Goal: Task Accomplishment & Management: Use online tool/utility

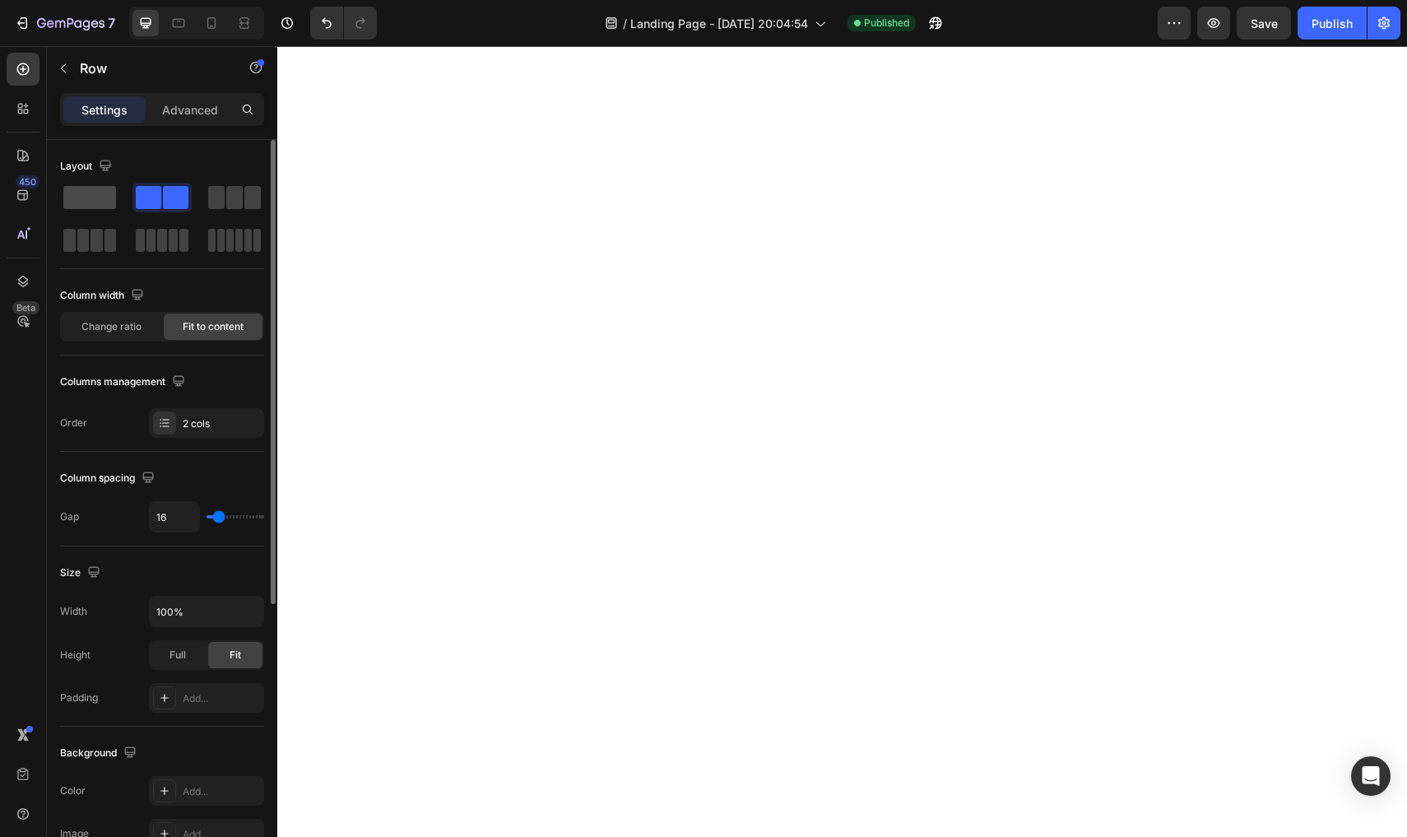
click at [104, 211] on div at bounding box center [89, 198] width 59 height 30
click at [93, 203] on span at bounding box center [89, 197] width 53 height 23
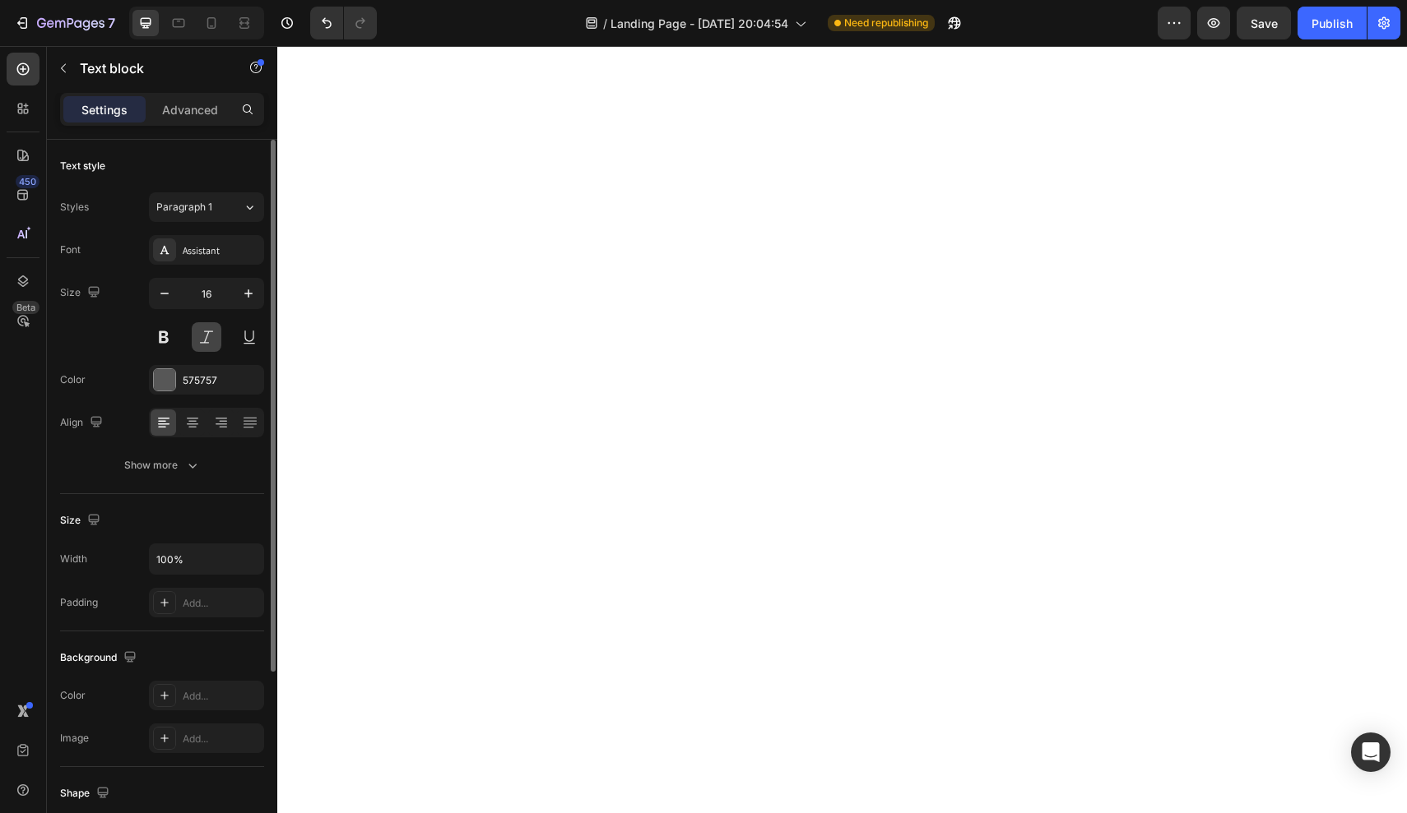
click at [201, 343] on button at bounding box center [207, 337] width 30 height 30
click at [207, 339] on button at bounding box center [207, 337] width 30 height 30
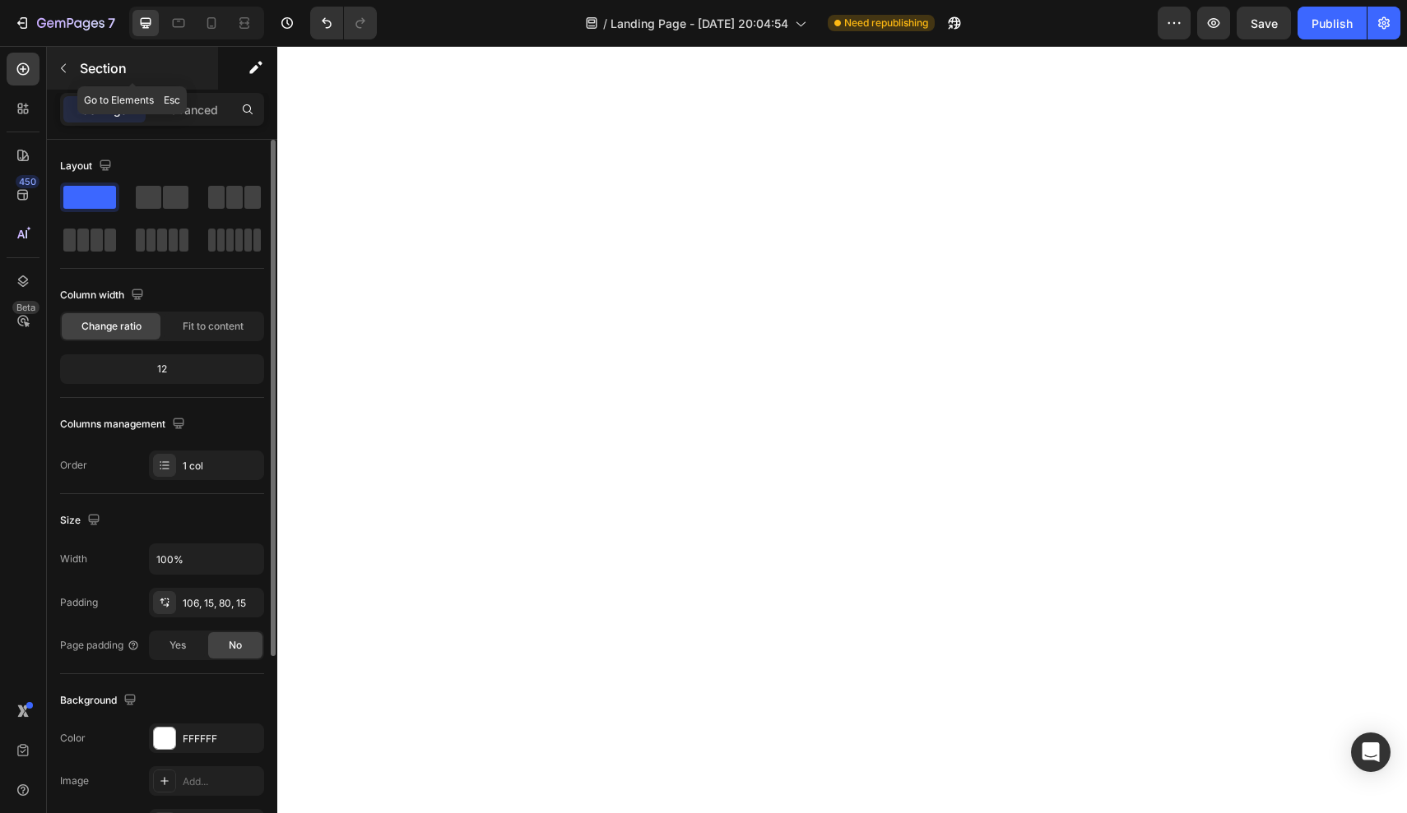
click at [52, 66] on button "button" at bounding box center [63, 68] width 26 height 26
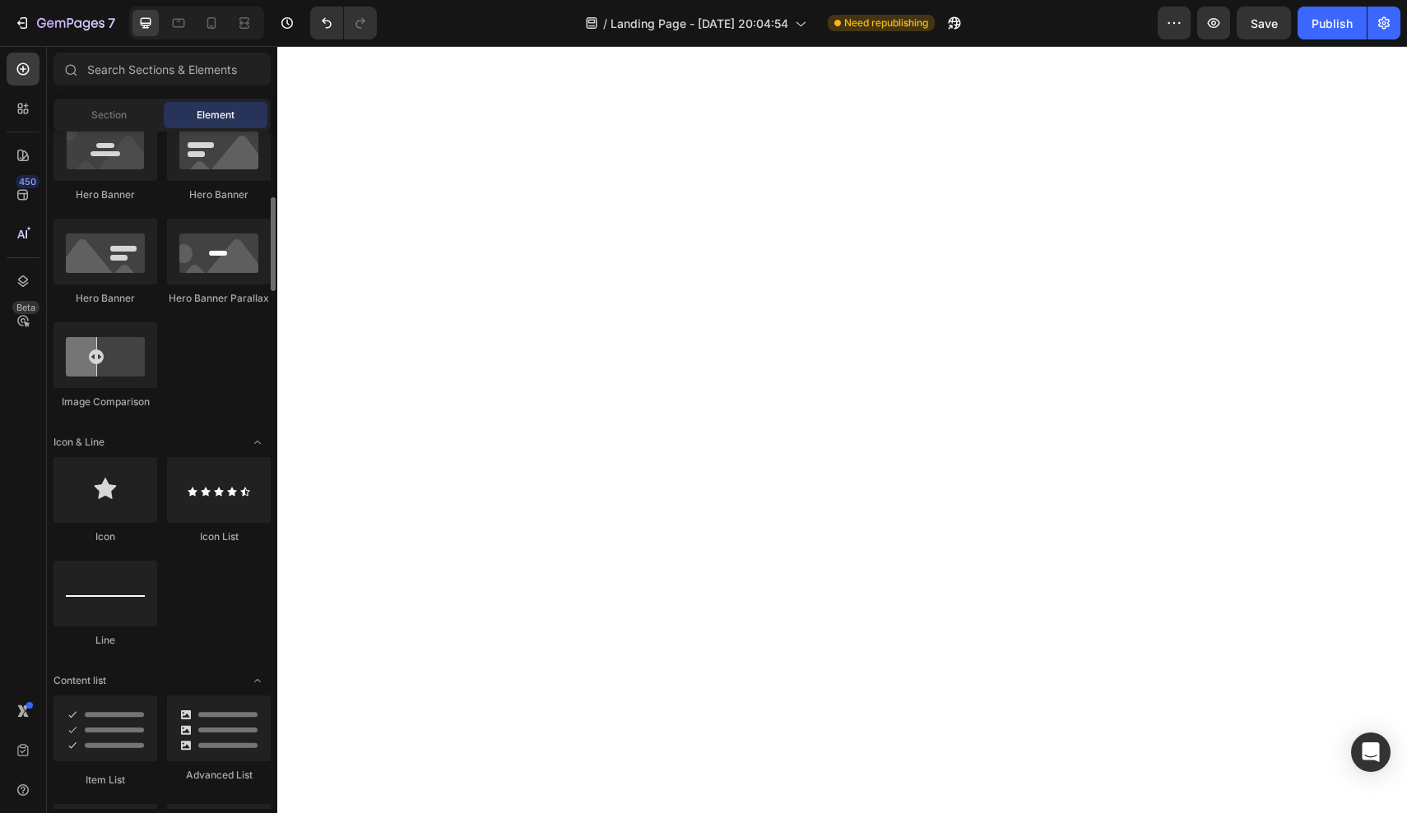
scroll to position [769, 0]
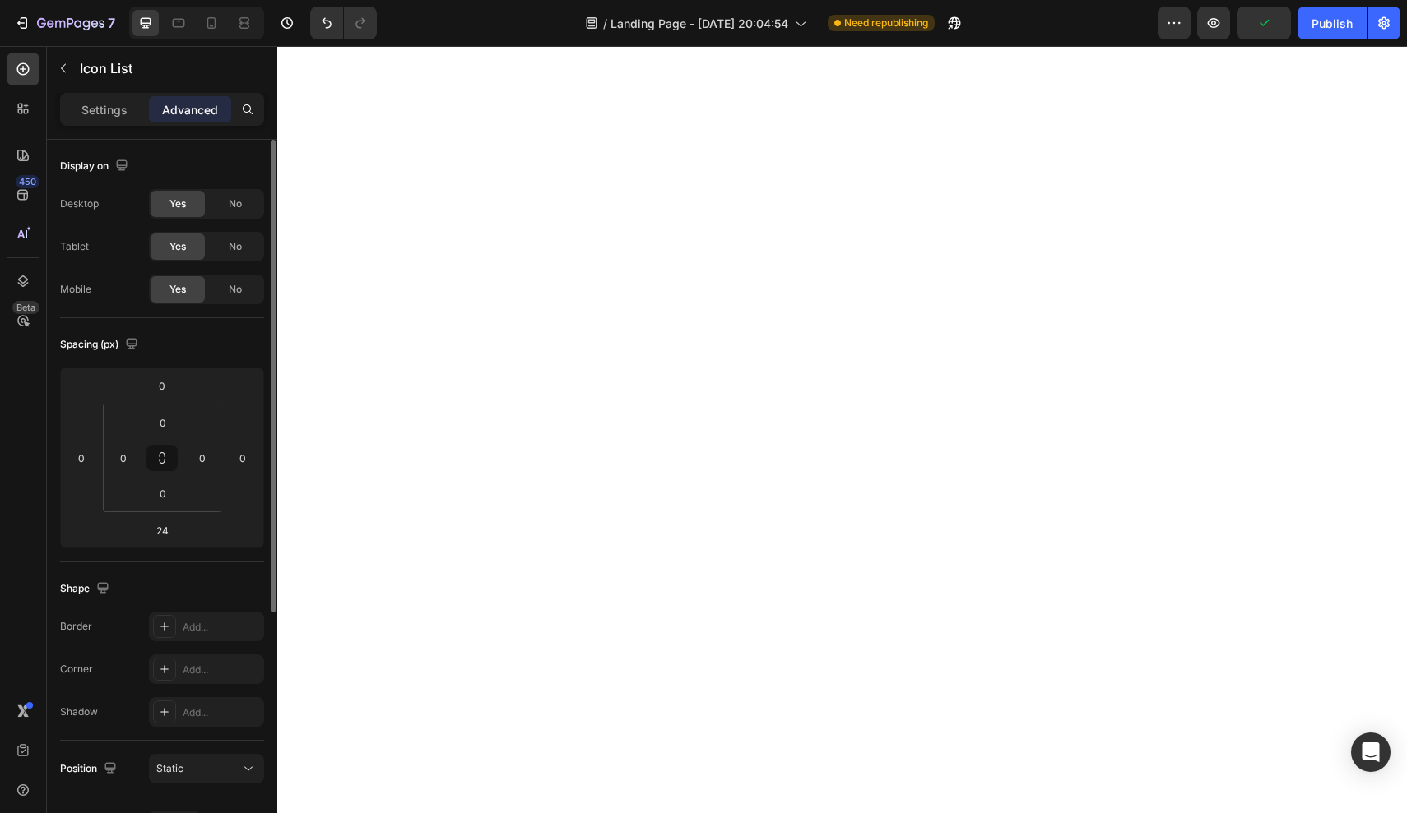
type input "0"
click at [106, 127] on div "Settings Advanced" at bounding box center [162, 116] width 230 height 47
click at [109, 118] on div "Settings" at bounding box center [104, 109] width 82 height 26
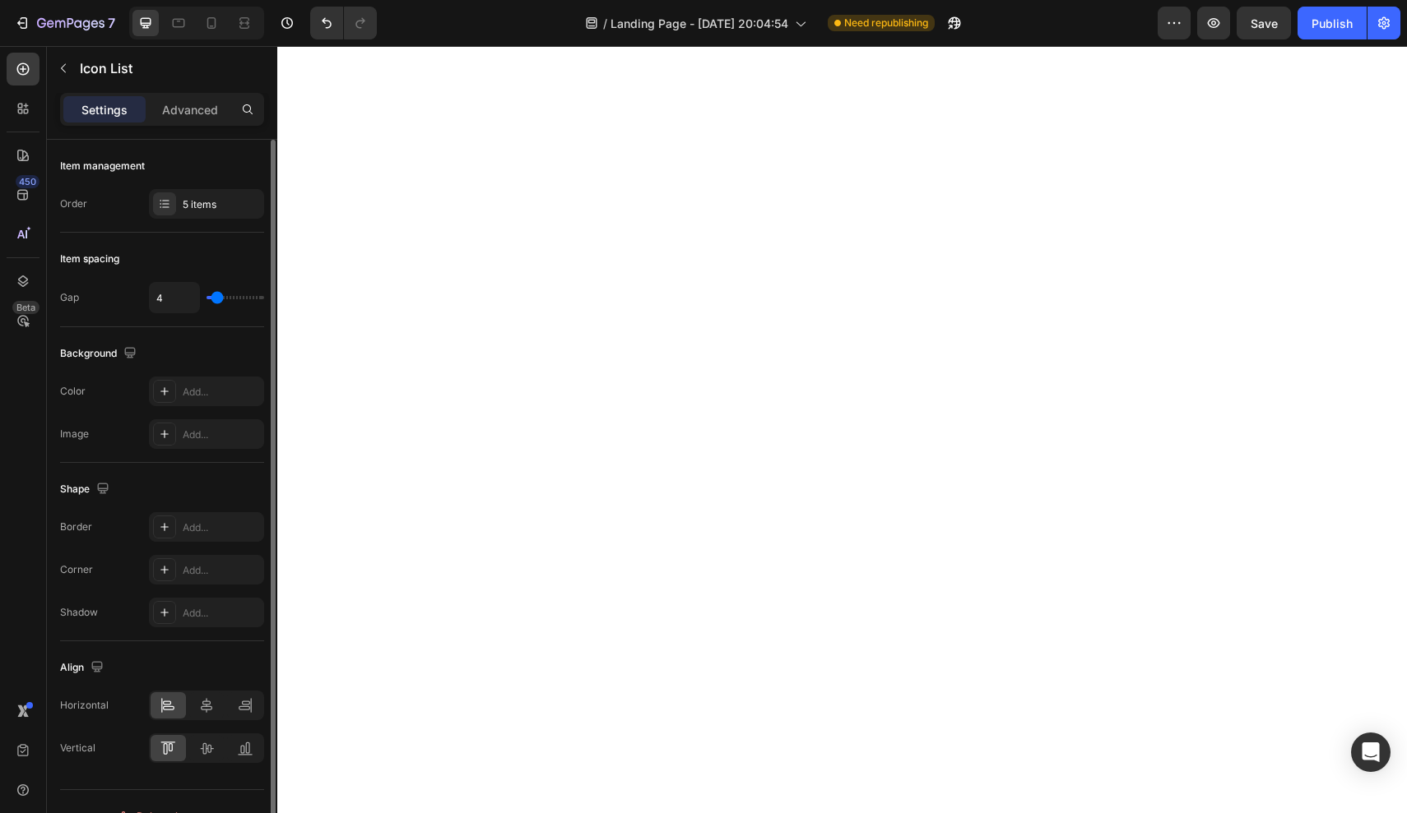
scroll to position [29, 0]
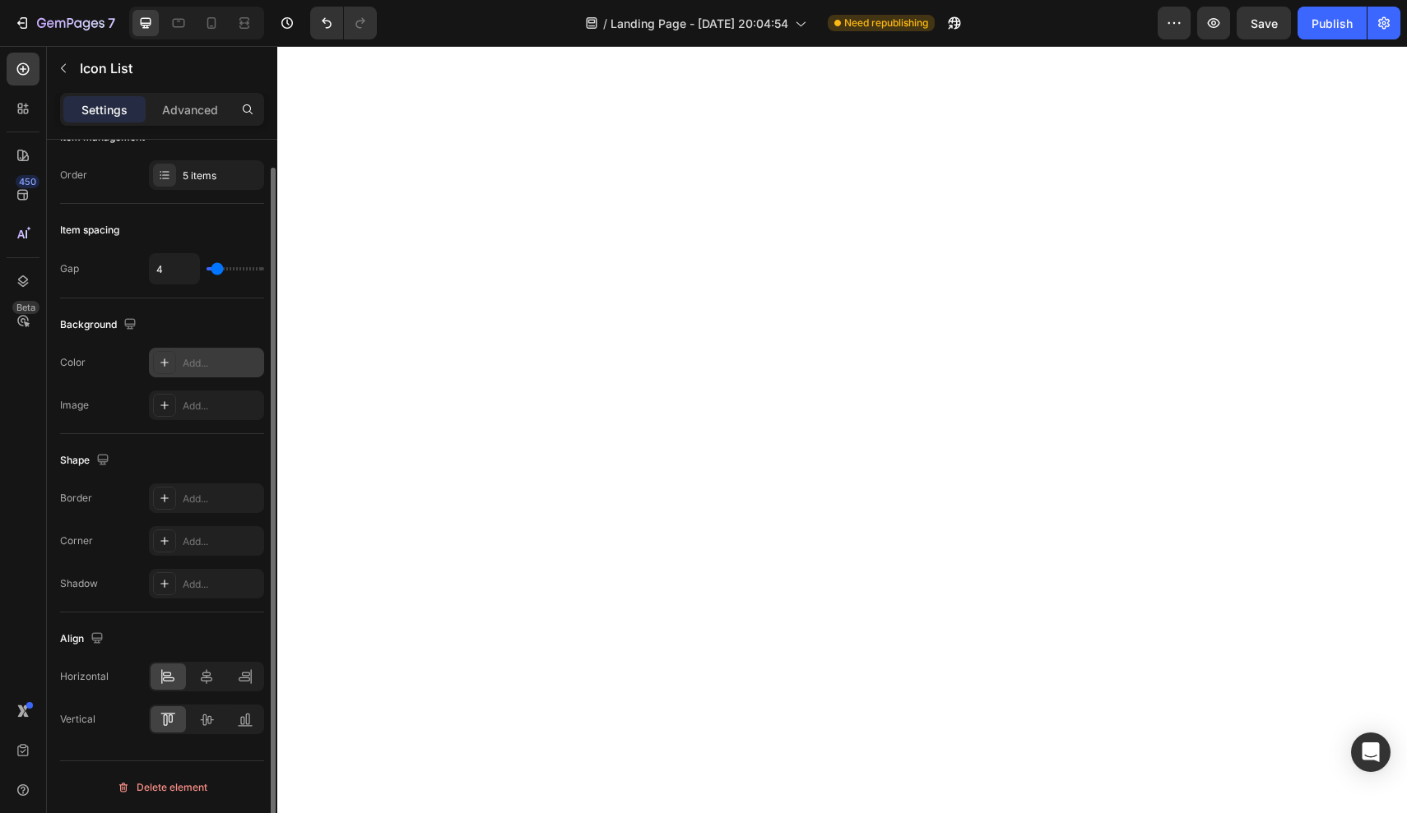
click at [166, 372] on div at bounding box center [164, 362] width 23 height 23
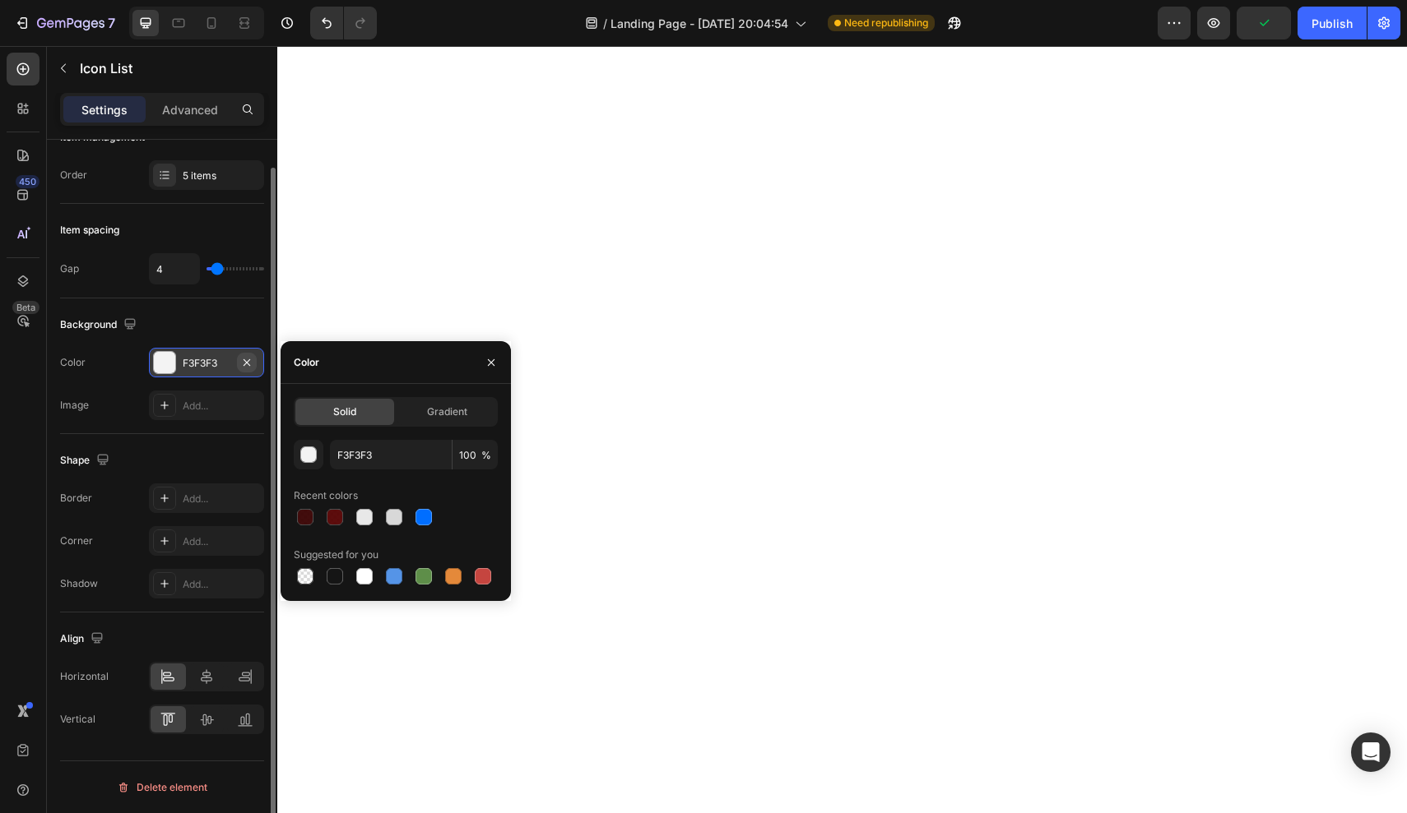
click at [245, 363] on icon "button" at bounding box center [246, 362] width 13 height 13
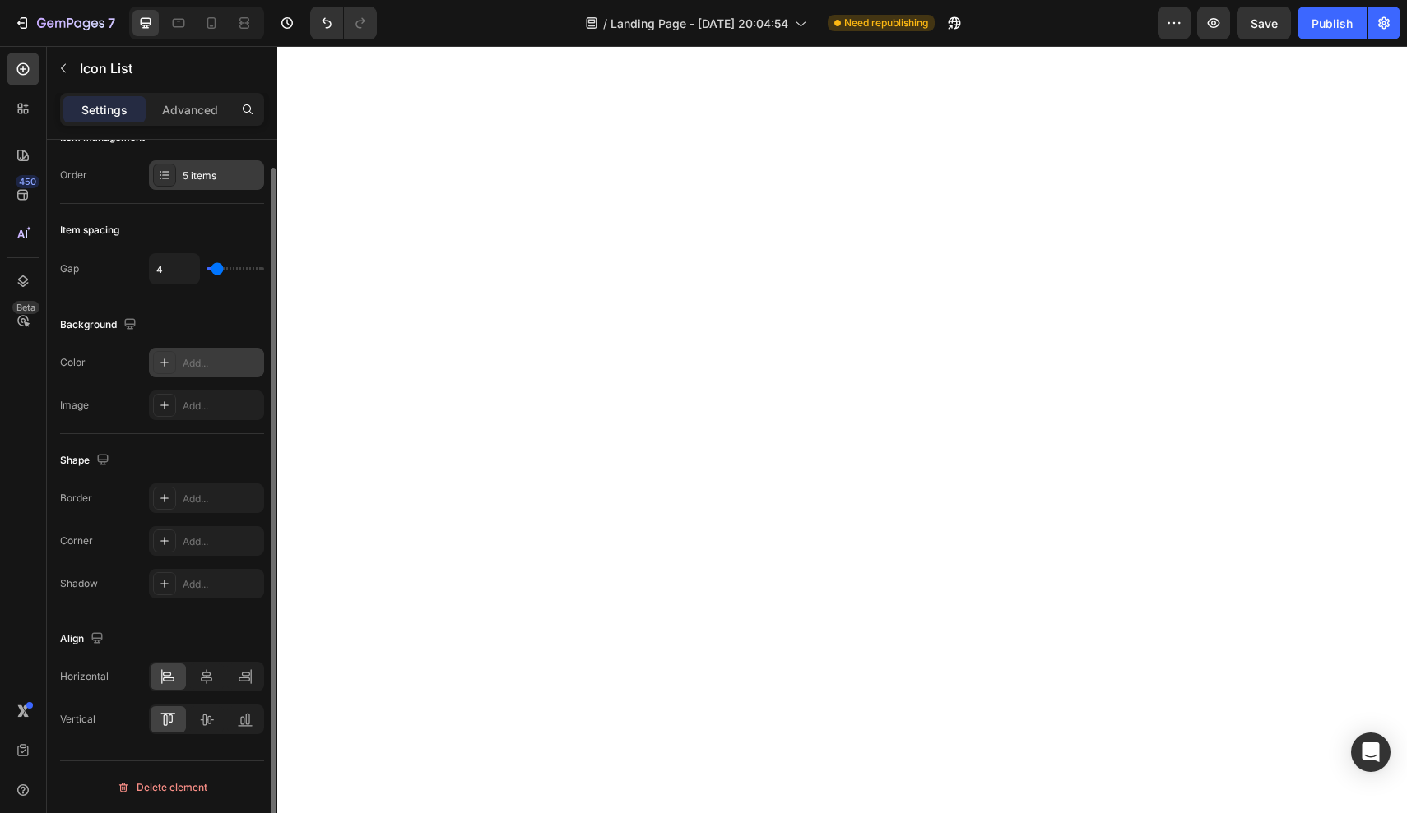
scroll to position [0, 0]
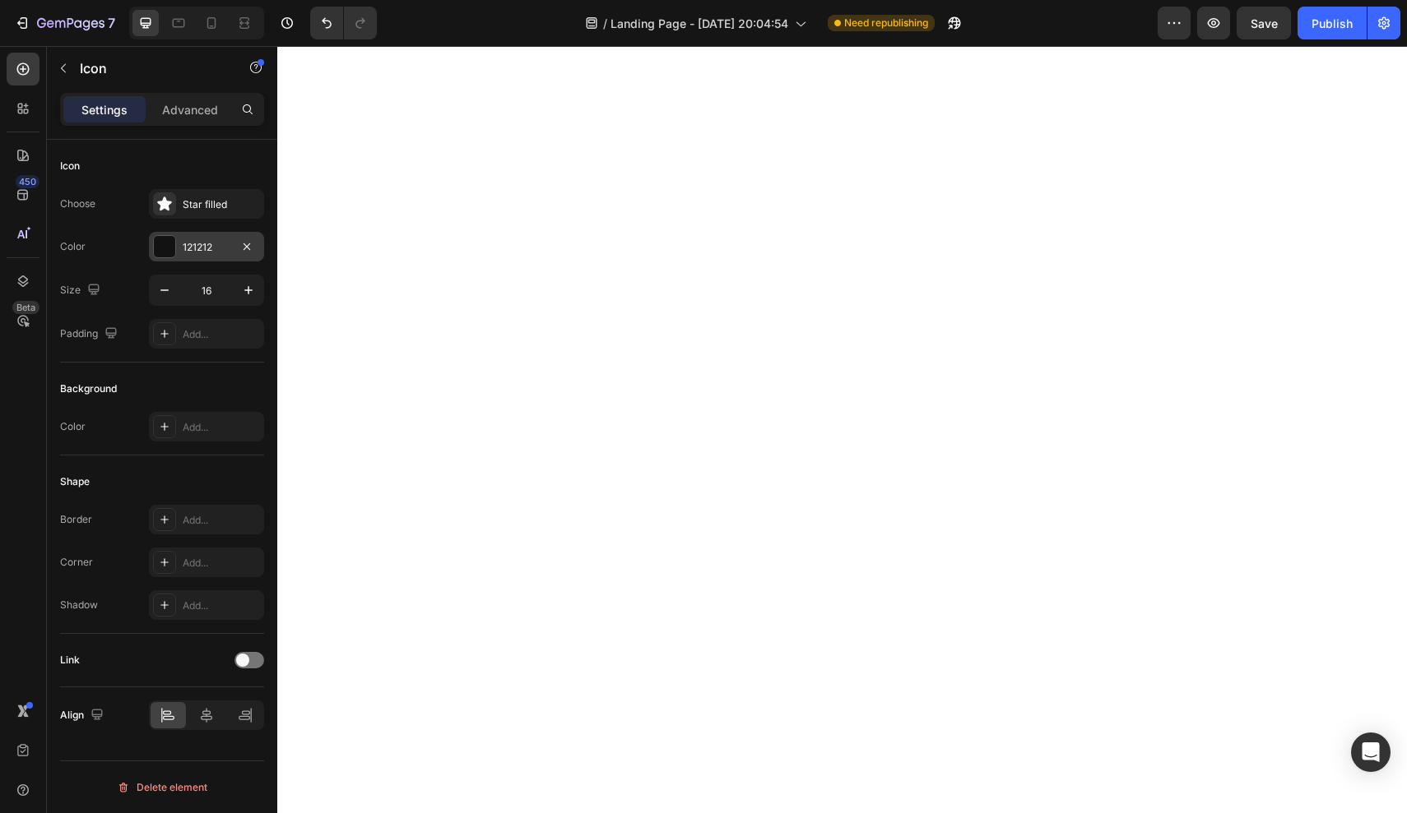
click at [184, 245] on div "121212" at bounding box center [207, 247] width 48 height 15
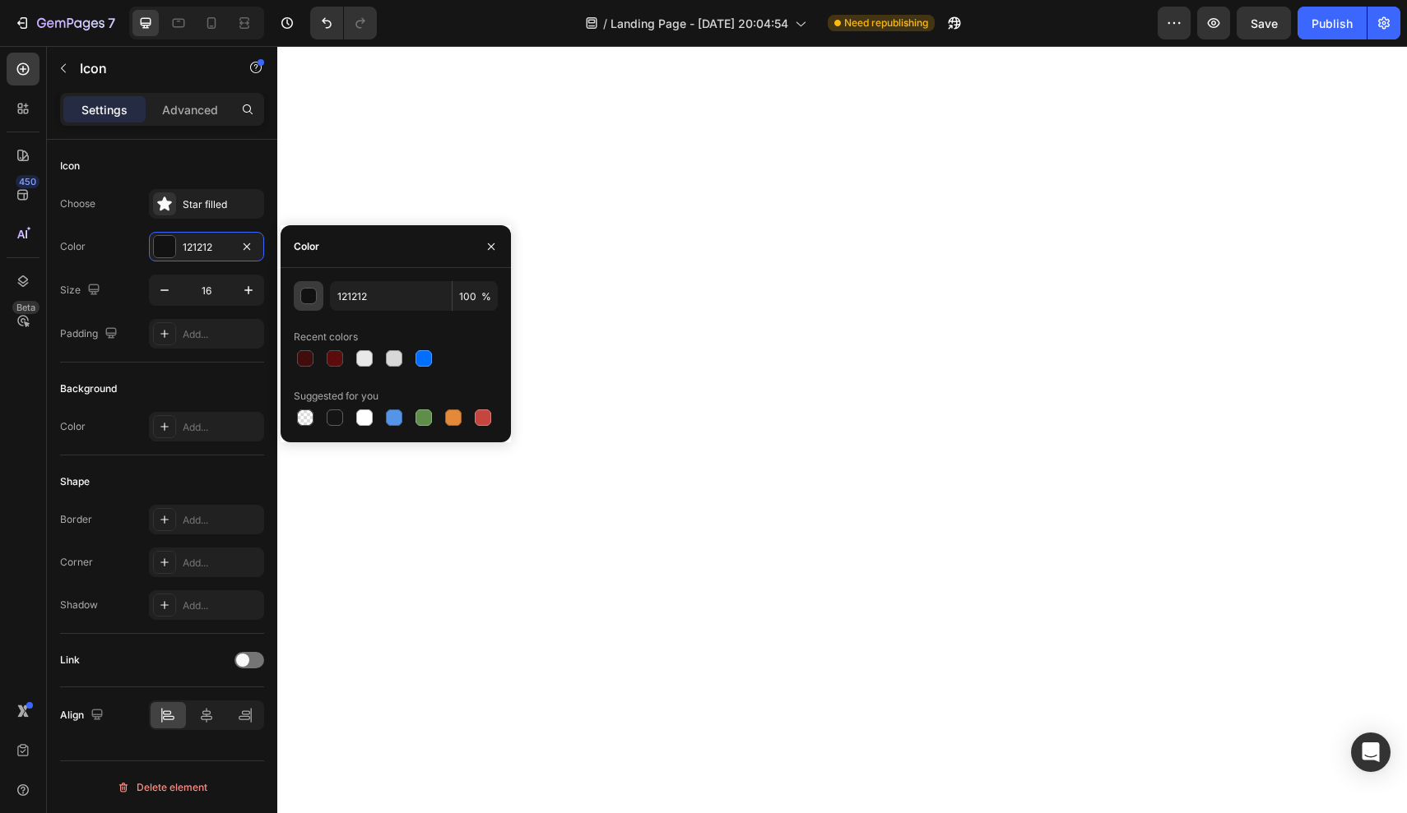
click at [310, 301] on div "button" at bounding box center [309, 297] width 16 height 16
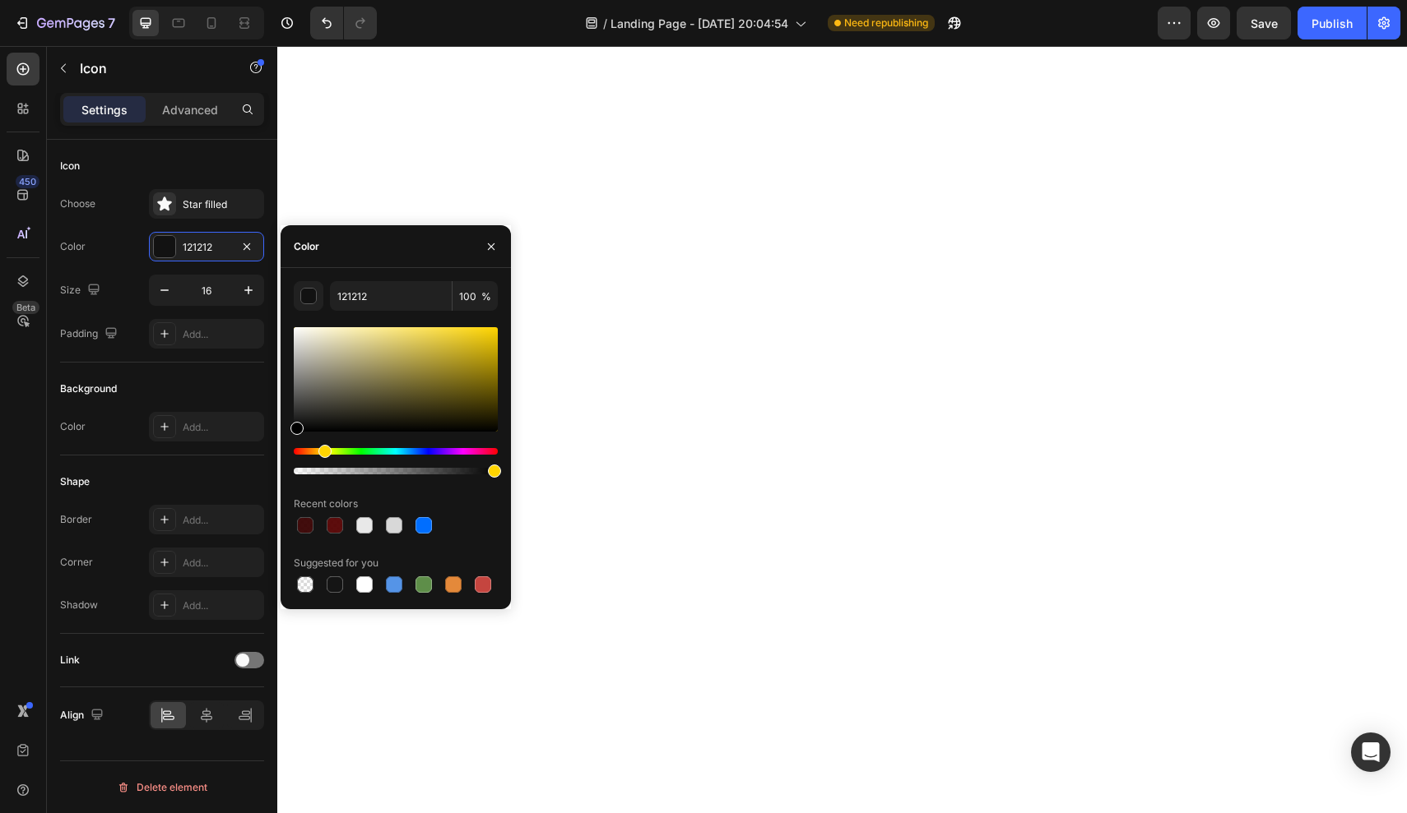
click at [322, 452] on div "Hue" at bounding box center [396, 451] width 204 height 7
type input "F4CC00"
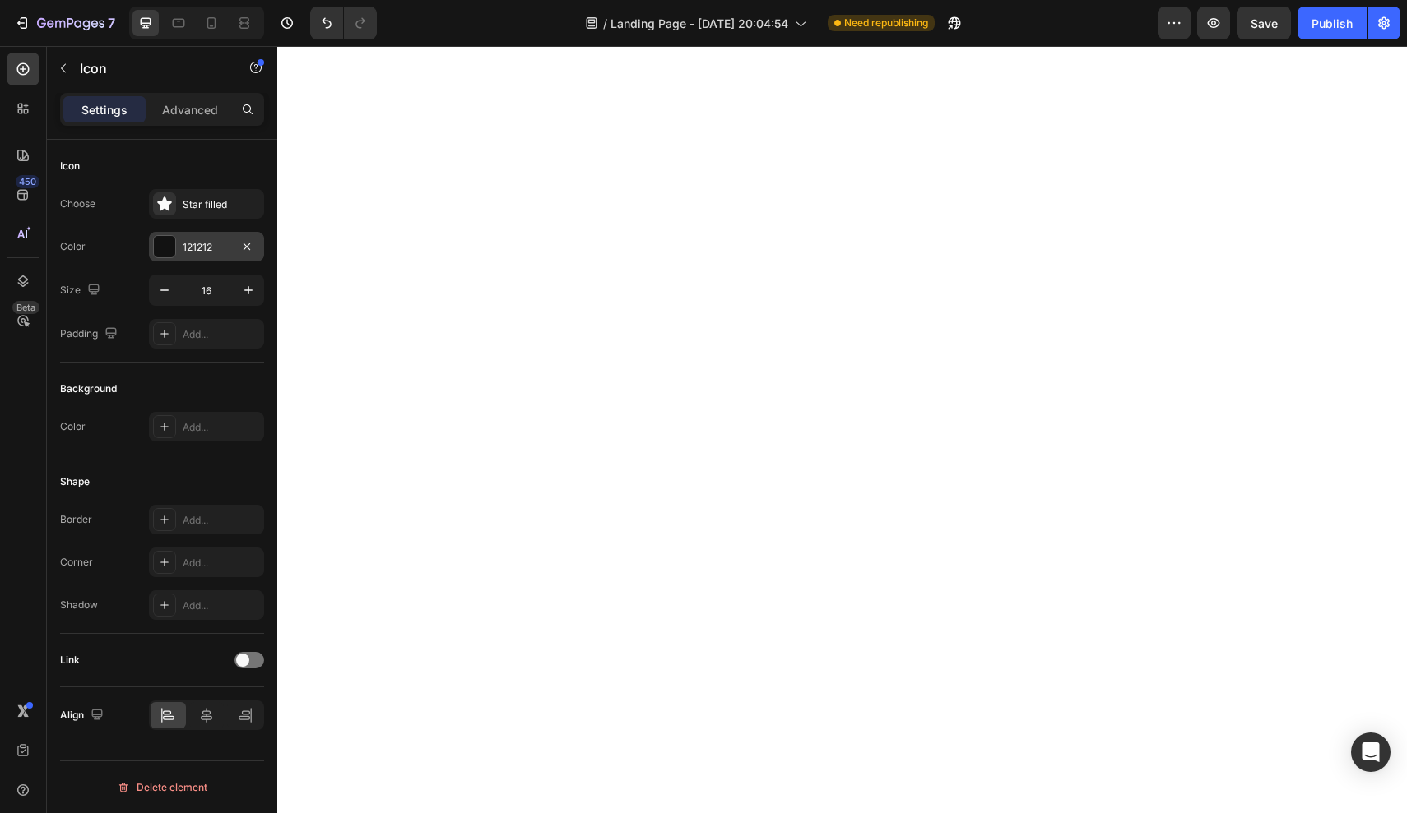
click at [159, 245] on div at bounding box center [164, 246] width 21 height 21
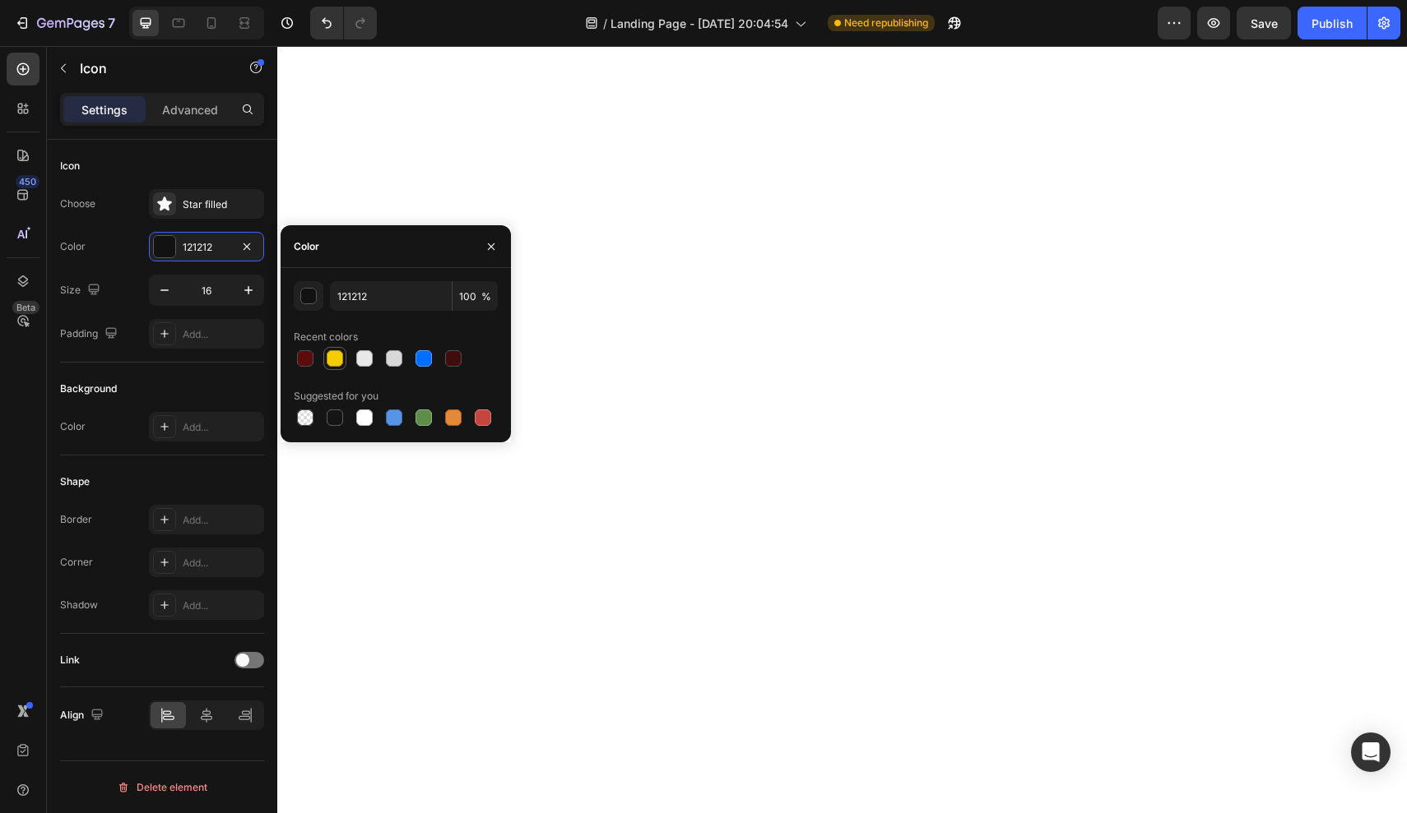
click at [327, 359] on div at bounding box center [335, 358] width 16 height 16
type input "F4CC00"
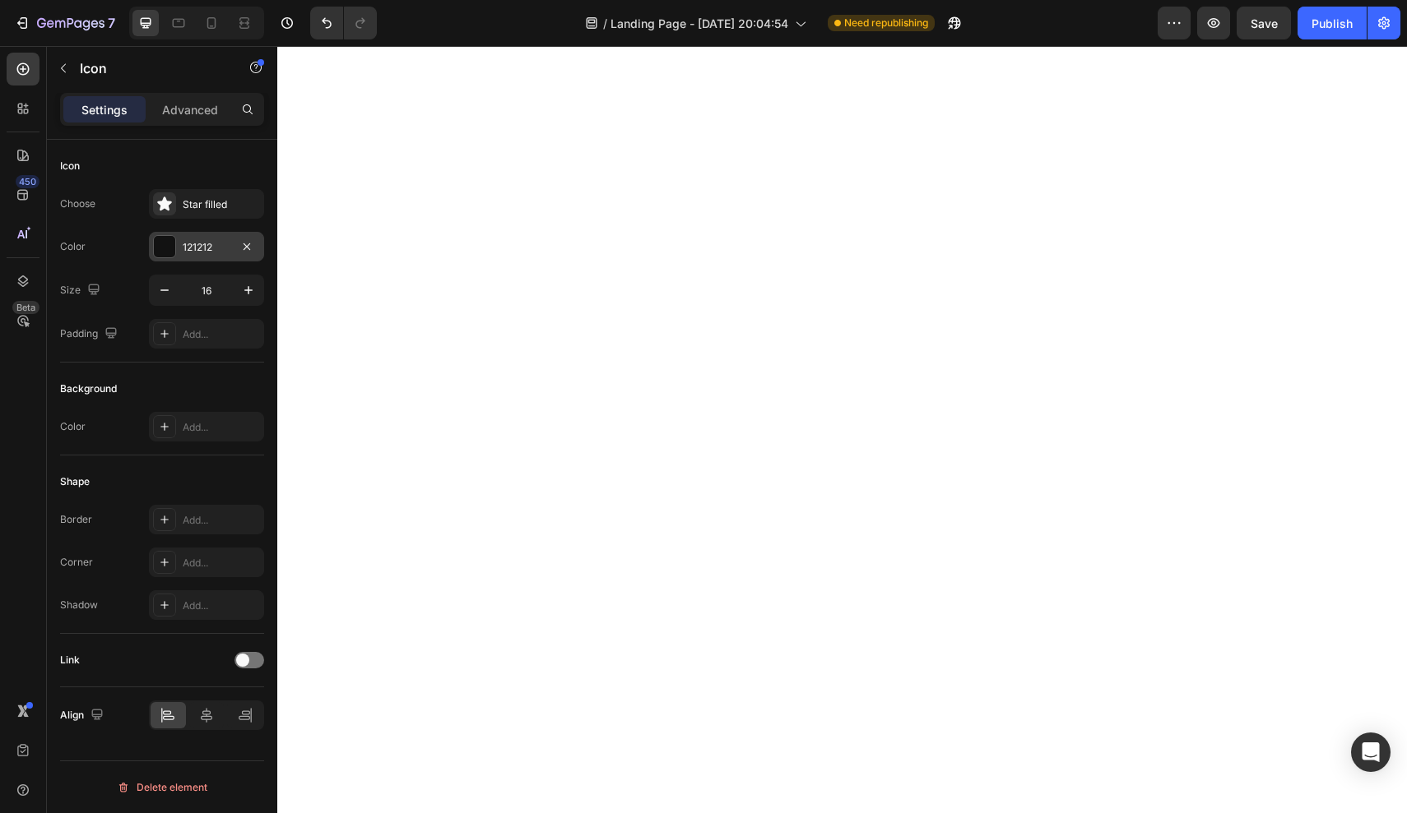
click at [196, 243] on div "121212" at bounding box center [207, 247] width 48 height 15
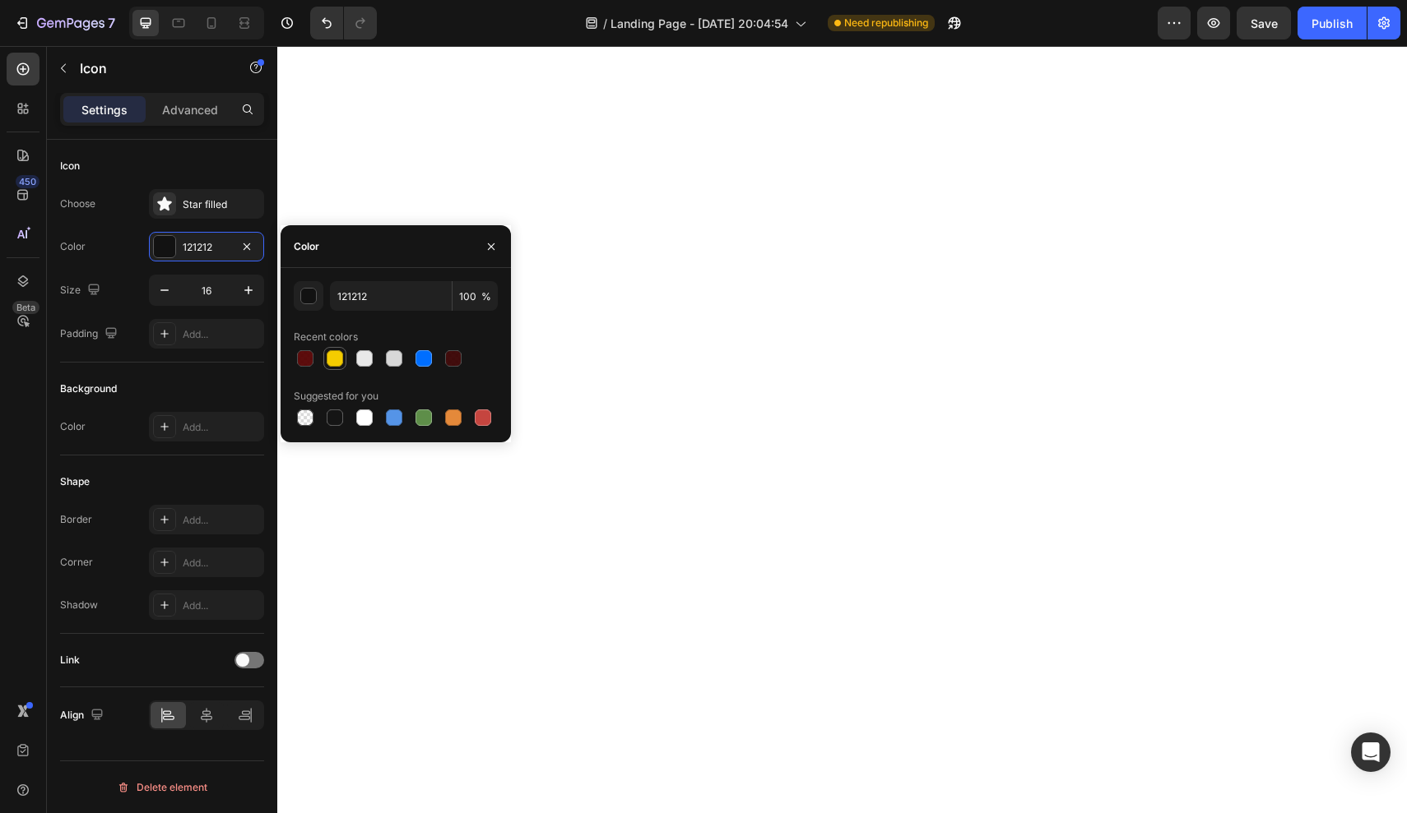
click at [337, 367] on div at bounding box center [335, 359] width 20 height 20
type input "F4CC00"
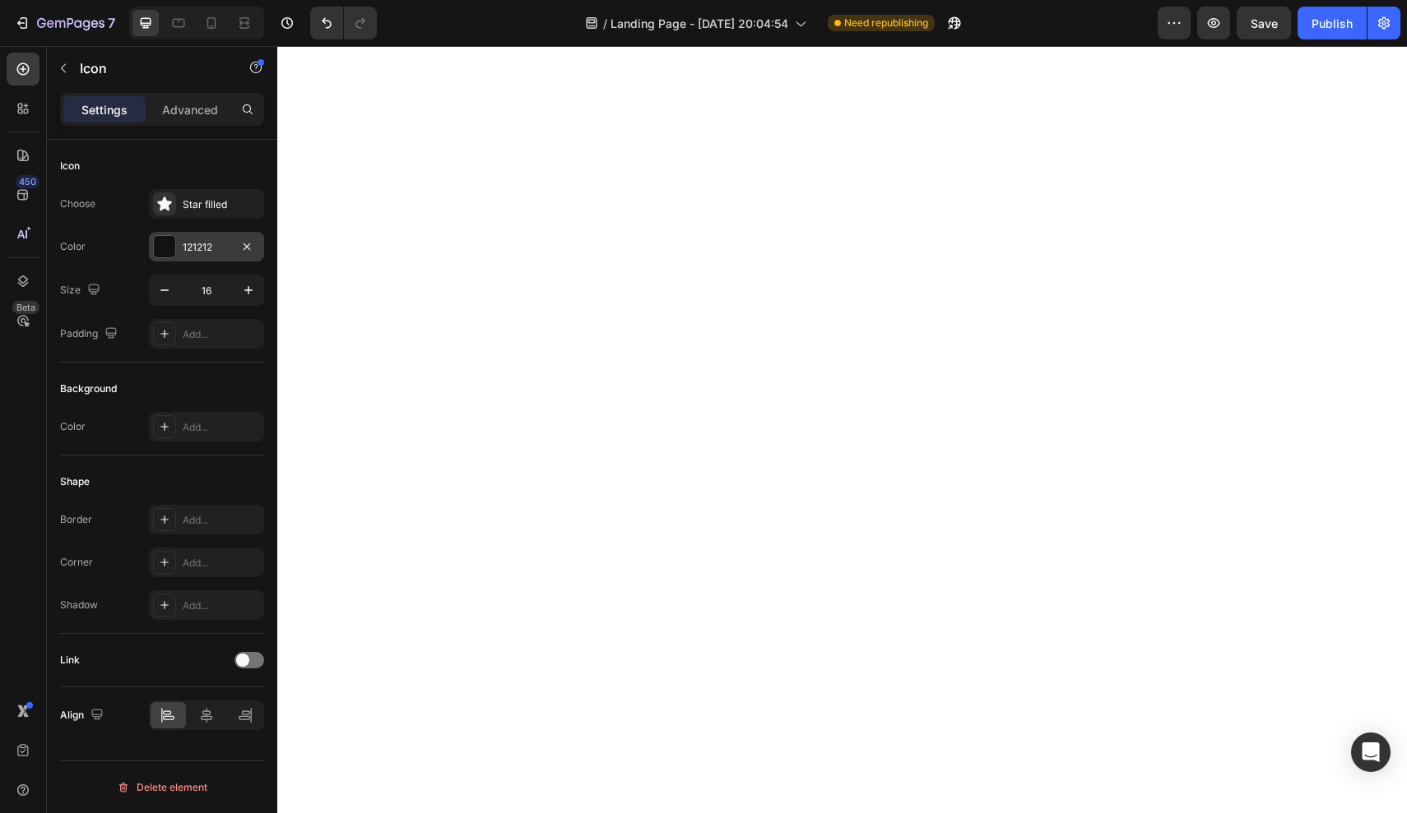
click at [237, 261] on div "121212" at bounding box center [206, 247] width 115 height 30
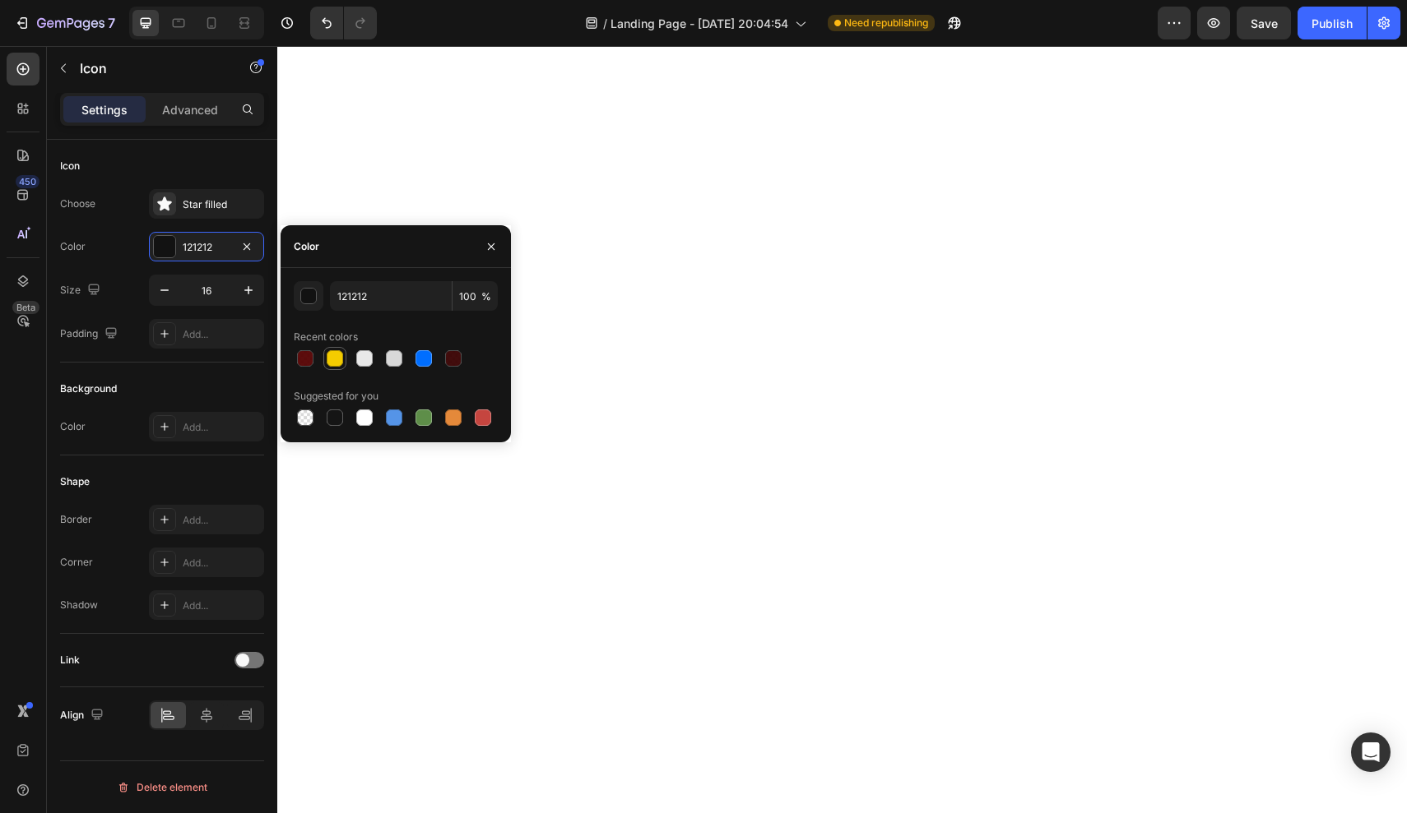
click at [341, 355] on div at bounding box center [335, 358] width 16 height 16
type input "F4CC00"
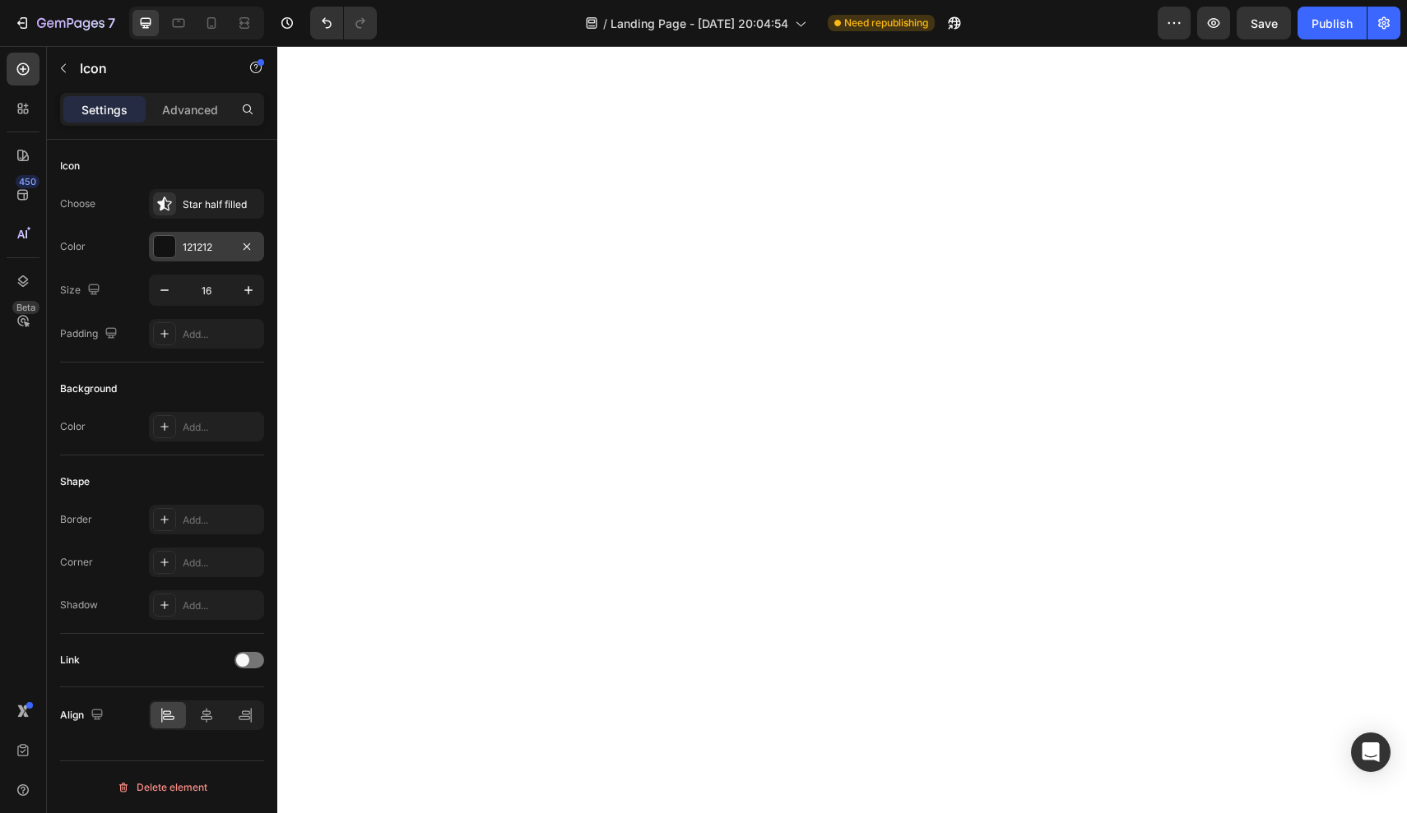
click at [174, 257] on div at bounding box center [164, 246] width 21 height 21
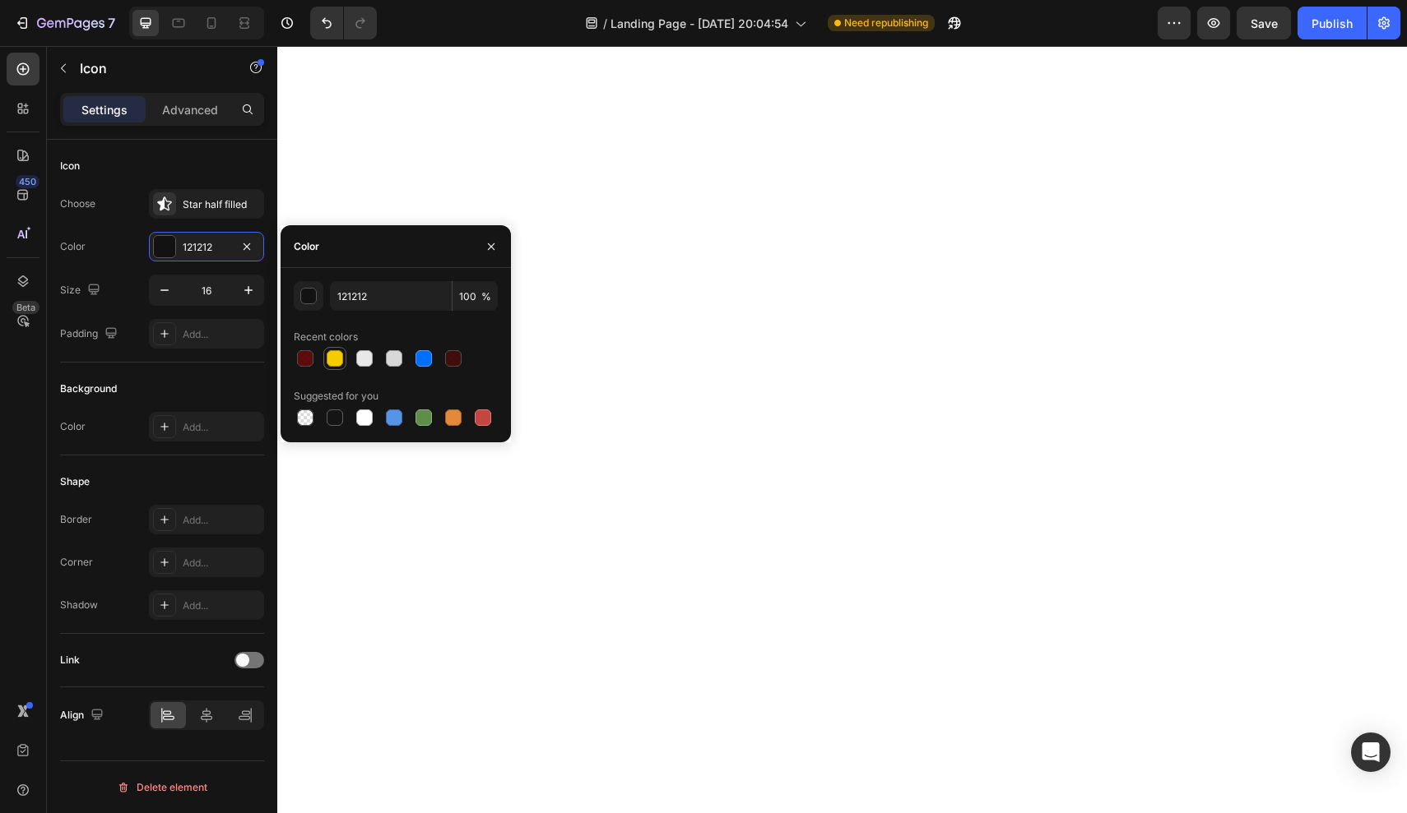
click at [332, 359] on div at bounding box center [335, 358] width 16 height 16
type input "F4CC00"
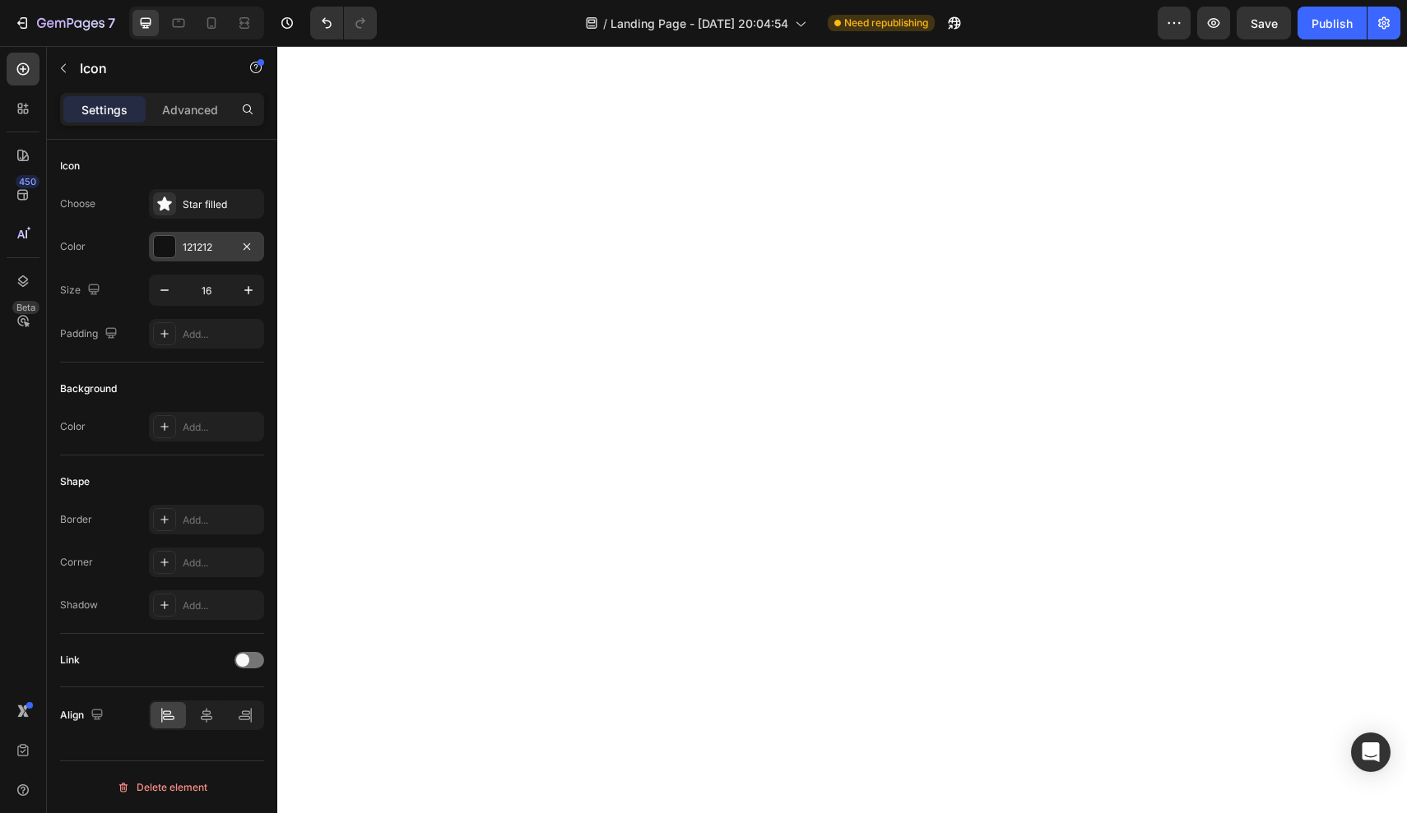
click at [205, 240] on div "121212" at bounding box center [207, 247] width 48 height 15
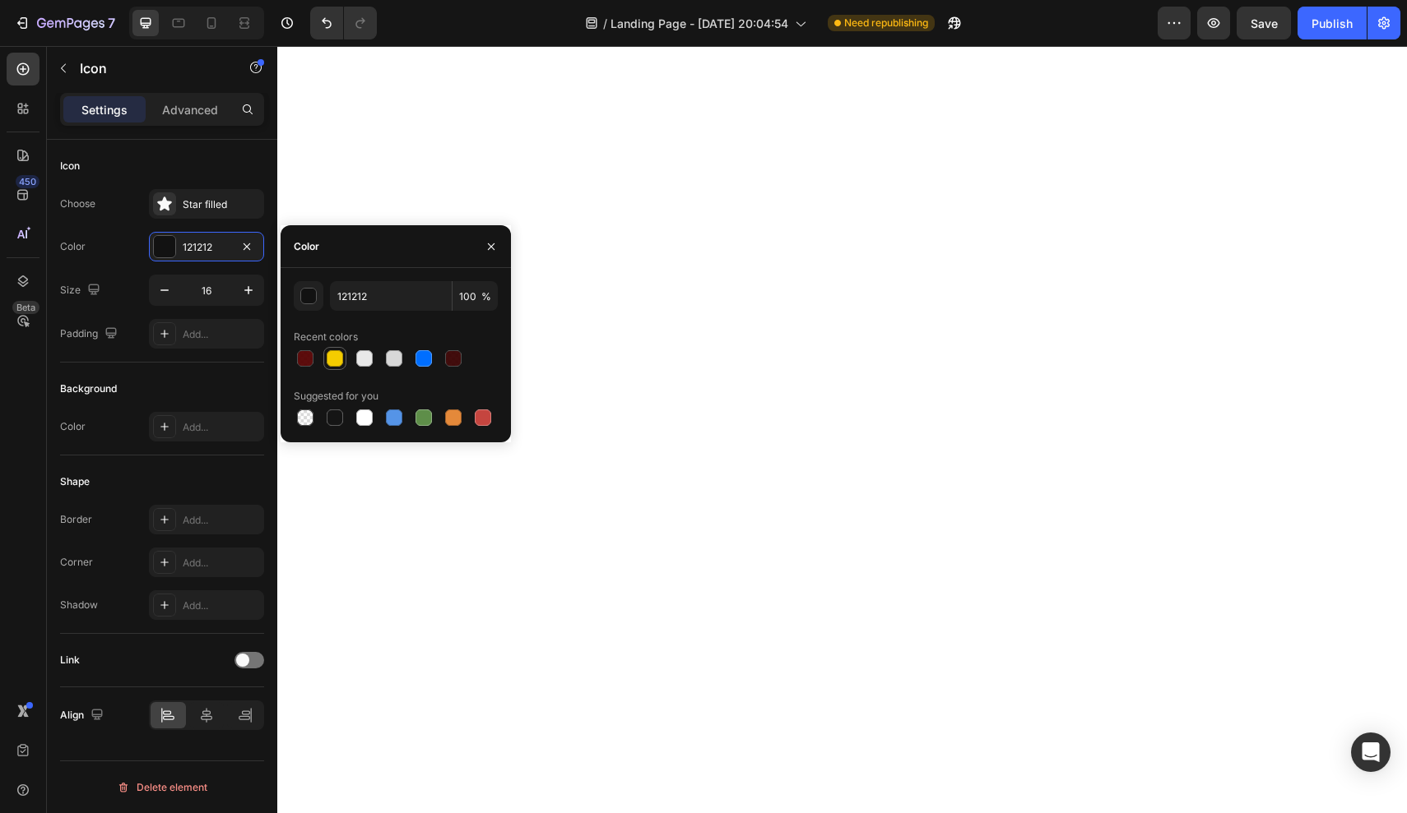
click at [327, 353] on div at bounding box center [335, 358] width 16 height 16
type input "F4CC00"
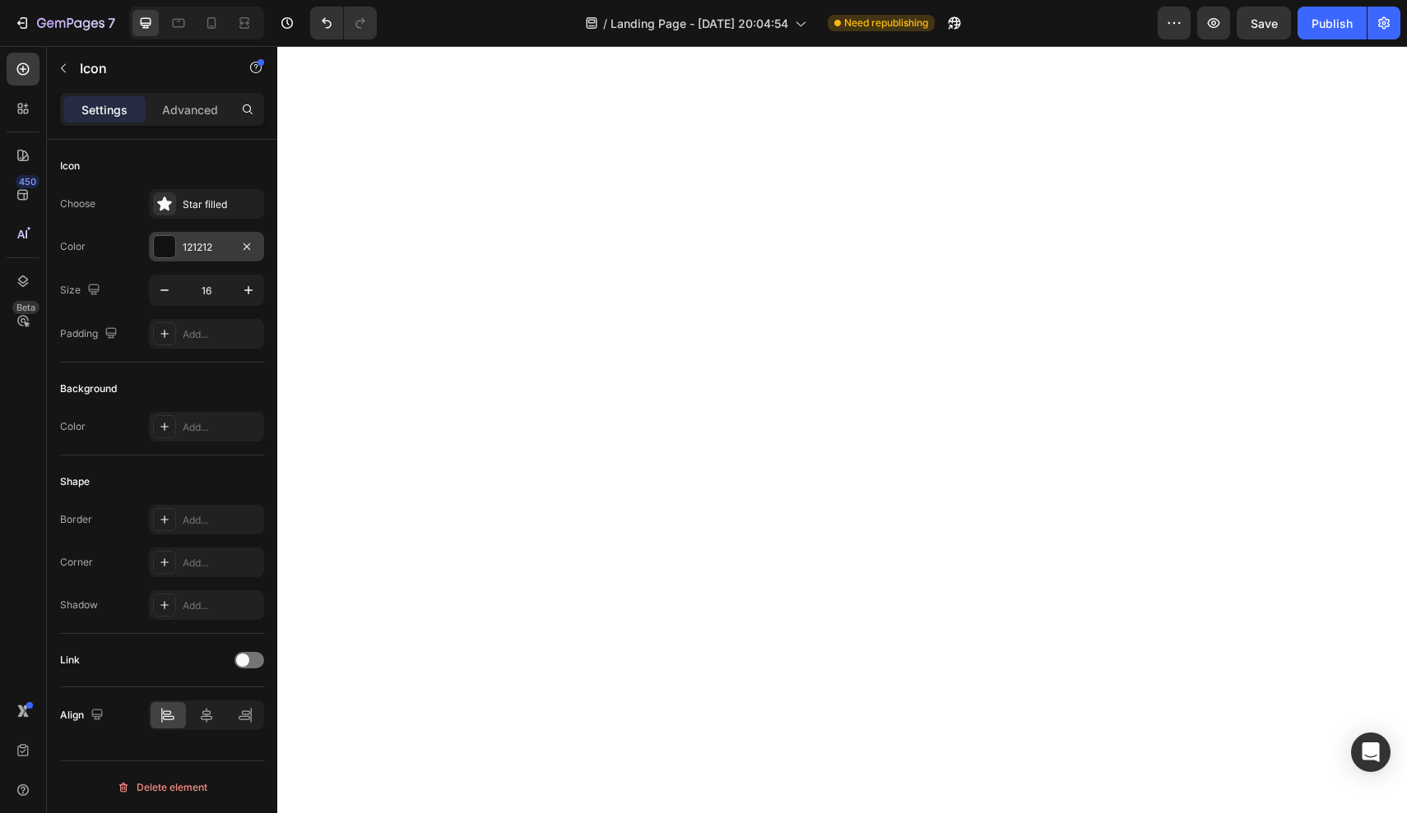
click at [202, 255] on div "121212" at bounding box center [206, 247] width 115 height 30
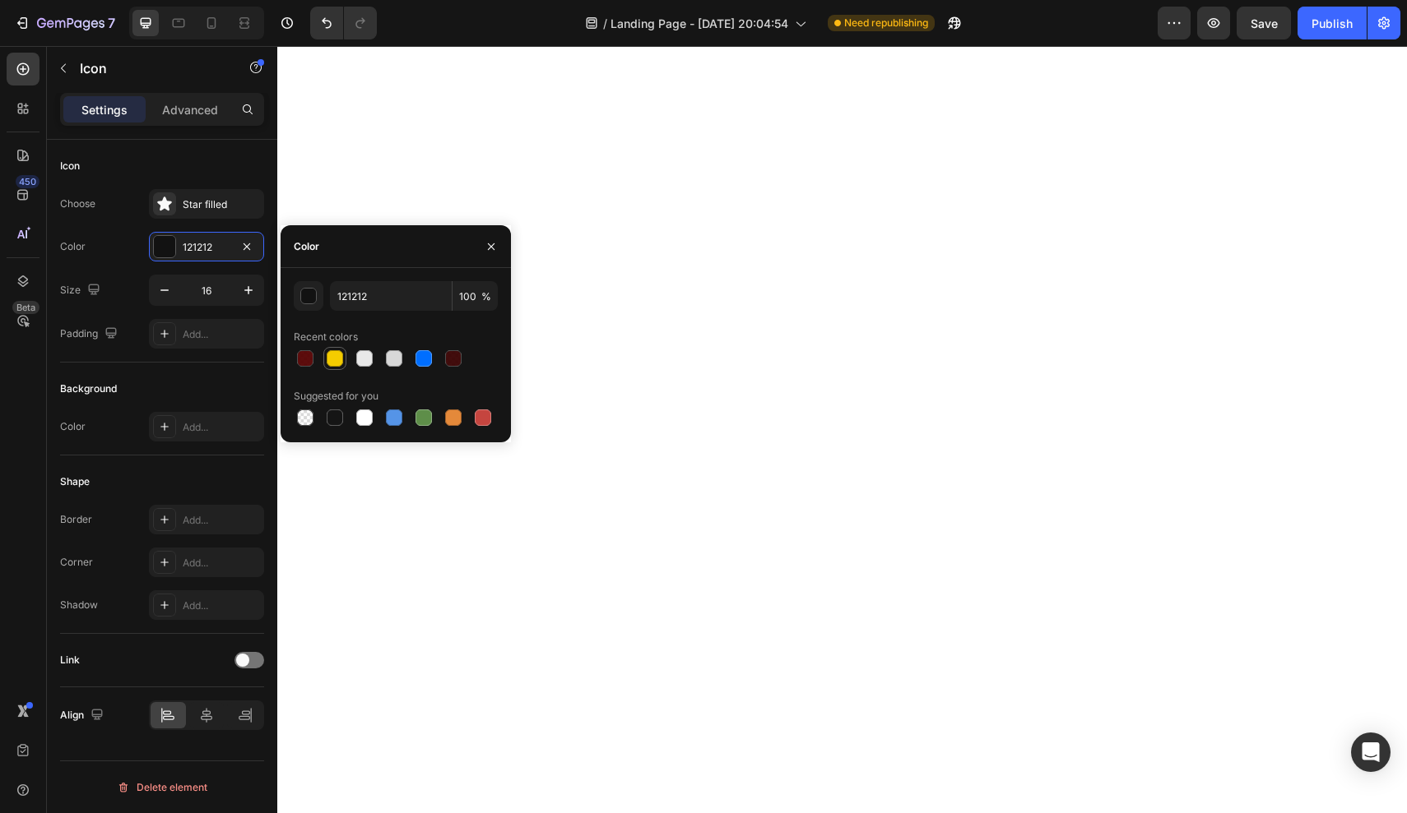
click at [340, 355] on div at bounding box center [335, 358] width 16 height 16
type input "F4CC00"
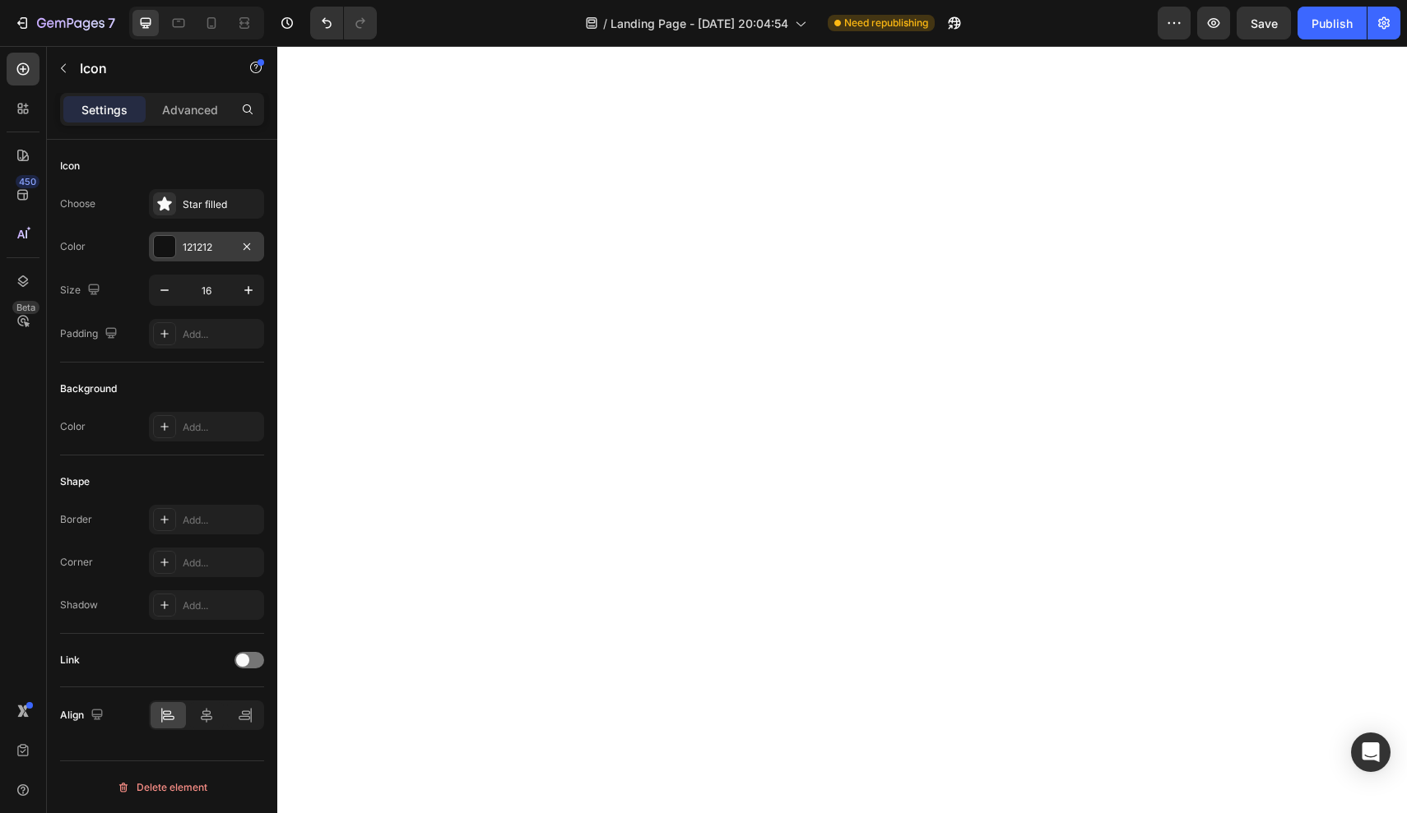
click at [205, 253] on div "121212" at bounding box center [207, 247] width 48 height 15
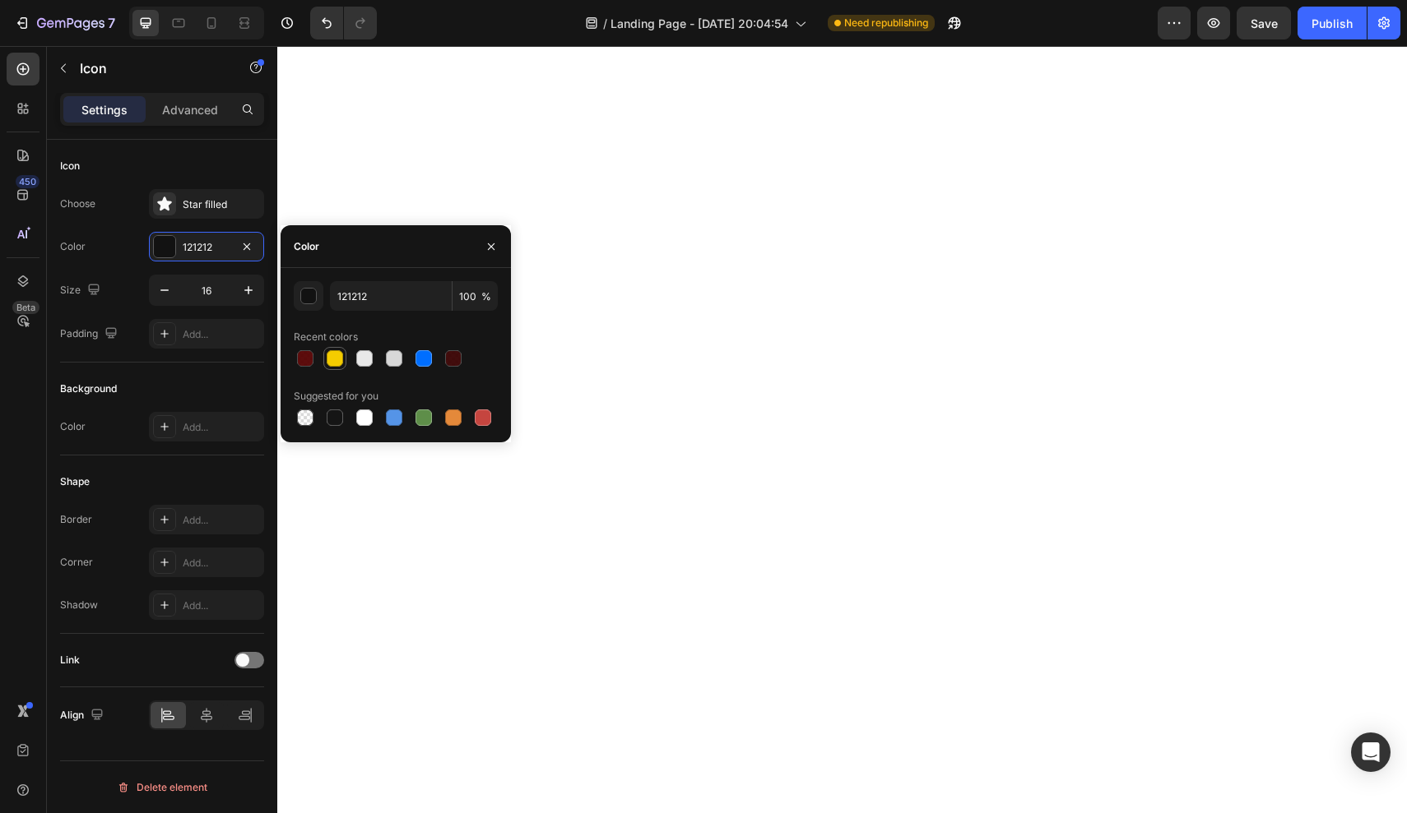
click at [330, 352] on div at bounding box center [335, 358] width 16 height 16
type input "F4CC00"
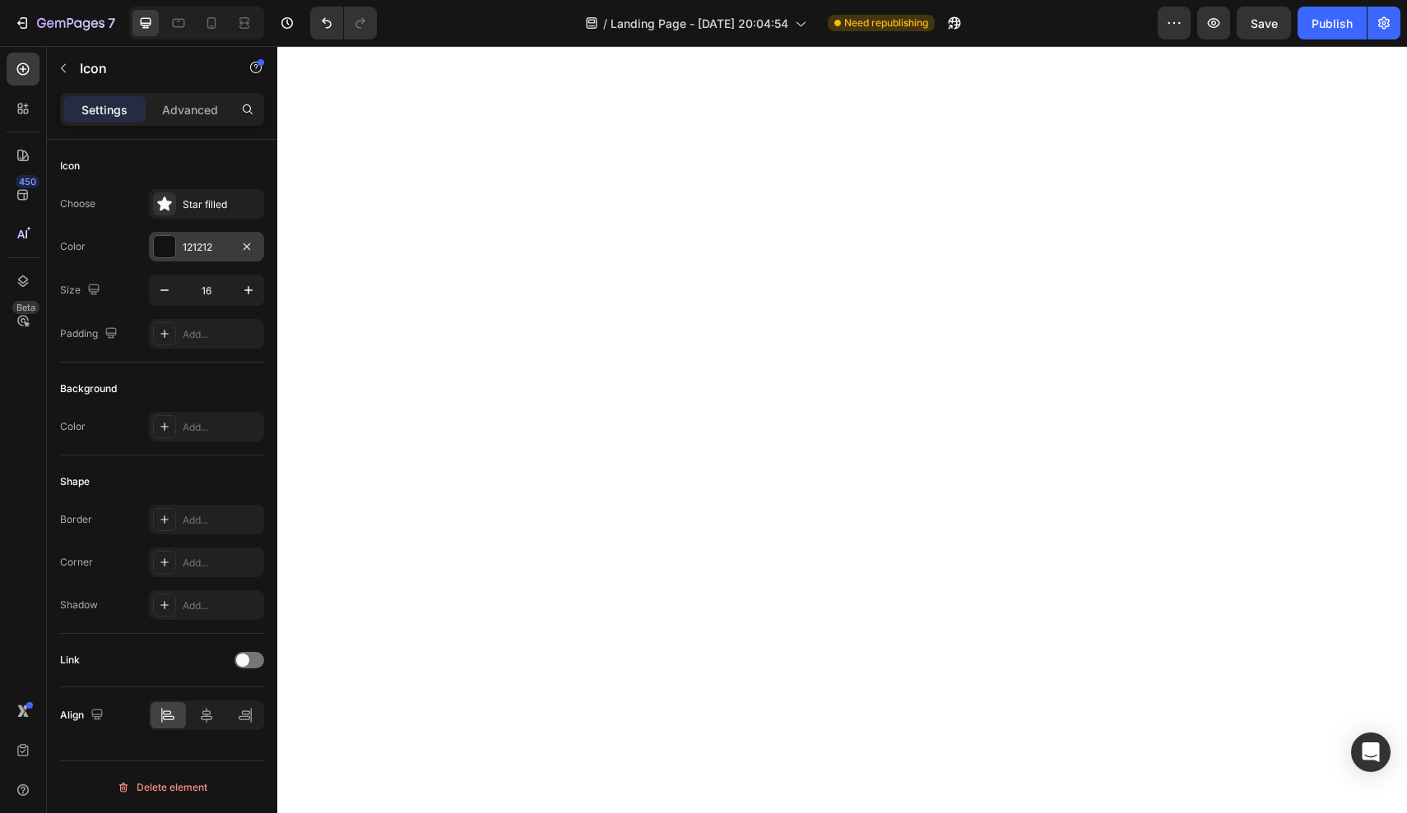
click at [170, 256] on div at bounding box center [164, 246] width 21 height 21
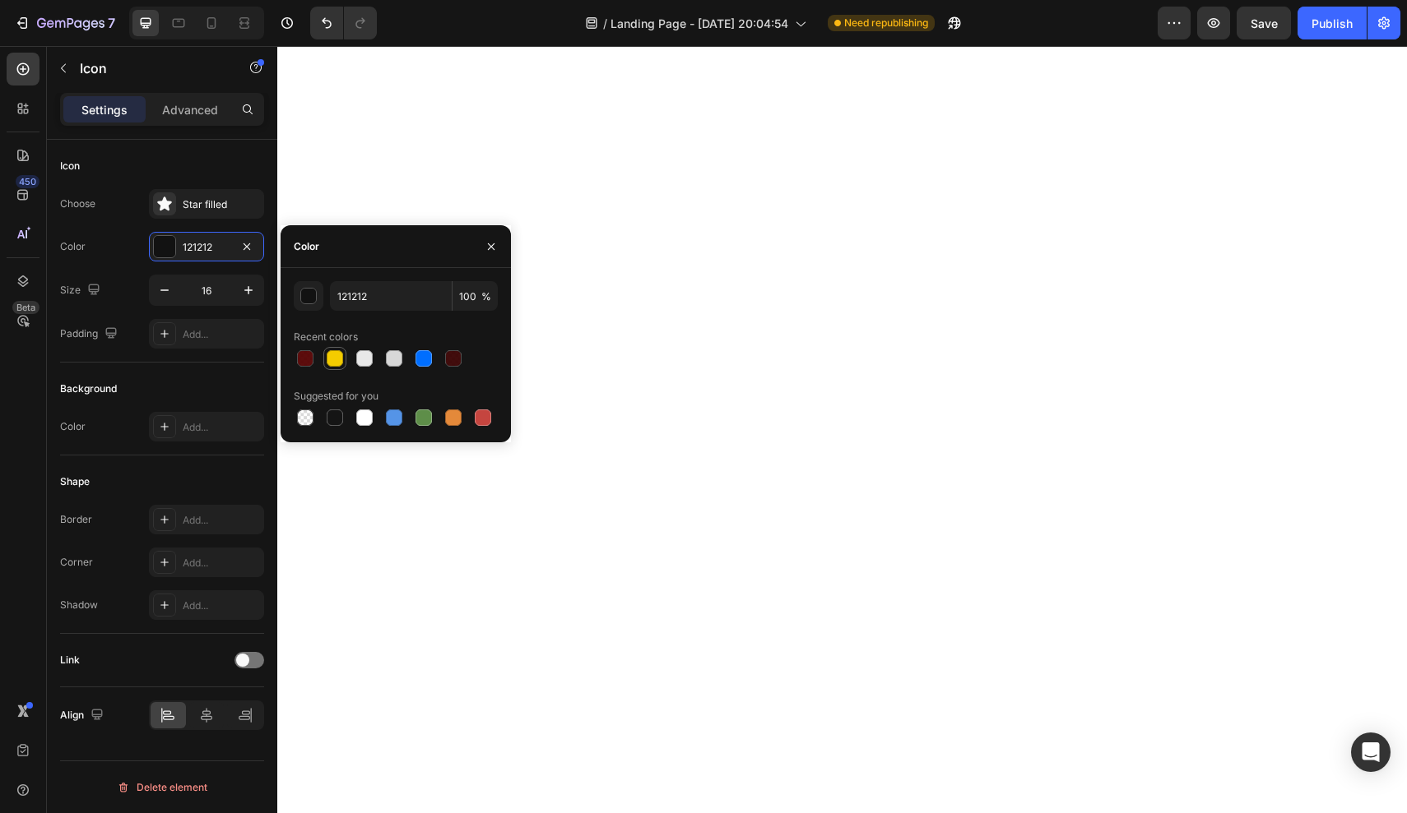
click at [336, 359] on div at bounding box center [335, 358] width 16 height 16
type input "F4CC00"
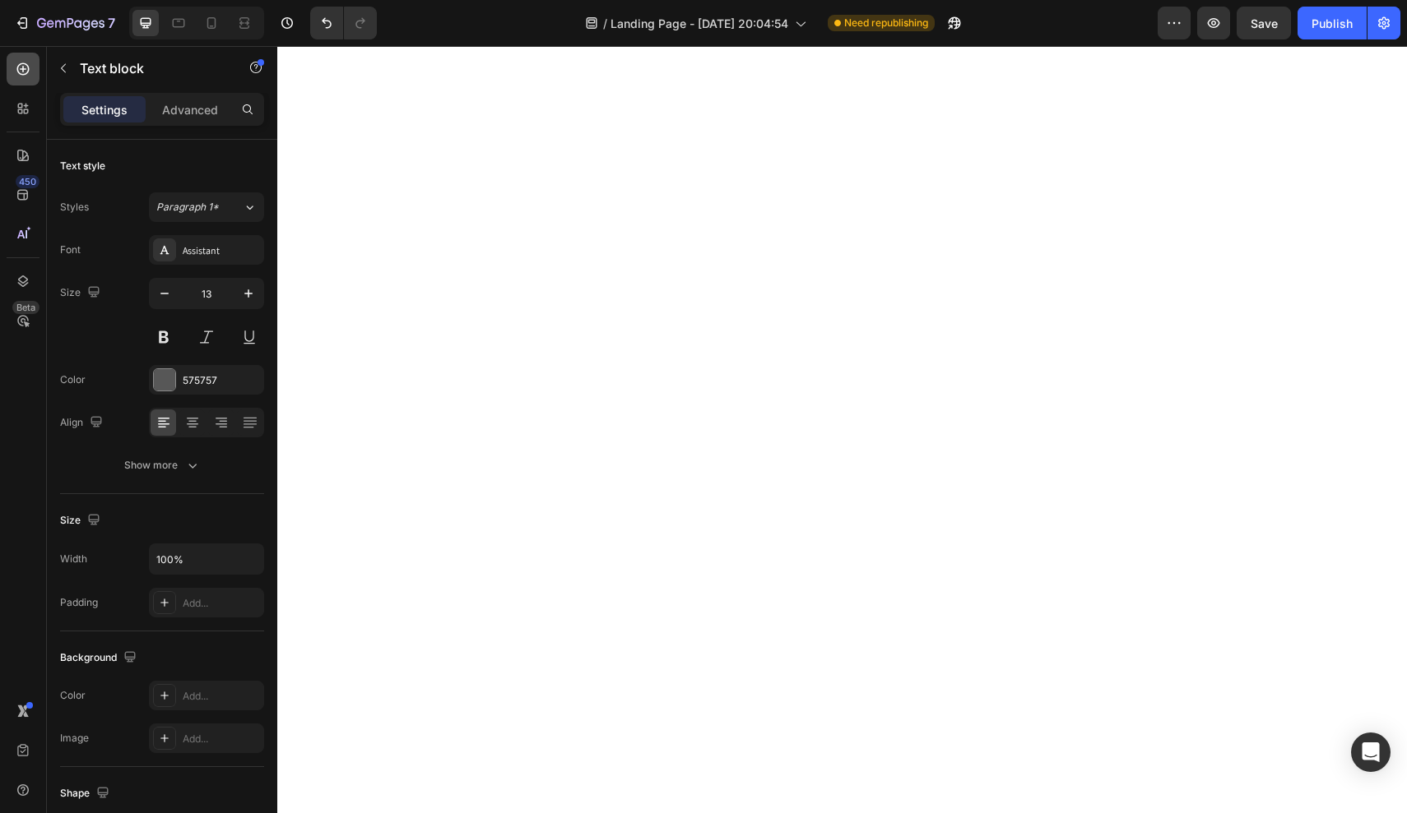
click at [27, 63] on icon at bounding box center [23, 69] width 16 height 16
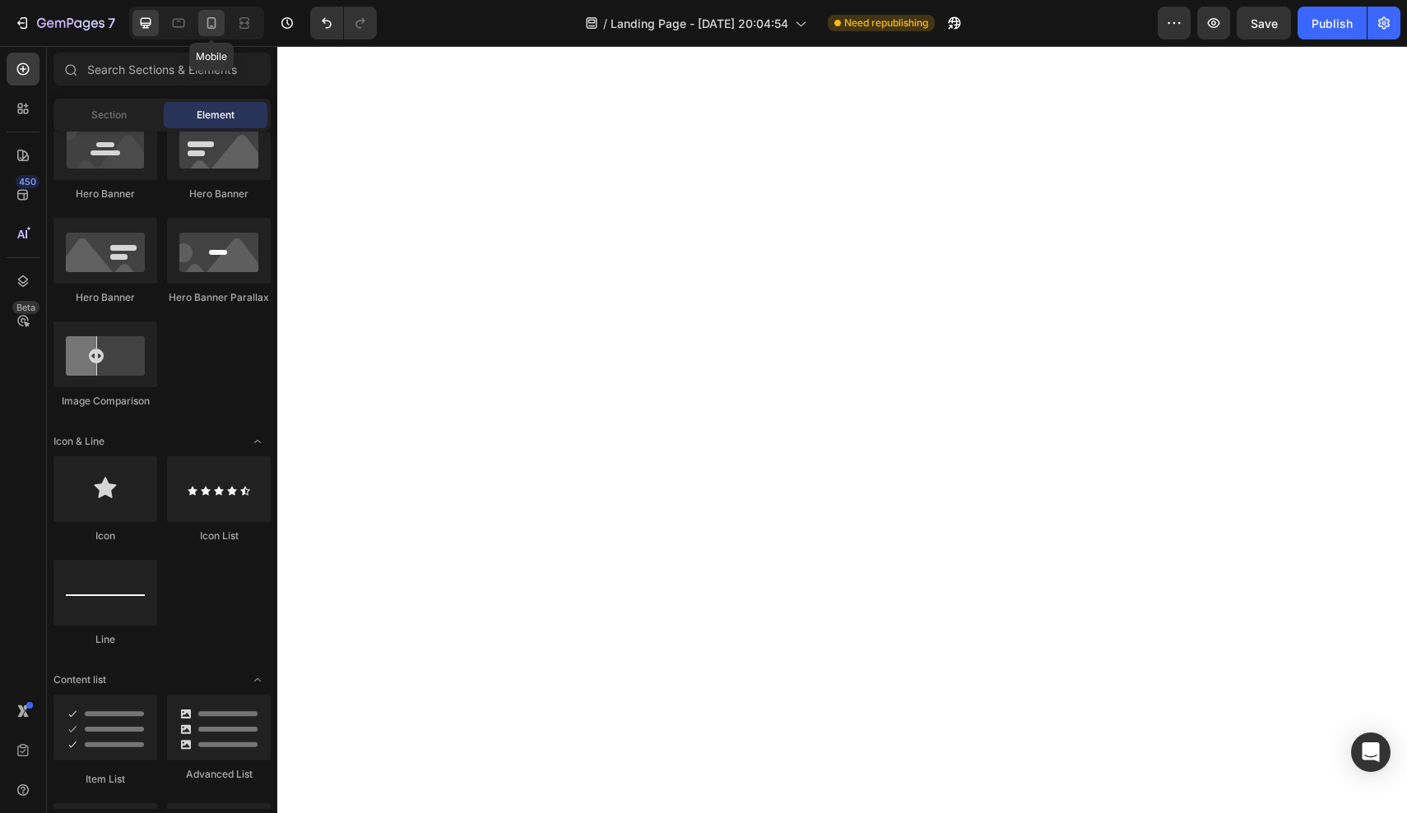
click at [206, 25] on icon at bounding box center [211, 23] width 16 height 16
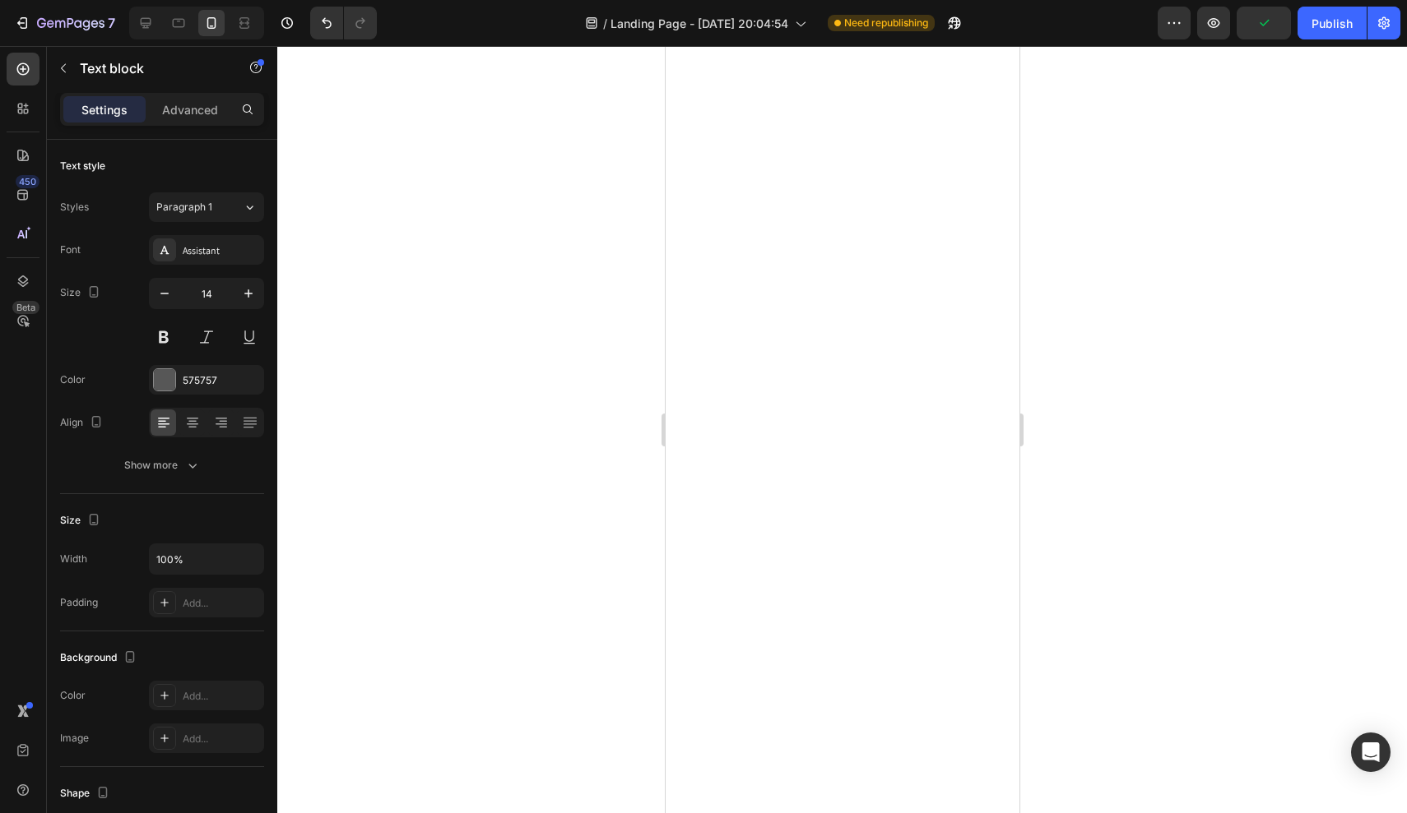
click at [582, 465] on div at bounding box center [841, 429] width 1129 height 767
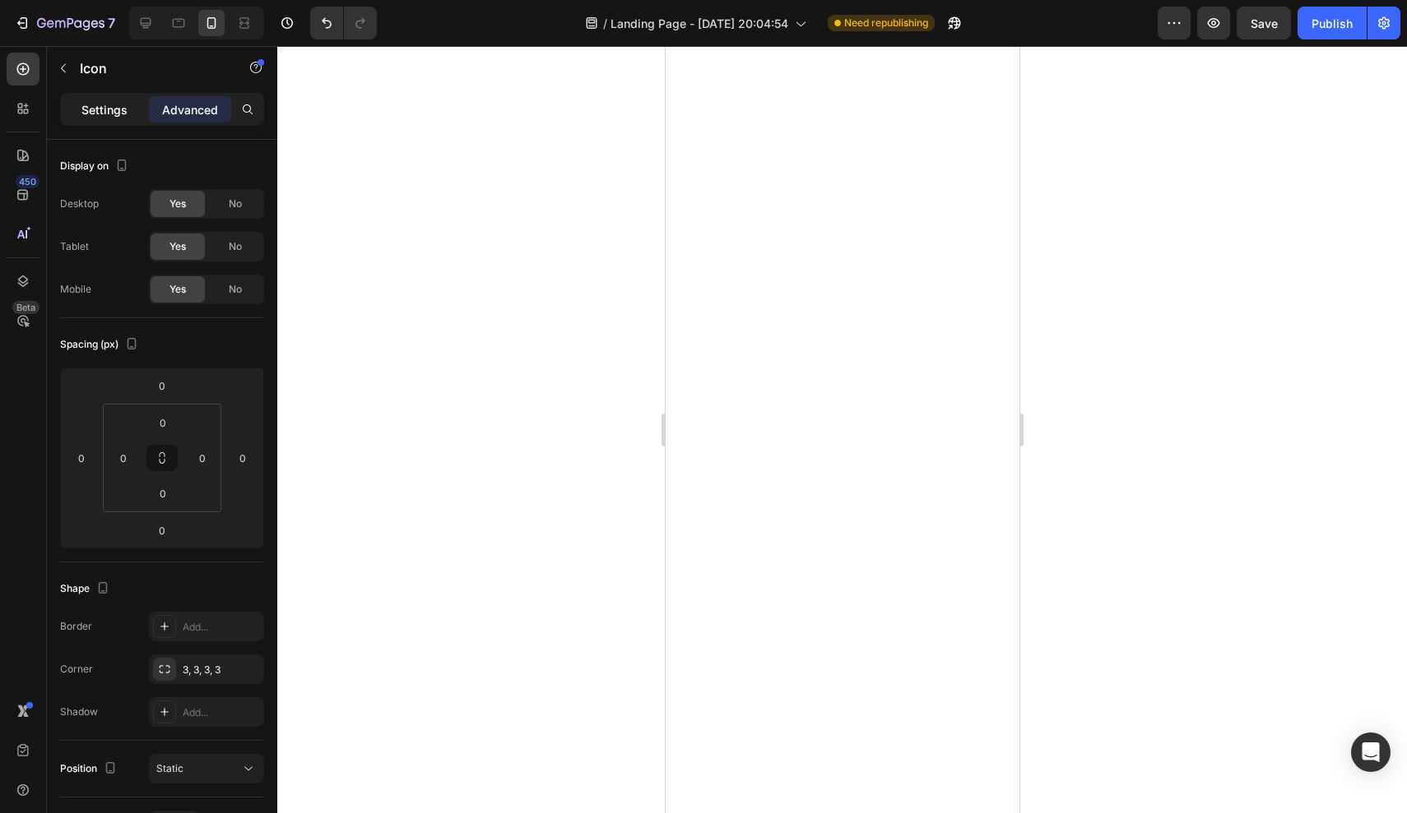
click at [116, 109] on p "Settings" at bounding box center [104, 109] width 46 height 17
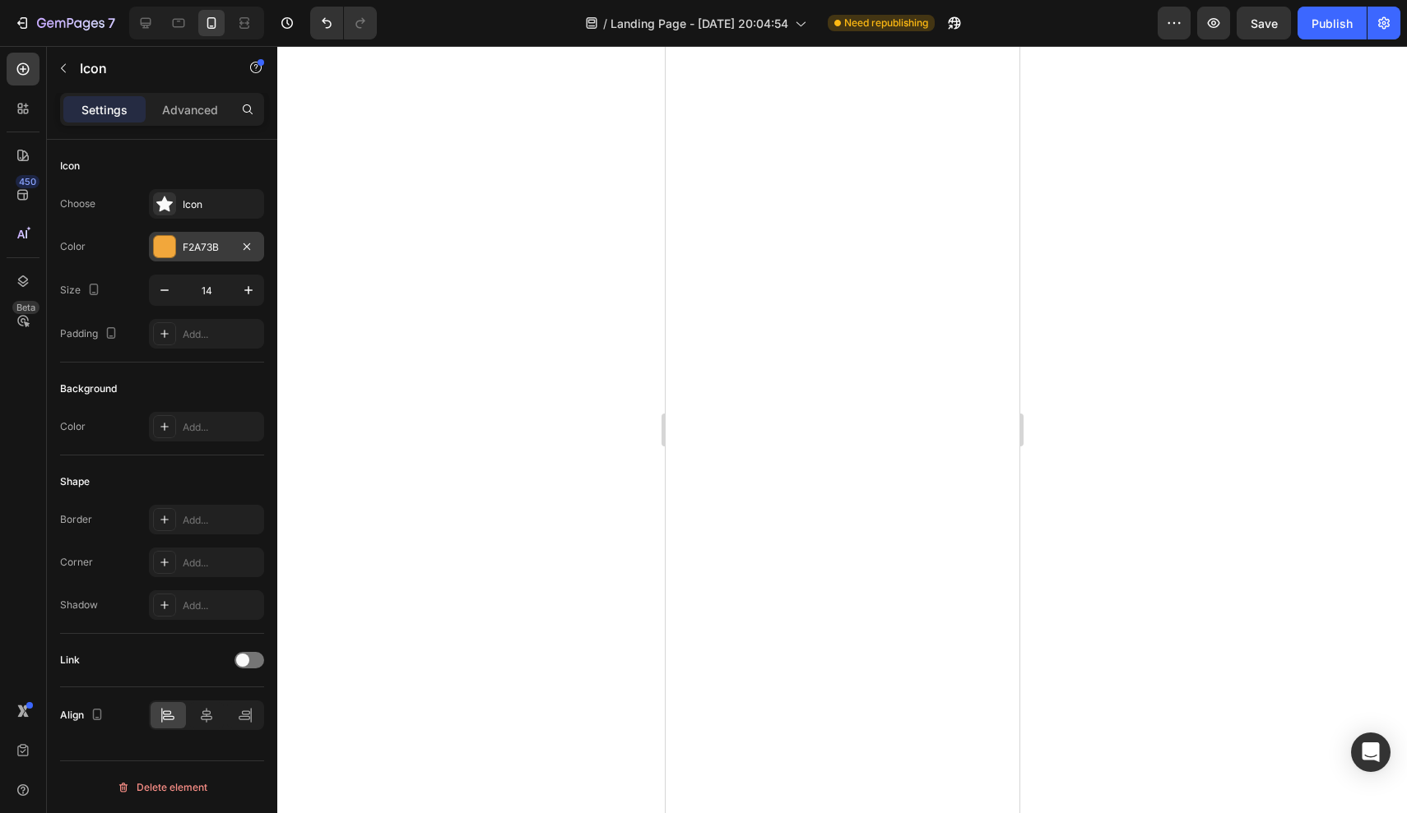
click at [204, 243] on div "F2A73B" at bounding box center [207, 247] width 48 height 15
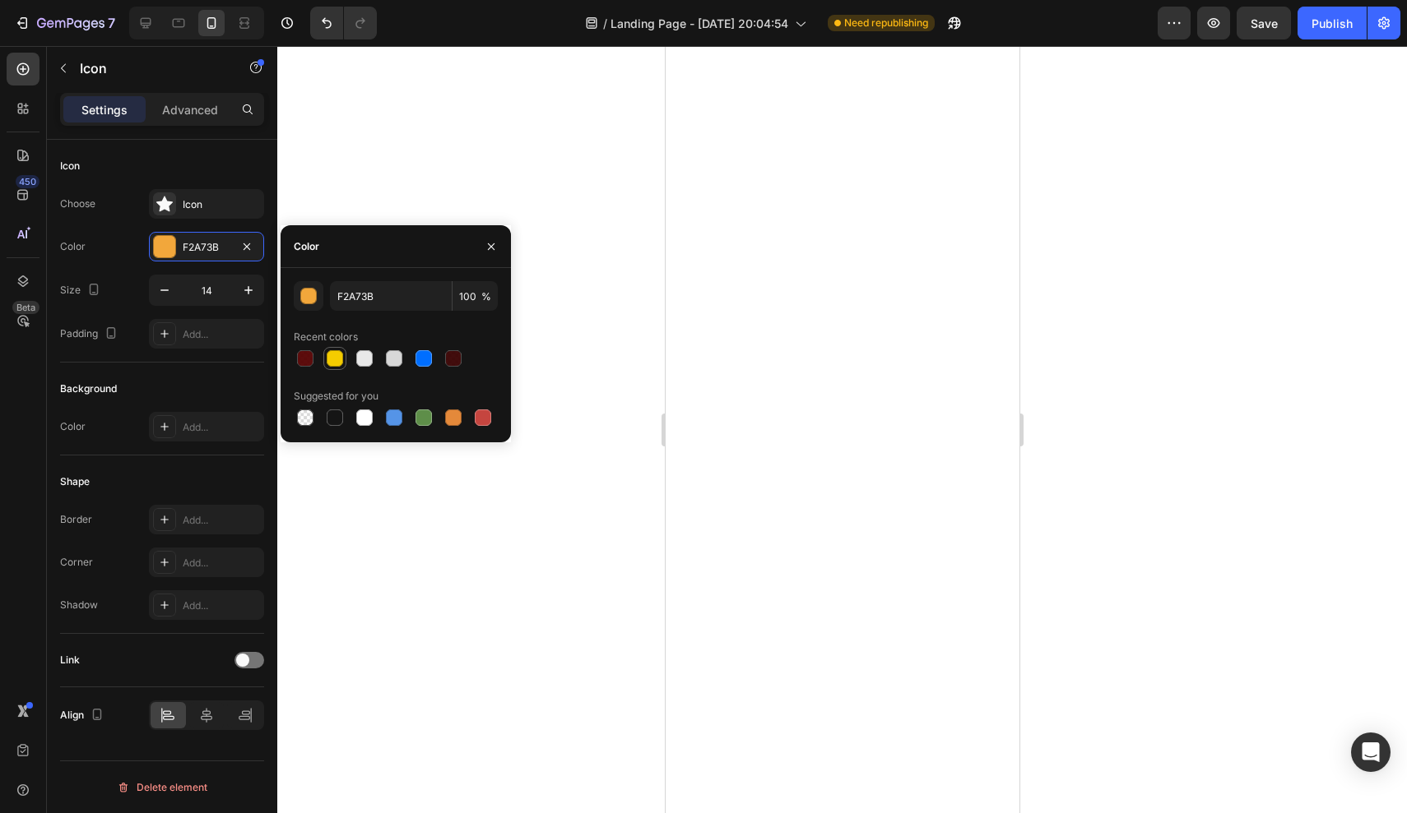
click at [332, 360] on div at bounding box center [335, 358] width 16 height 16
type input "F4CC00"
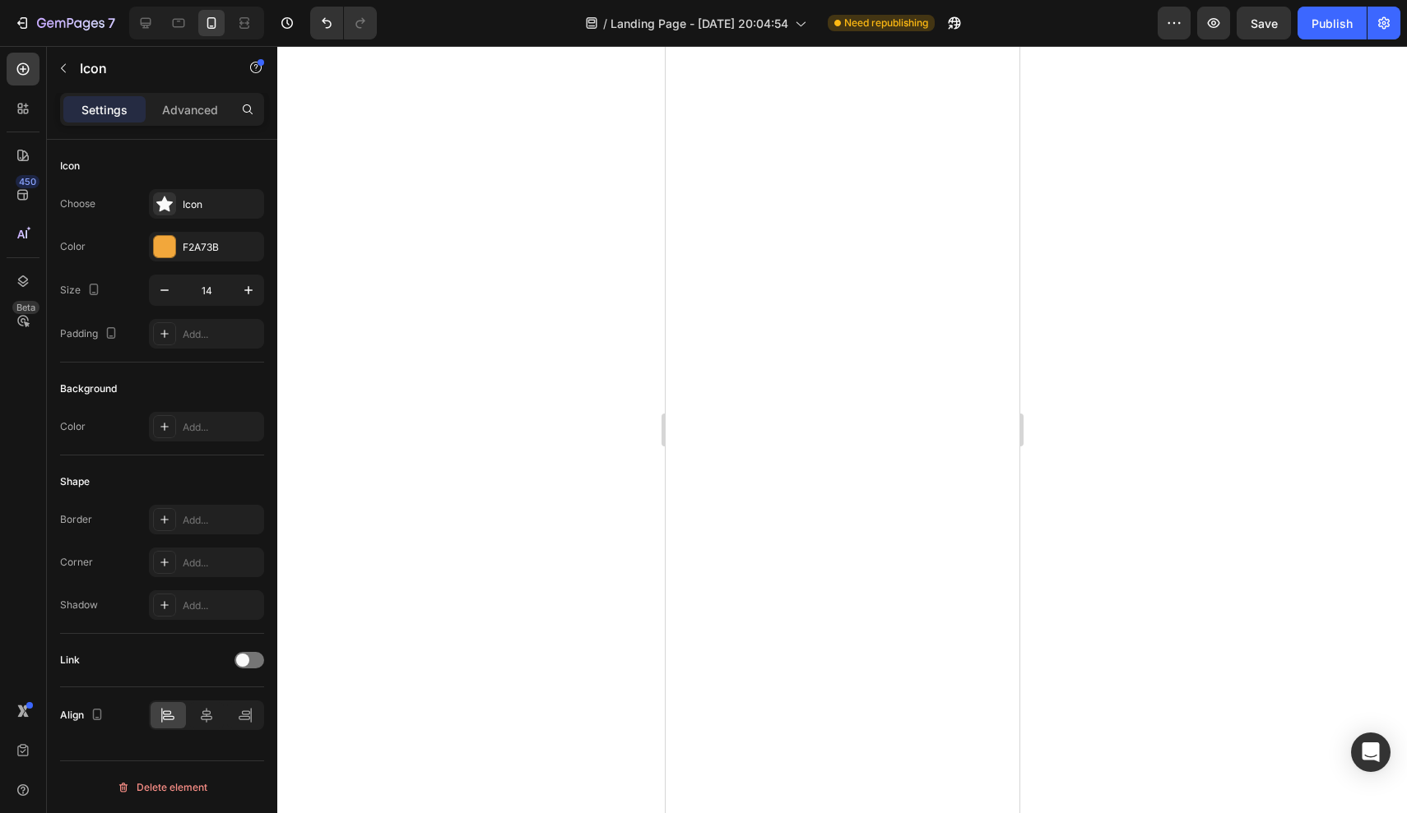
click at [1063, 356] on div at bounding box center [841, 429] width 1129 height 767
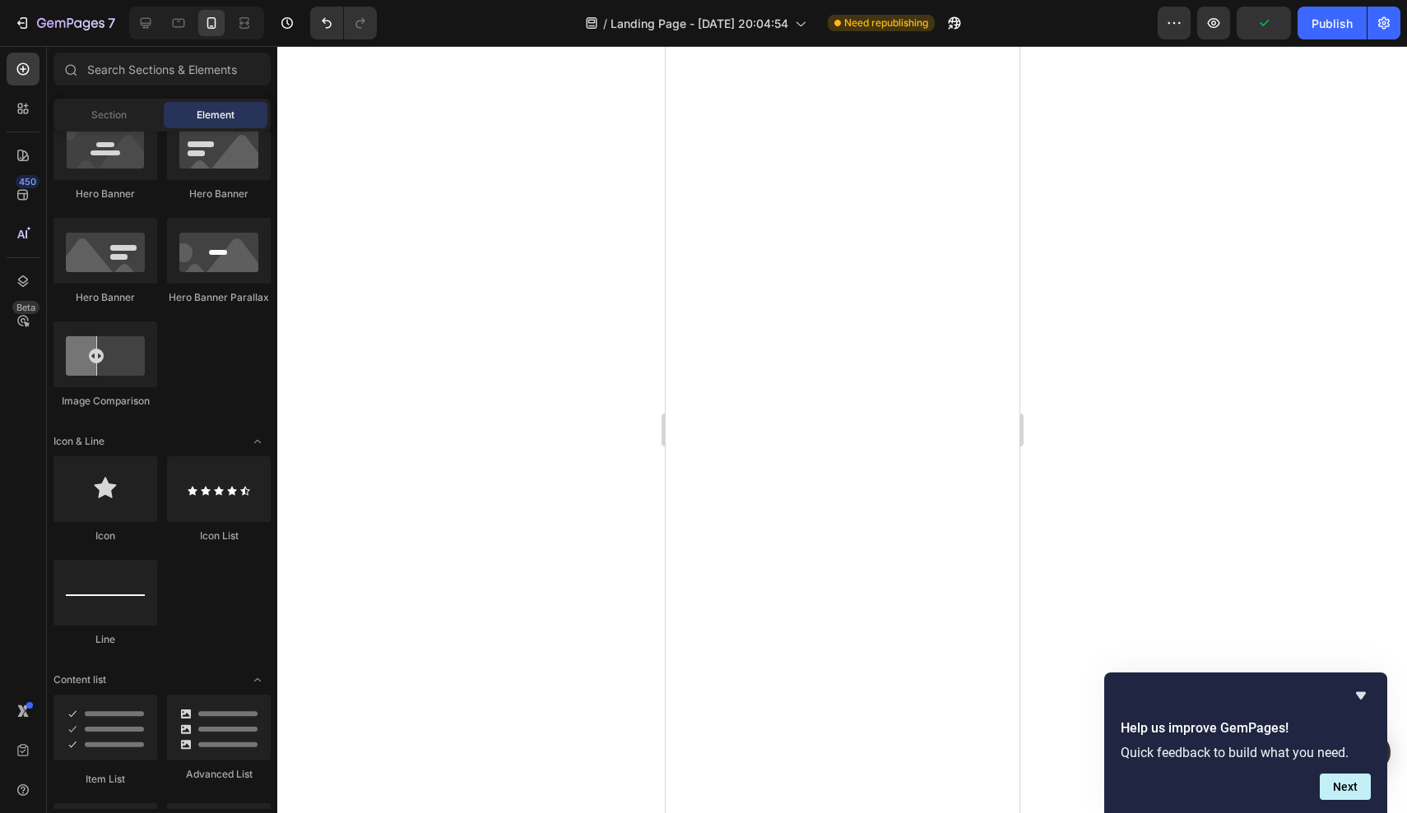
click at [1110, 509] on div at bounding box center [841, 429] width 1129 height 767
click at [150, 29] on icon at bounding box center [145, 23] width 16 height 16
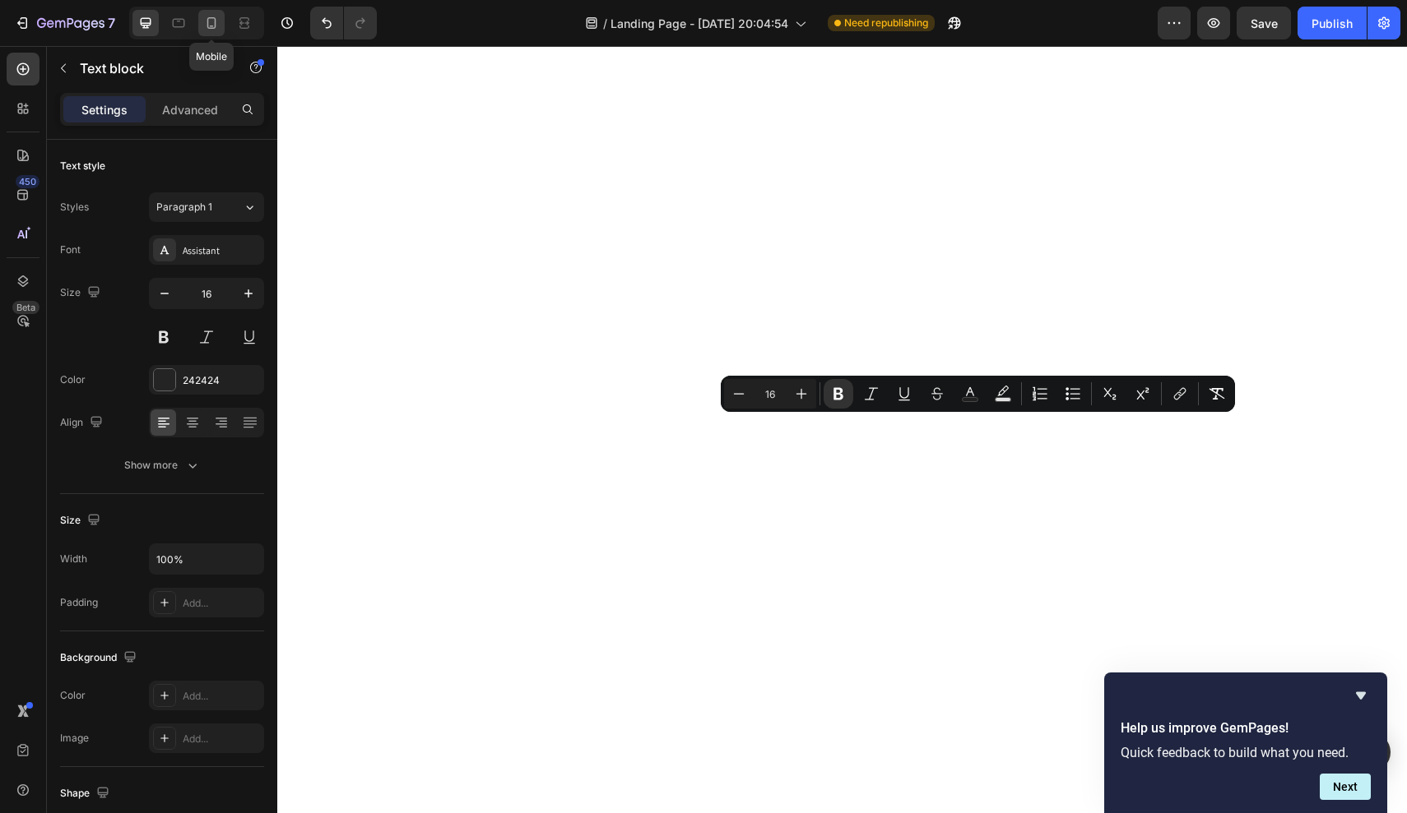
click at [211, 23] on icon at bounding box center [211, 23] width 16 height 16
type input "14"
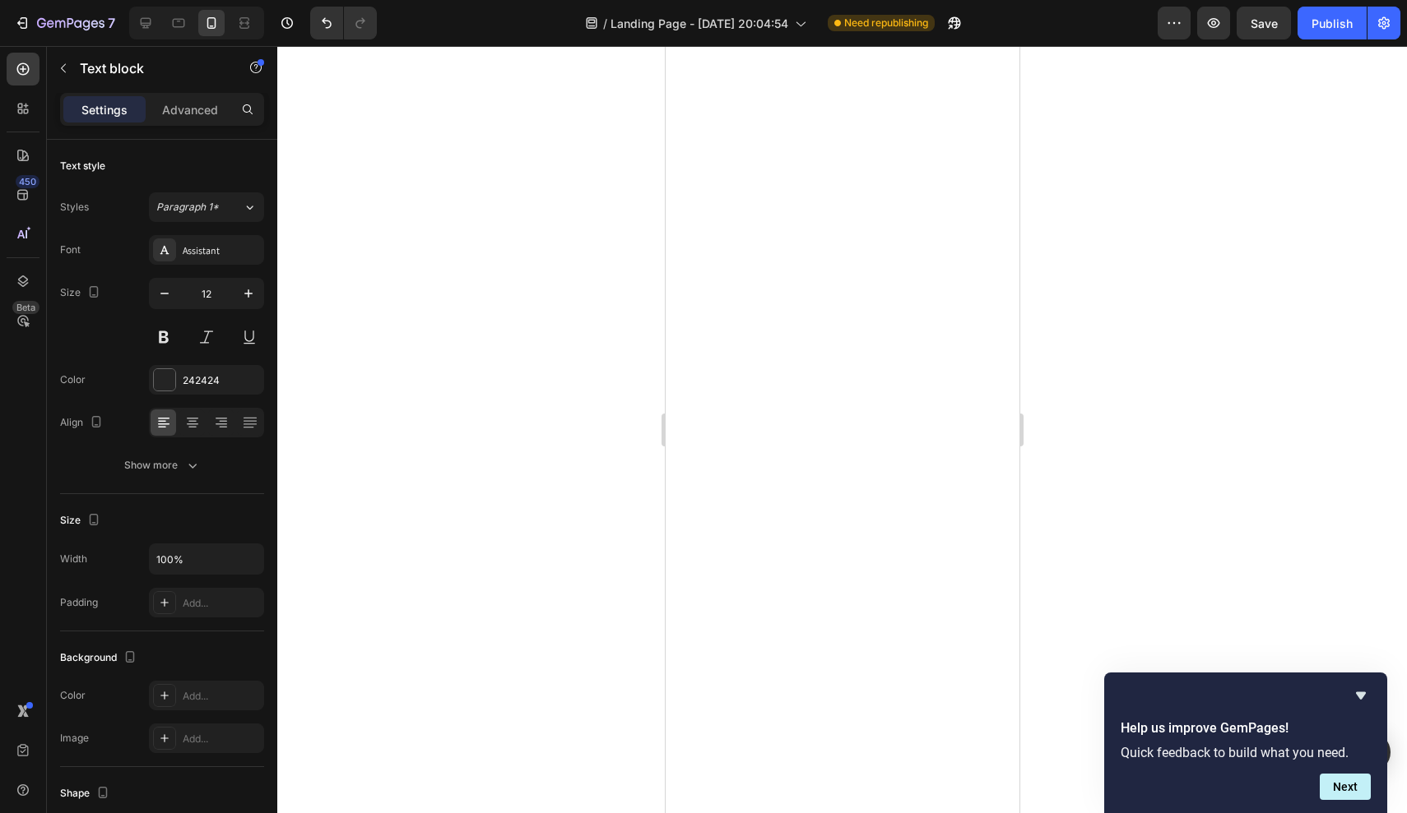
click at [587, 617] on div at bounding box center [841, 429] width 1129 height 767
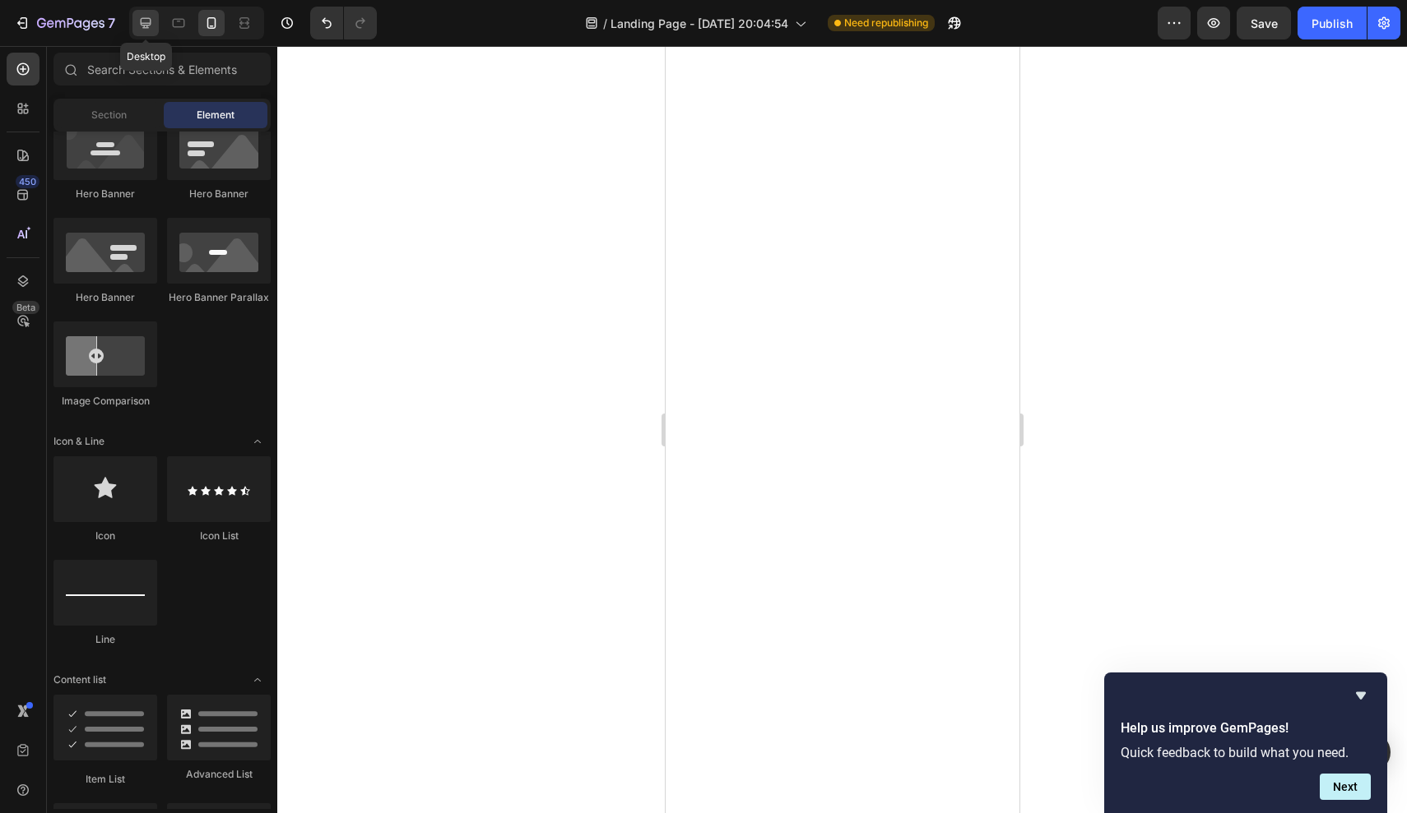
click at [153, 22] on icon at bounding box center [145, 23] width 16 height 16
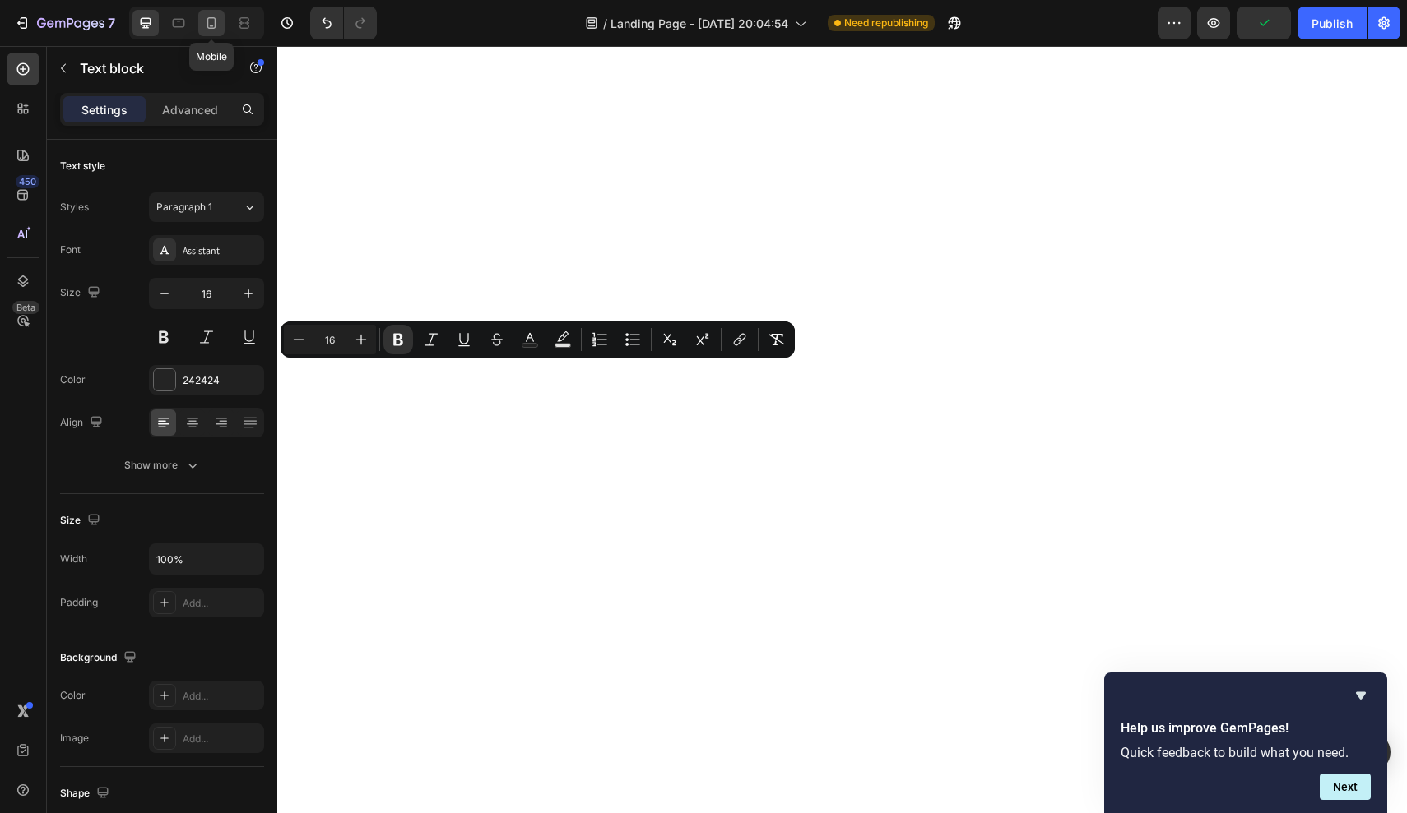
click at [219, 25] on icon at bounding box center [211, 23] width 16 height 16
type input "14"
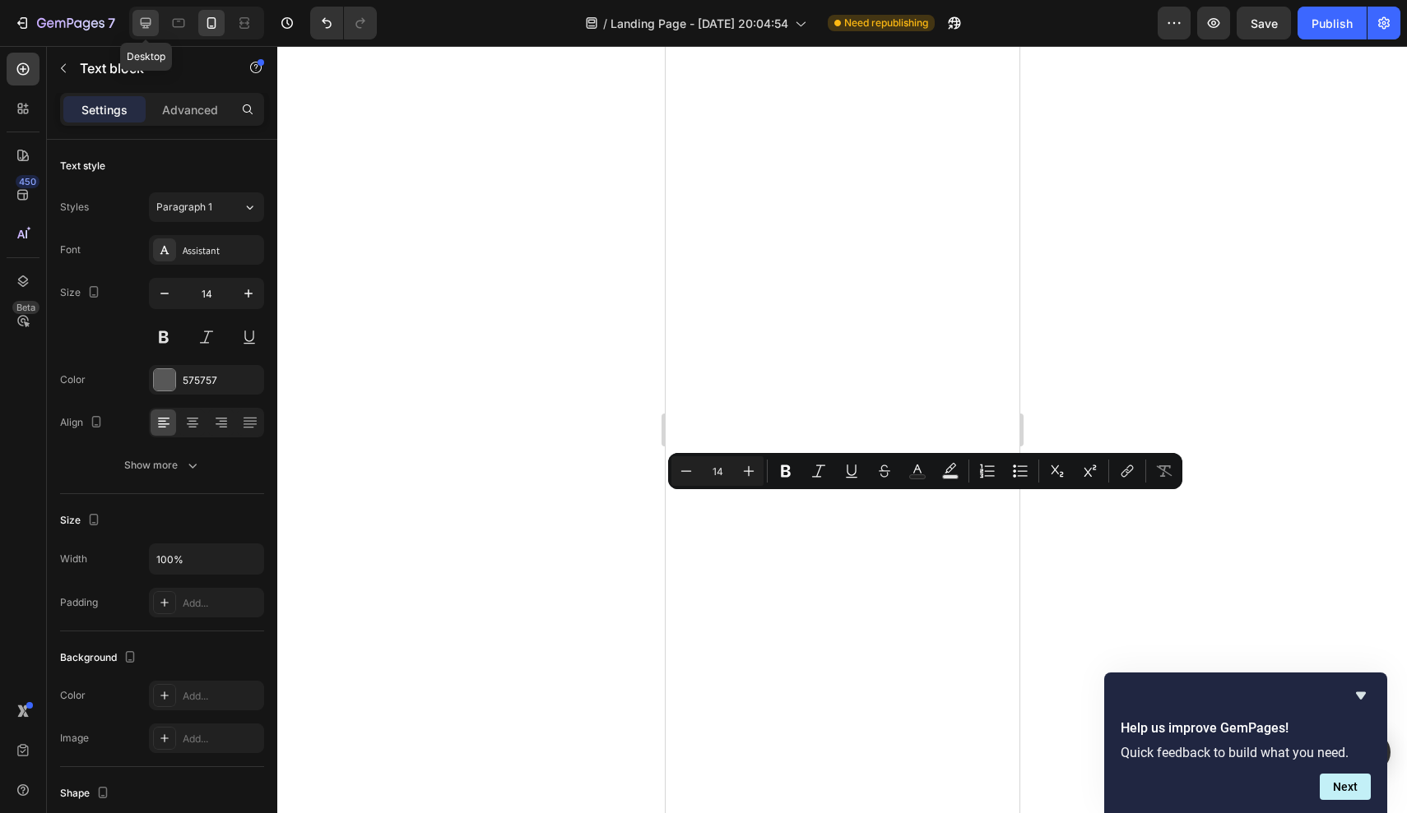
click at [149, 28] on icon at bounding box center [146, 23] width 11 height 11
type input "16"
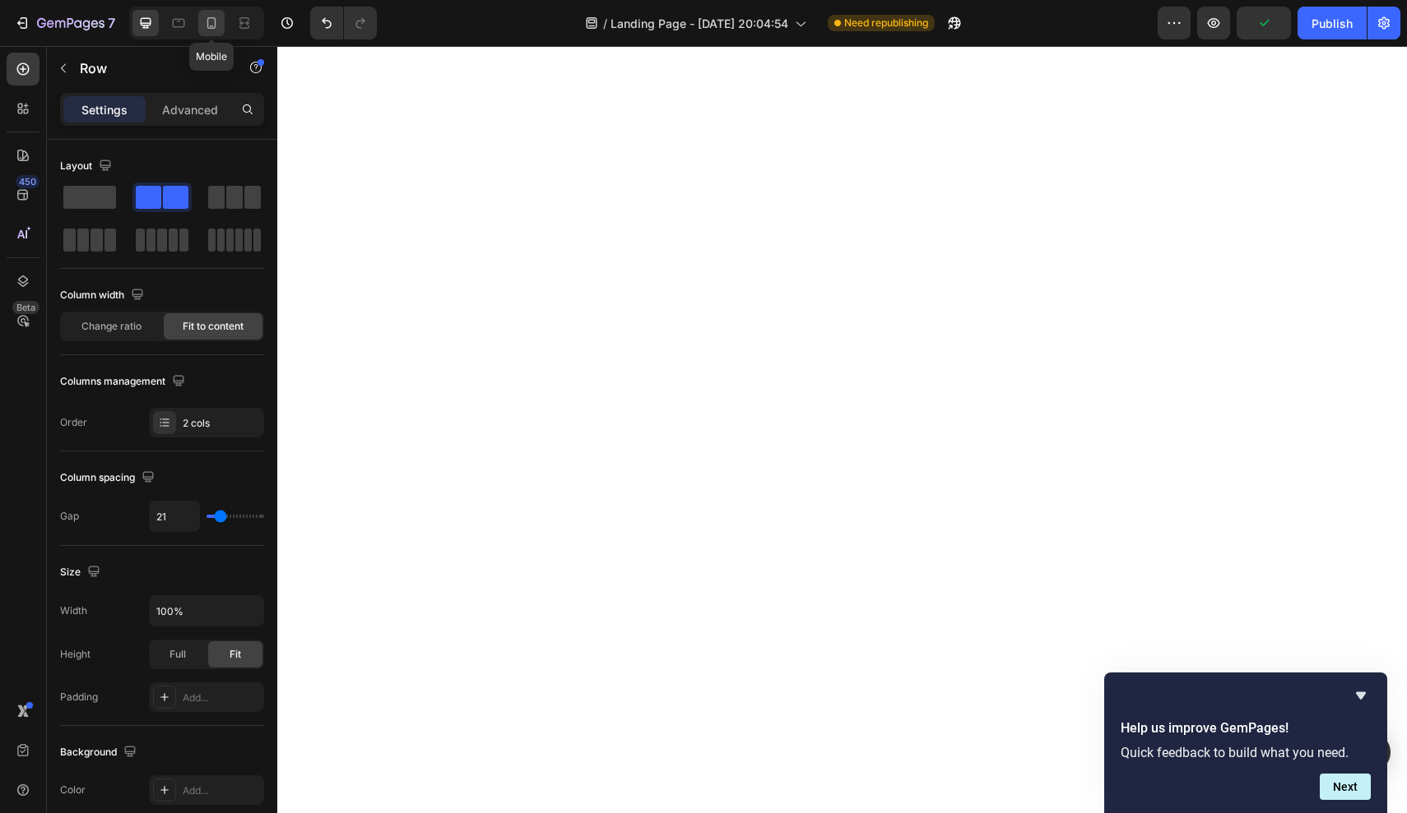
click at [220, 28] on div at bounding box center [211, 23] width 26 height 26
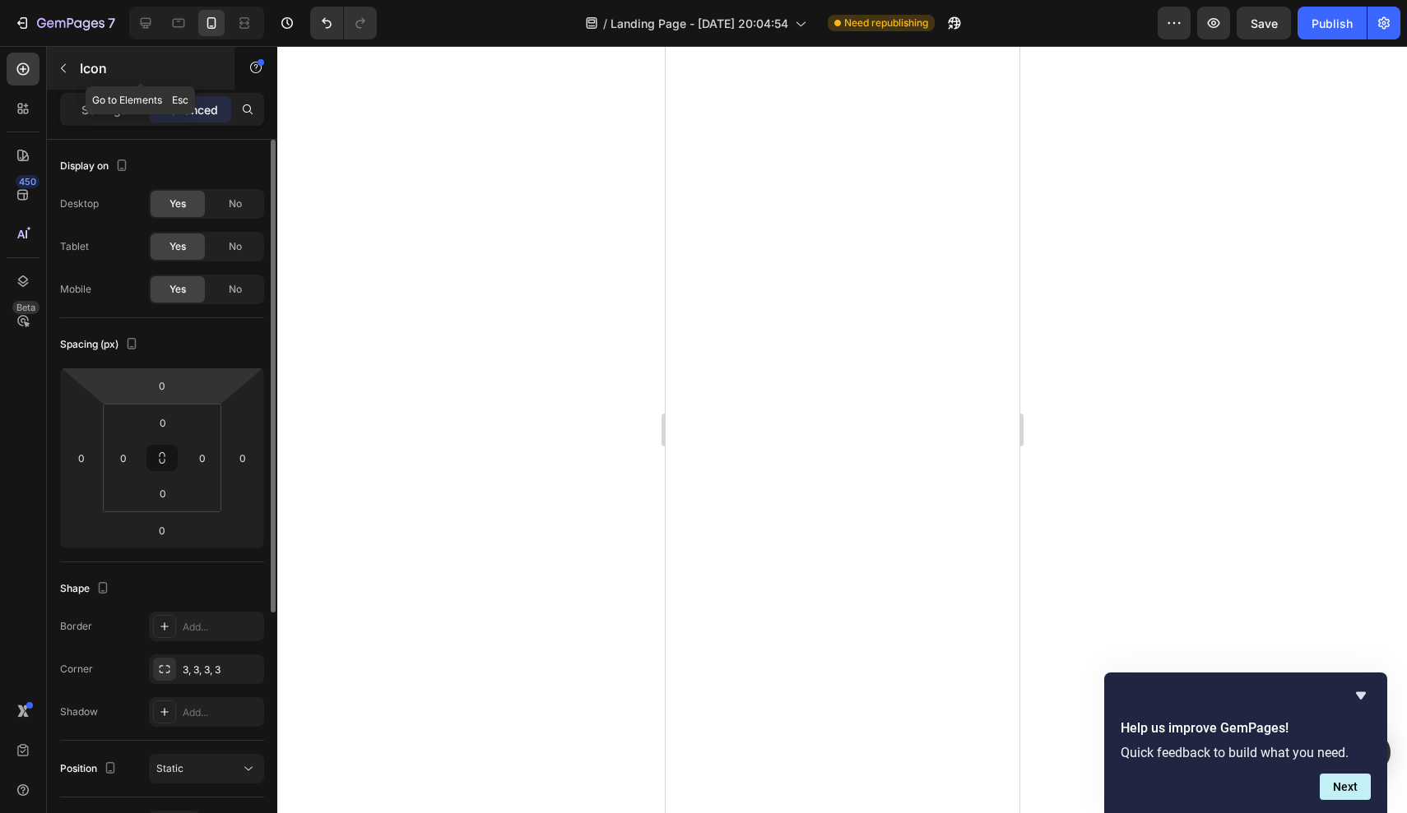
click at [75, 76] on button "button" at bounding box center [63, 68] width 26 height 26
click at [93, 110] on p "Settings" at bounding box center [104, 109] width 46 height 17
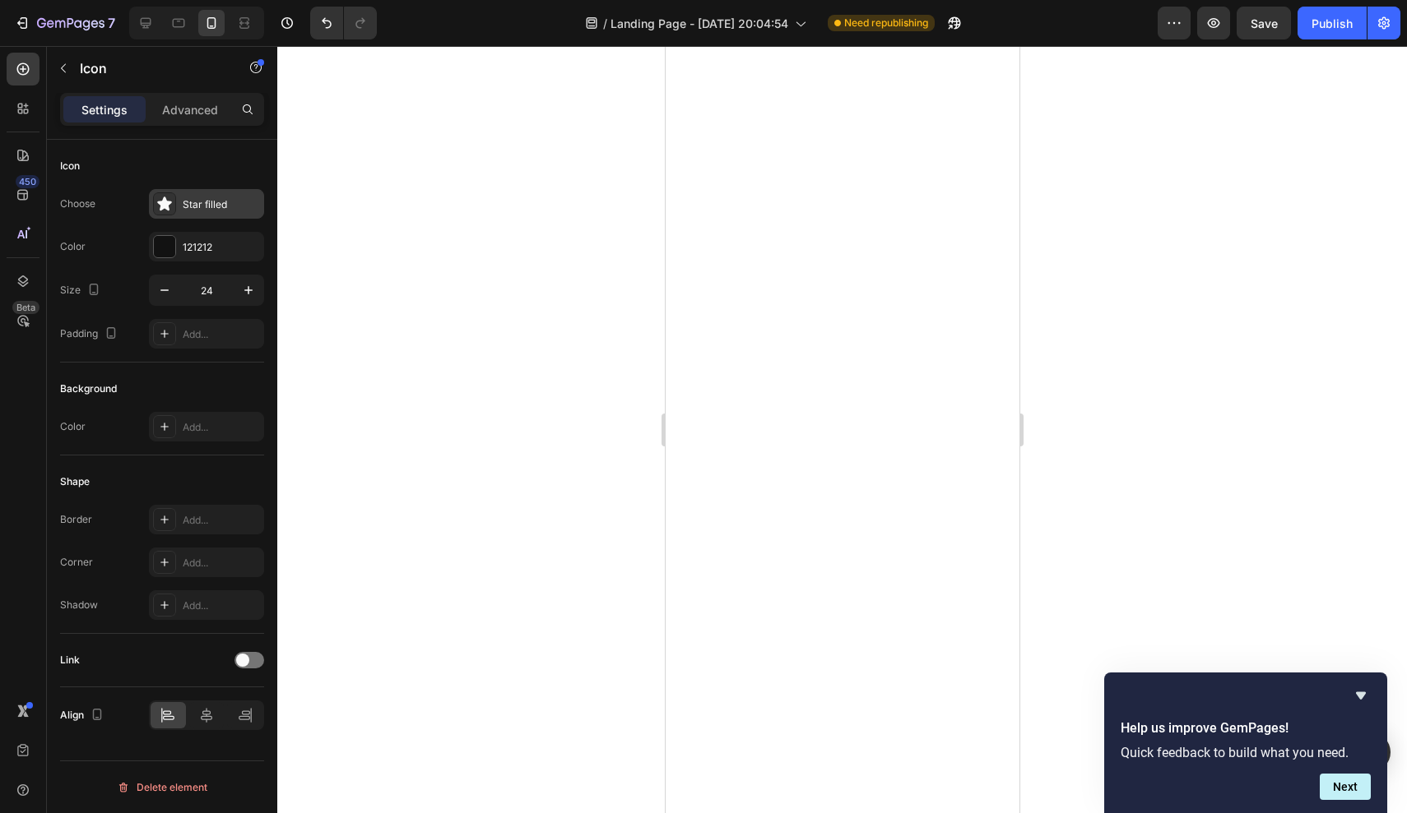
click at [177, 204] on div "Star filled" at bounding box center [206, 204] width 115 height 30
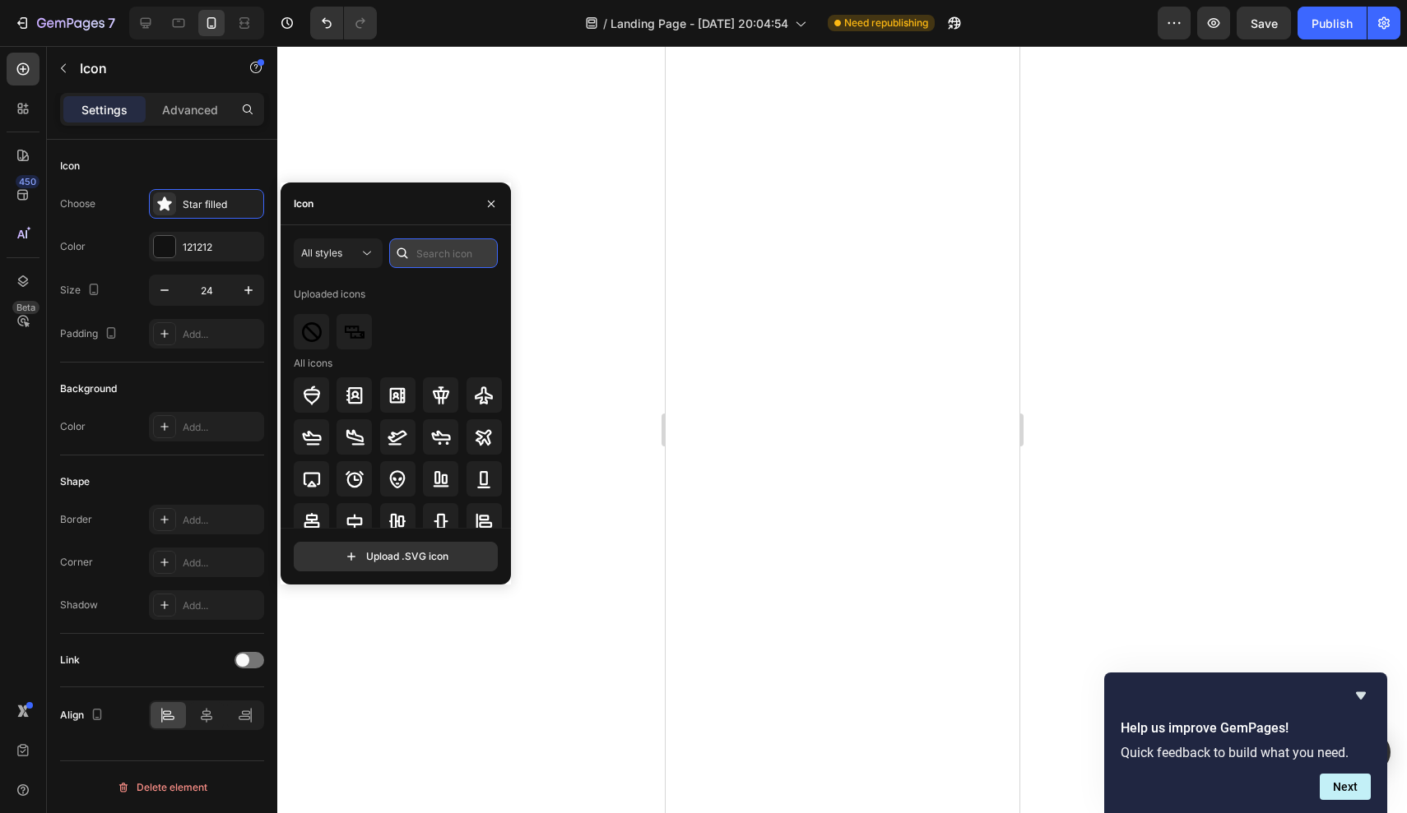
click at [429, 261] on input "text" at bounding box center [443, 254] width 109 height 30
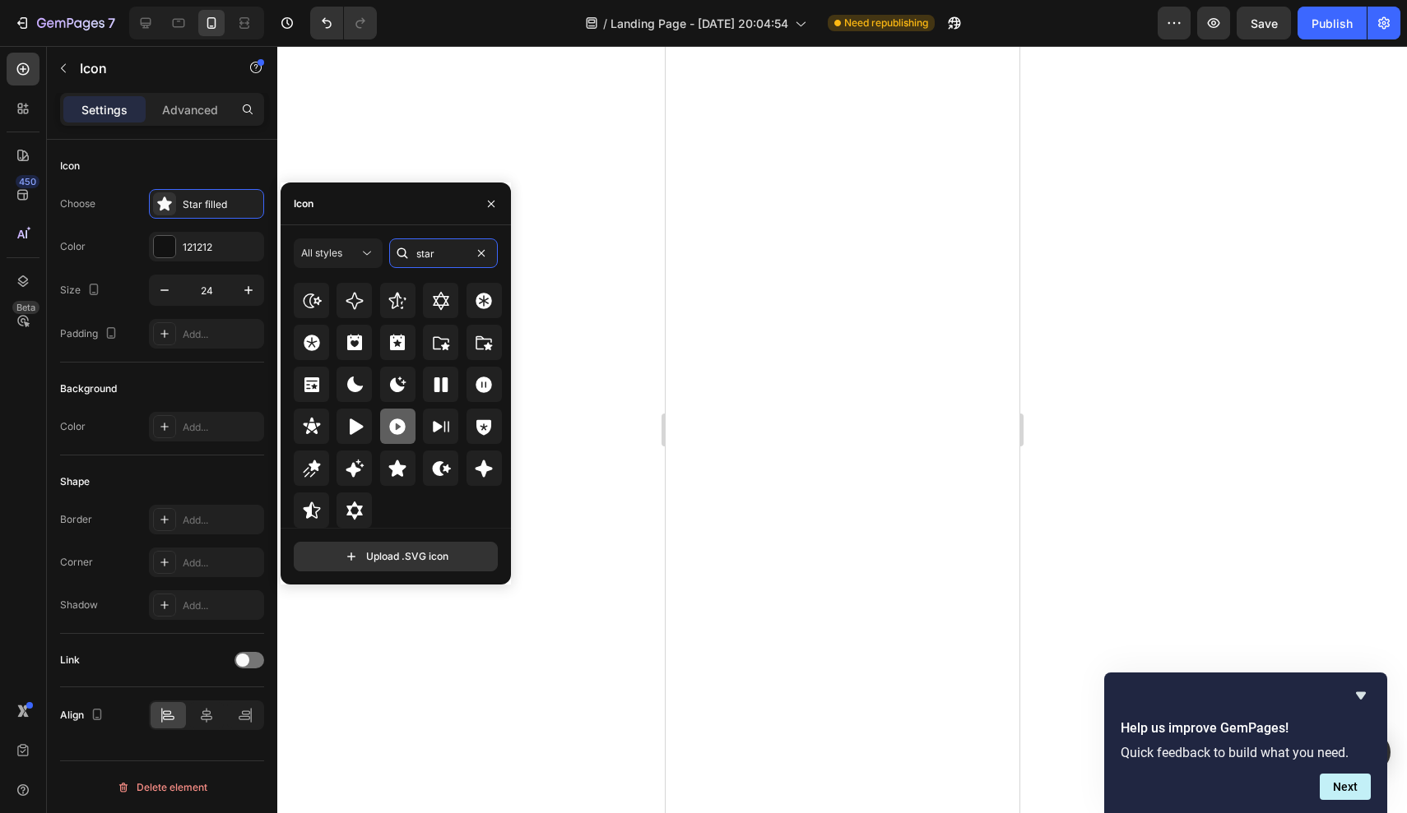
scroll to position [499, 0]
type input "star"
click at [313, 506] on icon at bounding box center [312, 511] width 20 height 20
click at [172, 283] on icon "button" at bounding box center [164, 290] width 16 height 16
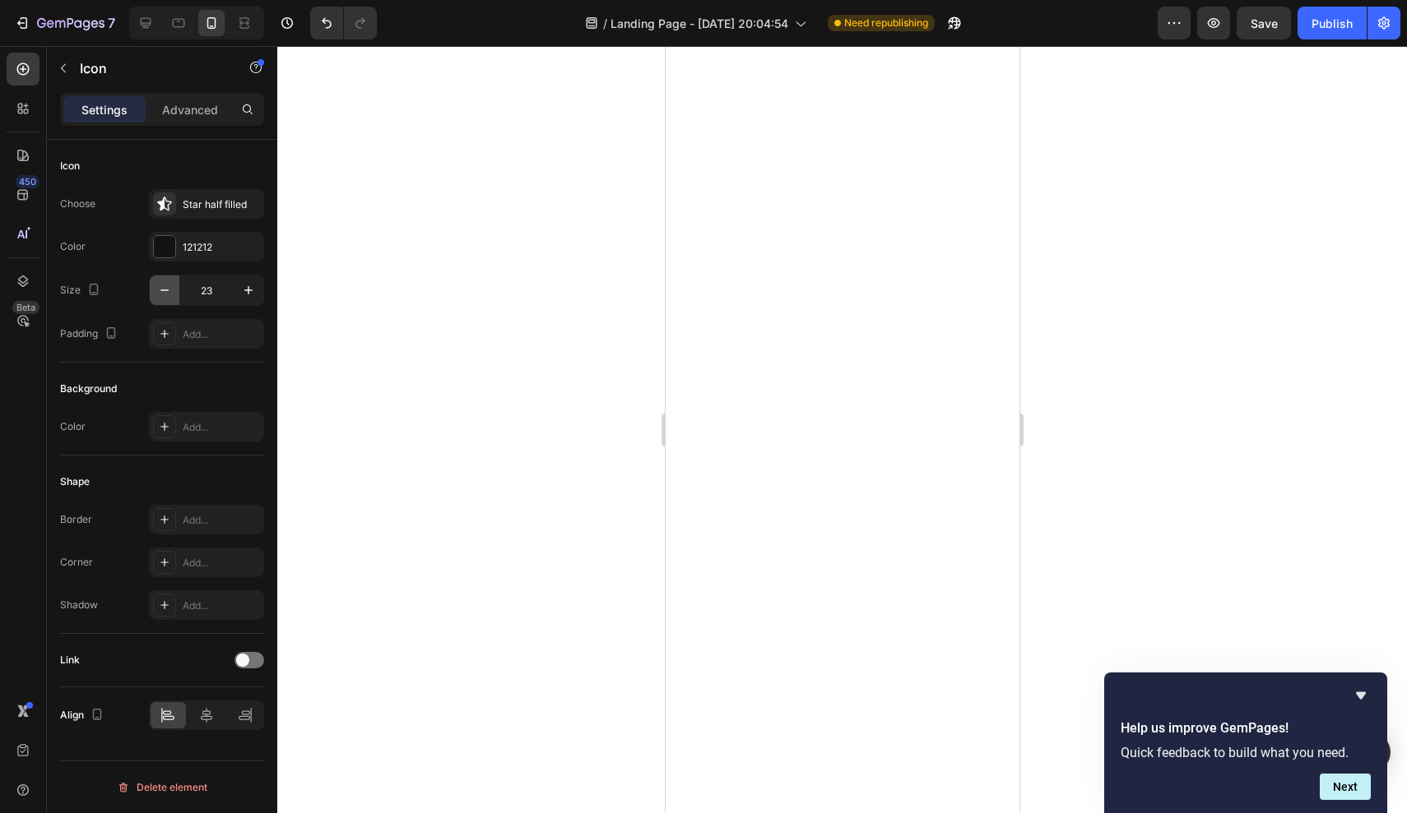
click at [172, 283] on icon "button" at bounding box center [164, 290] width 16 height 16
type input "20"
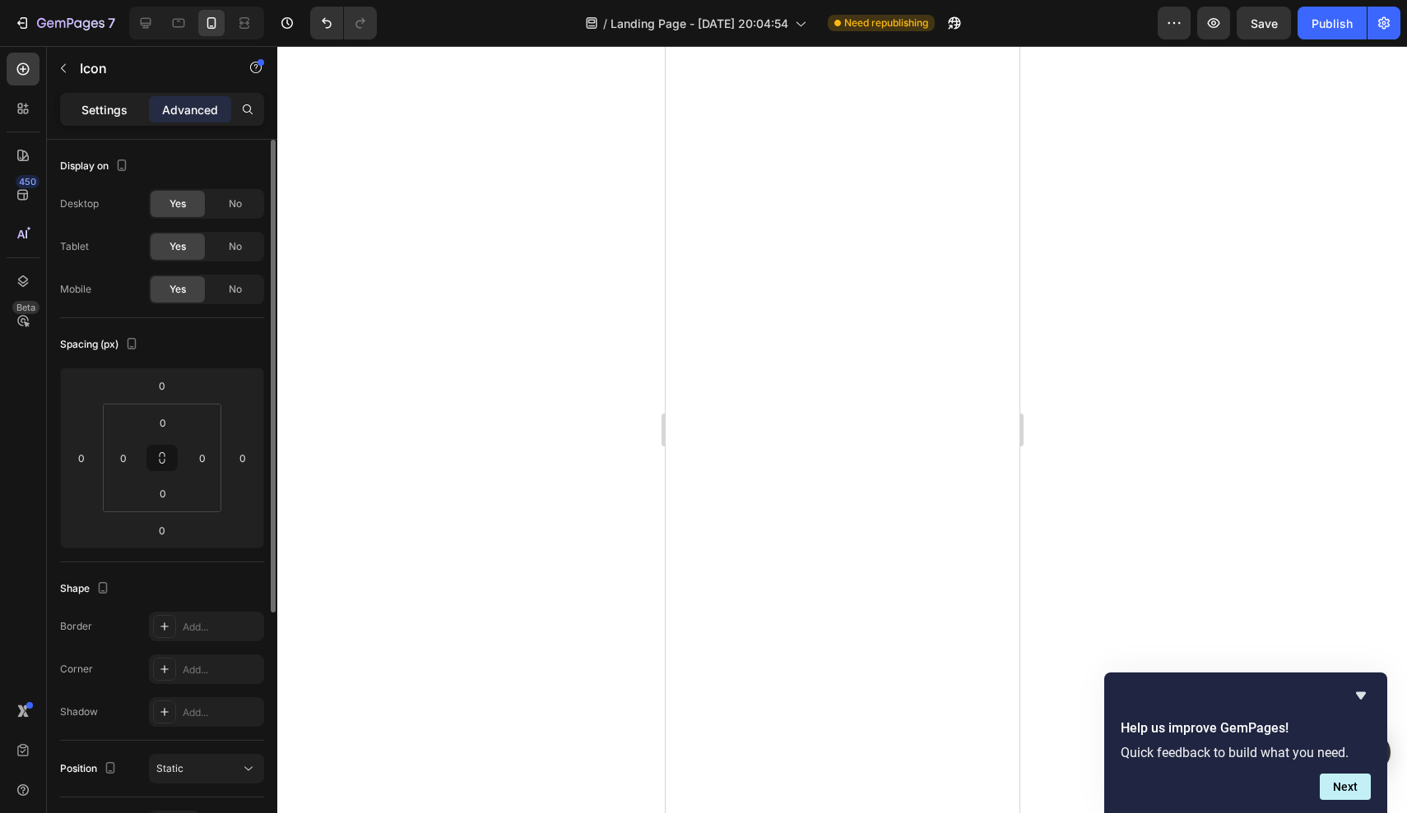
click at [123, 117] on p "Settings" at bounding box center [104, 109] width 46 height 17
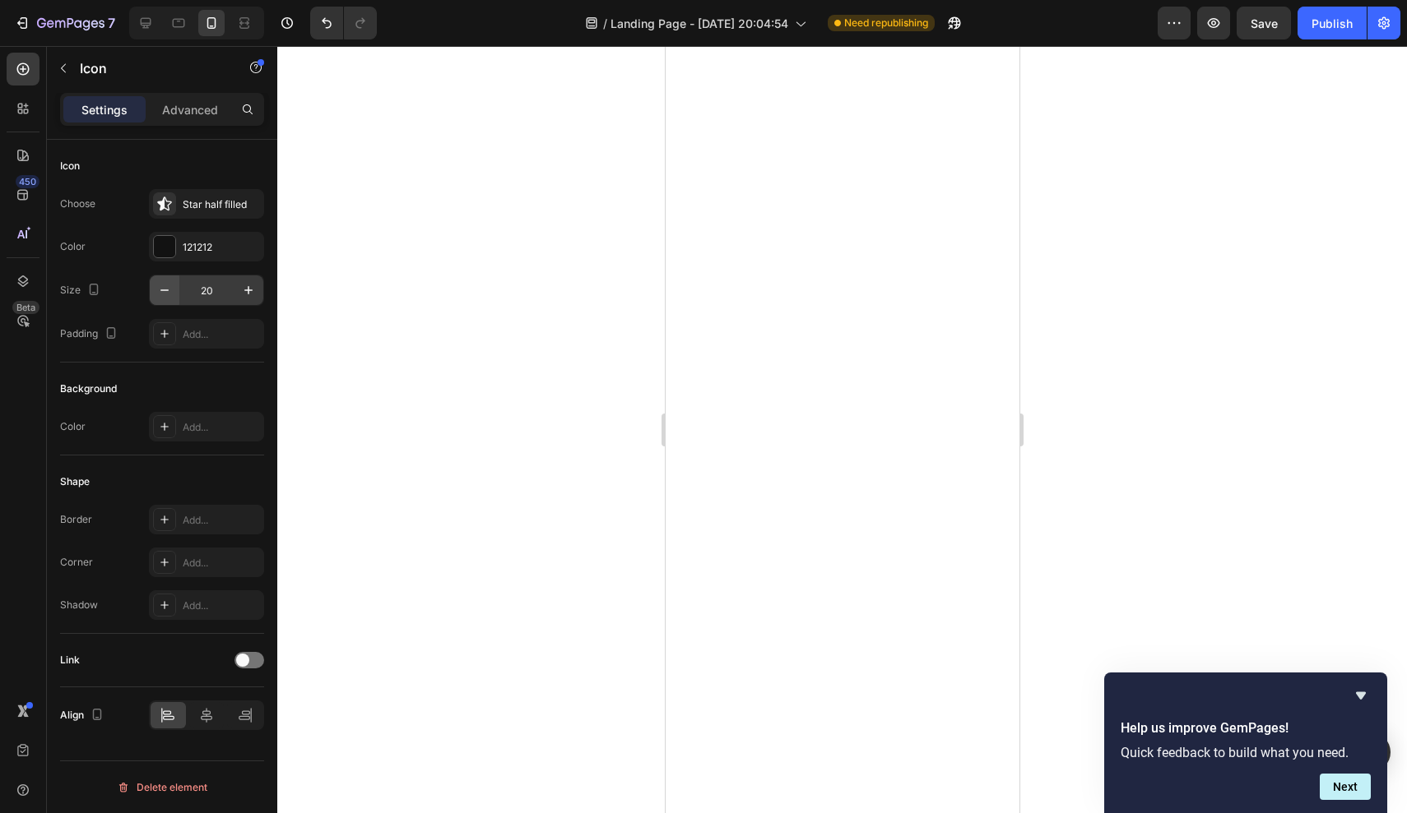
click at [174, 287] on button "button" at bounding box center [165, 291] width 30 height 30
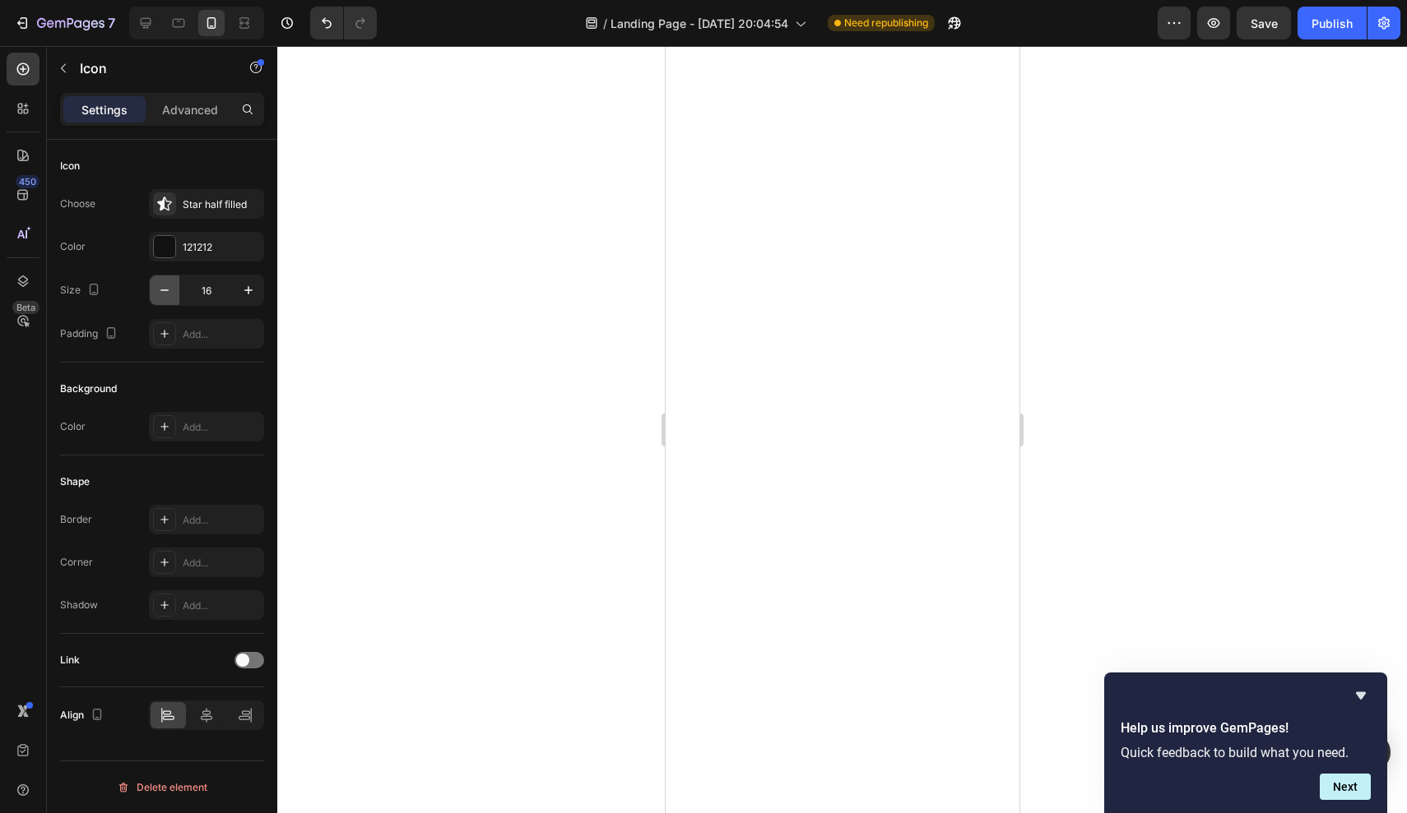
click at [174, 287] on button "button" at bounding box center [165, 291] width 30 height 30
type input "14"
click at [220, 229] on div "Choose Star half filled Color 121212 Size 14 Padding Add..." at bounding box center [162, 269] width 204 height 160
click at [188, 243] on div "121212" at bounding box center [207, 247] width 48 height 15
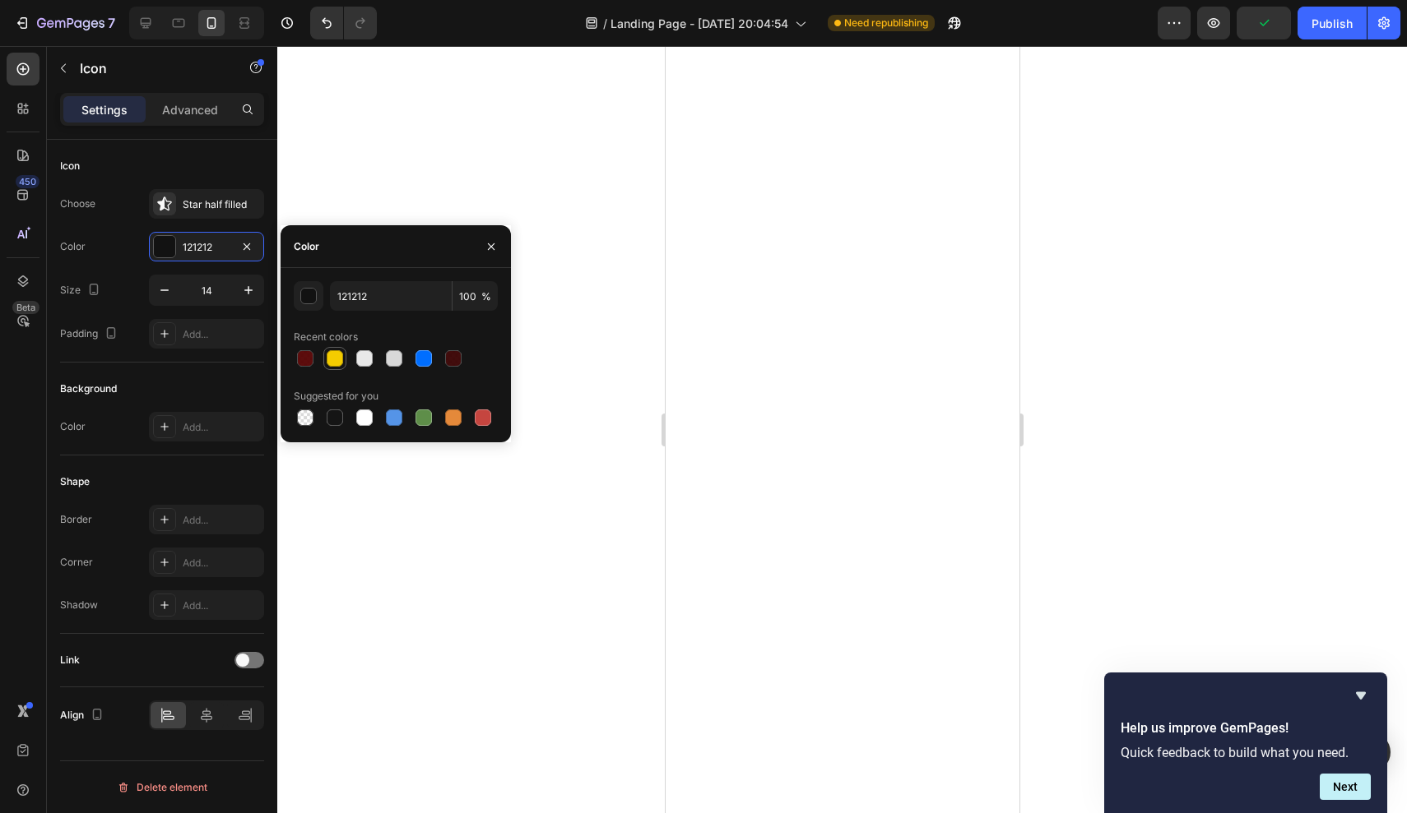
click at [335, 360] on div at bounding box center [335, 358] width 16 height 16
type input "F4CC00"
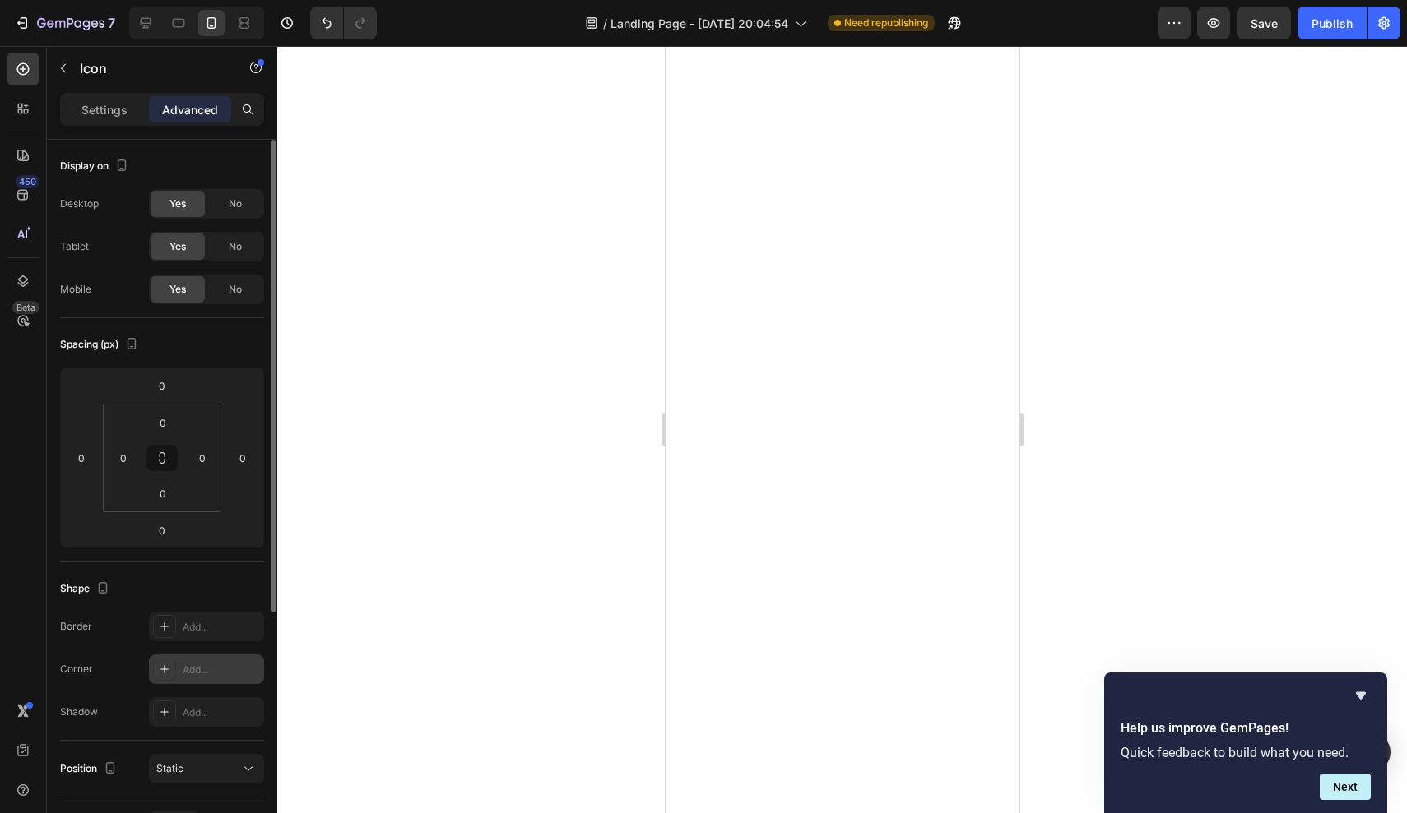
click at [174, 670] on div at bounding box center [164, 669] width 23 height 23
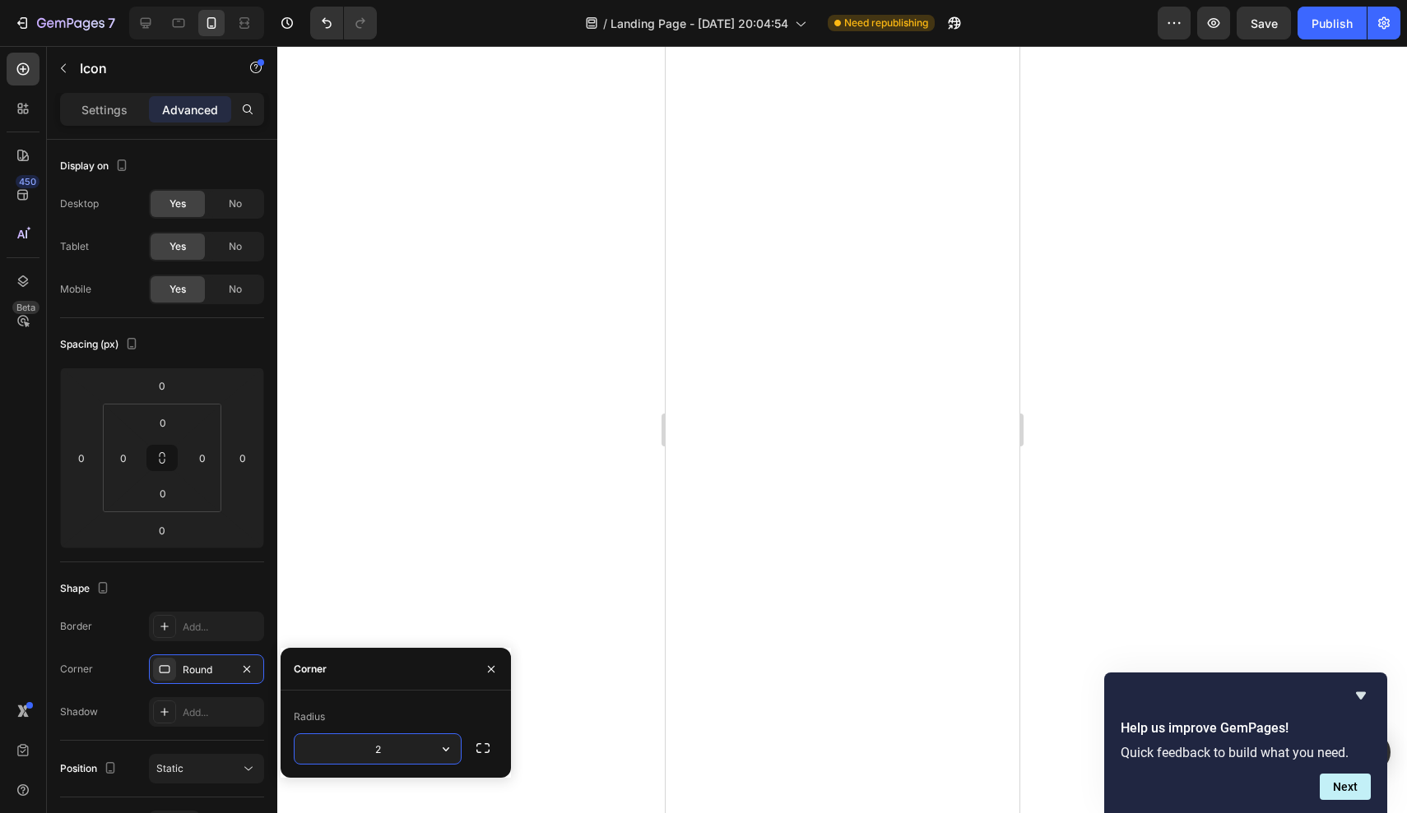
click at [379, 700] on div "Radius 2" at bounding box center [395, 734] width 230 height 87
click at [406, 763] on input "2" at bounding box center [377, 750] width 166 height 30
click at [406, 762] on input "2" at bounding box center [377, 750] width 166 height 30
type input "3"
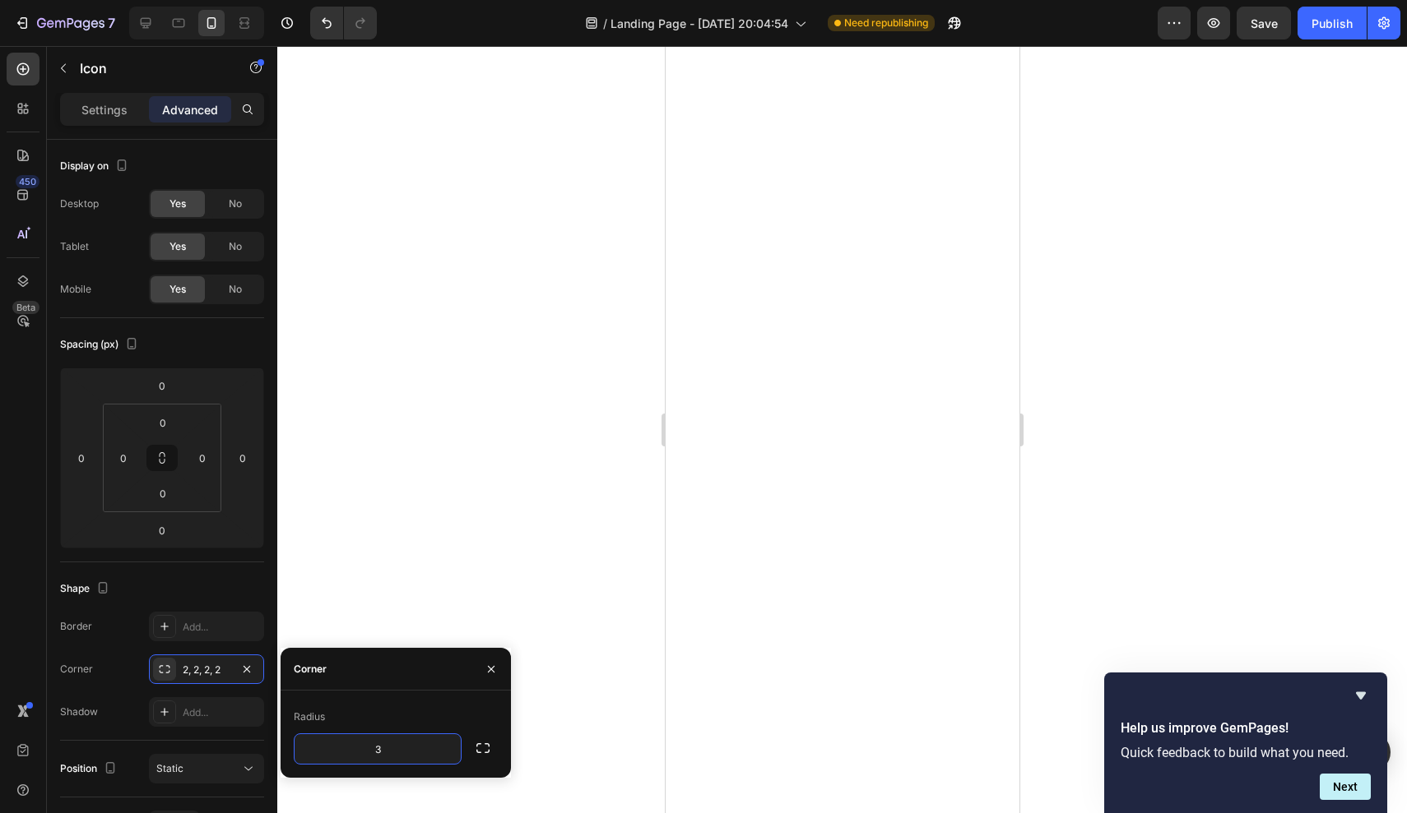
click at [437, 721] on div "Radius" at bounding box center [396, 717] width 204 height 26
click at [495, 558] on div at bounding box center [841, 429] width 1129 height 767
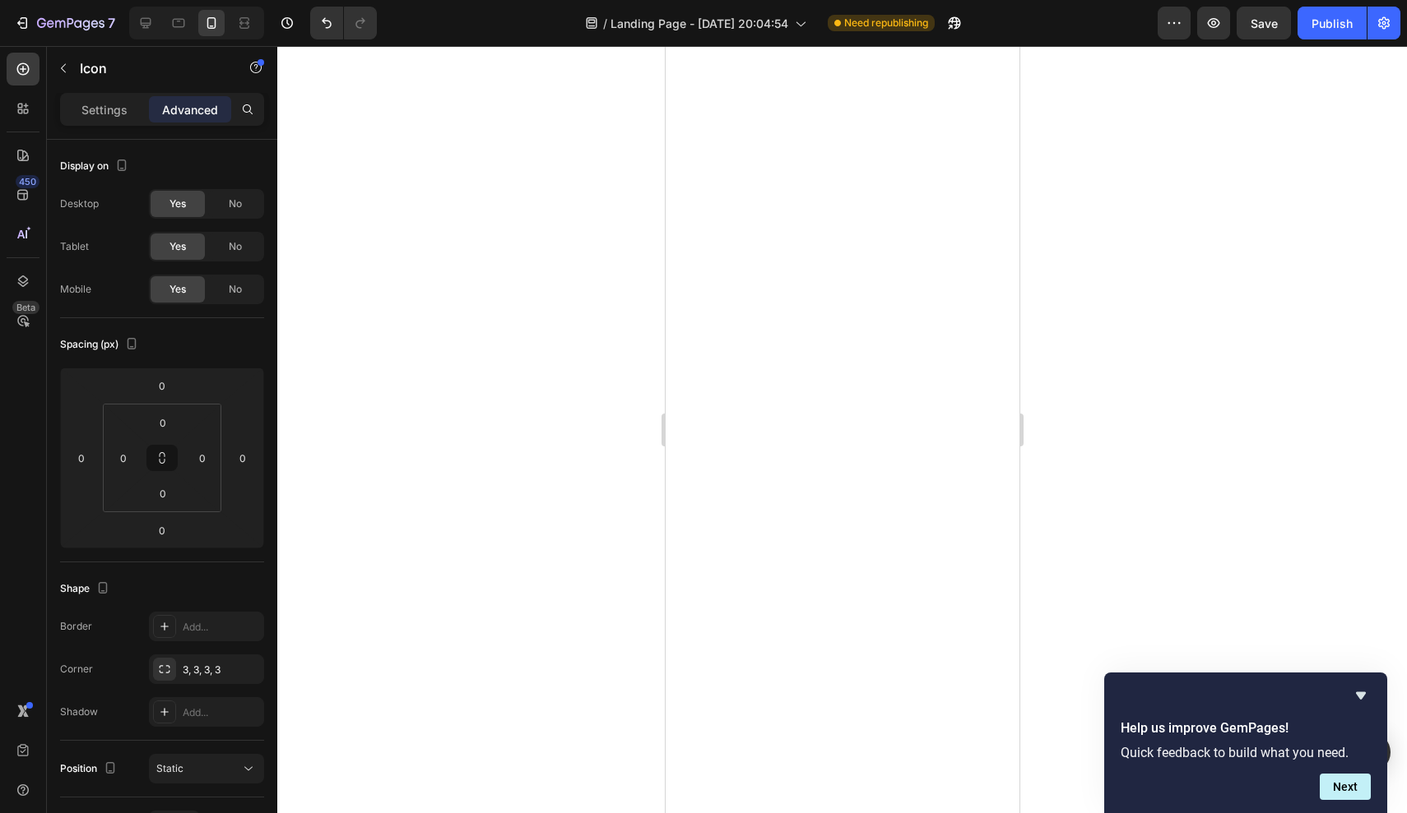
click at [564, 236] on div at bounding box center [841, 429] width 1129 height 767
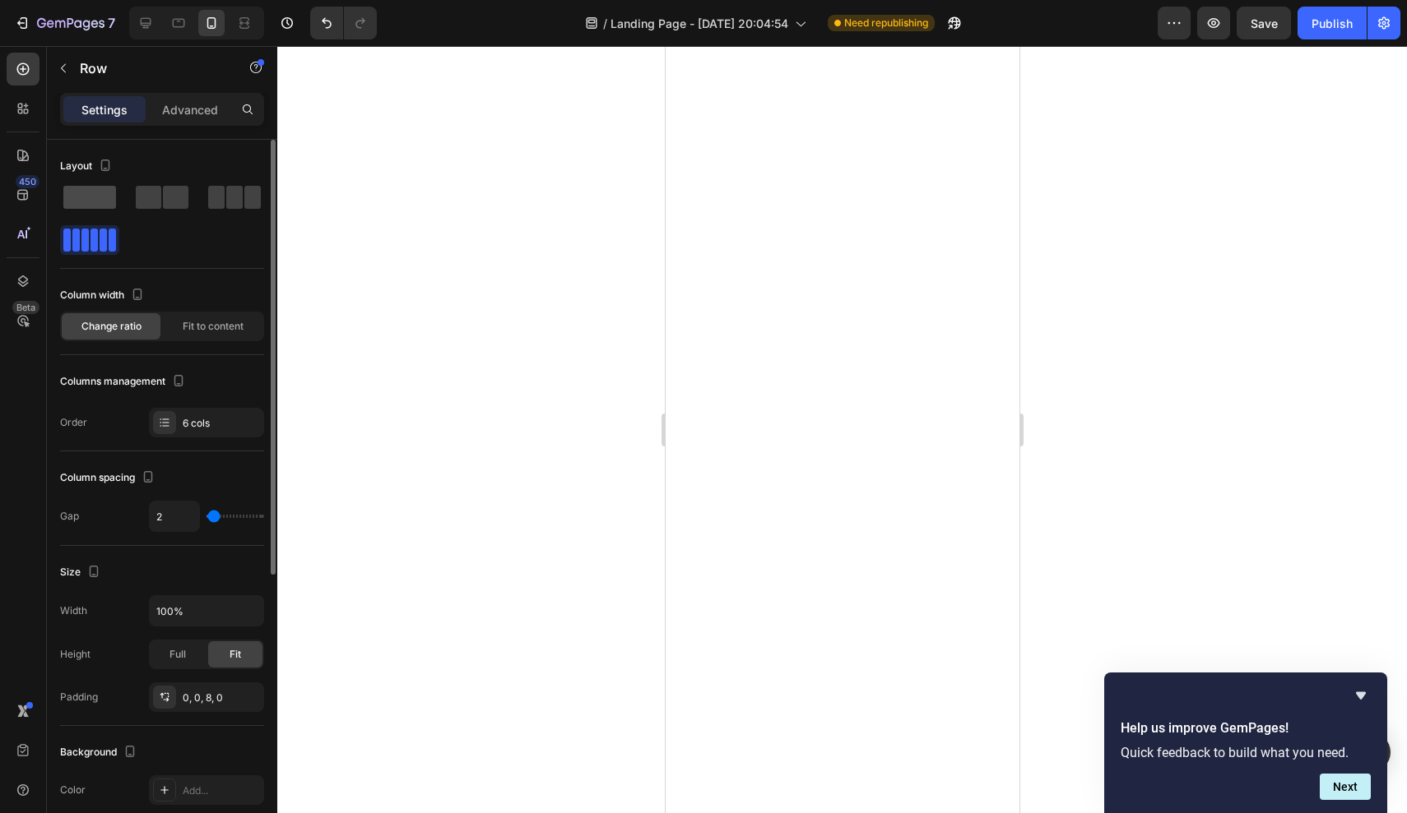
click at [99, 188] on span at bounding box center [89, 197] width 53 height 23
type input "0"
click at [102, 236] on span at bounding box center [103, 240] width 7 height 23
type input "2"
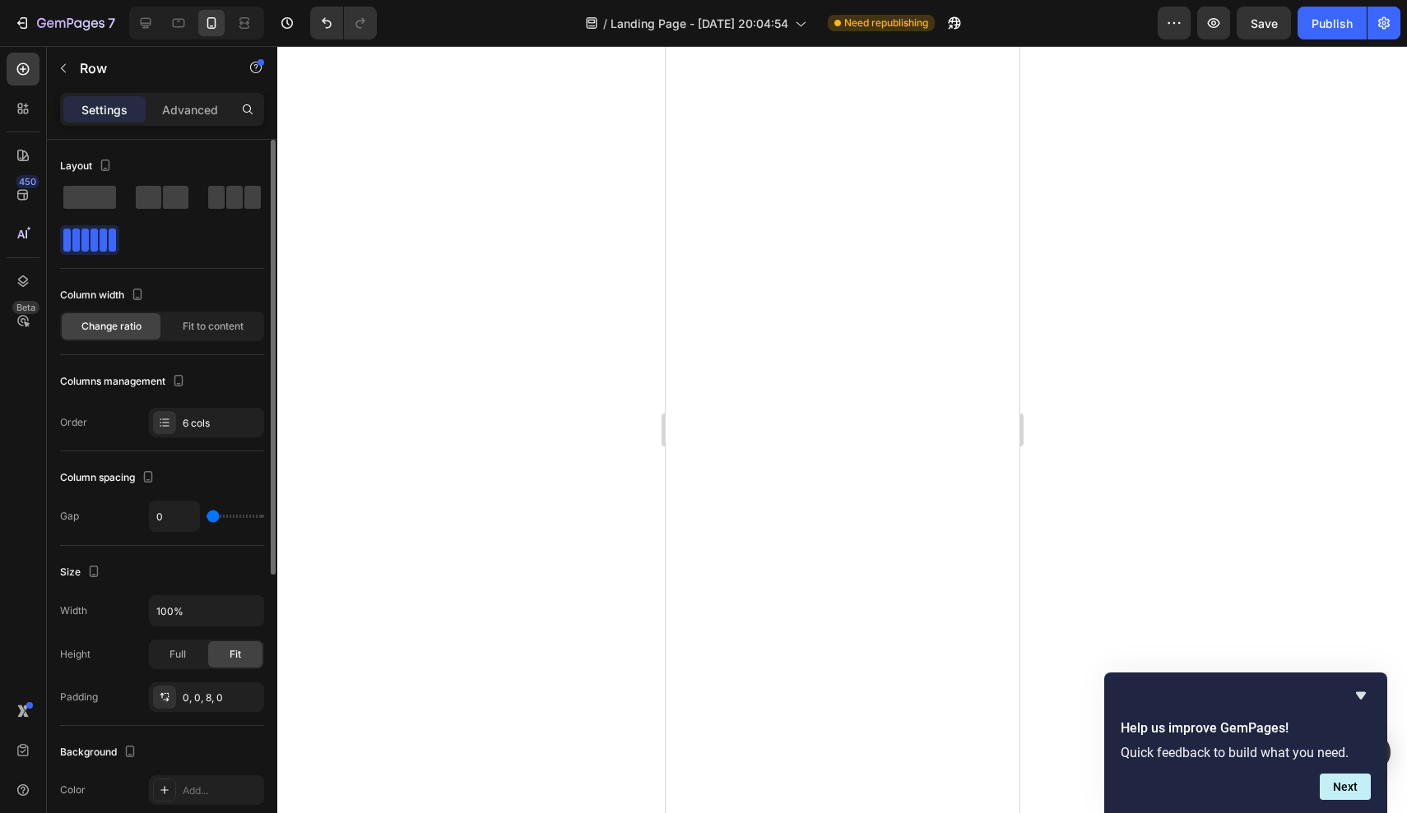
type input "2"
click at [518, 237] on div at bounding box center [841, 429] width 1129 height 767
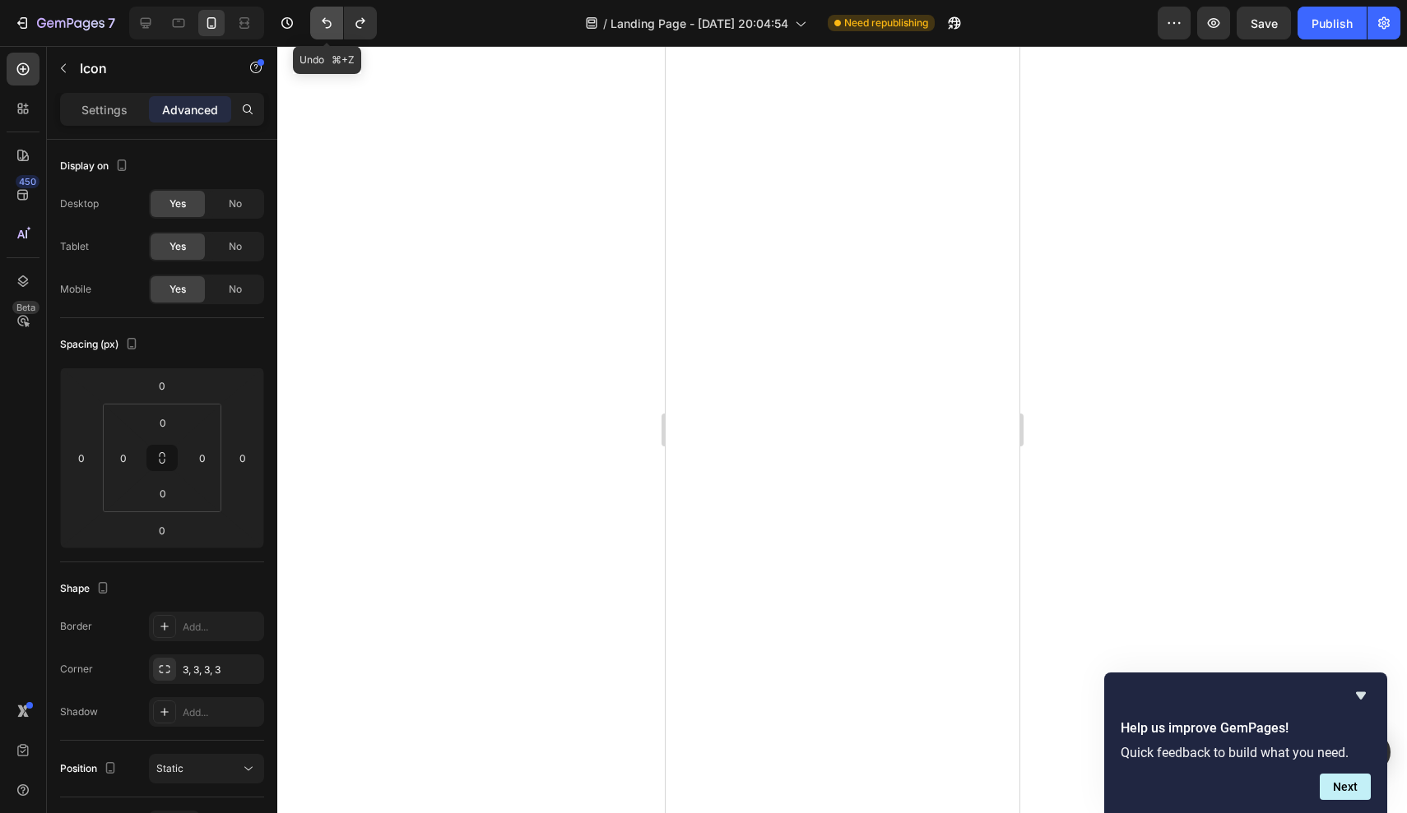
click at [328, 31] on button "Undo/Redo" at bounding box center [326, 23] width 33 height 33
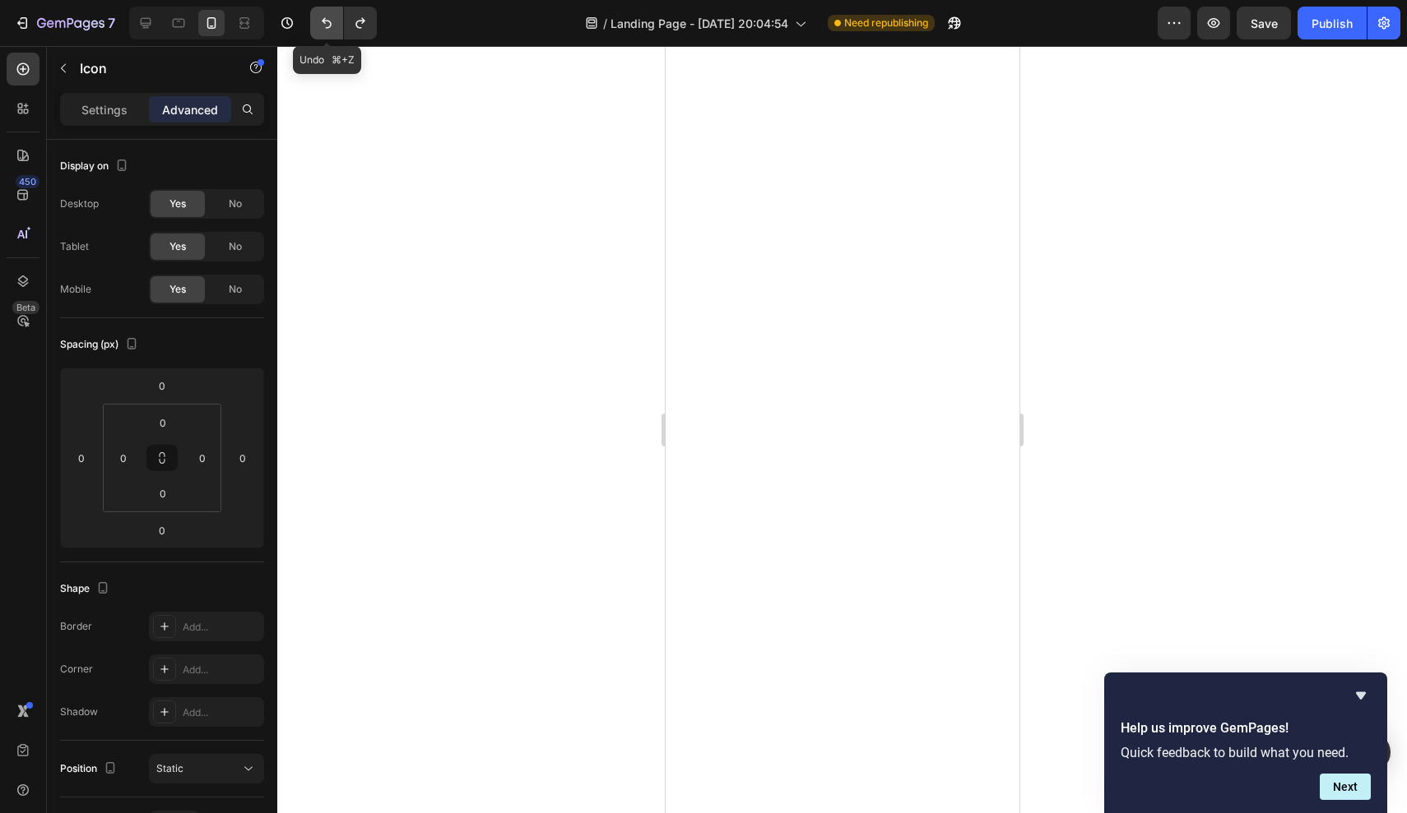
click at [328, 31] on button "Undo/Redo" at bounding box center [326, 23] width 33 height 33
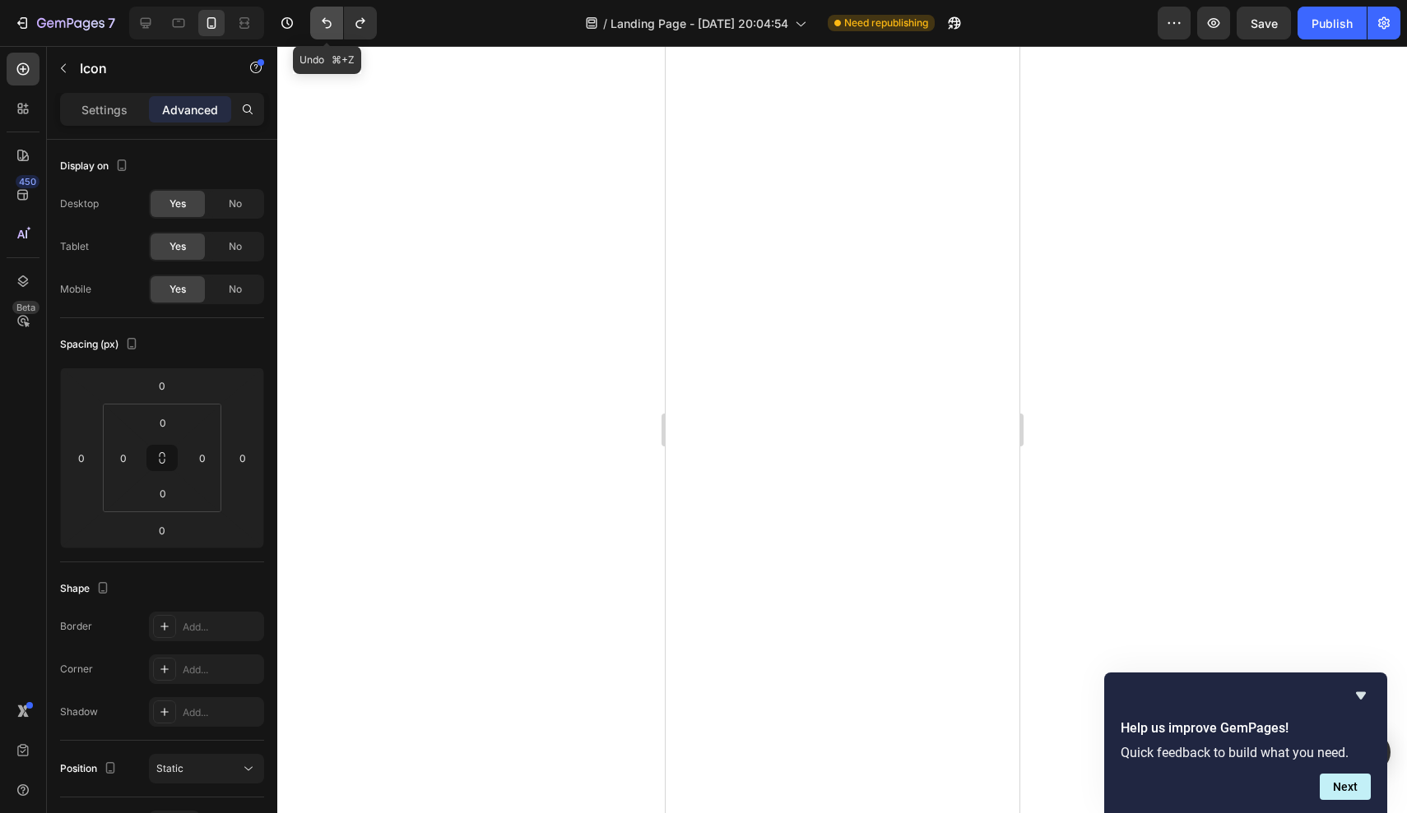
click at [328, 30] on icon "Undo/Redo" at bounding box center [326, 23] width 16 height 16
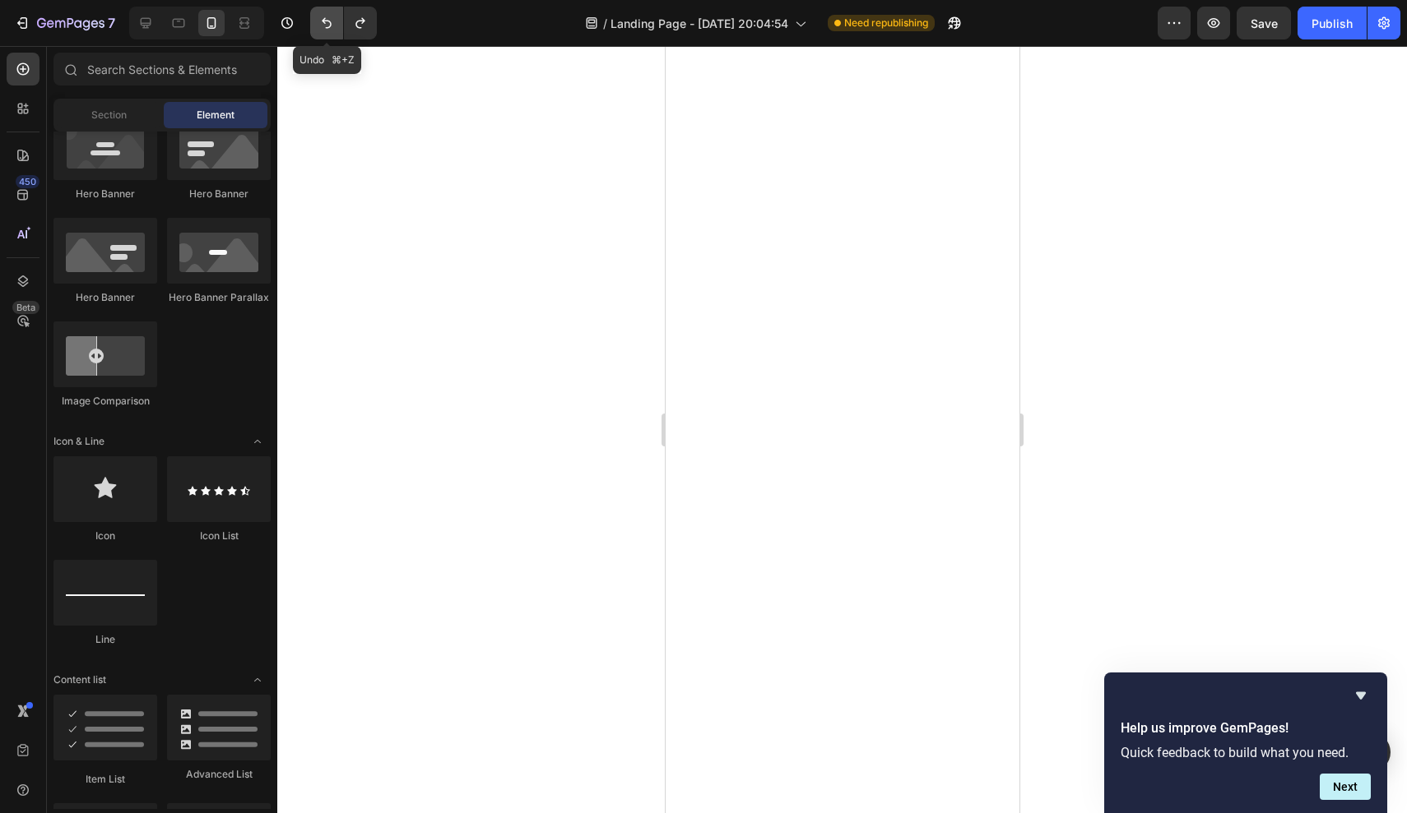
click at [328, 30] on icon "Undo/Redo" at bounding box center [326, 23] width 16 height 16
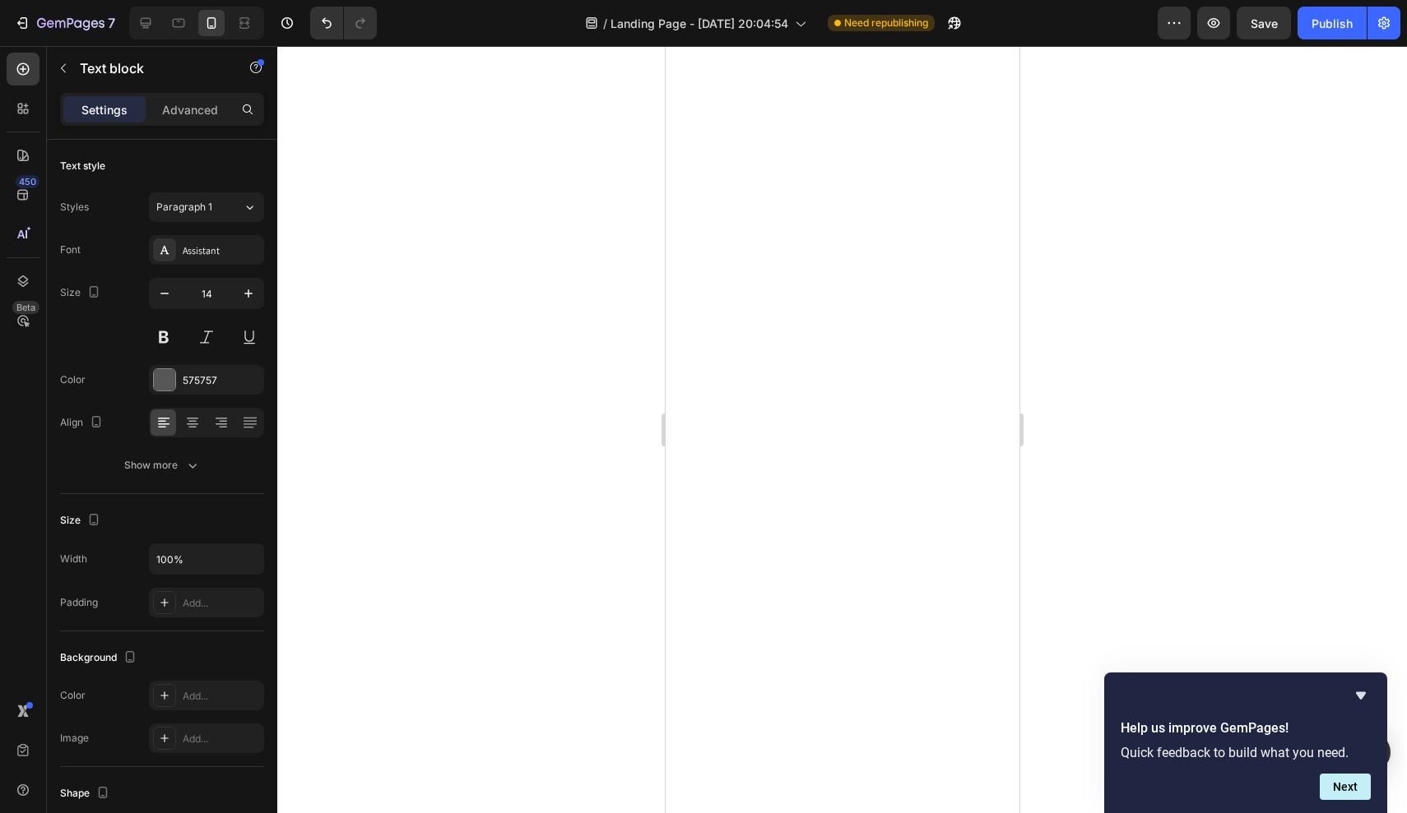
click at [578, 290] on div at bounding box center [841, 429] width 1129 height 767
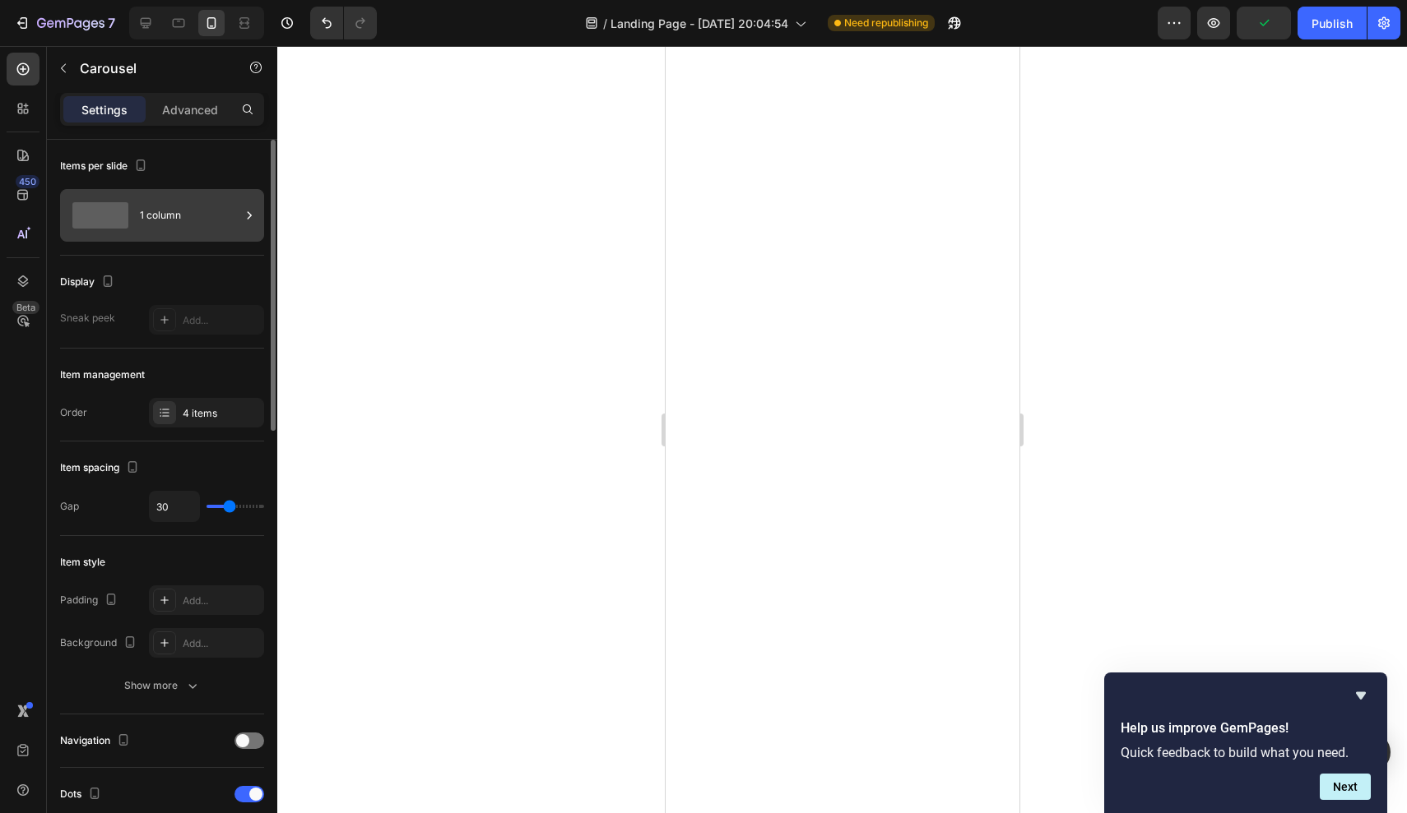
click at [138, 212] on div "1 column" at bounding box center [162, 215] width 204 height 53
click at [158, 169] on div "Items per slide" at bounding box center [162, 166] width 204 height 26
click at [177, 401] on div "4 items" at bounding box center [206, 413] width 115 height 30
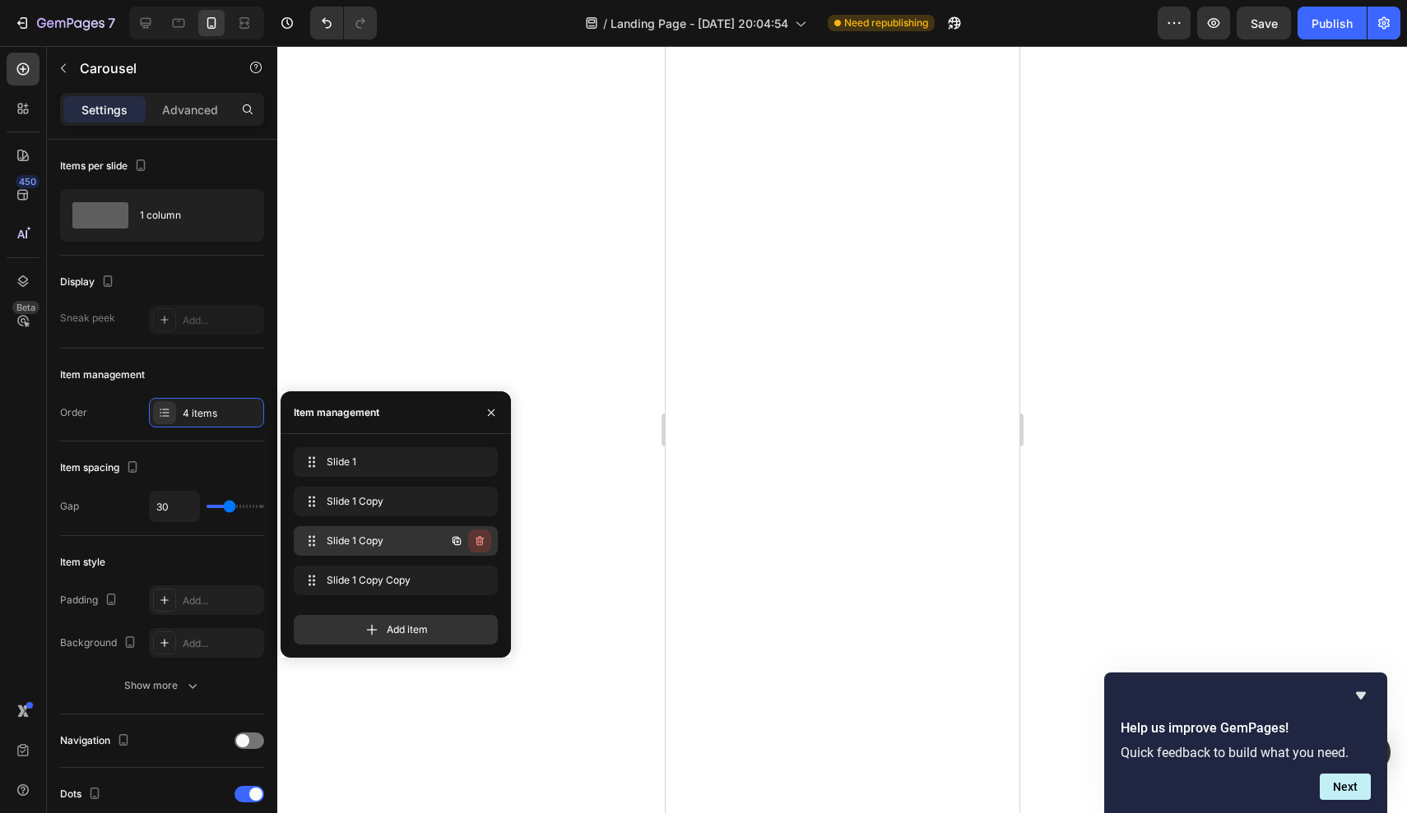
click at [483, 549] on button "button" at bounding box center [479, 541] width 23 height 23
click at [481, 546] on div "Delete" at bounding box center [468, 541] width 30 height 15
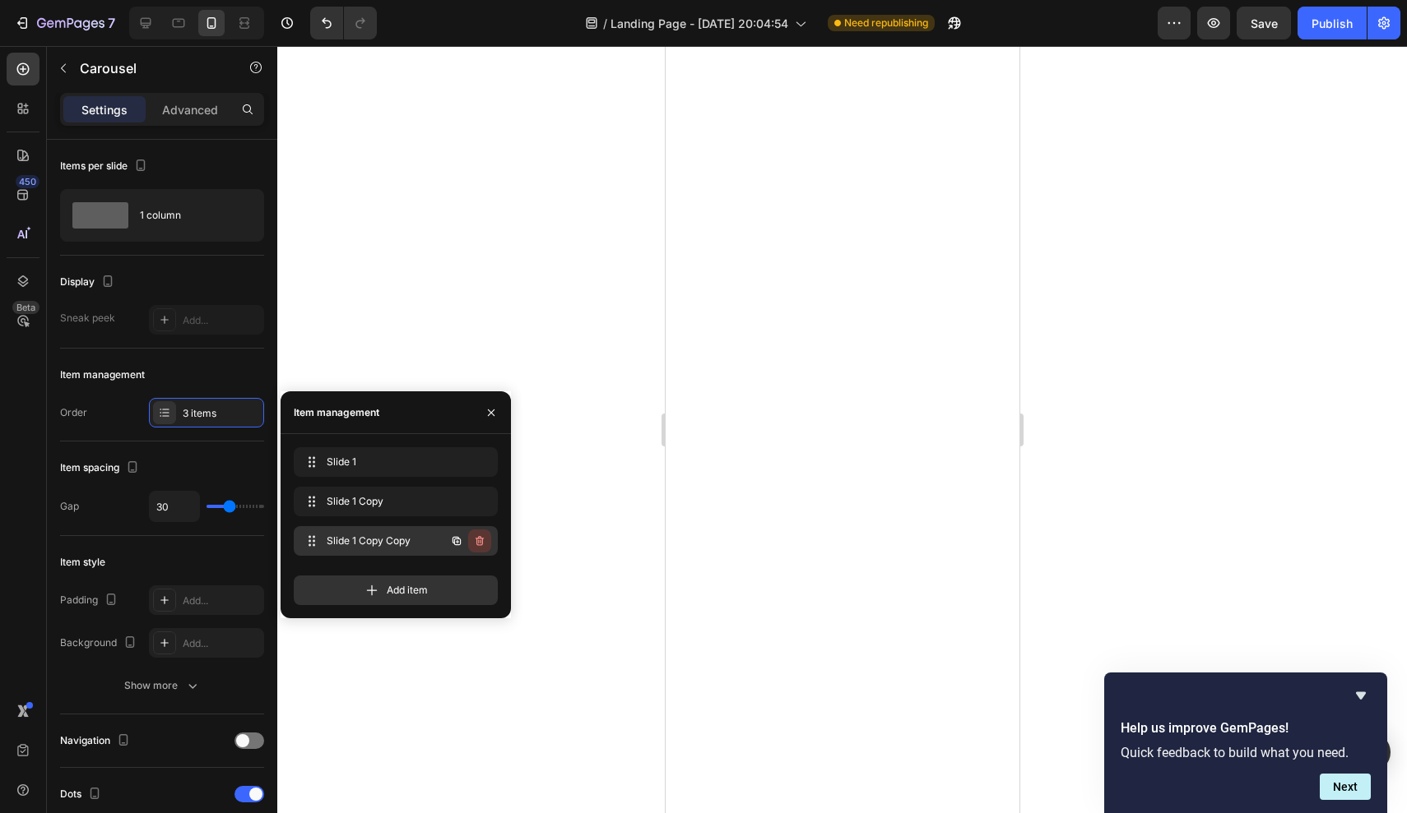
click at [480, 545] on icon "button" at bounding box center [479, 541] width 13 height 13
click at [480, 545] on div "Delete" at bounding box center [468, 541] width 30 height 15
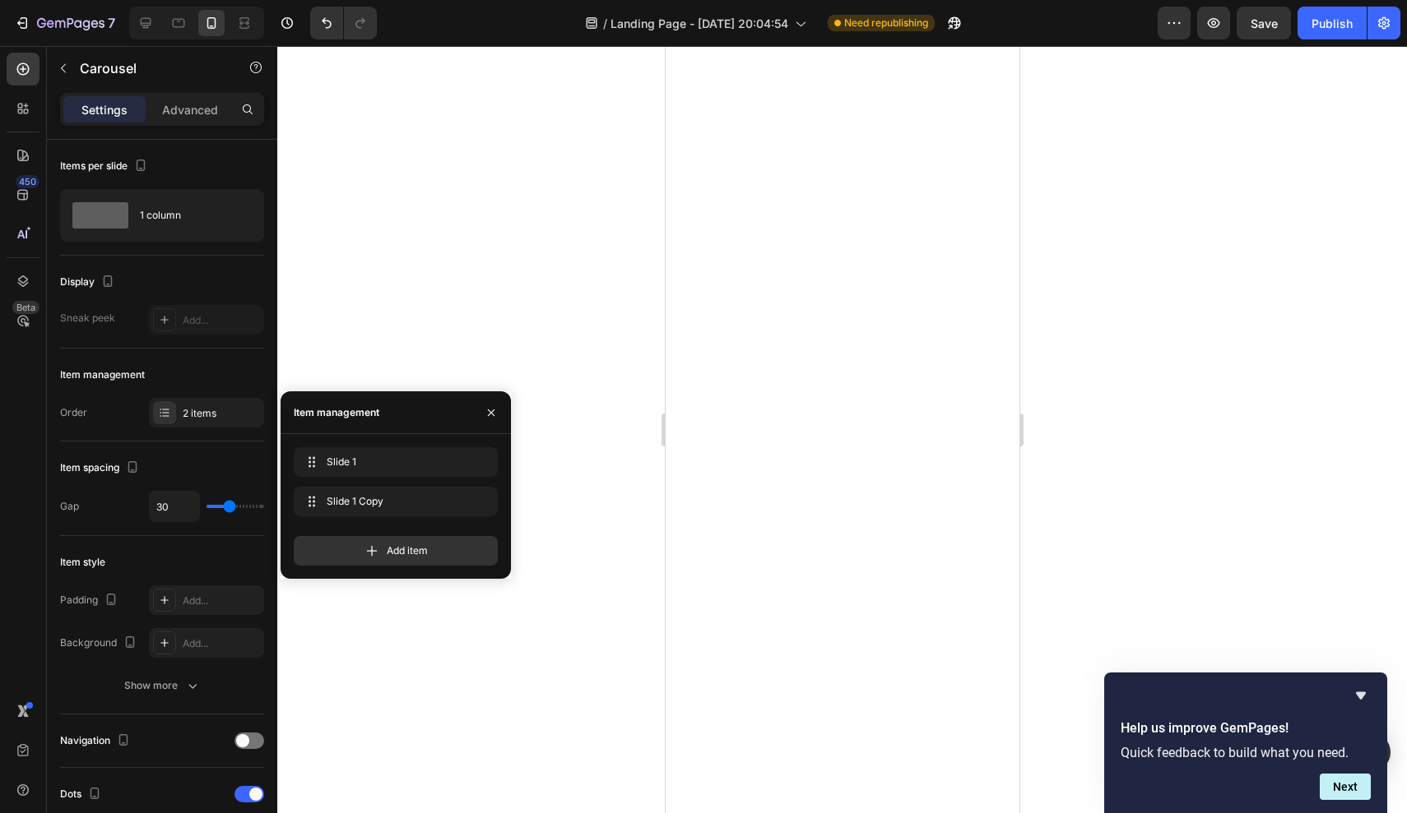
click at [558, 489] on div at bounding box center [841, 429] width 1129 height 767
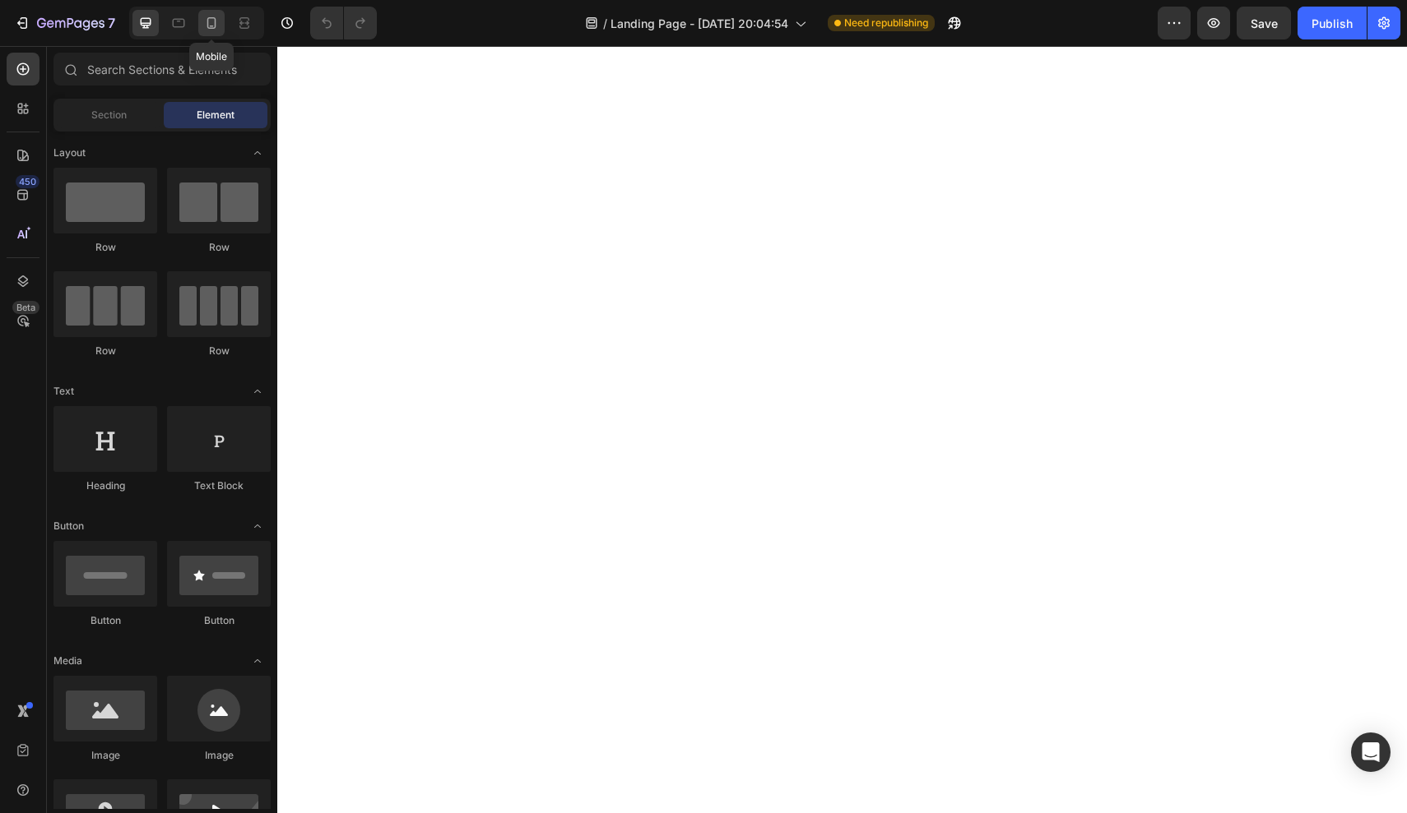
click at [220, 26] on icon at bounding box center [211, 23] width 16 height 16
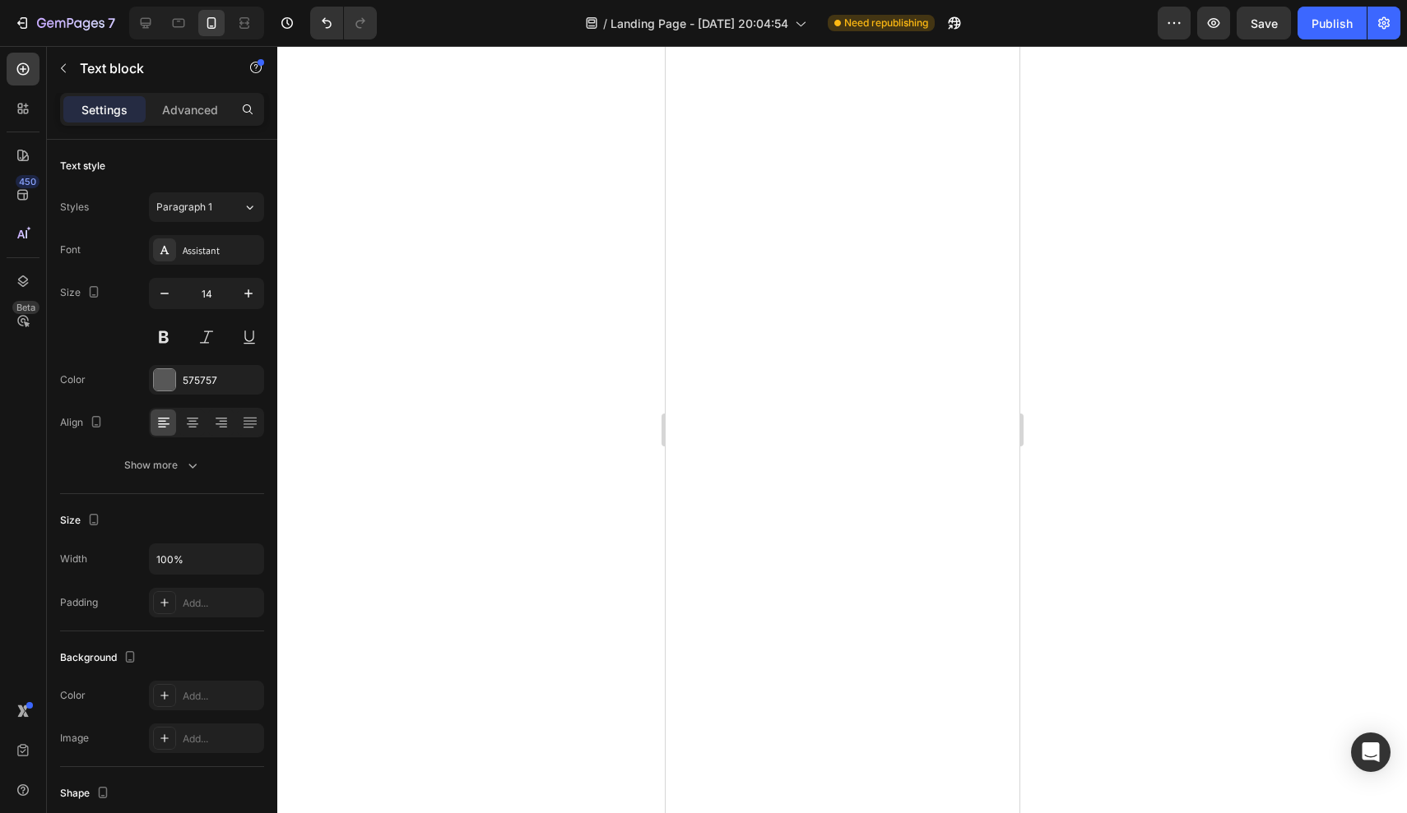
click at [1079, 373] on div at bounding box center [841, 429] width 1129 height 767
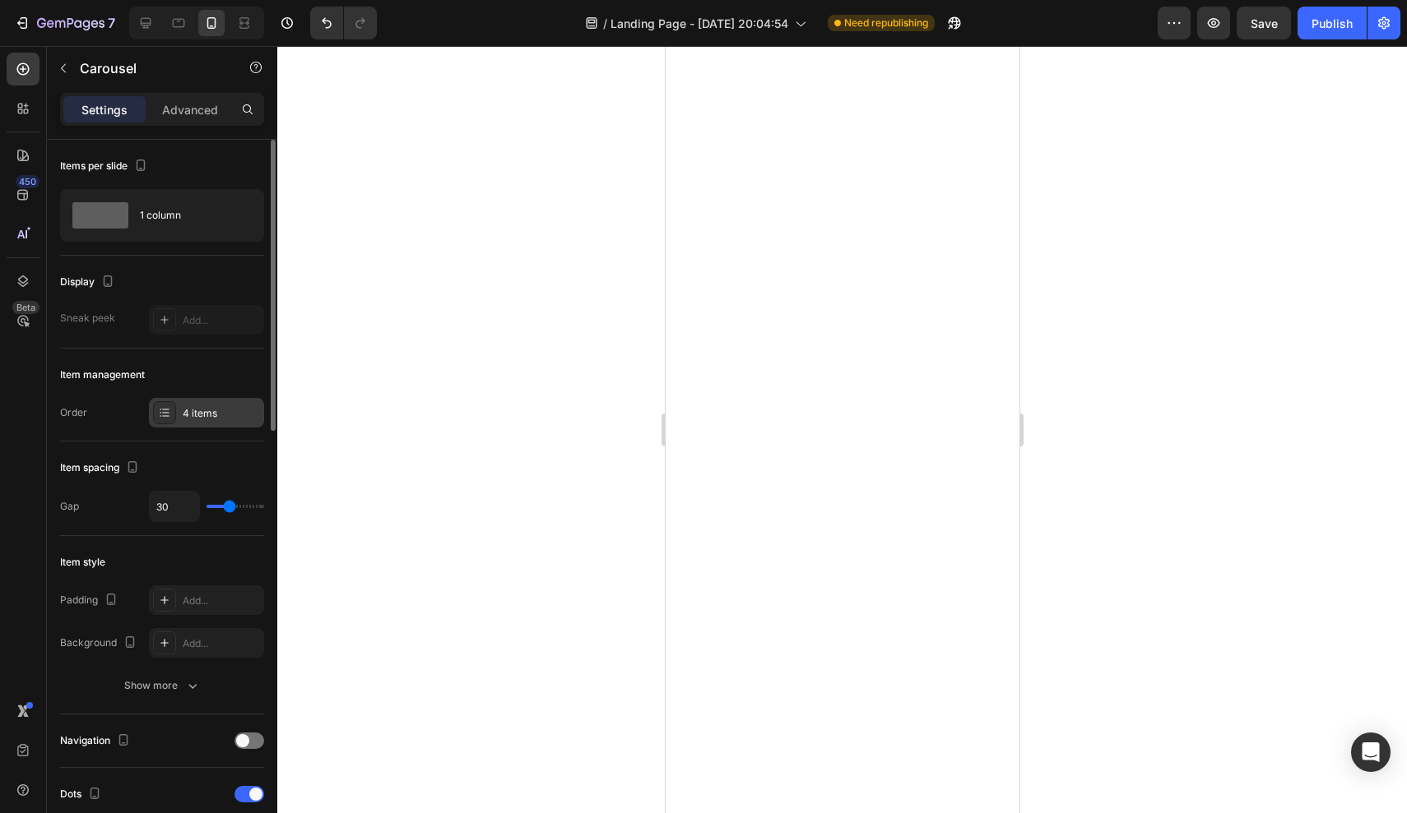
click at [192, 419] on div "4 items" at bounding box center [221, 413] width 77 height 15
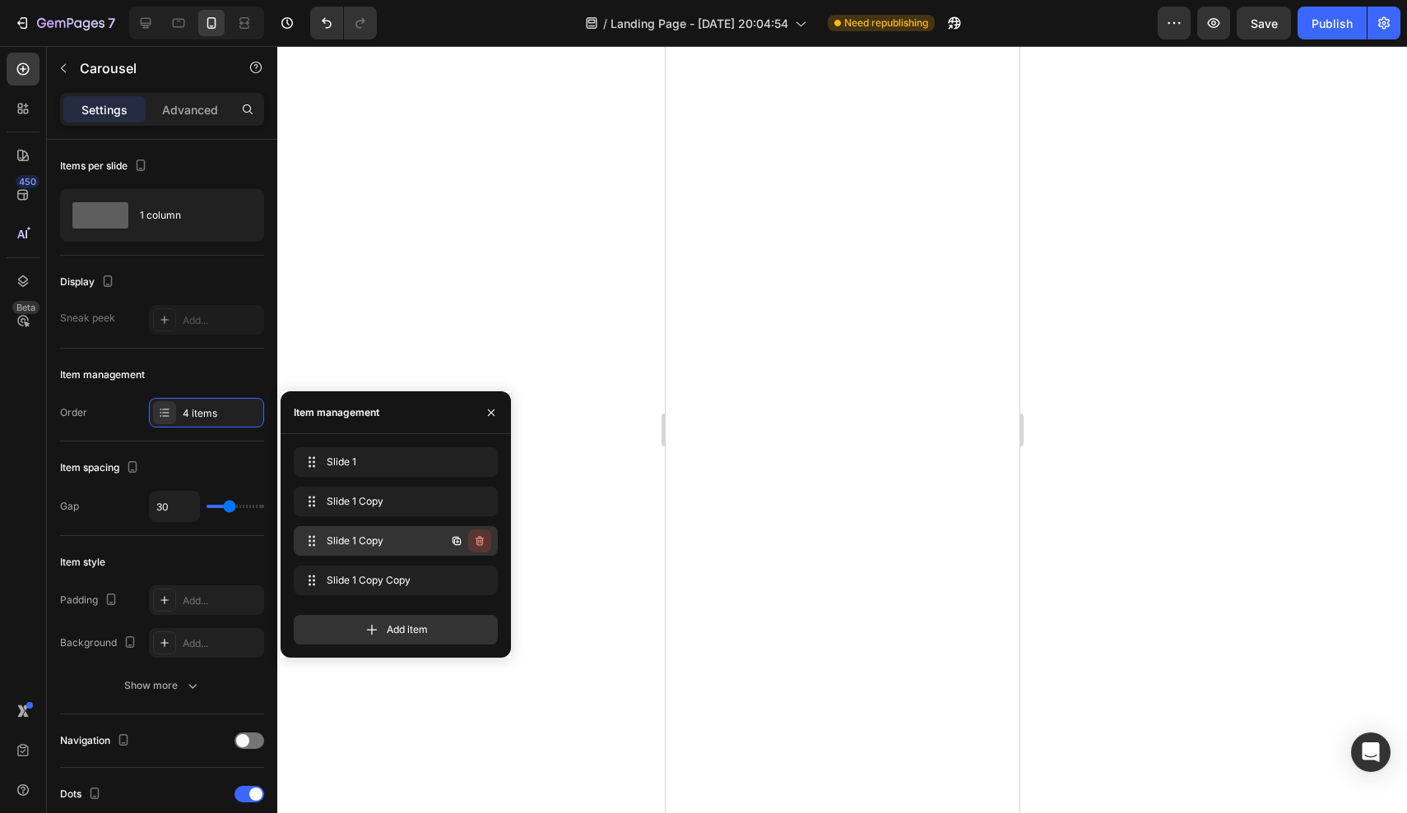
click at [478, 549] on button "button" at bounding box center [479, 541] width 23 height 23
click at [484, 547] on button "Delete" at bounding box center [468, 541] width 45 height 23
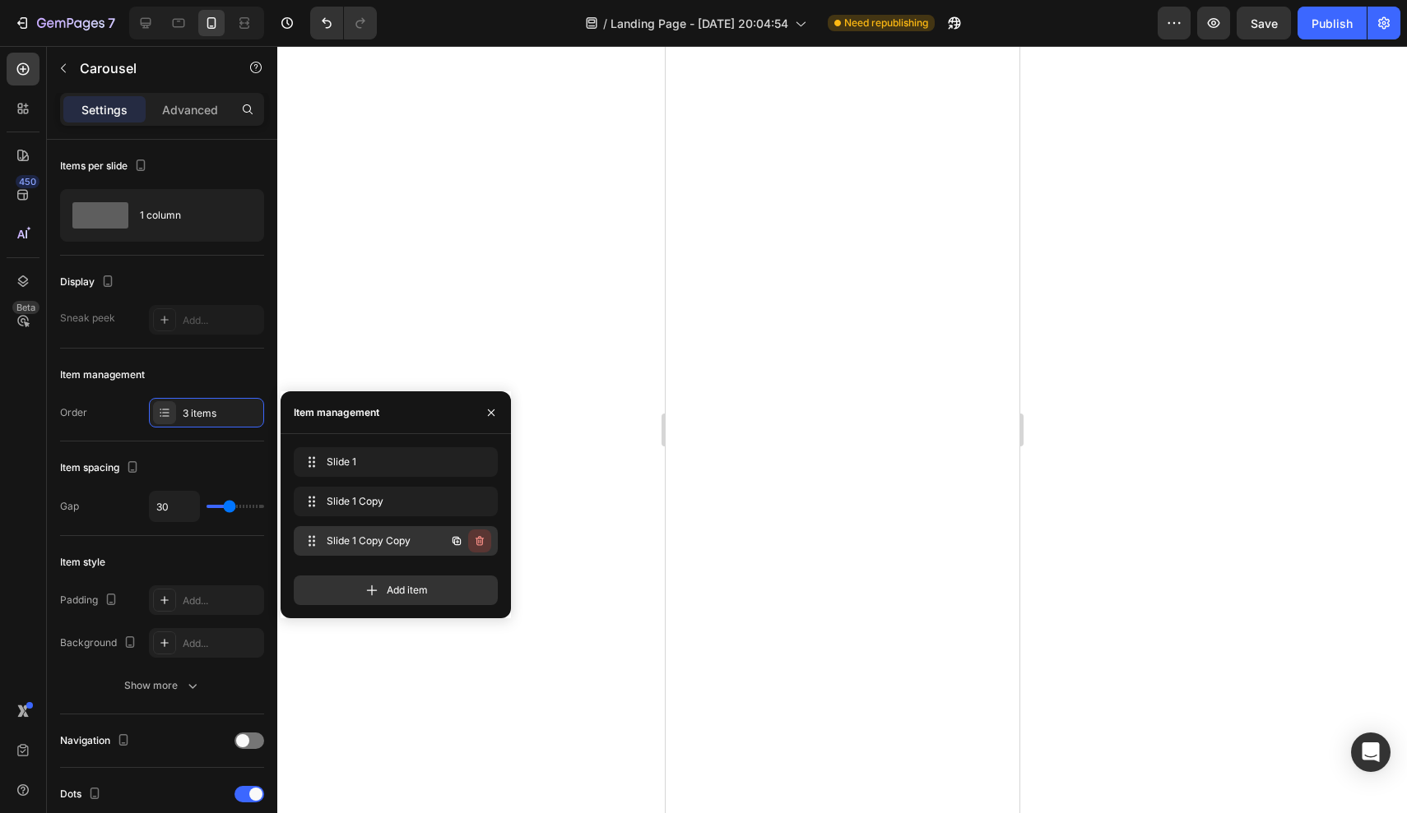
click at [482, 541] on icon "button" at bounding box center [479, 541] width 8 height 10
click at [482, 541] on div "Delete" at bounding box center [468, 541] width 30 height 15
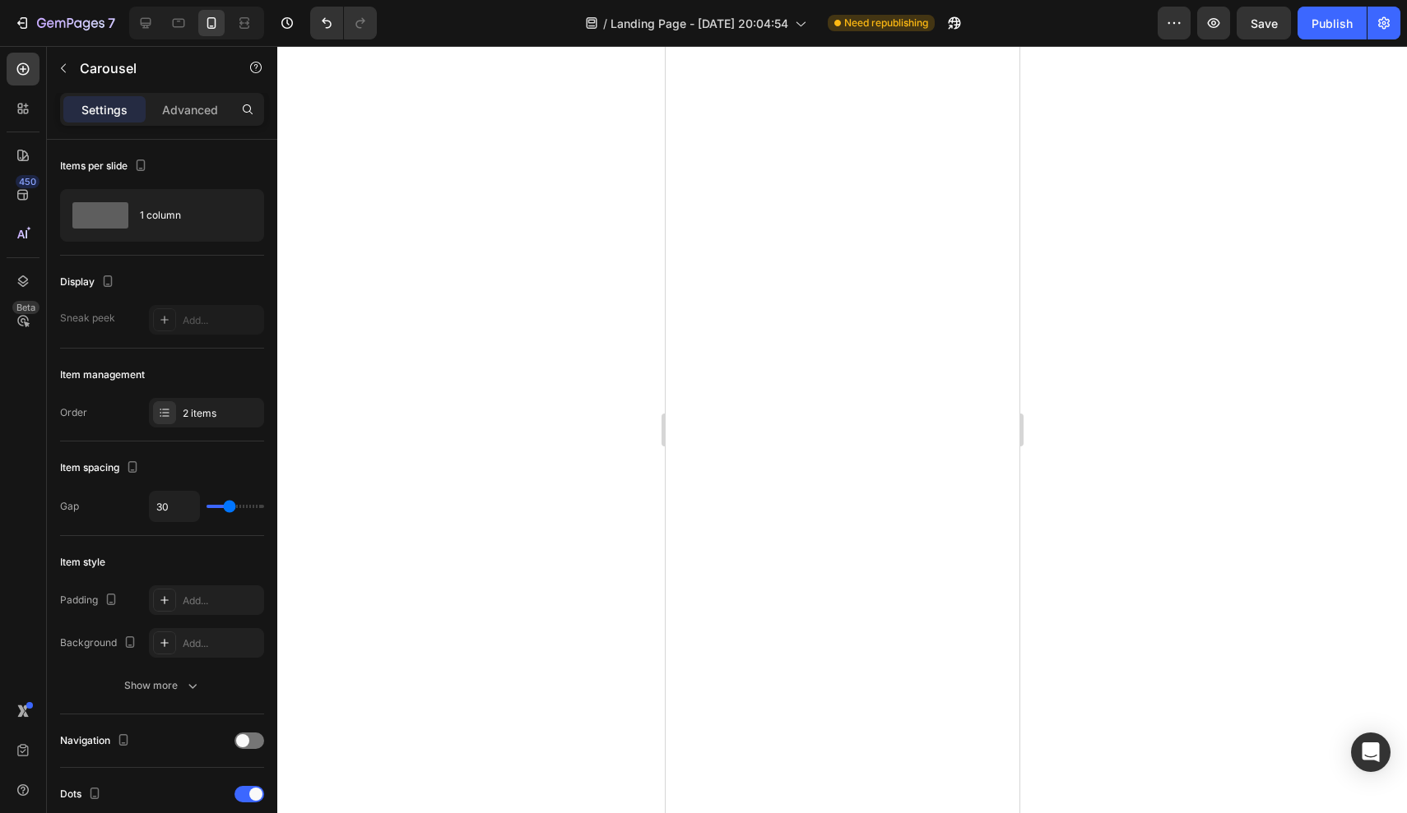
click at [569, 480] on div at bounding box center [841, 429] width 1129 height 767
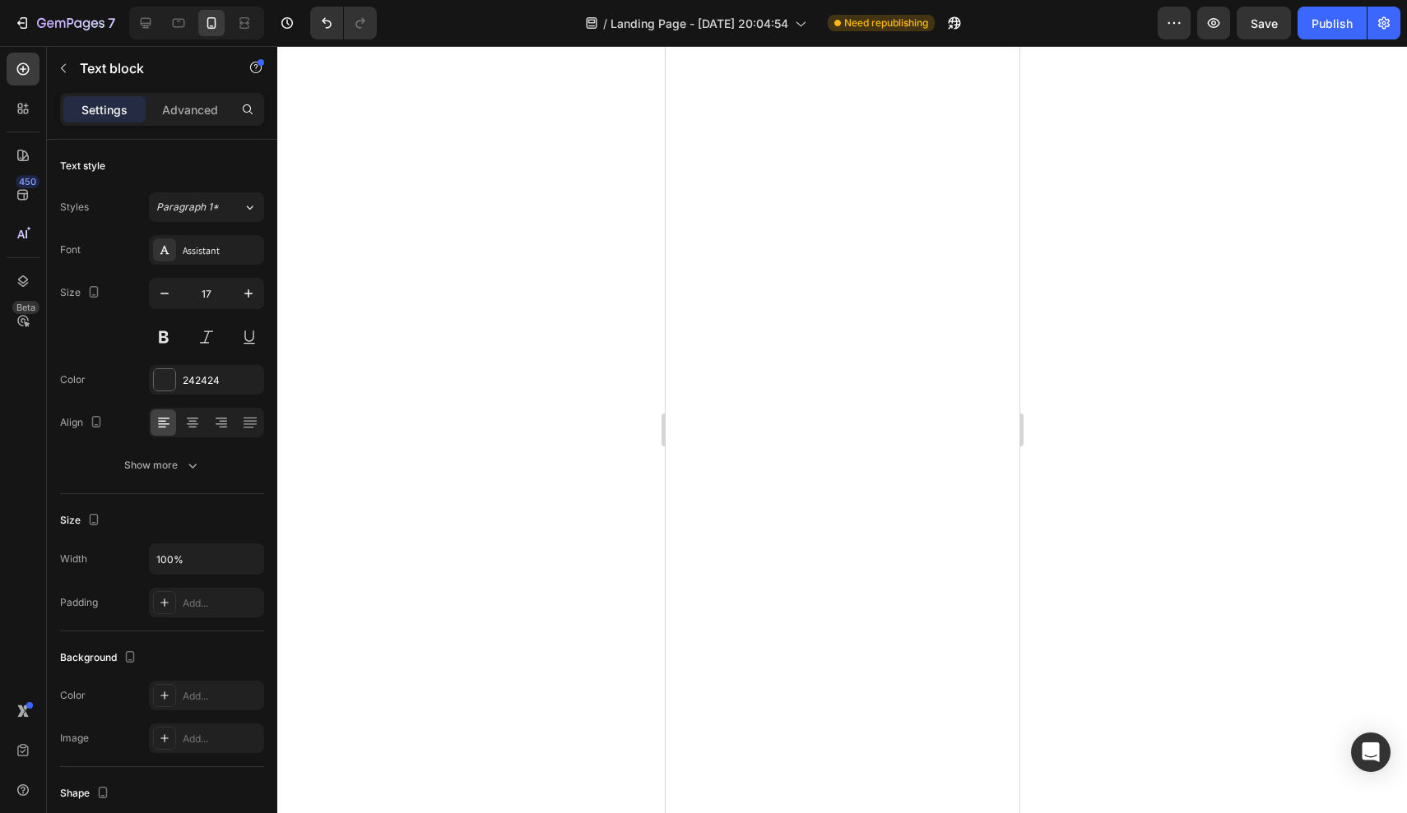
click at [604, 299] on div at bounding box center [841, 429] width 1129 height 767
click at [624, 546] on div at bounding box center [841, 429] width 1129 height 767
click at [1136, 260] on div at bounding box center [841, 429] width 1129 height 767
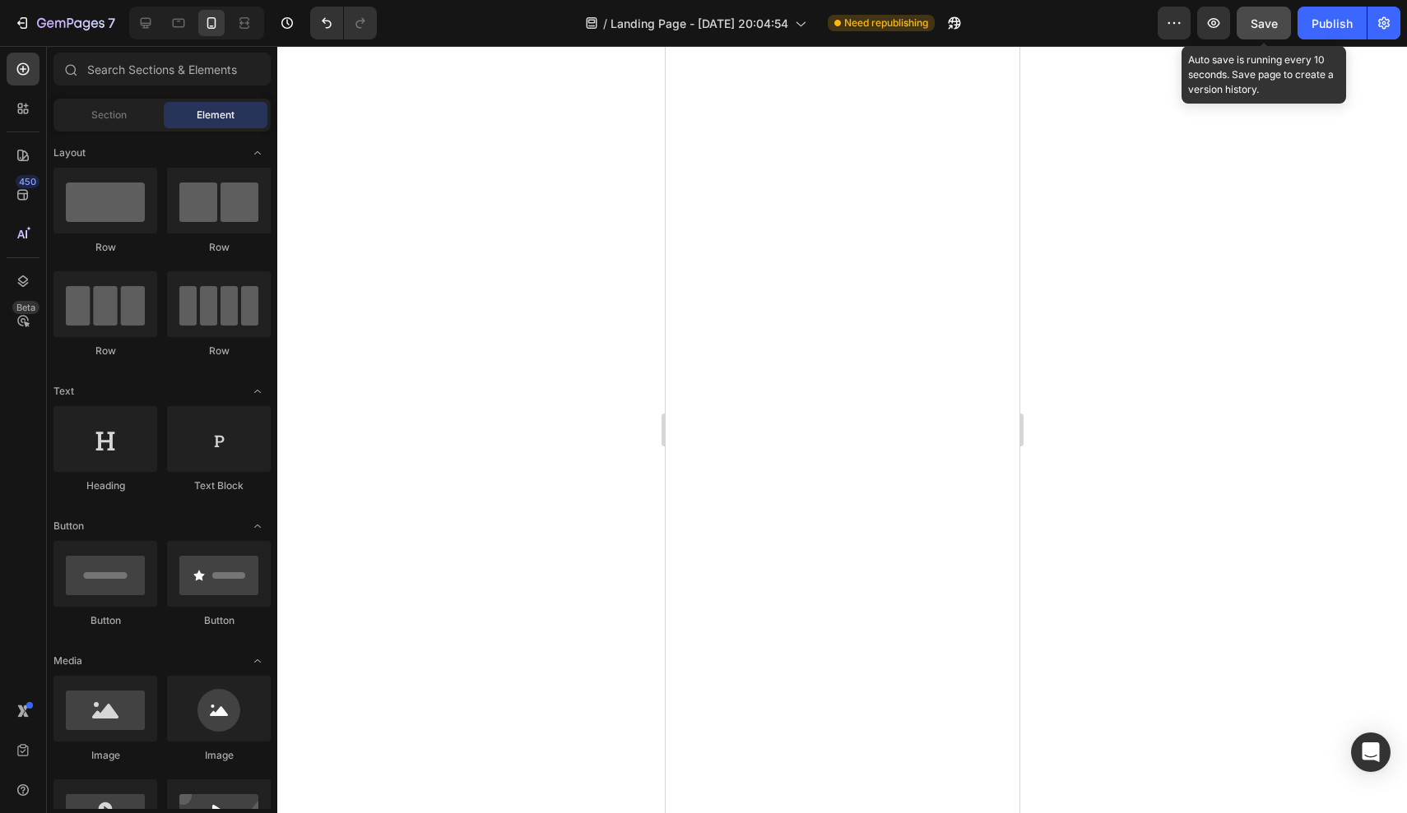
click at [1238, 22] on button "Save" at bounding box center [1263, 23] width 54 height 33
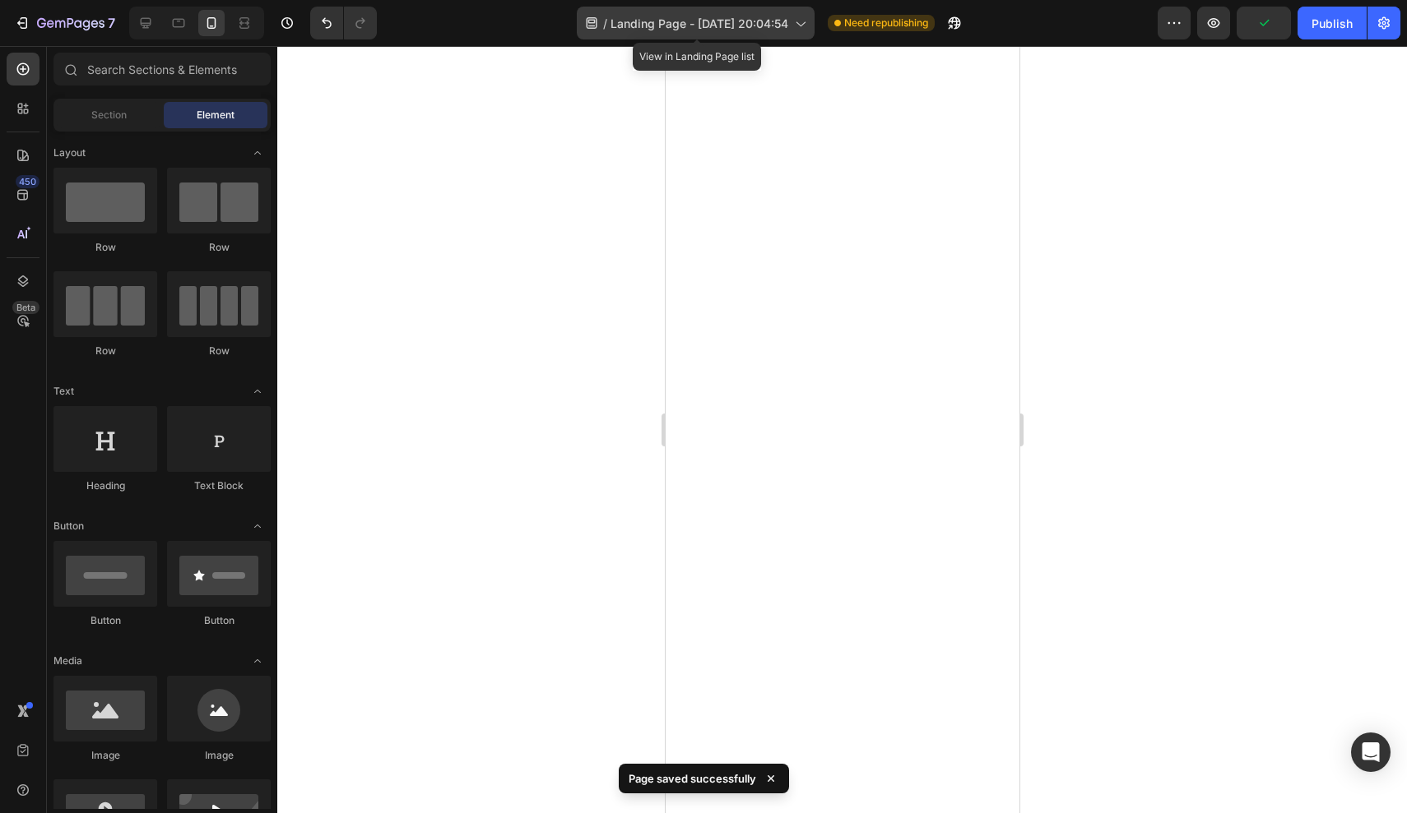
click at [736, 18] on span "Landing Page - [DATE] 20:04:54" at bounding box center [699, 23] width 178 height 17
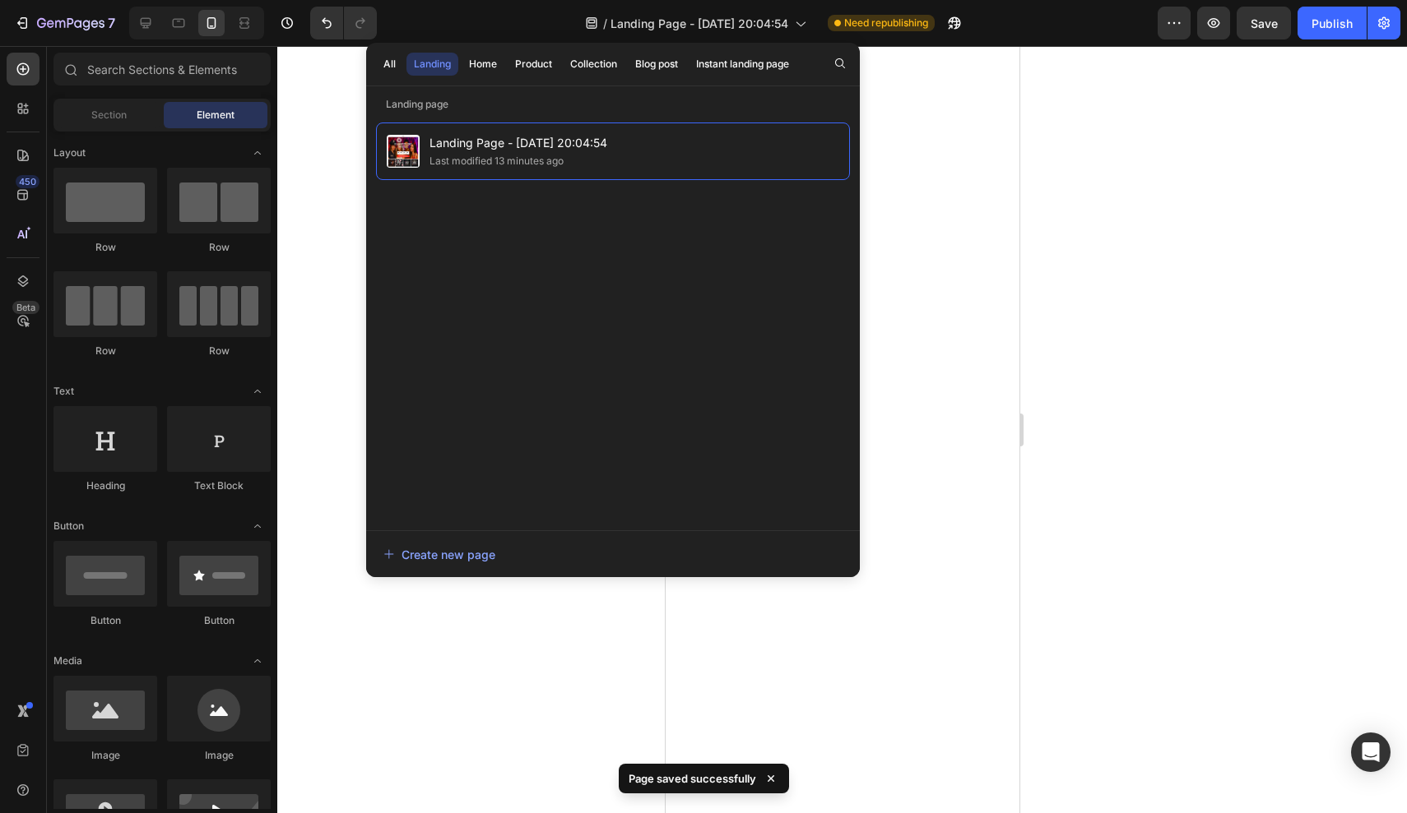
click at [337, 76] on div at bounding box center [841, 429] width 1129 height 767
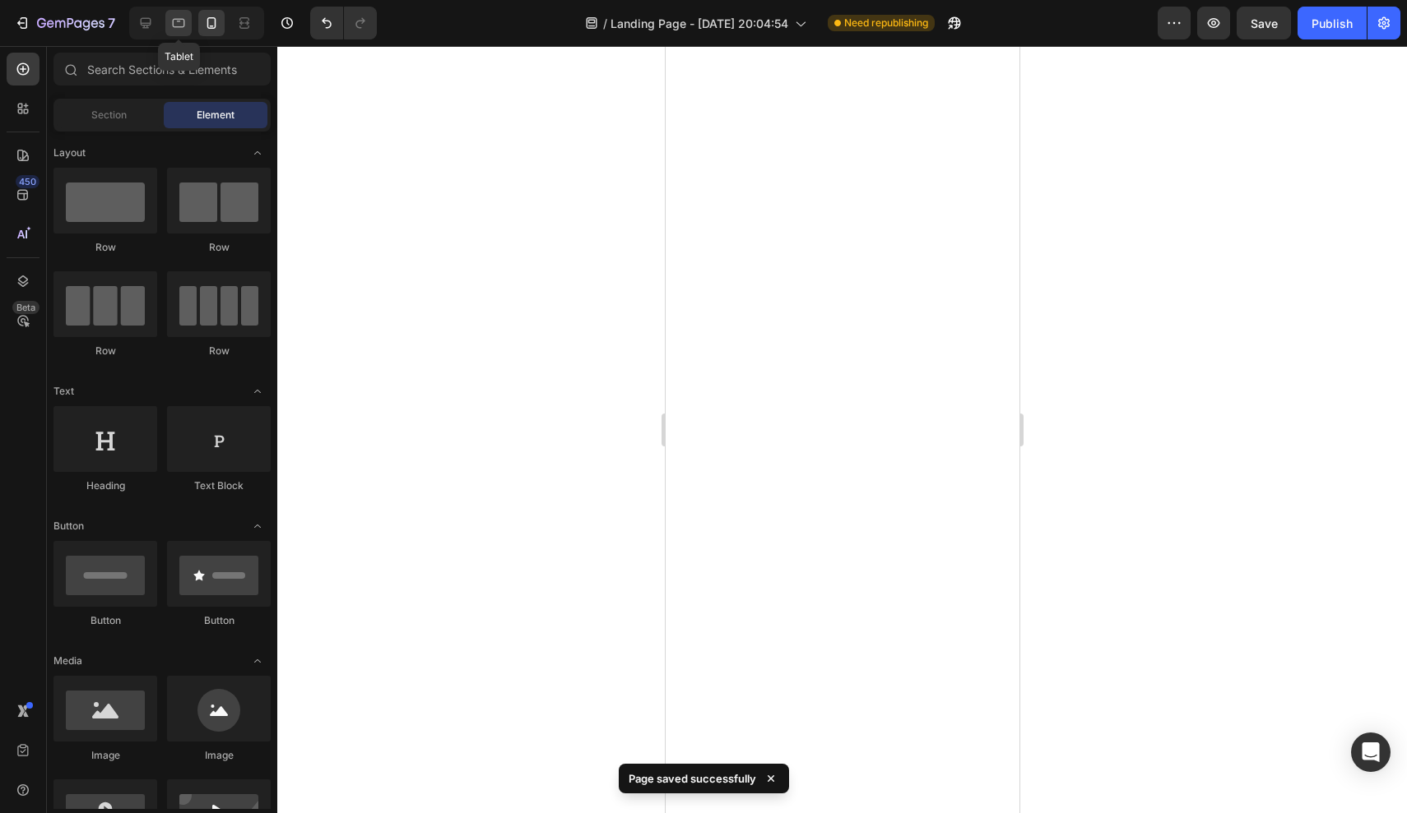
click at [168, 29] on div at bounding box center [178, 23] width 26 height 26
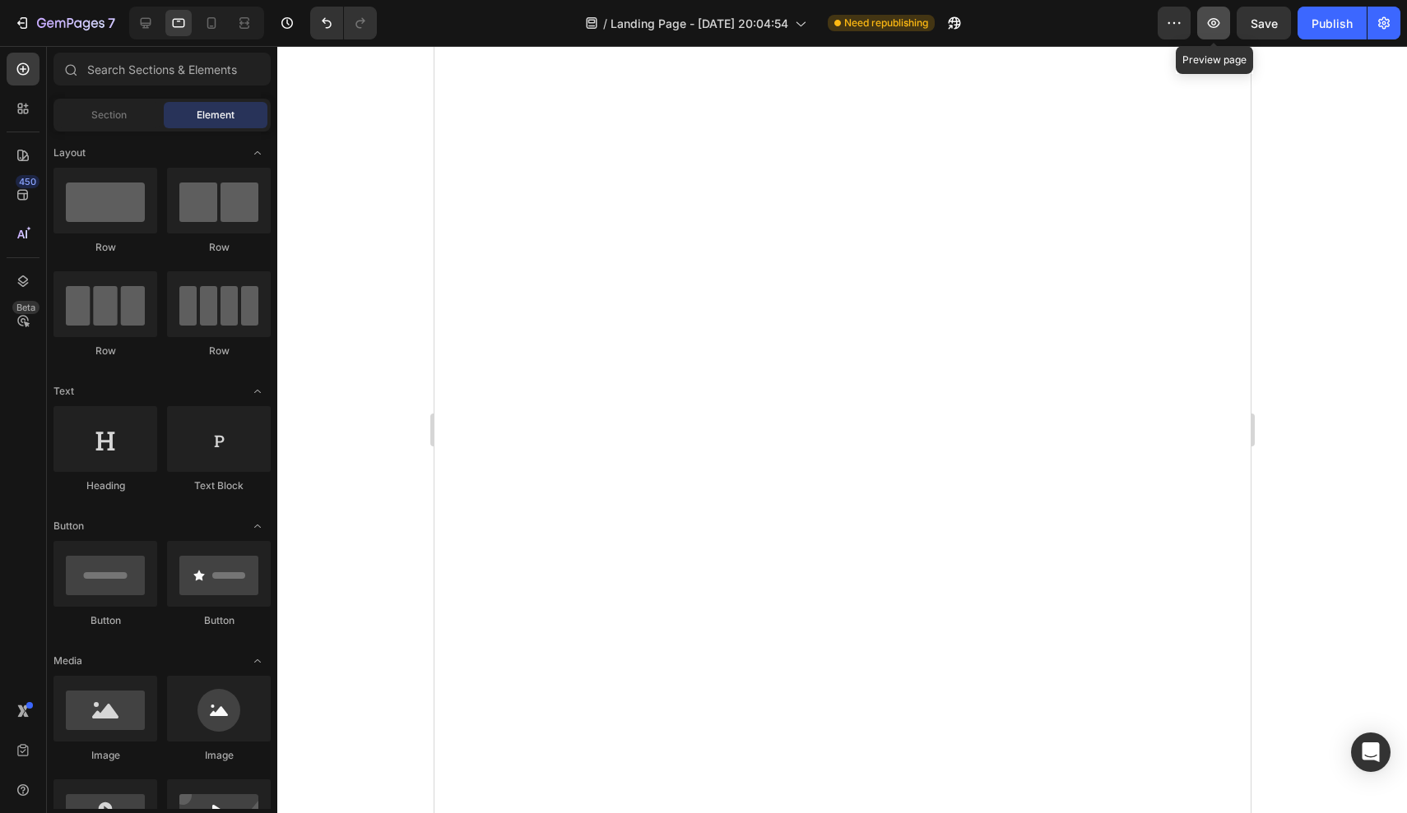
click at [1221, 28] on icon "button" at bounding box center [1213, 23] width 16 height 16
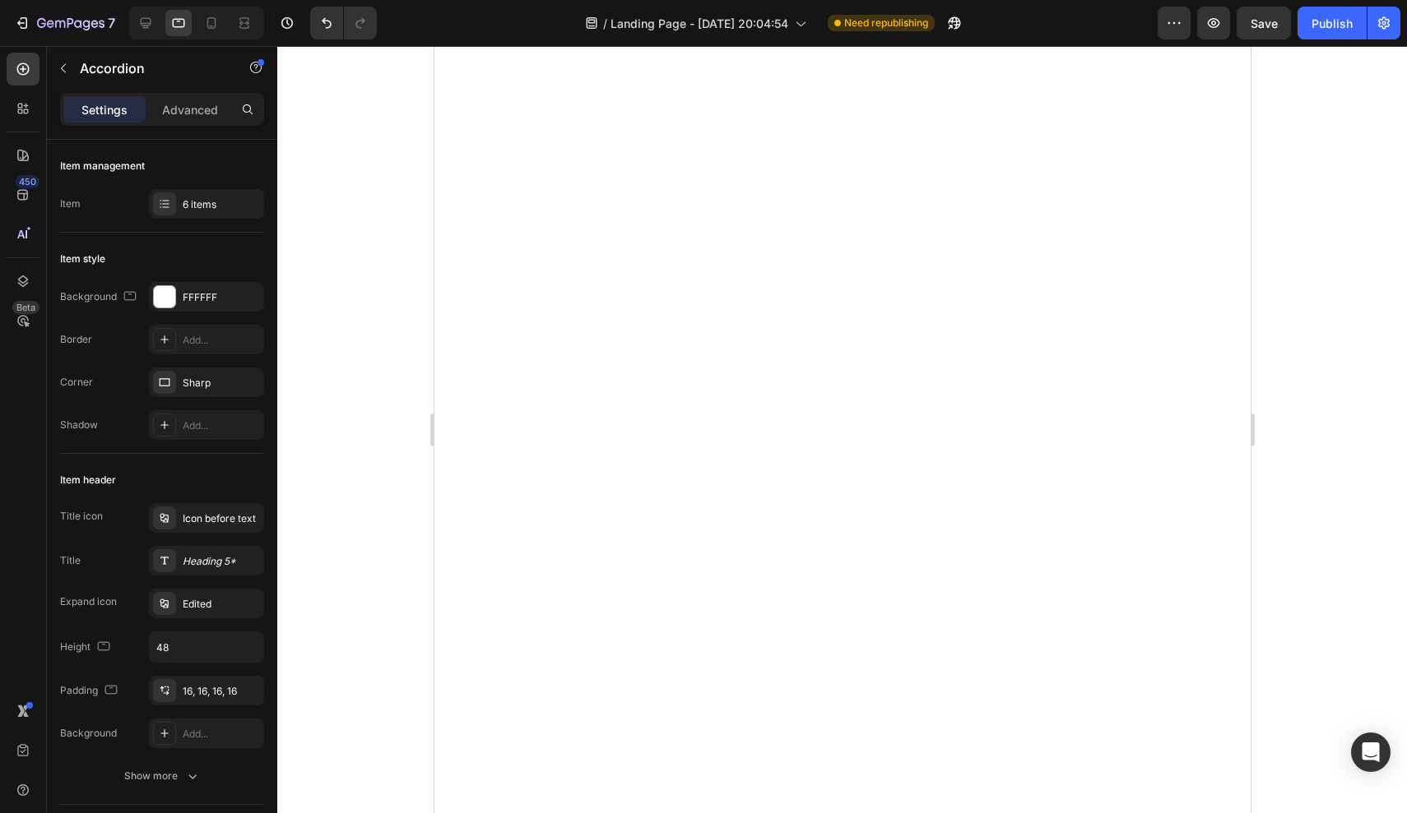
click at [372, 253] on div at bounding box center [841, 429] width 1129 height 767
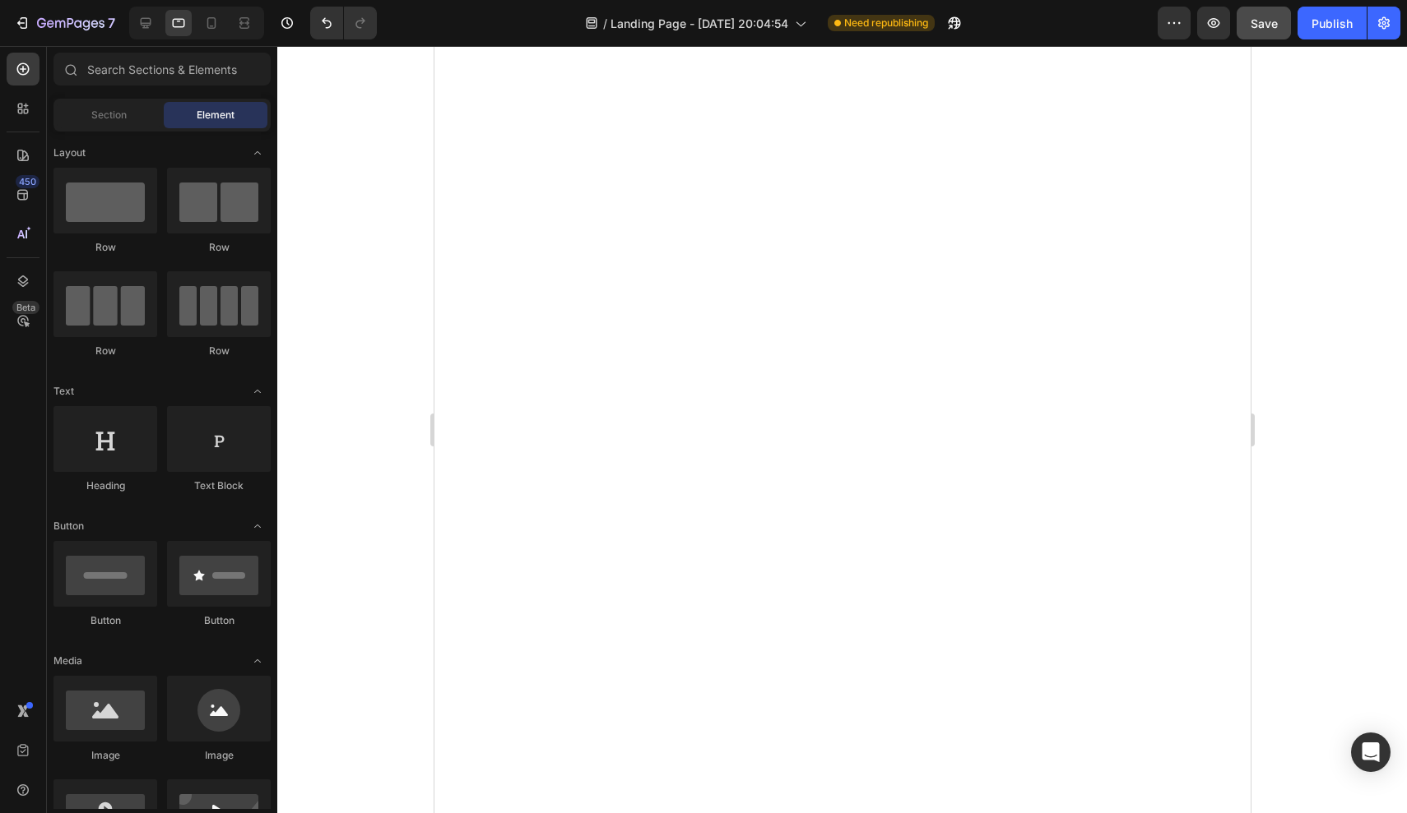
click at [1276, 16] on button "Save" at bounding box center [1263, 23] width 54 height 33
click at [211, 28] on icon at bounding box center [211, 23] width 9 height 12
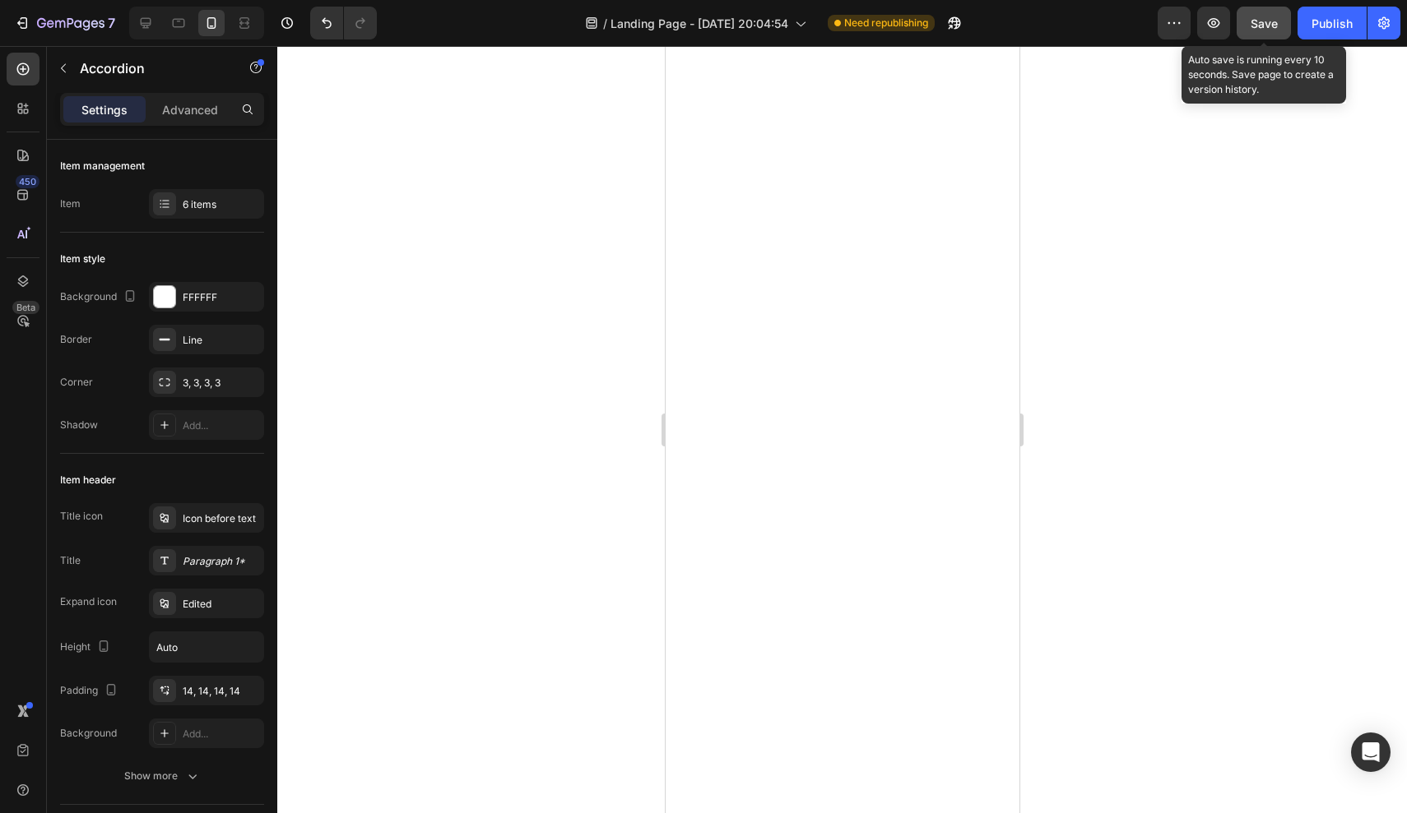
click at [1268, 21] on span "Save" at bounding box center [1263, 23] width 27 height 14
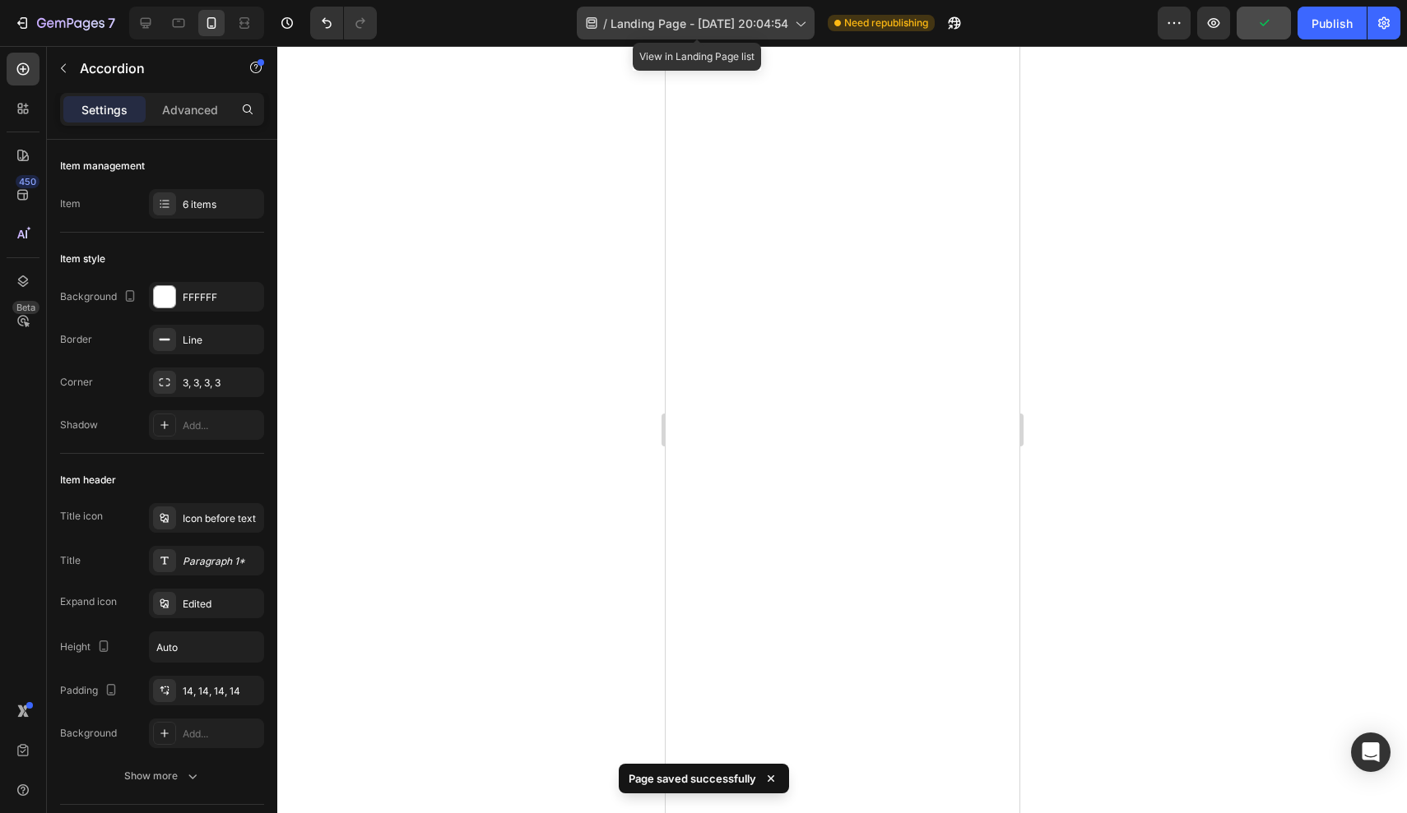
click at [746, 25] on span "Landing Page - Aug 13, 20:04:54" at bounding box center [699, 23] width 178 height 17
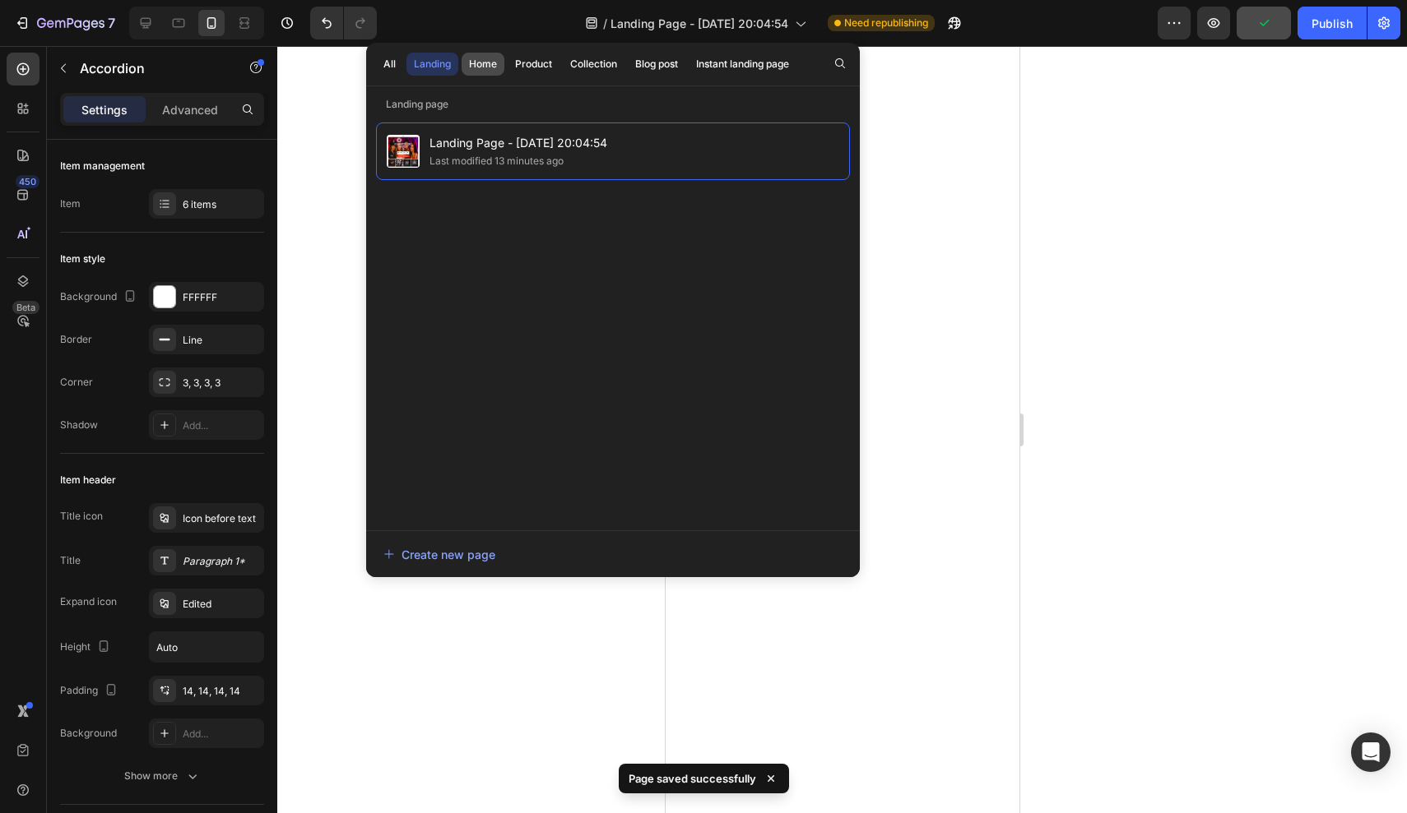
click at [478, 65] on div "Home" at bounding box center [483, 64] width 28 height 15
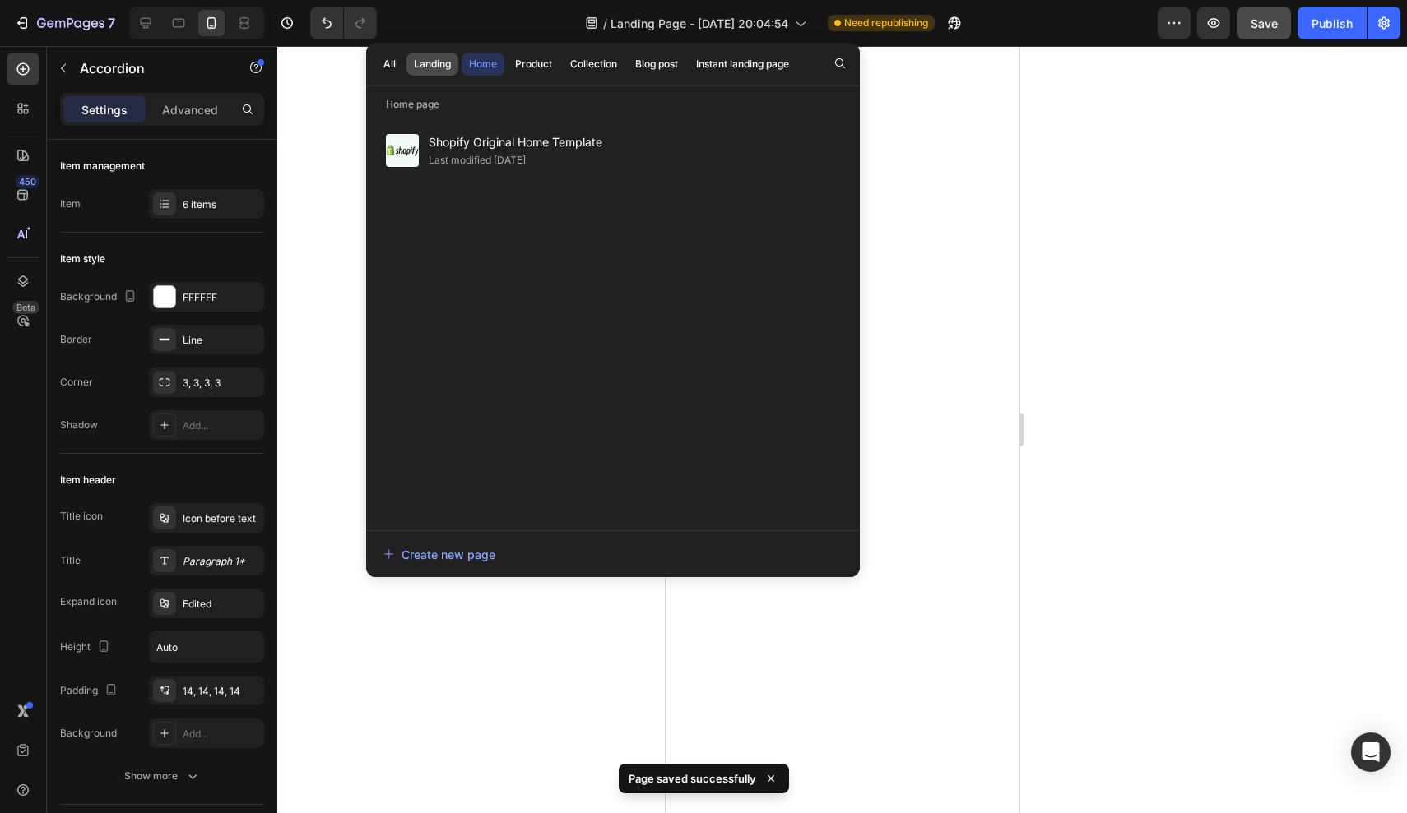
click at [432, 65] on div "Landing" at bounding box center [432, 64] width 37 height 15
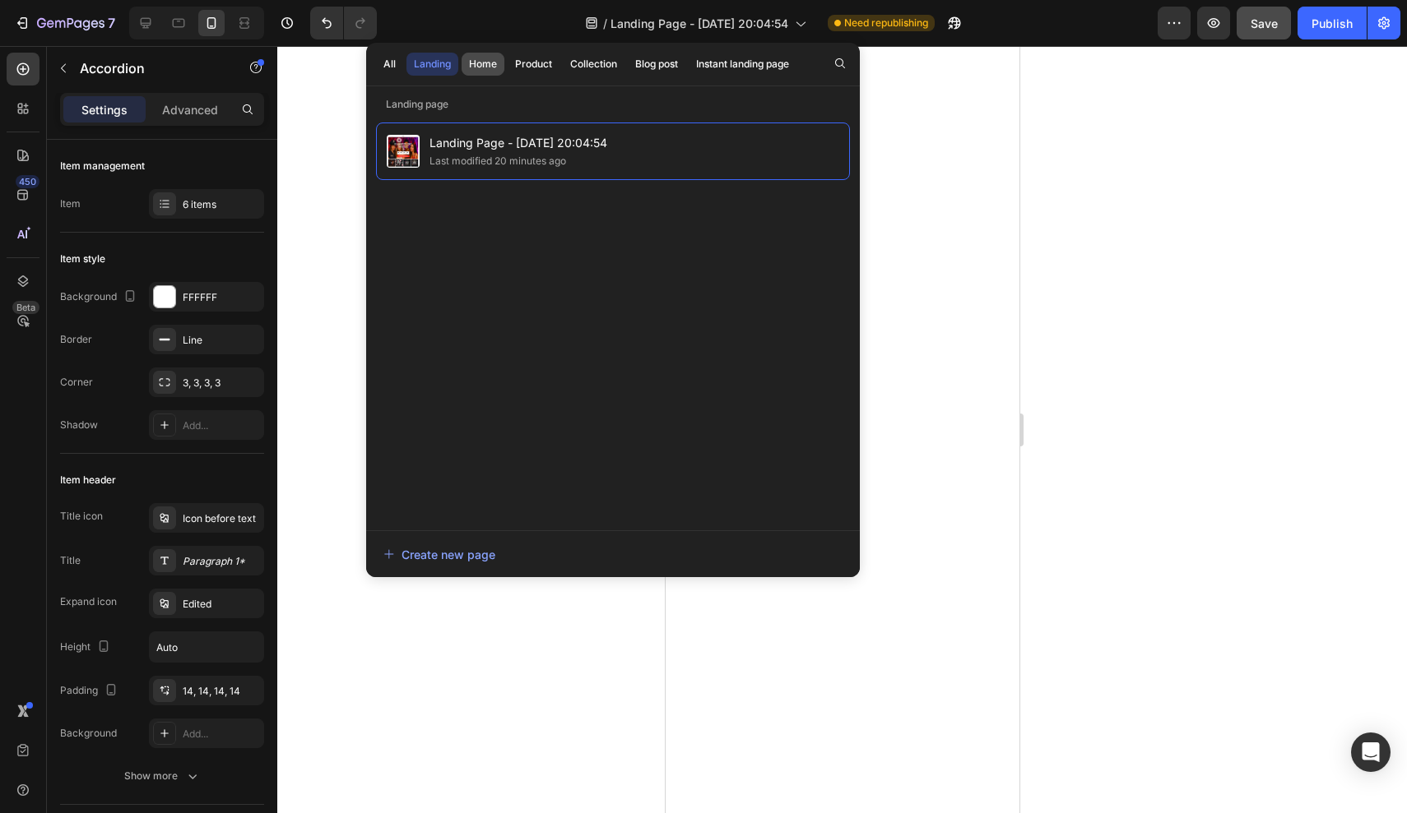
click at [483, 64] on div "Home" at bounding box center [483, 64] width 28 height 15
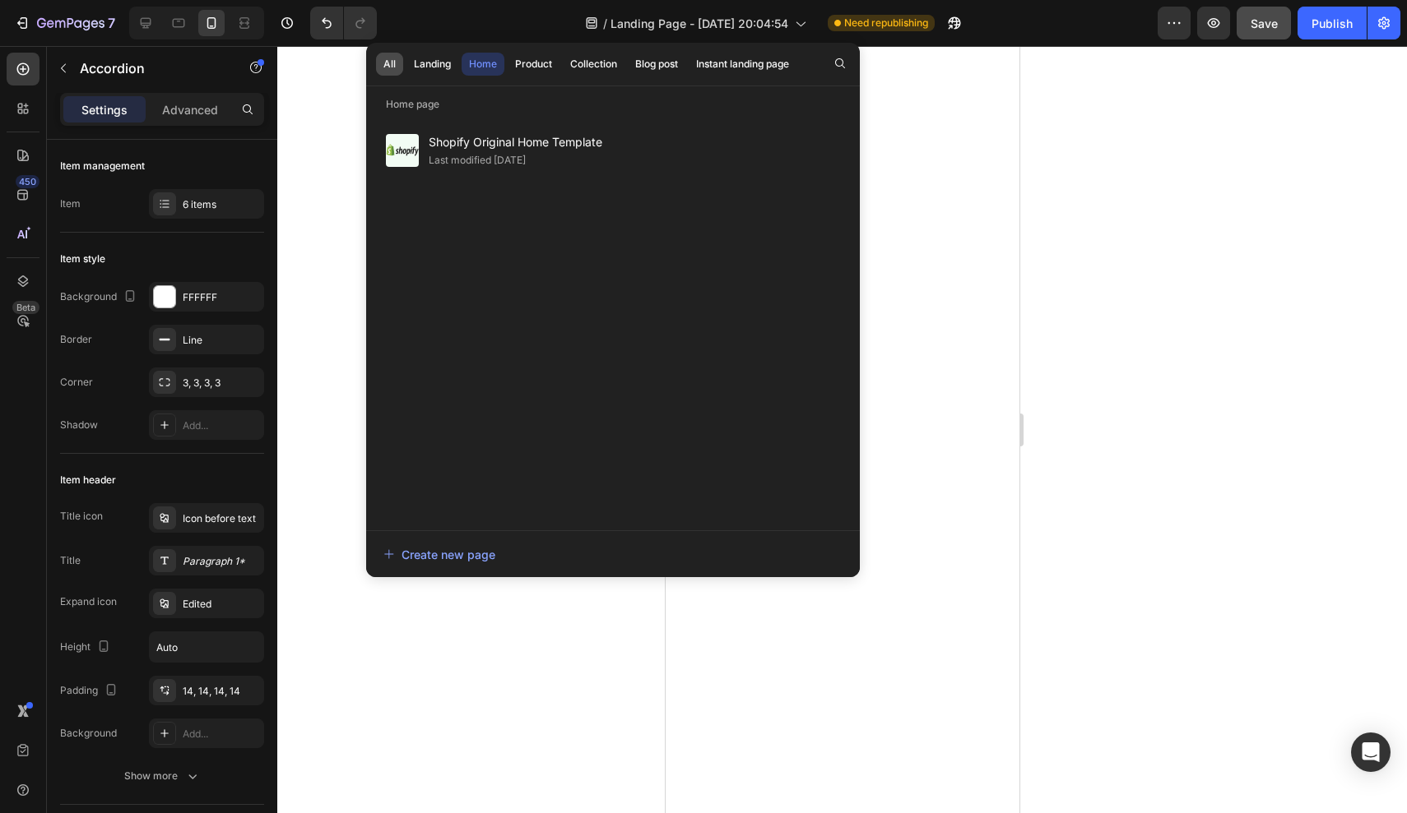
click at [393, 65] on div "All" at bounding box center [389, 64] width 12 height 15
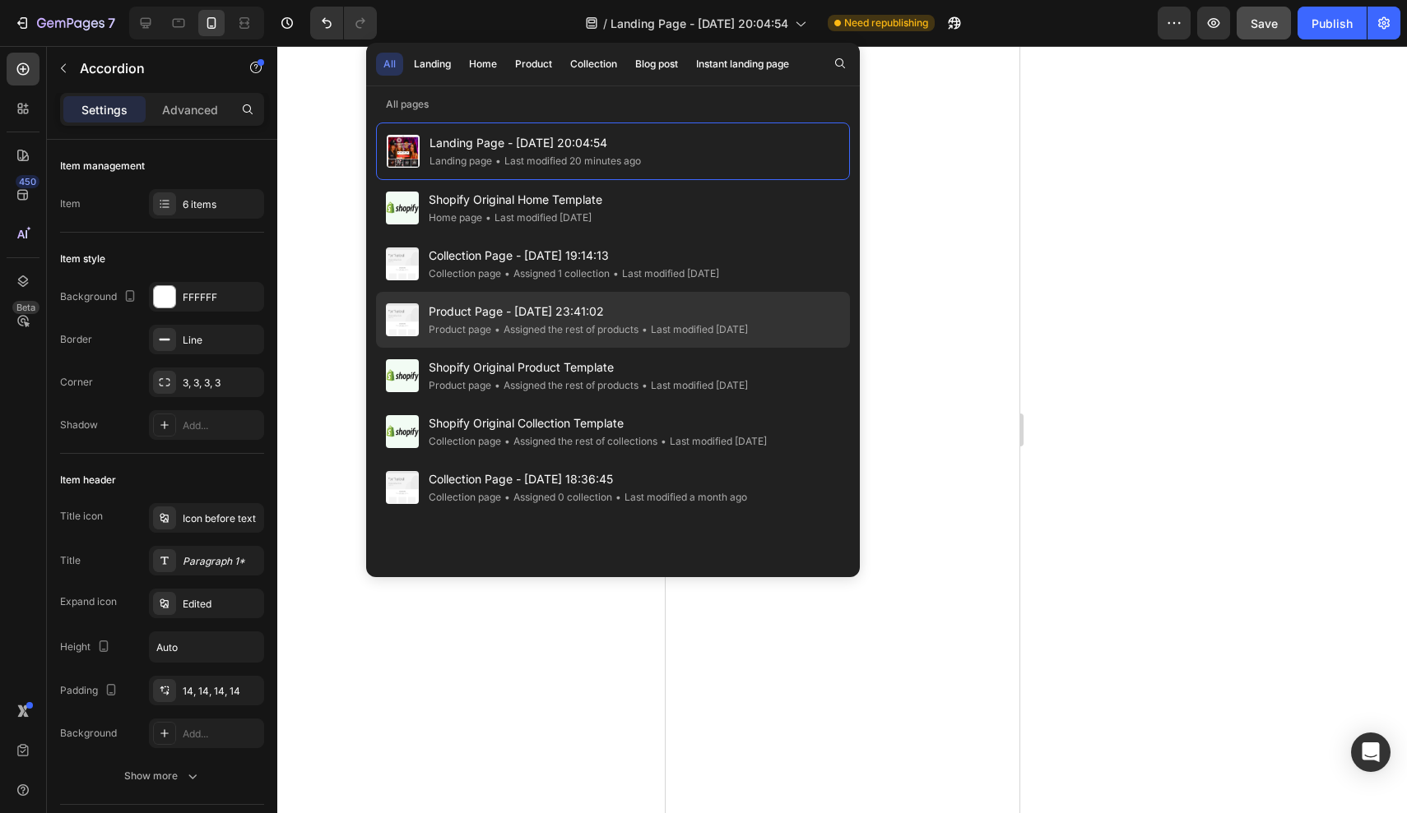
click at [499, 316] on span "Product Page - Aug 17, 23:41:02" at bounding box center [588, 312] width 319 height 20
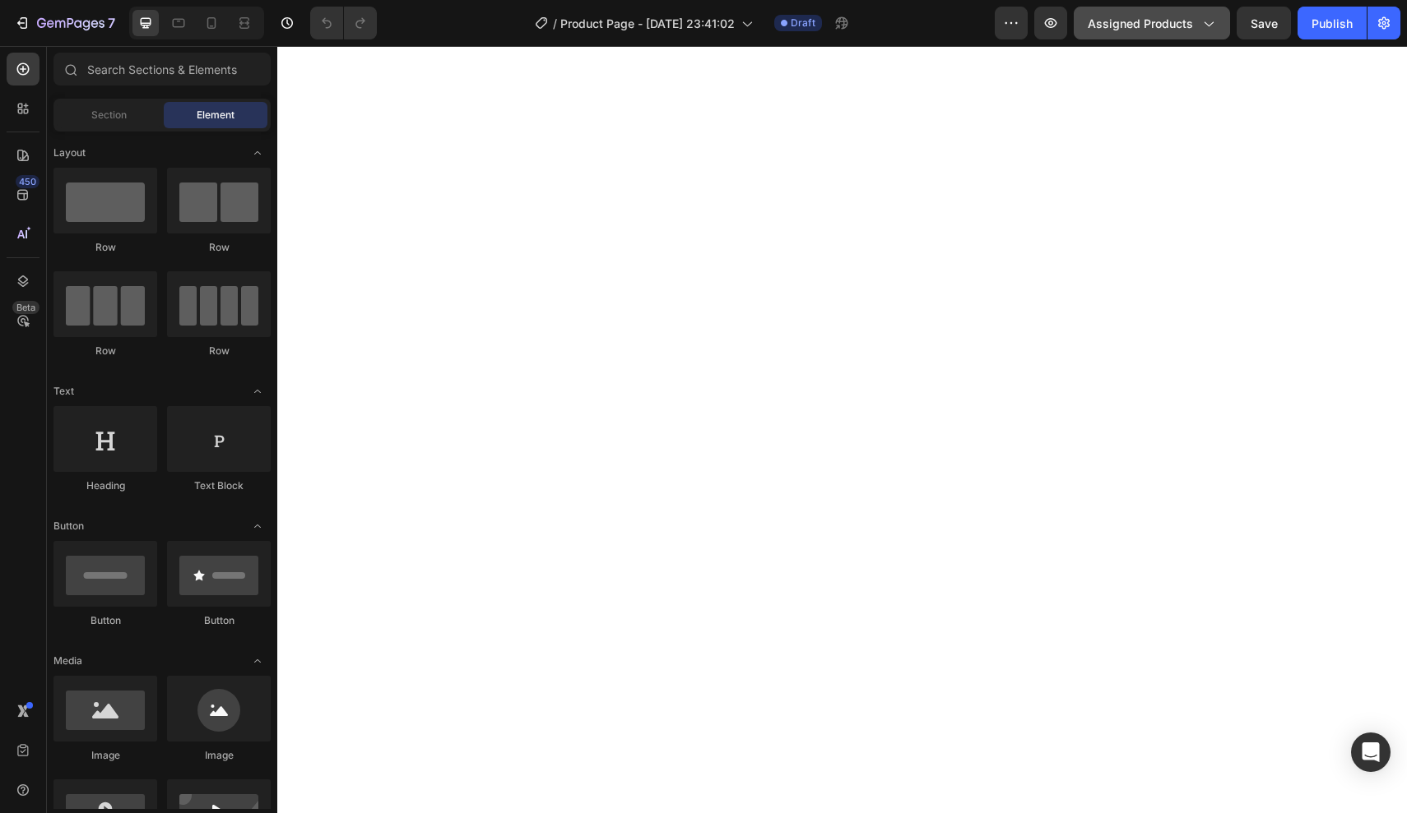
click at [1143, 32] on button "Assigned Products" at bounding box center [1151, 23] width 156 height 33
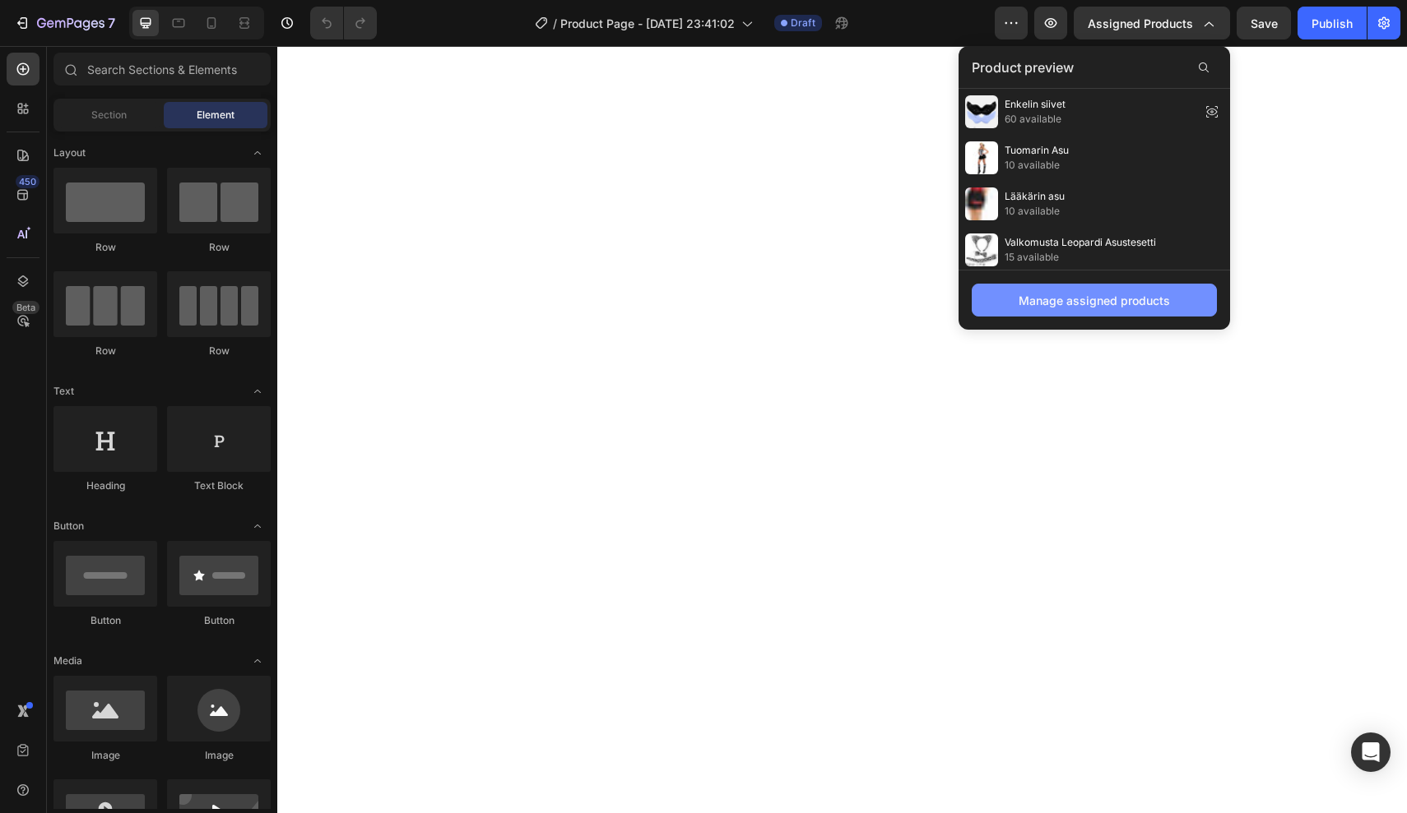
click at [1057, 300] on div "Manage assigned products" at bounding box center [1093, 300] width 151 height 17
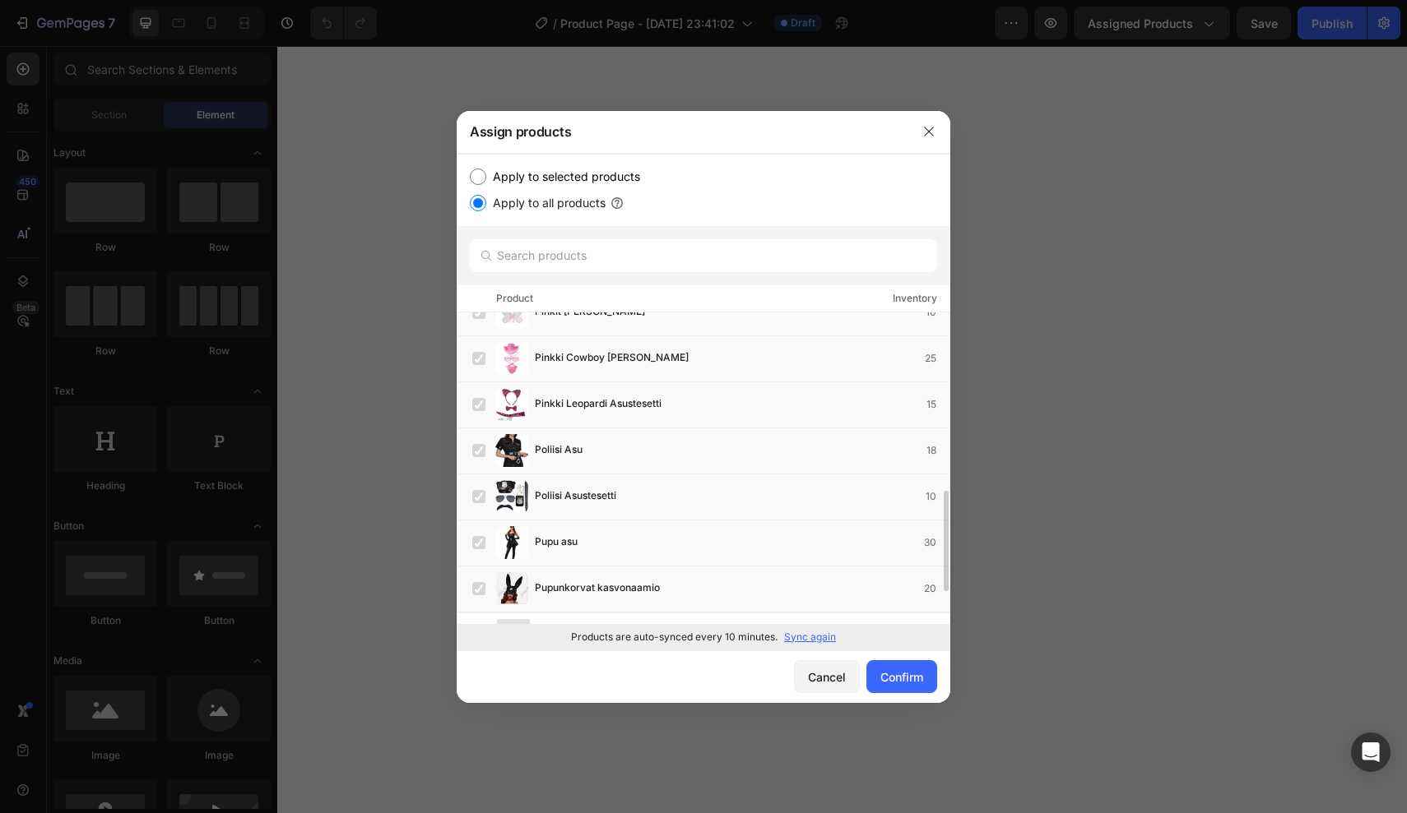
scroll to position [609, 0]
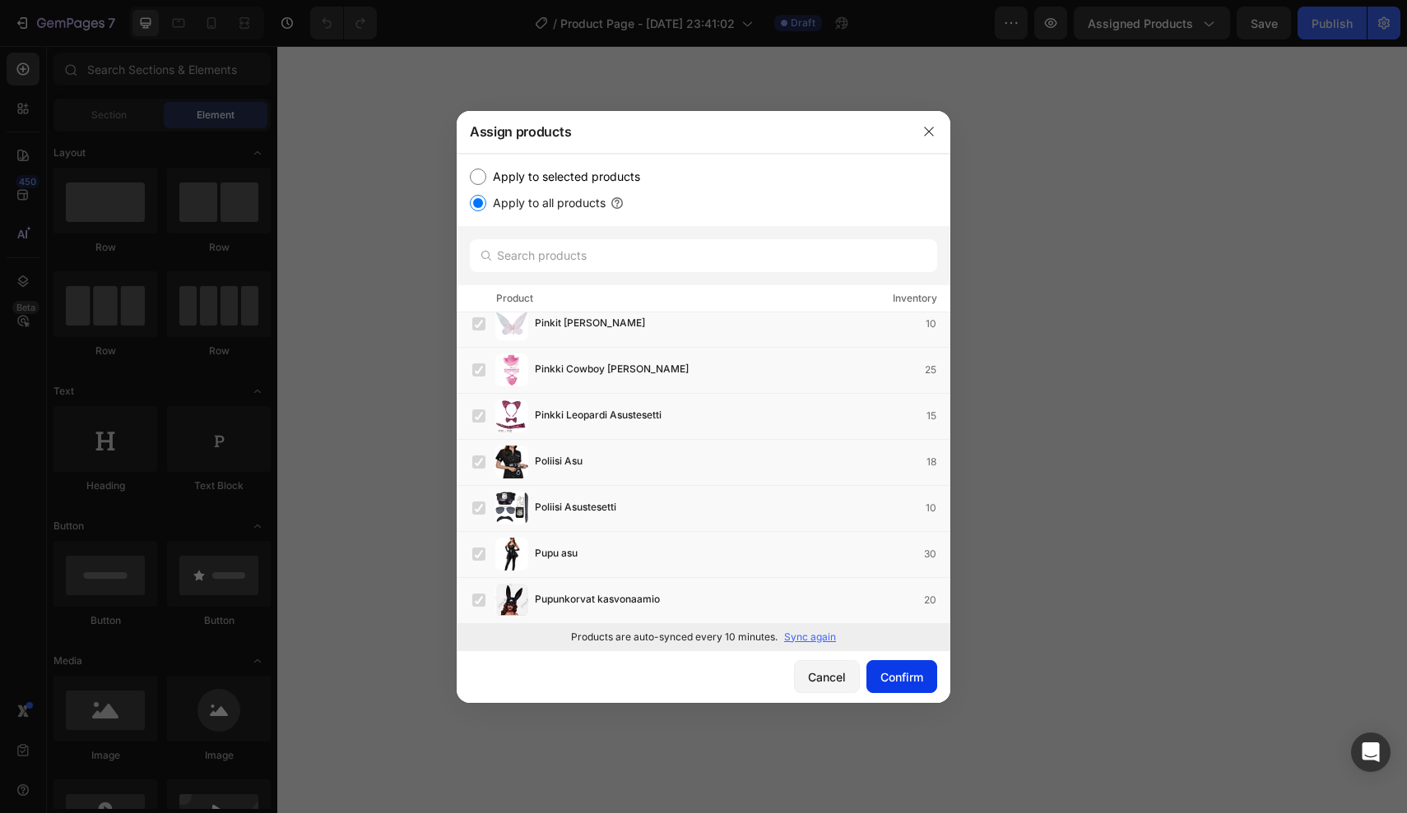
click at [898, 682] on div "Confirm" at bounding box center [901, 677] width 43 height 17
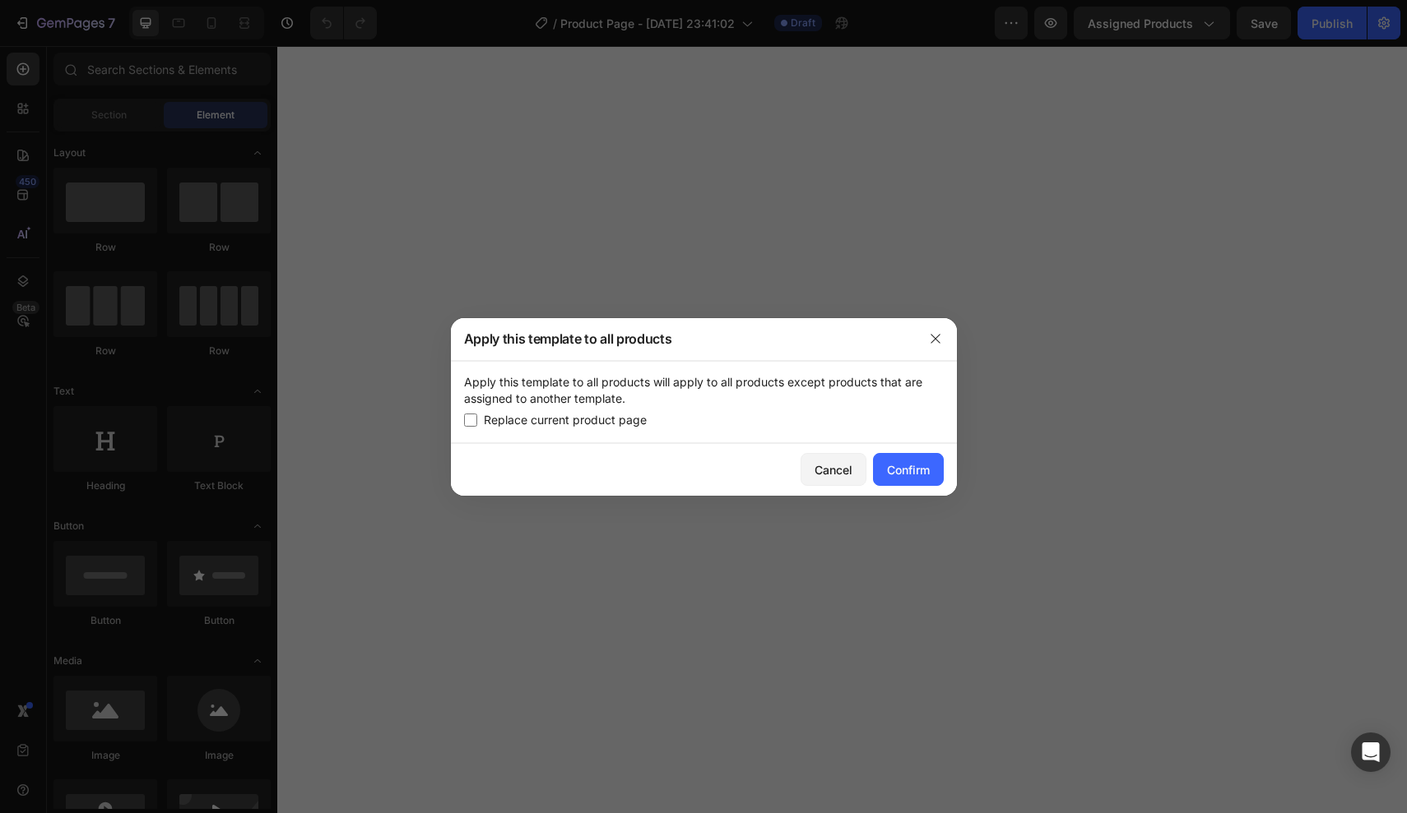
click at [622, 426] on span "Replace current product page" at bounding box center [565, 420] width 163 height 20
checkbox input "true"
click at [904, 465] on div "Confirm" at bounding box center [908, 469] width 43 height 17
click at [1041, 133] on div at bounding box center [703, 406] width 1407 height 813
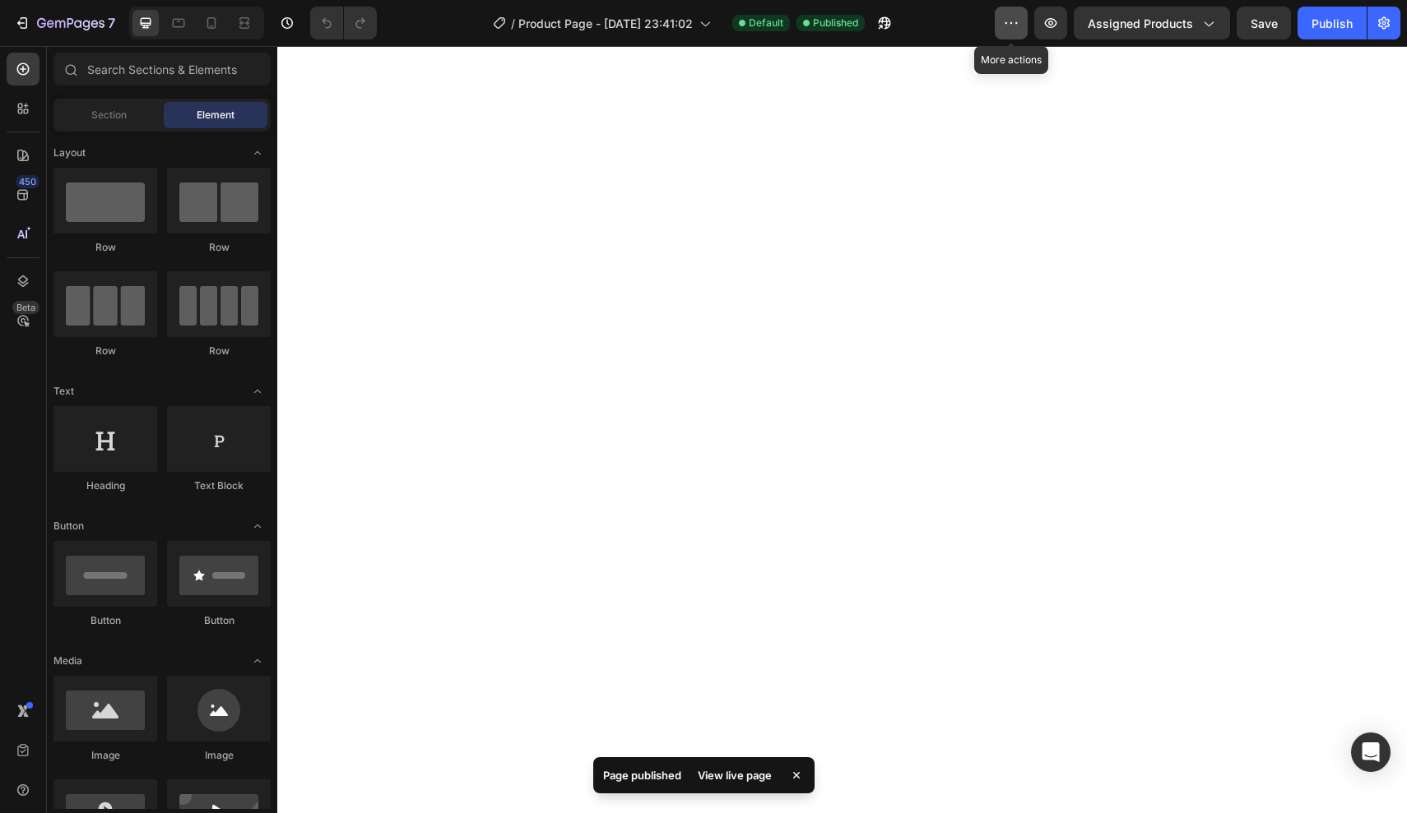
click at [1017, 23] on icon "button" at bounding box center [1011, 23] width 16 height 16
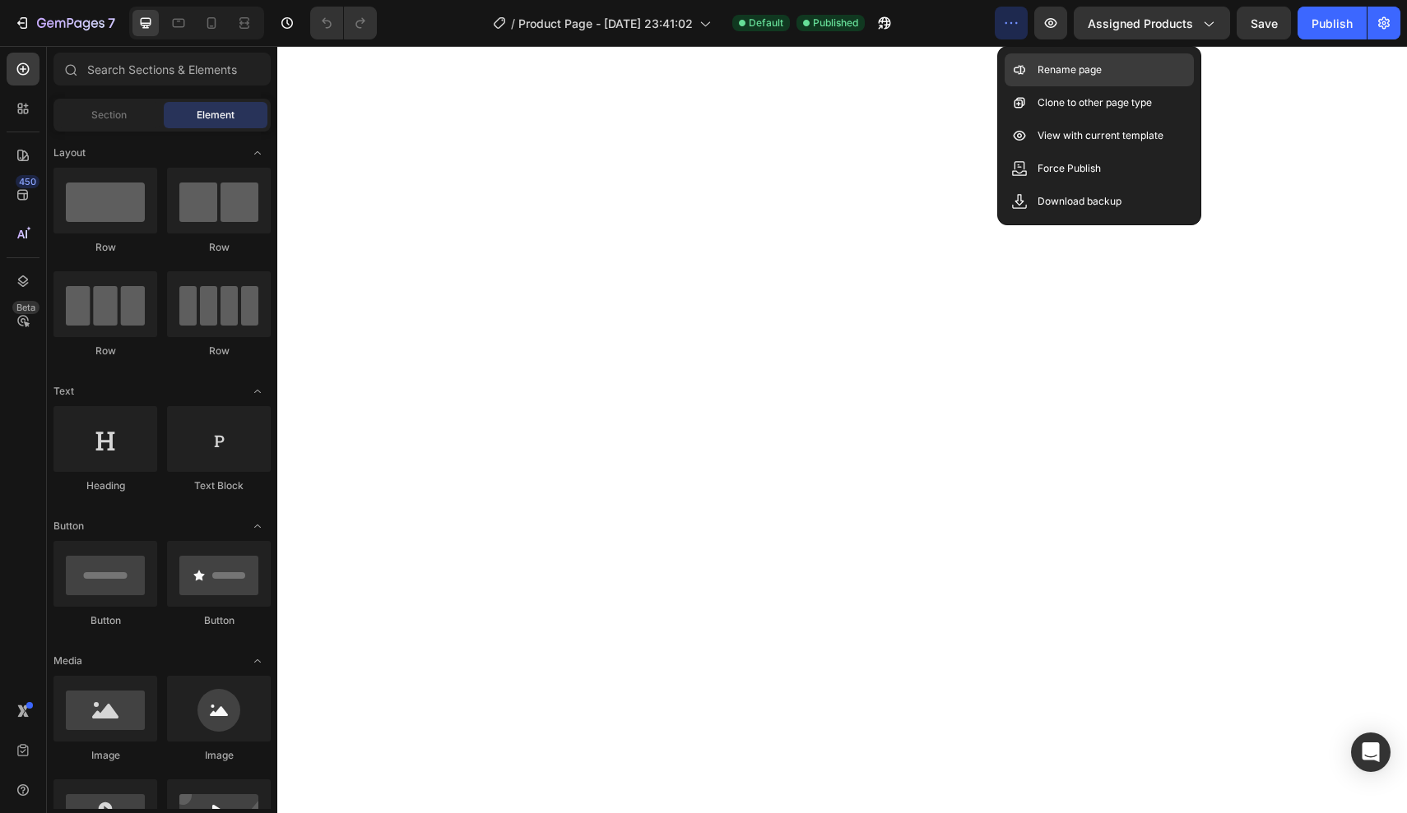
click at [1040, 67] on p "Rename page" at bounding box center [1069, 70] width 64 height 16
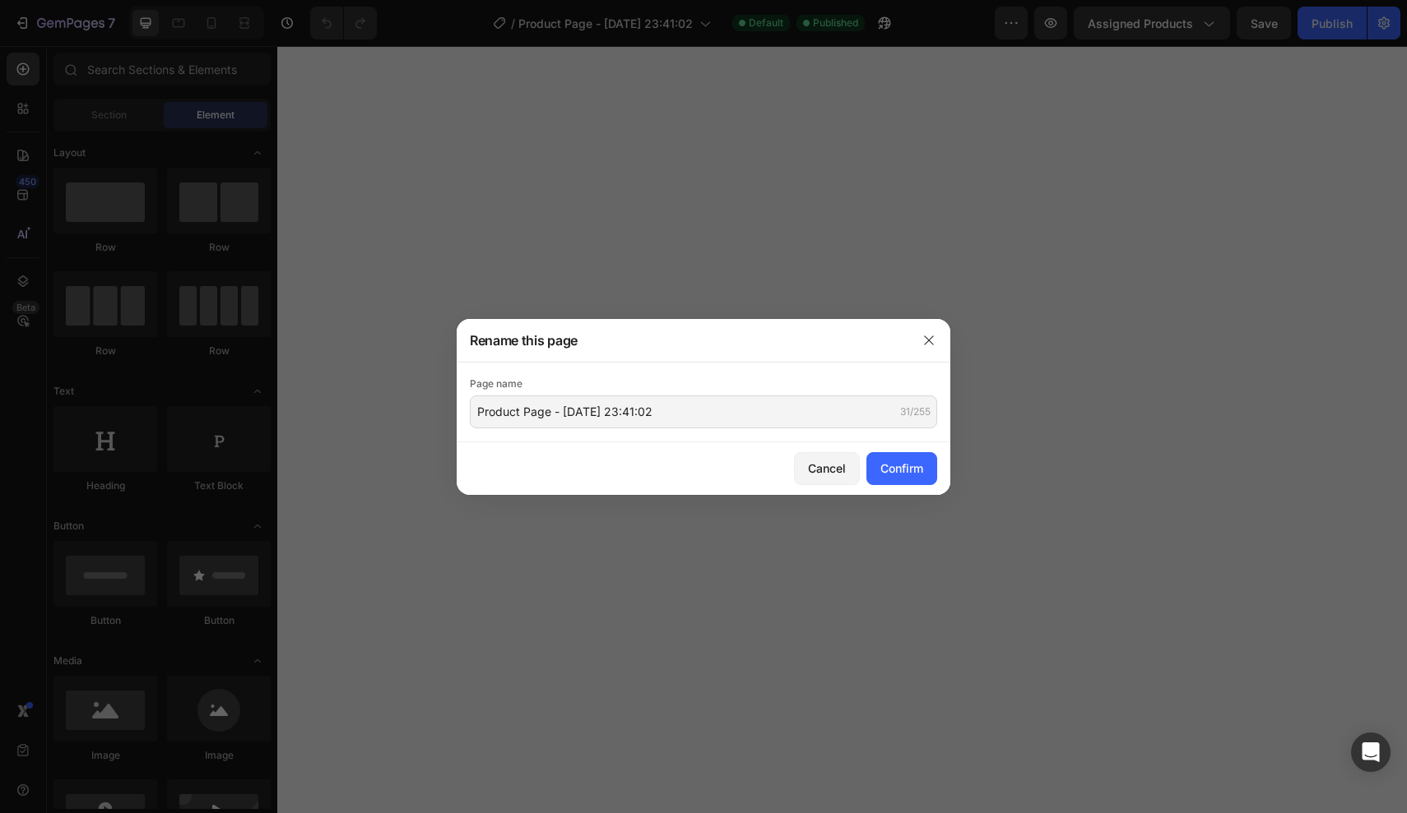
click at [830, 485] on div "Cancel Confirm" at bounding box center [703, 469] width 494 height 53
click at [832, 452] on button "Cancel" at bounding box center [827, 468] width 66 height 33
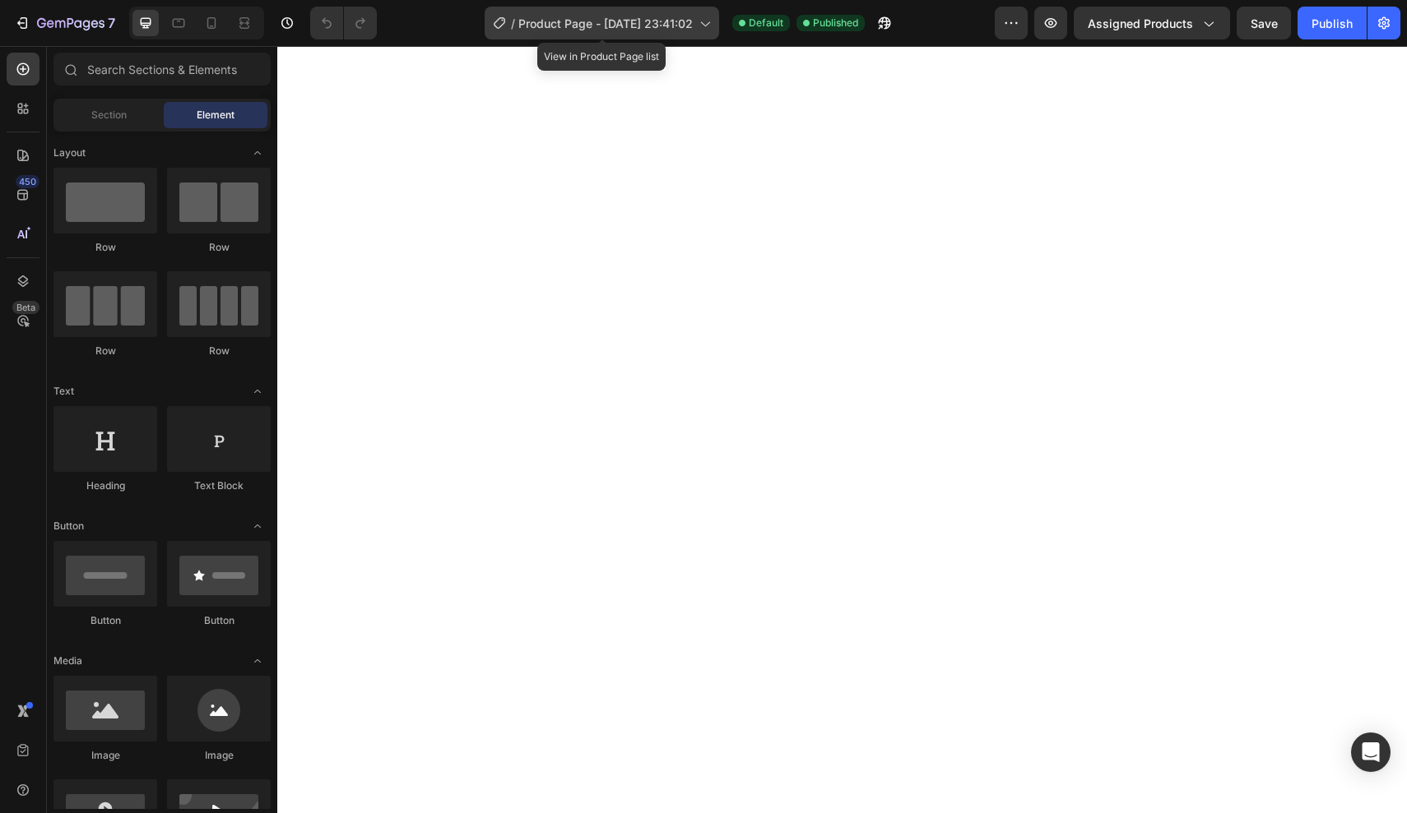
click at [659, 29] on span "Product Page - Aug 17, 23:41:02" at bounding box center [605, 23] width 174 height 17
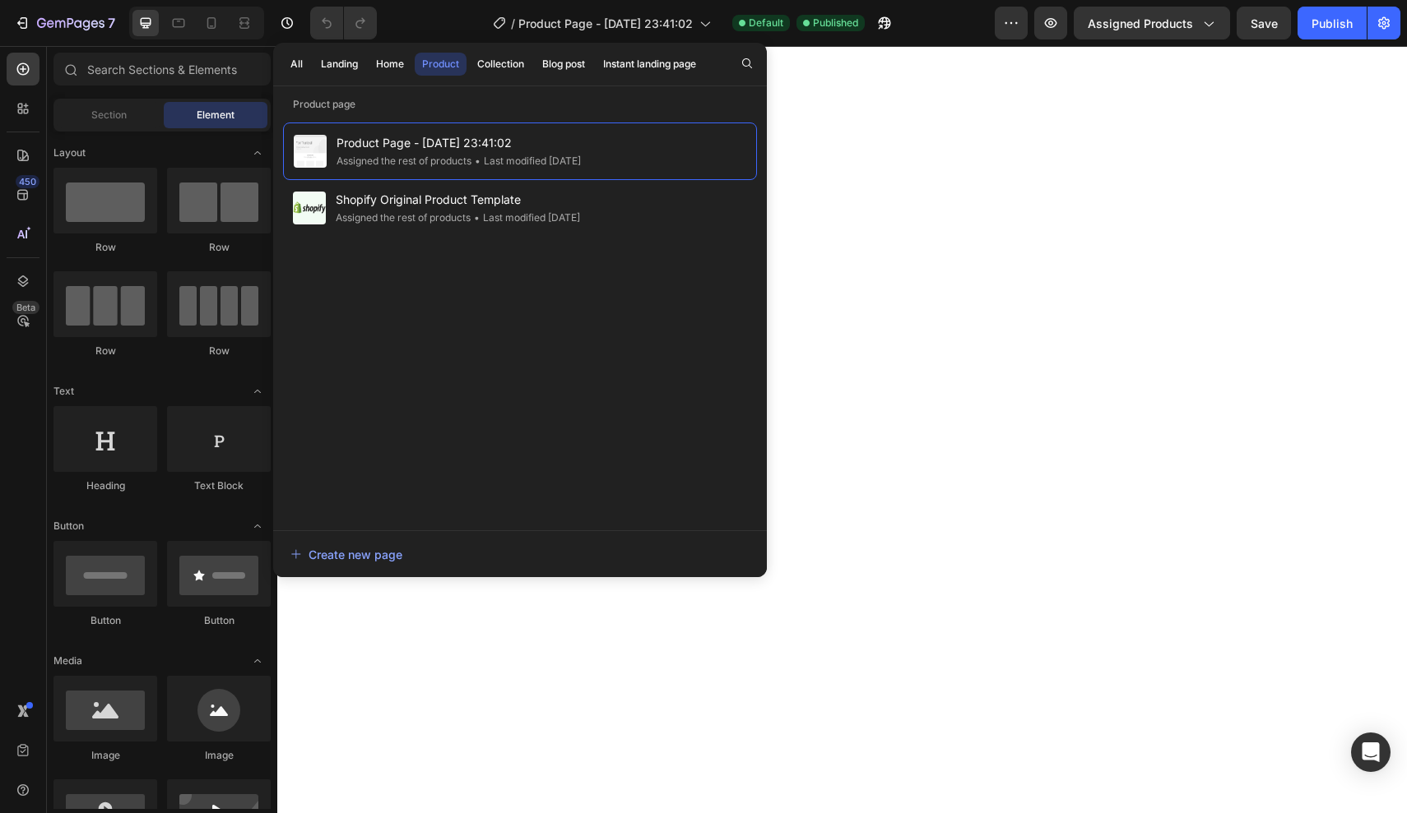
click at [488, 86] on div "All Landing Home Product Collection Blog post Instant landing page Product page…" at bounding box center [520, 310] width 494 height 535
click at [496, 68] on div "Collection" at bounding box center [500, 64] width 47 height 15
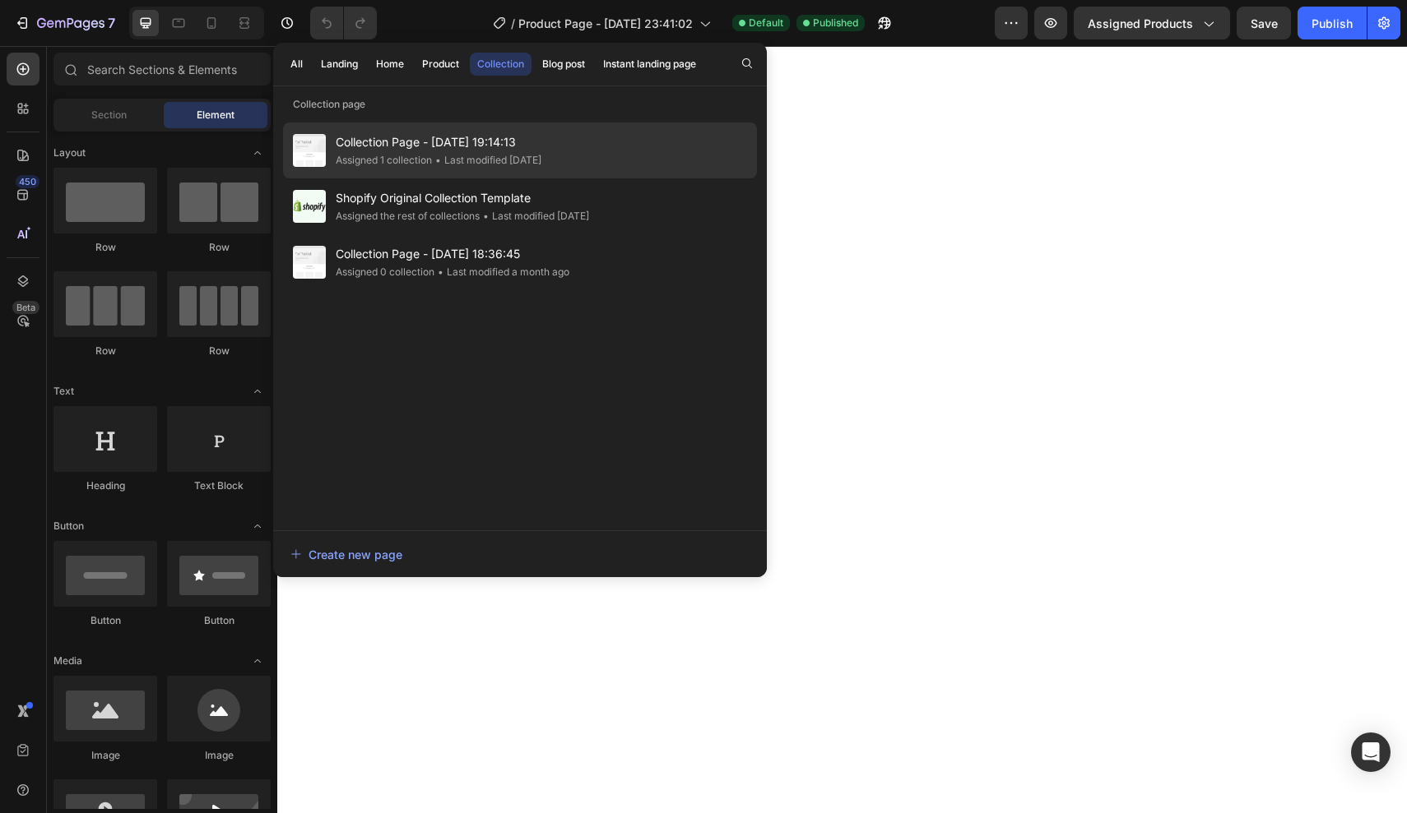
click at [429, 165] on div "Assigned 1 collection" at bounding box center [384, 160] width 96 height 16
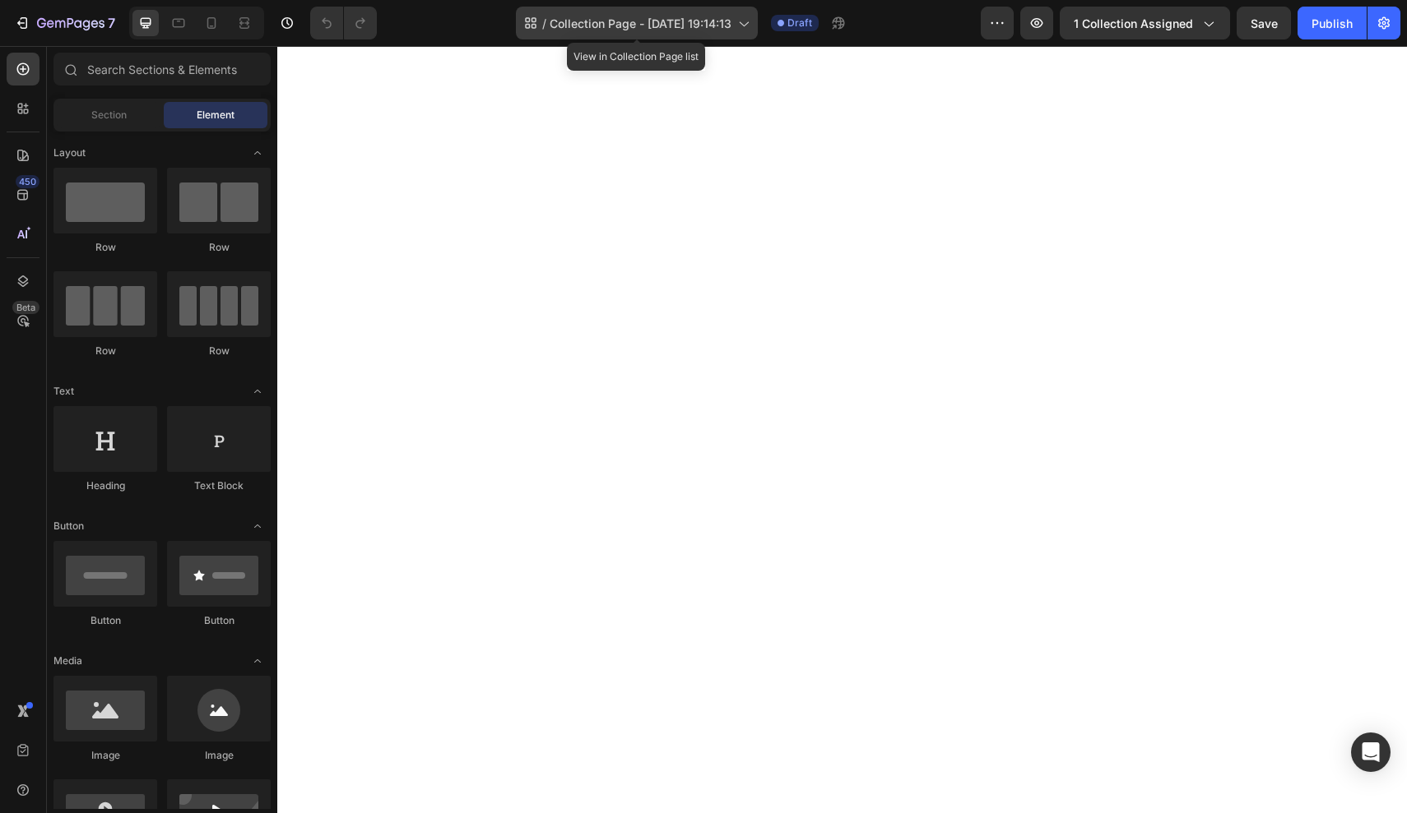
click at [586, 21] on span "Collection Page - [DATE] 19:14:13" at bounding box center [640, 23] width 182 height 17
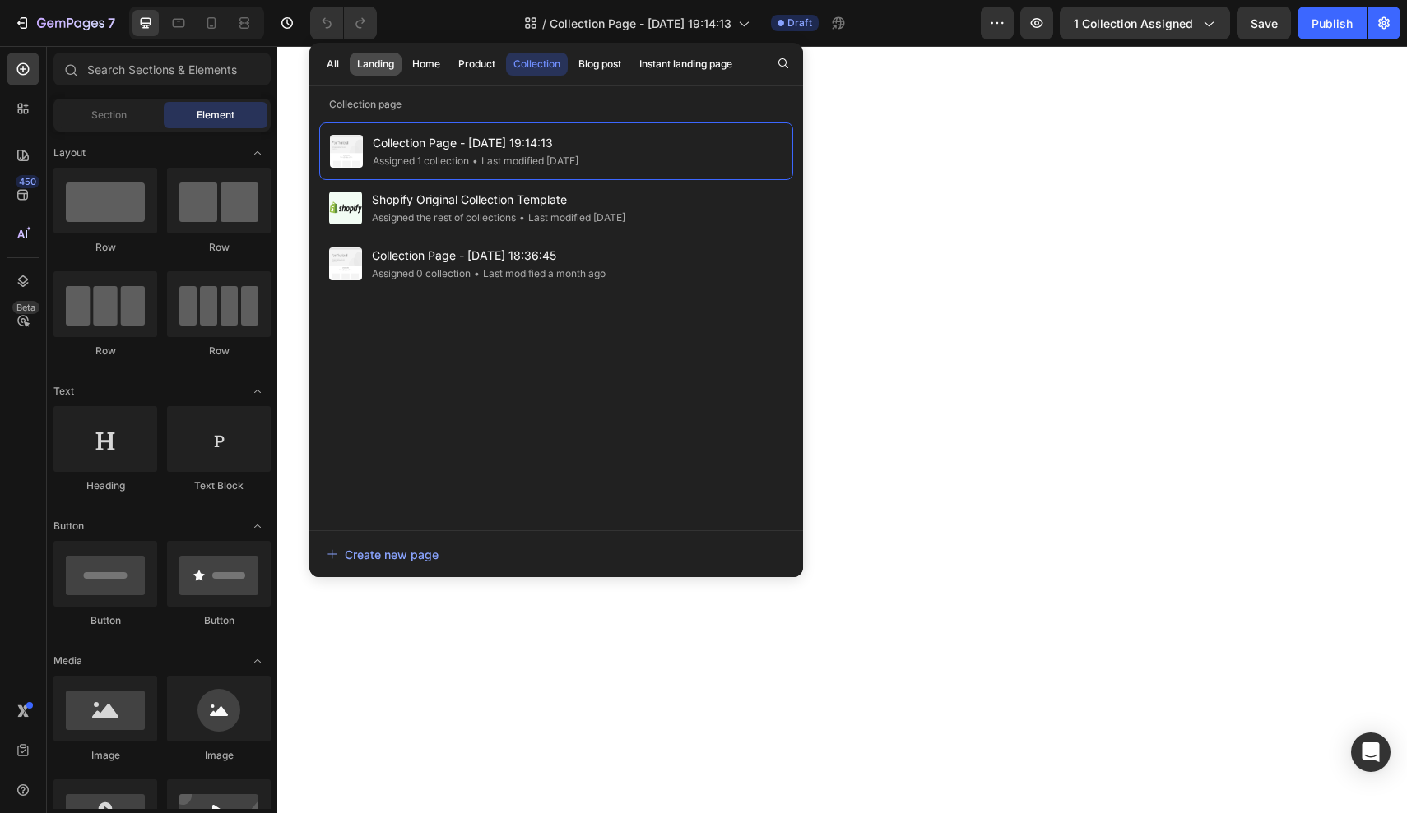
click at [384, 69] on div "Landing" at bounding box center [375, 64] width 37 height 15
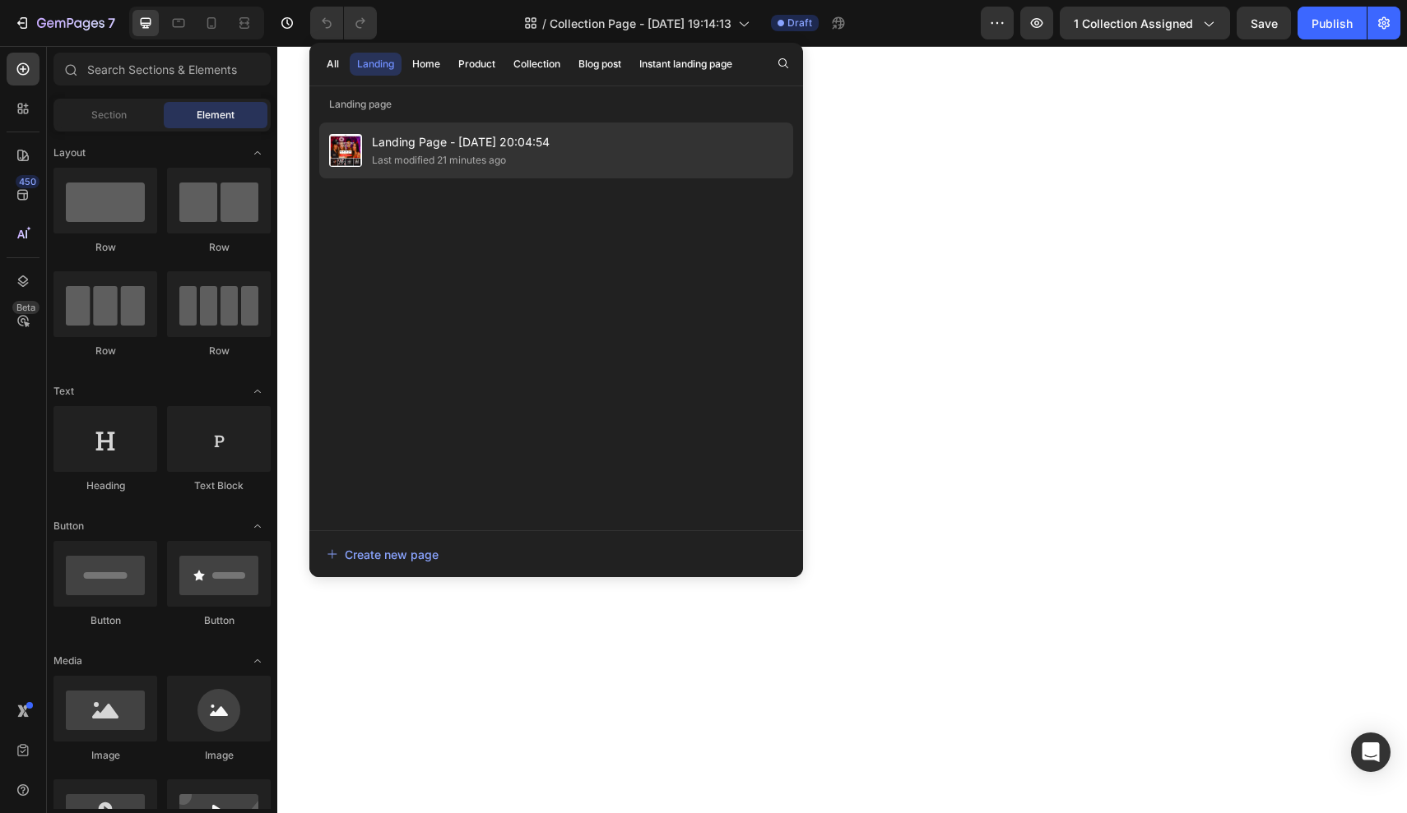
click at [436, 147] on span "Landing Page - [DATE] 20:04:54" at bounding box center [461, 142] width 178 height 20
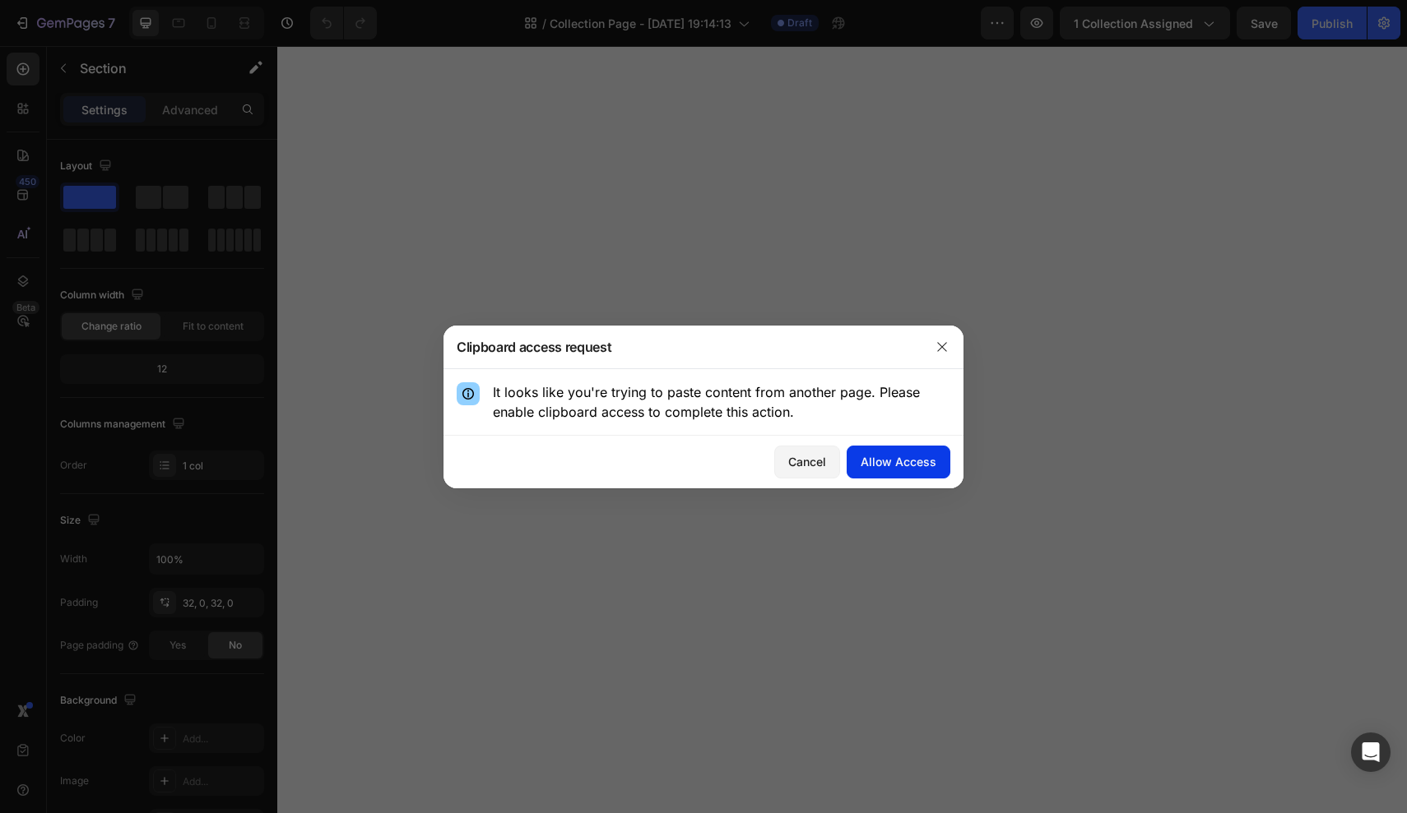
click at [915, 463] on div "Allow Access" at bounding box center [898, 461] width 76 height 17
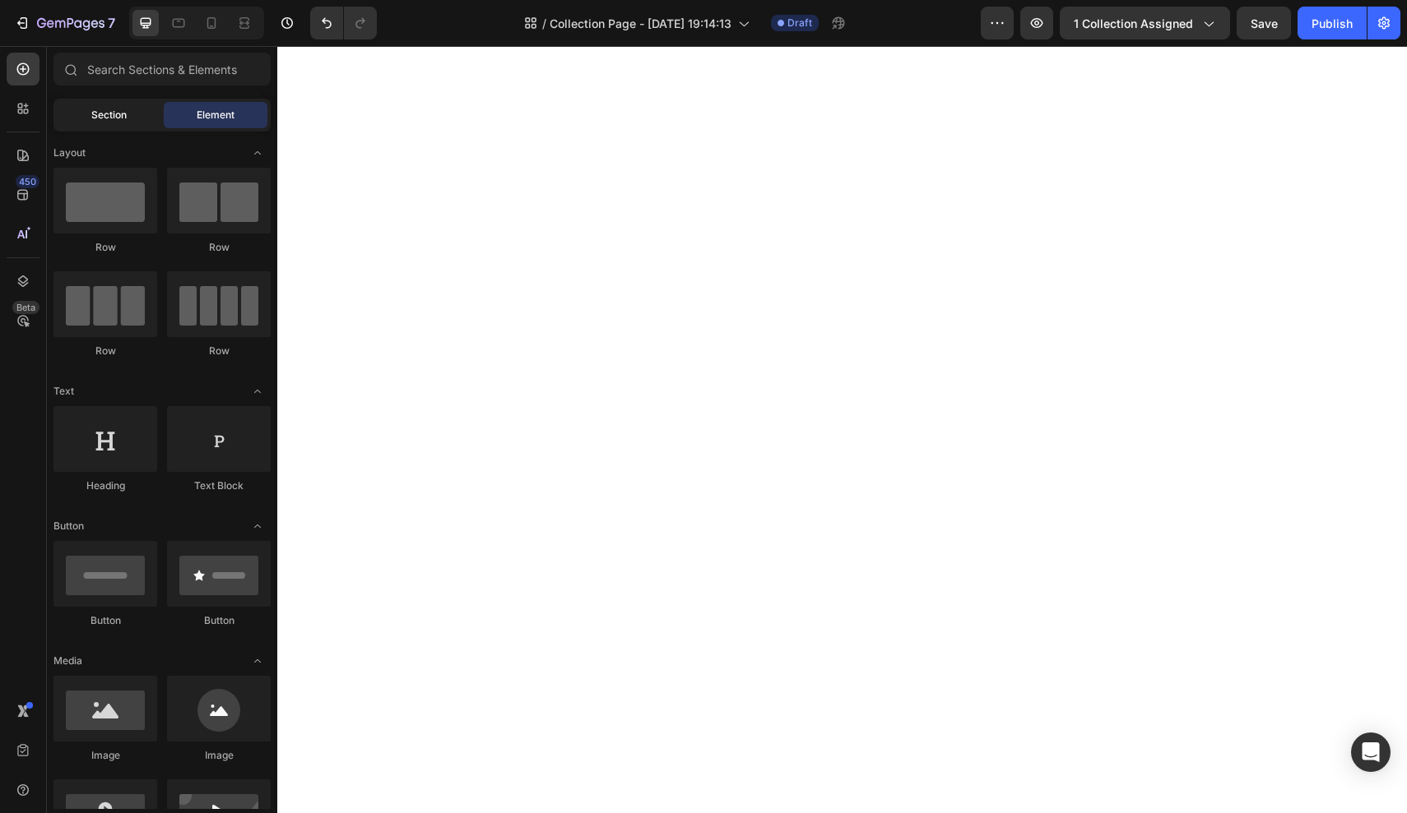
drag, startPoint x: 915, startPoint y: 463, endPoint x: 78, endPoint y: 110, distance: 907.9
click at [78, 110] on div "Section" at bounding box center [109, 115] width 104 height 26
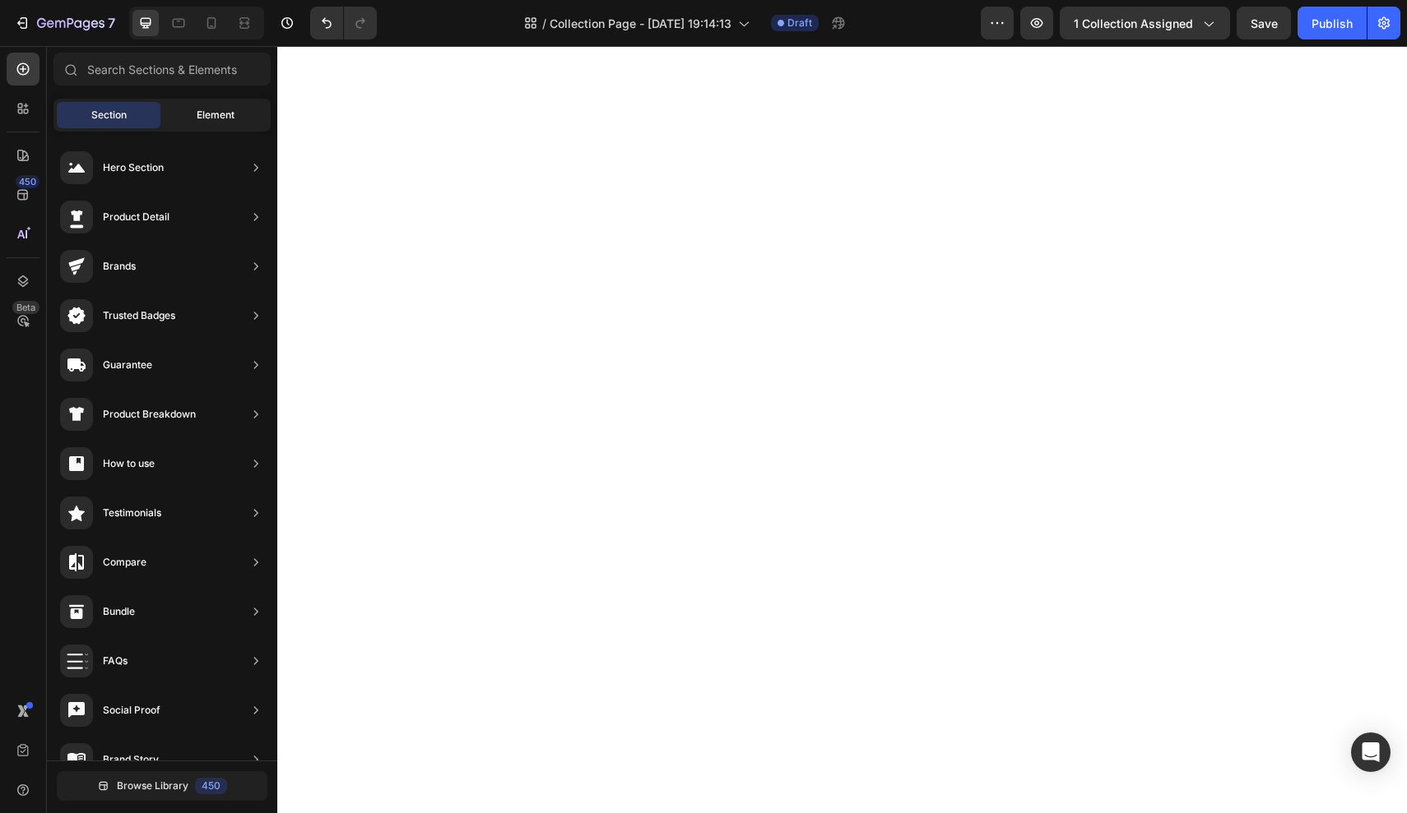
click at [202, 108] on span "Element" at bounding box center [216, 115] width 38 height 15
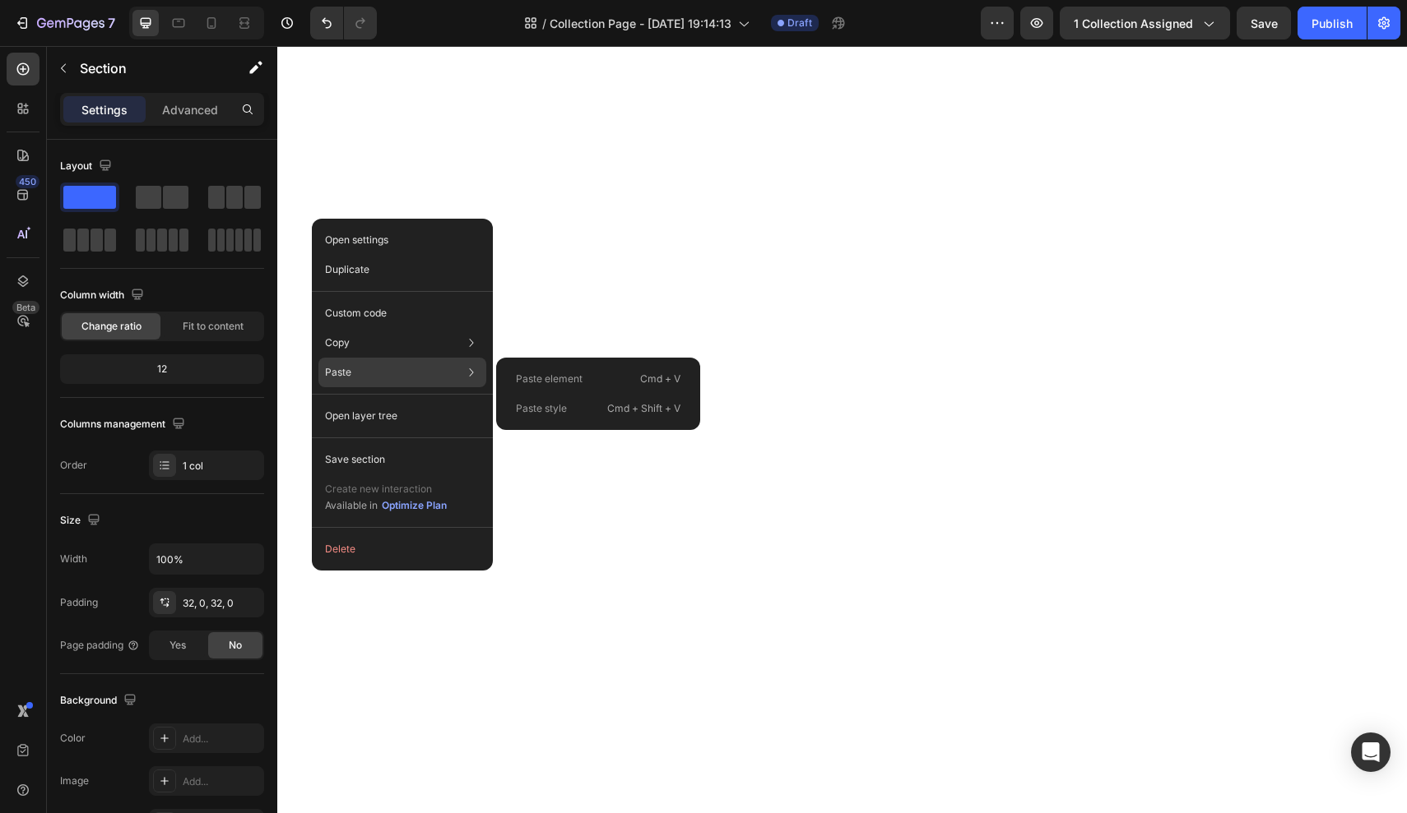
click at [368, 365] on div "Paste Paste element Cmd + V Paste style Cmd + Shift + V" at bounding box center [402, 373] width 168 height 30
click at [563, 378] on p "Paste element" at bounding box center [549, 379] width 67 height 15
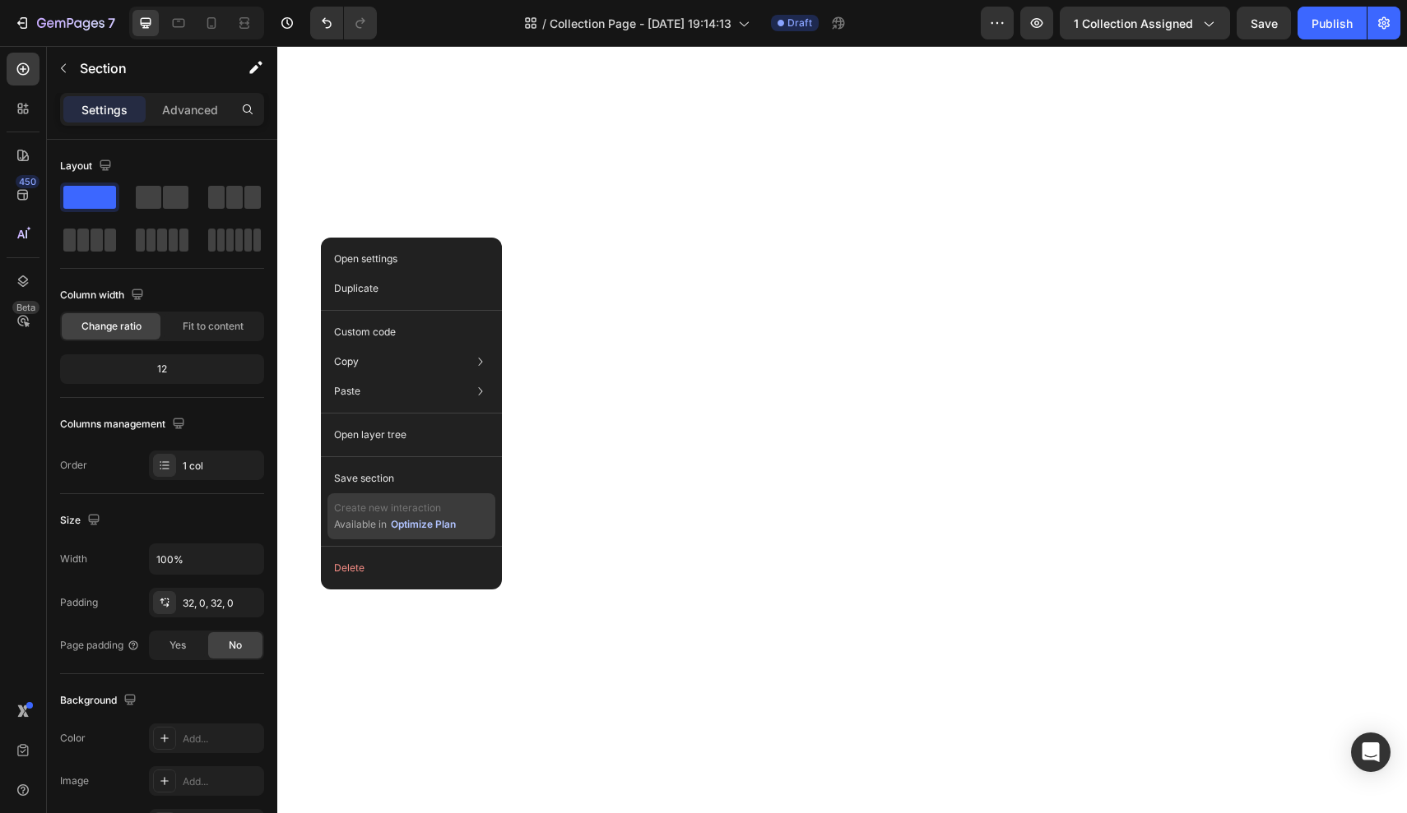
click at [429, 527] on div "Optimize Plan" at bounding box center [423, 524] width 65 height 15
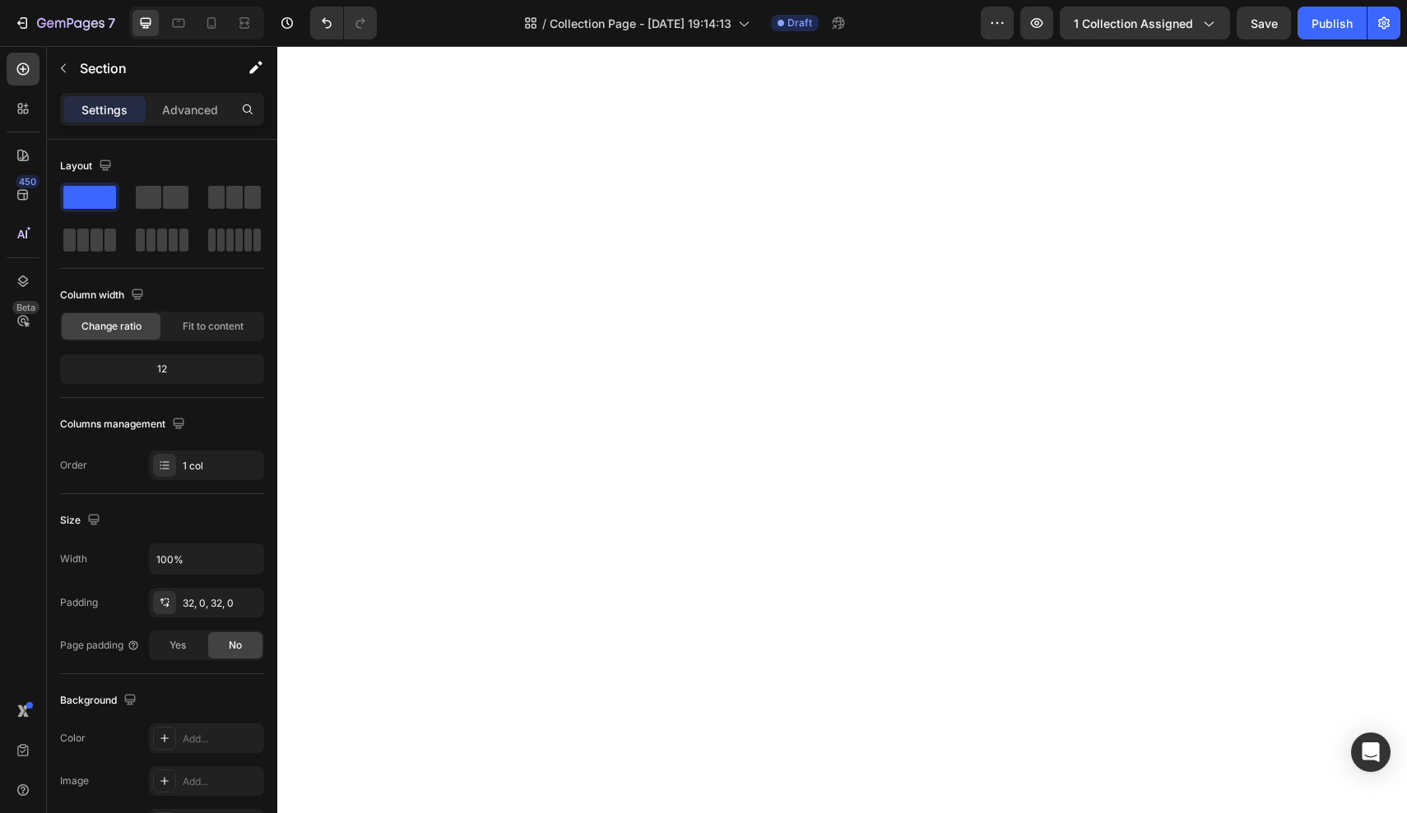
click at [182, 124] on div "Settings Advanced" at bounding box center [162, 109] width 204 height 33
click at [68, 82] on div "Section" at bounding box center [132, 68] width 171 height 43
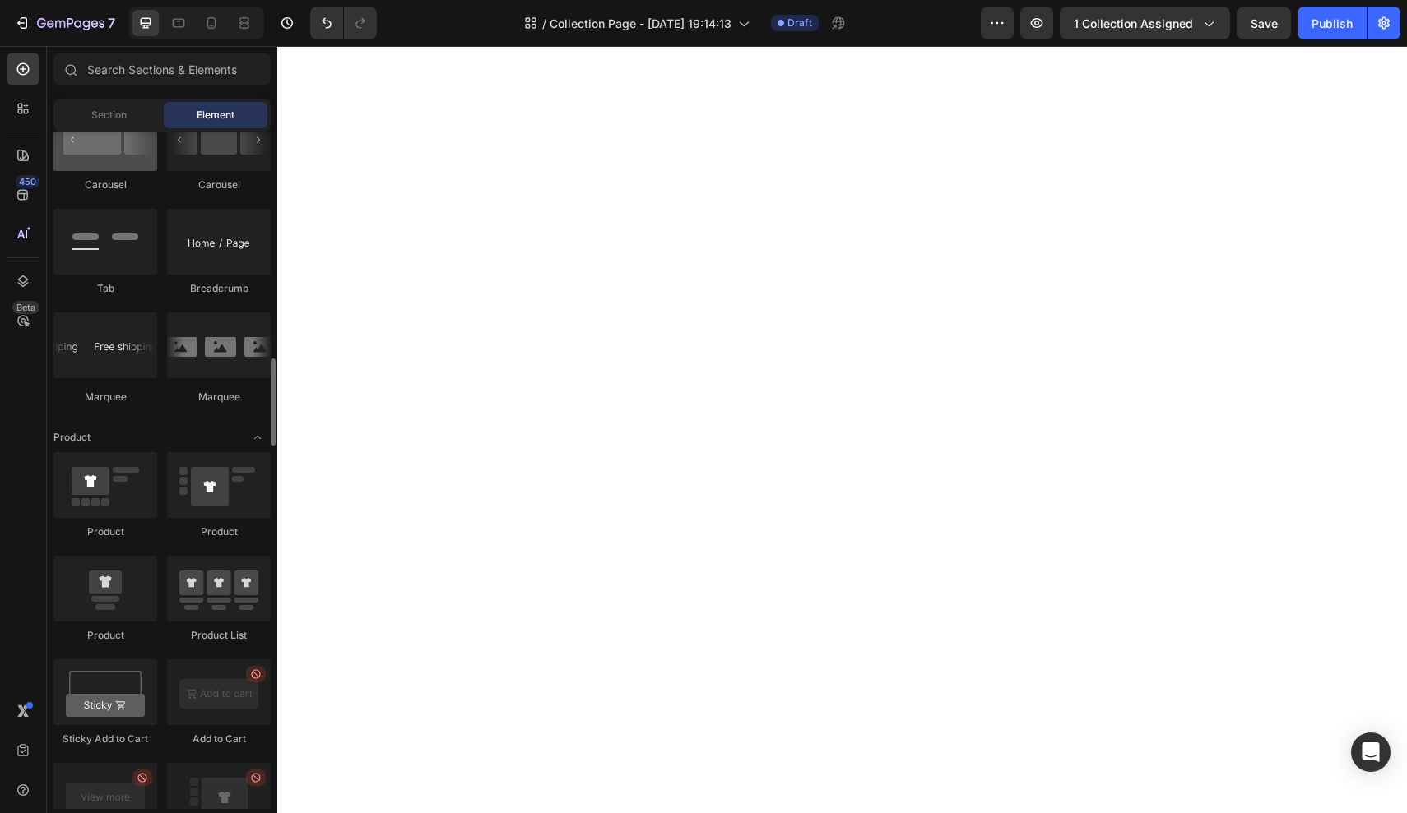
scroll to position [1810, 0]
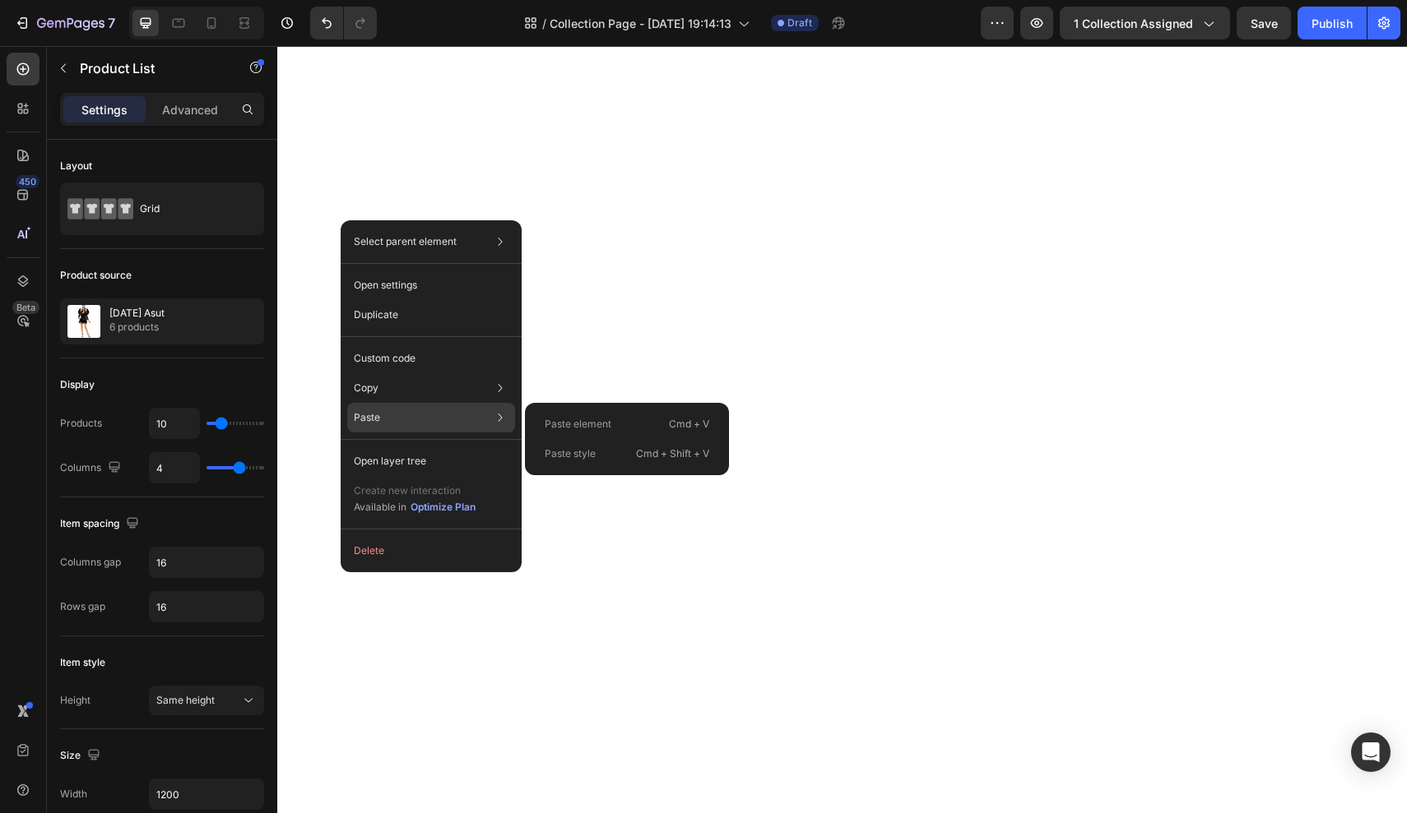
click at [566, 423] on p "Paste element" at bounding box center [578, 424] width 67 height 15
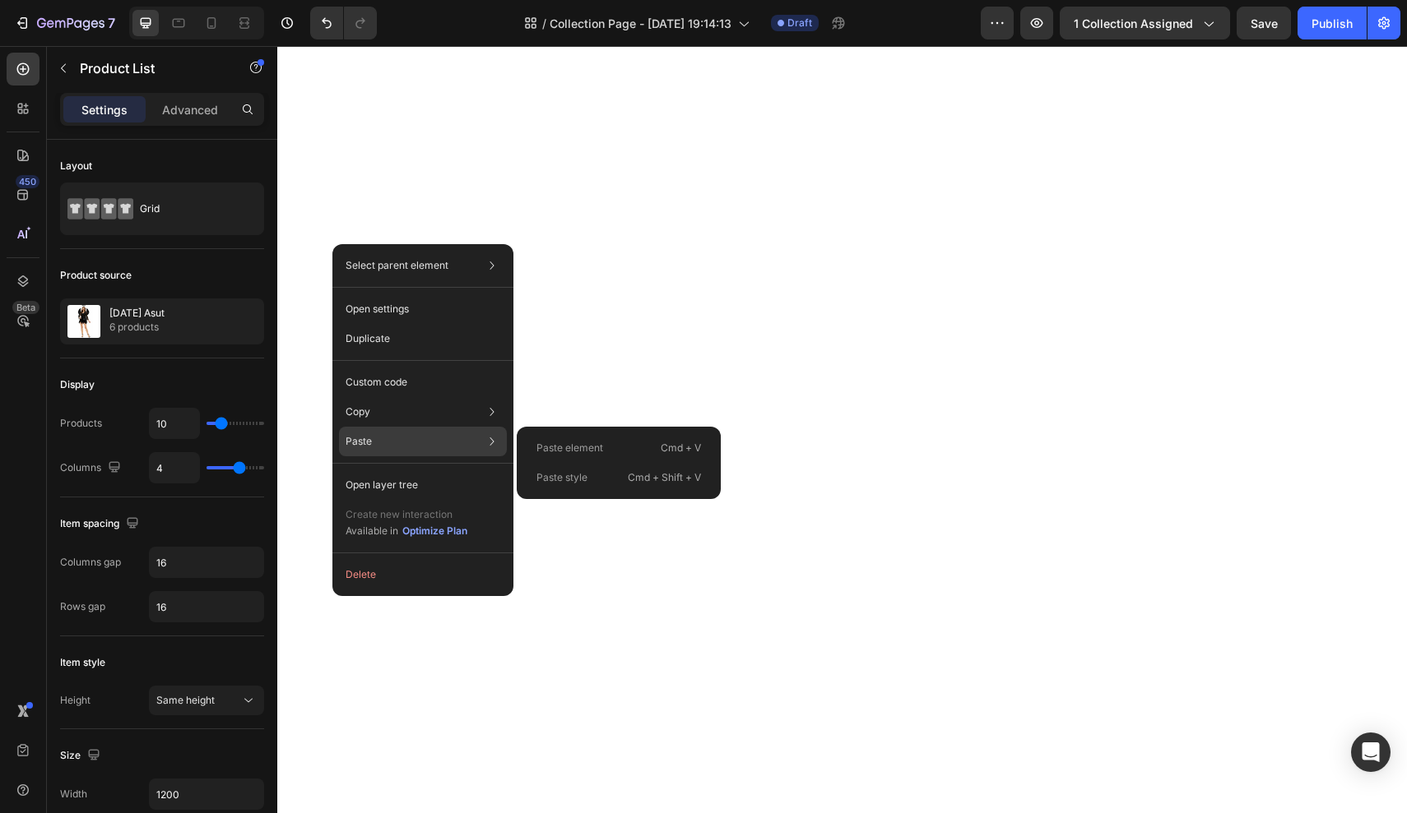
click at [577, 443] on p "Paste element" at bounding box center [569, 448] width 67 height 15
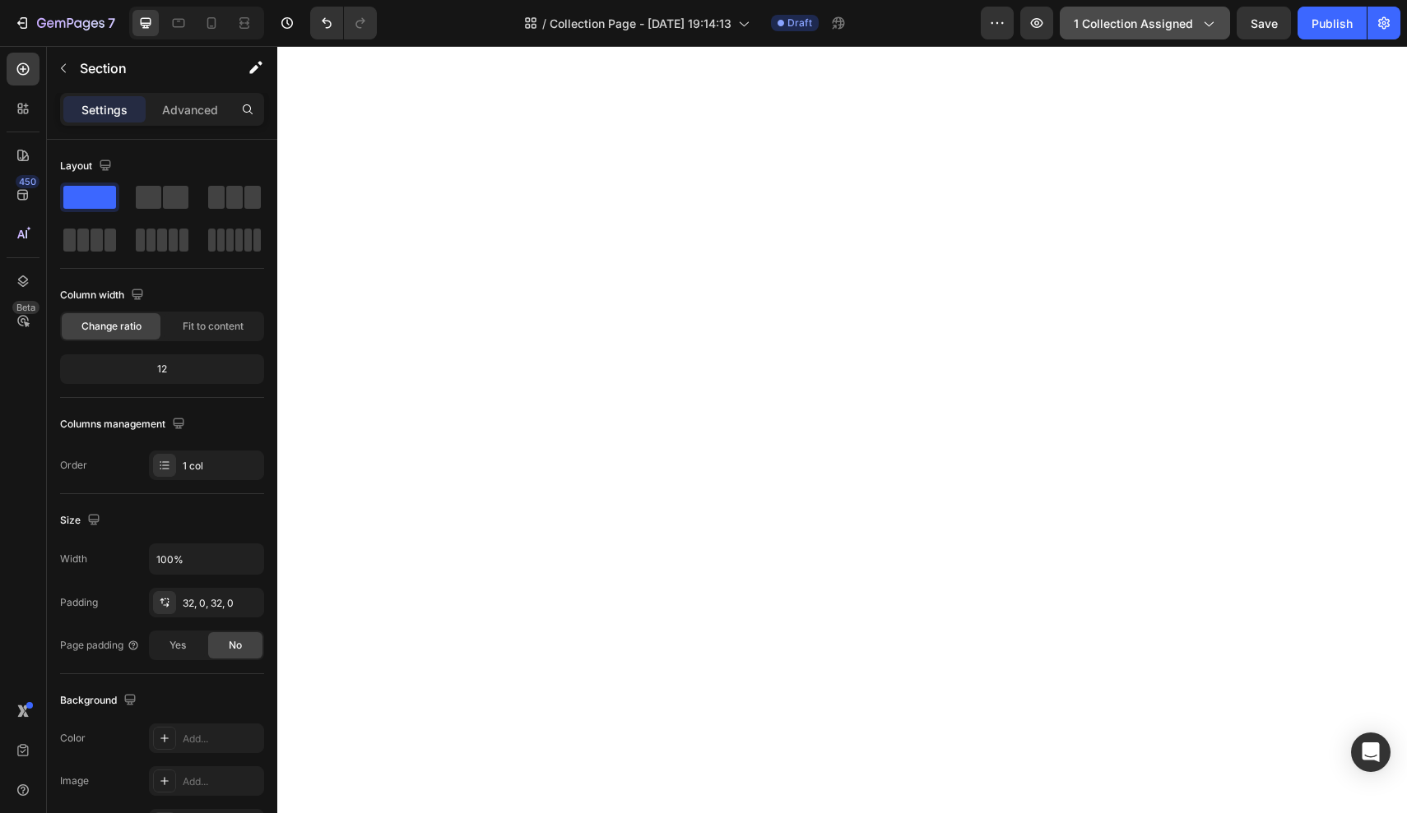
click at [1152, 21] on span "1 collection assigned" at bounding box center [1132, 23] width 119 height 17
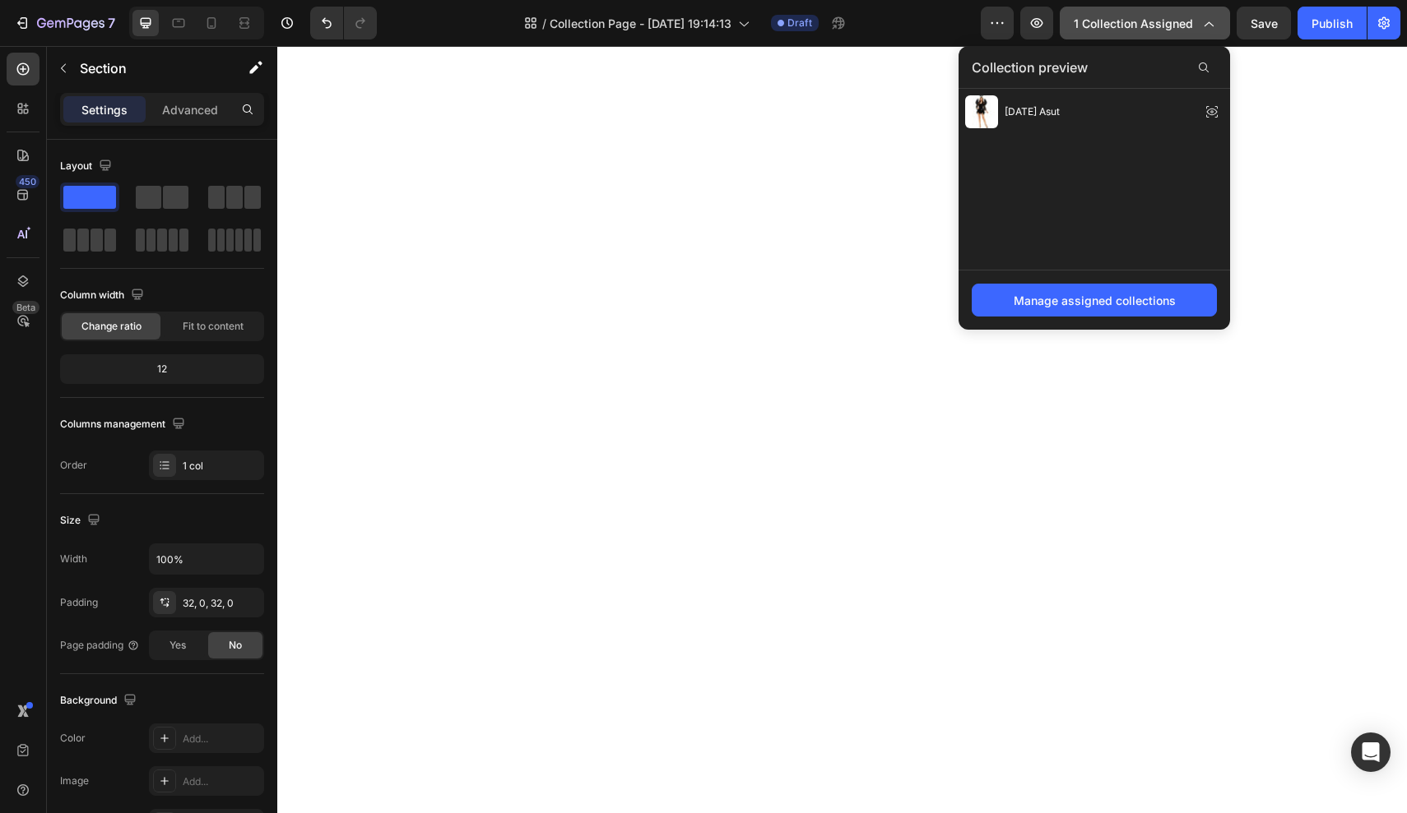
click at [1152, 21] on span "1 collection assigned" at bounding box center [1132, 23] width 119 height 17
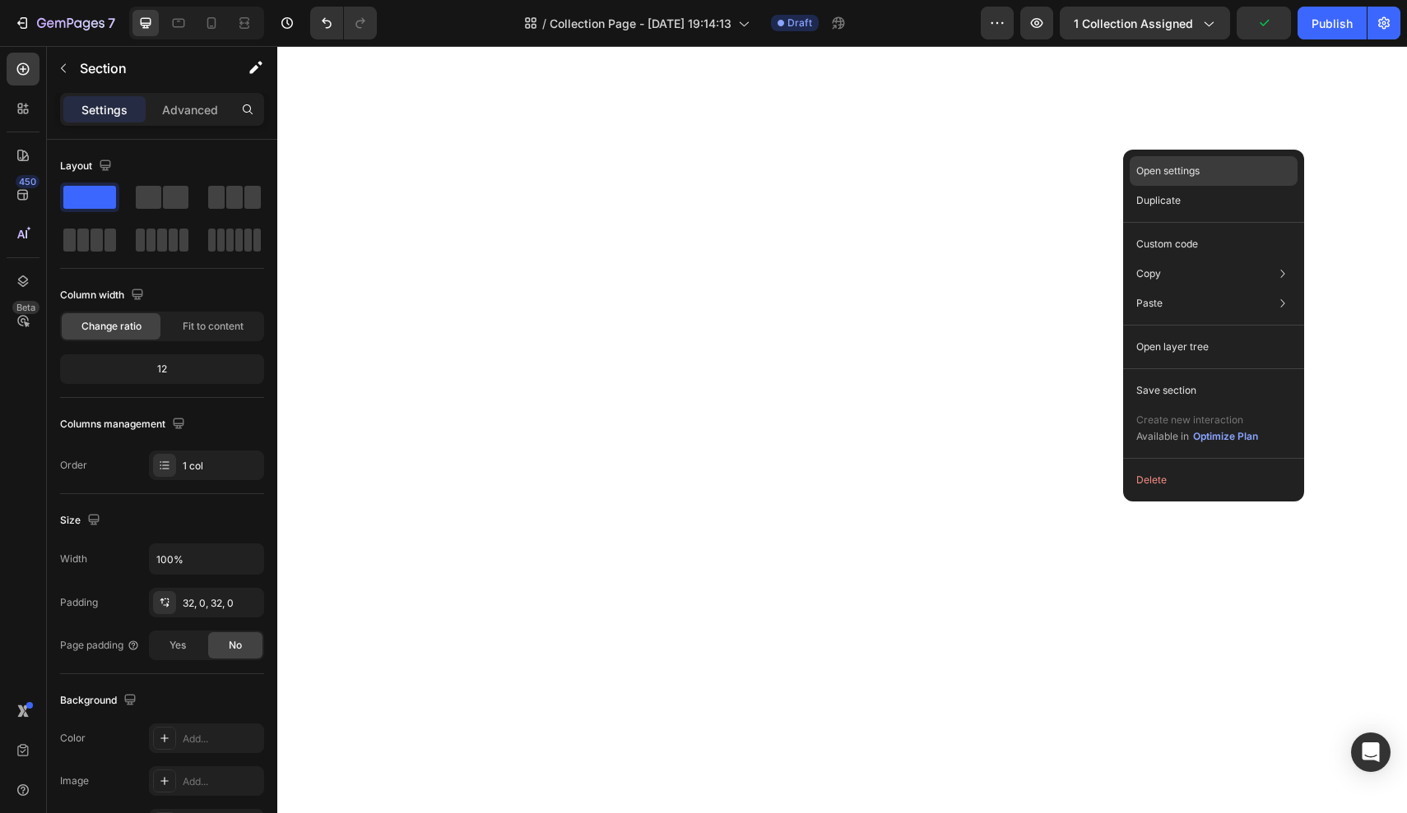
click at [1159, 174] on p "Open settings" at bounding box center [1167, 171] width 63 height 15
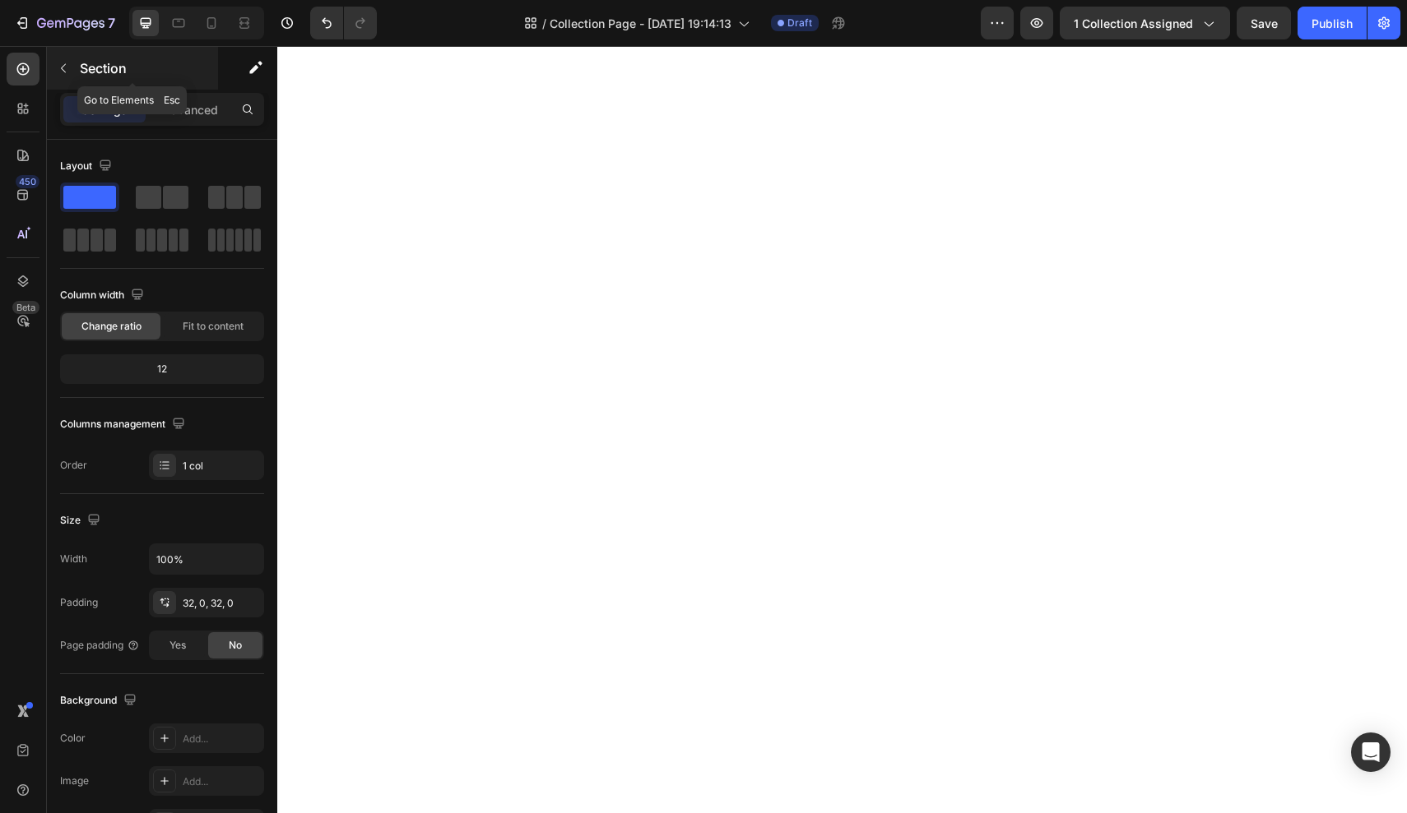
click at [47, 79] on div "Section" at bounding box center [132, 68] width 171 height 43
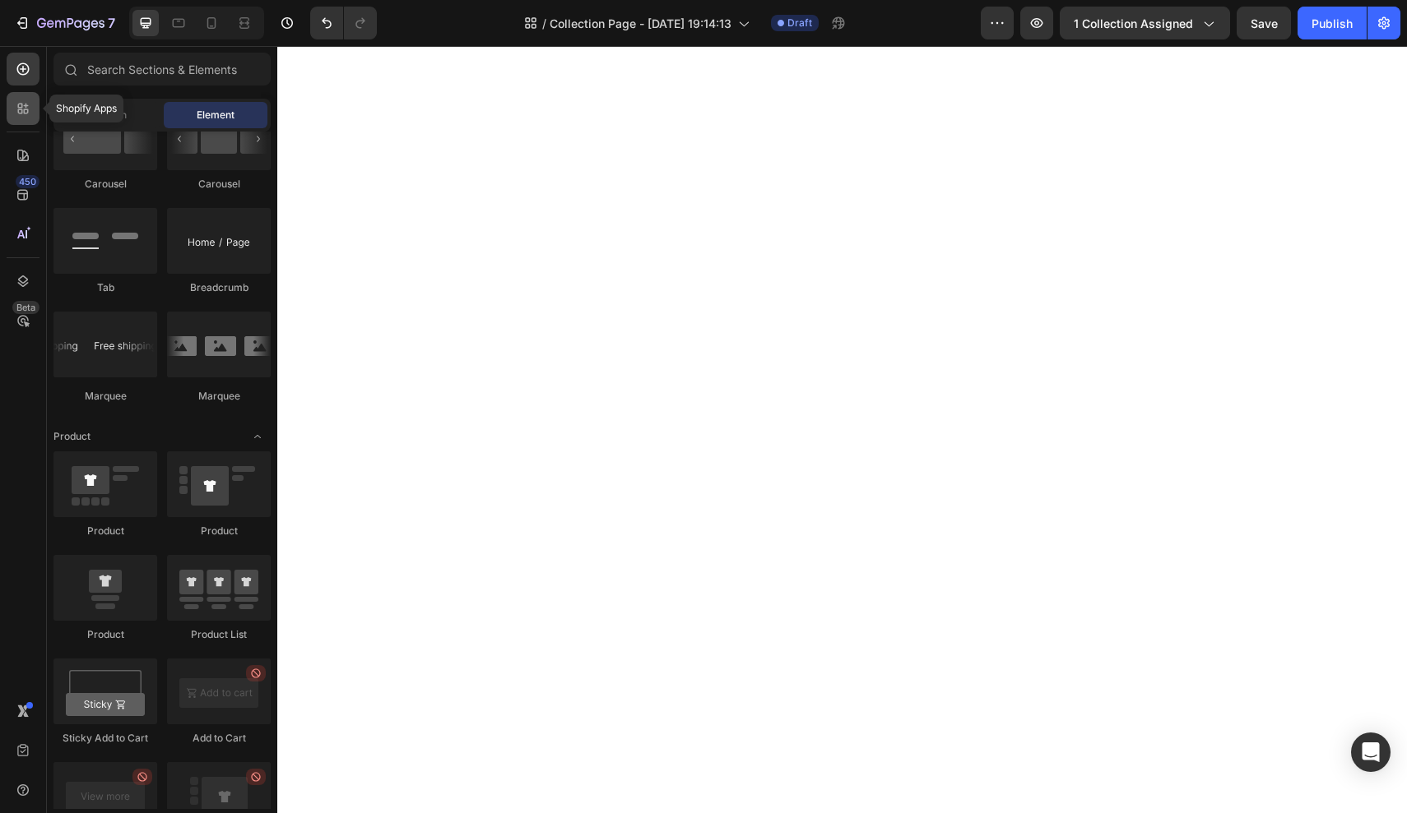
click at [36, 106] on div at bounding box center [23, 108] width 33 height 33
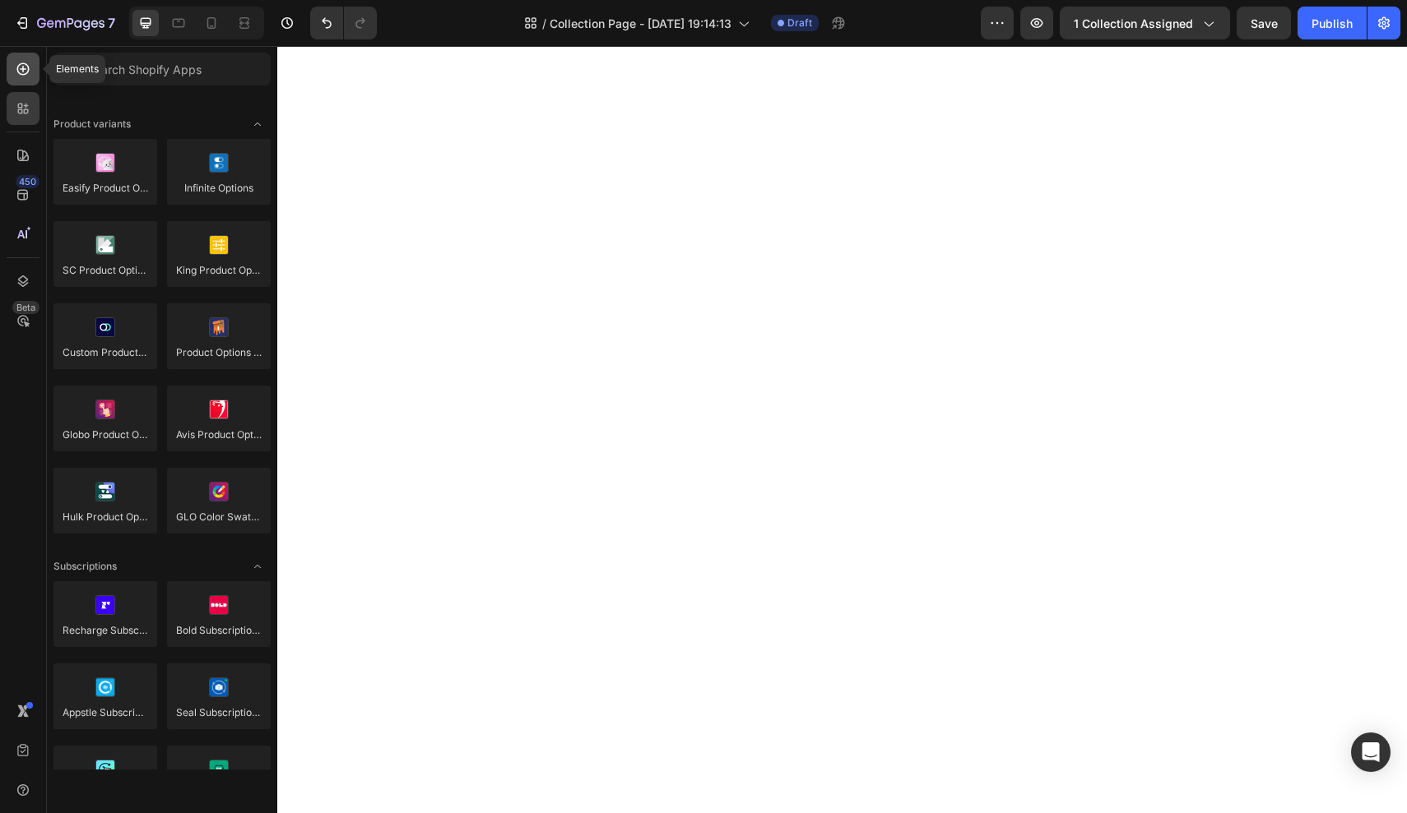
click at [25, 66] on icon at bounding box center [23, 69] width 16 height 16
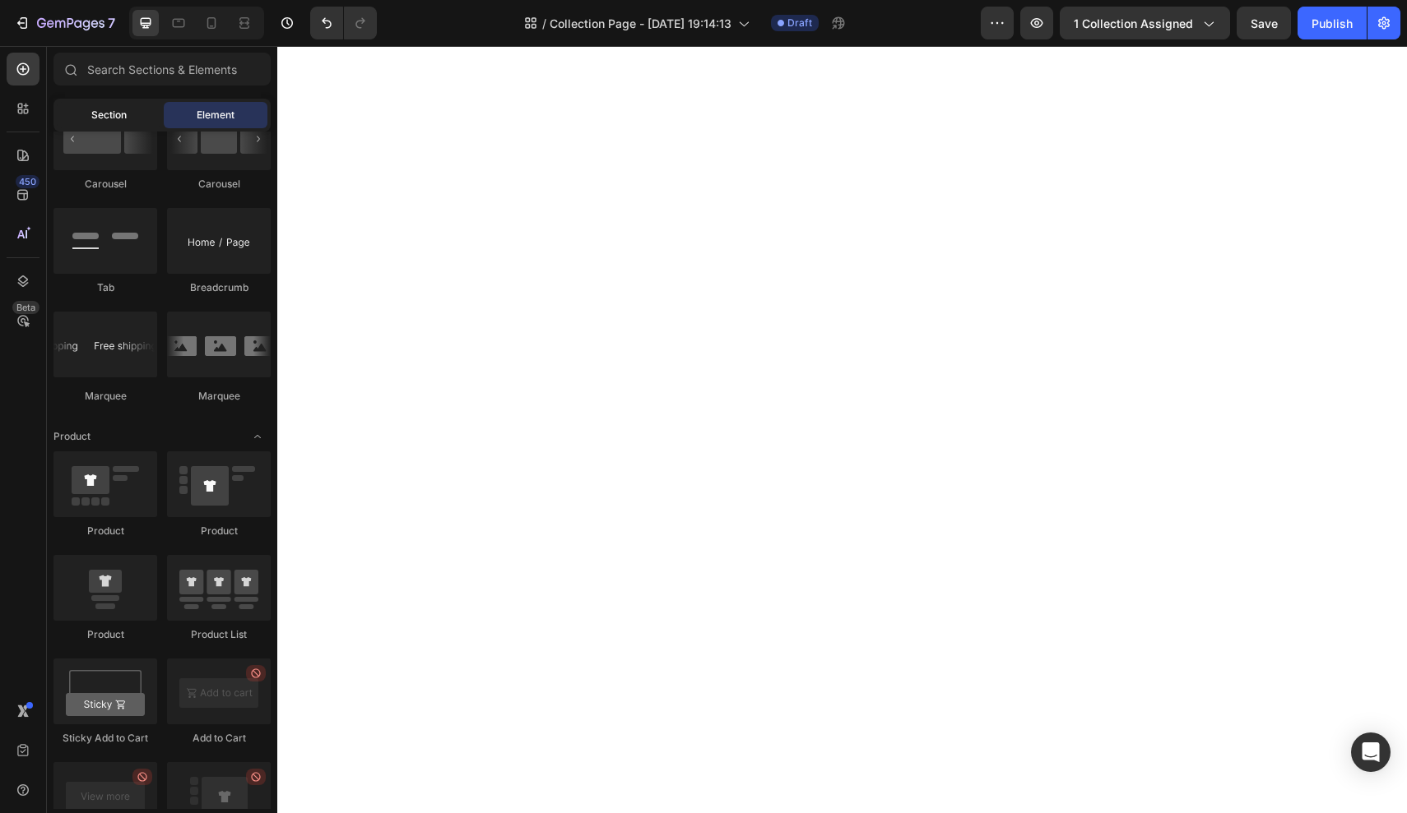
click at [135, 105] on div "Section" at bounding box center [109, 115] width 104 height 26
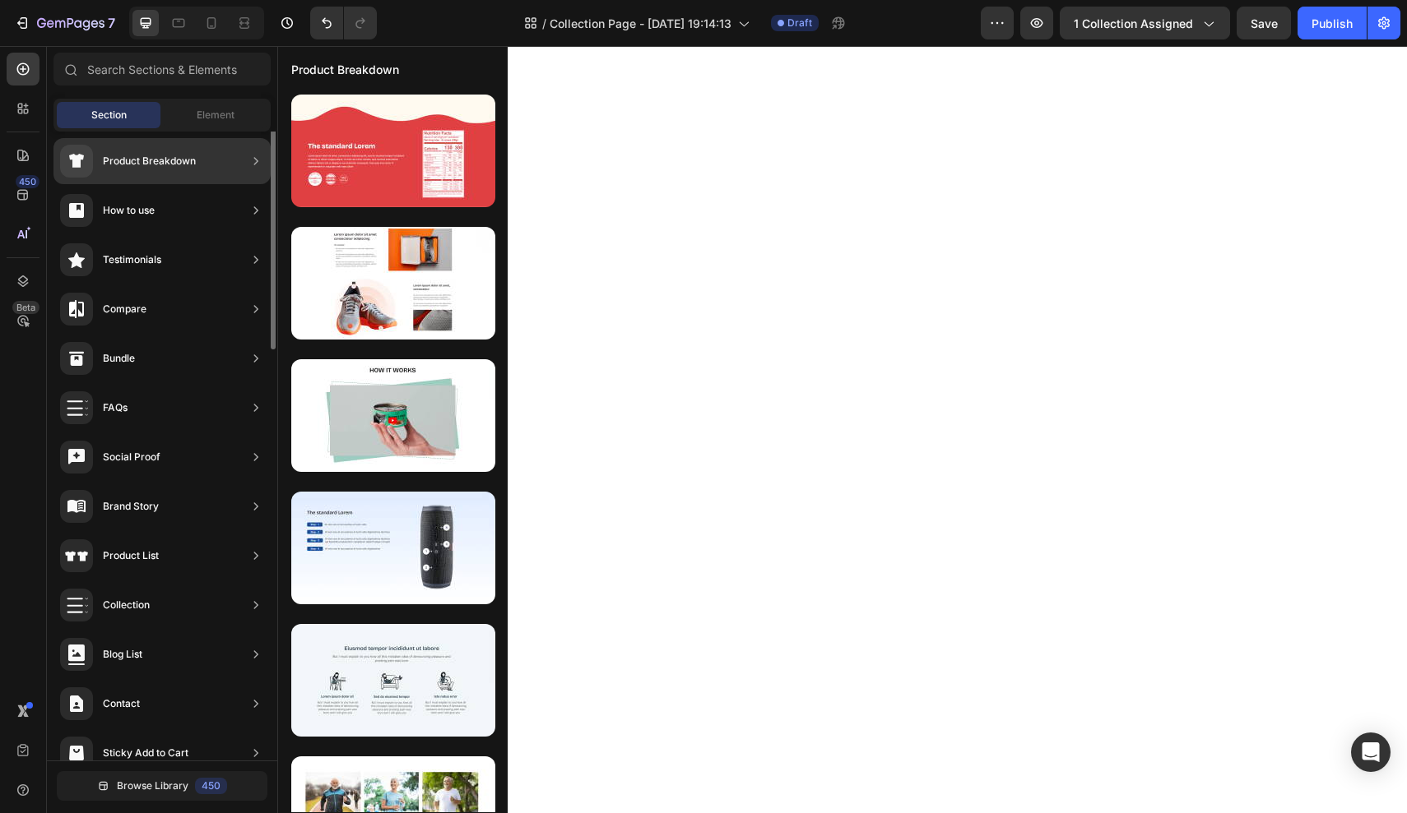
scroll to position [325, 0]
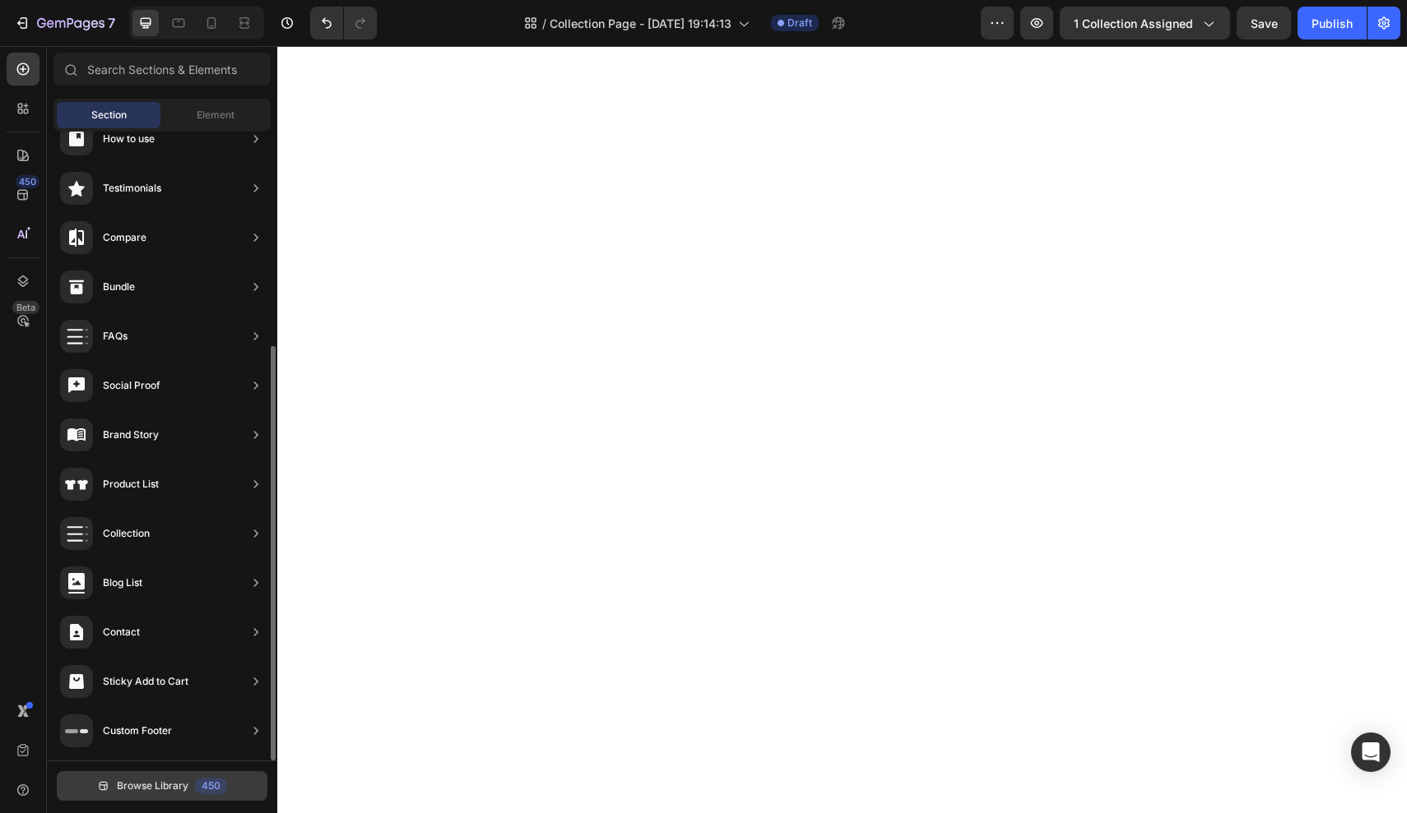
click at [179, 786] on span "Browse Library" at bounding box center [153, 786] width 72 height 15
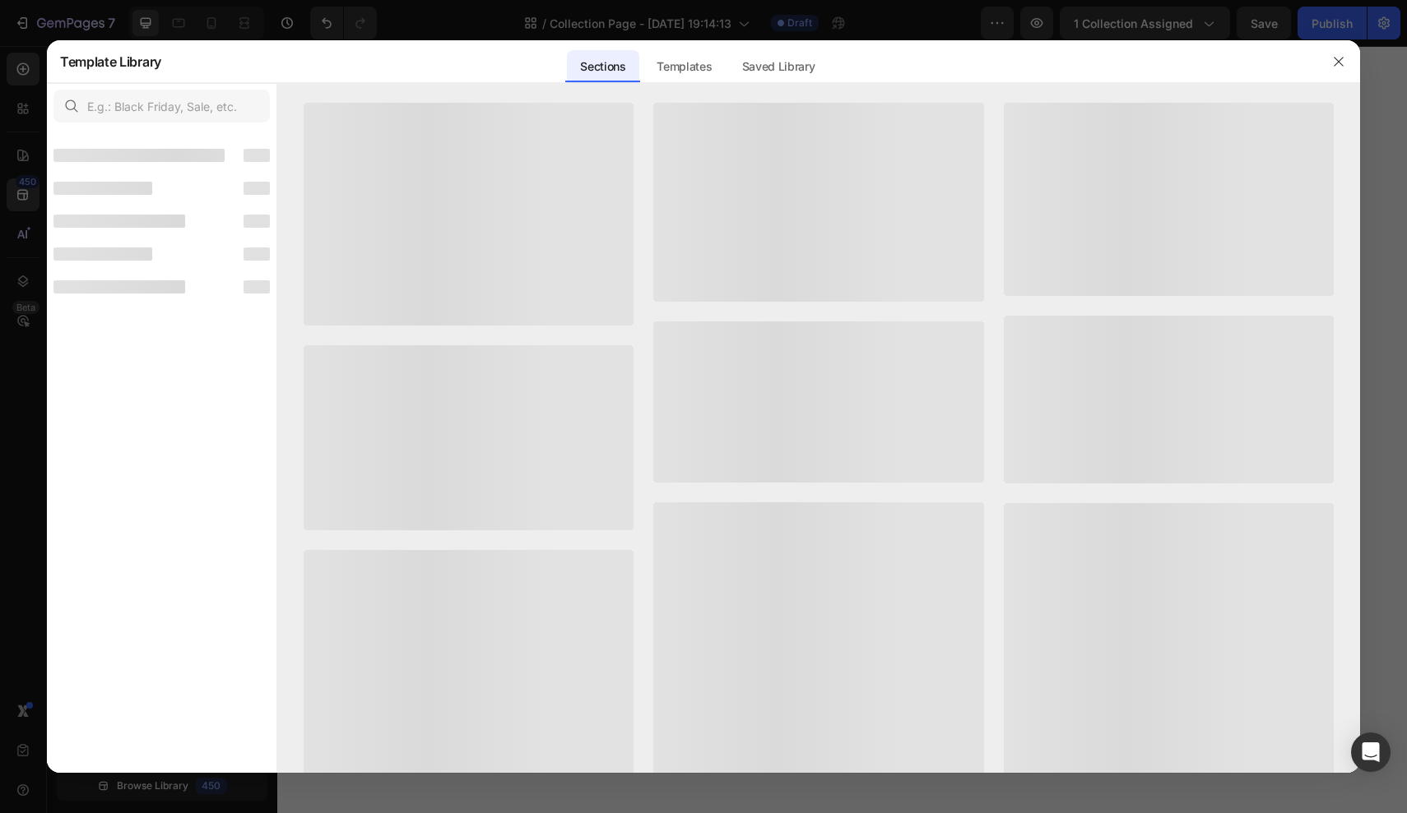
scroll to position [305, 0]
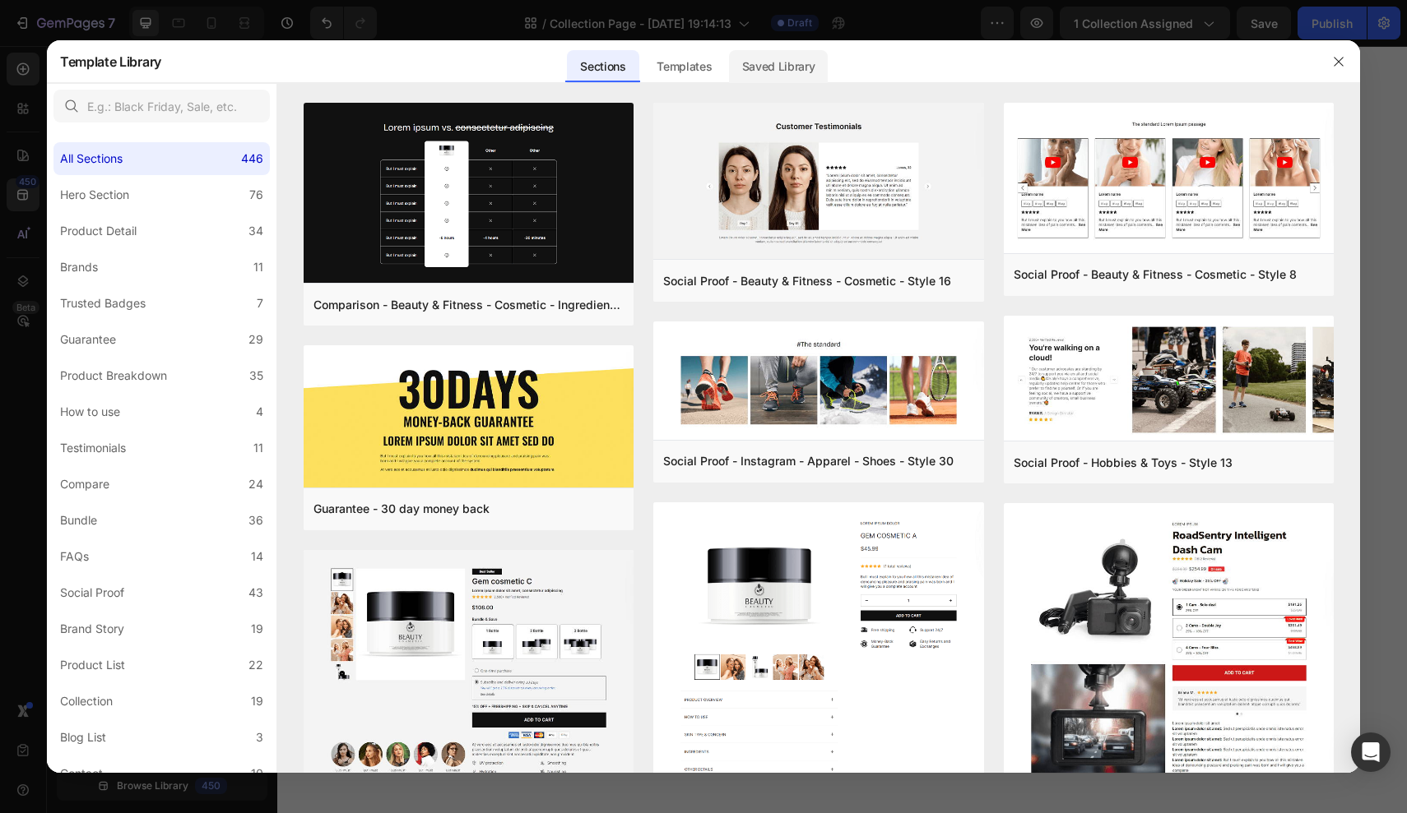
click at [787, 64] on div "Saved Library" at bounding box center [779, 66] width 100 height 33
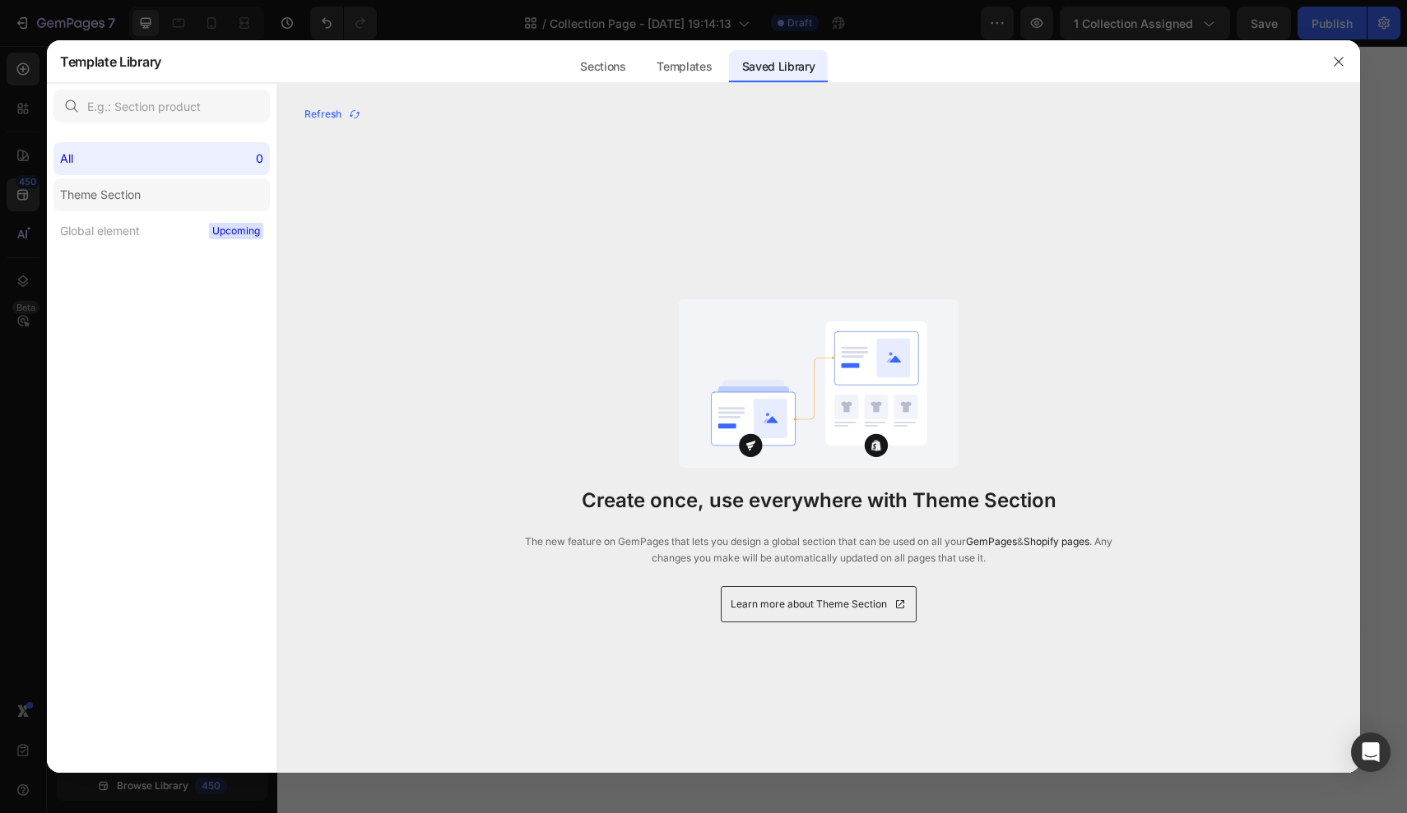
click at [111, 208] on label "Theme Section" at bounding box center [161, 194] width 216 height 33
click at [153, 176] on div "All 0 Theme Section Global element Upcoming" at bounding box center [161, 188] width 229 height 118
click at [193, 160] on div "All 0" at bounding box center [161, 158] width 216 height 33
click at [327, 105] on button "Refresh" at bounding box center [333, 114] width 58 height 23
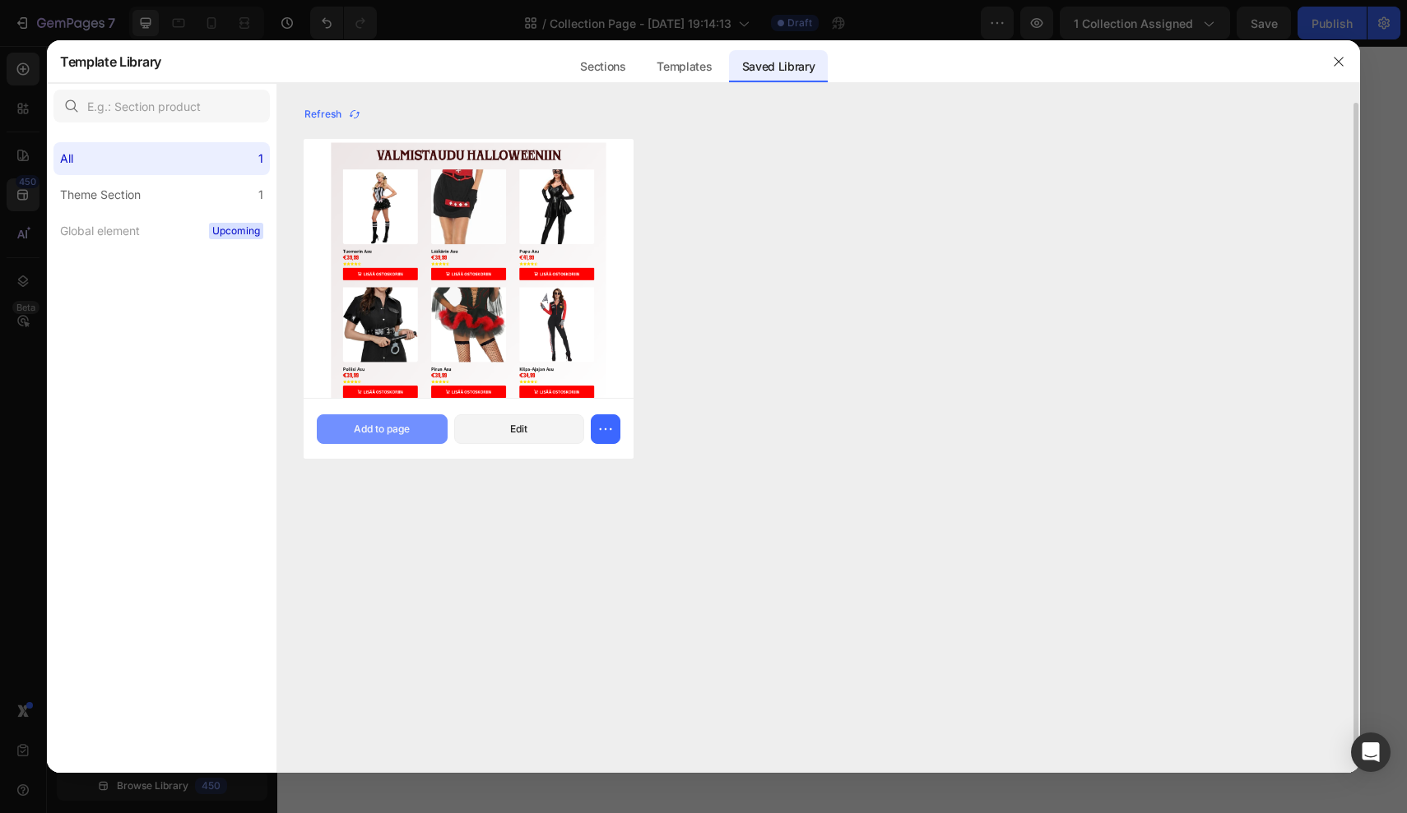
click at [372, 435] on div "Add to page" at bounding box center [382, 429] width 56 height 15
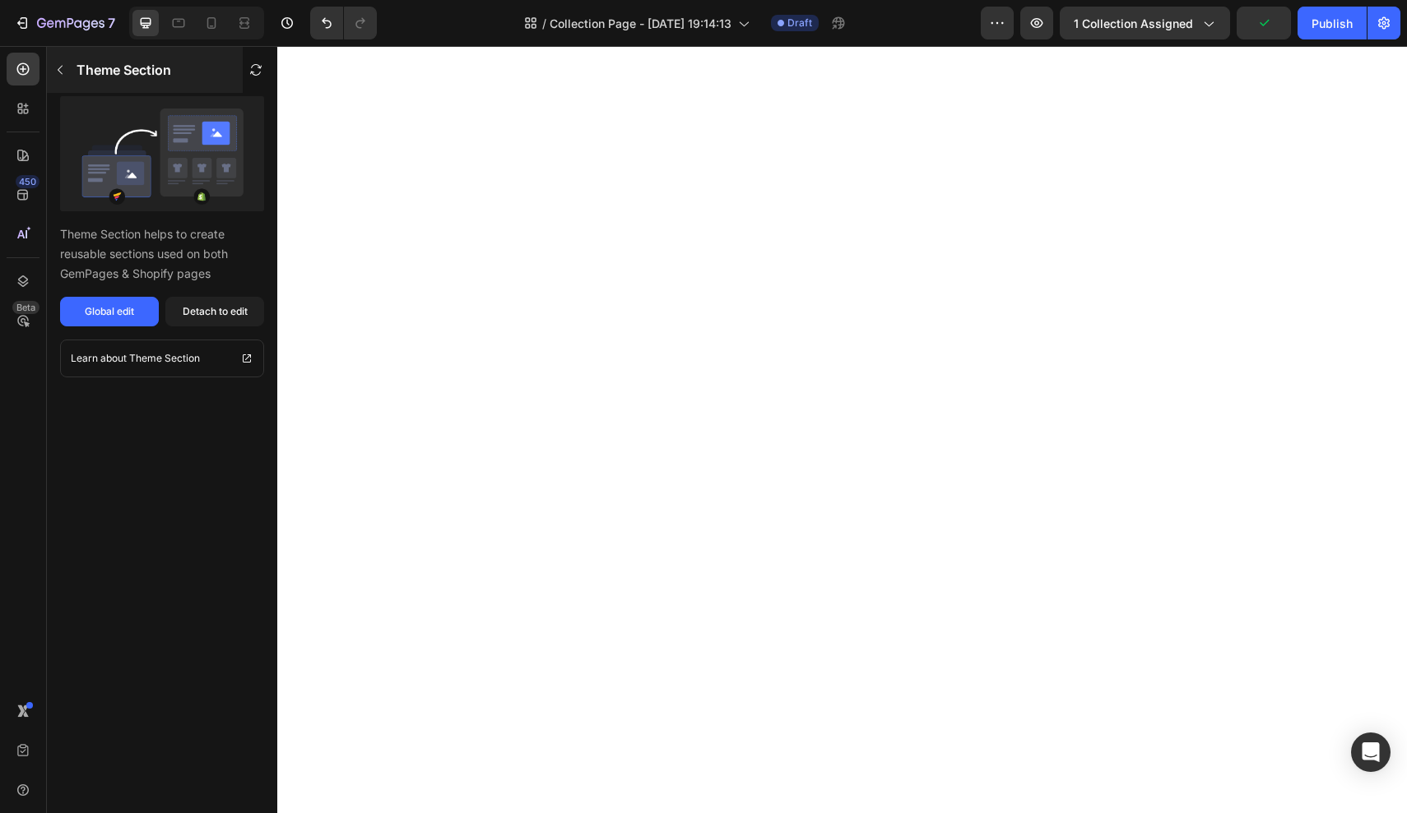
click at [60, 83] on div "Theme Section" at bounding box center [145, 70] width 196 height 46
click at [234, 313] on div "Detach to edit" at bounding box center [215, 311] width 65 height 15
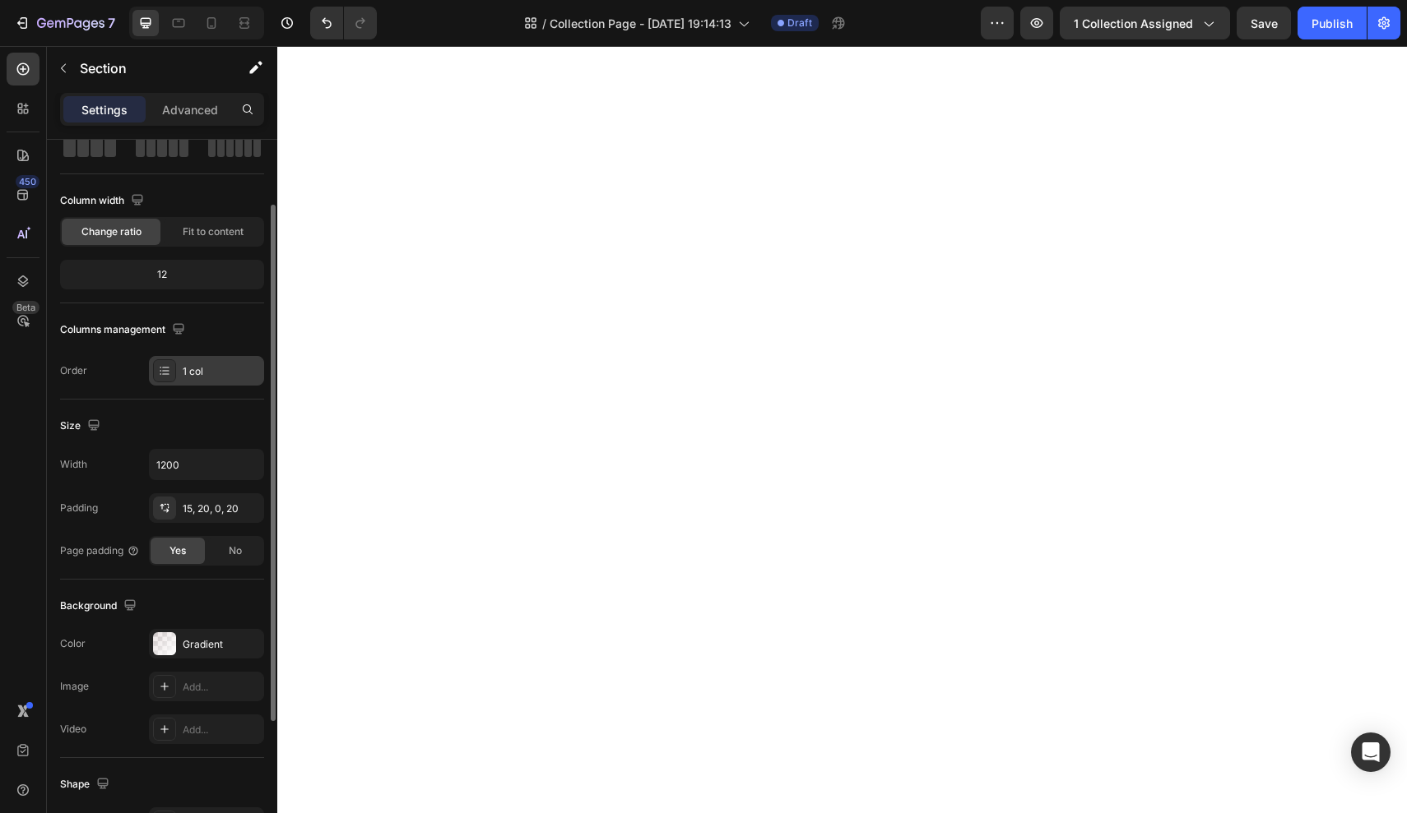
scroll to position [95, 0]
click at [186, 368] on div "1 col" at bounding box center [221, 371] width 77 height 15
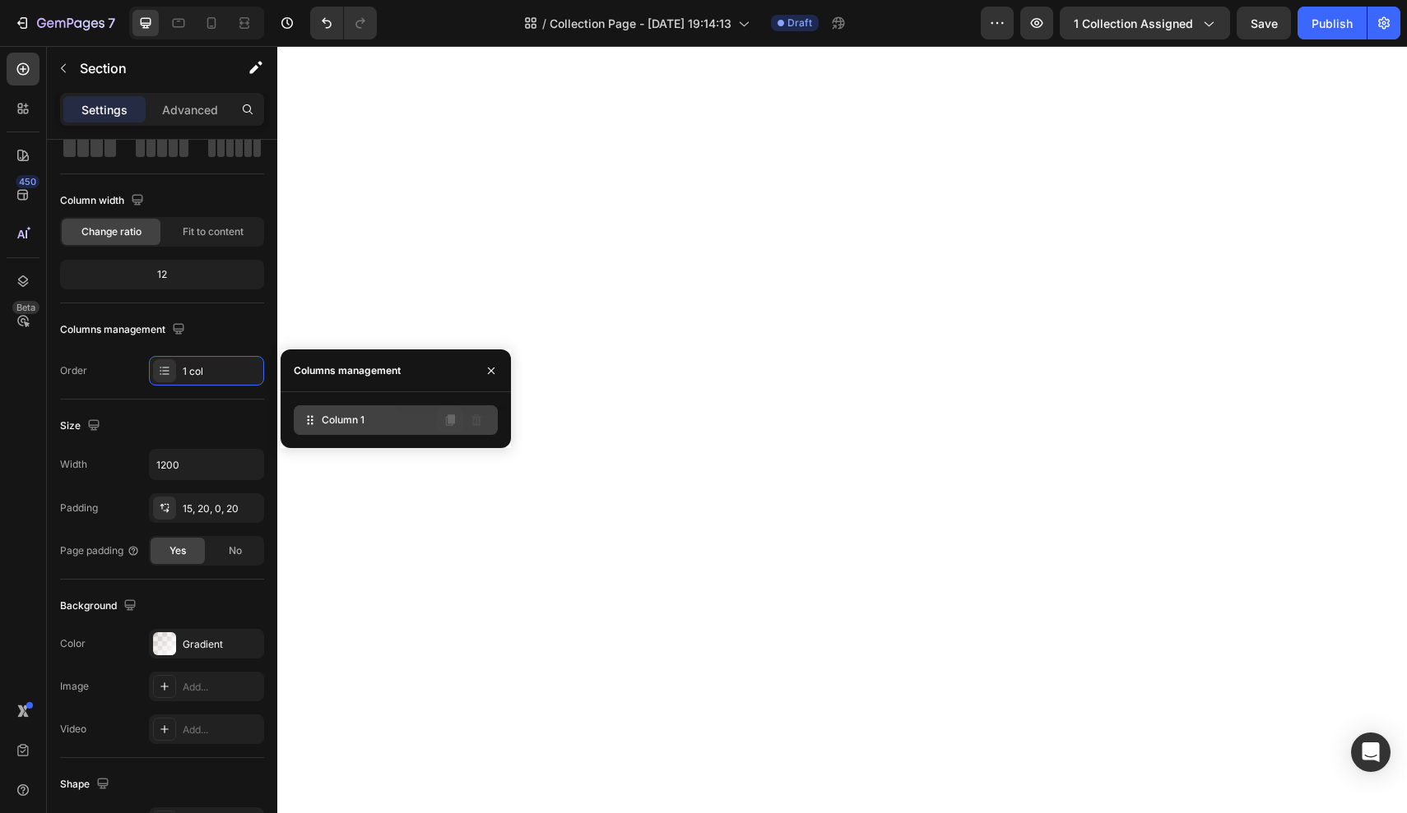
click at [447, 429] on button at bounding box center [450, 420] width 26 height 26
click at [229, 401] on div "Size Width 1200 Padding 15, 20, 0, 20 Page padding Yes No" at bounding box center [162, 490] width 204 height 180
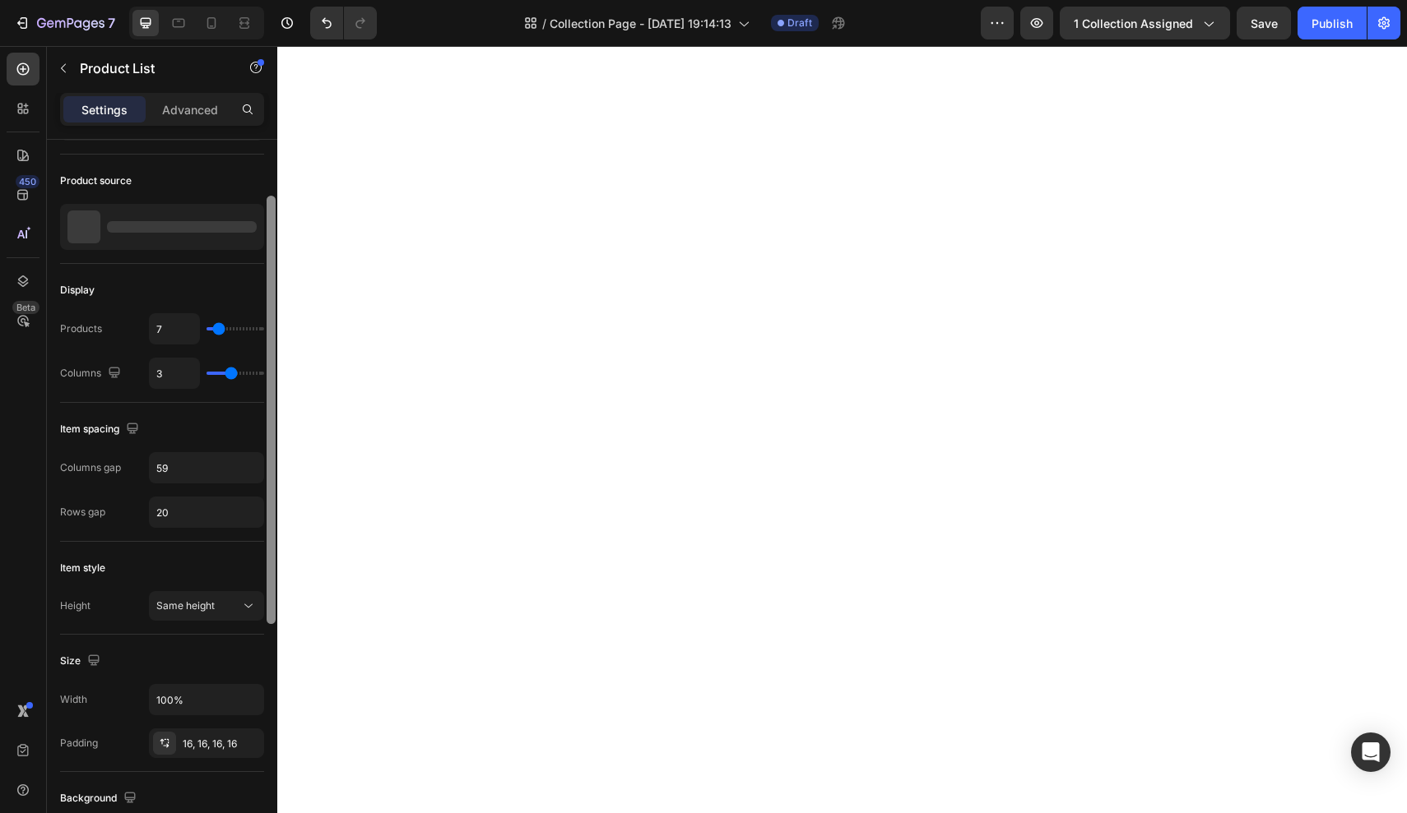
scroll to position [0, 0]
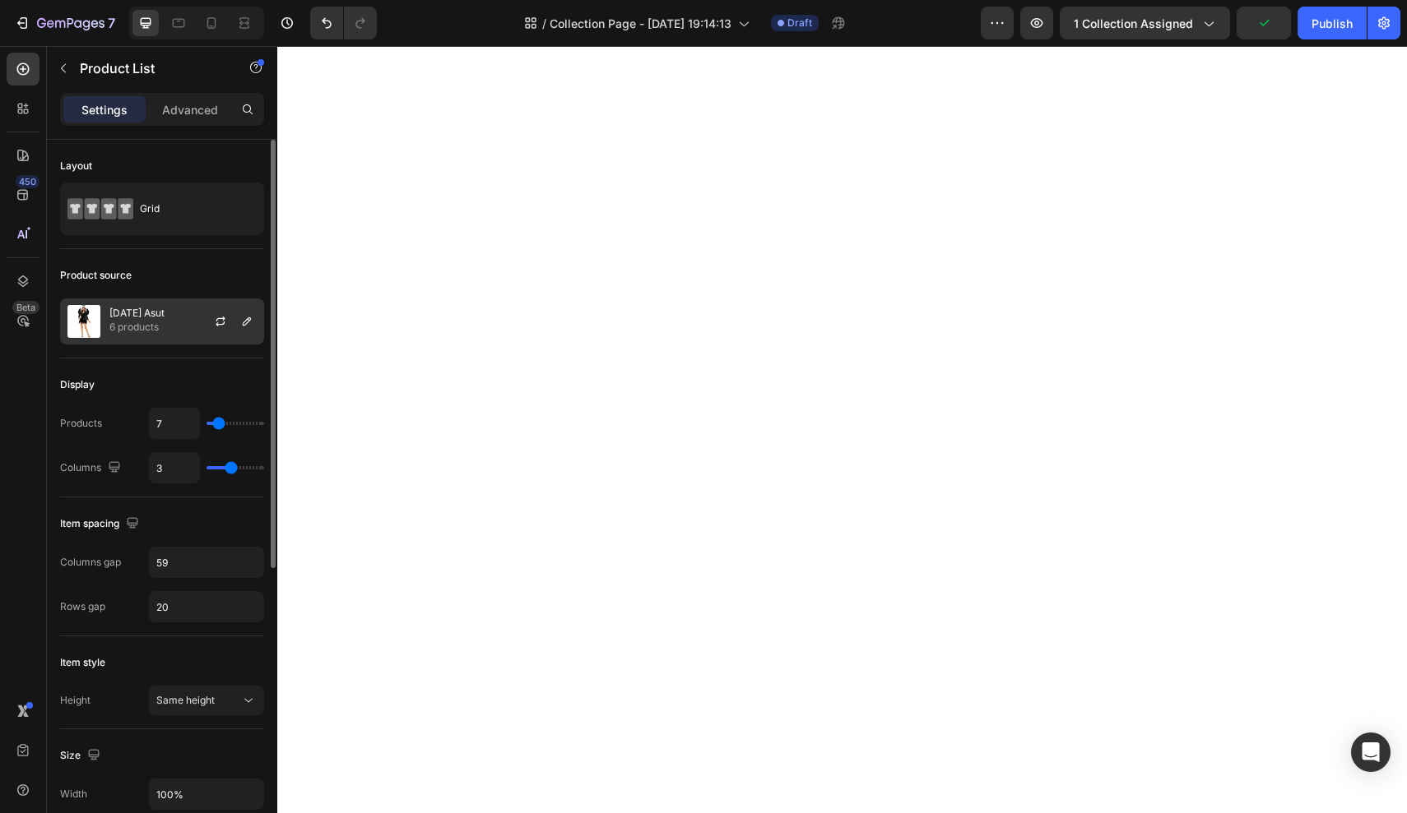
click at [165, 311] on p "Halloween Asut" at bounding box center [136, 314] width 55 height 12
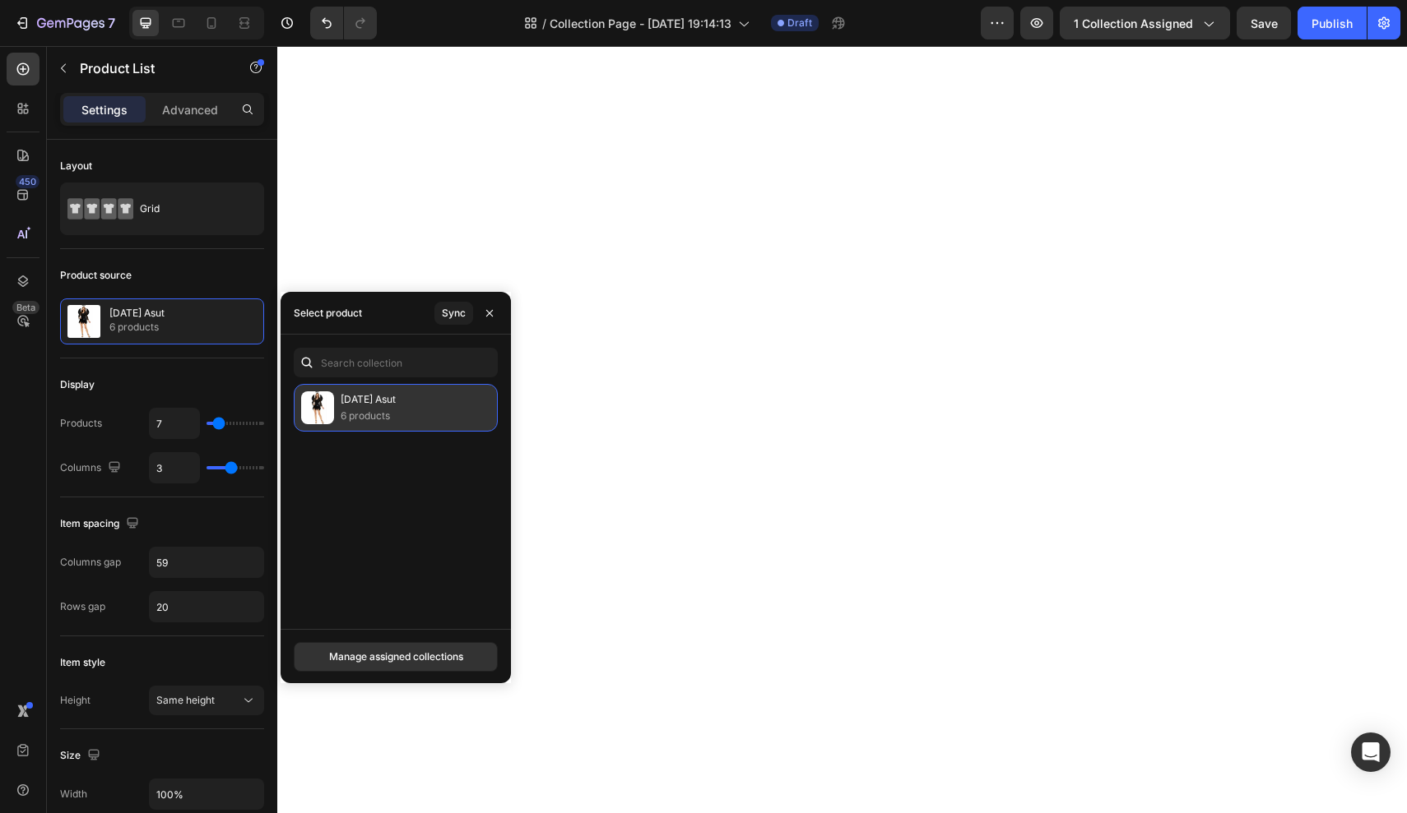
click at [463, 416] on div "Halloween Asut 6 products" at bounding box center [396, 408] width 204 height 48
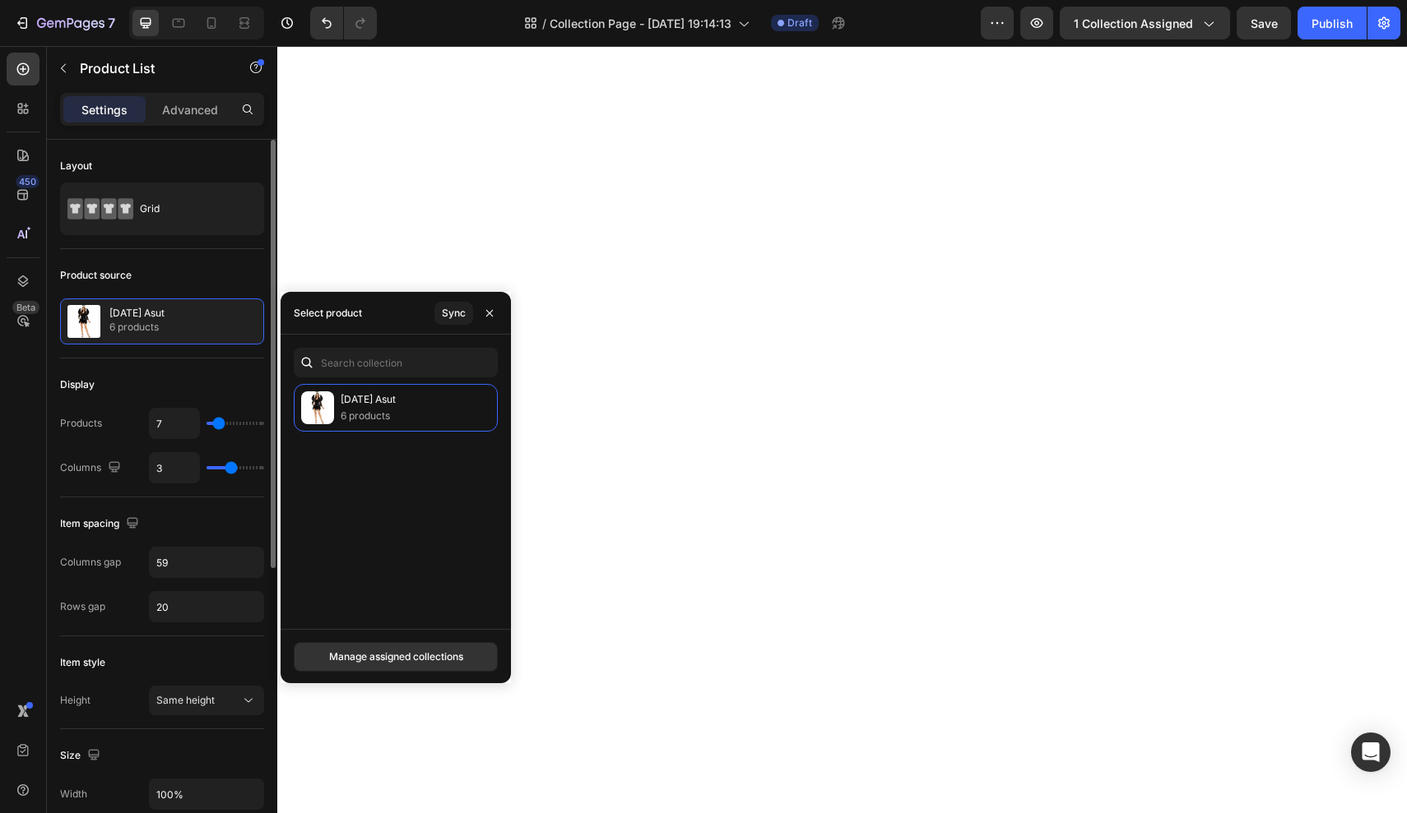
type input "8"
type input "10"
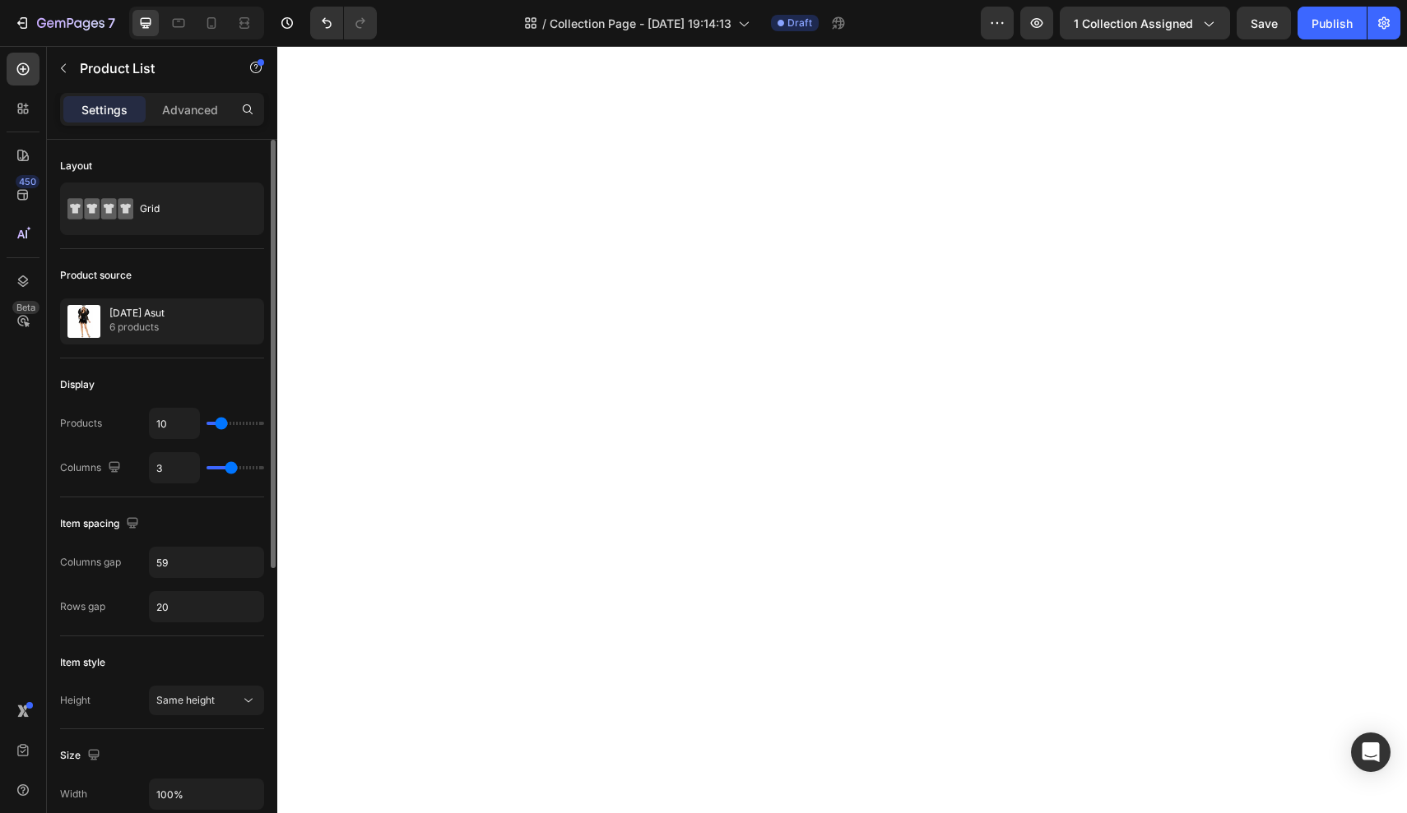
type input "50"
drag, startPoint x: 217, startPoint y: 425, endPoint x: 350, endPoint y: 425, distance: 133.2
type input "50"
click at [350, 0] on div "7 Version history / Collection Page - Sep 11, 19:14:13 Draft Preview 1 collecti…" at bounding box center [703, 0] width 1407 height 0
drag, startPoint x: 244, startPoint y: 422, endPoint x: 225, endPoint y: 424, distance: 19.9
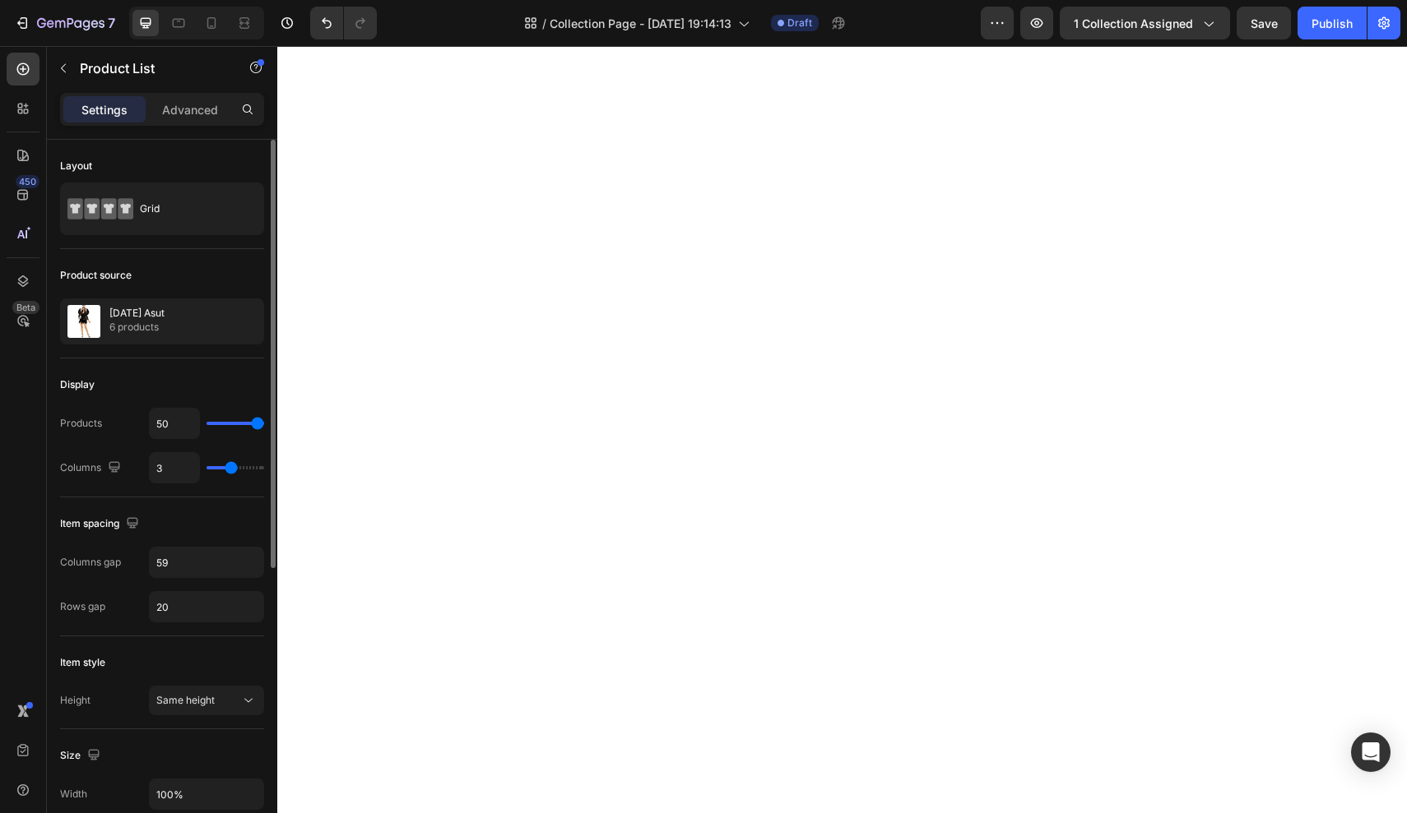
click at [225, 424] on div "50" at bounding box center [206, 423] width 115 height 31
click at [178, 426] on input "50" at bounding box center [174, 424] width 49 height 30
type input "6"
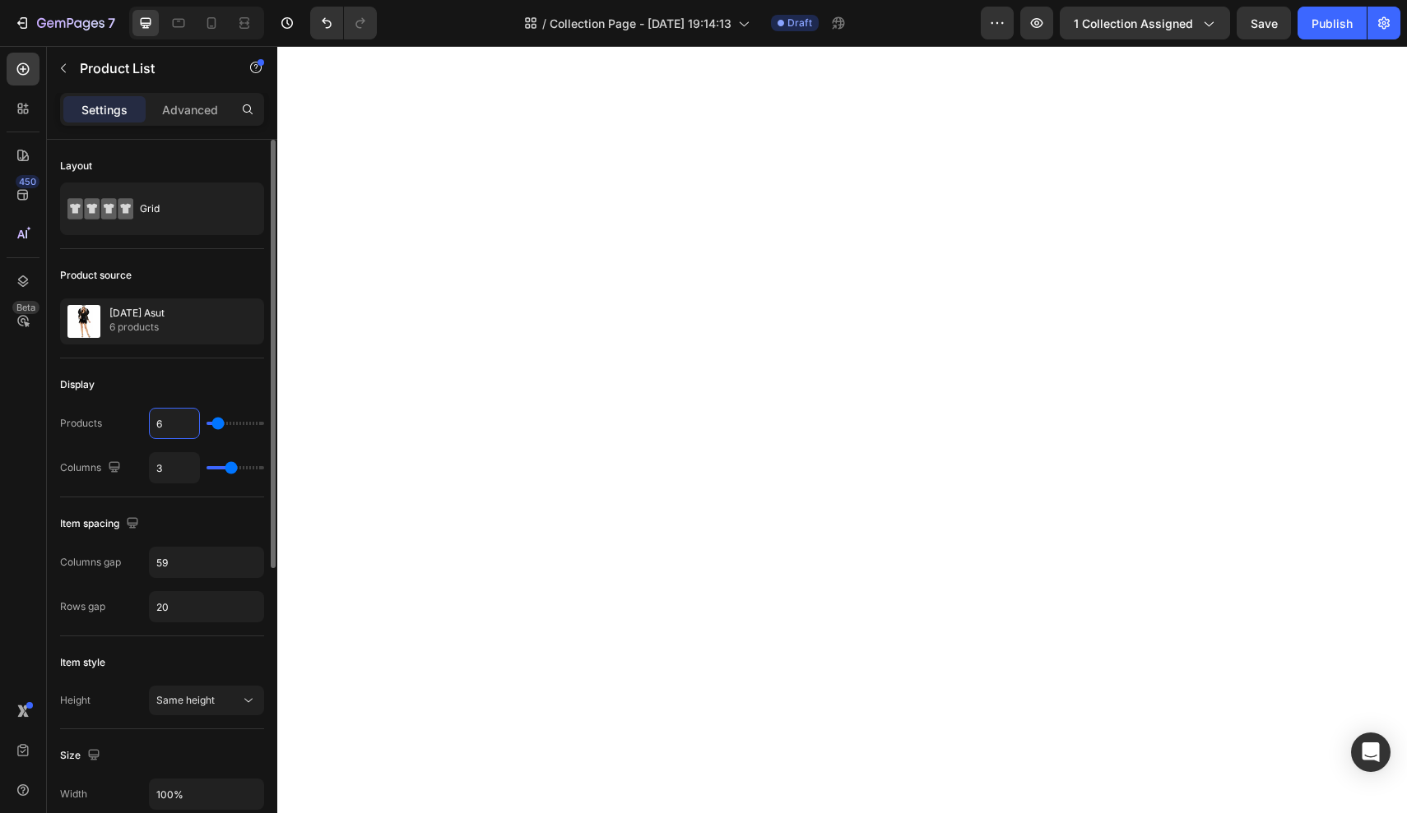
click at [194, 367] on div "Display Products 6 Columns 3" at bounding box center [162, 428] width 204 height 139
click at [198, 322] on div at bounding box center [227, 321] width 72 height 44
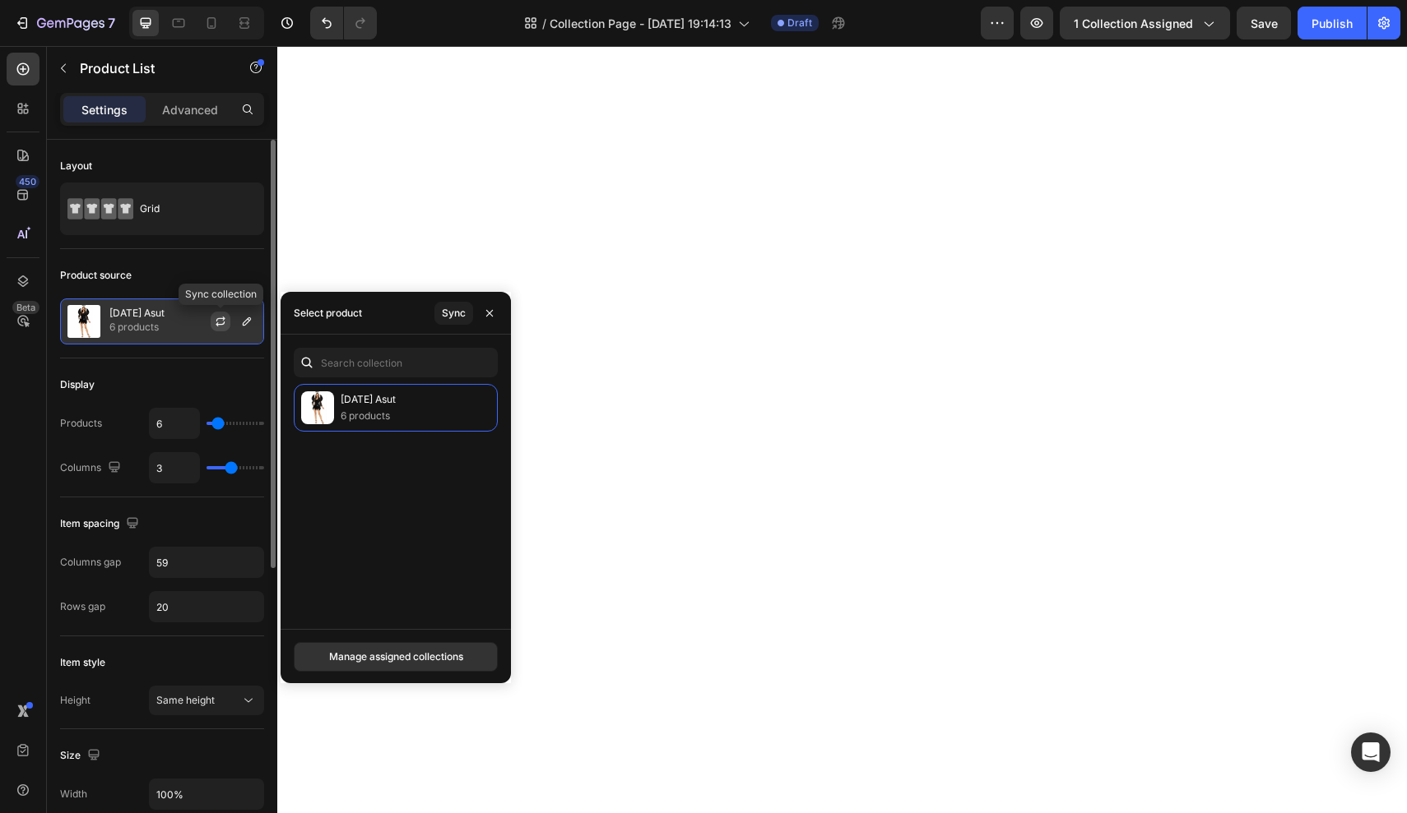
click at [221, 321] on icon "button" at bounding box center [220, 321] width 13 height 13
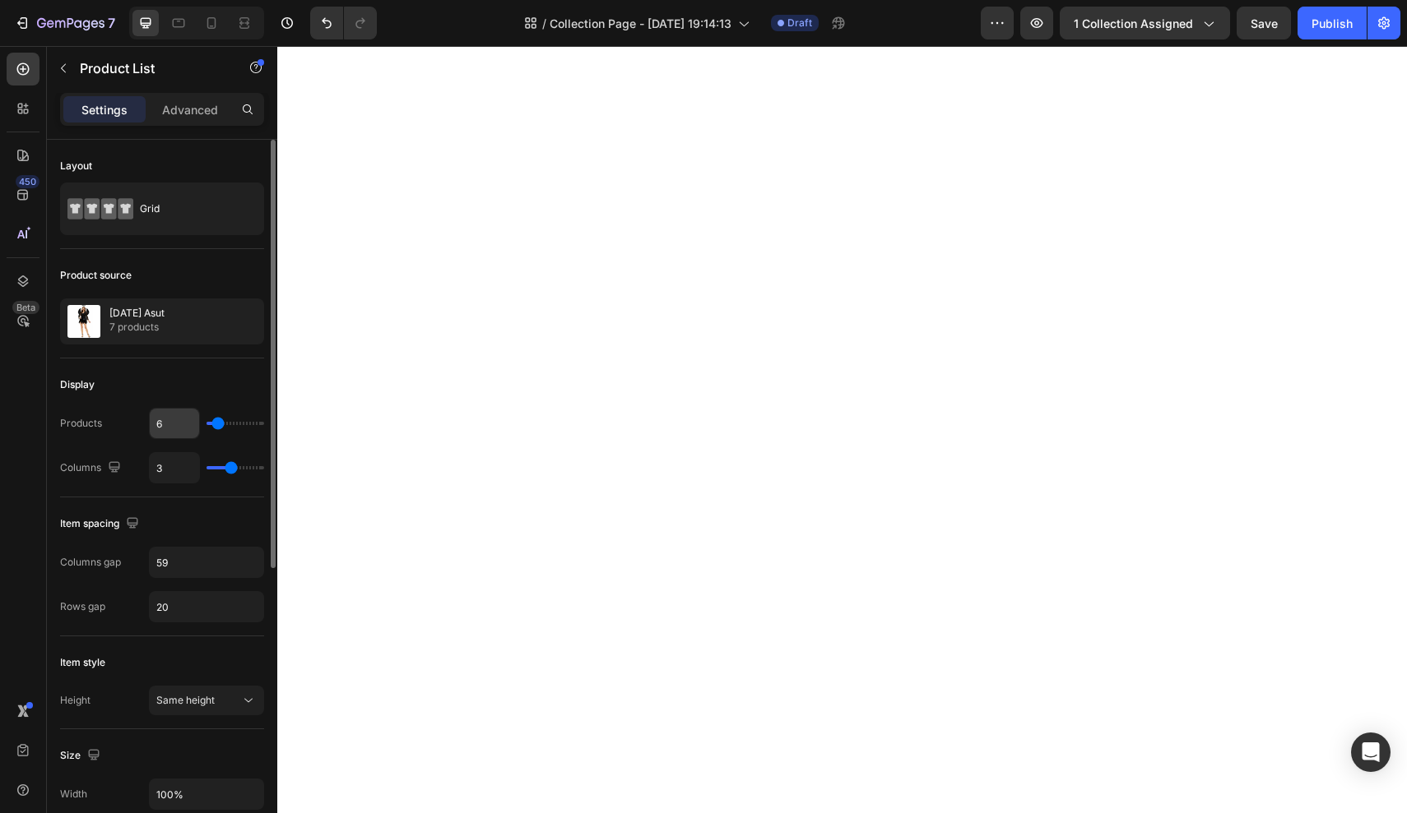
click at [166, 423] on input "6" at bounding box center [174, 424] width 49 height 30
type input "7"
click at [176, 368] on div "Display Products 7 Columns 3" at bounding box center [162, 428] width 204 height 139
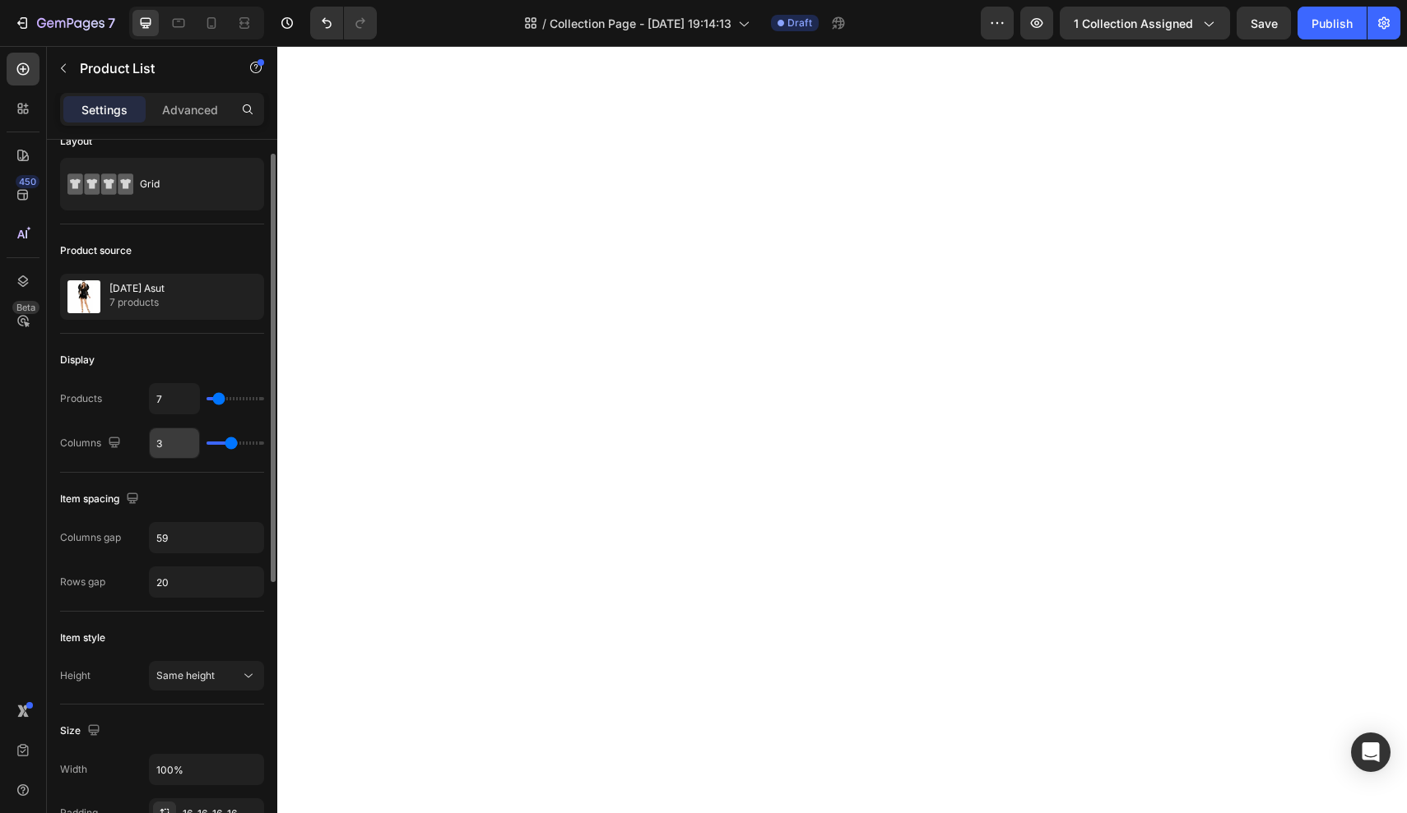
click at [182, 444] on input "3" at bounding box center [174, 444] width 49 height 30
type input "2"
type input "3"
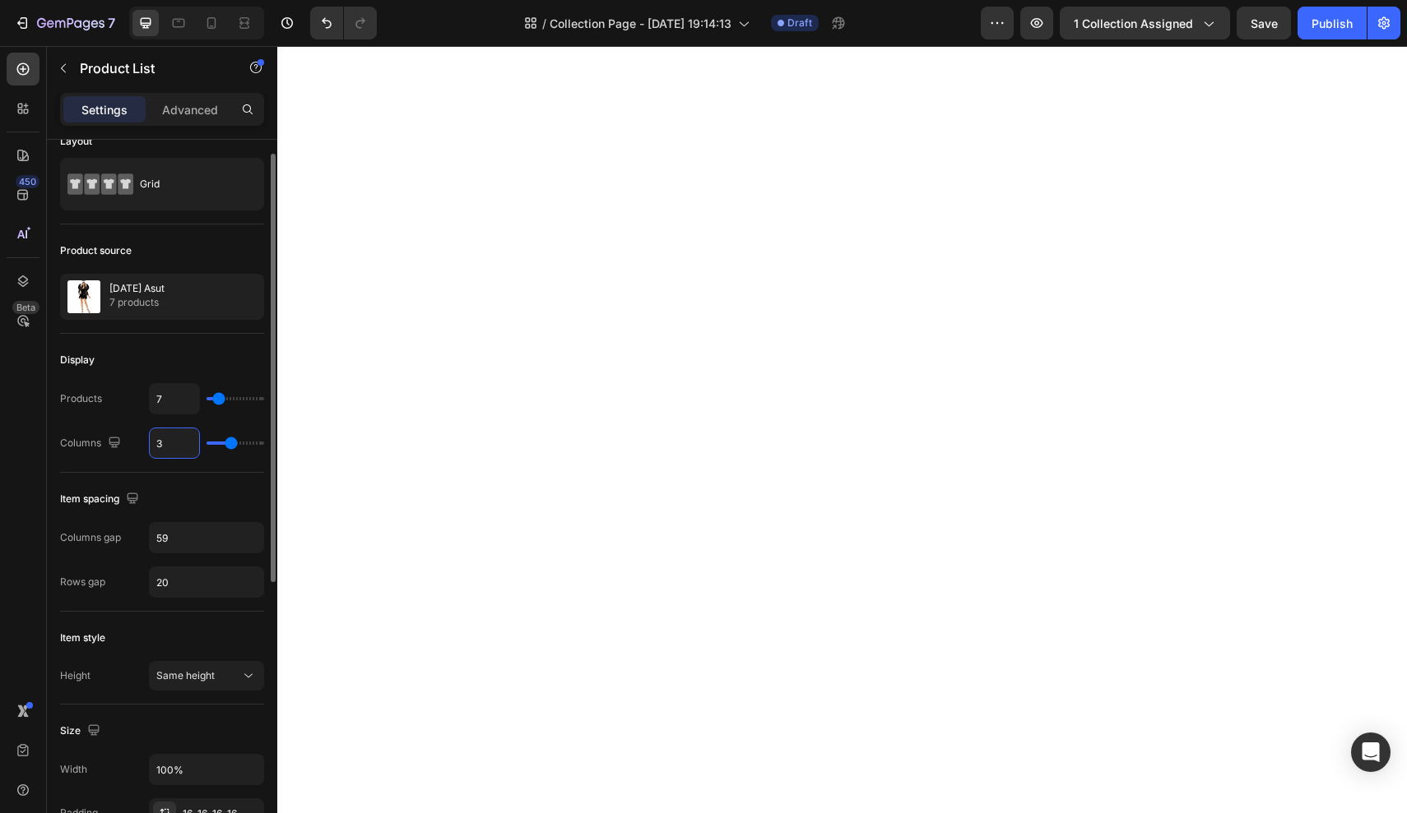
type input "4"
type input "5"
type input "4"
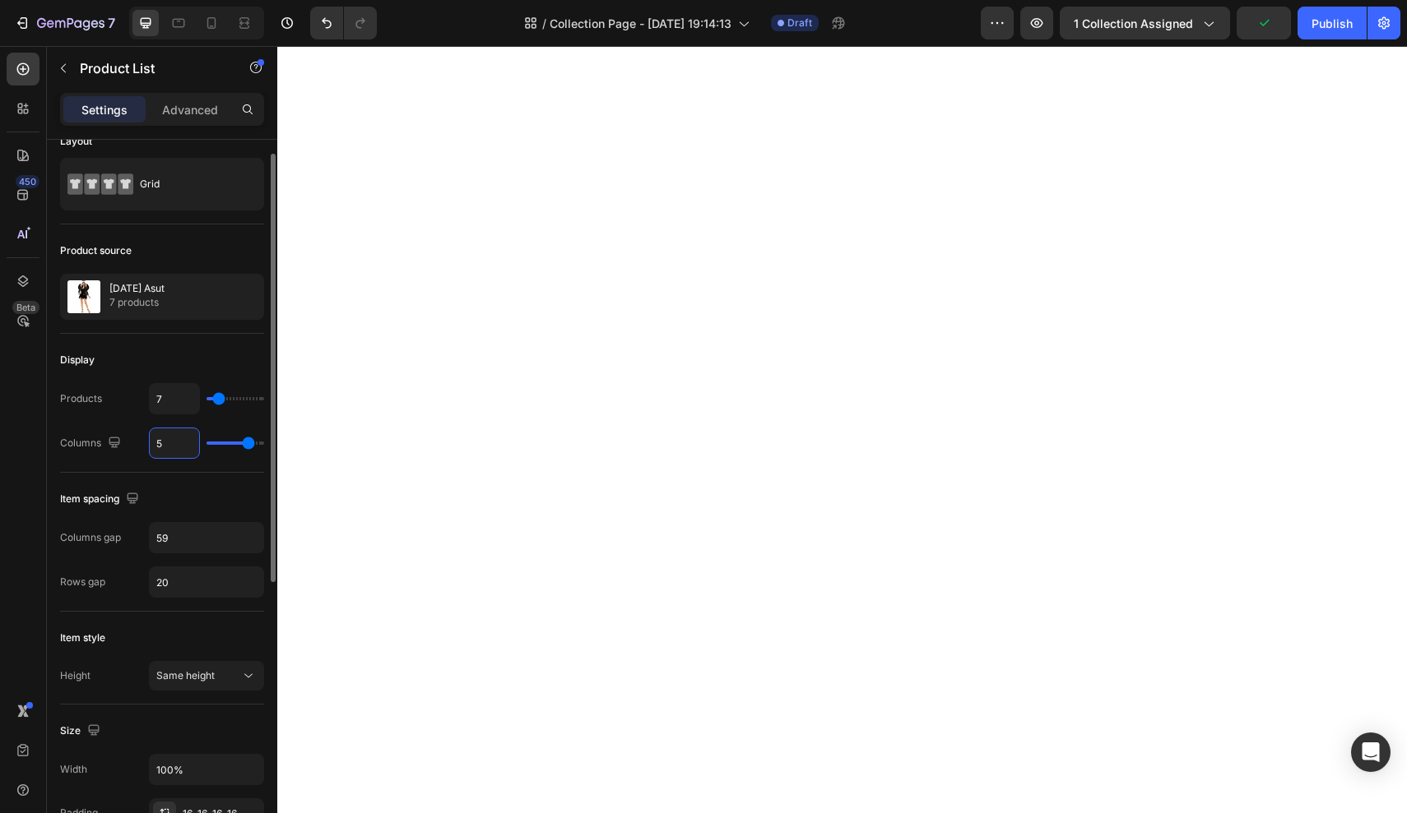
type input "4"
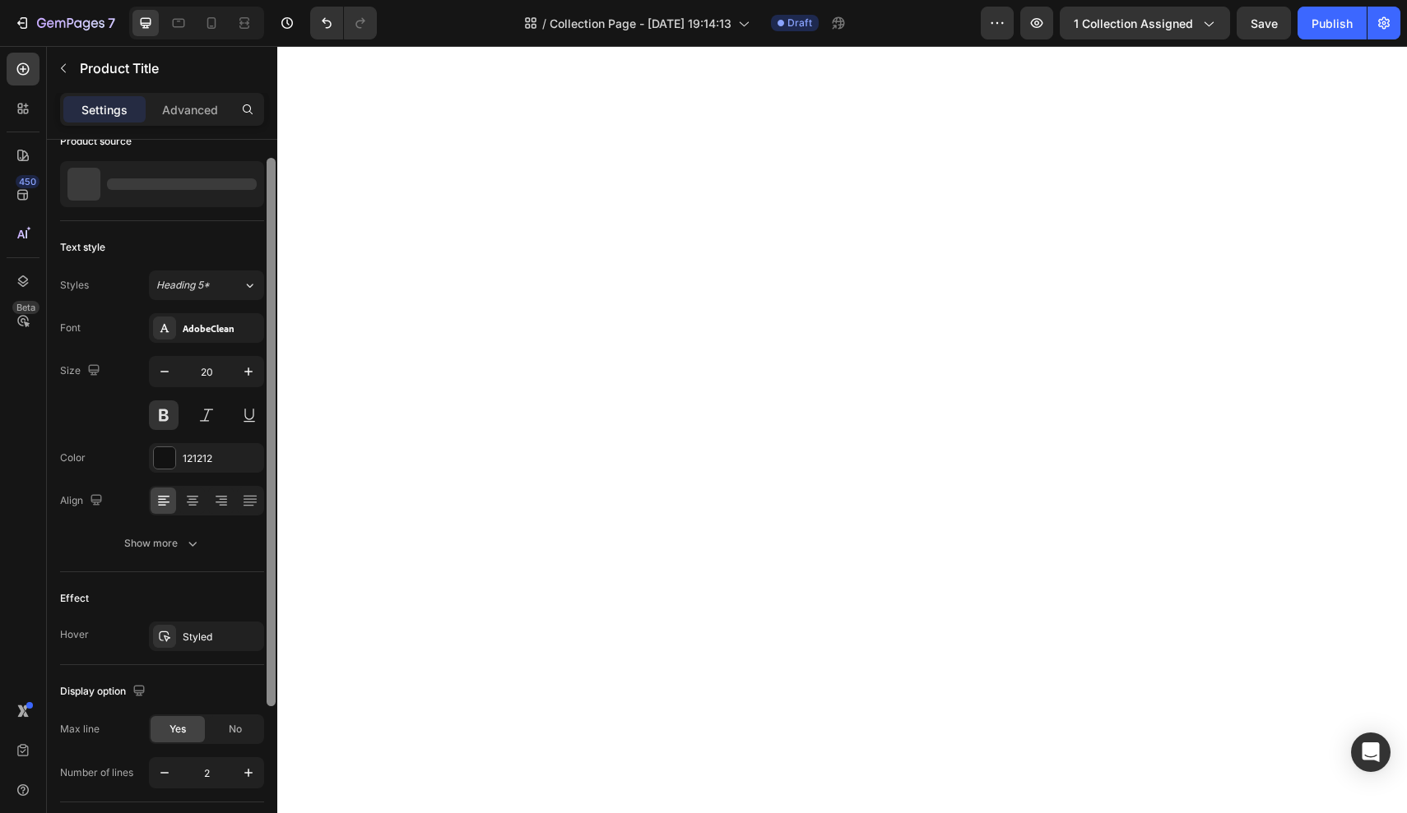
scroll to position [0, 0]
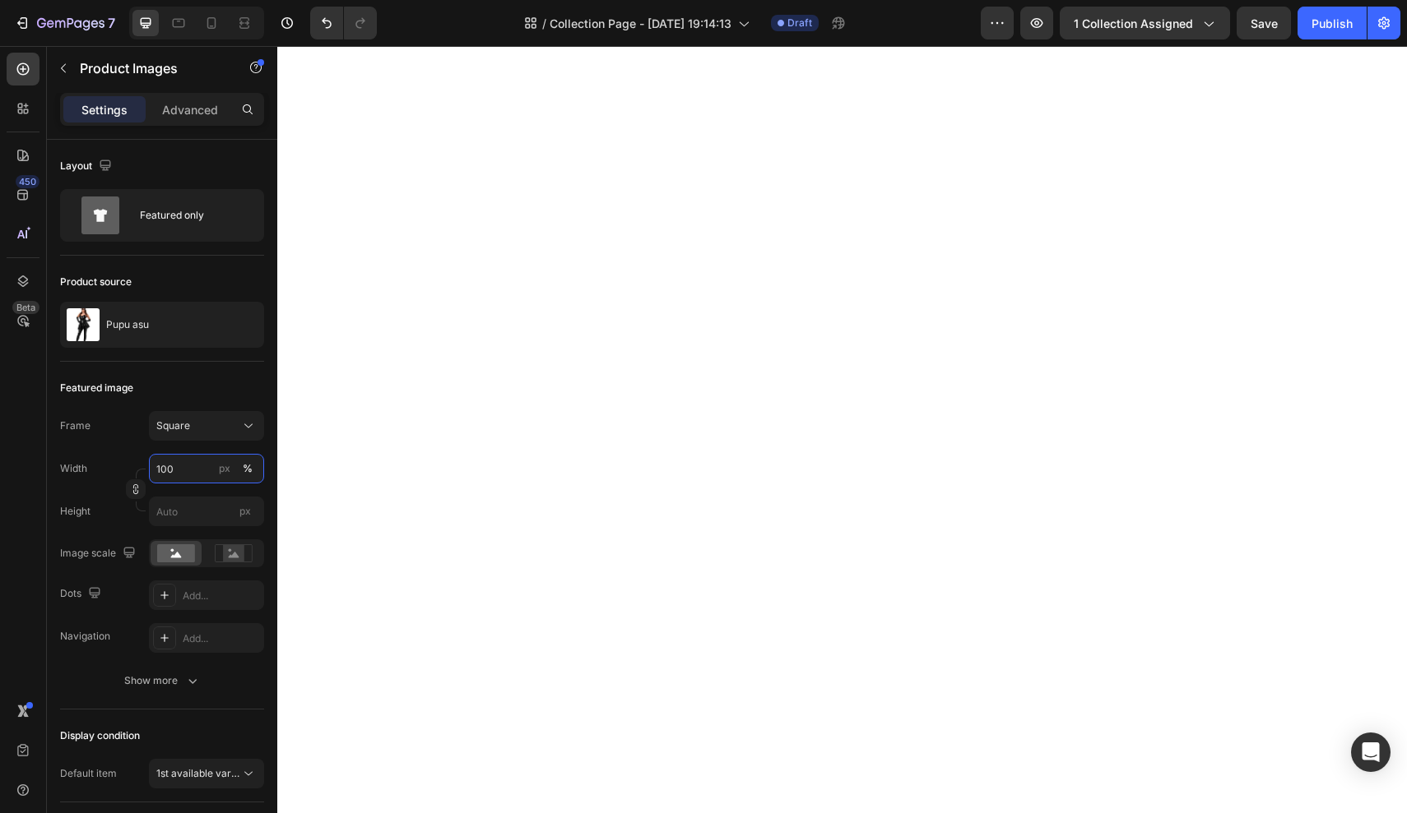
click at [188, 476] on input "100" at bounding box center [206, 469] width 115 height 30
click at [211, 443] on div "Frame Square Width 115 px % Height px" at bounding box center [162, 468] width 204 height 115
click at [220, 426] on div "Square" at bounding box center [196, 426] width 81 height 15
click at [192, 525] on span "Horizontal" at bounding box center [179, 529] width 49 height 16
click at [218, 422] on div "Horizontal" at bounding box center [196, 426] width 81 height 15
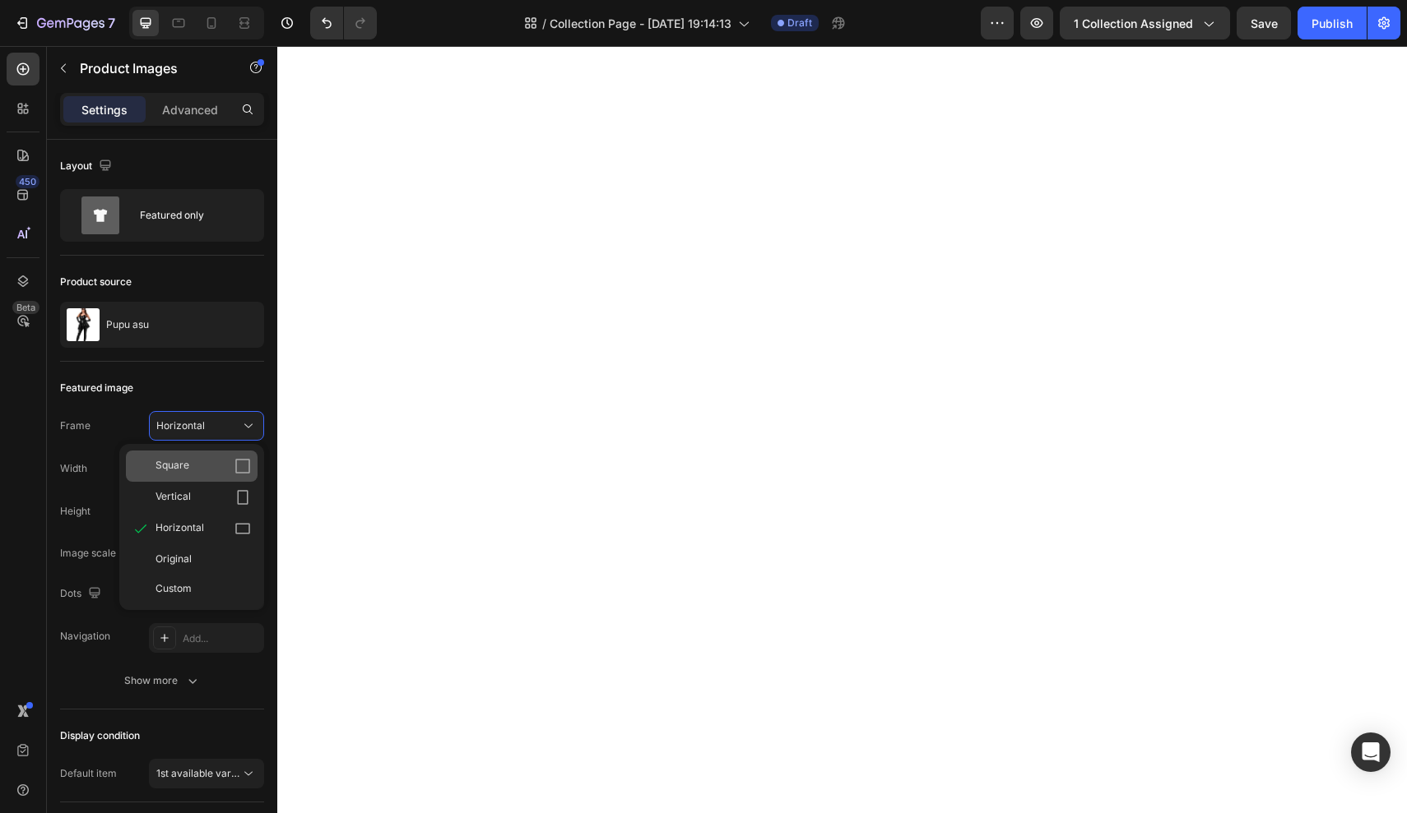
click at [202, 468] on div "Square" at bounding box center [202, 466] width 95 height 16
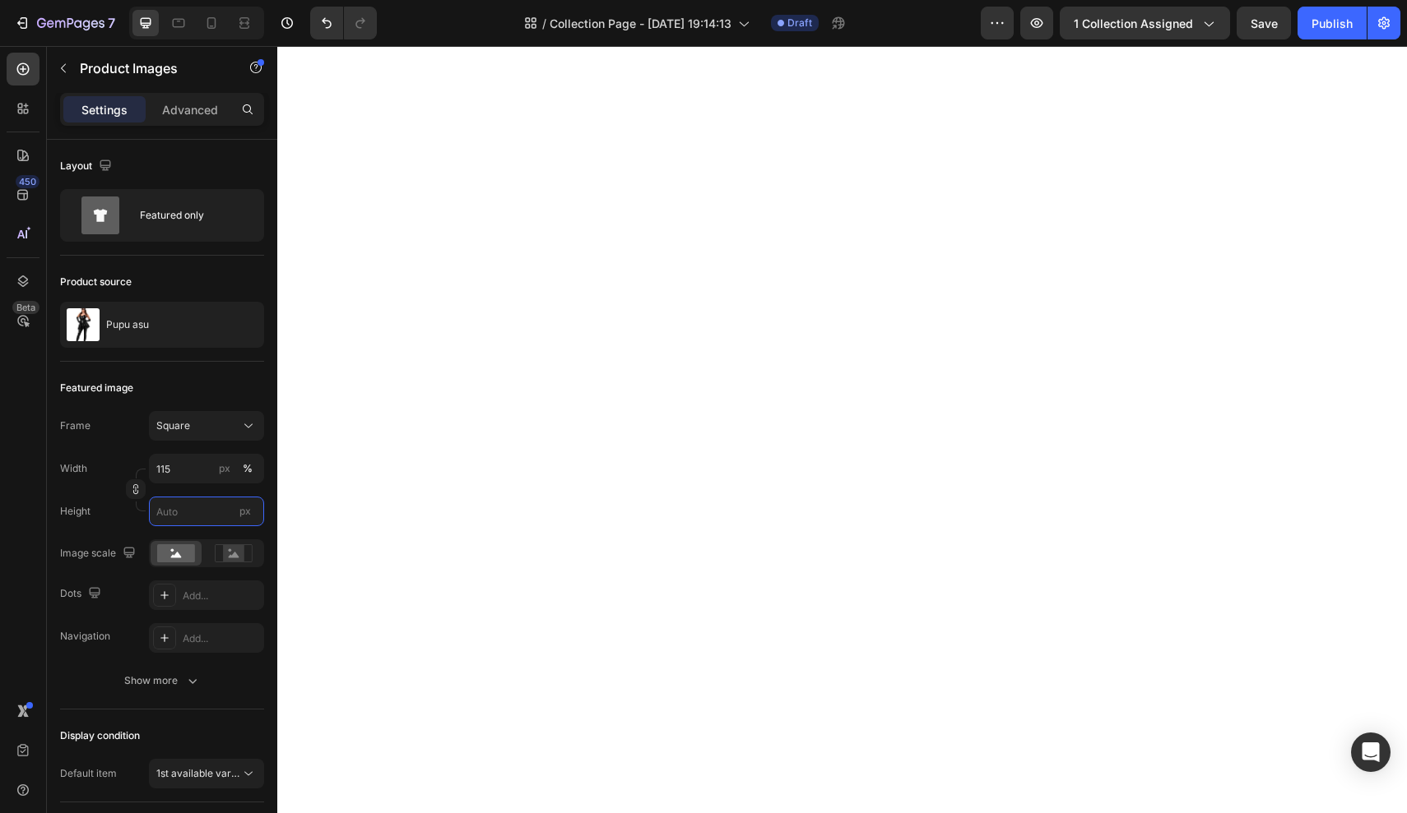
click at [202, 519] on input "px" at bounding box center [206, 512] width 115 height 30
type input "1"
type input "0"
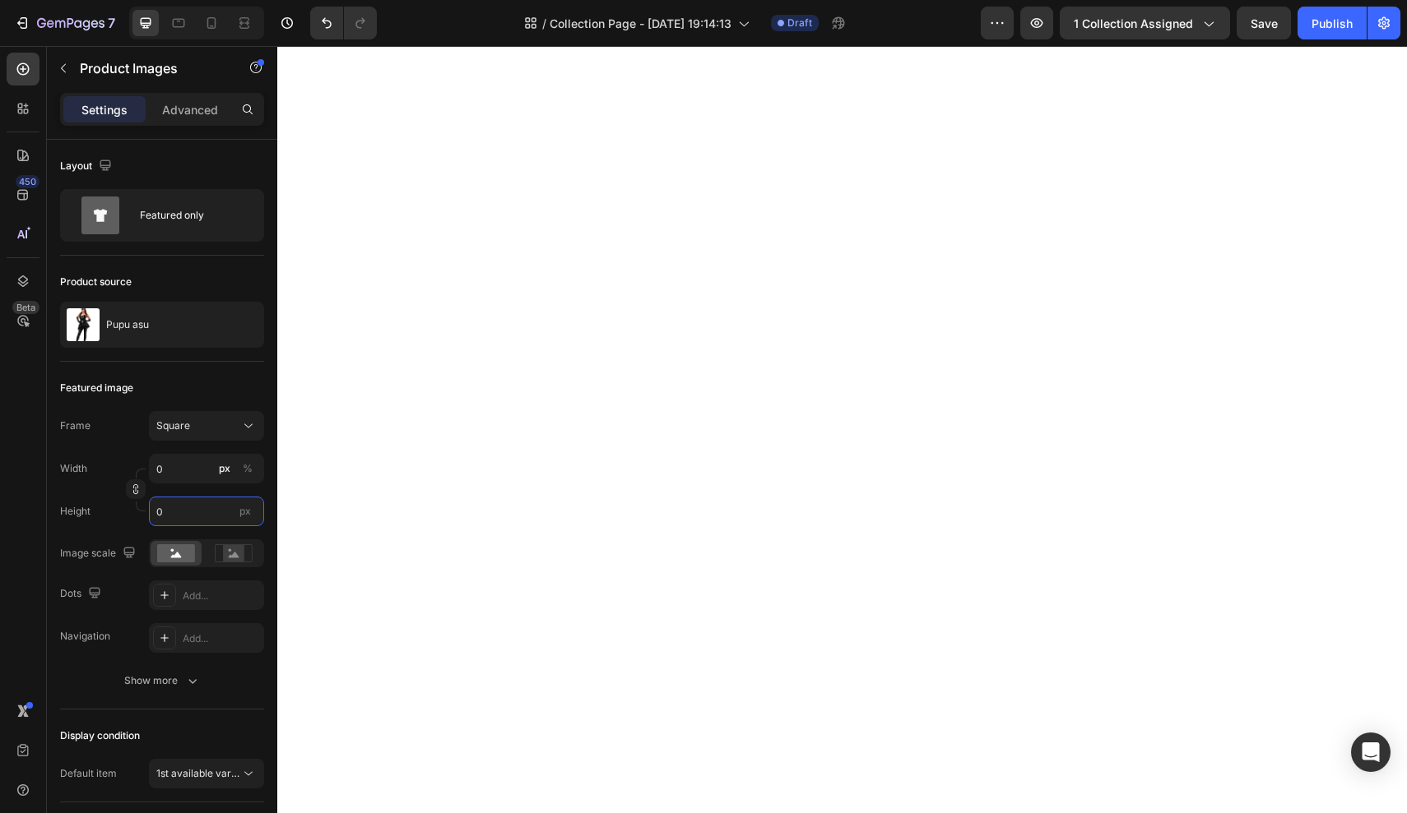
type input "1"
type input "2"
click at [185, 463] on input "2" at bounding box center [206, 469] width 115 height 30
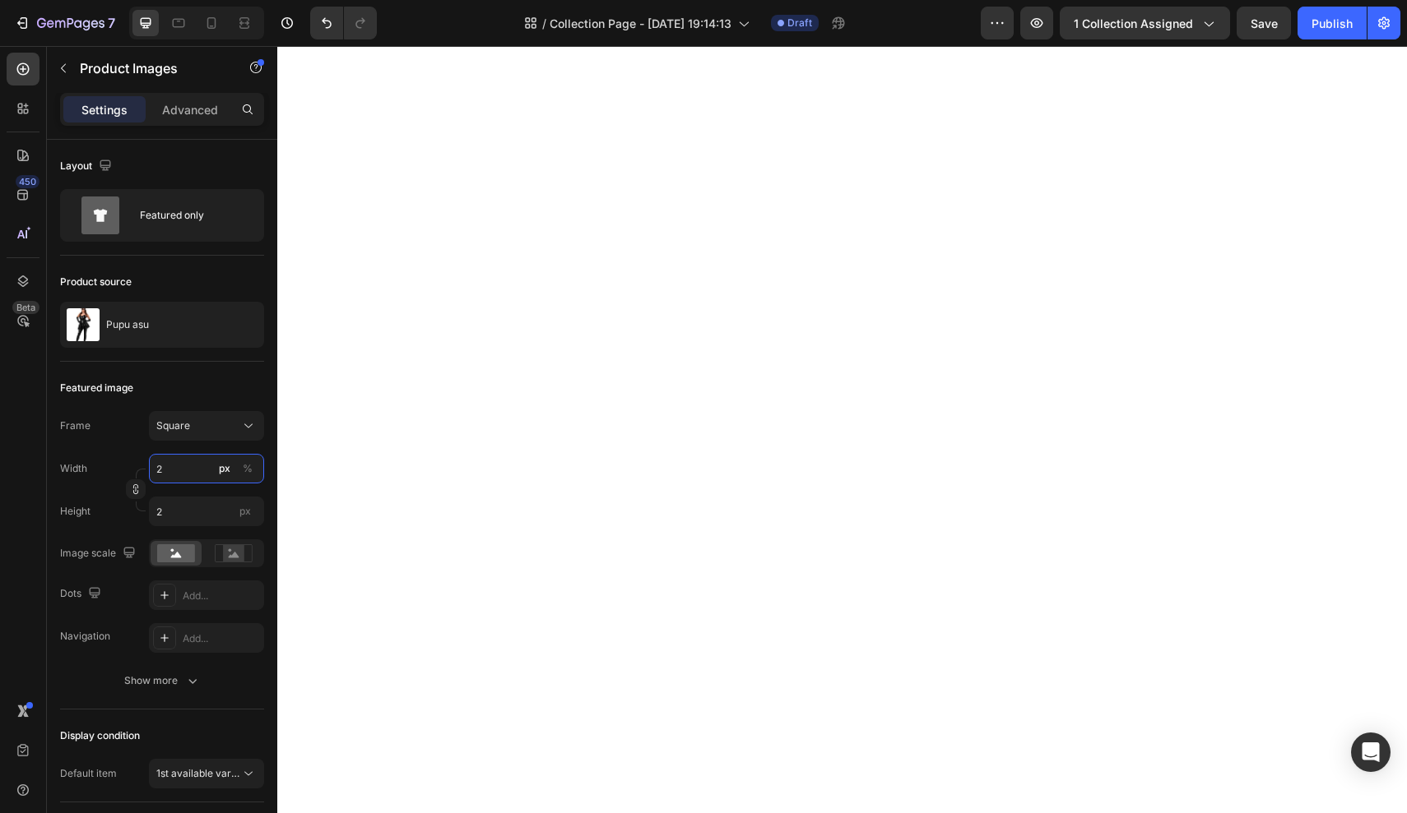
click at [185, 463] on input "2" at bounding box center [206, 469] width 115 height 30
type input "1"
type input "10"
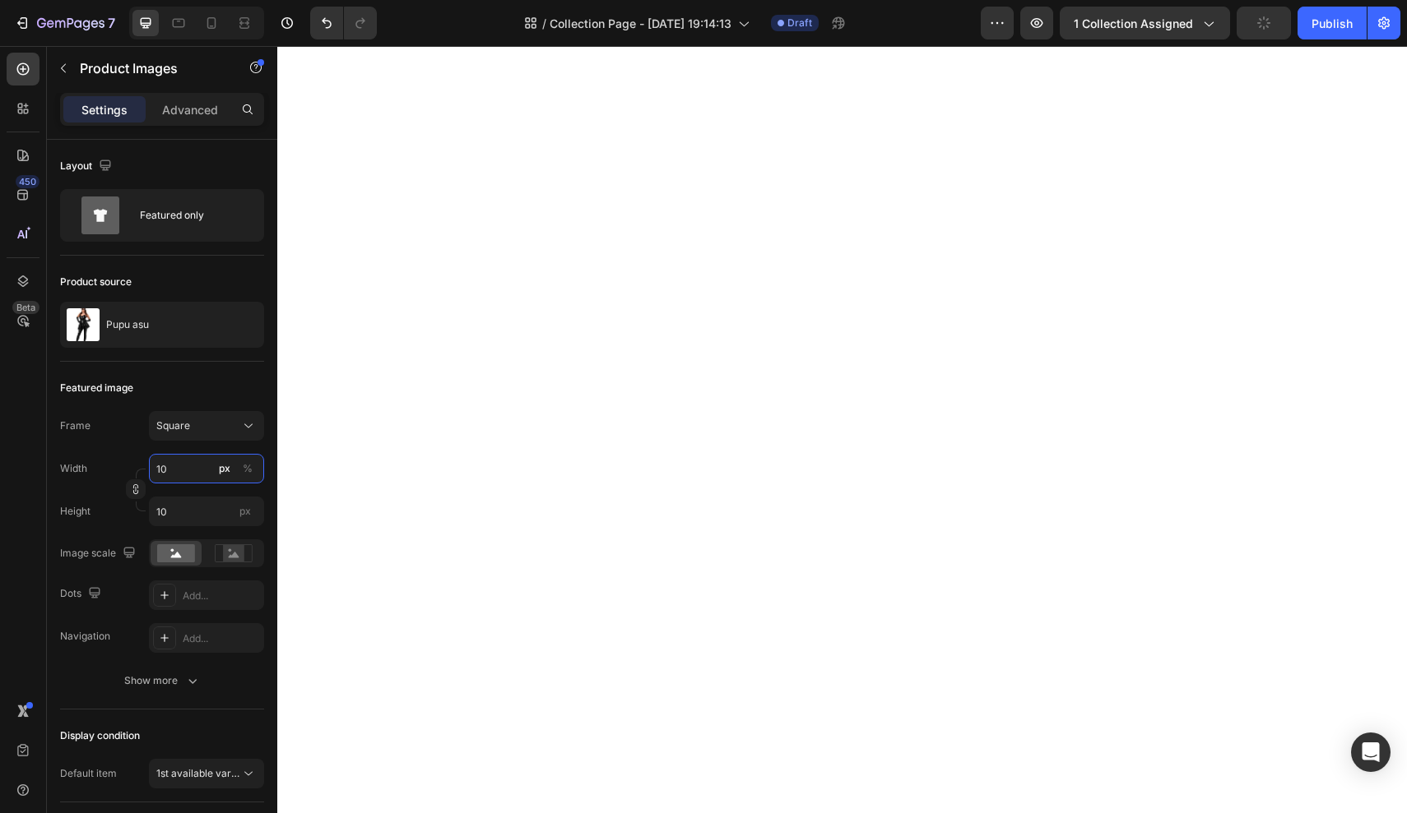
type input "100"
click at [129, 471] on div at bounding box center [136, 490] width 20 height 43
click at [238, 470] on button "%" at bounding box center [248, 469] width 20 height 20
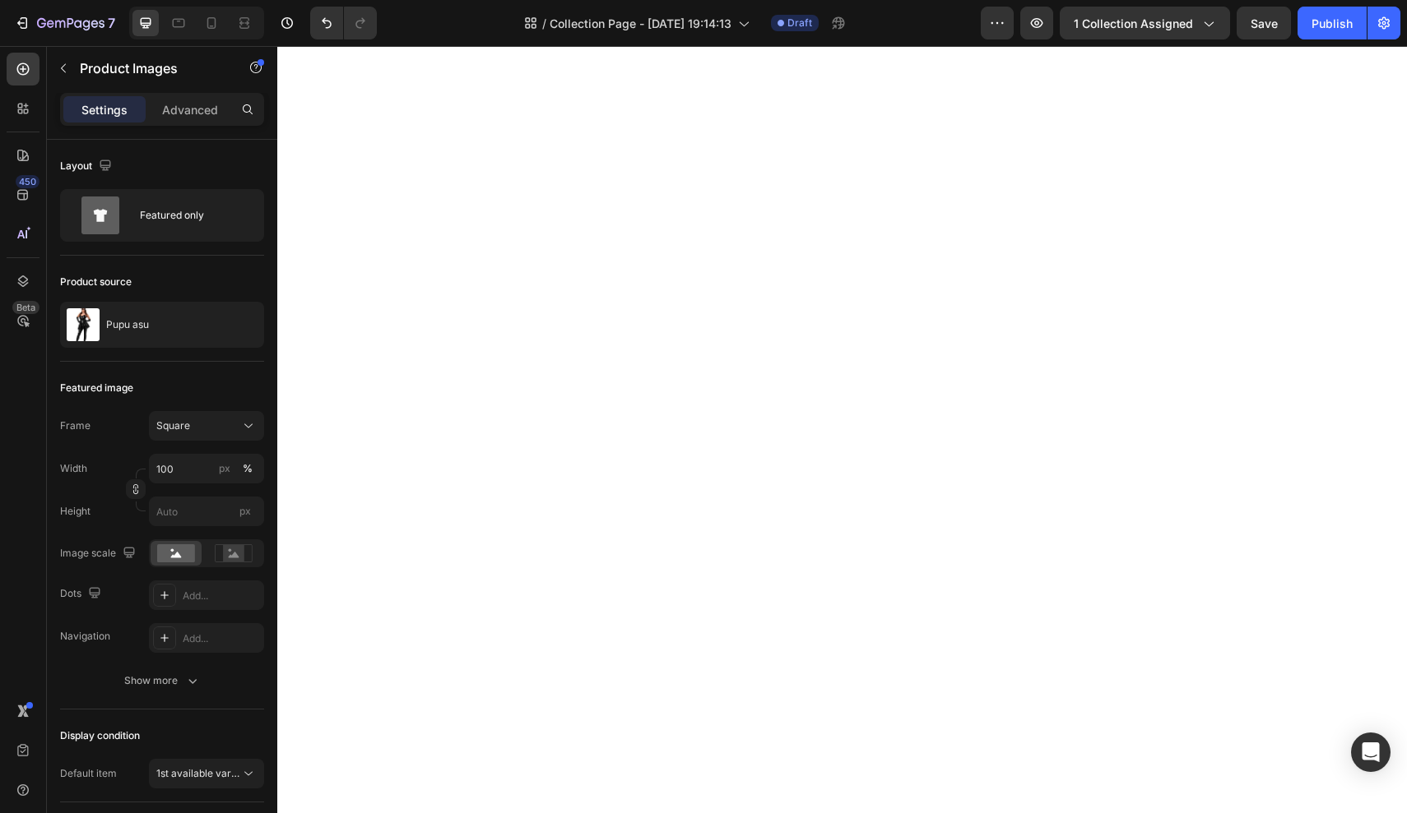
click at [129, 442] on div "Frame Square Width 100 px % Height px" at bounding box center [162, 468] width 204 height 115
click at [234, 562] on rect at bounding box center [233, 553] width 21 height 16
click at [165, 549] on rect at bounding box center [176, 554] width 38 height 18
click at [172, 598] on div at bounding box center [164, 595] width 23 height 23
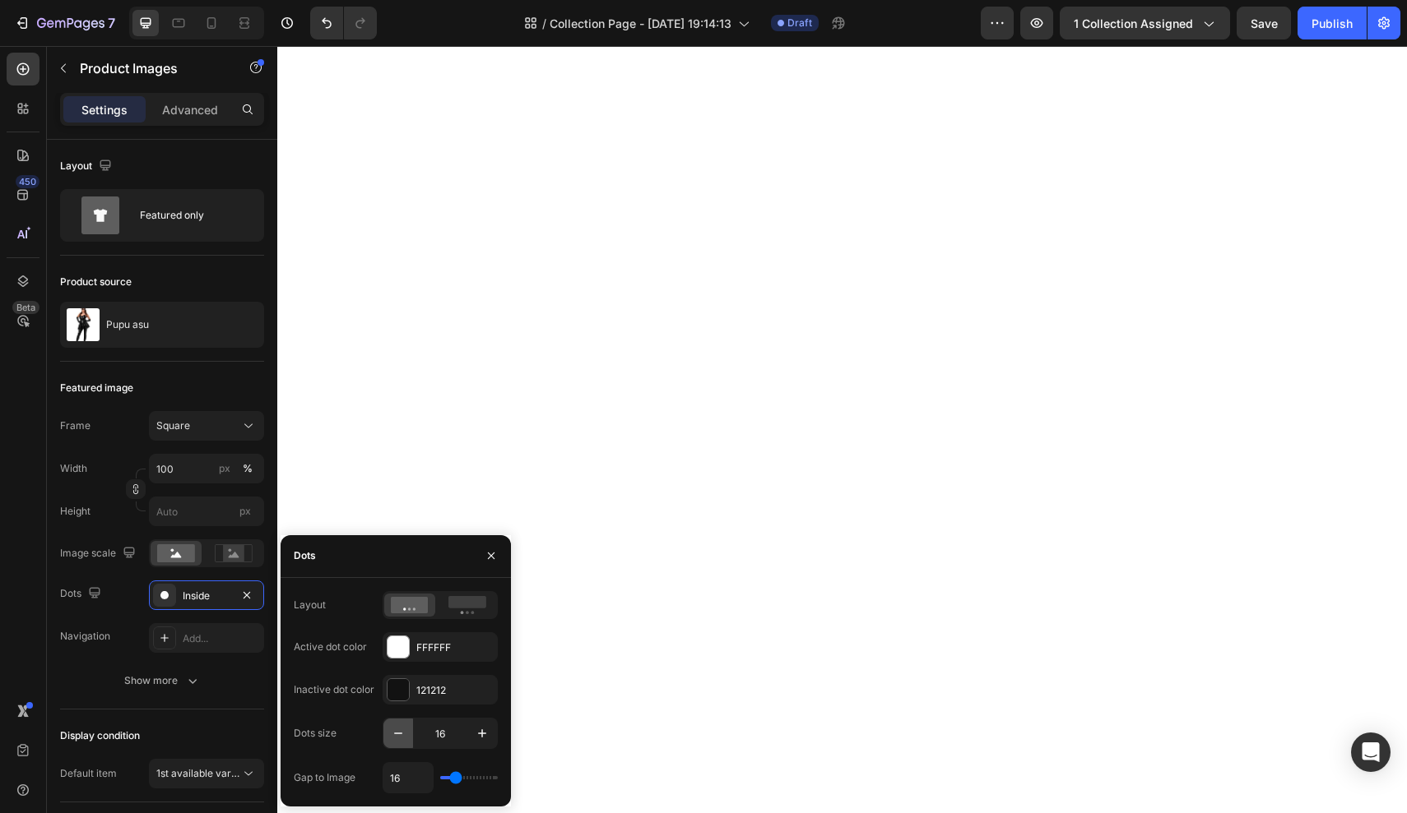
click at [401, 735] on icon "button" at bounding box center [398, 733] width 16 height 16
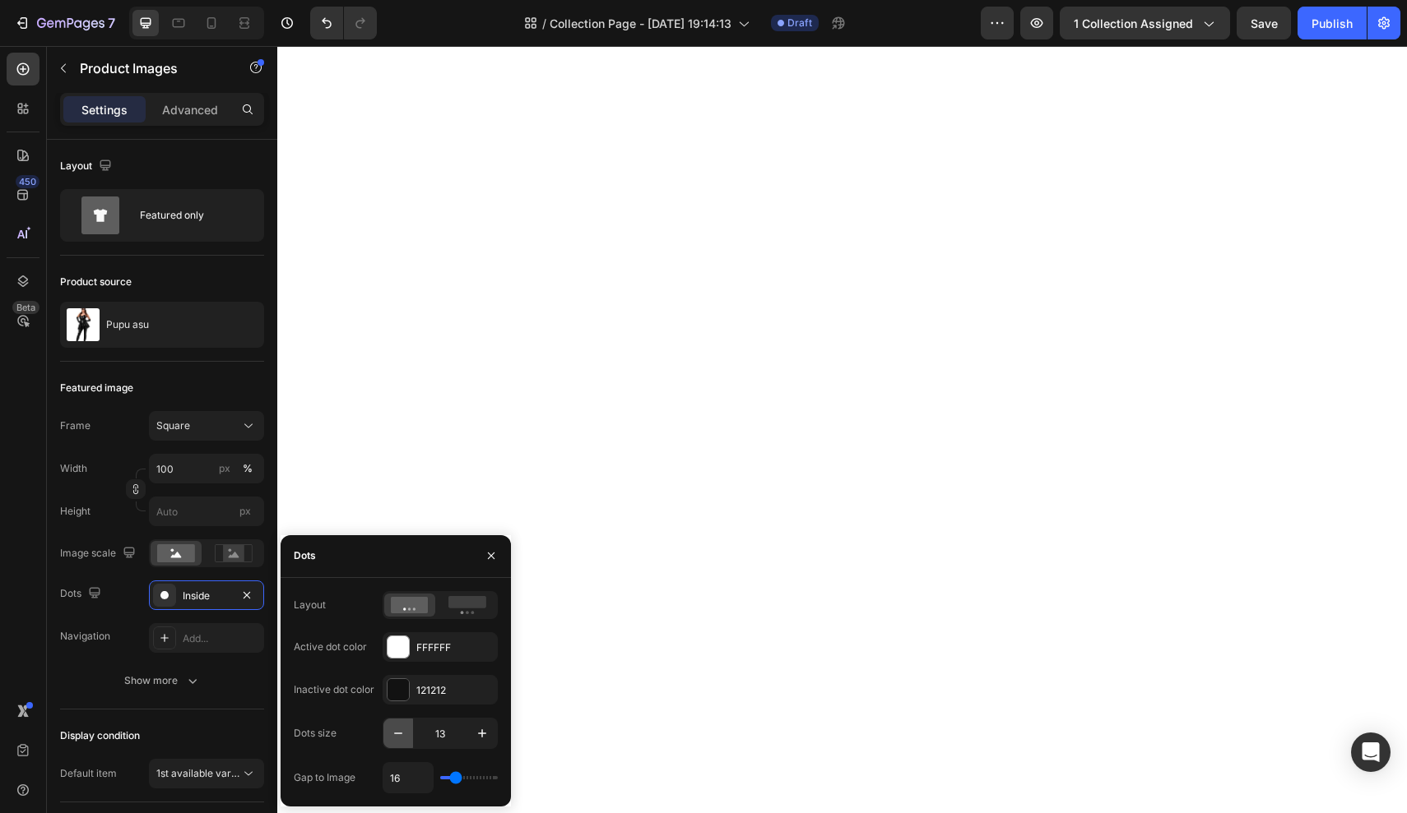
click at [401, 735] on icon "button" at bounding box center [398, 733] width 16 height 16
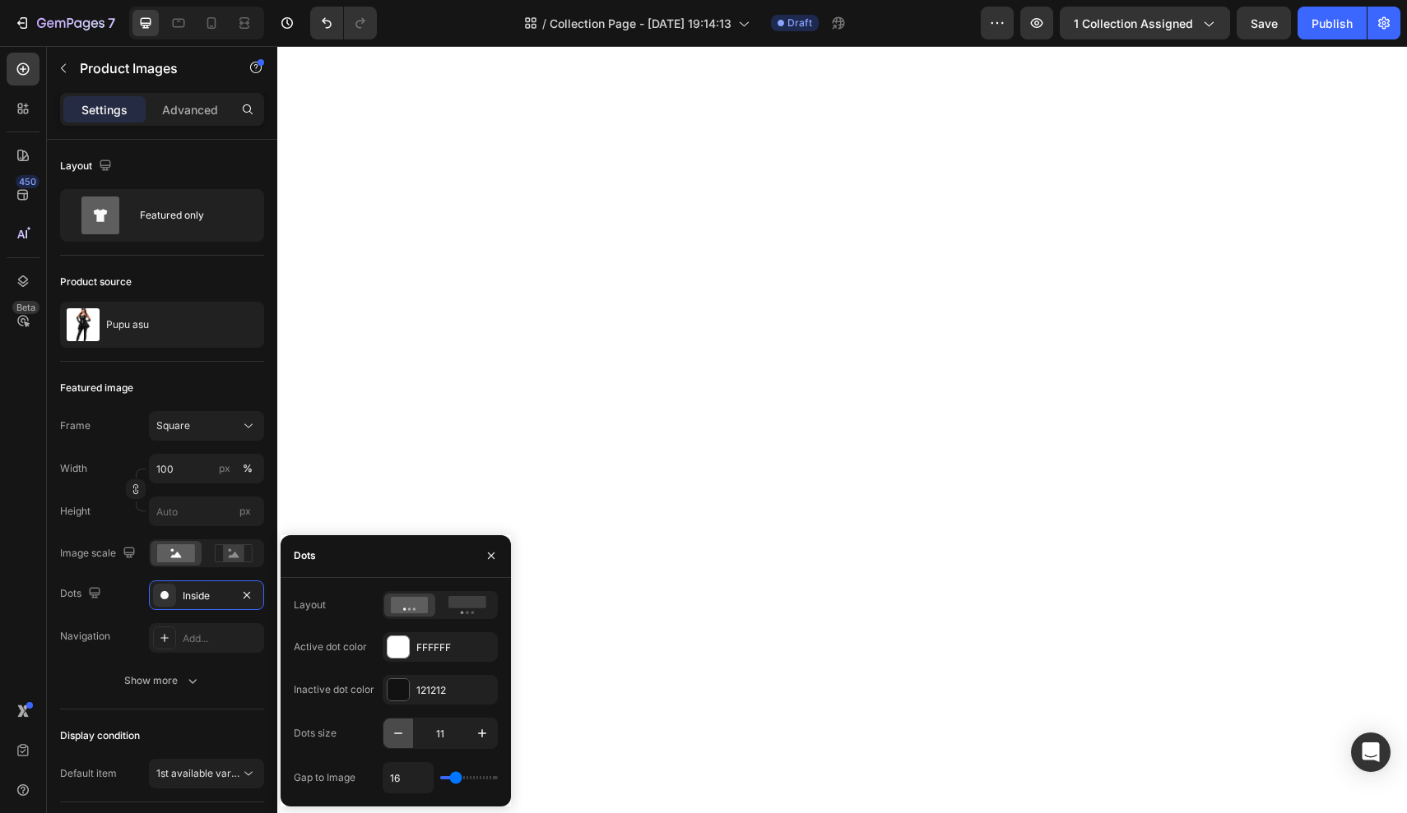
click at [401, 735] on icon "button" at bounding box center [398, 733] width 16 height 16
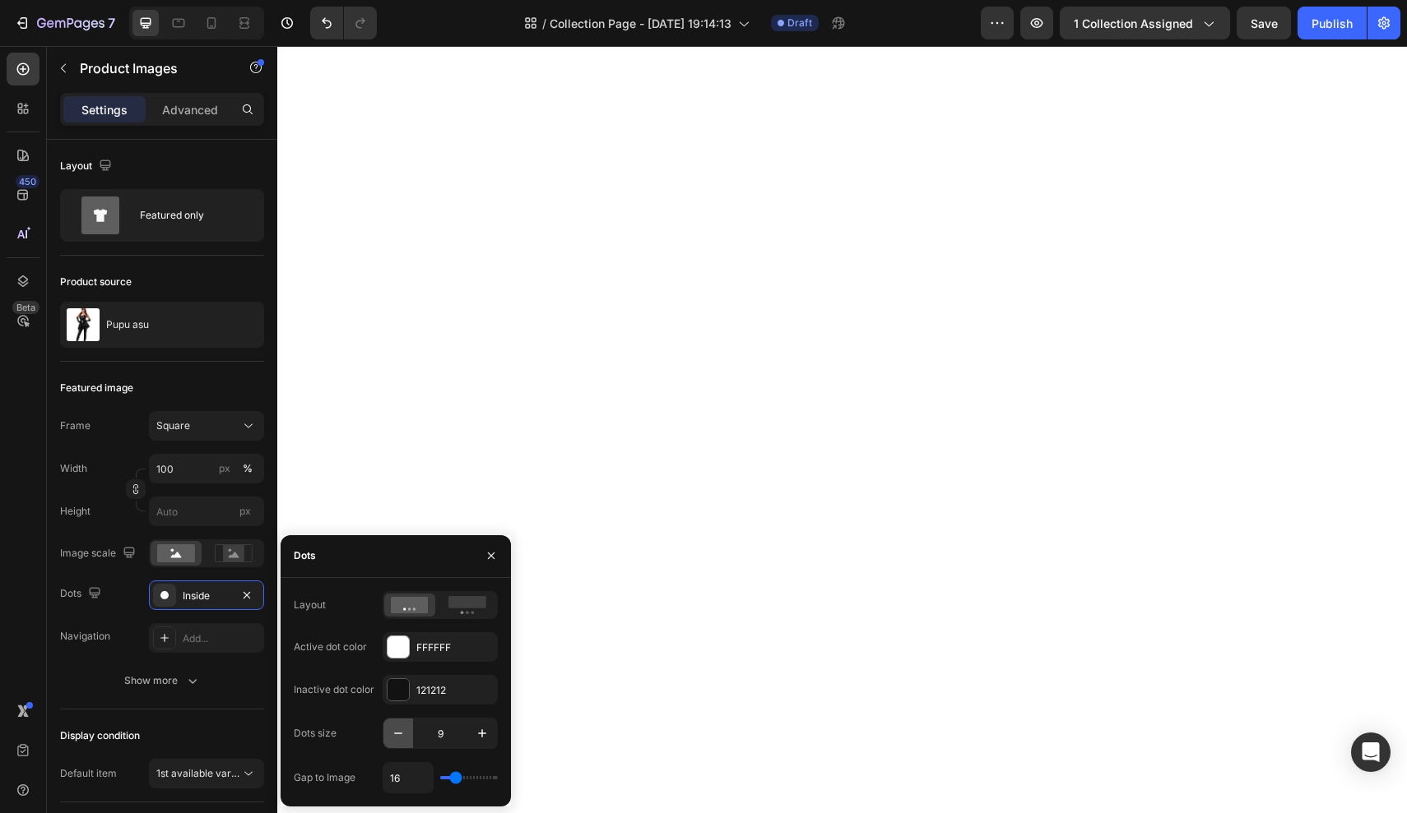
click at [401, 735] on icon "button" at bounding box center [398, 733] width 16 height 16
type input "6"
click at [188, 635] on div "Add..." at bounding box center [221, 639] width 77 height 15
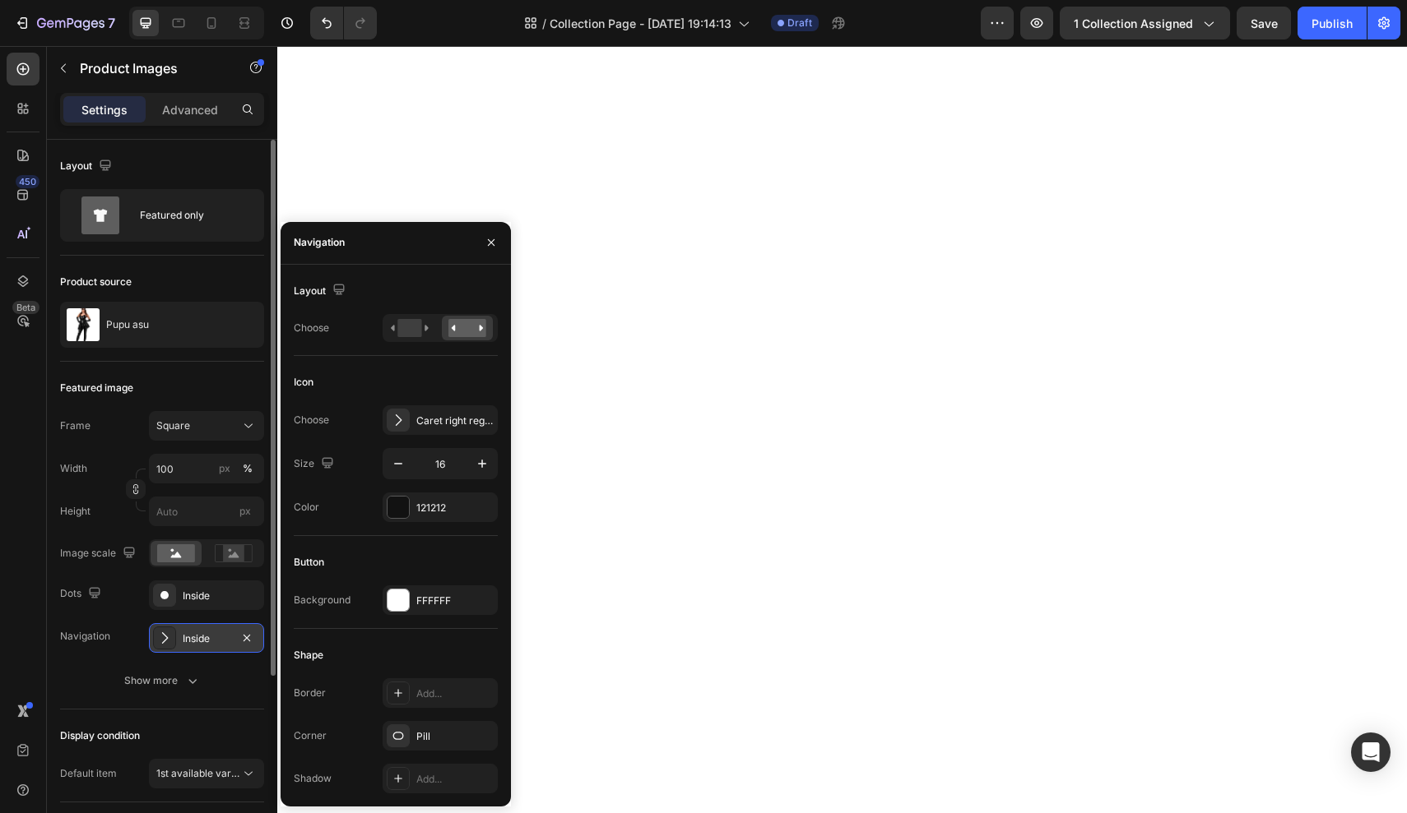
drag, startPoint x: 245, startPoint y: 634, endPoint x: 245, endPoint y: 623, distance: 10.7
click at [245, 634] on icon "button" at bounding box center [246, 638] width 13 height 13
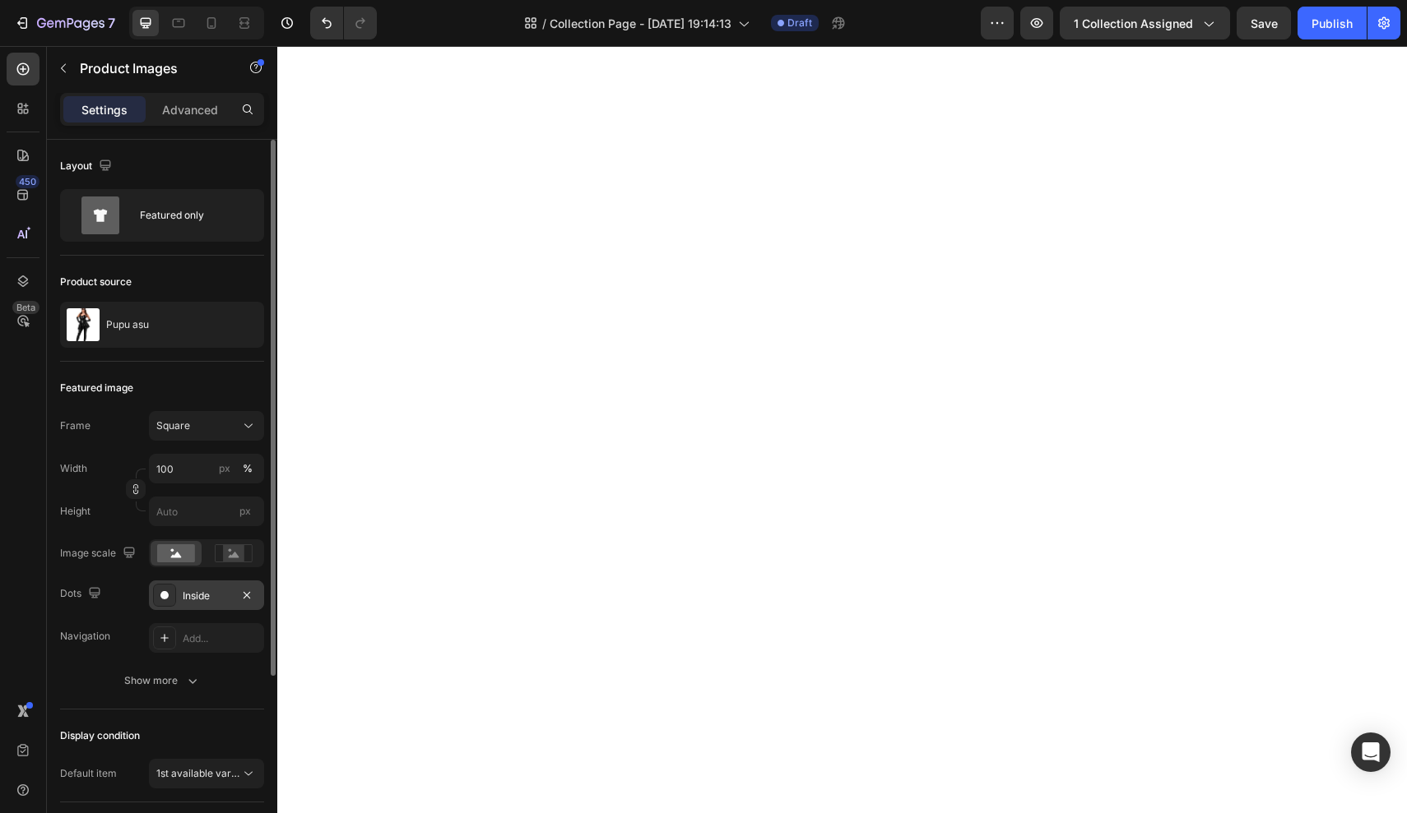
click at [225, 593] on div "Inside" at bounding box center [207, 596] width 48 height 15
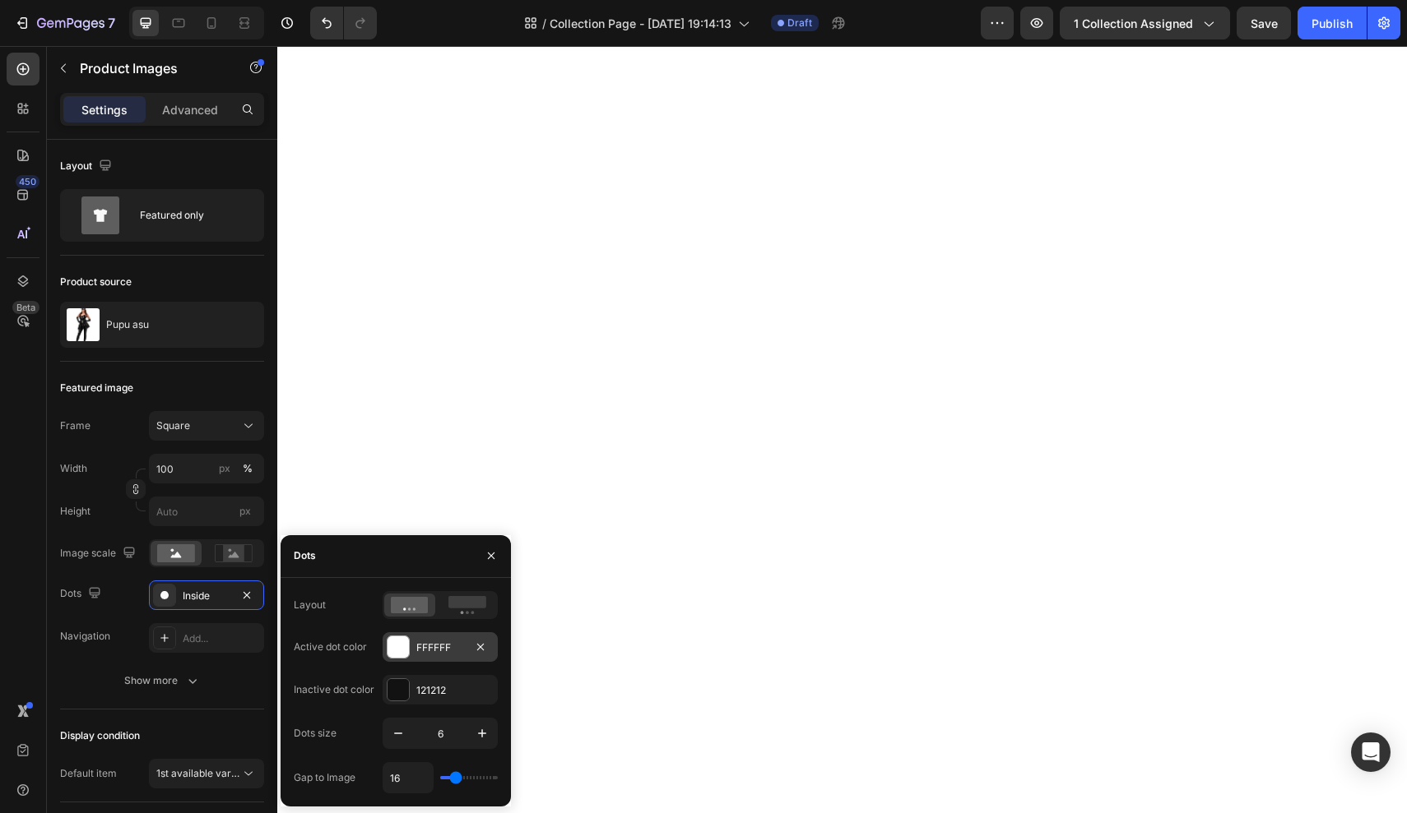
click at [398, 652] on div at bounding box center [397, 647] width 21 height 21
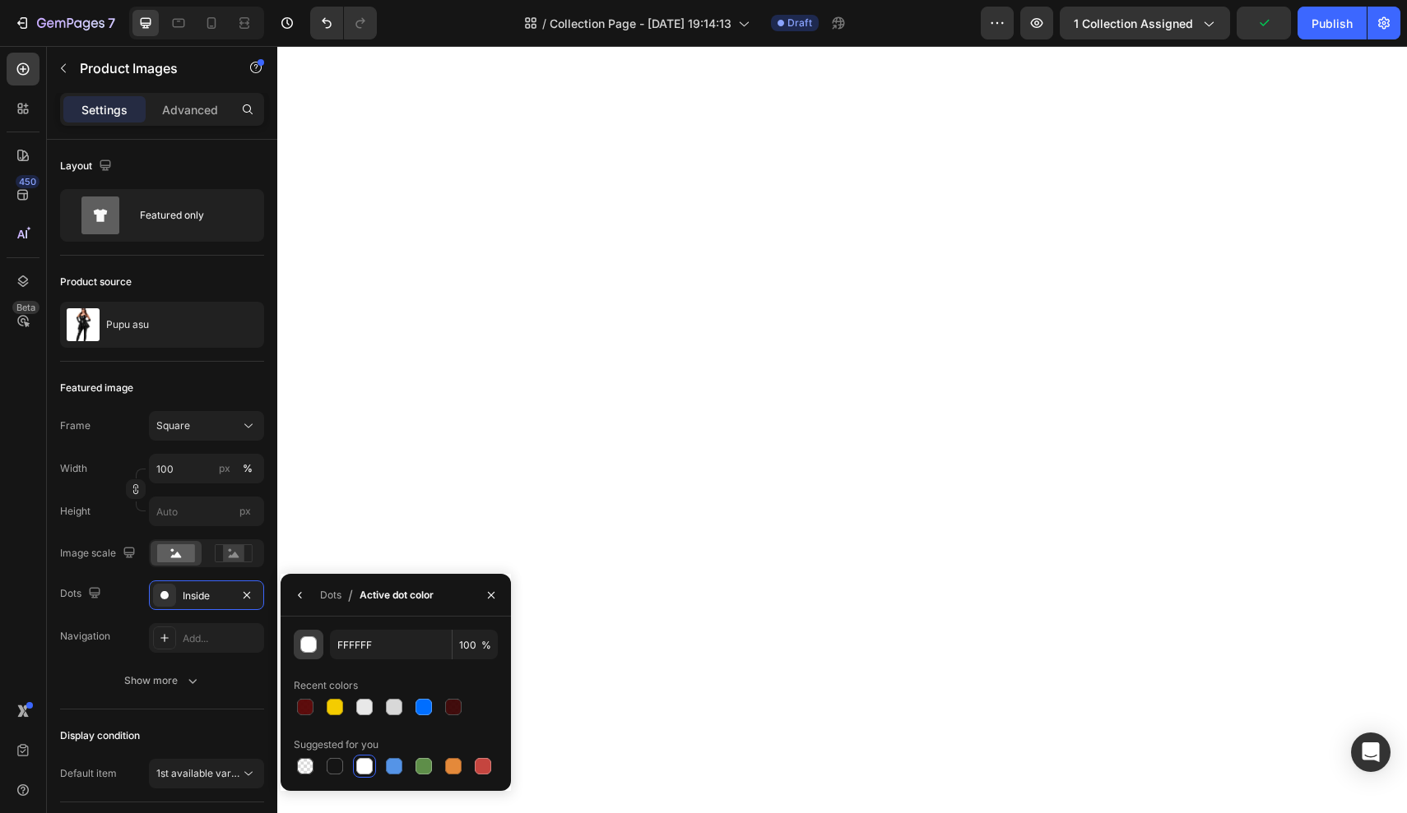
click at [310, 651] on div "button" at bounding box center [309, 645] width 16 height 16
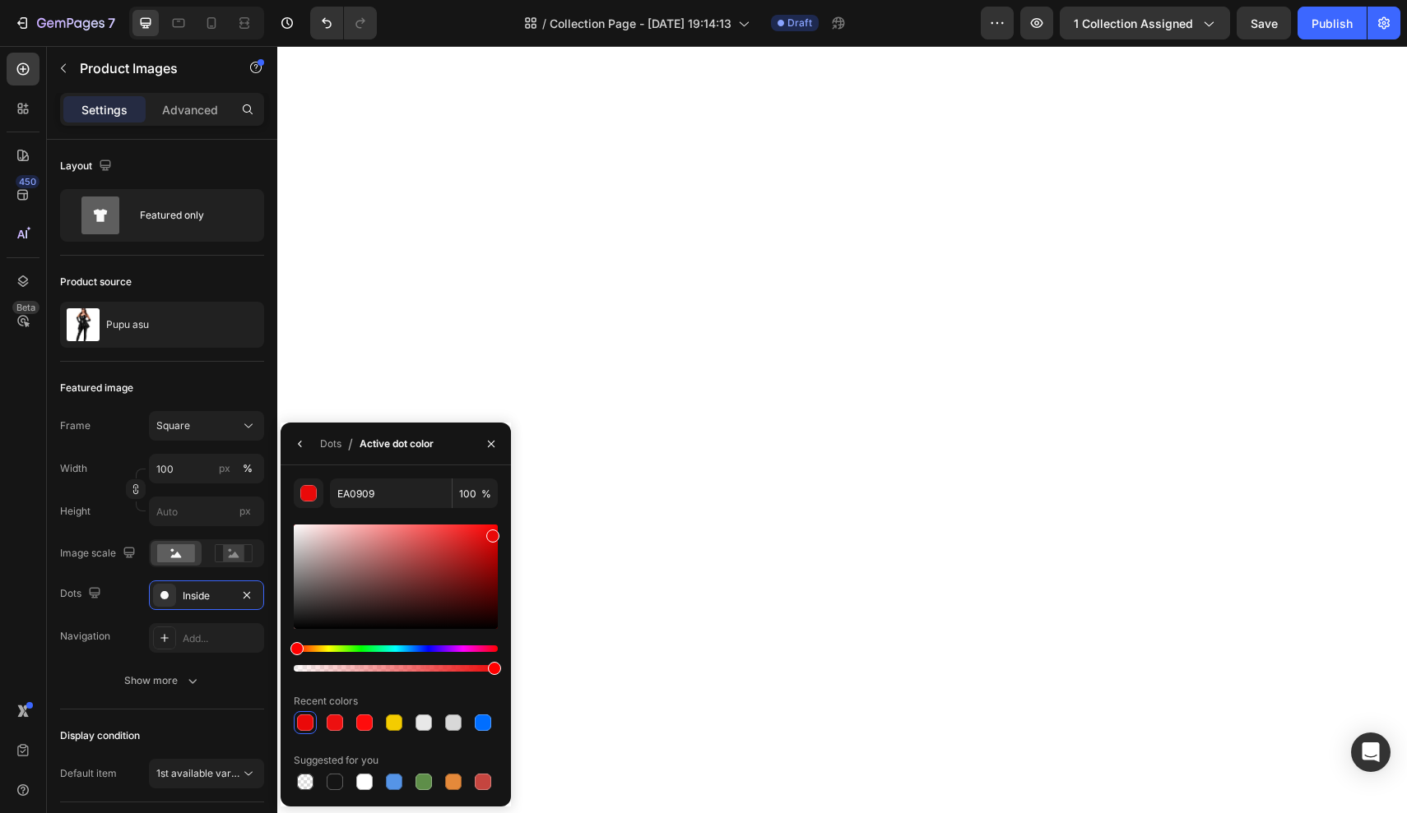
drag, startPoint x: 490, startPoint y: 532, endPoint x: 510, endPoint y: 511, distance: 29.1
click at [510, 511] on div "EA0909 100 % Recent colors Suggested for you" at bounding box center [395, 636] width 230 height 315
type input "FF0000"
drag, startPoint x: 494, startPoint y: 526, endPoint x: 503, endPoint y: 484, distance: 42.9
click at [503, 484] on div "FF0000 100 % Recent colors Suggested for you" at bounding box center [395, 636] width 230 height 315
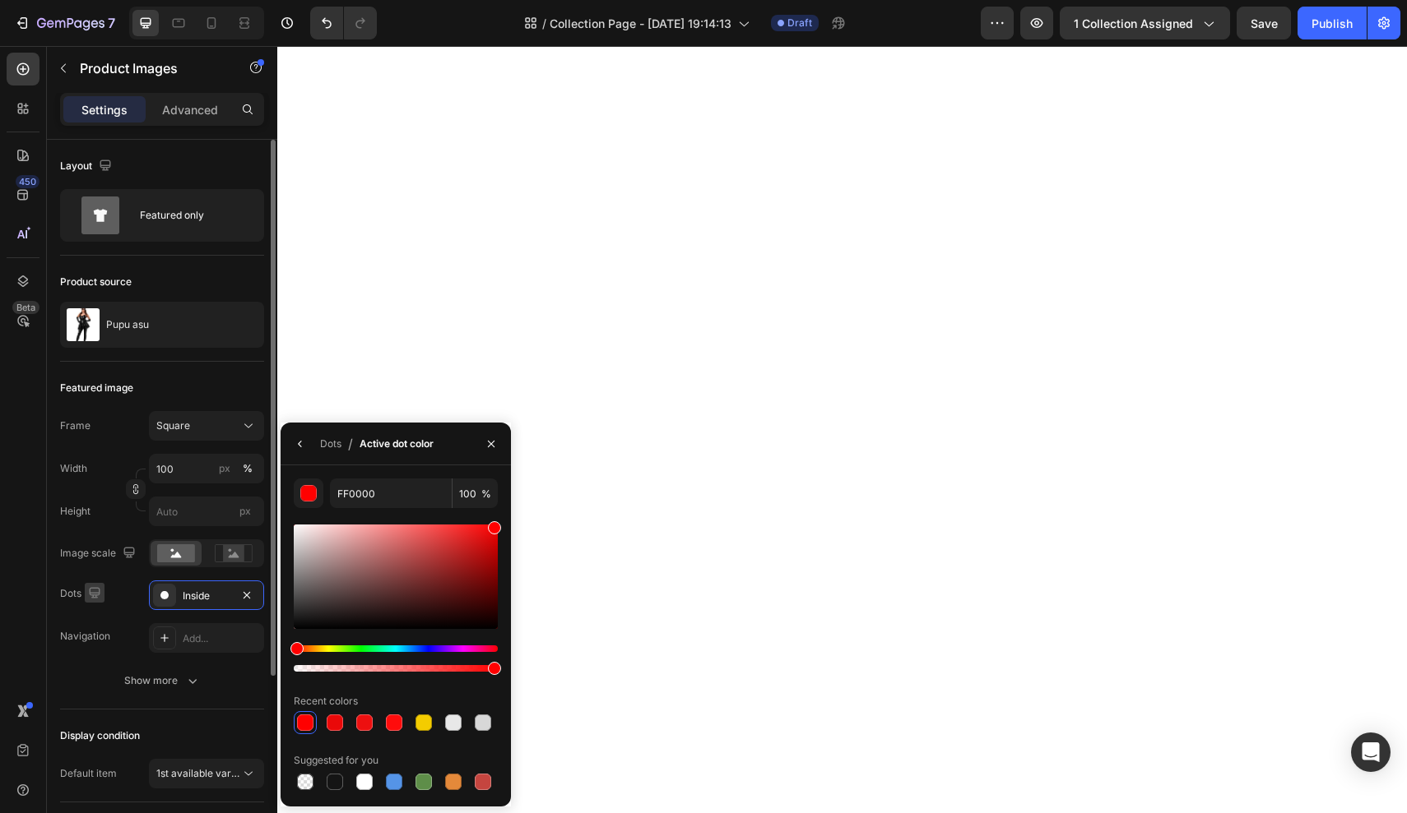
click at [100, 596] on icon "button" at bounding box center [94, 593] width 16 height 16
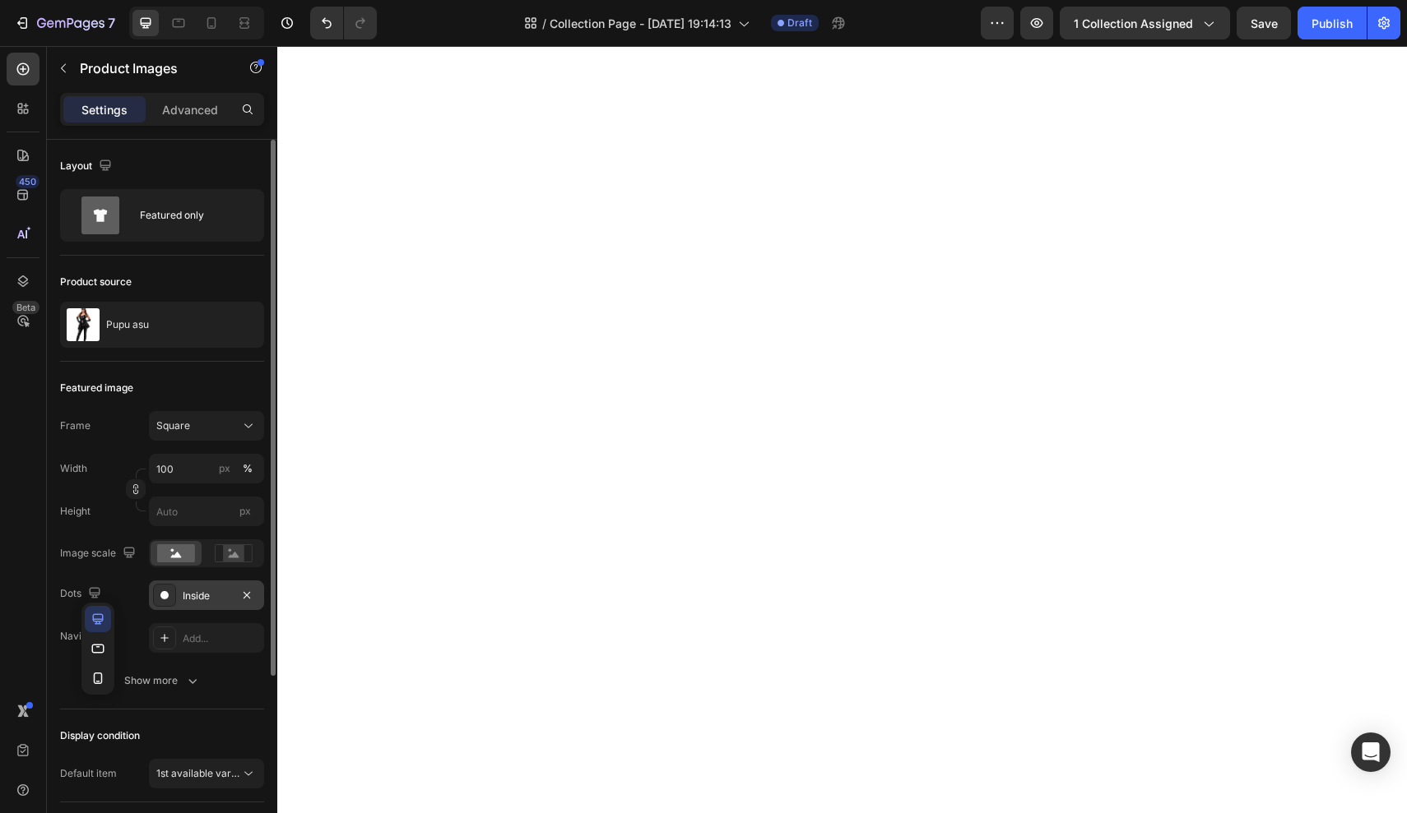
click at [178, 587] on div "Inside" at bounding box center [206, 596] width 115 height 30
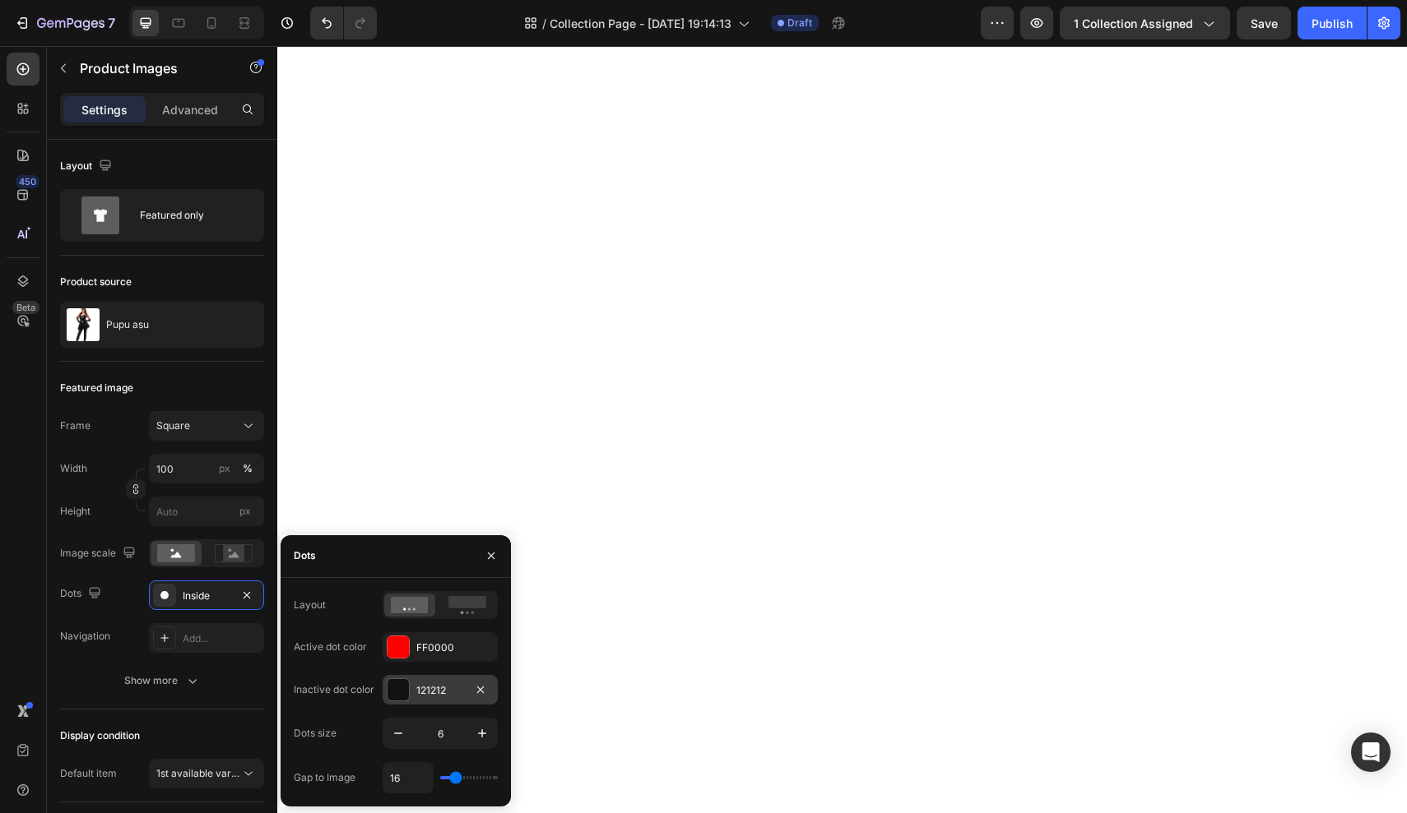
click at [401, 697] on div at bounding box center [397, 689] width 21 height 21
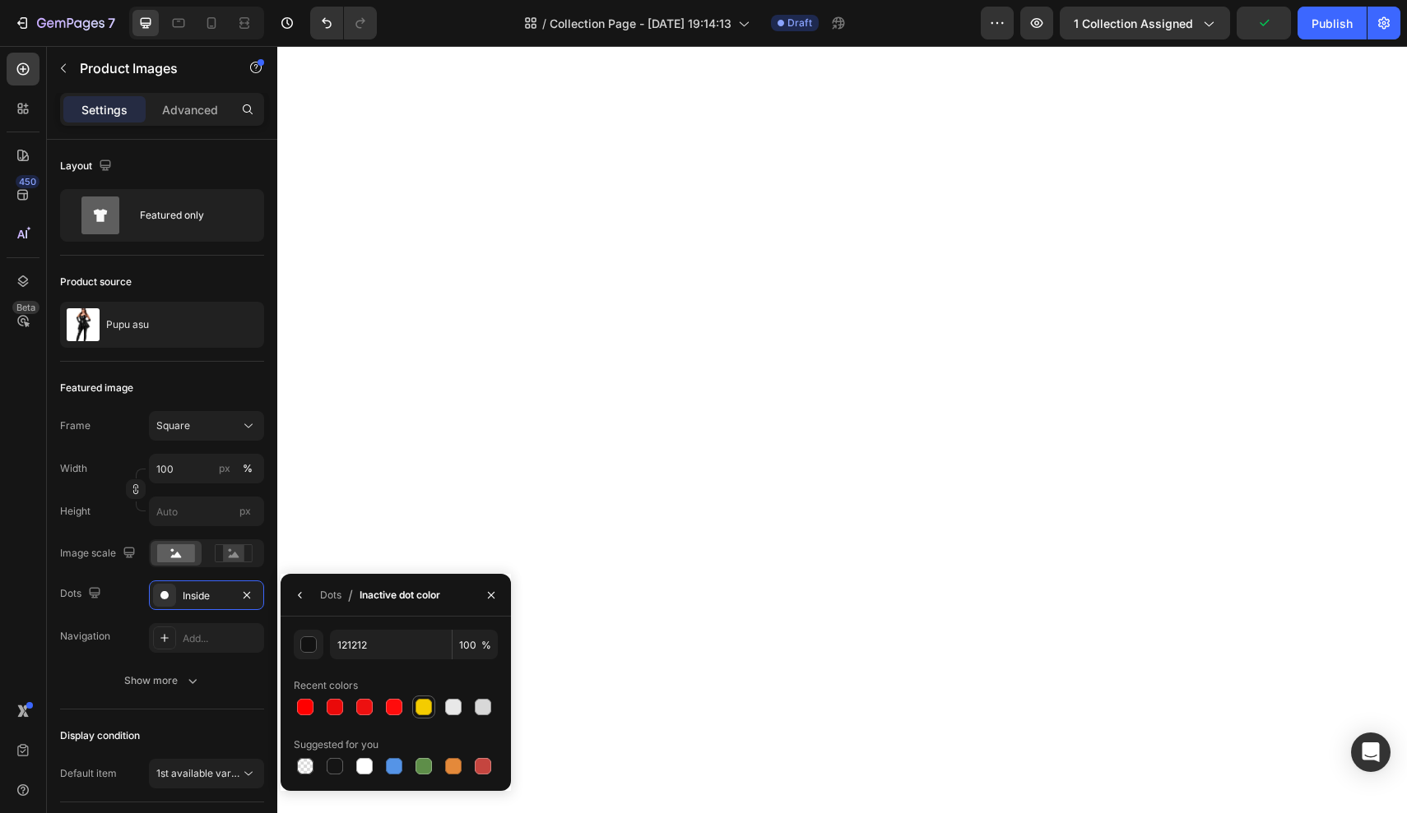
click at [428, 711] on div at bounding box center [423, 707] width 16 height 16
type input "F4CC00"
click at [98, 720] on div "Display condition Default item 1st available variant" at bounding box center [162, 756] width 204 height 93
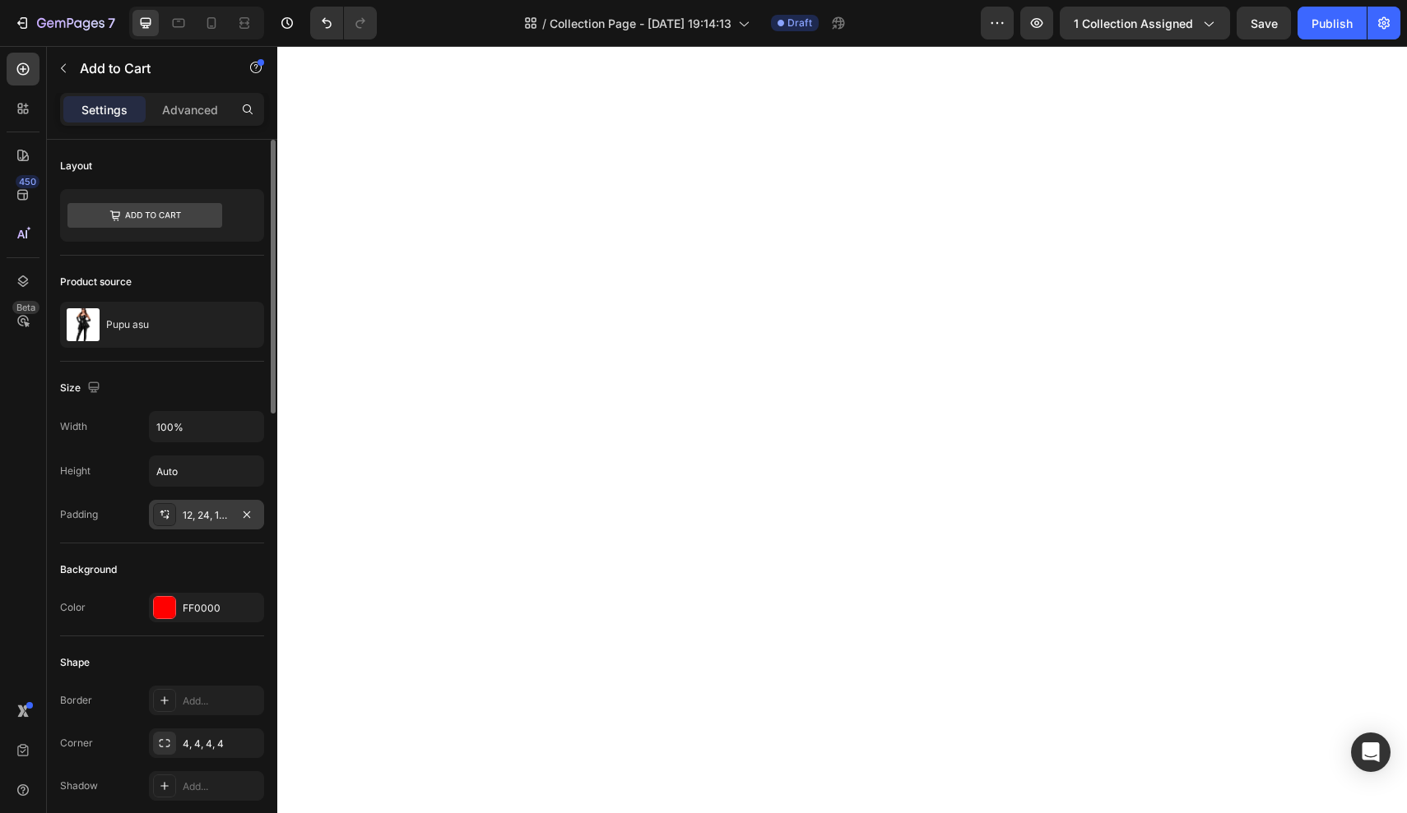
click at [202, 515] on div "12, 24, 12, 24" at bounding box center [207, 515] width 48 height 15
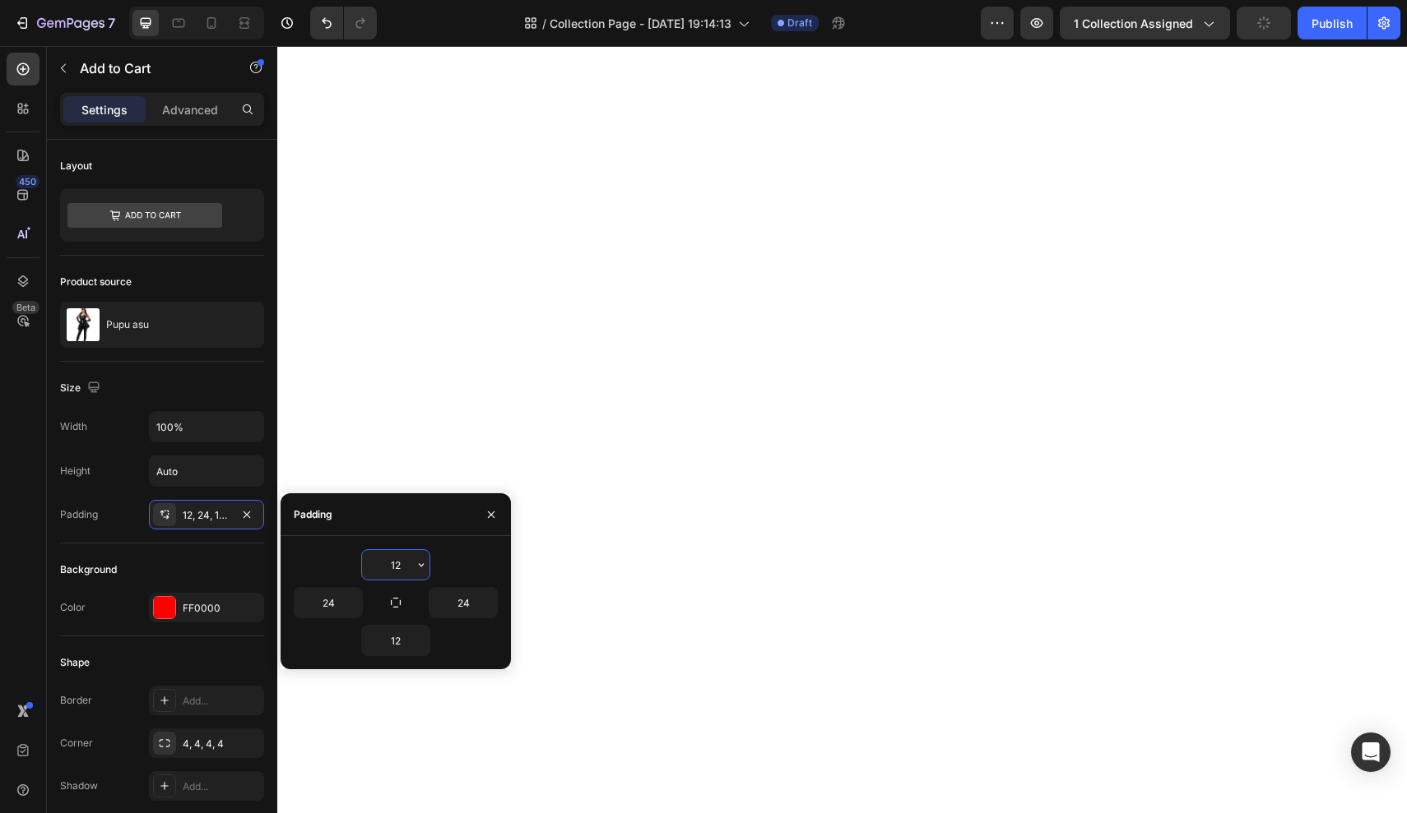
click at [410, 570] on input "12" at bounding box center [395, 565] width 67 height 30
type input "4"
click at [396, 642] on input "12" at bounding box center [395, 641] width 67 height 30
type input "4"
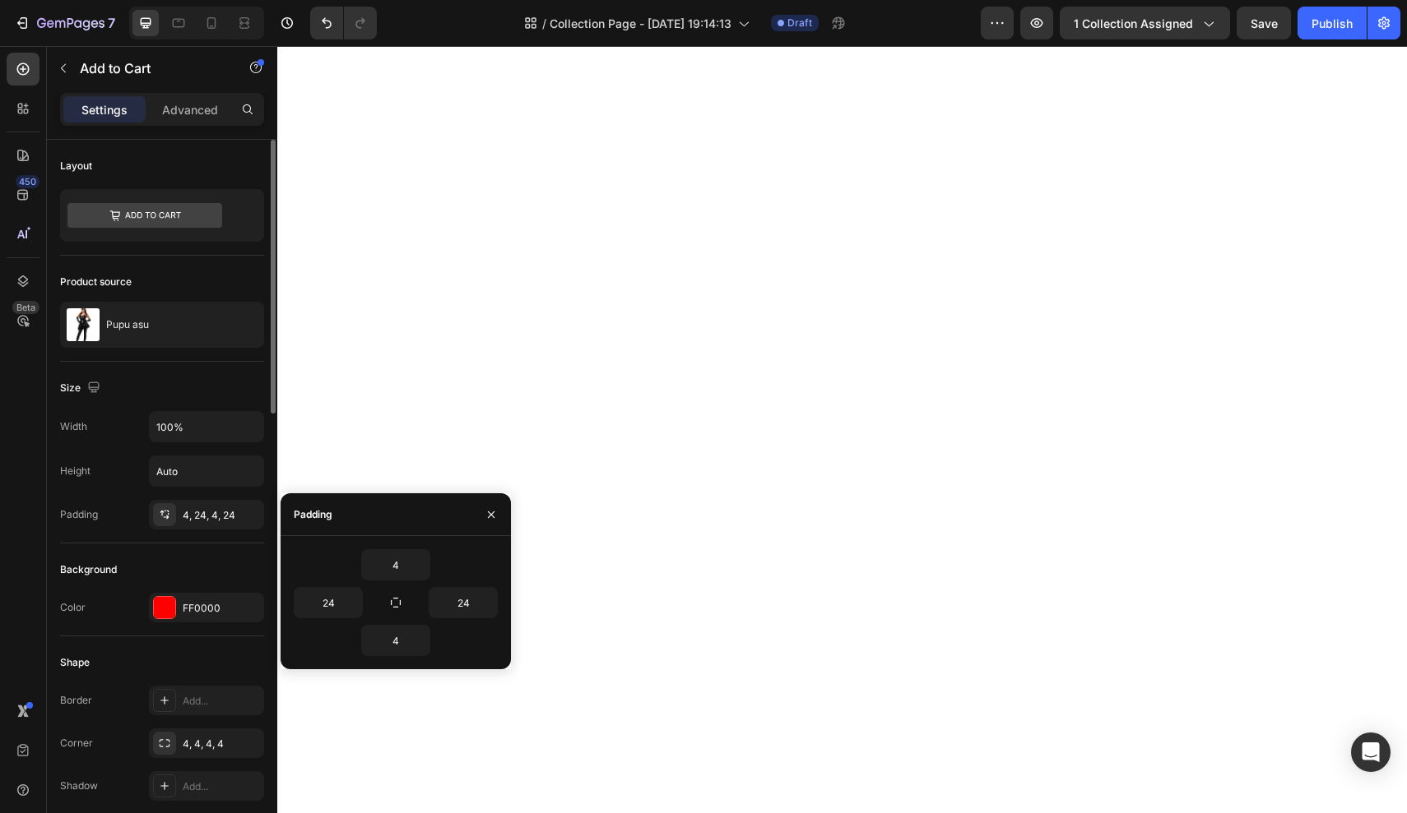
click at [212, 559] on div "Background" at bounding box center [162, 570] width 204 height 26
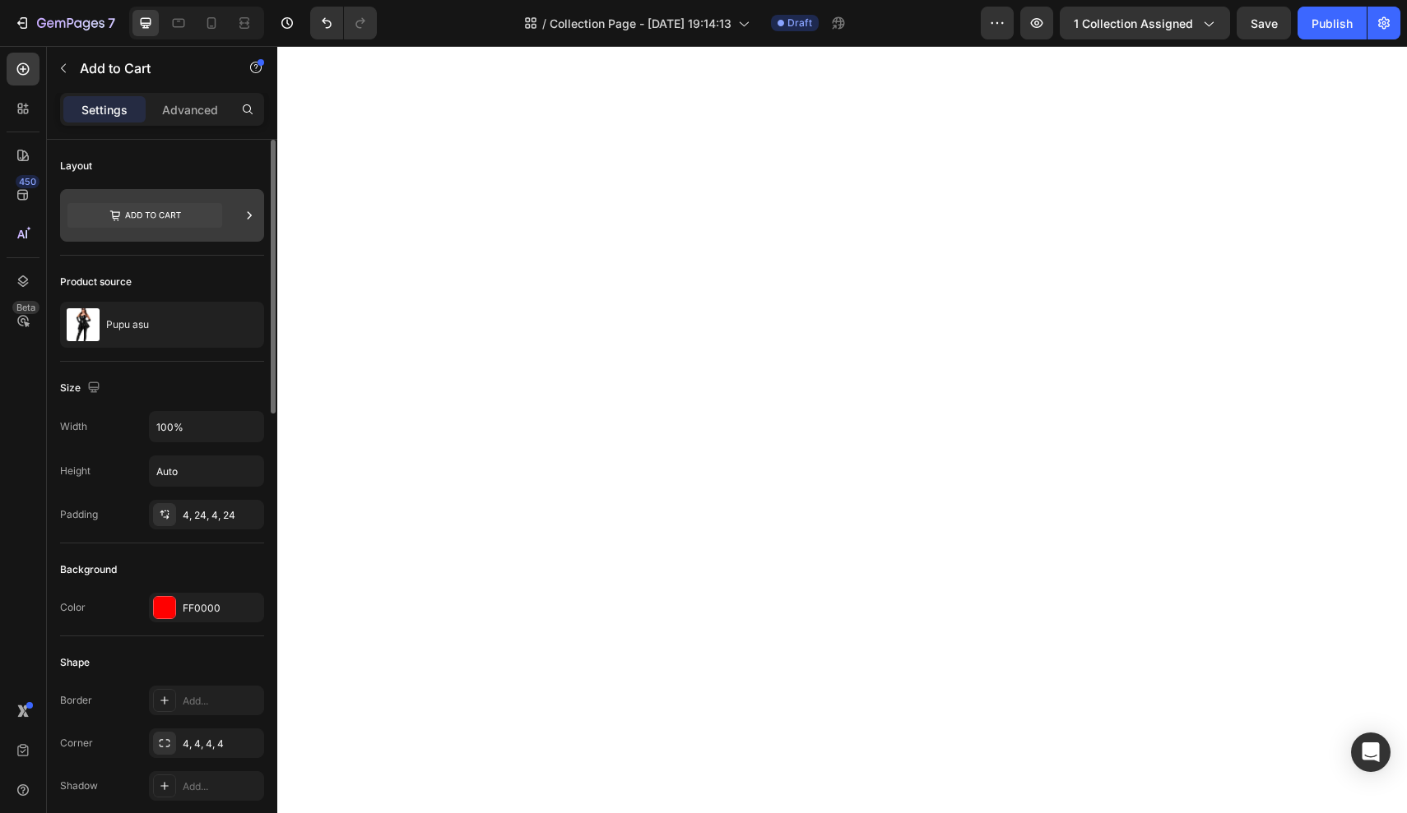
click at [160, 201] on icon at bounding box center [144, 216] width 155 height 38
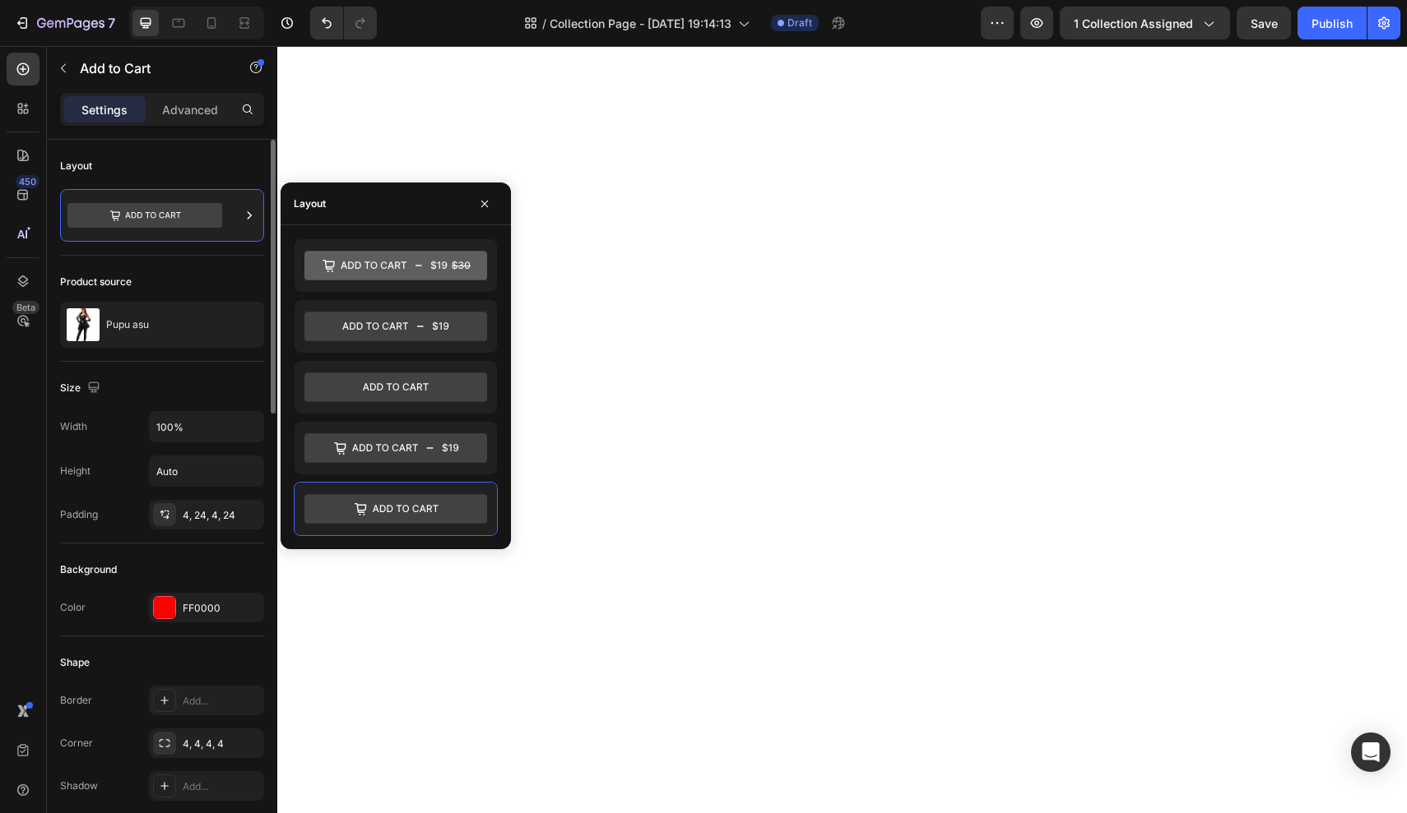
click at [192, 178] on div "Layout" at bounding box center [162, 166] width 204 height 26
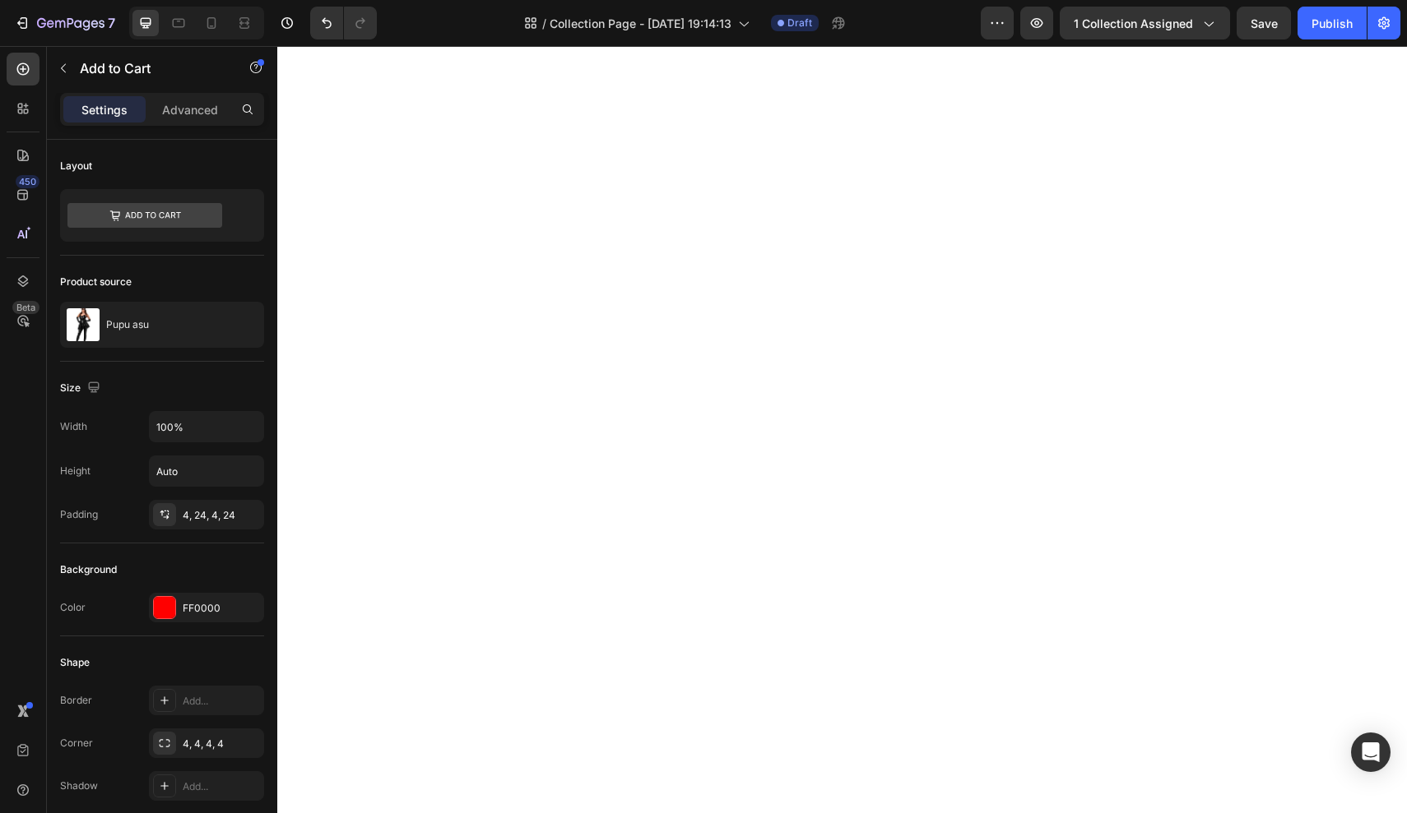
click at [183, 123] on div "Settings Advanced" at bounding box center [162, 109] width 204 height 33
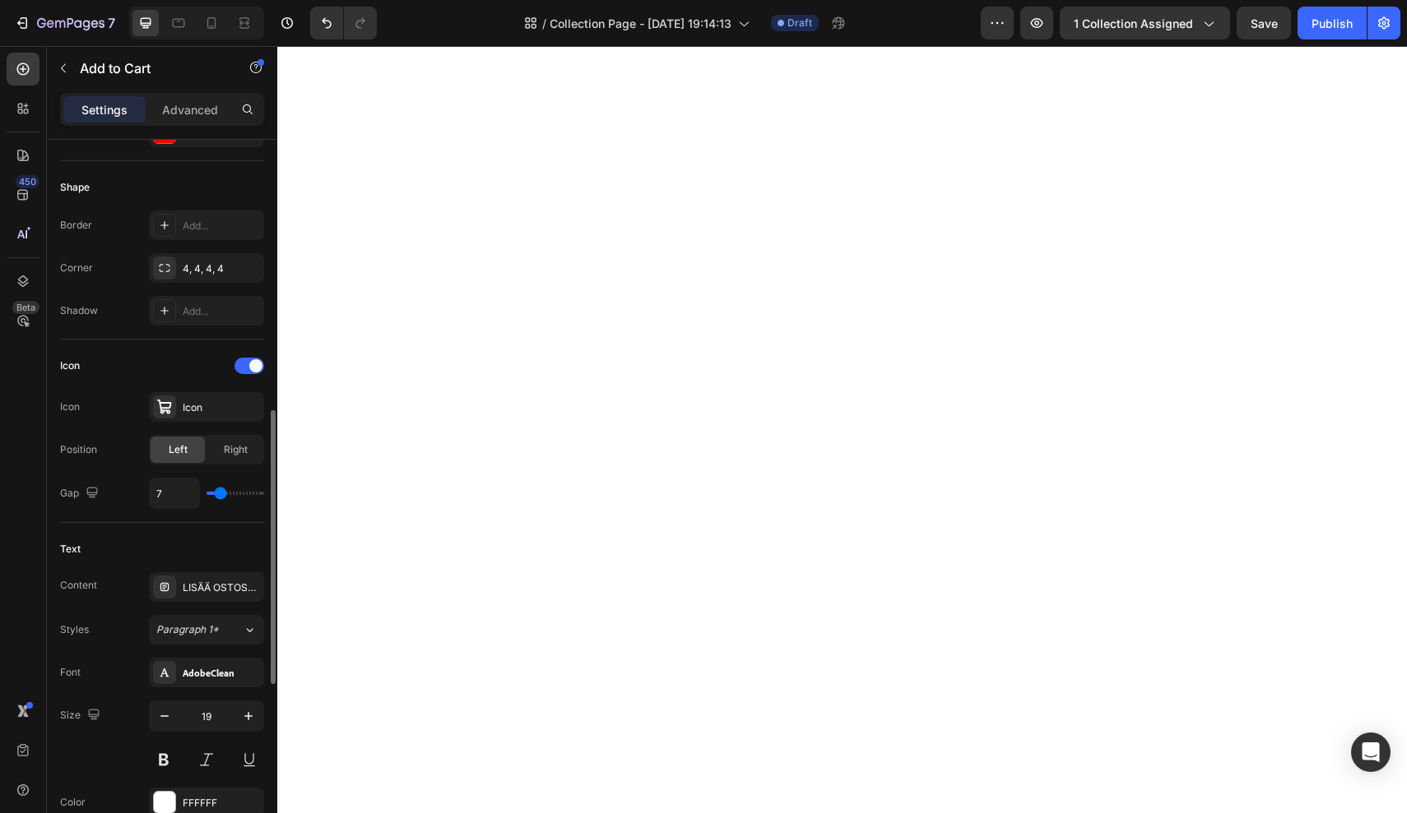
scroll to position [623, 0]
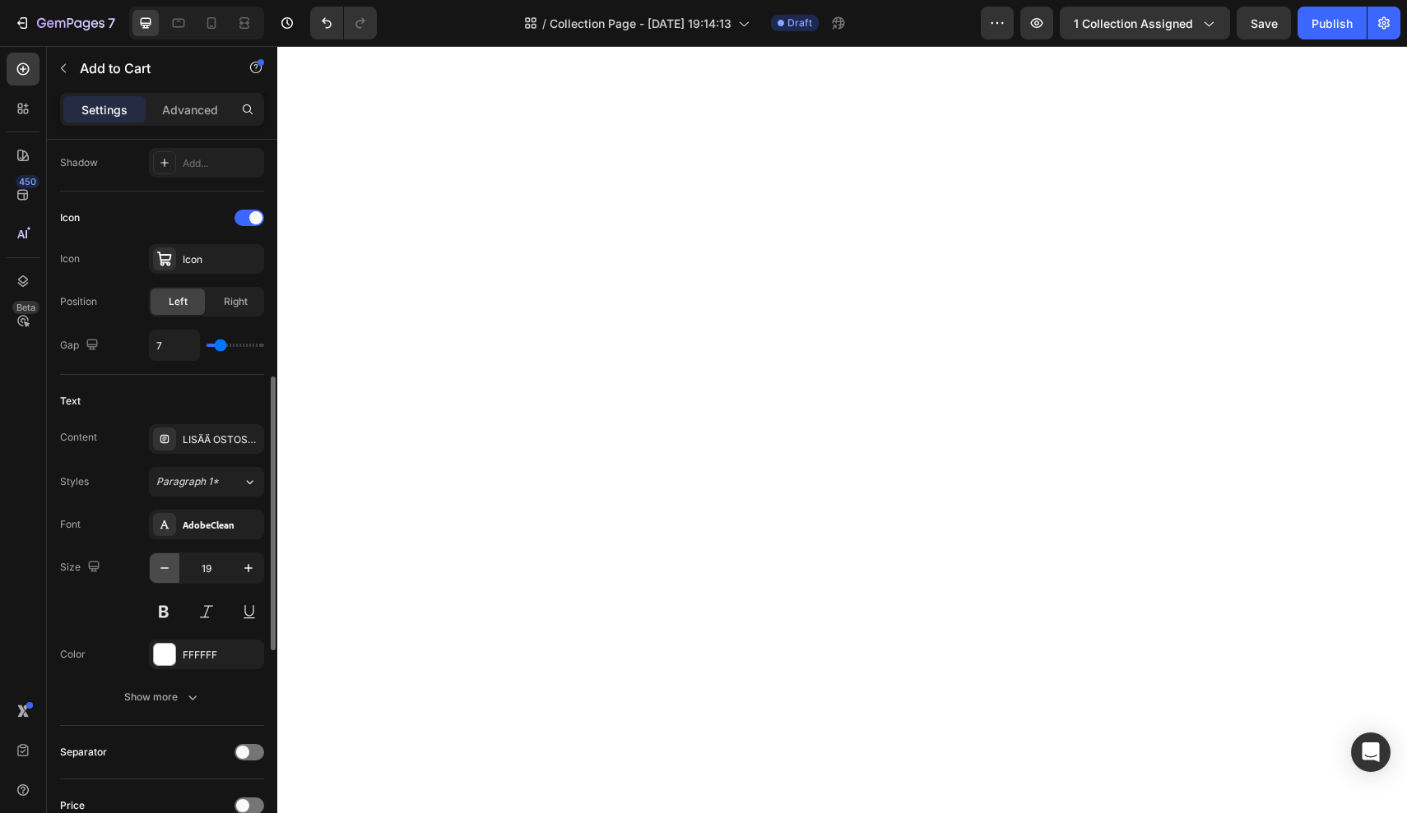
click at [167, 568] on icon "button" at bounding box center [164, 568] width 16 height 16
type input "15"
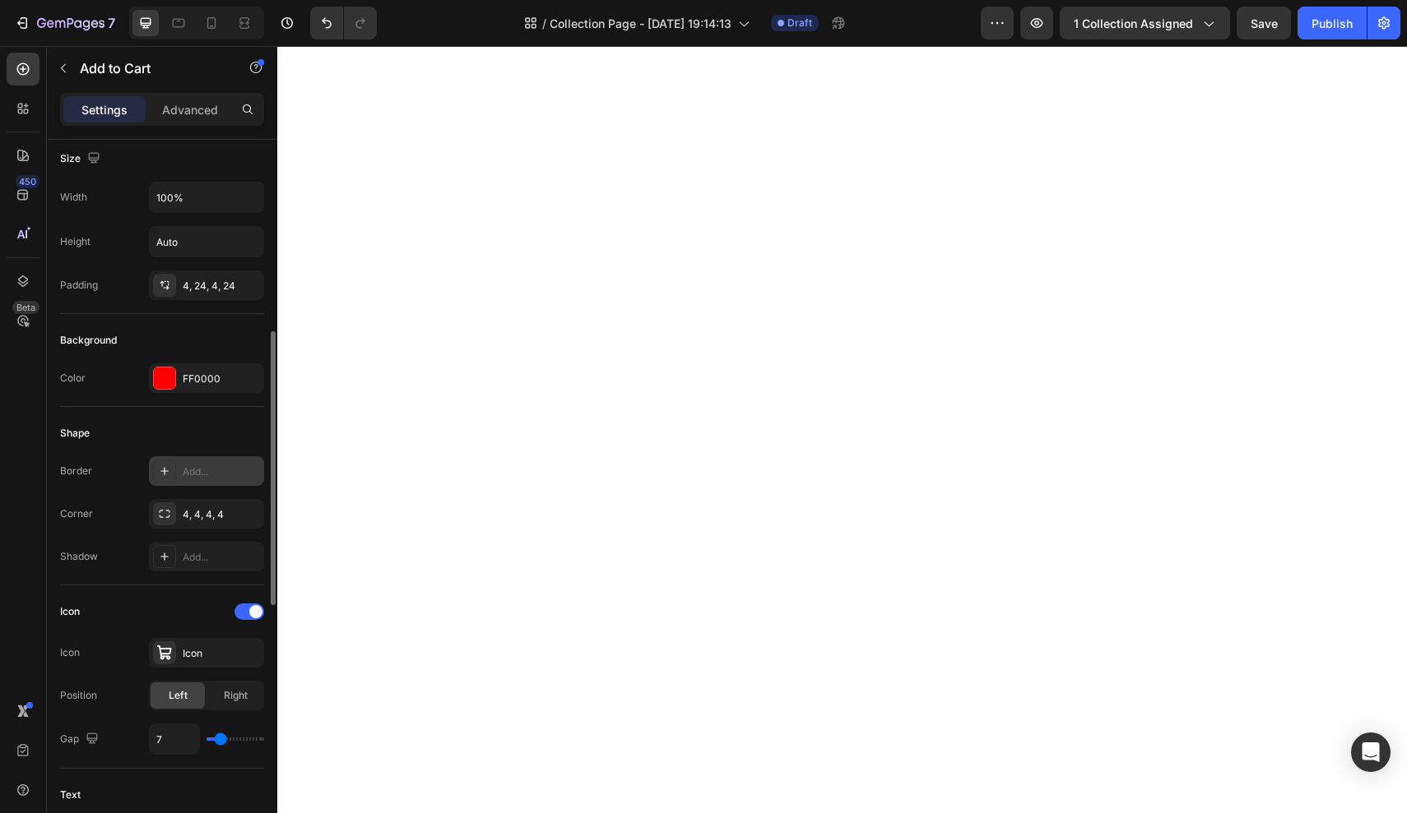
scroll to position [202, 0]
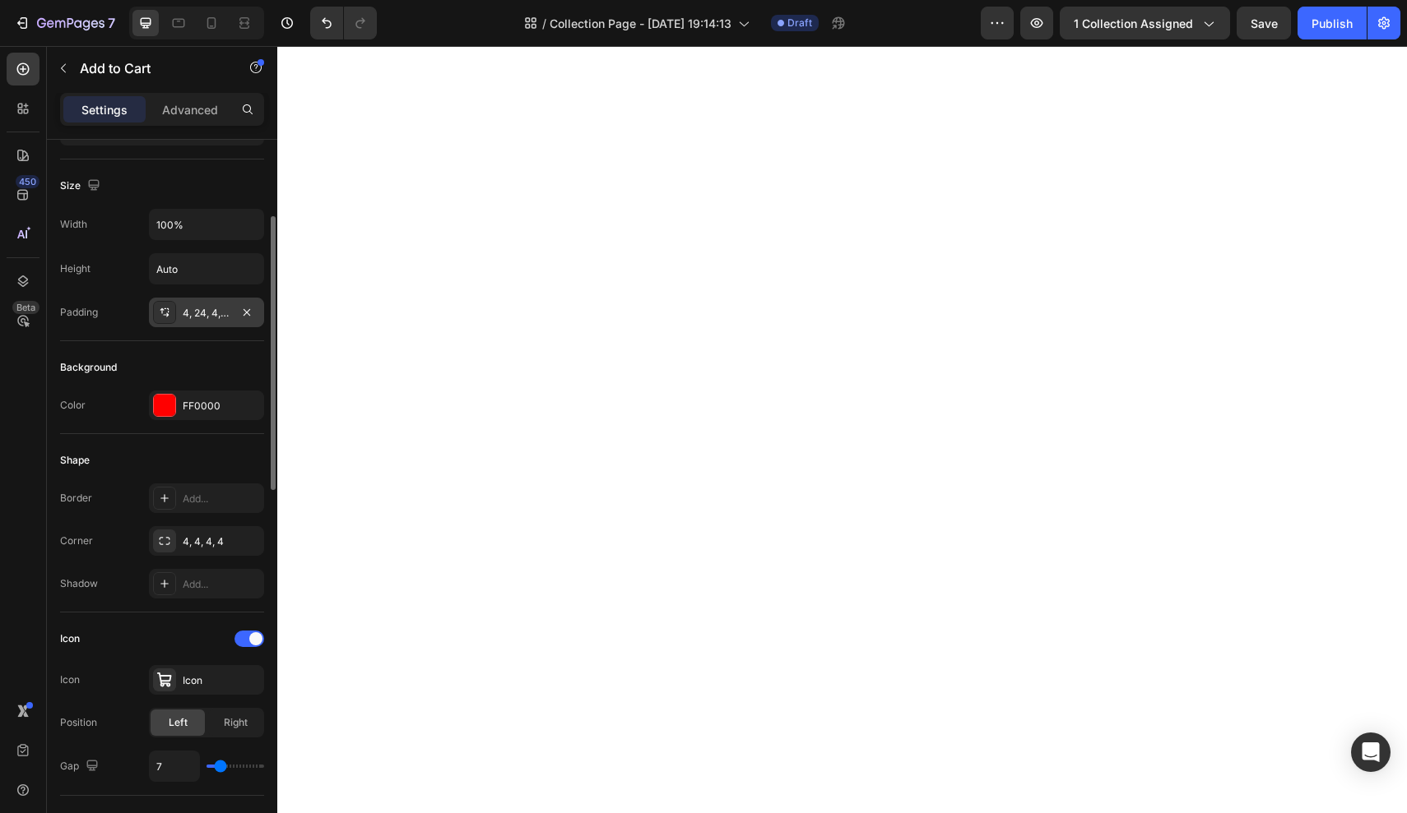
click at [213, 313] on div "4, 24, 4, 24" at bounding box center [207, 313] width 48 height 15
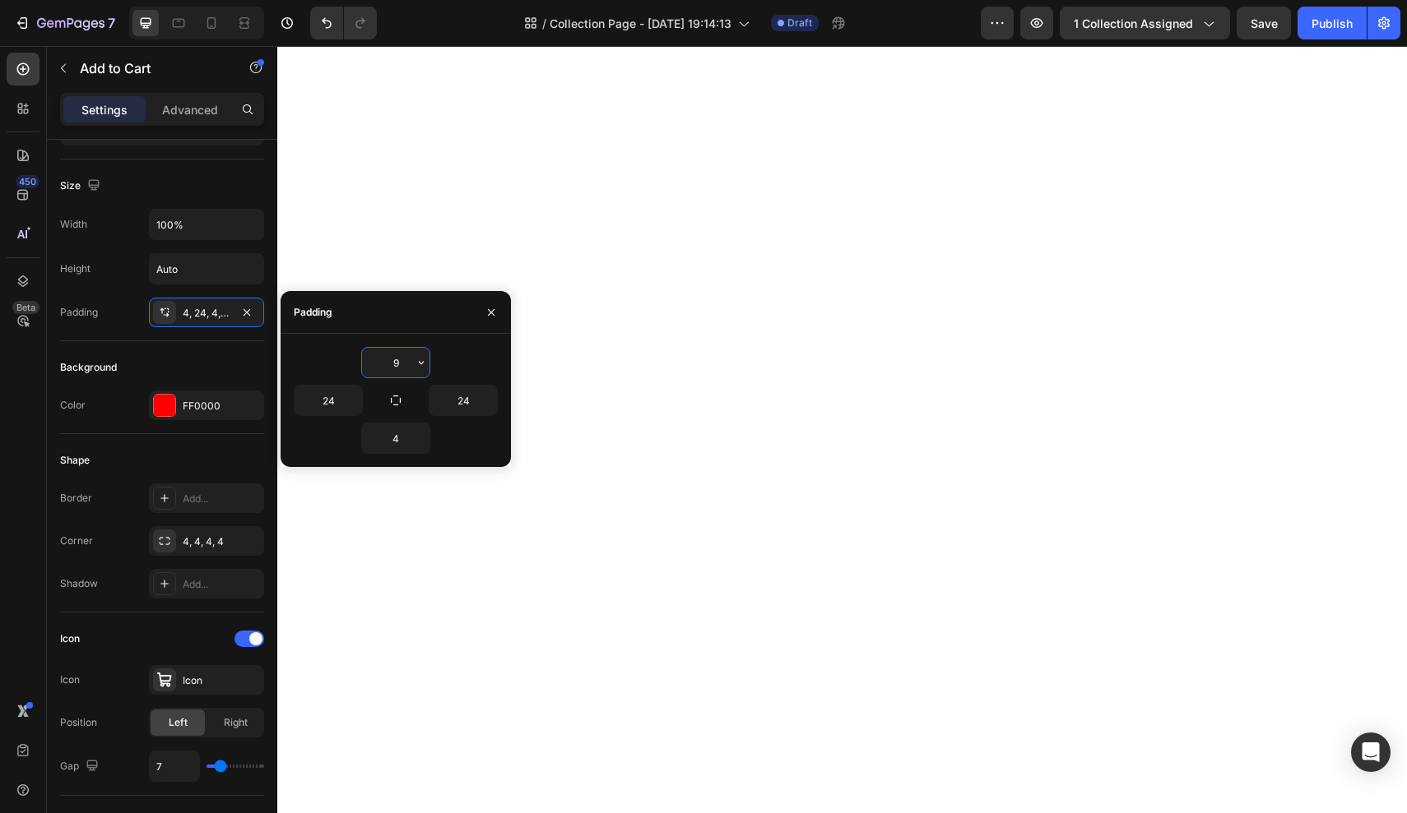
type input "10"
click at [406, 431] on input "4" at bounding box center [395, 439] width 67 height 30
type input "10"
click at [189, 438] on div "Shape Border Add... Corner 4, 4, 4, 4 Shadow Add..." at bounding box center [162, 523] width 204 height 178
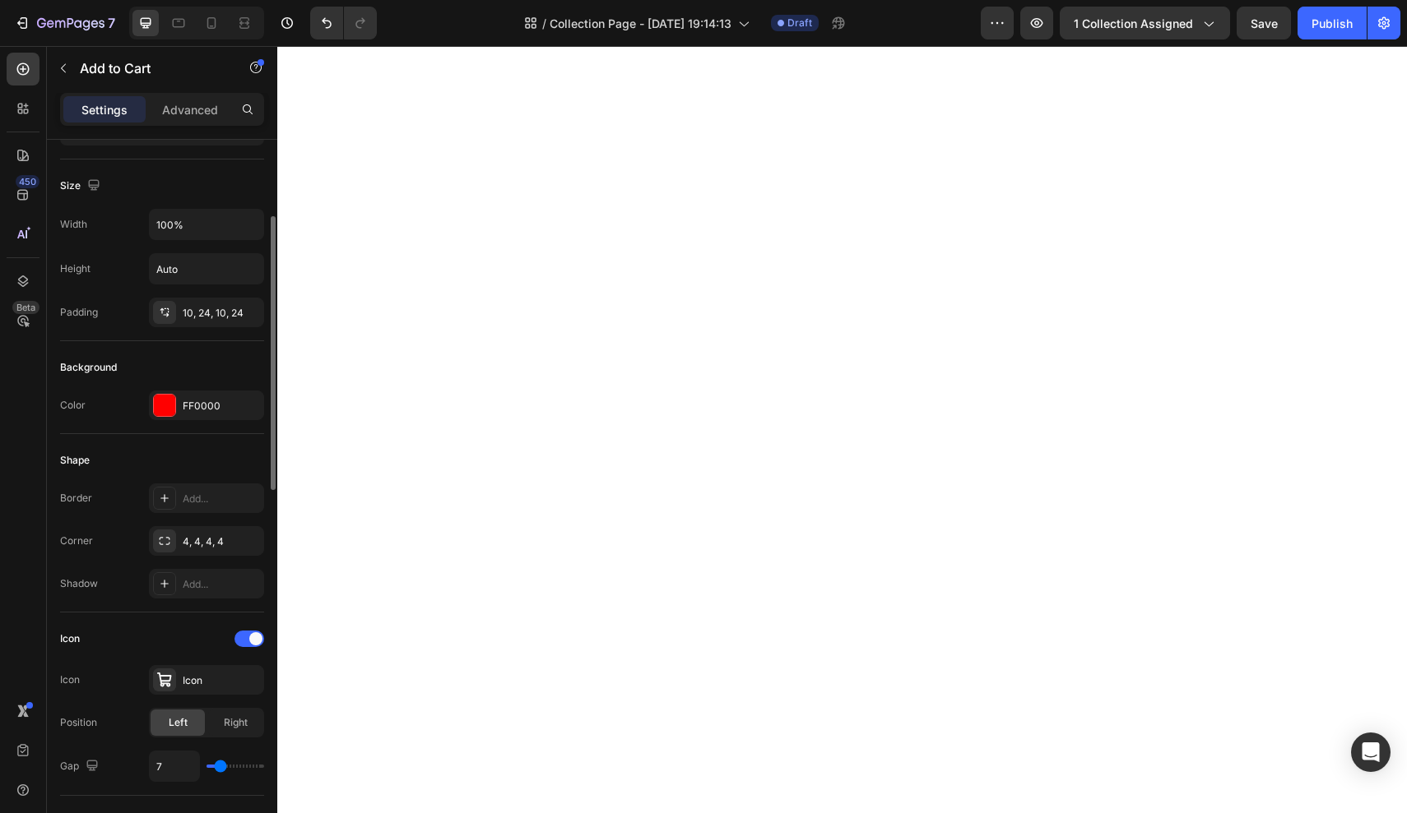
click at [151, 350] on div "Background Color FF0000" at bounding box center [162, 387] width 204 height 93
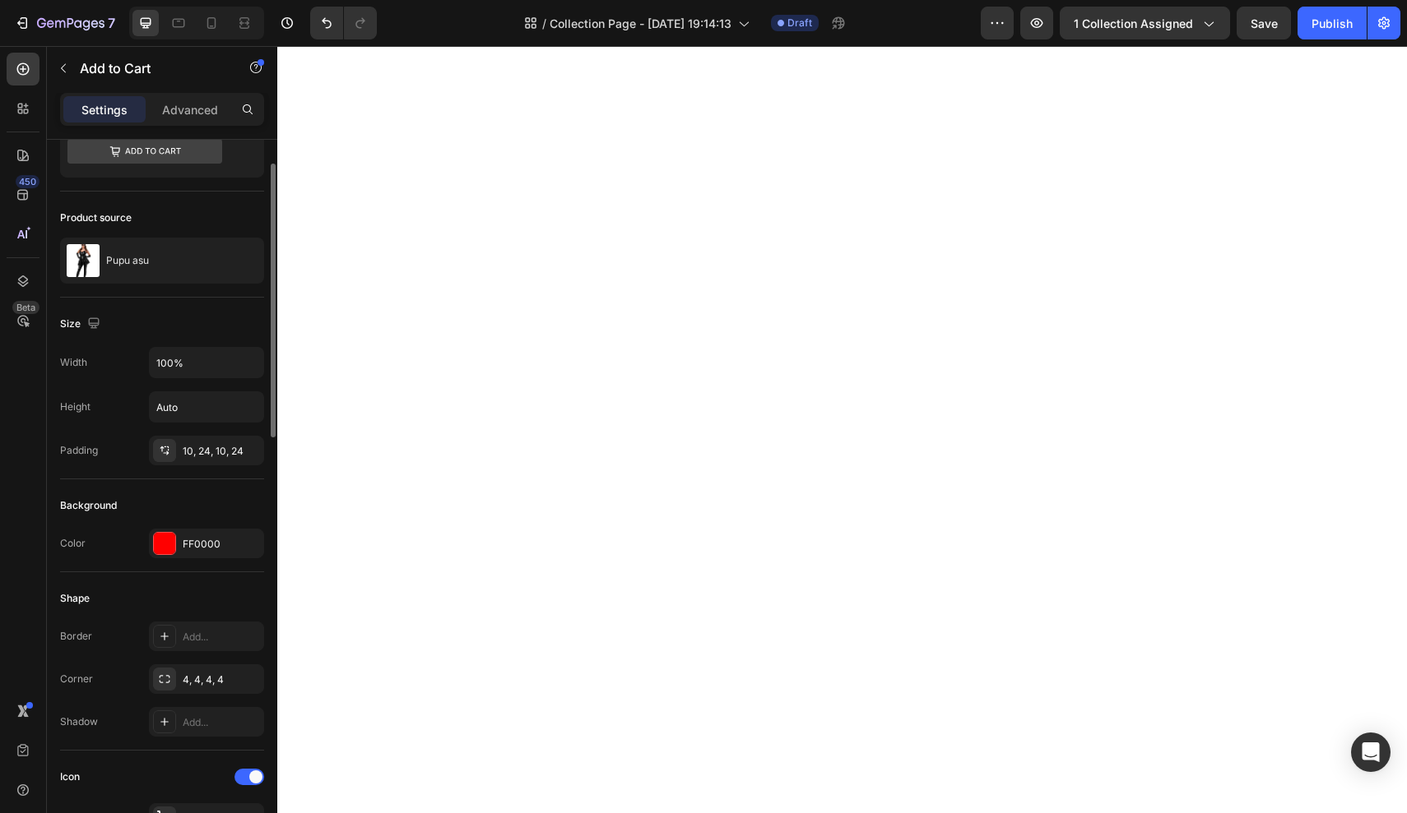
scroll to position [0, 0]
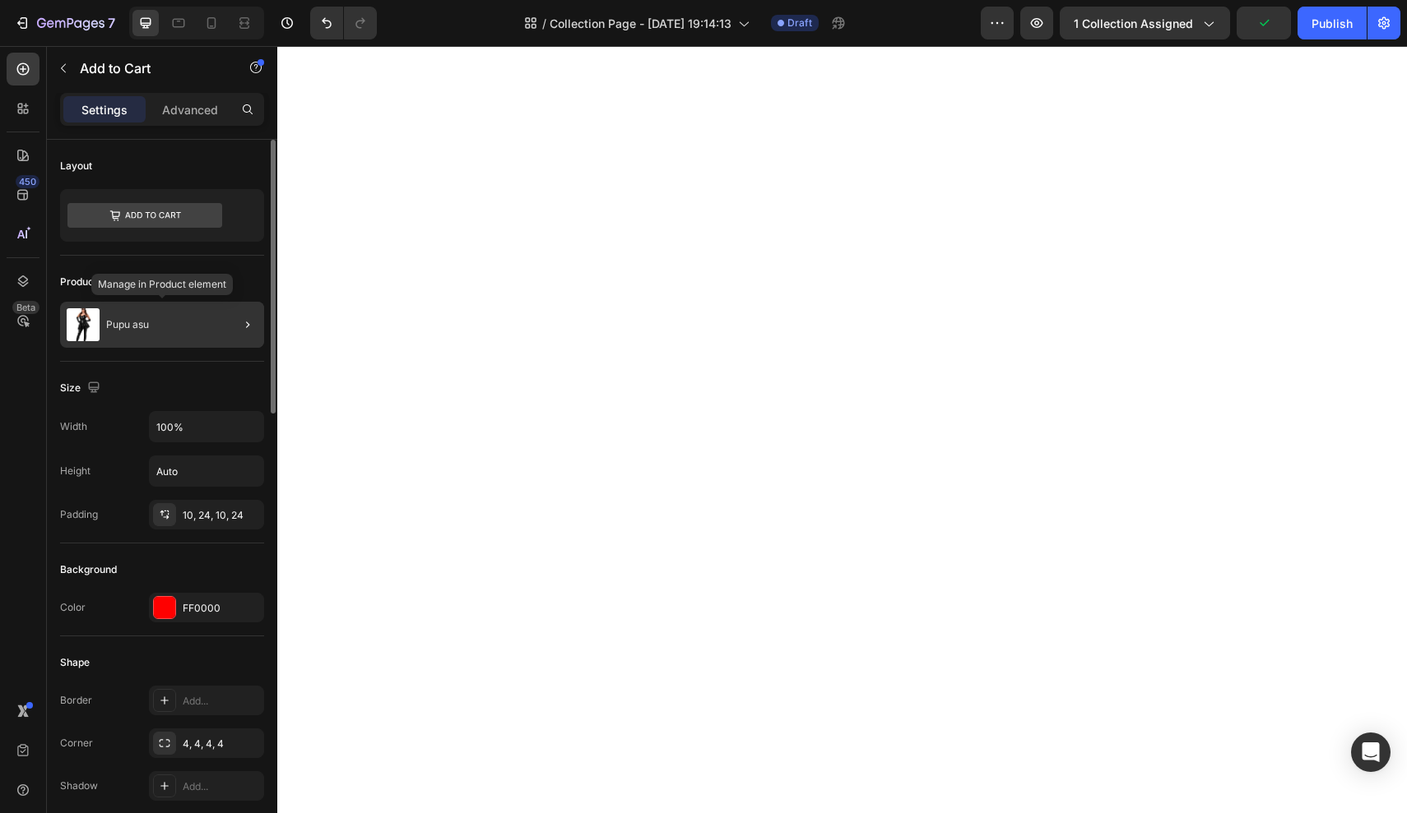
click at [157, 321] on div "Pupu asu" at bounding box center [162, 325] width 204 height 46
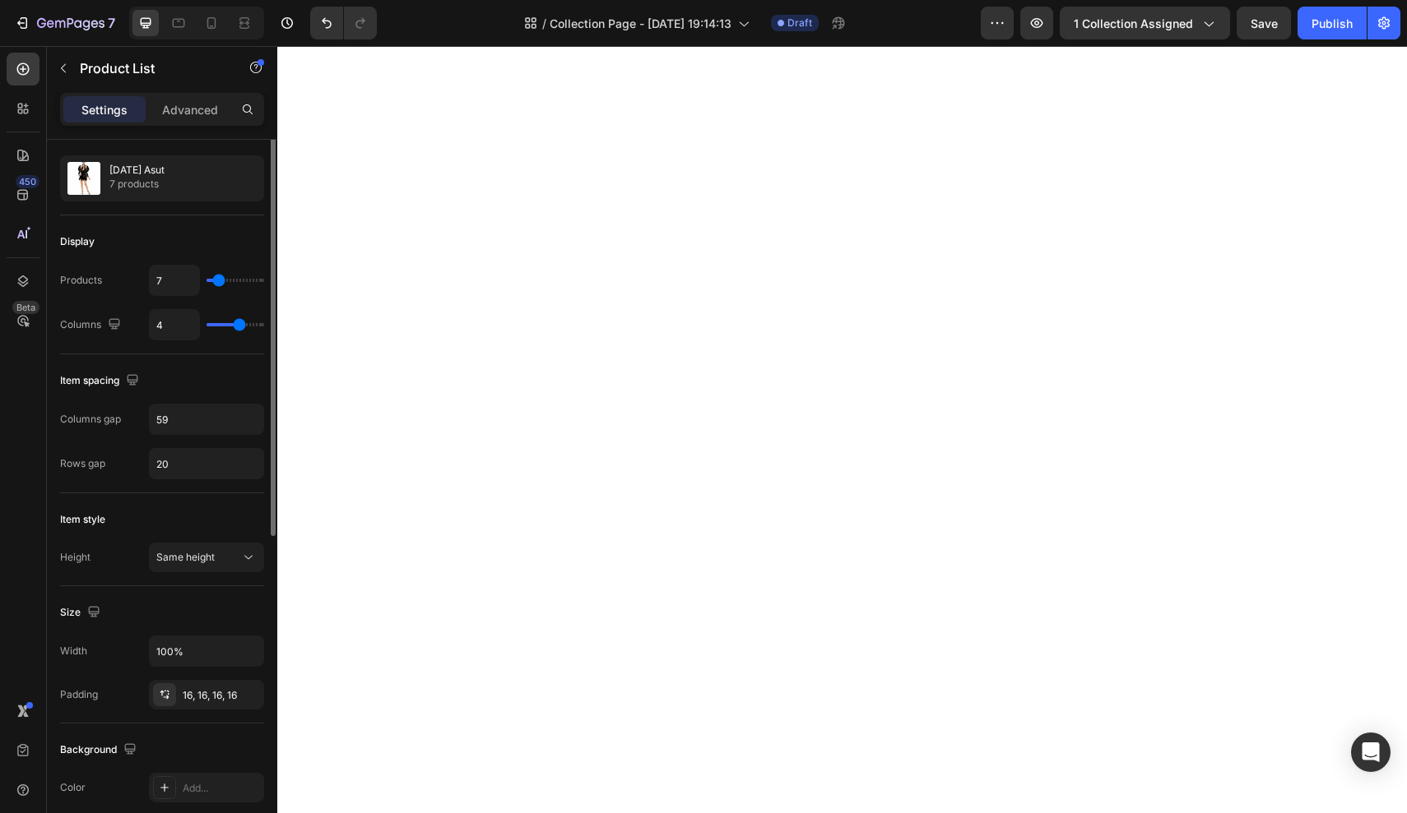
scroll to position [153, 0]
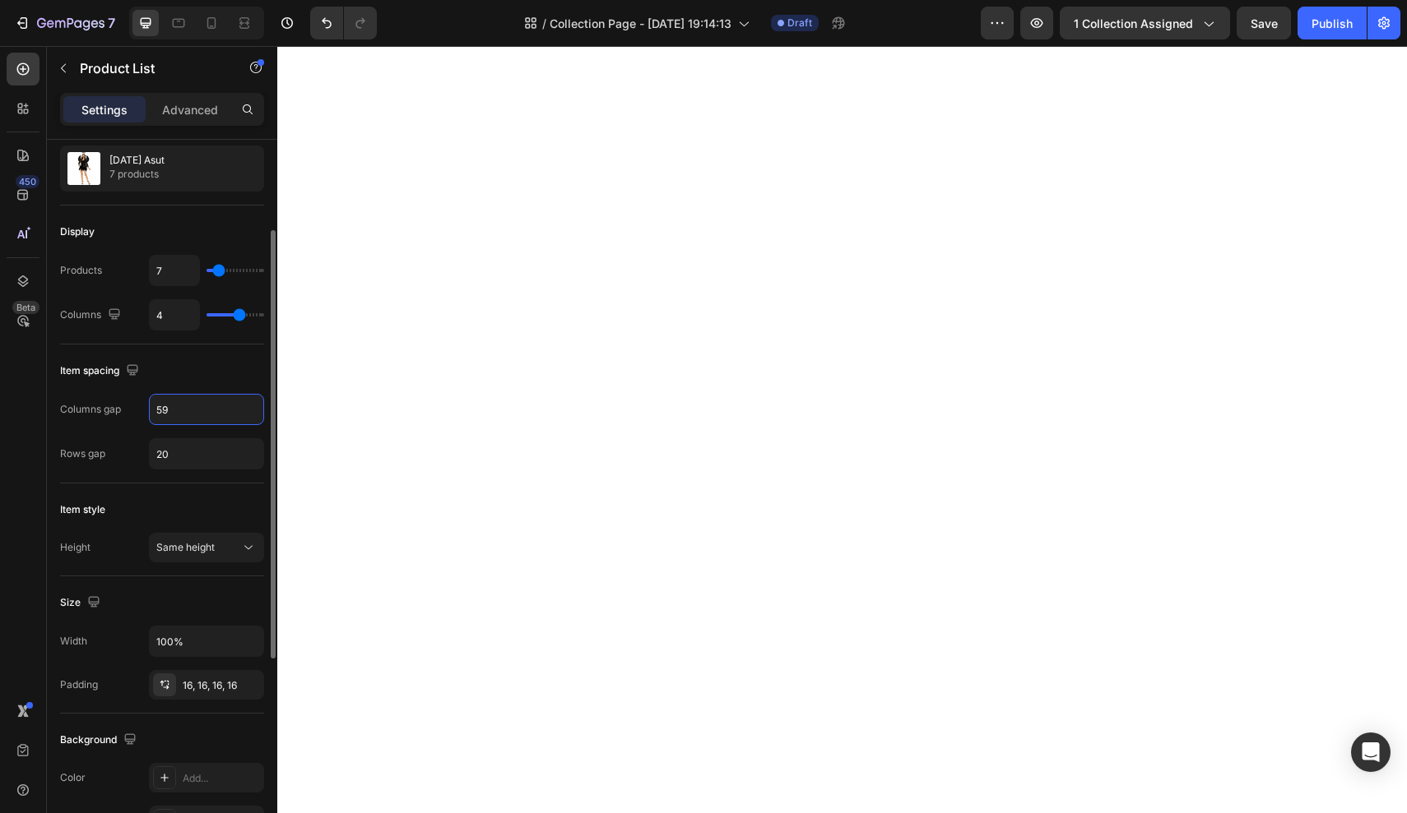
click at [172, 413] on input "59" at bounding box center [207, 410] width 114 height 30
type input "39"
click at [170, 438] on div "Columns gap 39 Rows gap 20" at bounding box center [162, 432] width 204 height 76
click at [187, 444] on input "20" at bounding box center [207, 454] width 114 height 30
type input "26"
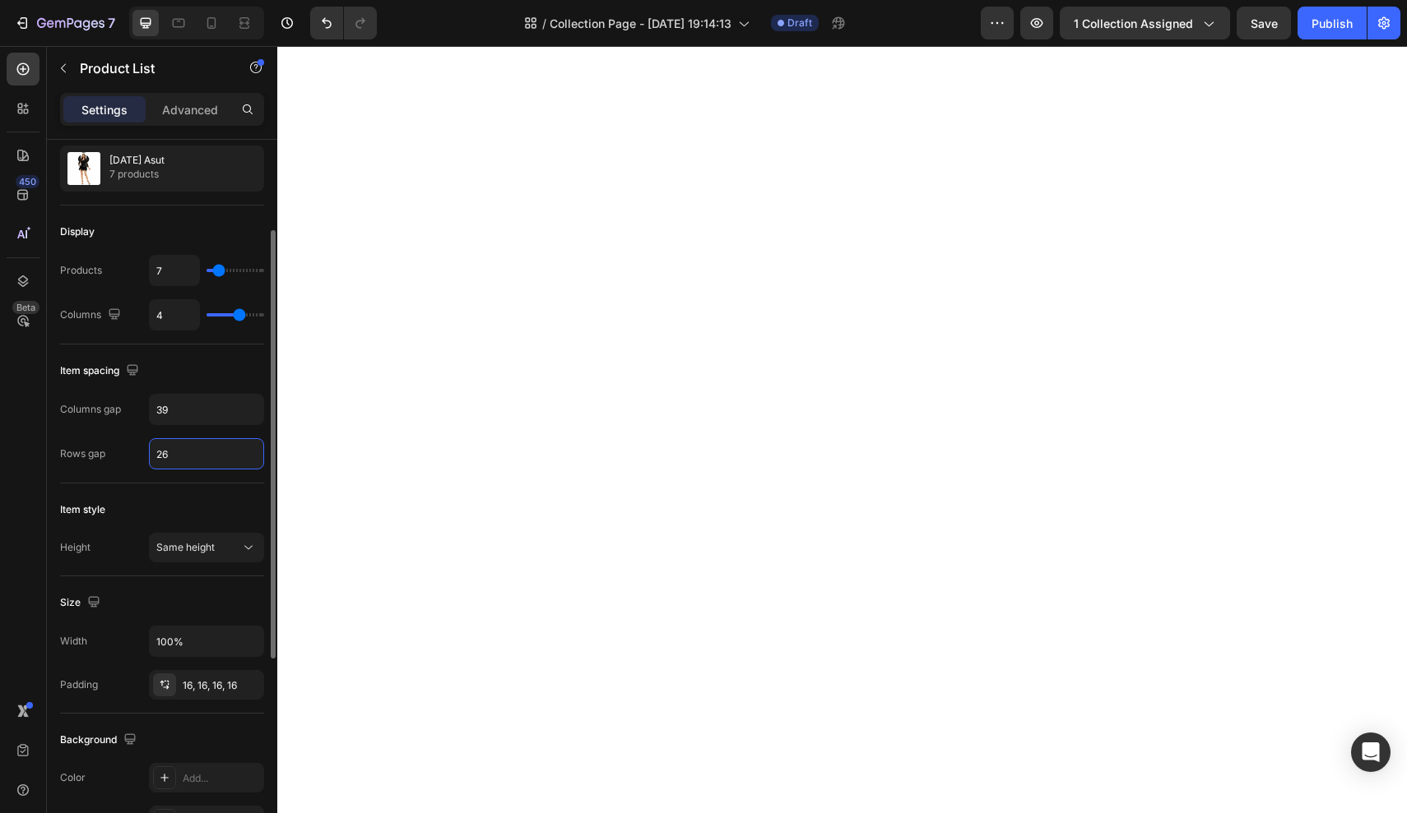
click at [176, 517] on div "Item style" at bounding box center [162, 510] width 204 height 26
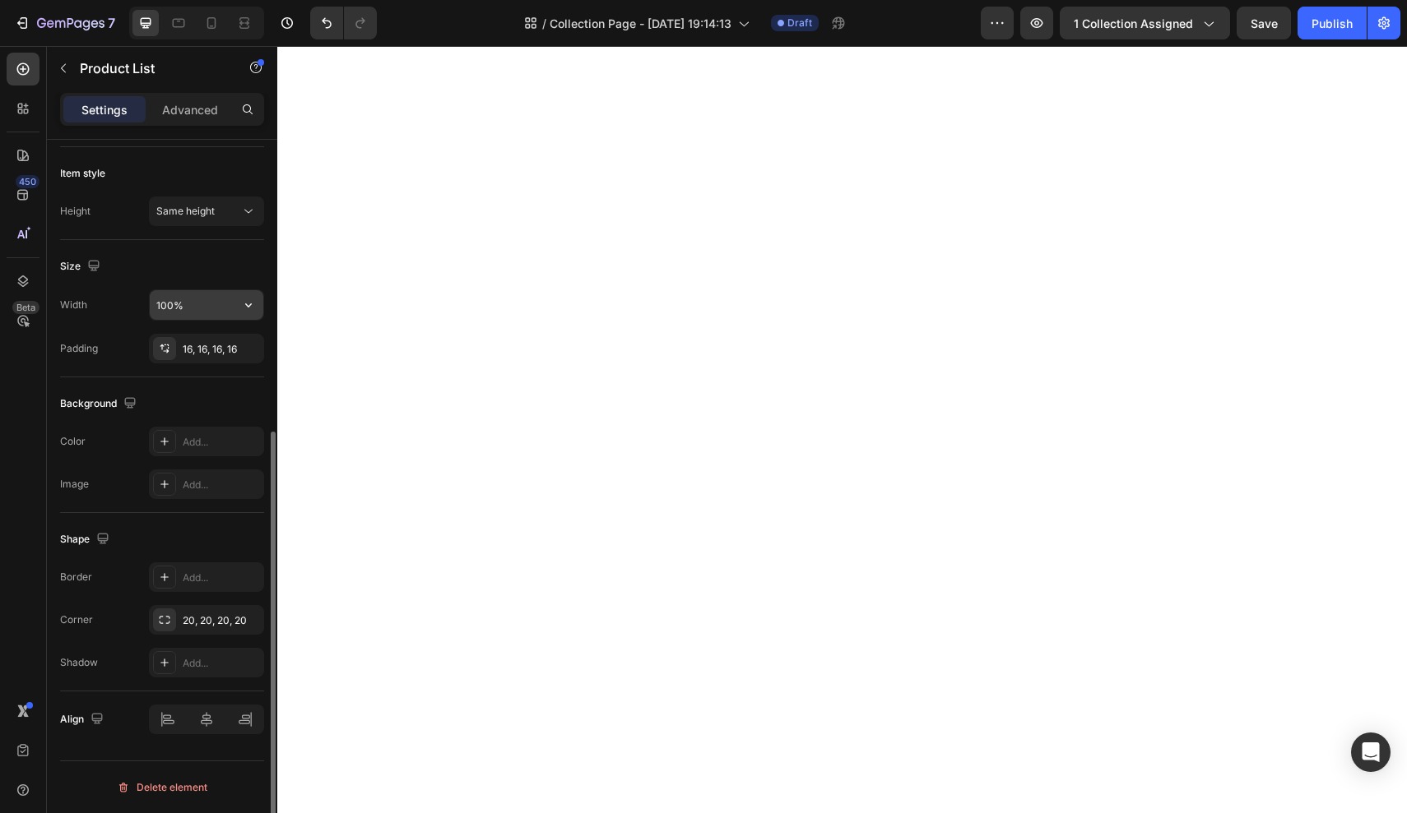
scroll to position [489, 0]
click at [249, 618] on icon "button" at bounding box center [246, 620] width 7 height 7
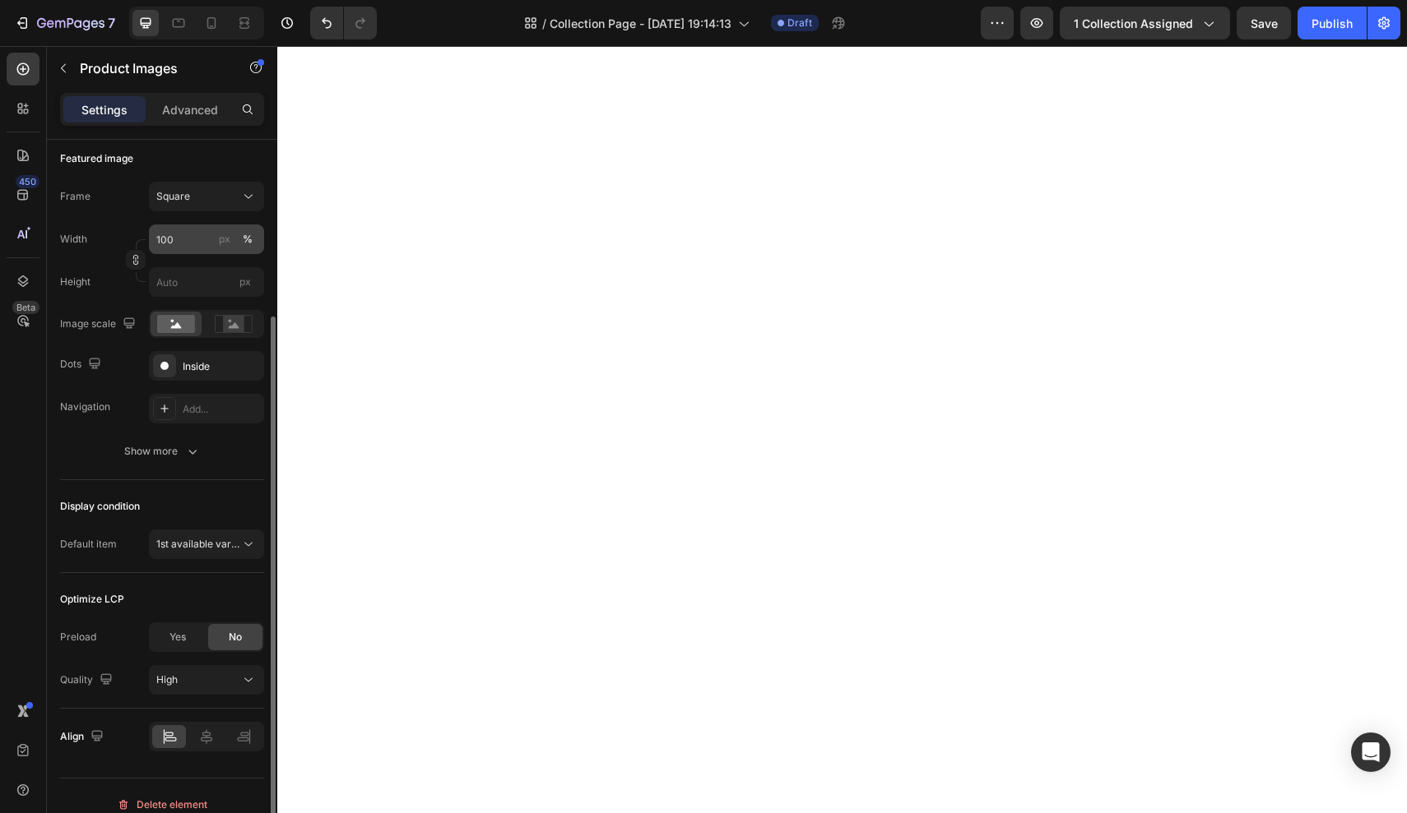
scroll to position [233, 0]
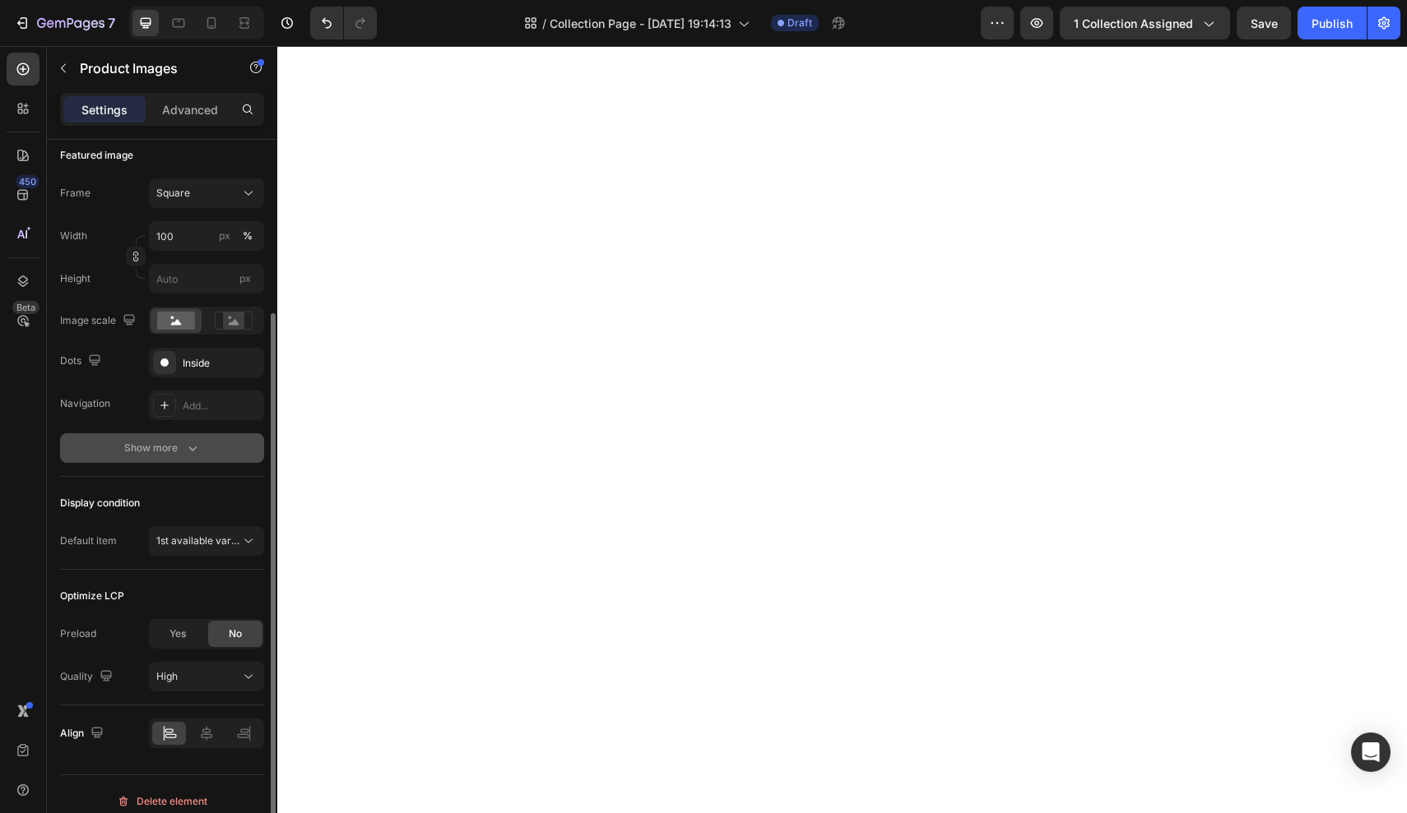
click at [186, 448] on icon "button" at bounding box center [192, 448] width 16 height 16
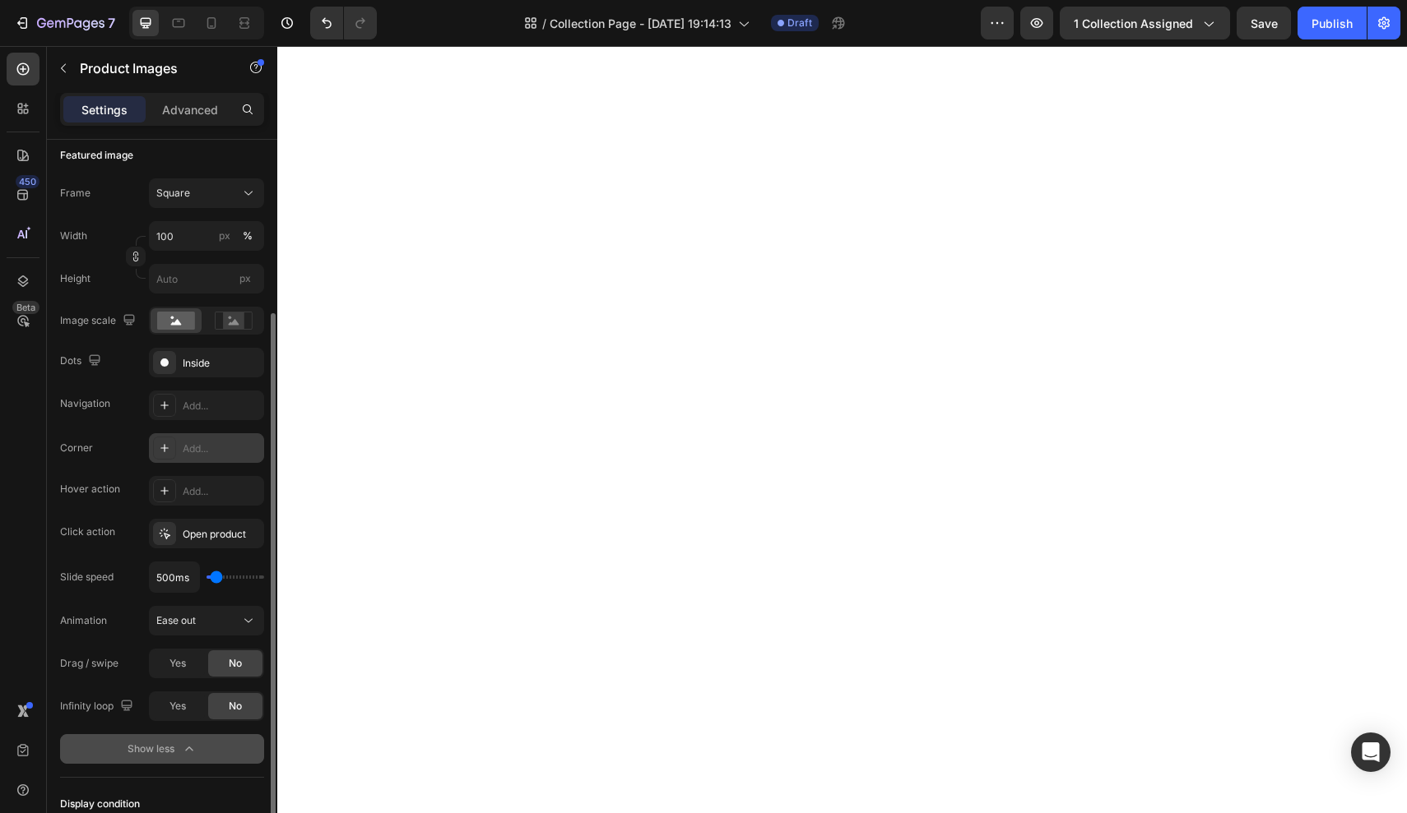
click at [162, 447] on icon at bounding box center [164, 448] width 13 height 13
click at [109, 490] on div "Hover action" at bounding box center [90, 489] width 60 height 15
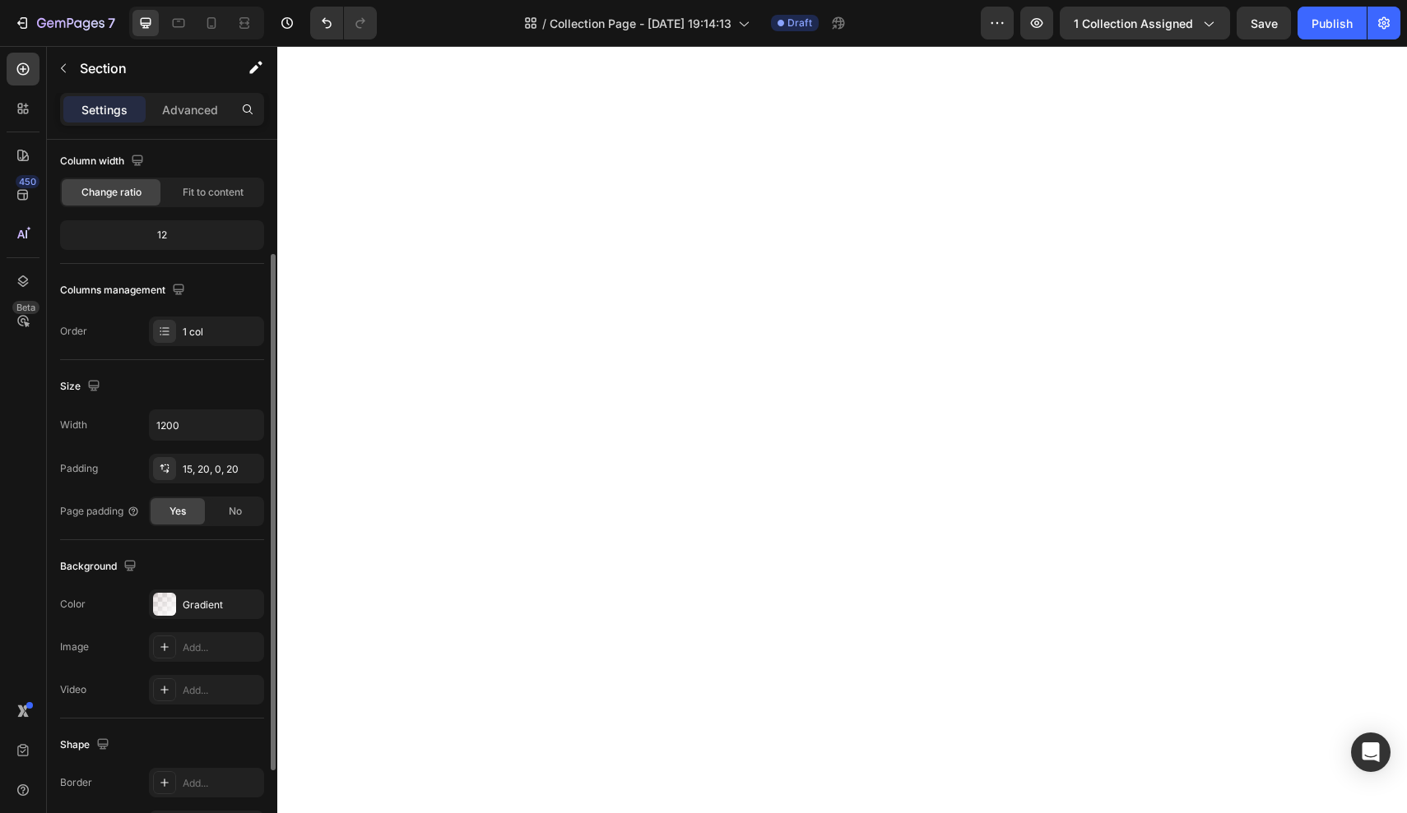
scroll to position [151, 0]
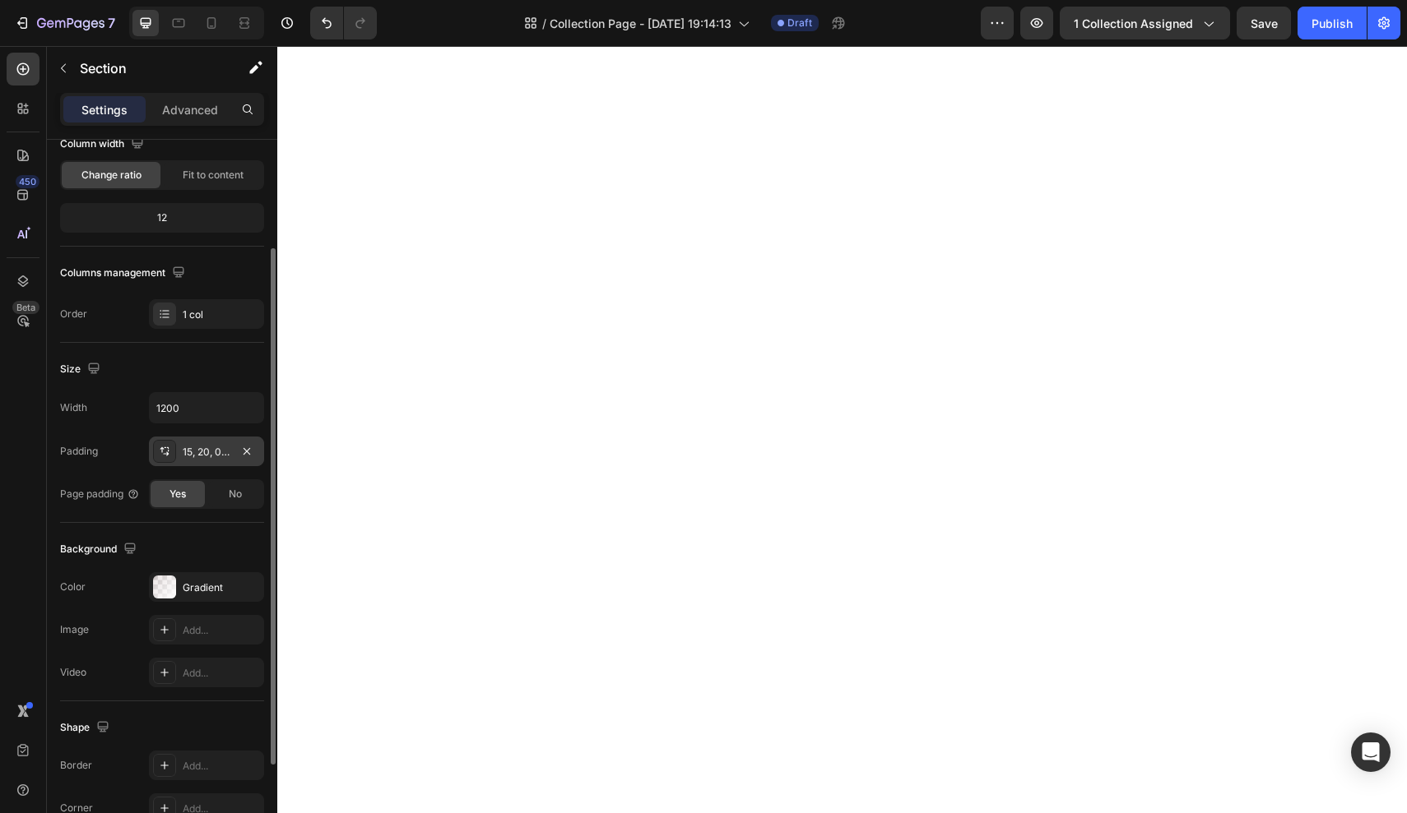
click at [194, 451] on div "15, 20, 0, 20" at bounding box center [207, 452] width 48 height 15
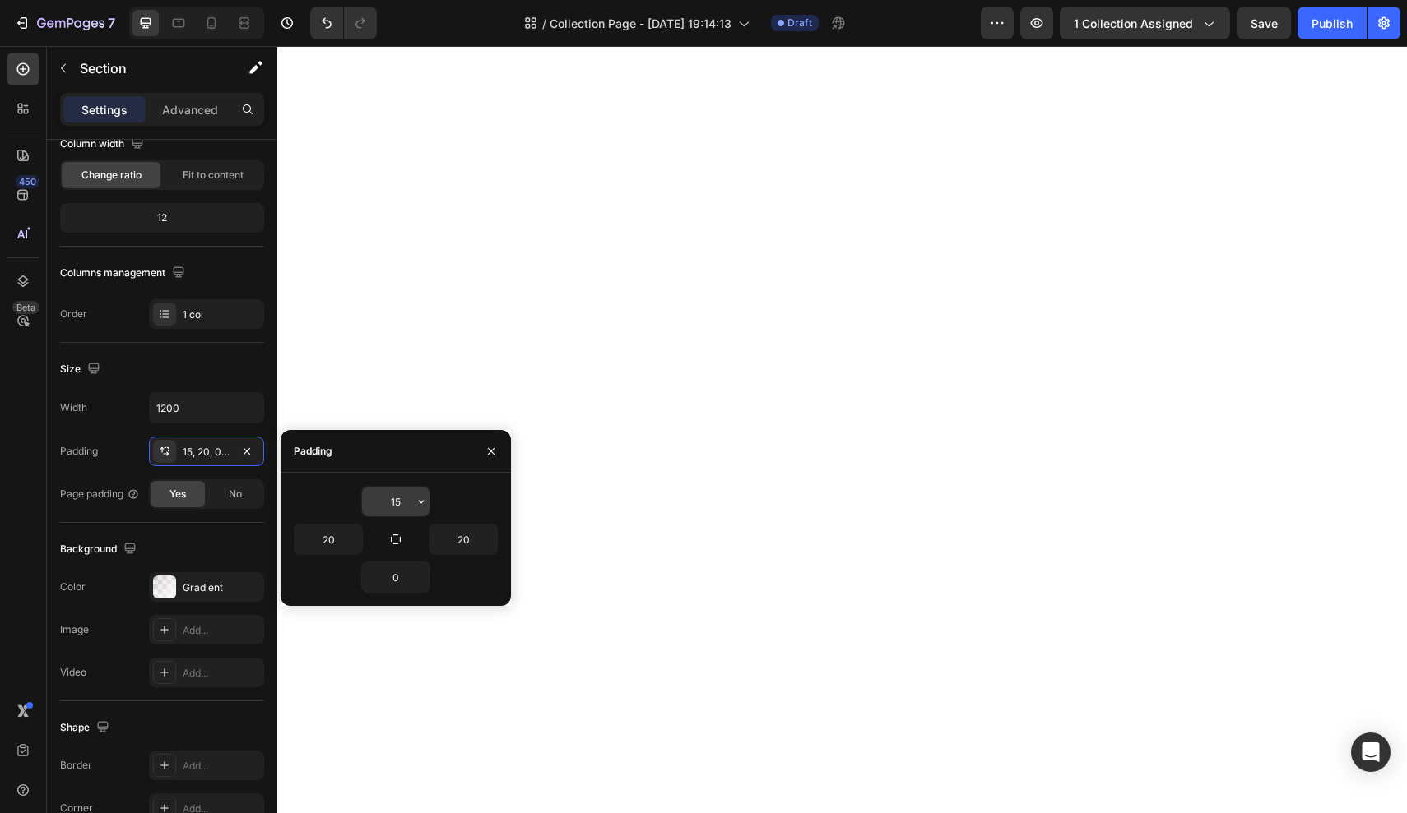
click at [404, 503] on input "15" at bounding box center [395, 502] width 67 height 30
type input "15"
click at [152, 355] on div "Size Width 1200 Padding 15, 20, 0, 20 Page padding Yes No" at bounding box center [162, 433] width 204 height 180
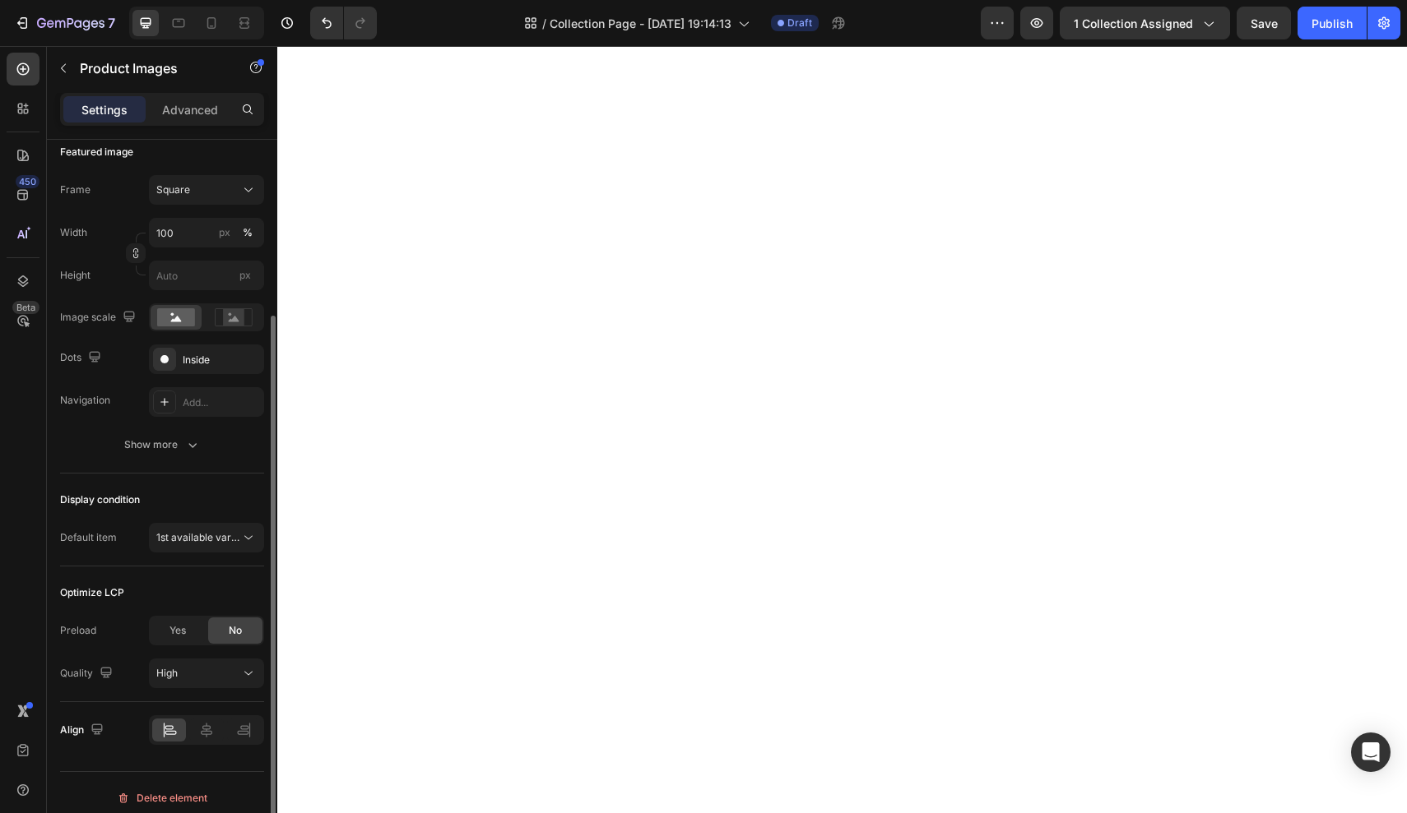
scroll to position [247, 0]
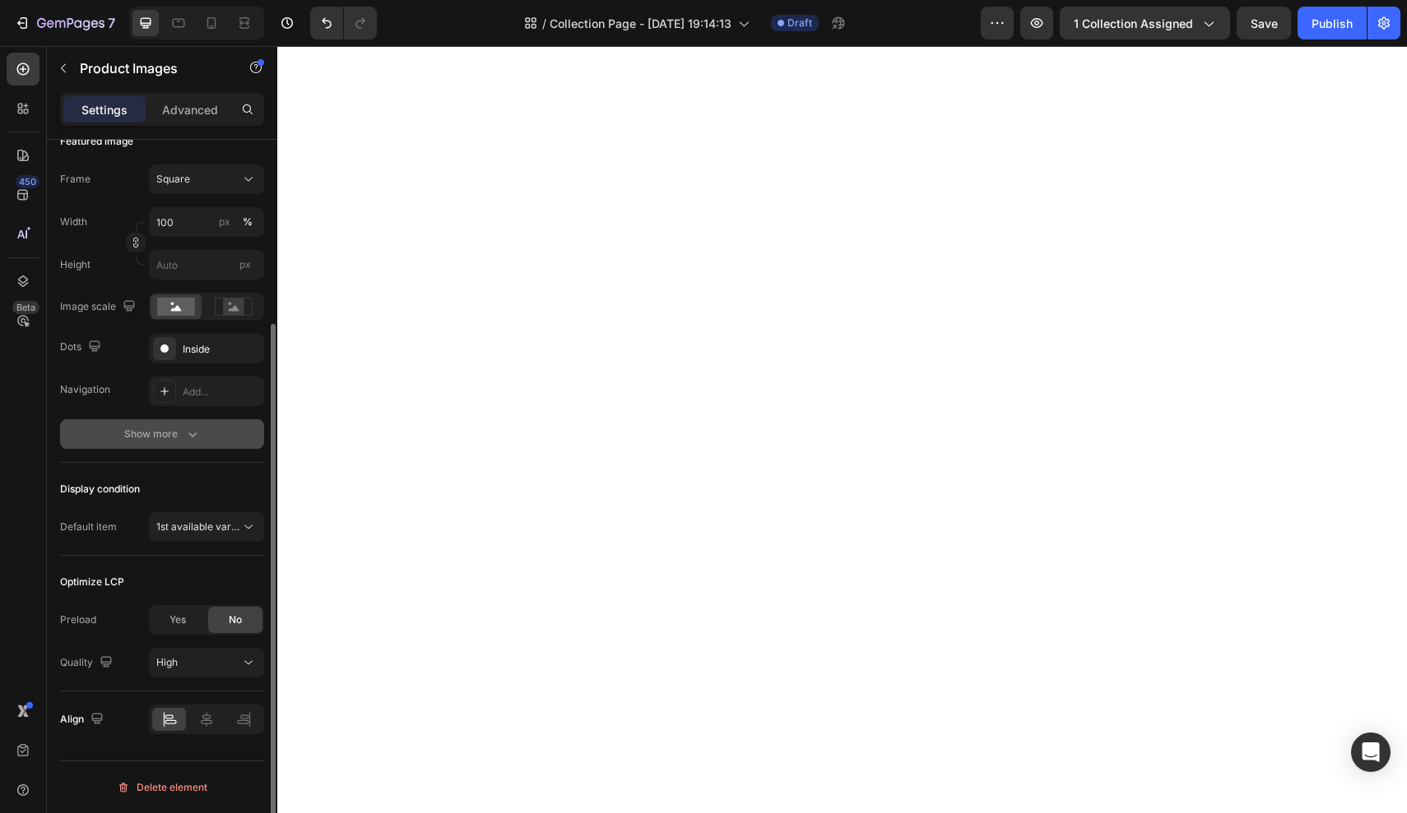
click at [183, 431] on div "Show more" at bounding box center [162, 434] width 76 height 16
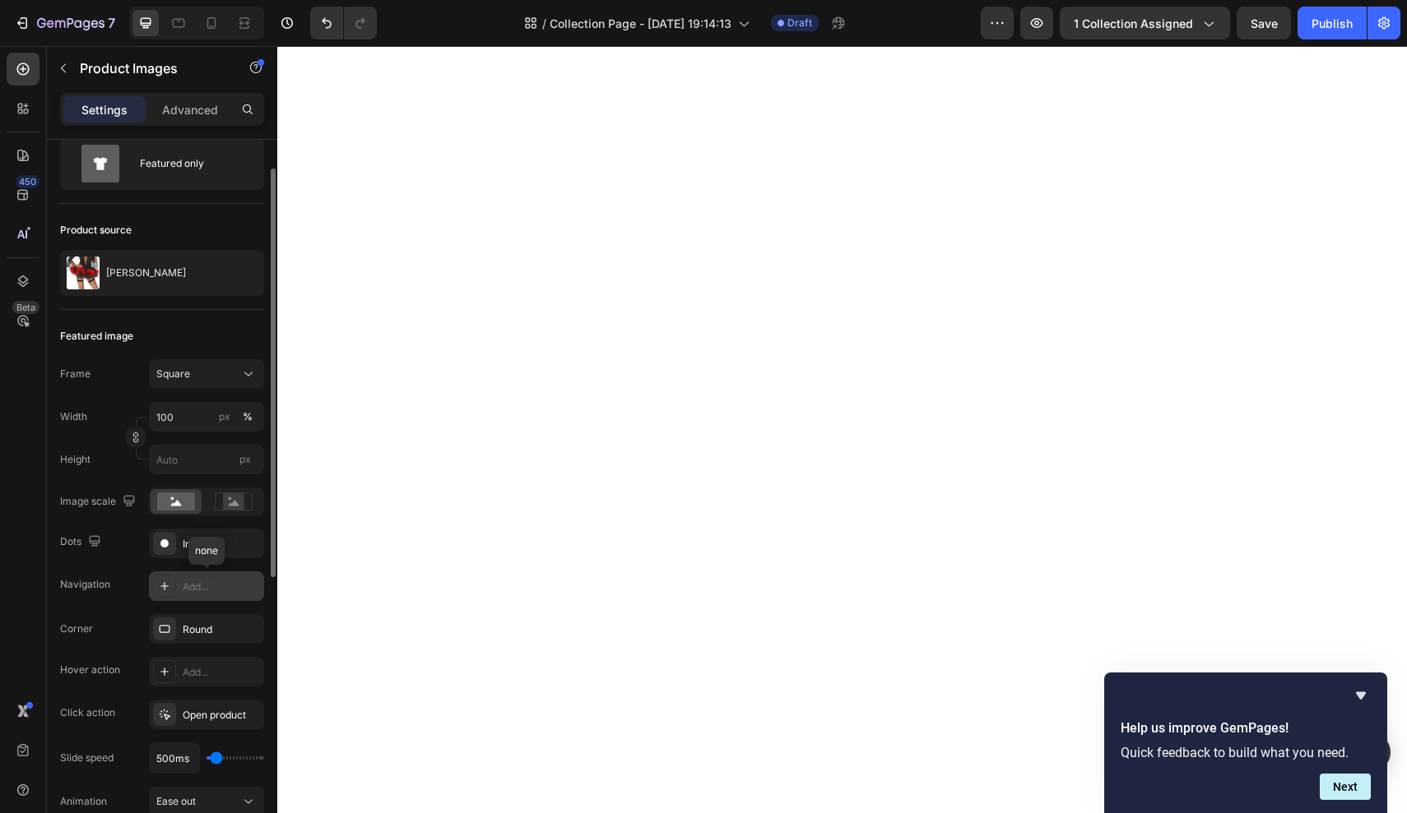
scroll to position [47, 0]
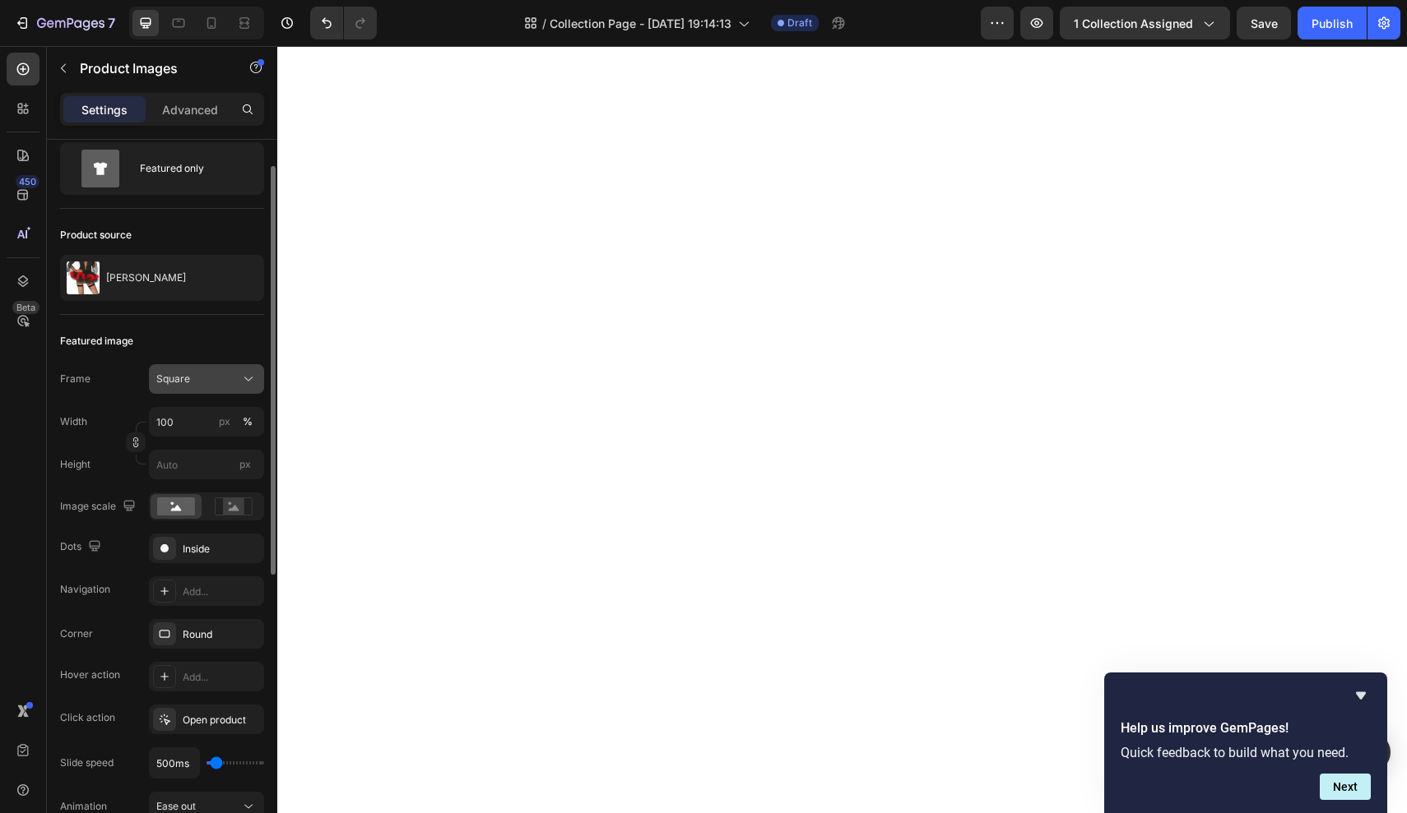
click at [215, 387] on button "Square" at bounding box center [206, 379] width 115 height 30
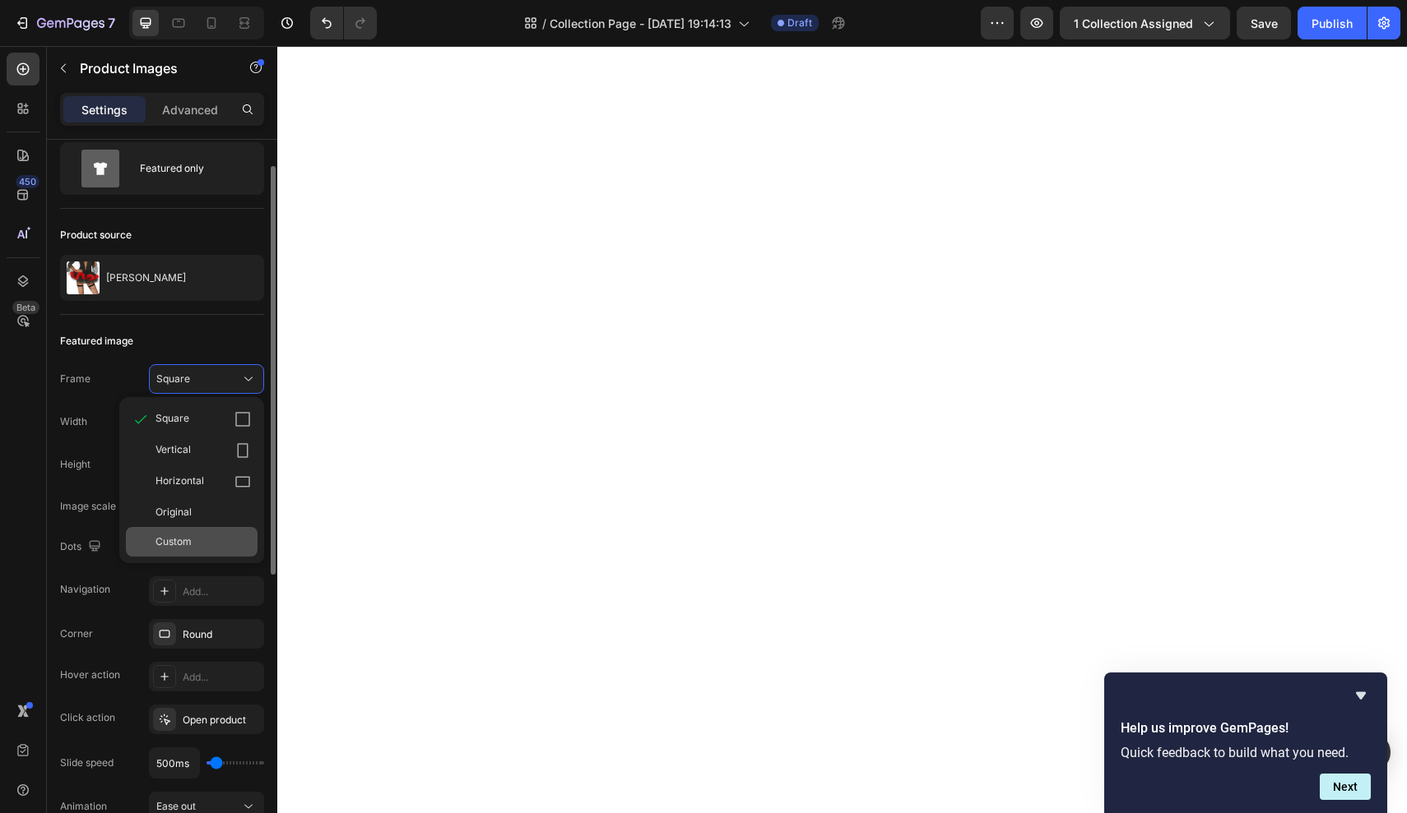
click at [179, 543] on span "Custom" at bounding box center [173, 542] width 36 height 15
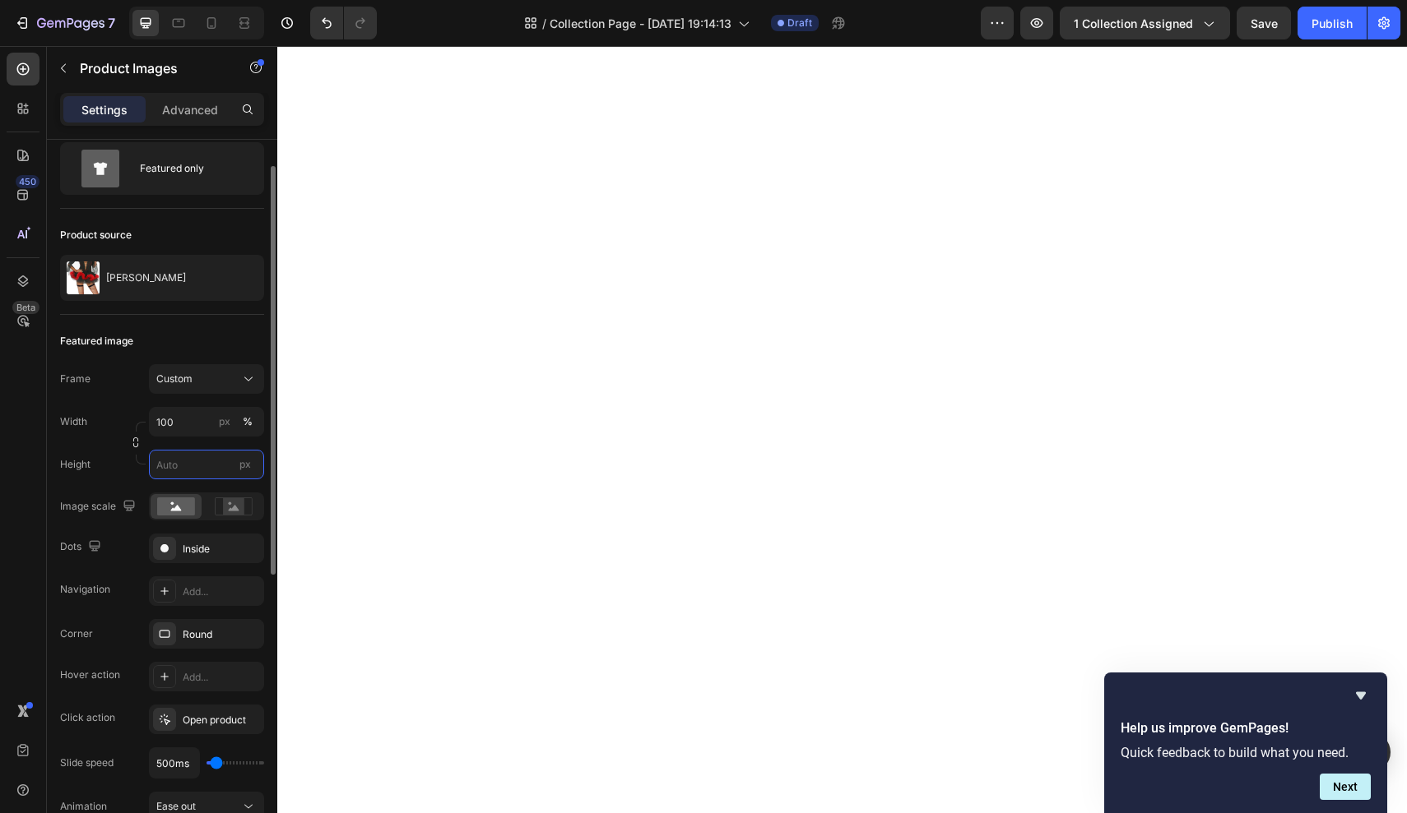
click at [182, 466] on input "px" at bounding box center [206, 465] width 115 height 30
type input "7"
type input "300"
click at [276, 384] on div at bounding box center [271, 500] width 12 height 721
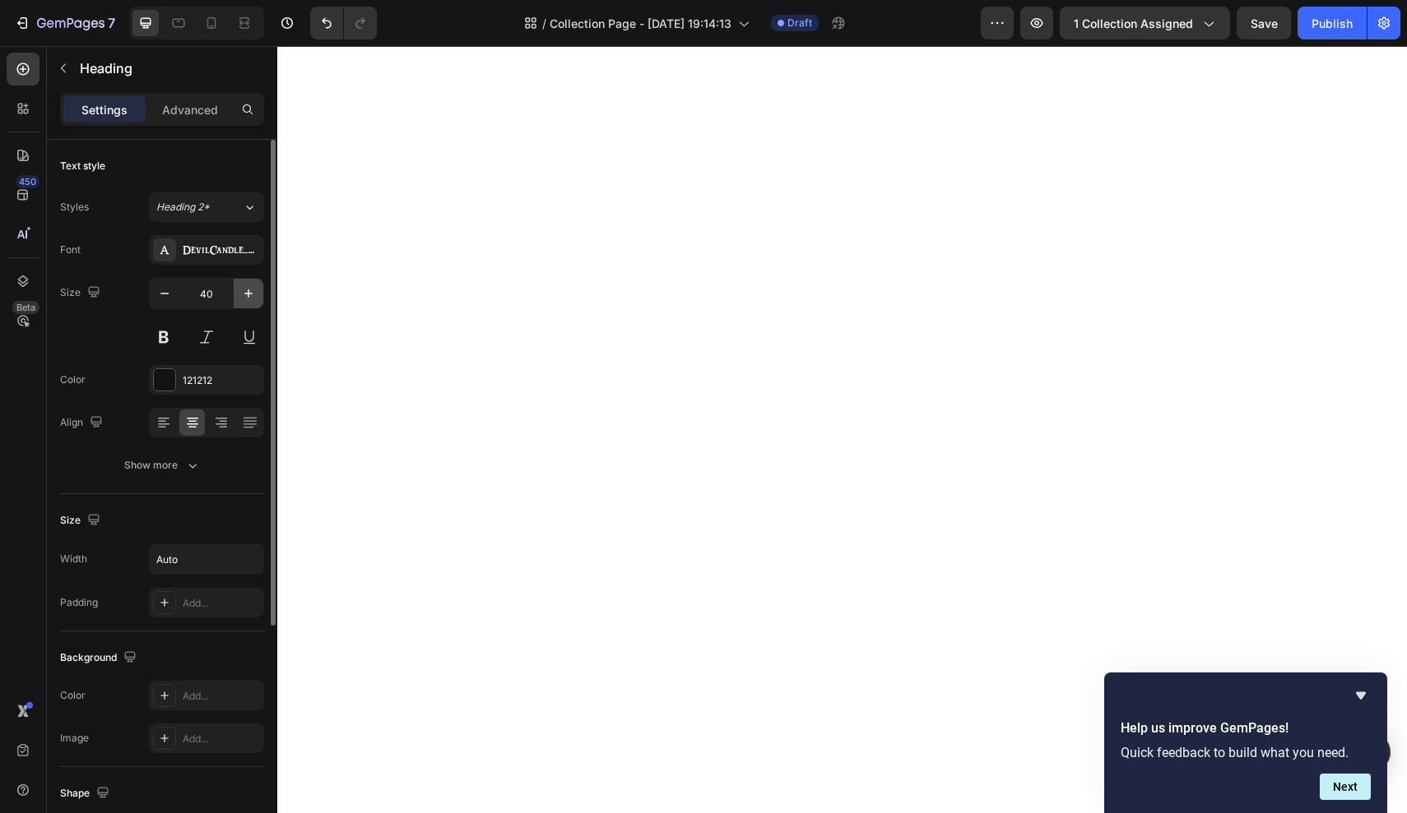
click at [243, 296] on icon "button" at bounding box center [248, 293] width 16 height 16
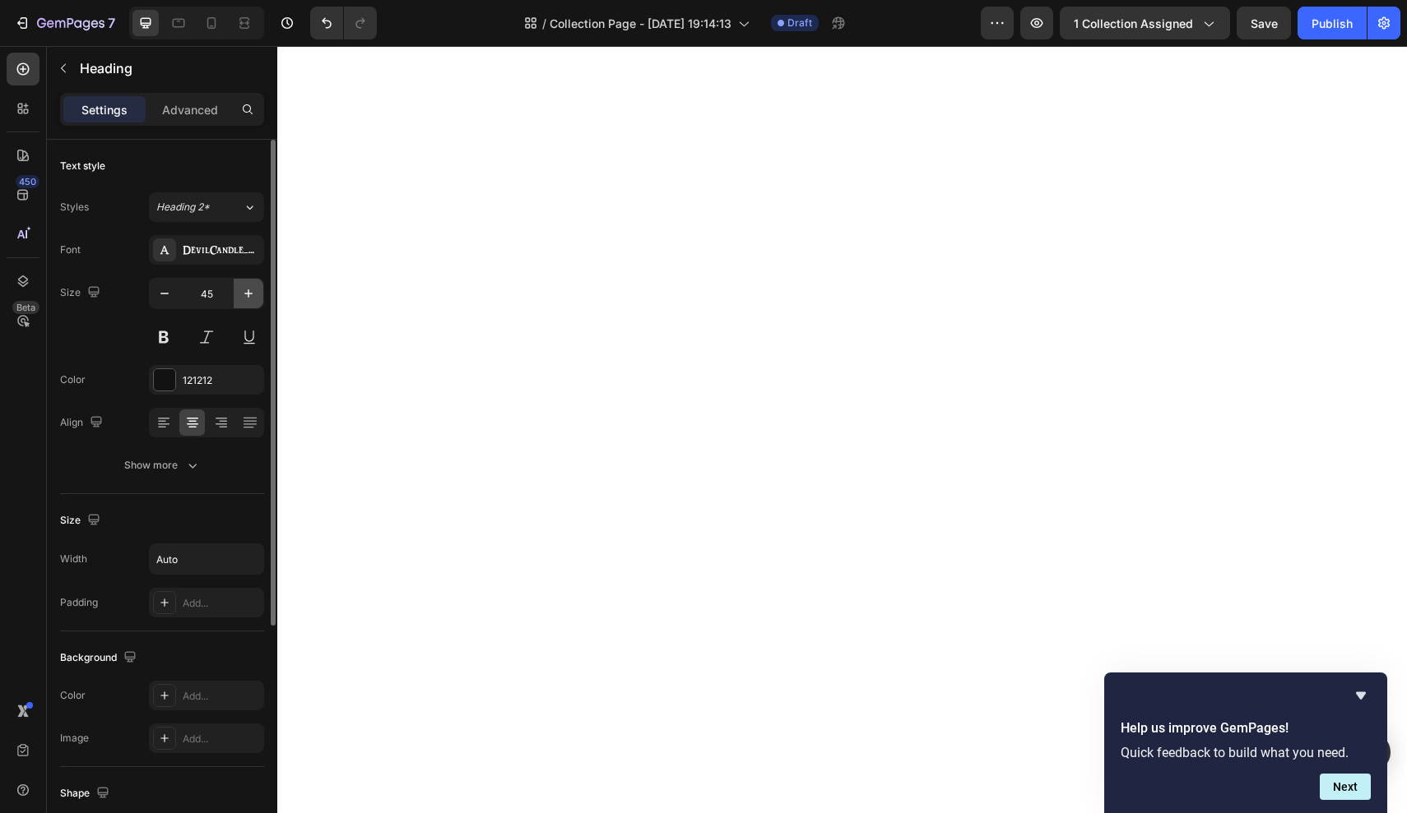
click at [243, 296] on icon "button" at bounding box center [248, 293] width 16 height 16
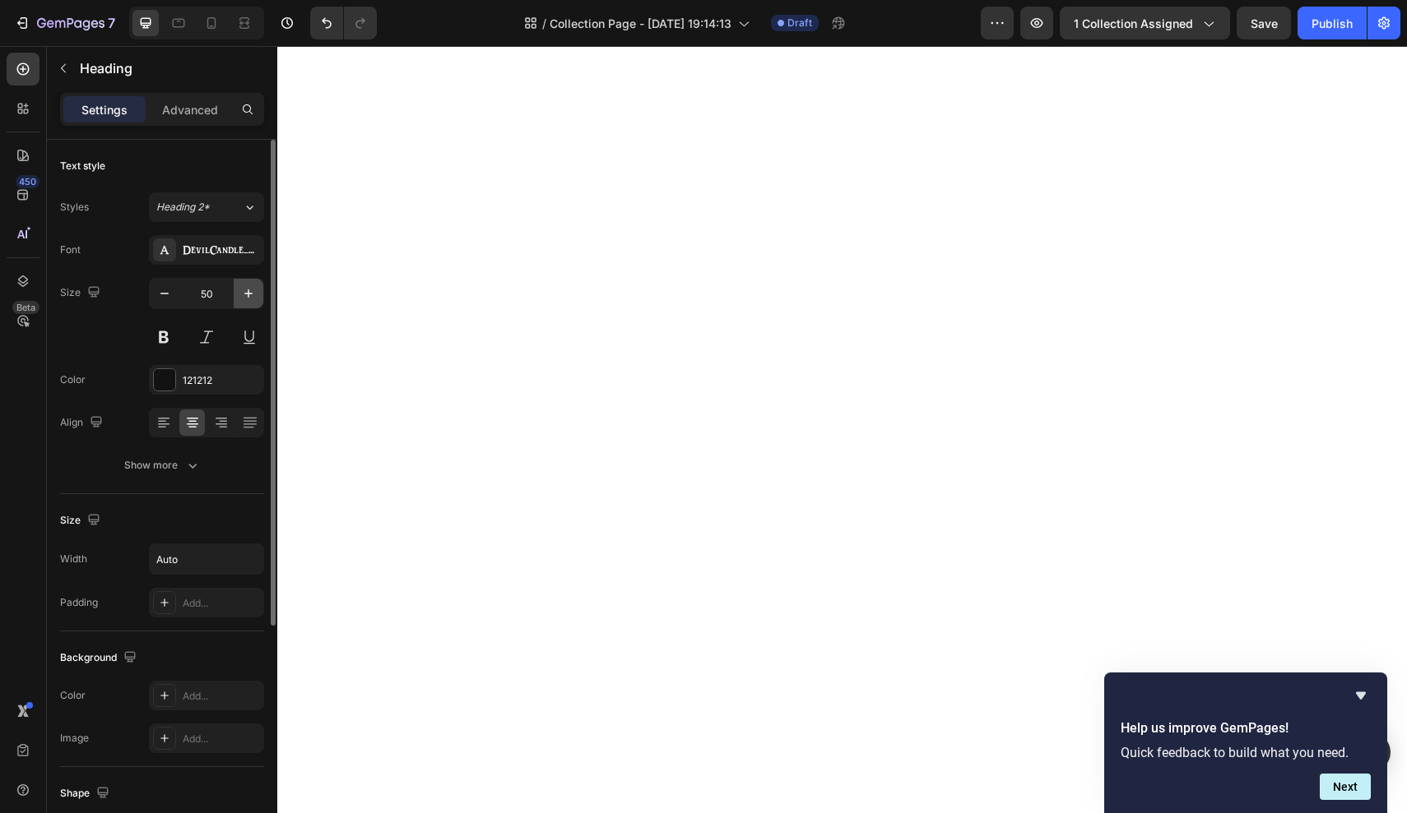
click at [243, 296] on icon "button" at bounding box center [248, 293] width 16 height 16
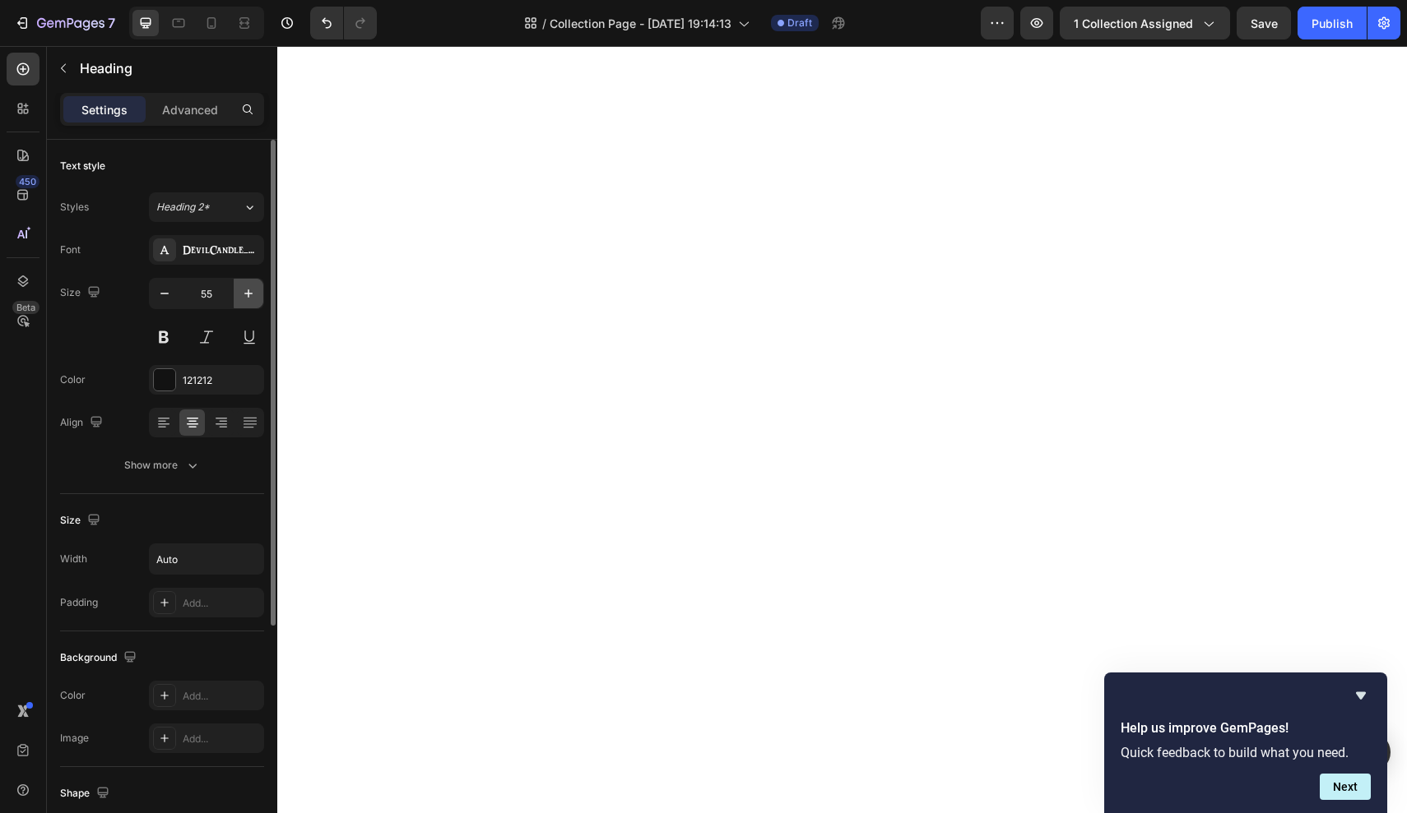
click at [243, 296] on icon "button" at bounding box center [248, 293] width 16 height 16
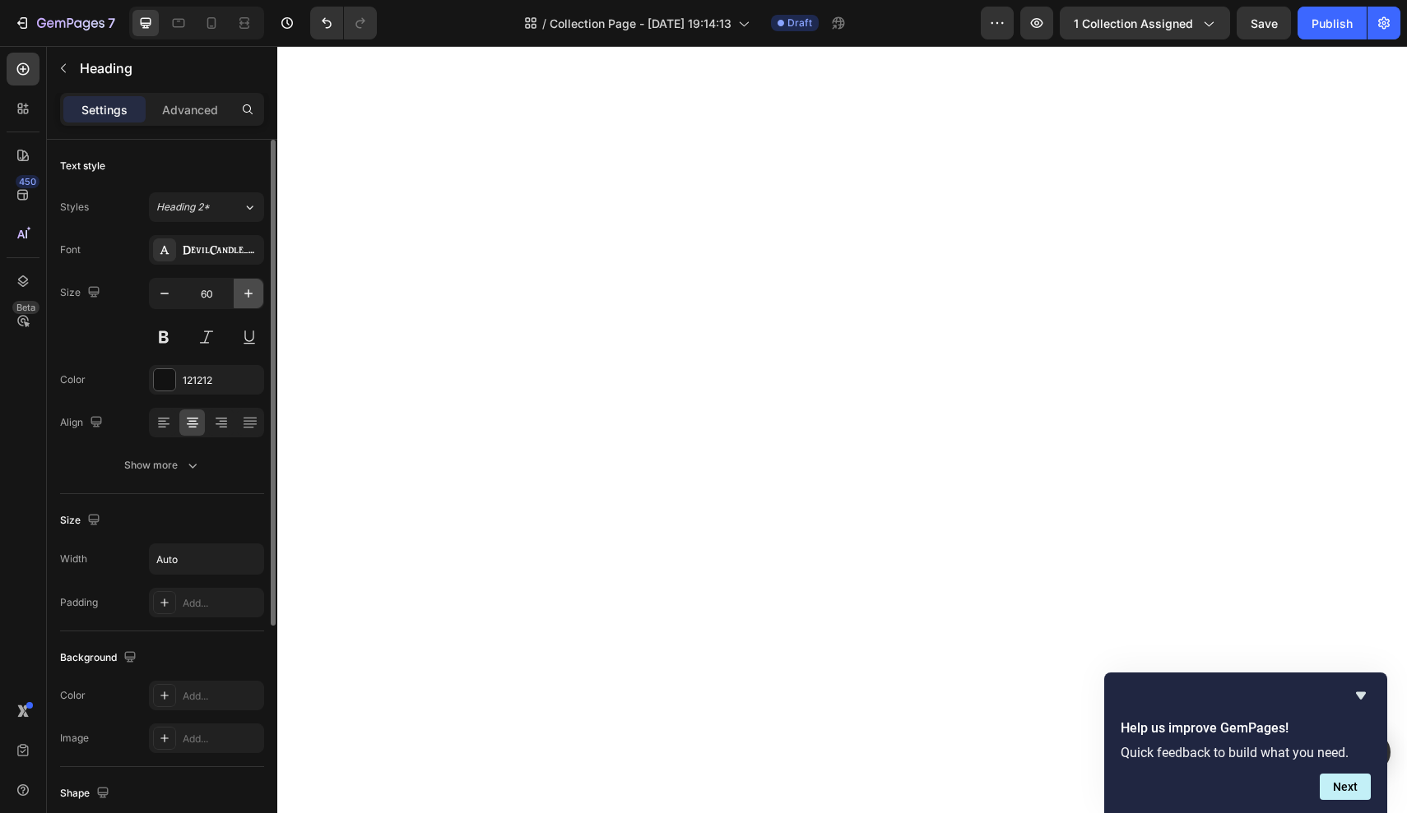
click at [243, 296] on icon "button" at bounding box center [248, 293] width 16 height 16
type input "61"
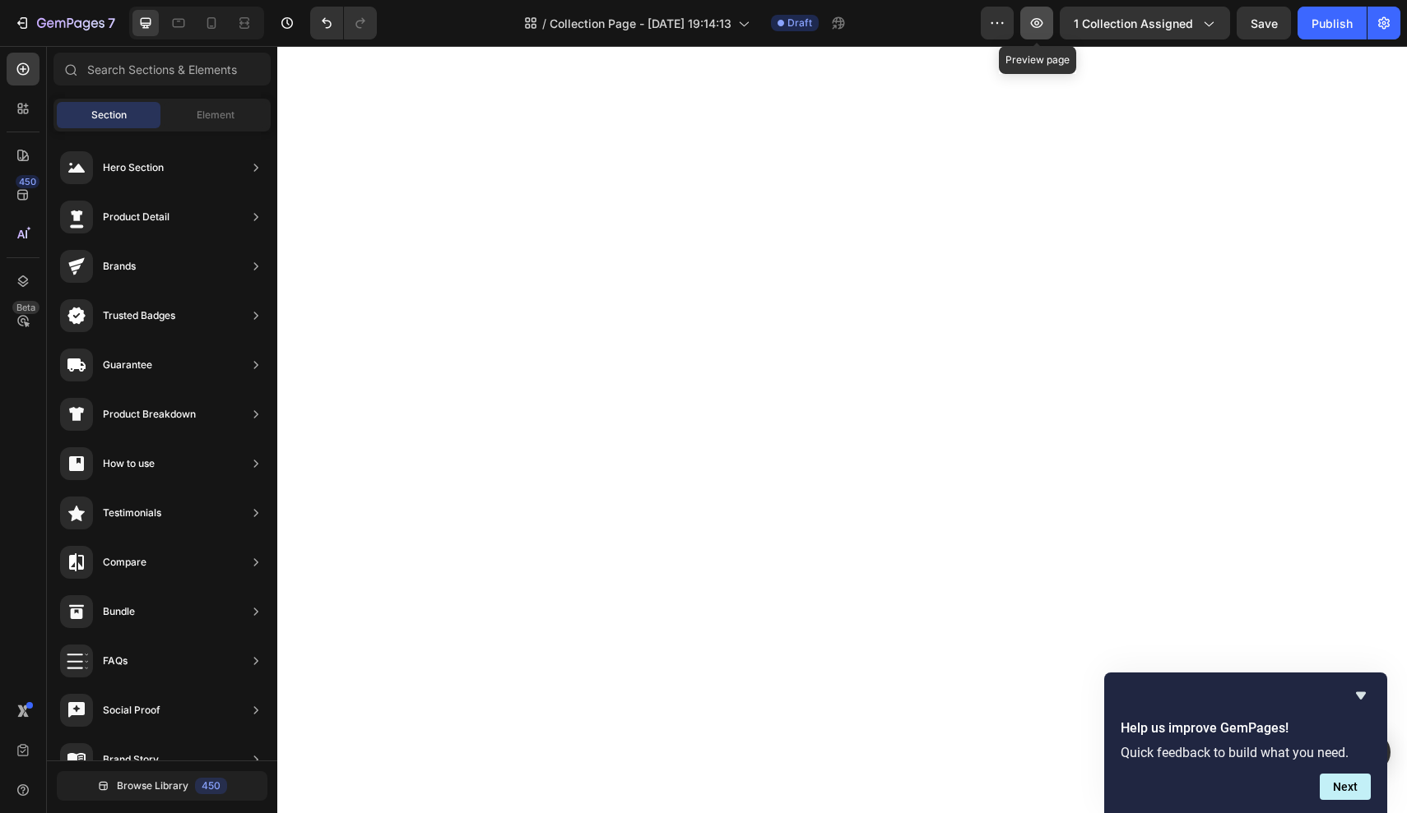
click at [1045, 23] on icon "button" at bounding box center [1036, 23] width 16 height 16
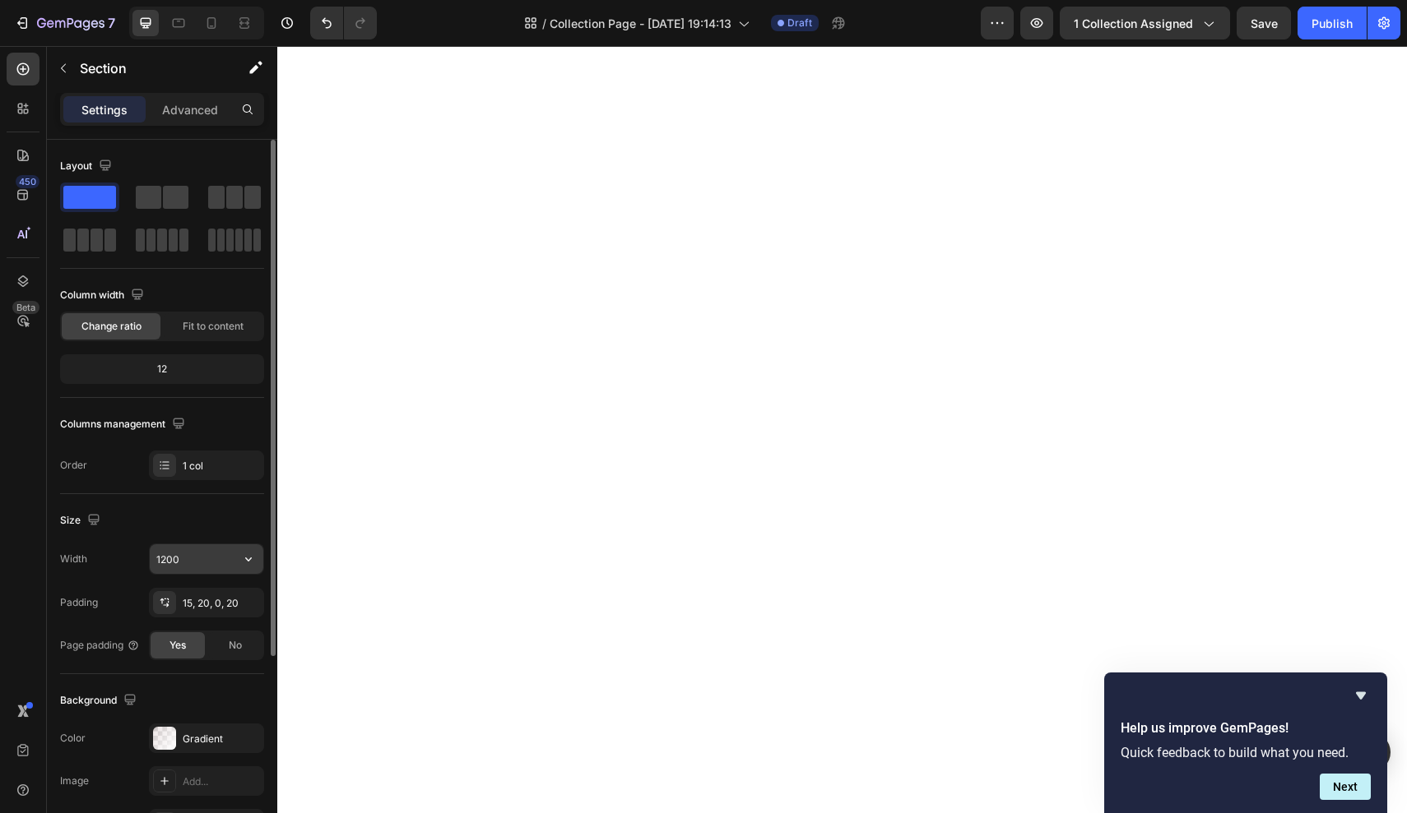
click at [190, 563] on input "1200" at bounding box center [207, 560] width 114 height 30
type input "1600"
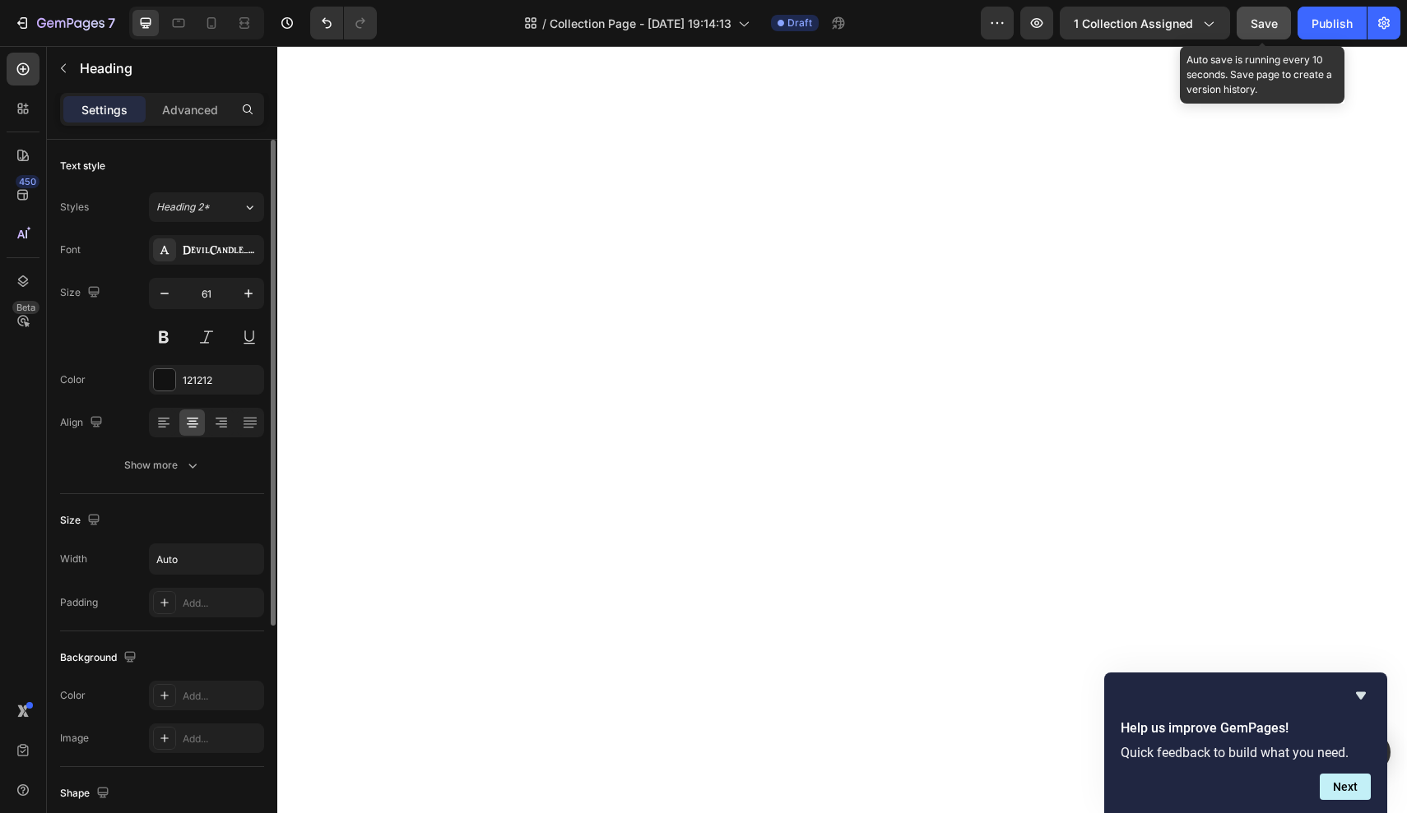
click at [1272, 18] on span "Save" at bounding box center [1263, 23] width 27 height 14
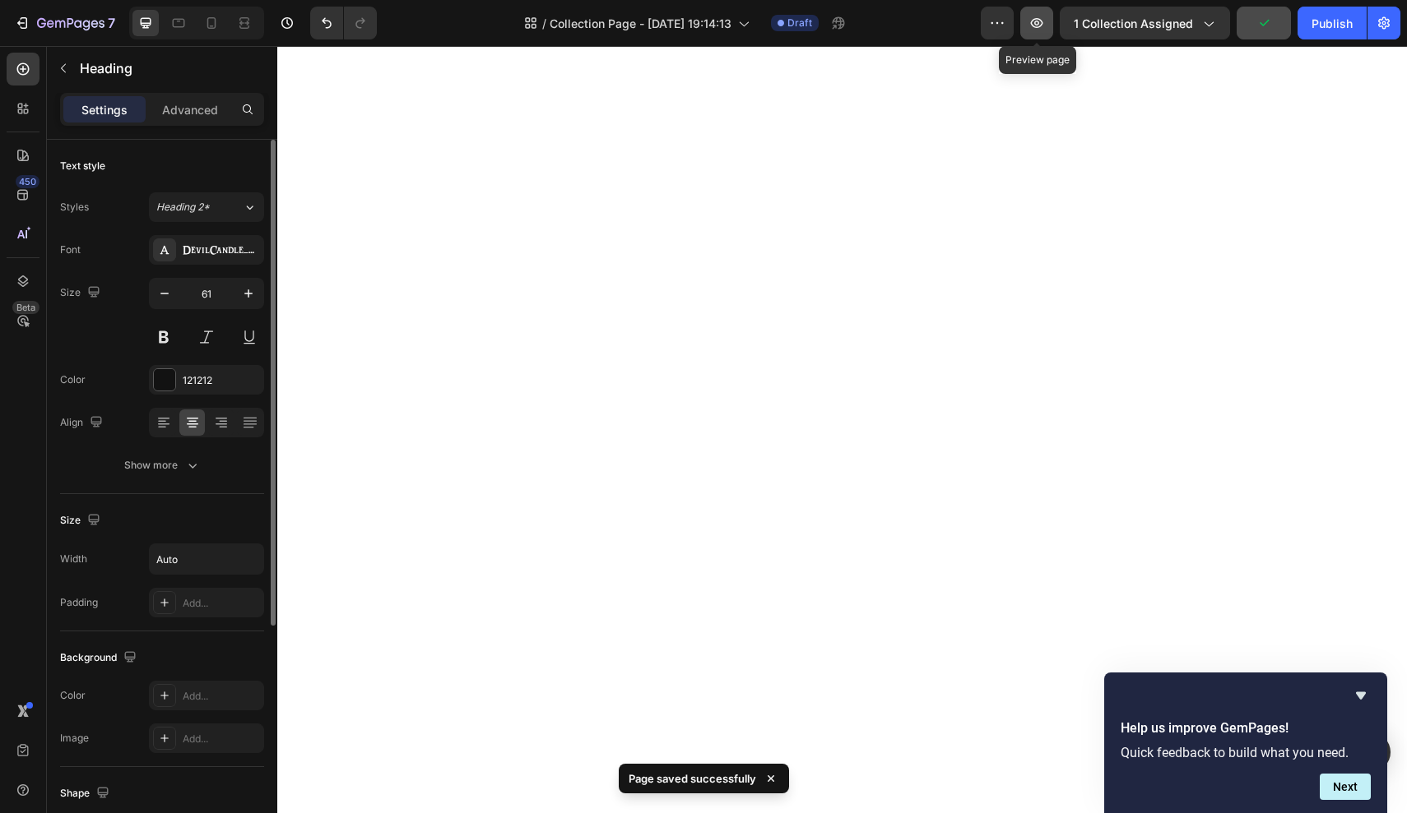
click at [1033, 25] on icon "button" at bounding box center [1036, 23] width 16 height 16
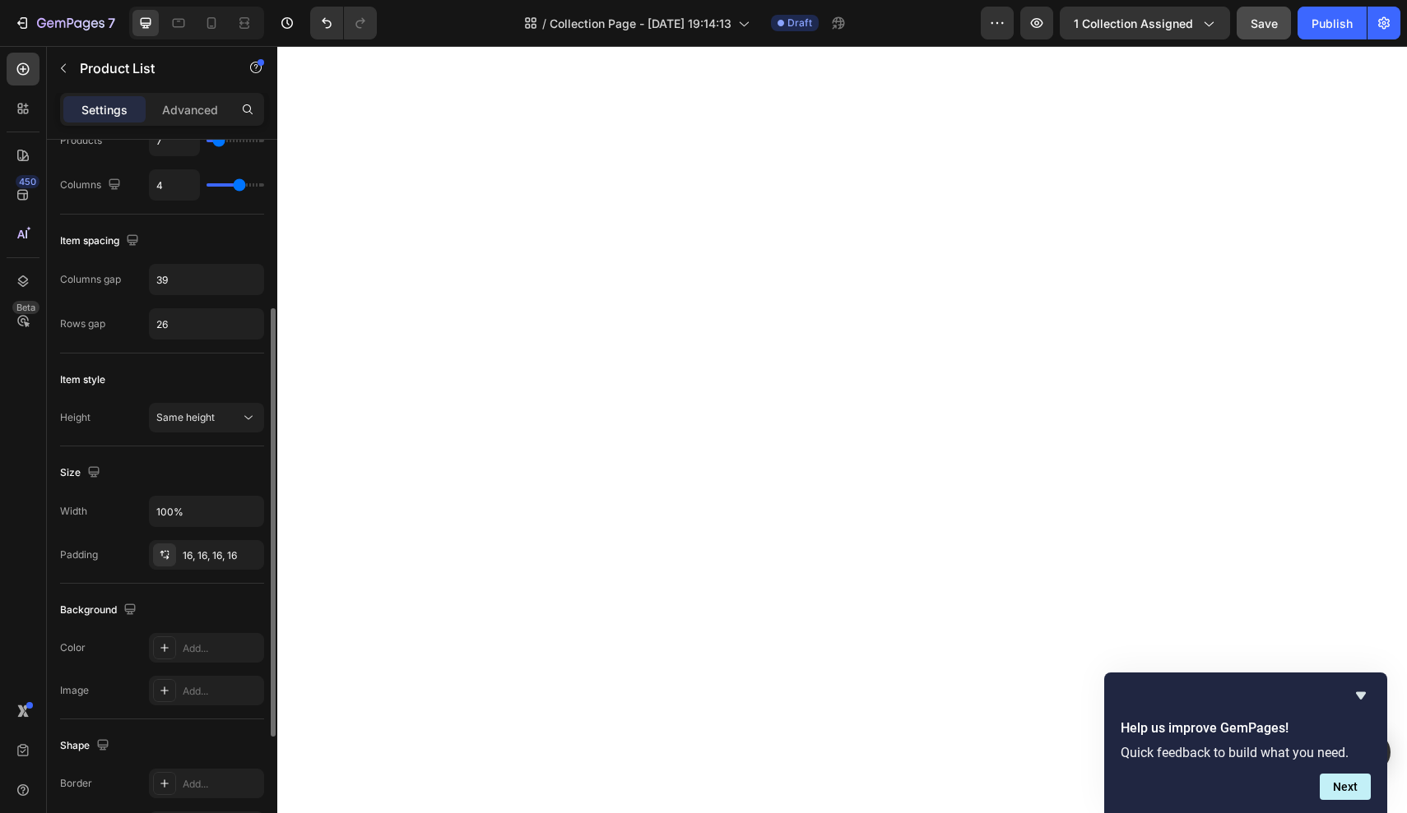
scroll to position [0, 0]
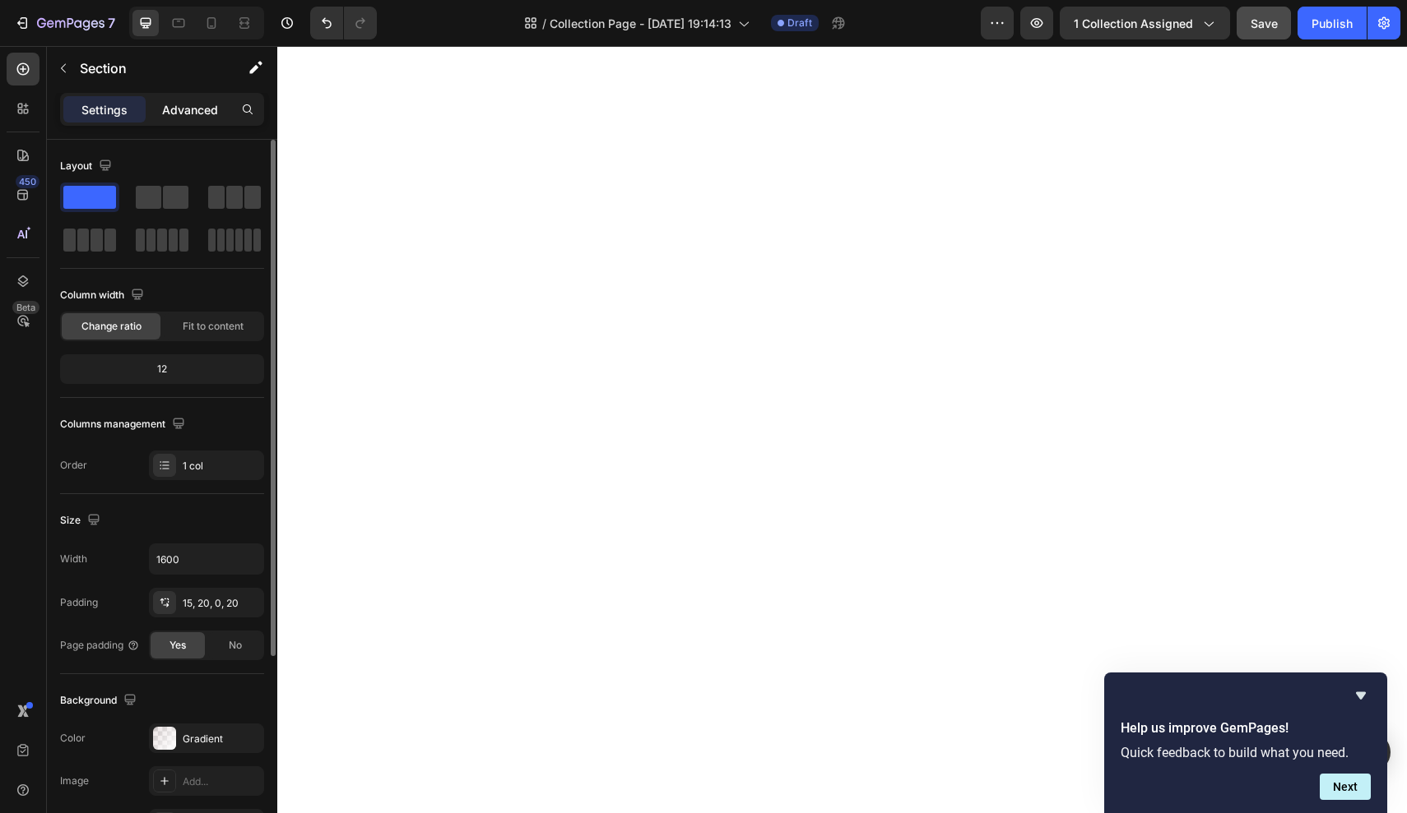
click at [172, 114] on p "Advanced" at bounding box center [190, 109] width 56 height 17
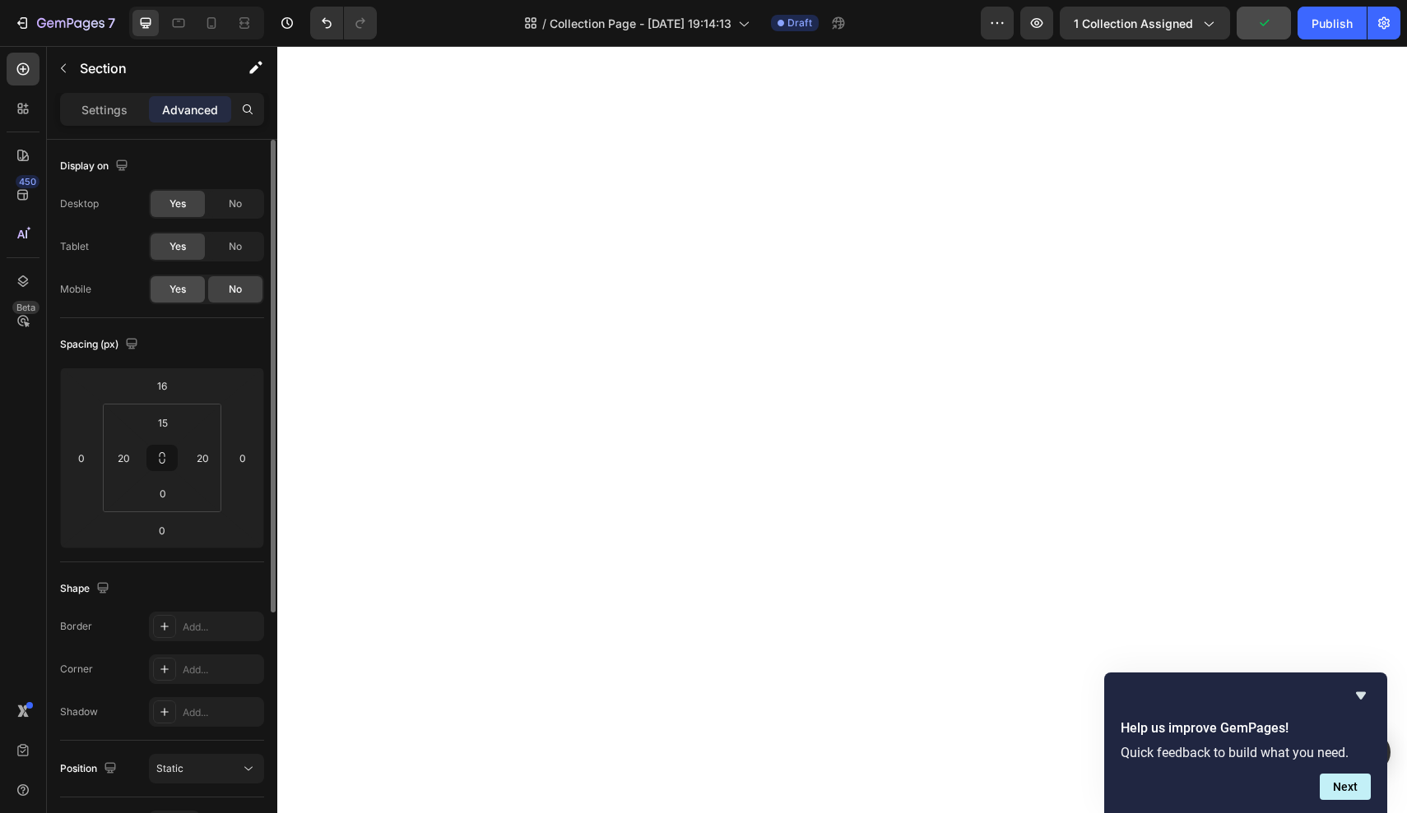
click at [184, 292] on span "Yes" at bounding box center [177, 289] width 16 height 15
click at [234, 266] on div "Desktop Yes No Tablet Yes No Mobile Yes No" at bounding box center [162, 246] width 204 height 115
click at [242, 244] on span "No" at bounding box center [235, 246] width 13 height 15
click at [241, 211] on span "No" at bounding box center [235, 204] width 13 height 15
click at [215, 25] on icon at bounding box center [211, 23] width 9 height 12
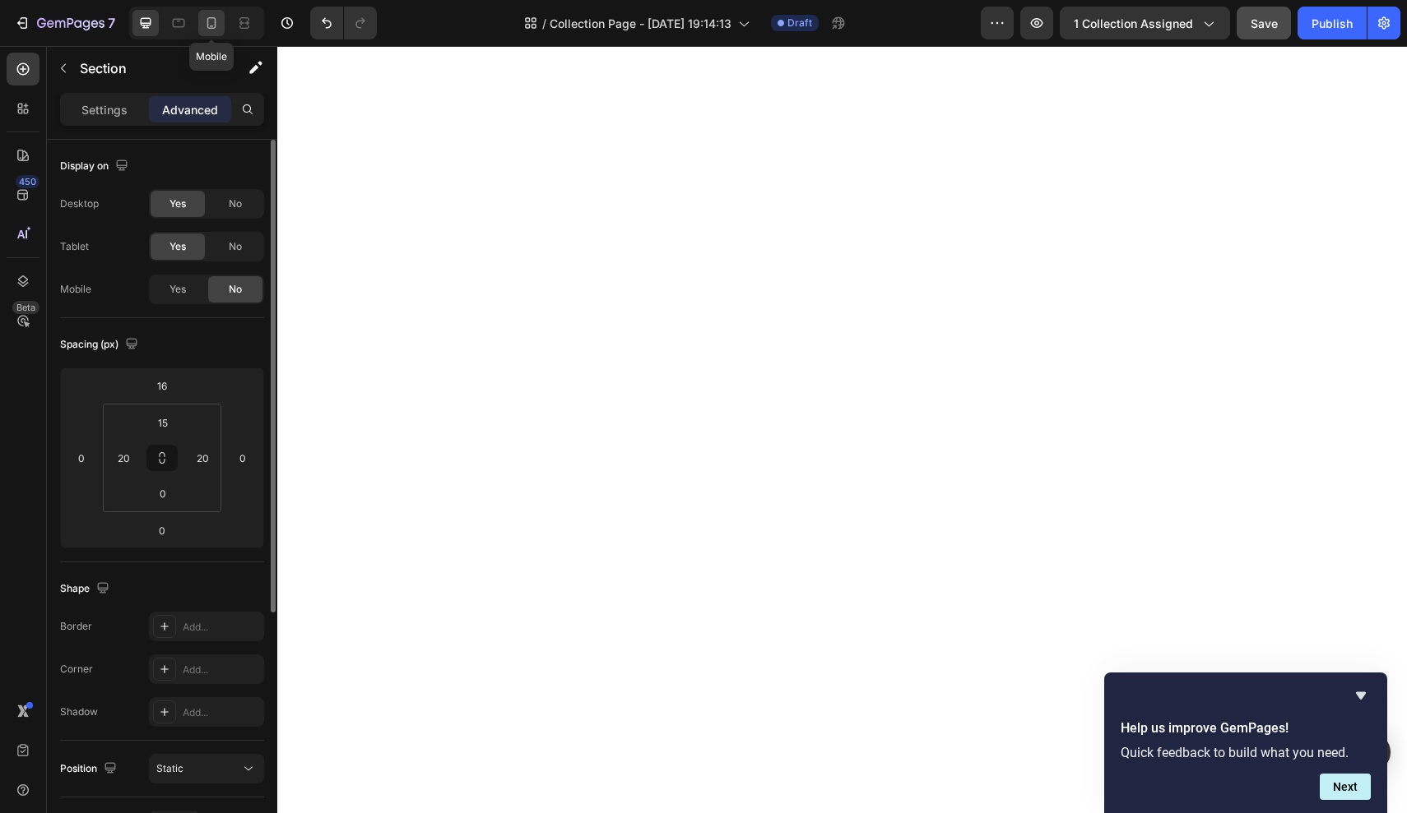
type input "10"
type input "0"
type input "15"
click at [114, 114] on p "Settings" at bounding box center [104, 109] width 46 height 17
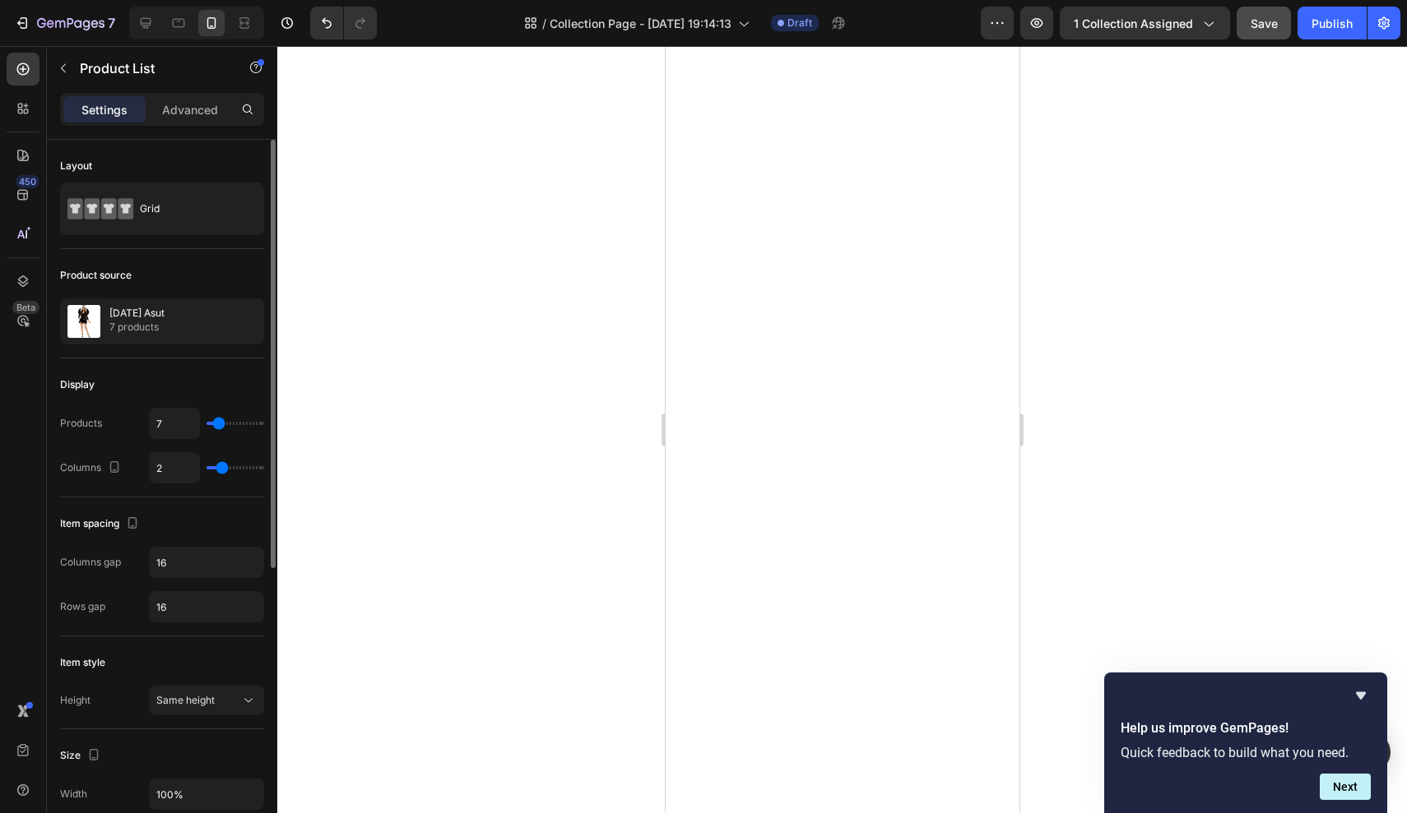
type input "3"
type input "4"
type input "5"
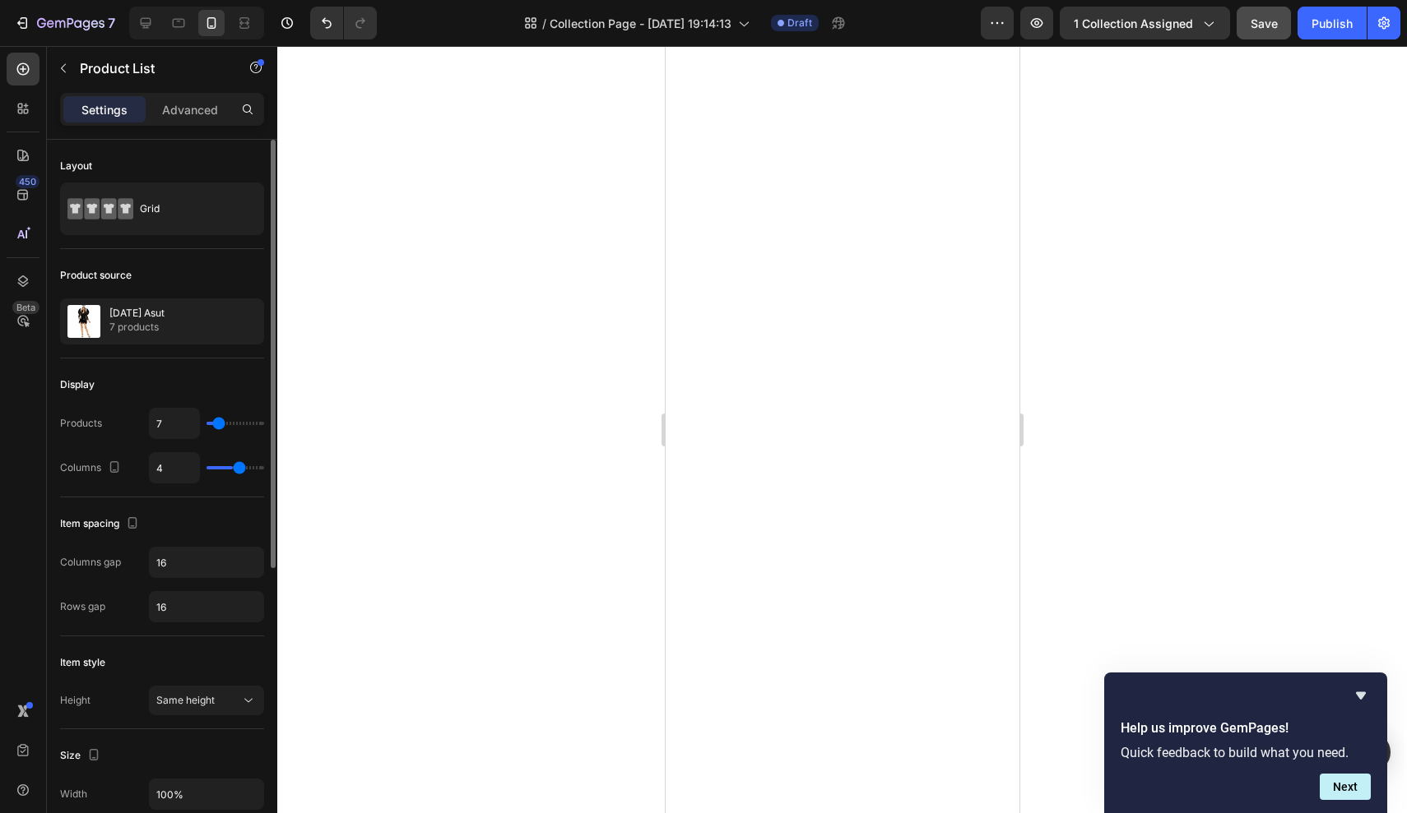
type input "5"
type input "6"
type input "5"
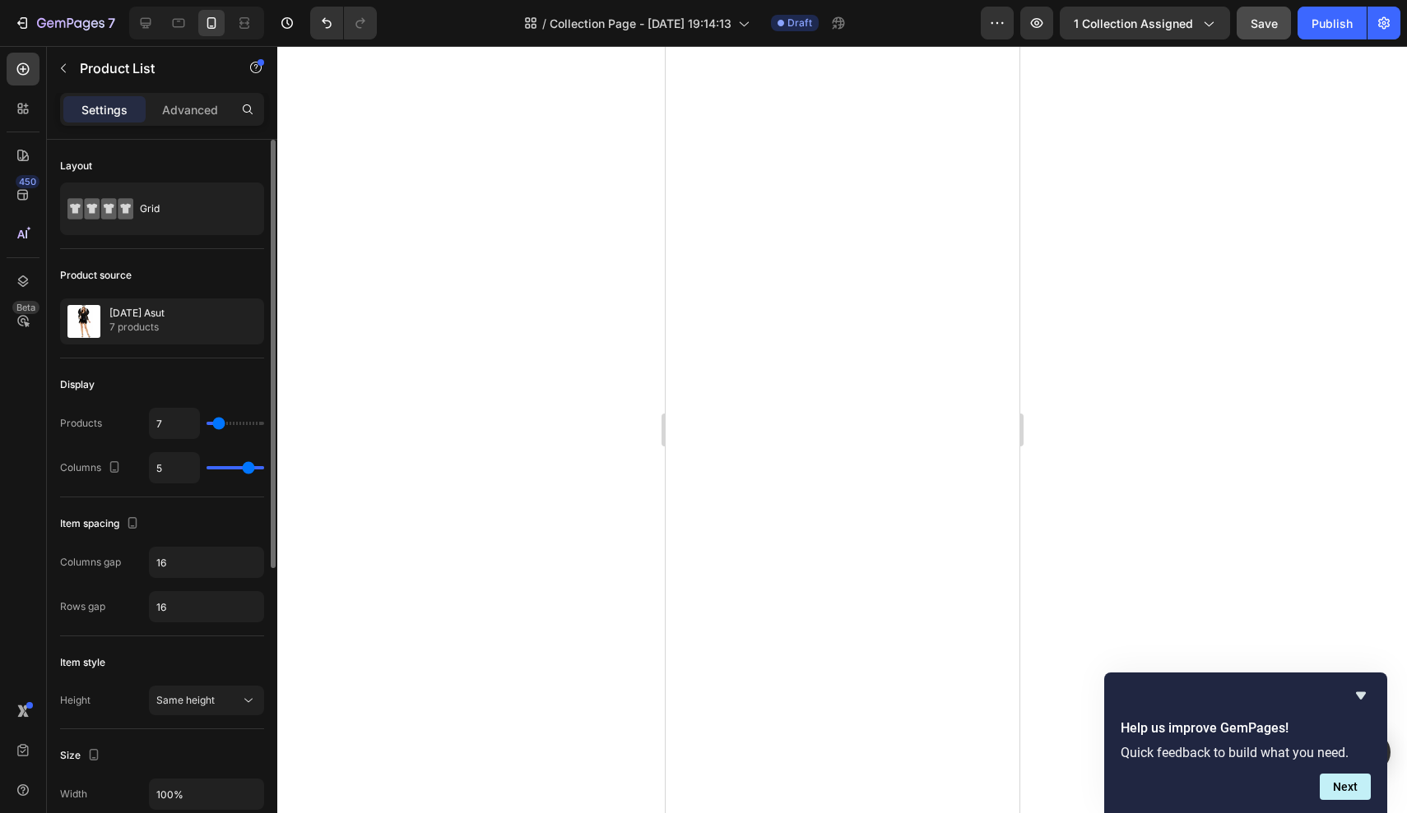
type input "2"
type input "1"
type input "2"
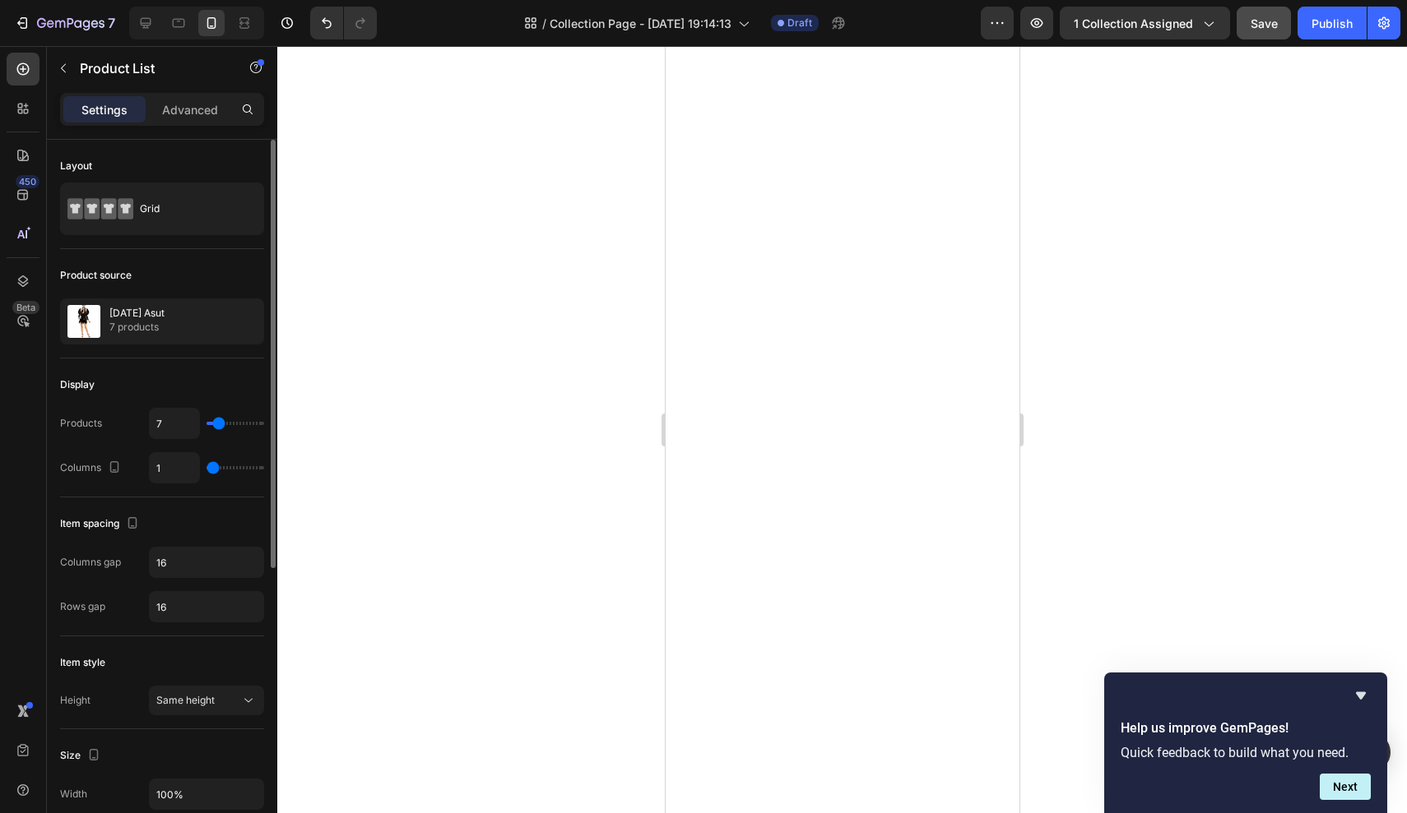
type input "2"
type input "3"
drag, startPoint x: 216, startPoint y: 470, endPoint x: 233, endPoint y: 471, distance: 17.4
type input "3"
click at [233, 470] on input "range" at bounding box center [235, 467] width 58 height 3
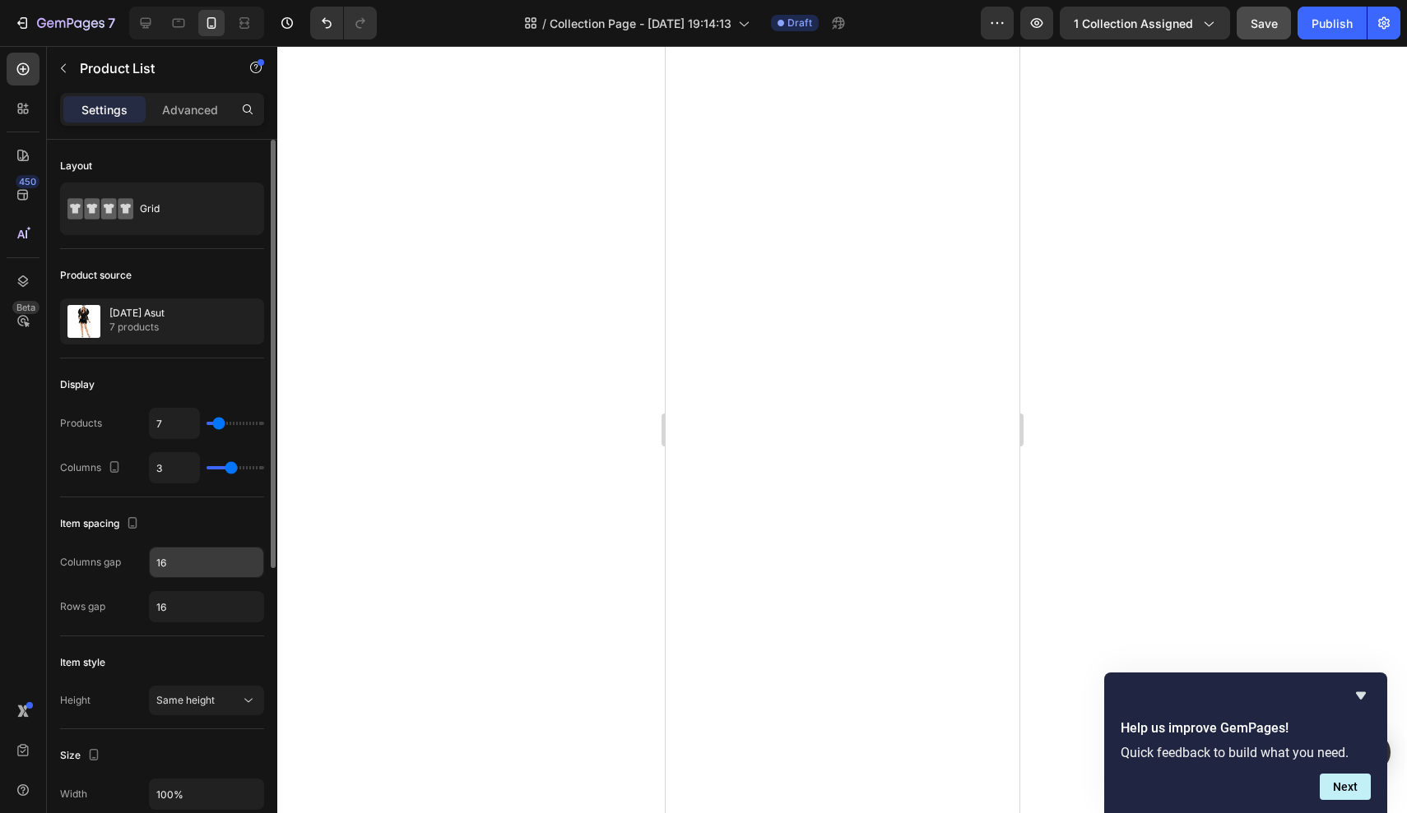
click at [187, 566] on input "16" at bounding box center [207, 563] width 114 height 30
type input "7"
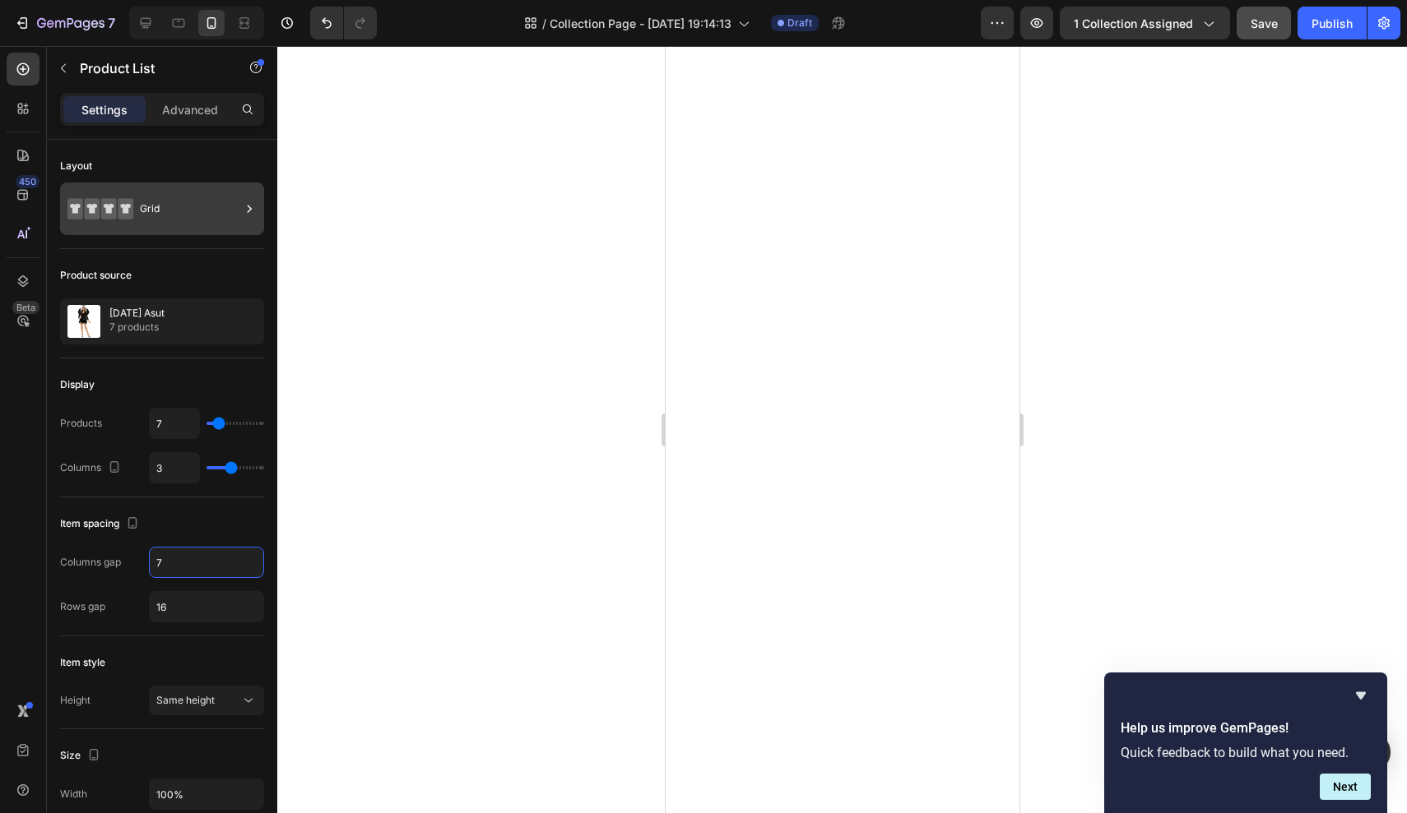
click at [174, 203] on div "Grid" at bounding box center [190, 209] width 100 height 38
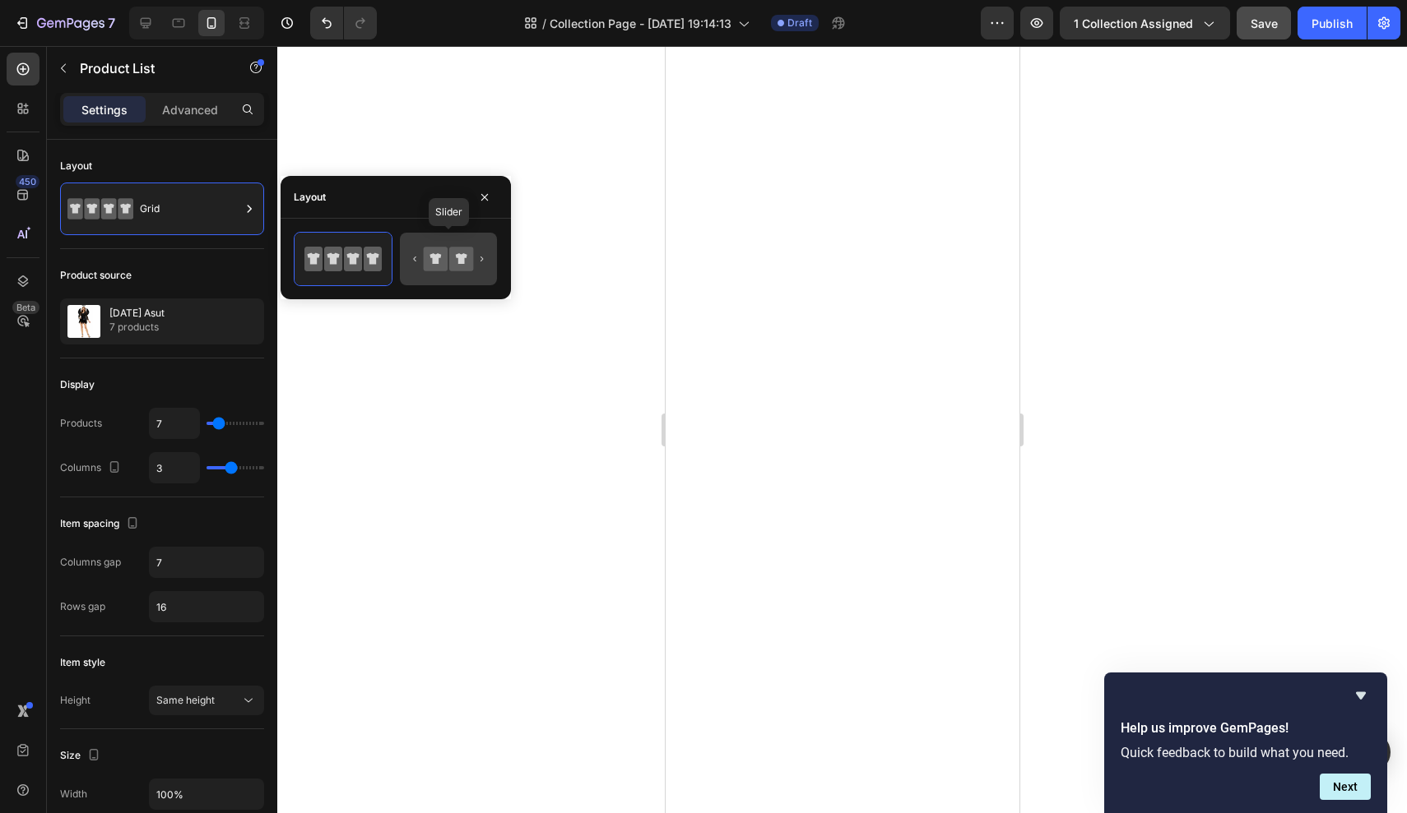
click at [439, 252] on icon at bounding box center [436, 259] width 24 height 24
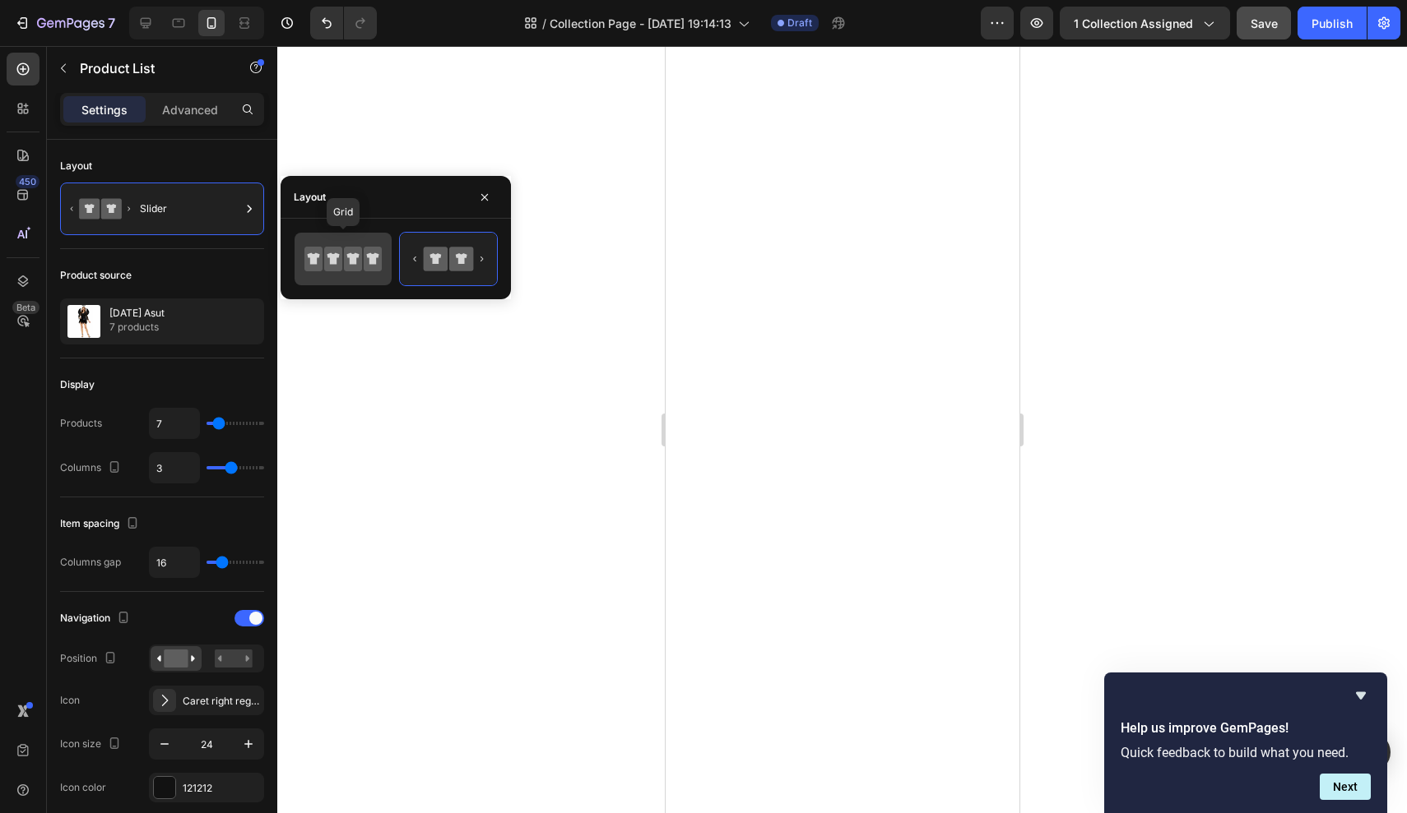
click at [347, 265] on icon at bounding box center [353, 259] width 18 height 25
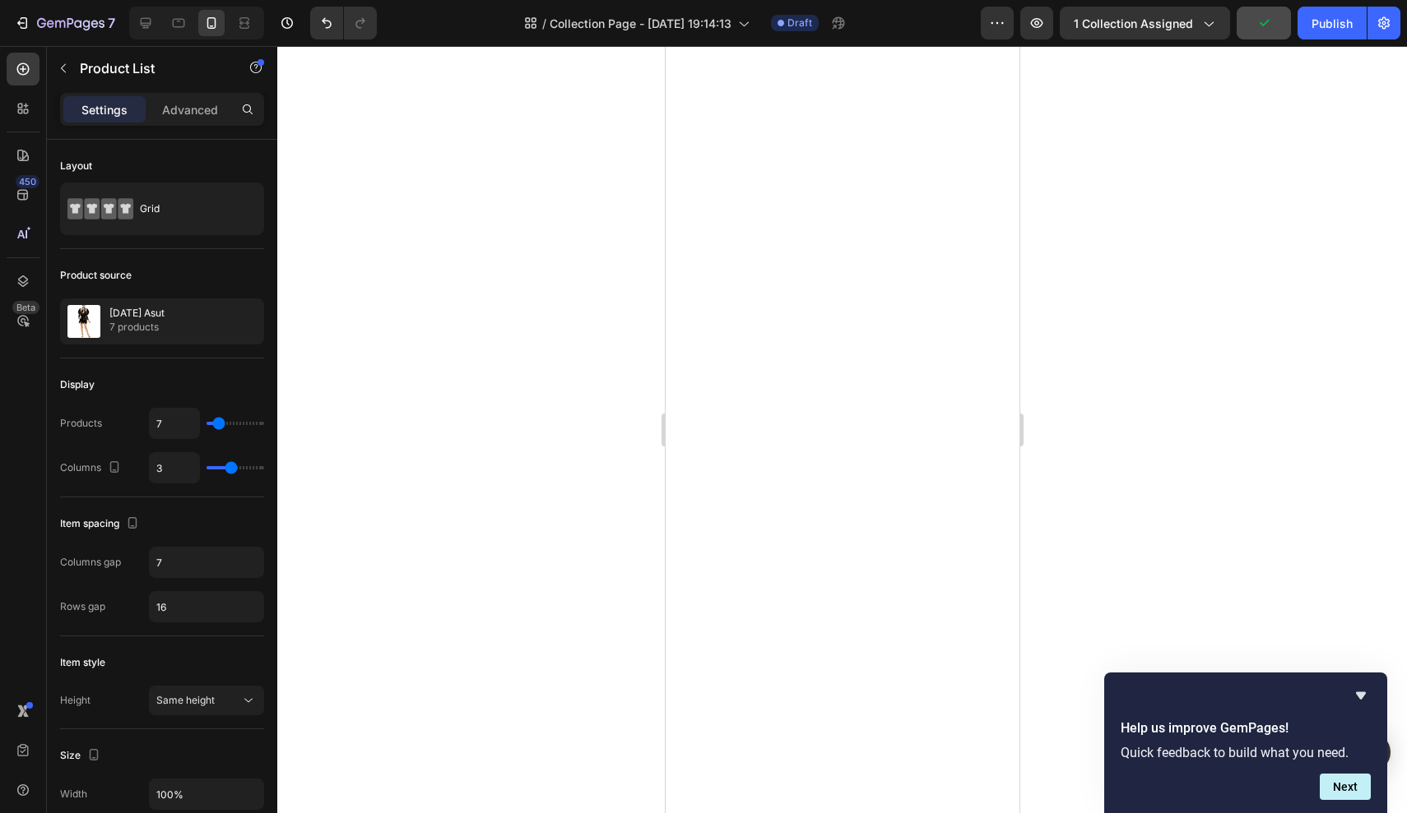
click at [196, 264] on div "Product source" at bounding box center [162, 275] width 204 height 26
click at [211, 608] on input "16" at bounding box center [207, 607] width 114 height 30
type input "14"
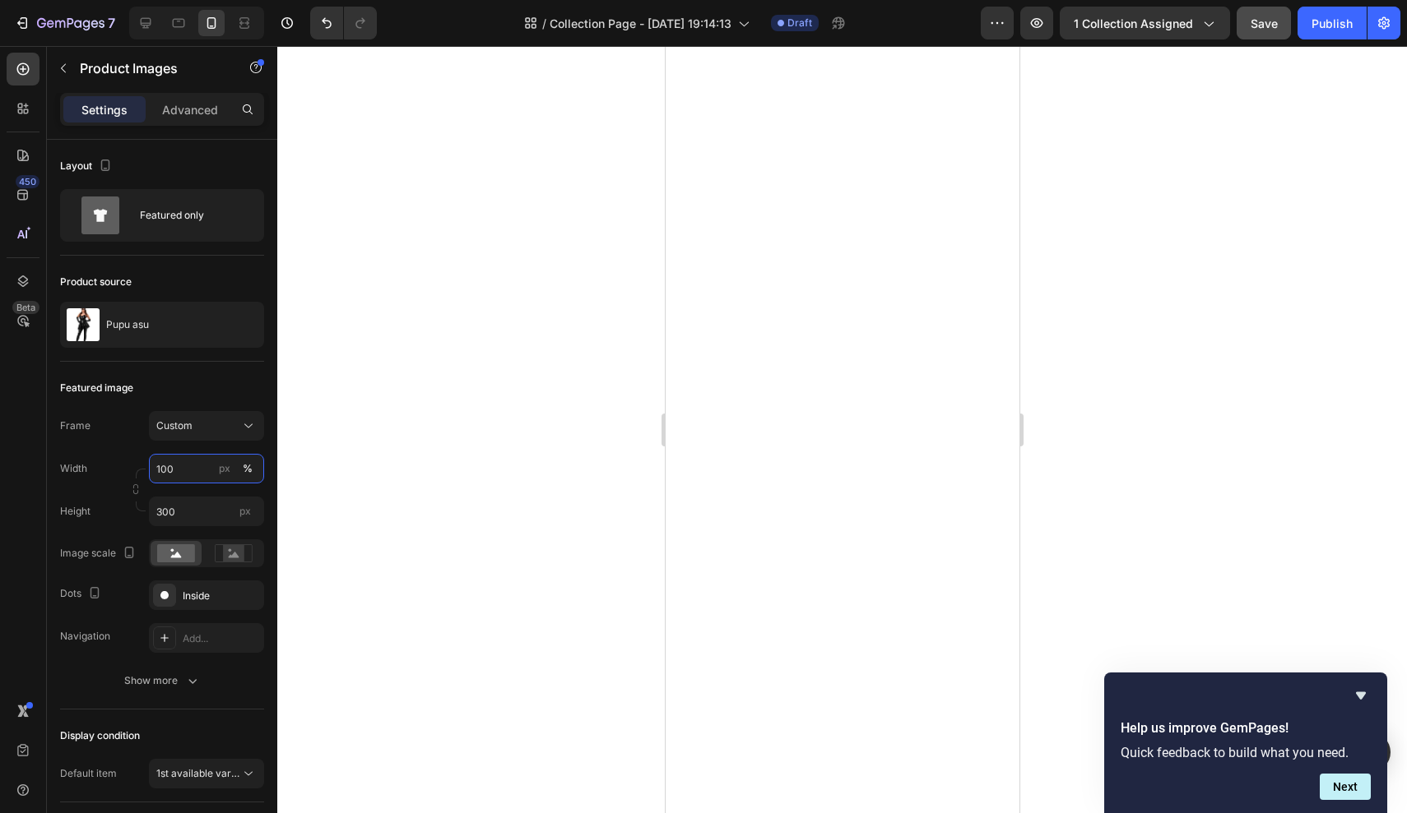
click at [184, 470] on input "100" at bounding box center [206, 469] width 115 height 30
type input "1"
type input "50"
click at [189, 506] on input "300" at bounding box center [206, 512] width 115 height 30
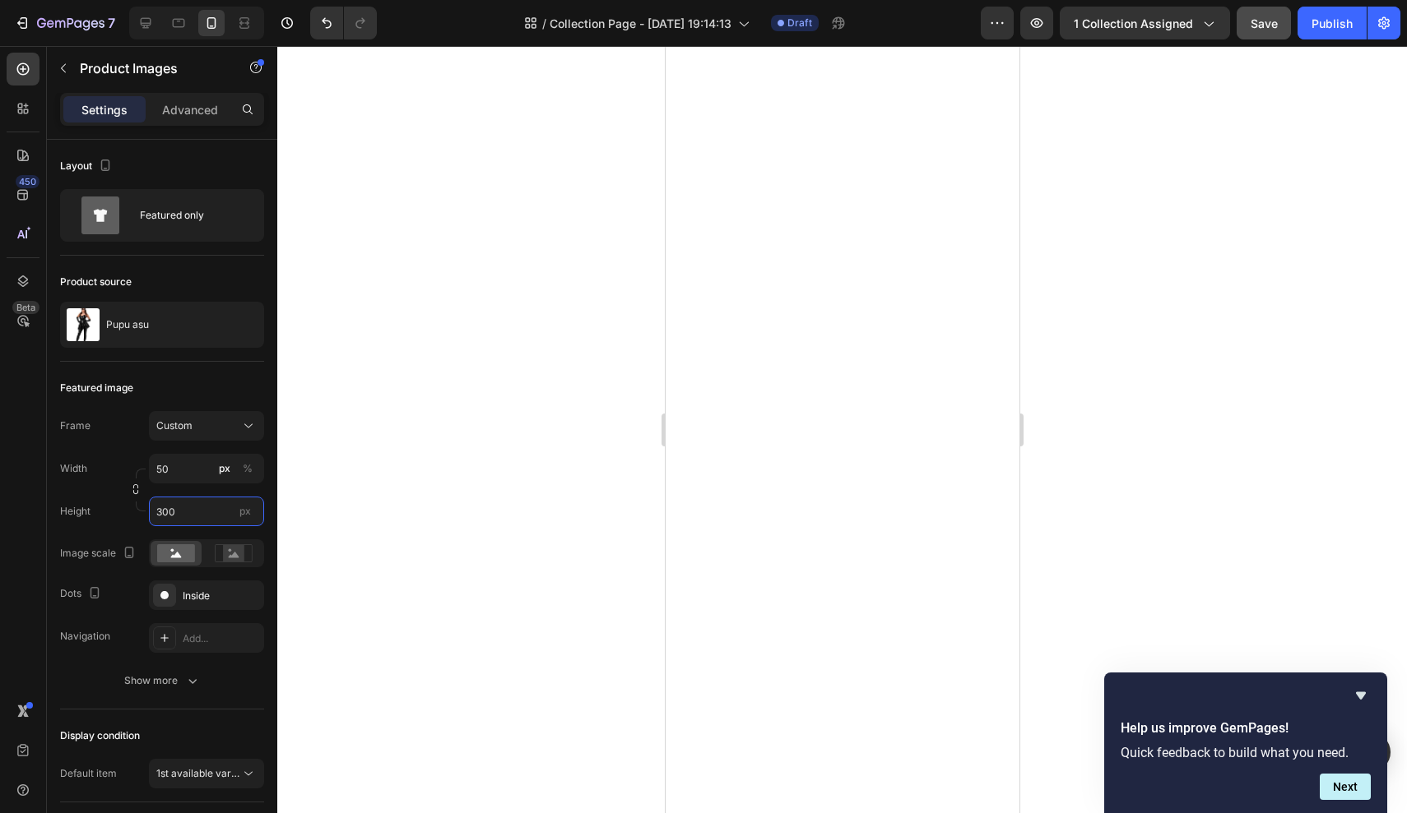
click at [189, 506] on input "300" at bounding box center [206, 512] width 115 height 30
type input "150"
click at [108, 511] on div "Height 150 px" at bounding box center [162, 512] width 204 height 30
click at [225, 553] on rect at bounding box center [233, 553] width 21 height 16
click at [171, 557] on icon at bounding box center [176, 555] width 11 height 6
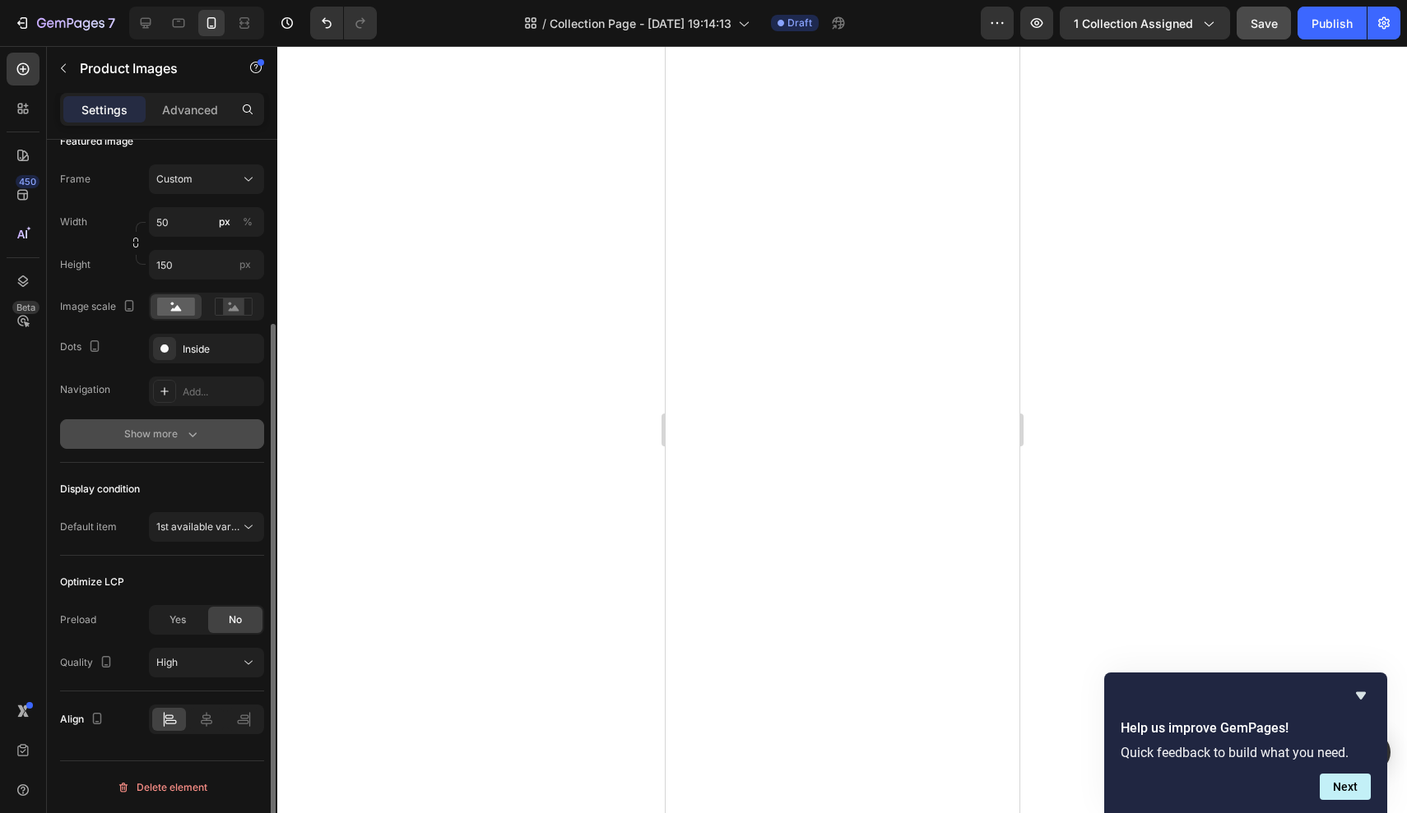
scroll to position [246, 0]
click at [200, 733] on div at bounding box center [206, 721] width 115 height 30
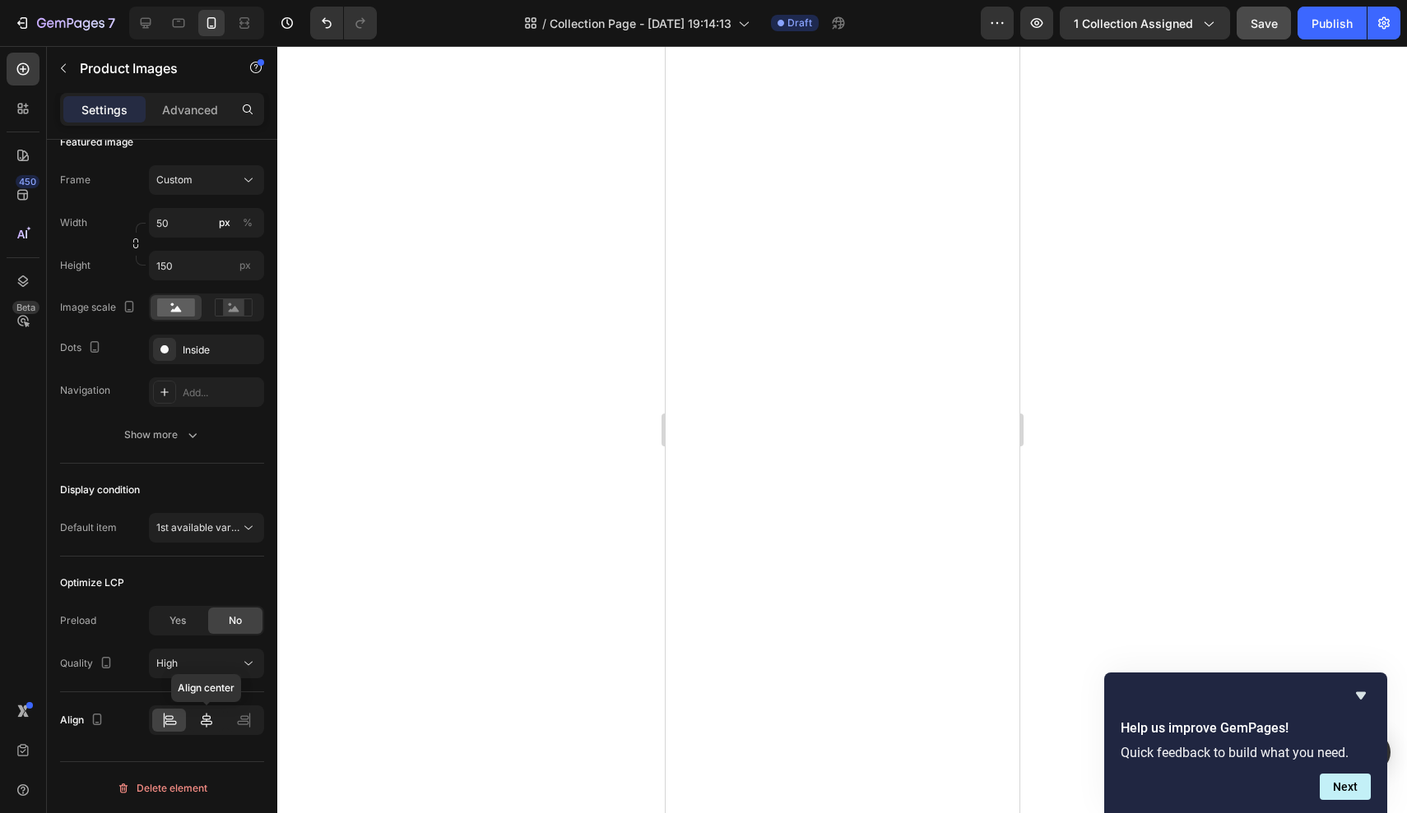
click at [206, 726] on icon at bounding box center [206, 720] width 16 height 16
click at [203, 102] on p "Advanced" at bounding box center [190, 109] width 56 height 17
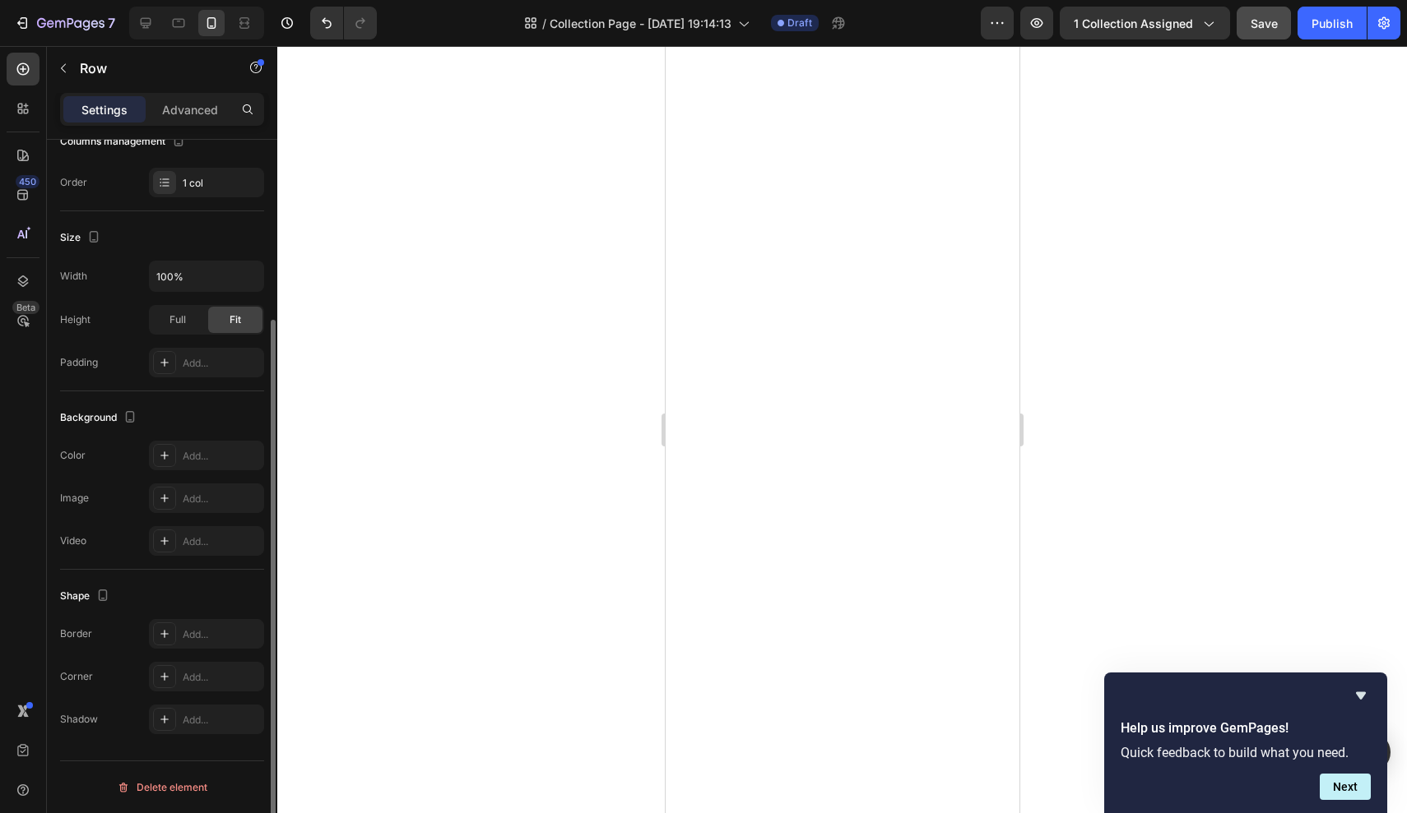
scroll to position [0, 0]
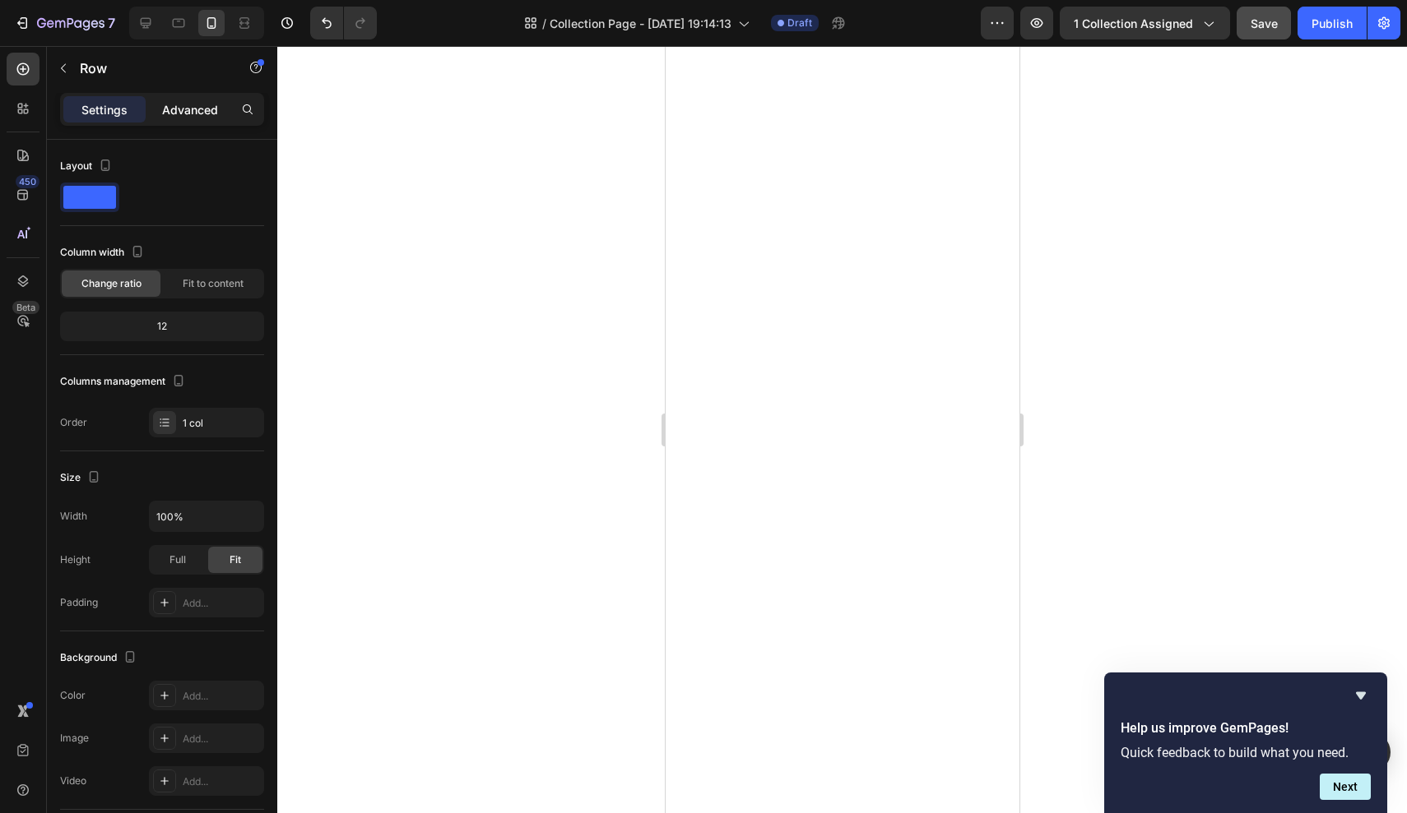
click at [173, 118] on div "Advanced" at bounding box center [190, 109] width 82 height 26
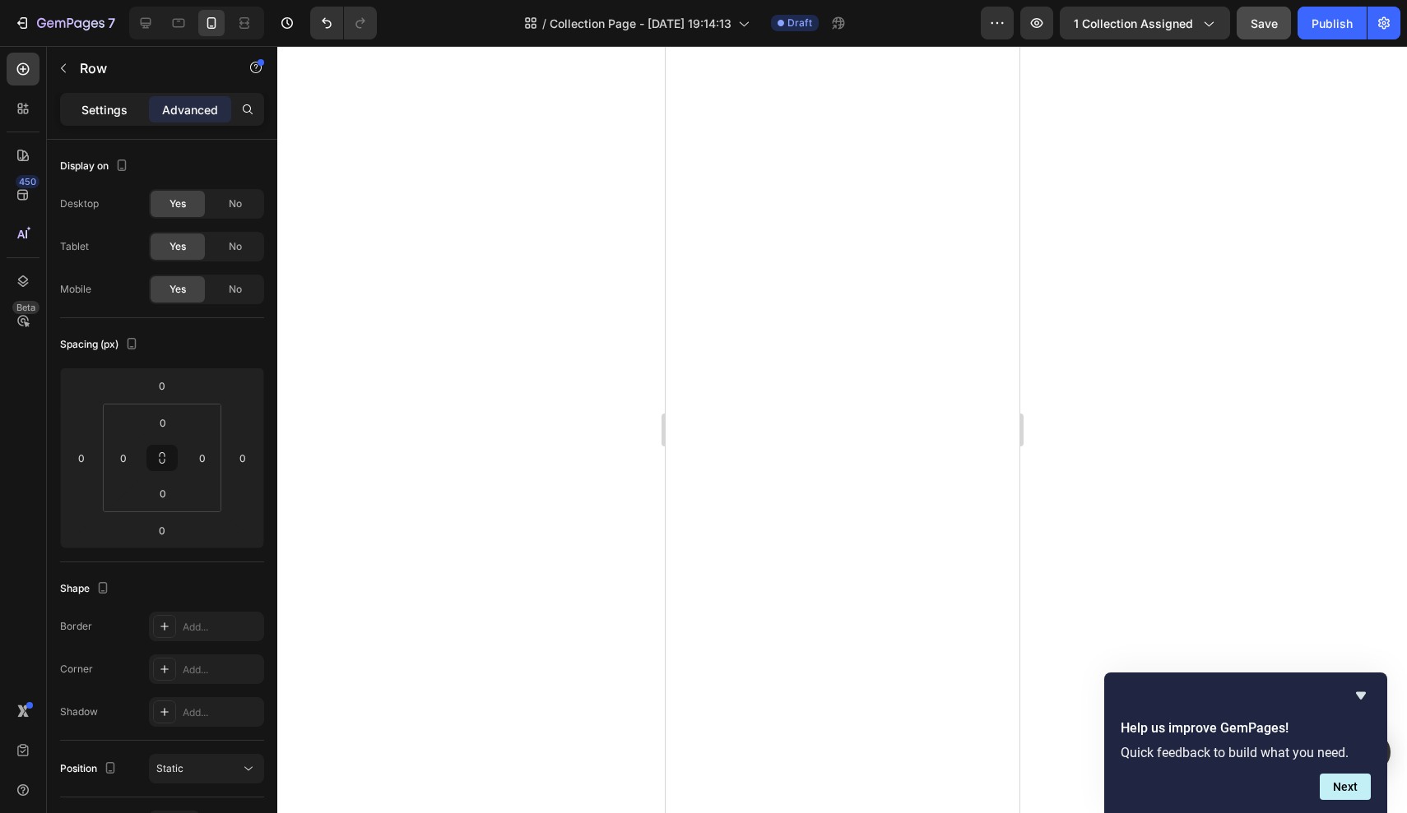
click at [99, 112] on p "Settings" at bounding box center [104, 109] width 46 height 17
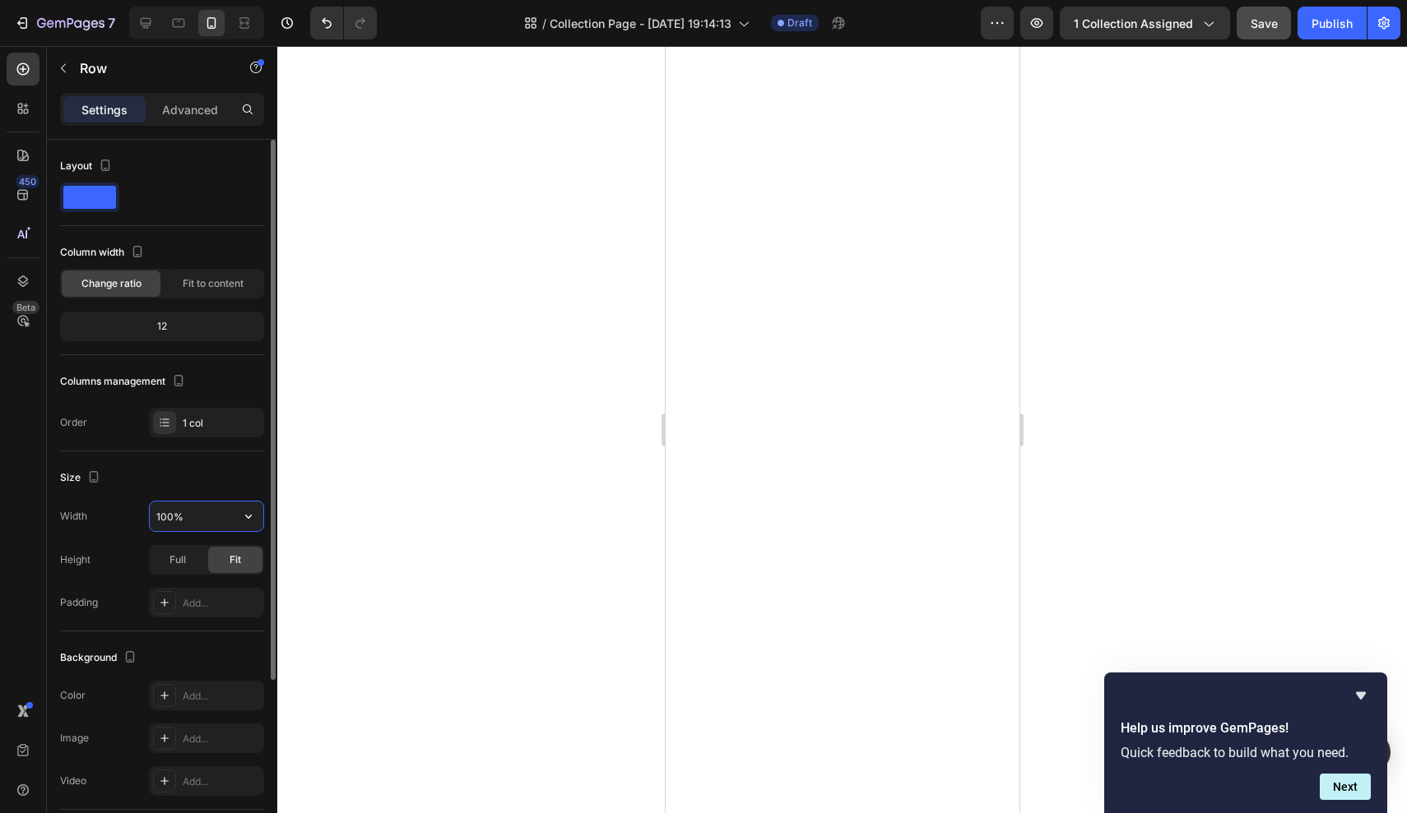
click at [230, 517] on input "100%" at bounding box center [207, 517] width 114 height 30
type input "100%"
click at [248, 466] on div "Size" at bounding box center [162, 478] width 204 height 26
click at [184, 554] on span "Full" at bounding box center [177, 560] width 16 height 15
click at [226, 557] on div "Fit" at bounding box center [235, 560] width 54 height 26
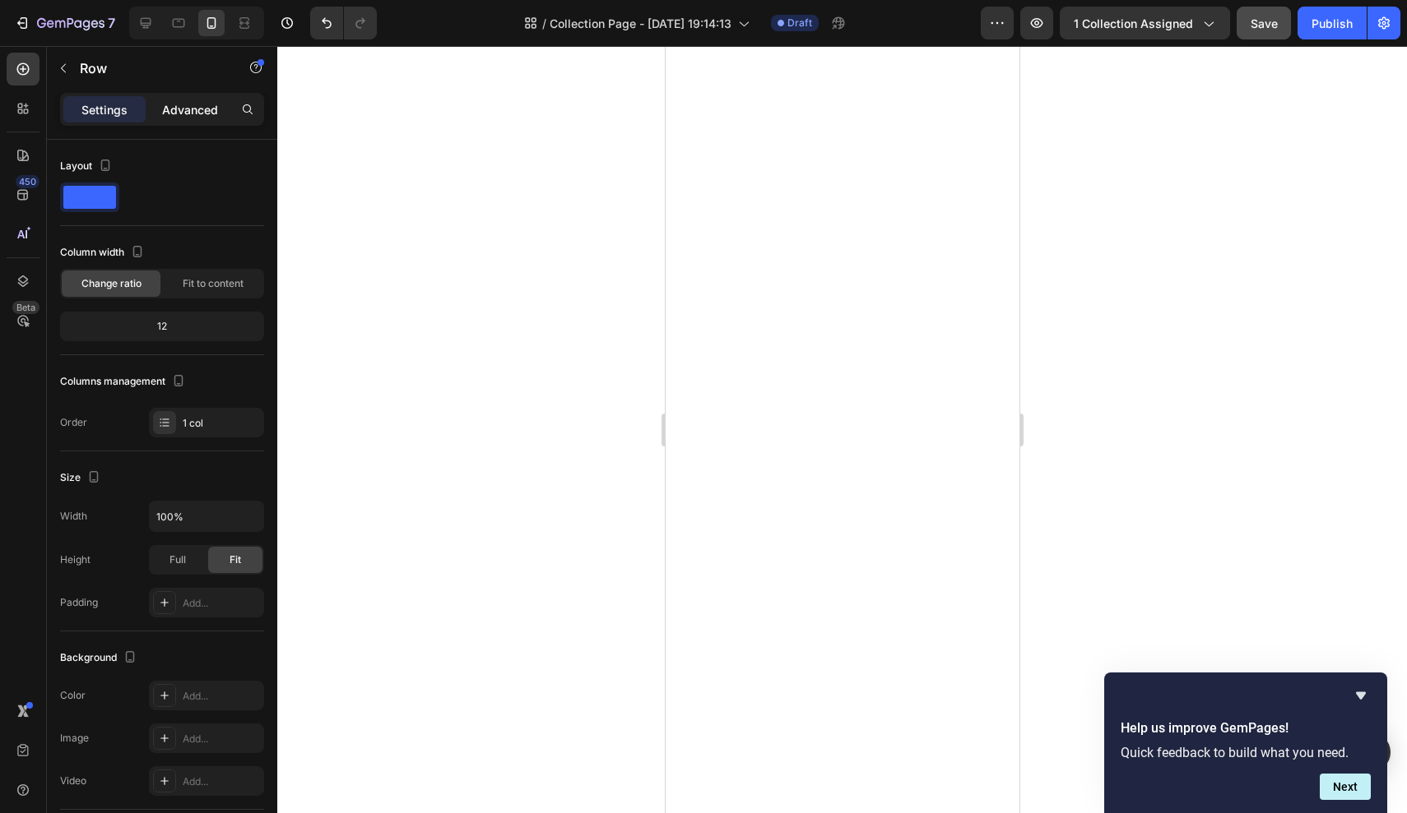
click at [204, 109] on p "Advanced" at bounding box center [190, 109] width 56 height 17
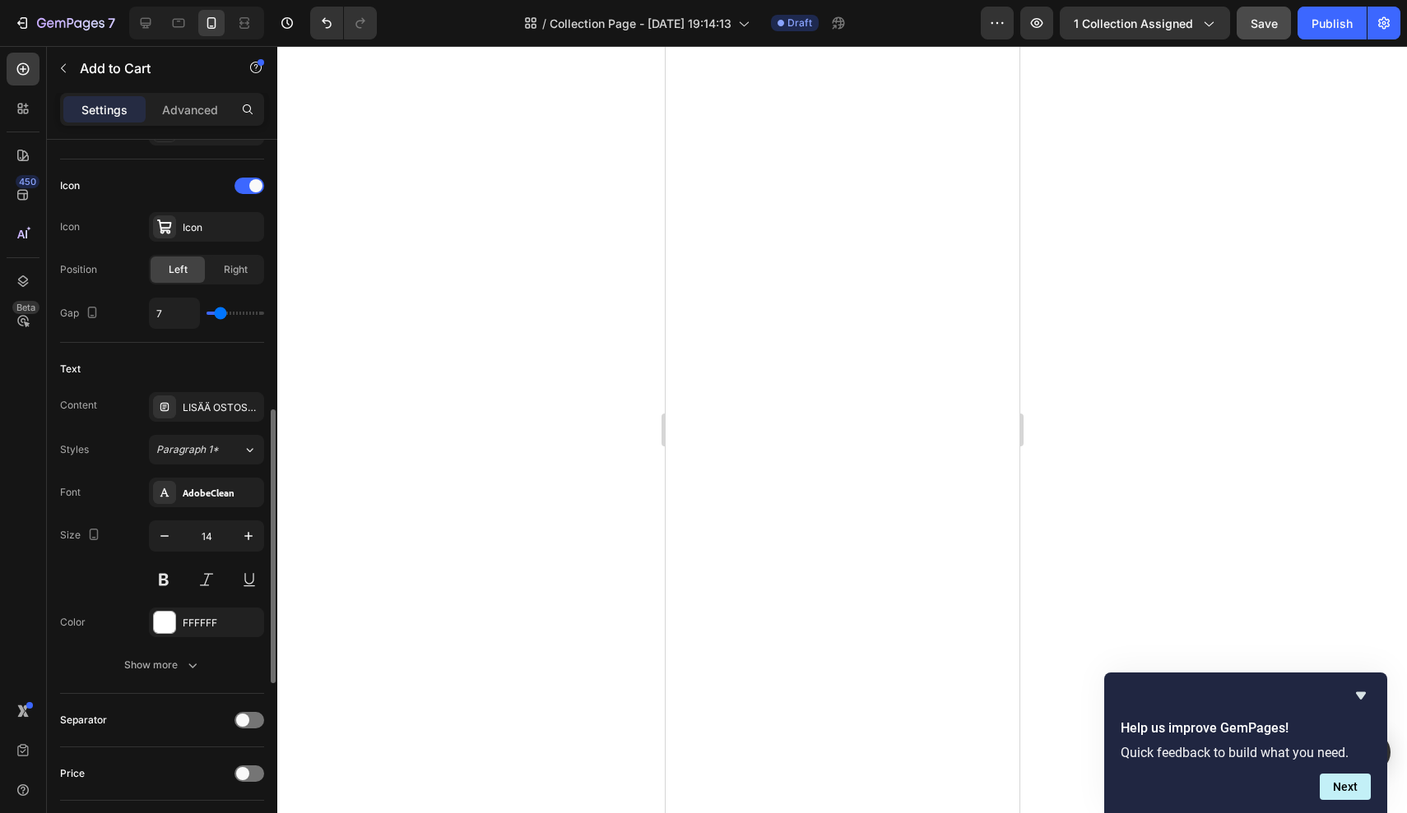
scroll to position [674, 0]
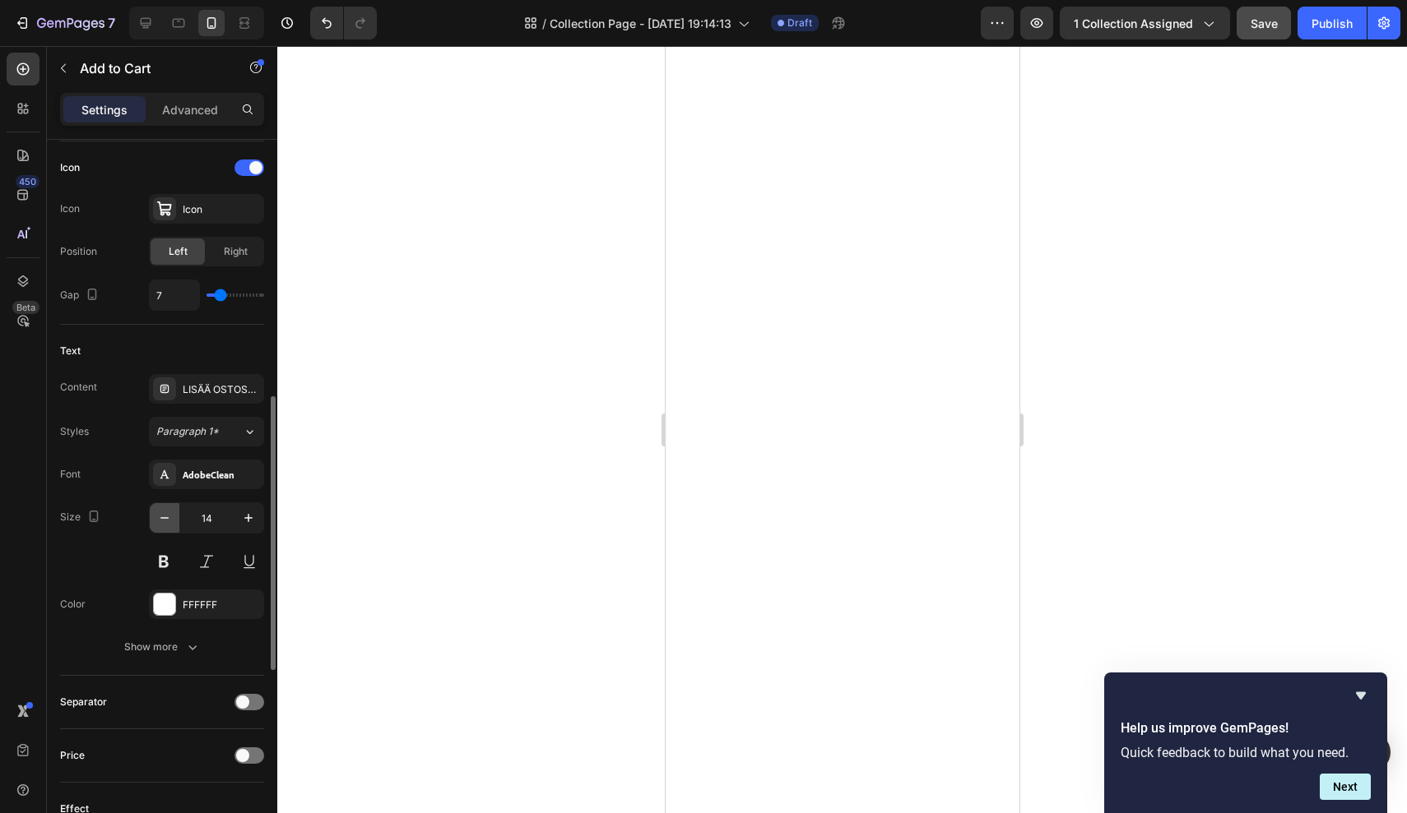
click at [169, 515] on icon "button" at bounding box center [164, 518] width 16 height 16
click at [248, 523] on icon "button" at bounding box center [248, 518] width 16 height 16
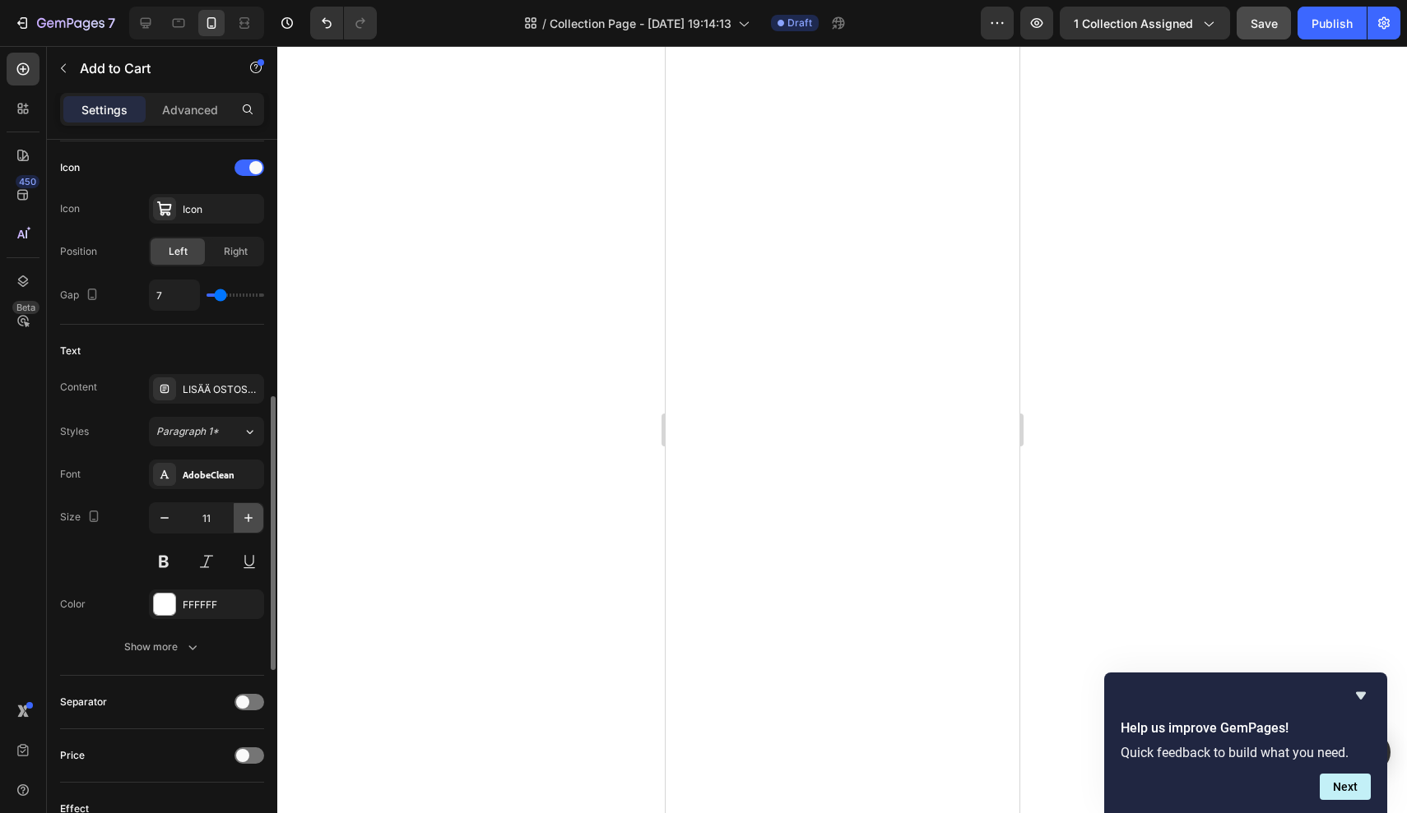
click at [248, 523] on icon "button" at bounding box center [248, 518] width 16 height 16
type input "14"
click at [186, 653] on icon "button" at bounding box center [192, 647] width 16 height 16
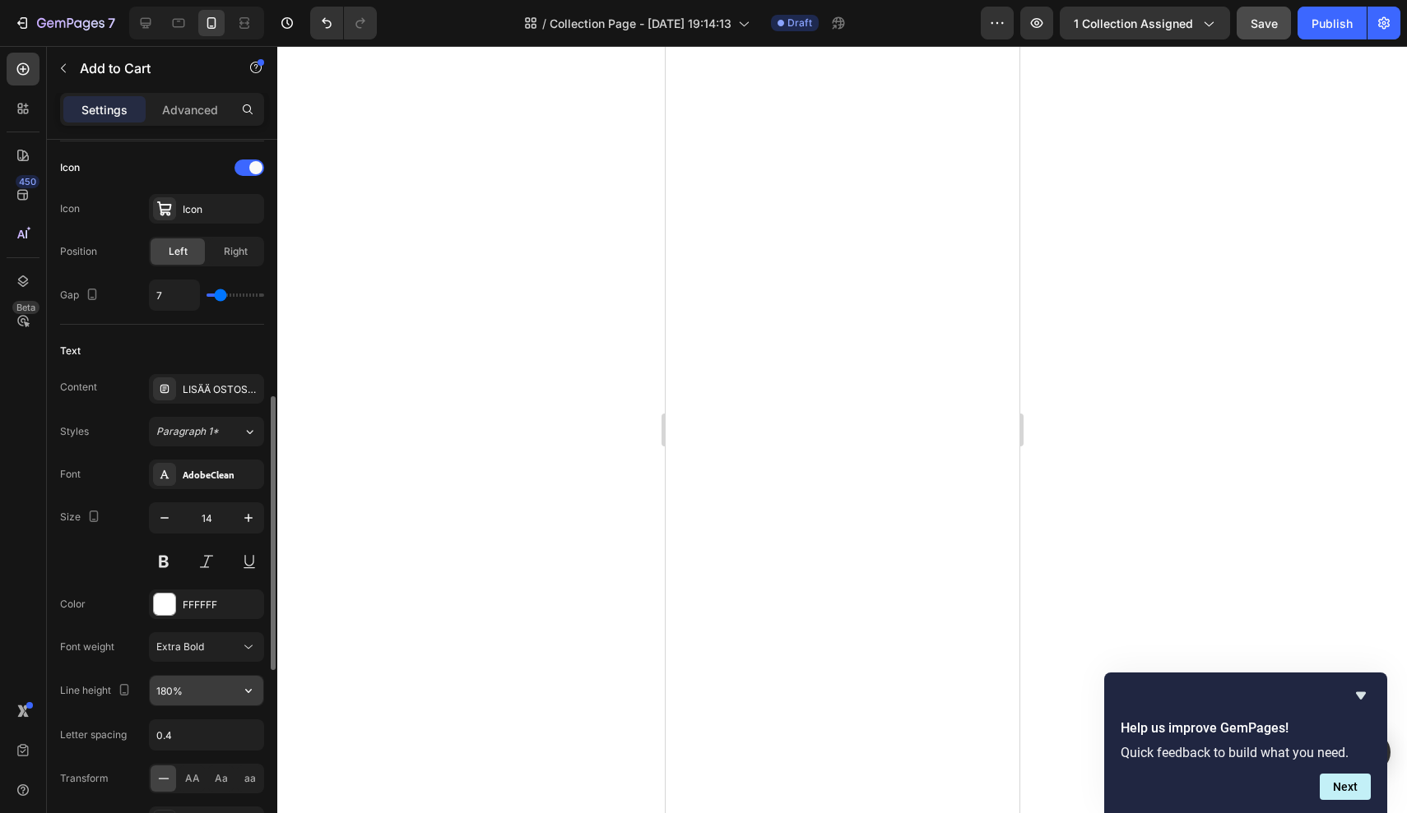
click at [187, 693] on input "180%" at bounding box center [207, 691] width 114 height 30
type input "160%"
click at [183, 734] on input "0.4" at bounding box center [207, 736] width 114 height 30
type input "0.4"
click at [125, 589] on div "Font AdobeClean Size 14 Color FFFFFF Font weight Extra Bold Line height 160% Le…" at bounding box center [162, 669] width 204 height 419
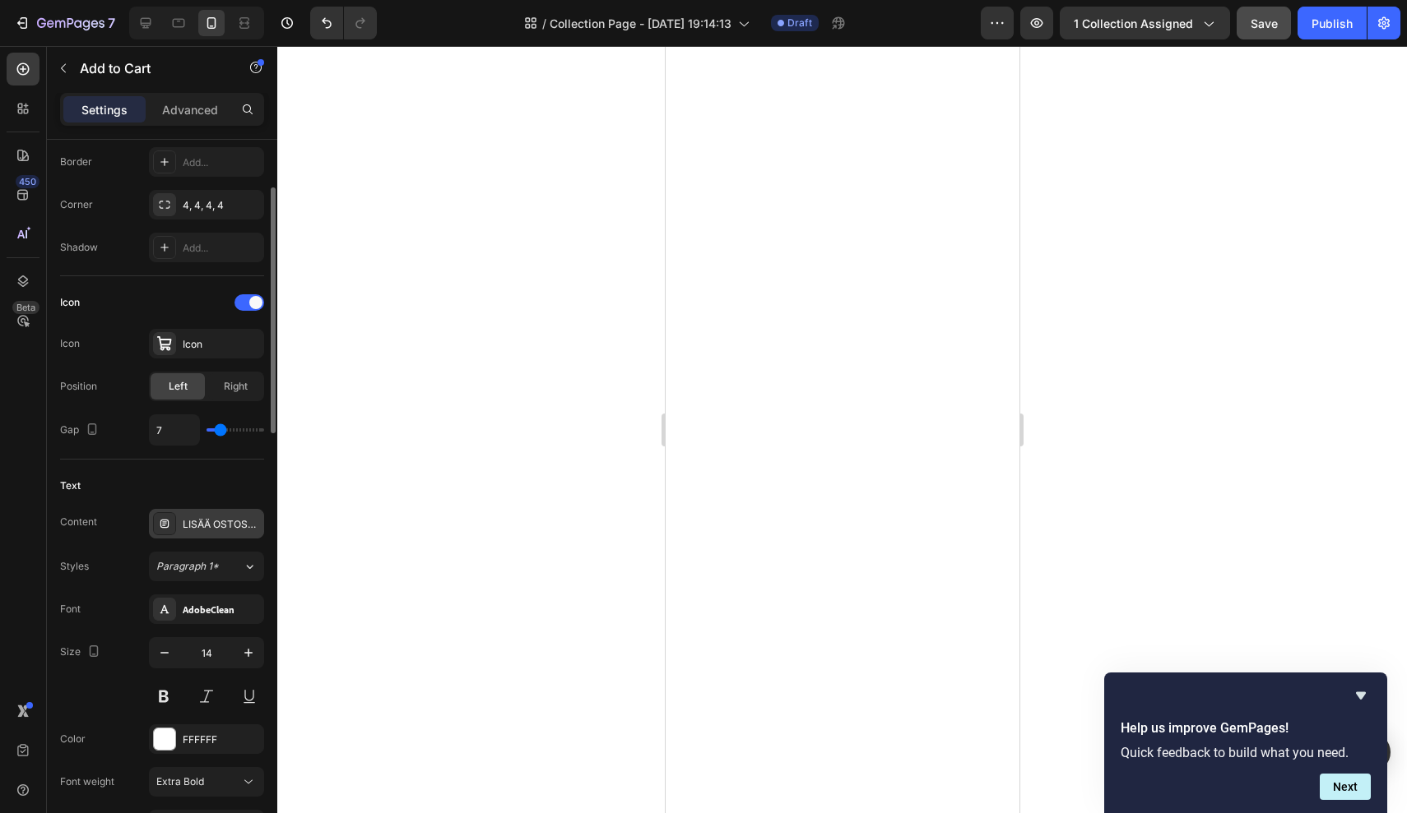
scroll to position [368, 0]
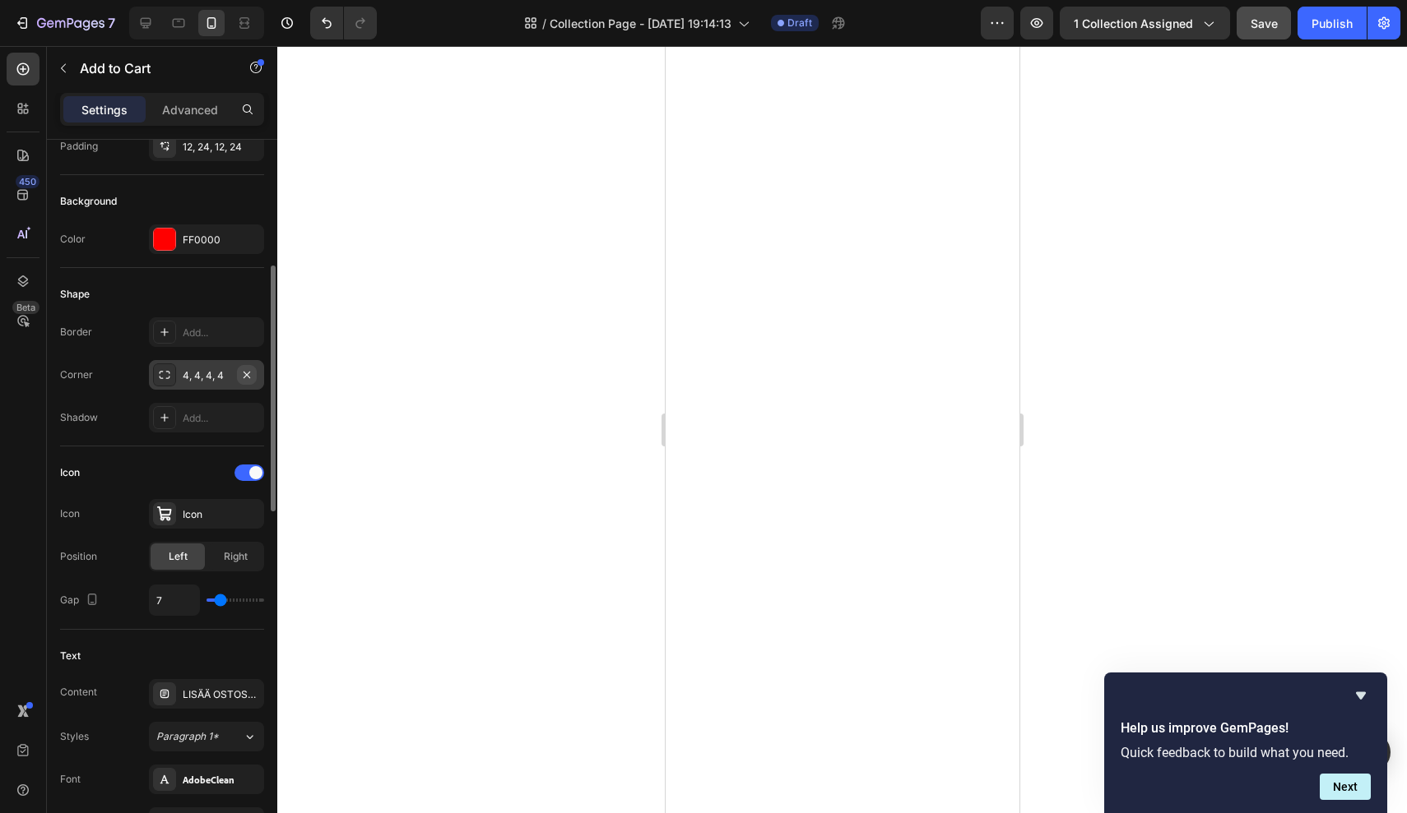
click at [248, 378] on icon "button" at bounding box center [246, 374] width 13 height 13
click at [165, 377] on icon at bounding box center [164, 374] width 13 height 13
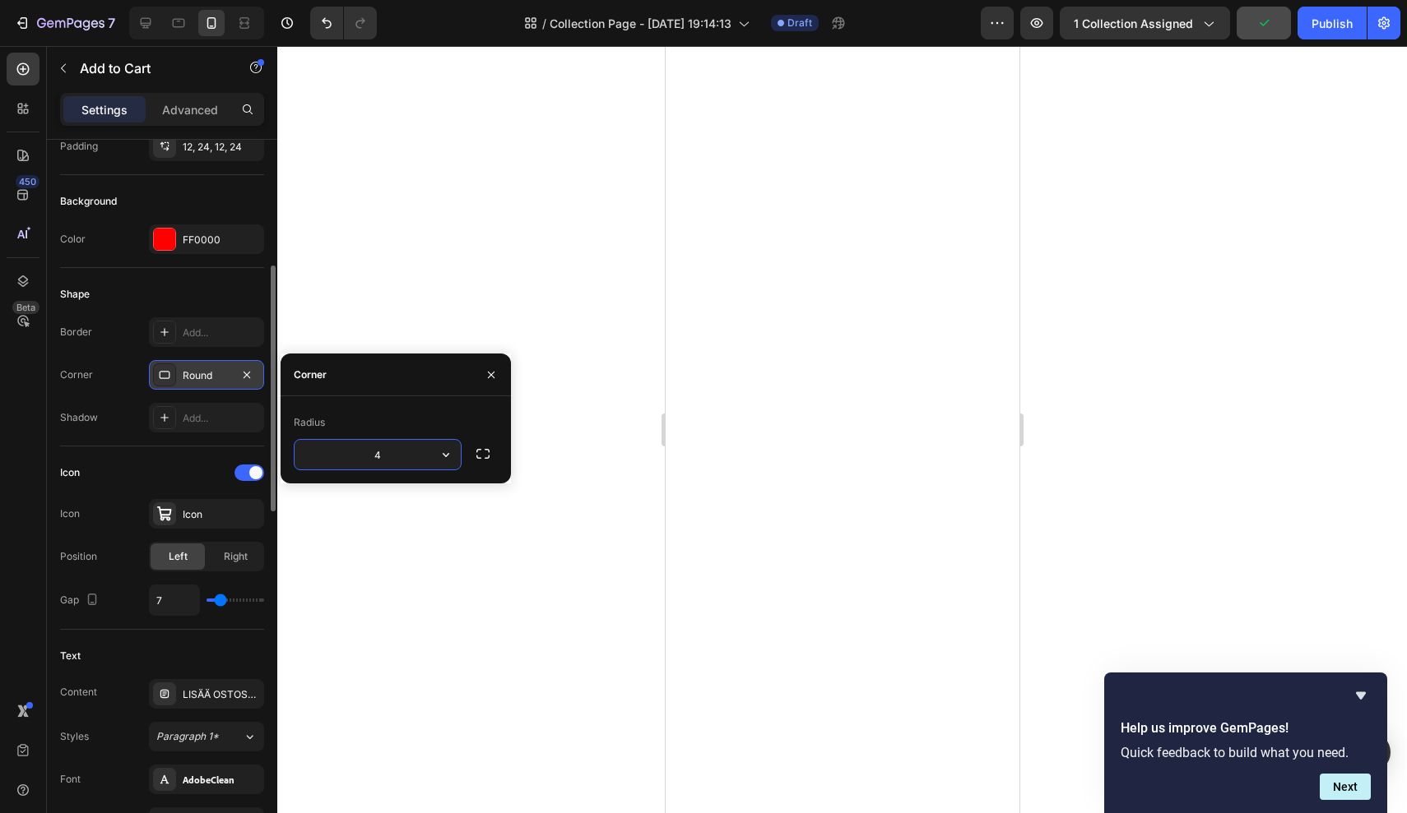
type input "4"
click at [174, 264] on div "Background Color FF0000" at bounding box center [162, 221] width 204 height 93
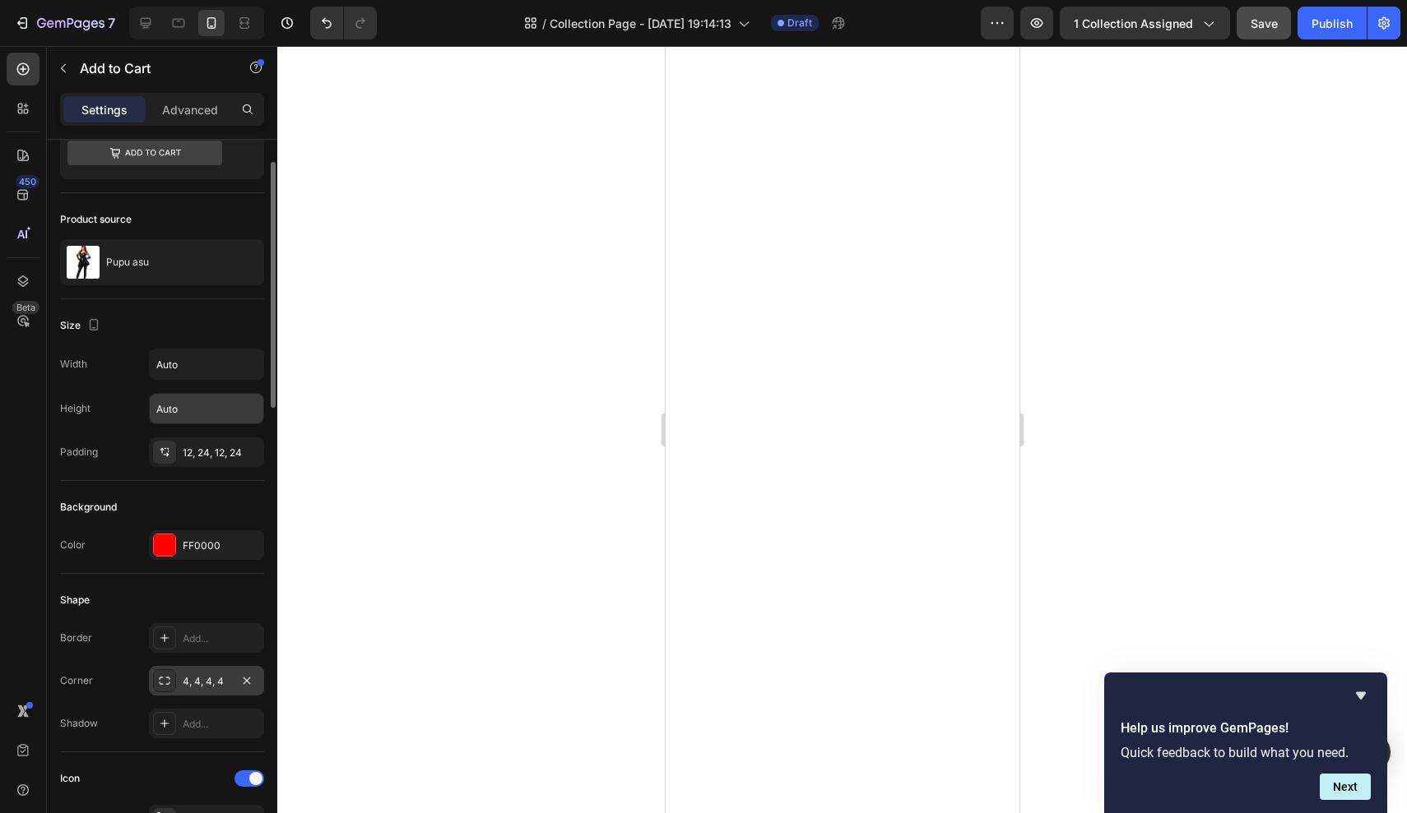
scroll to position [62, 0]
click at [248, 452] on icon "button" at bounding box center [246, 452] width 7 height 7
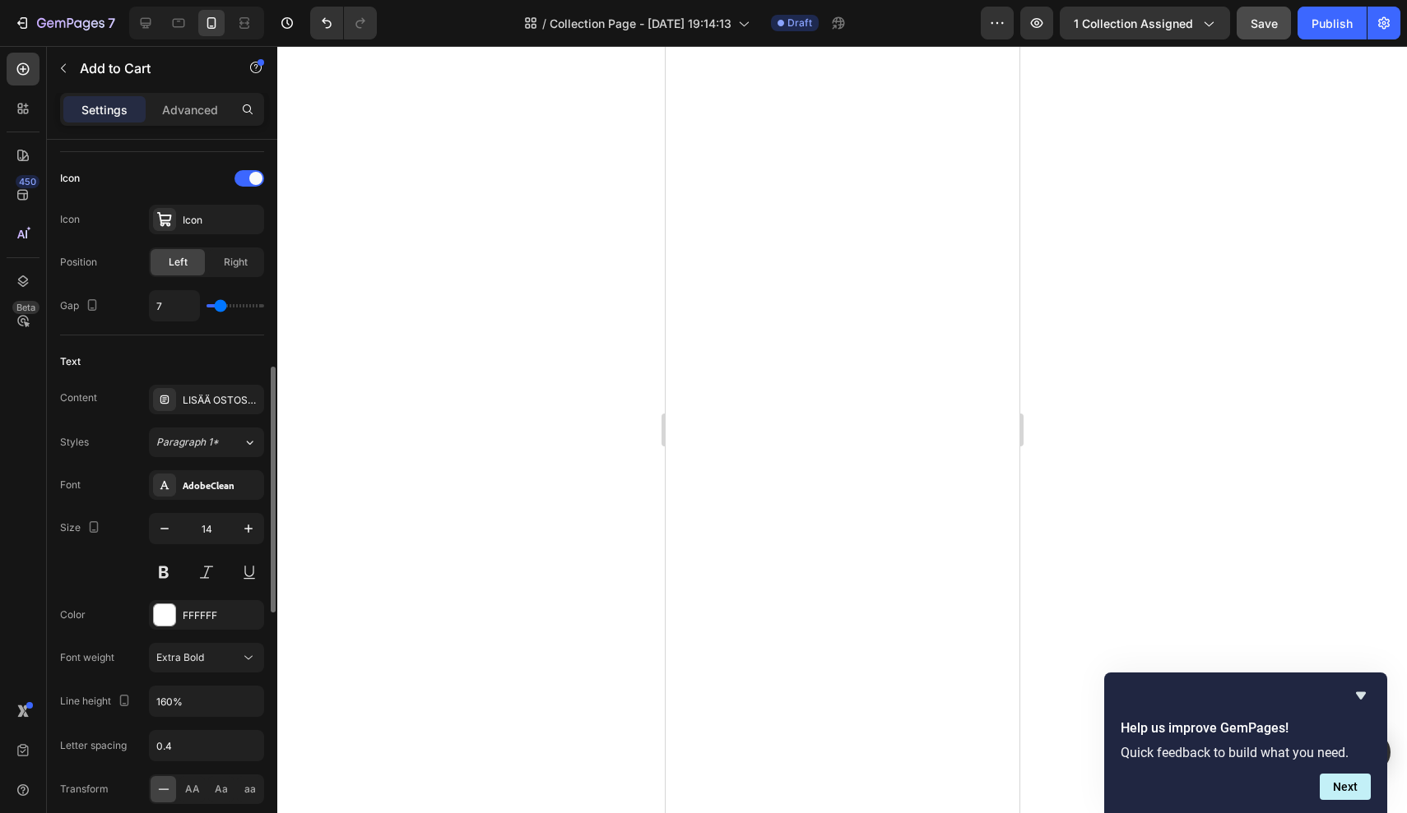
scroll to position [664, 0]
click at [165, 520] on icon "button" at bounding box center [164, 528] width 16 height 16
type input "12"
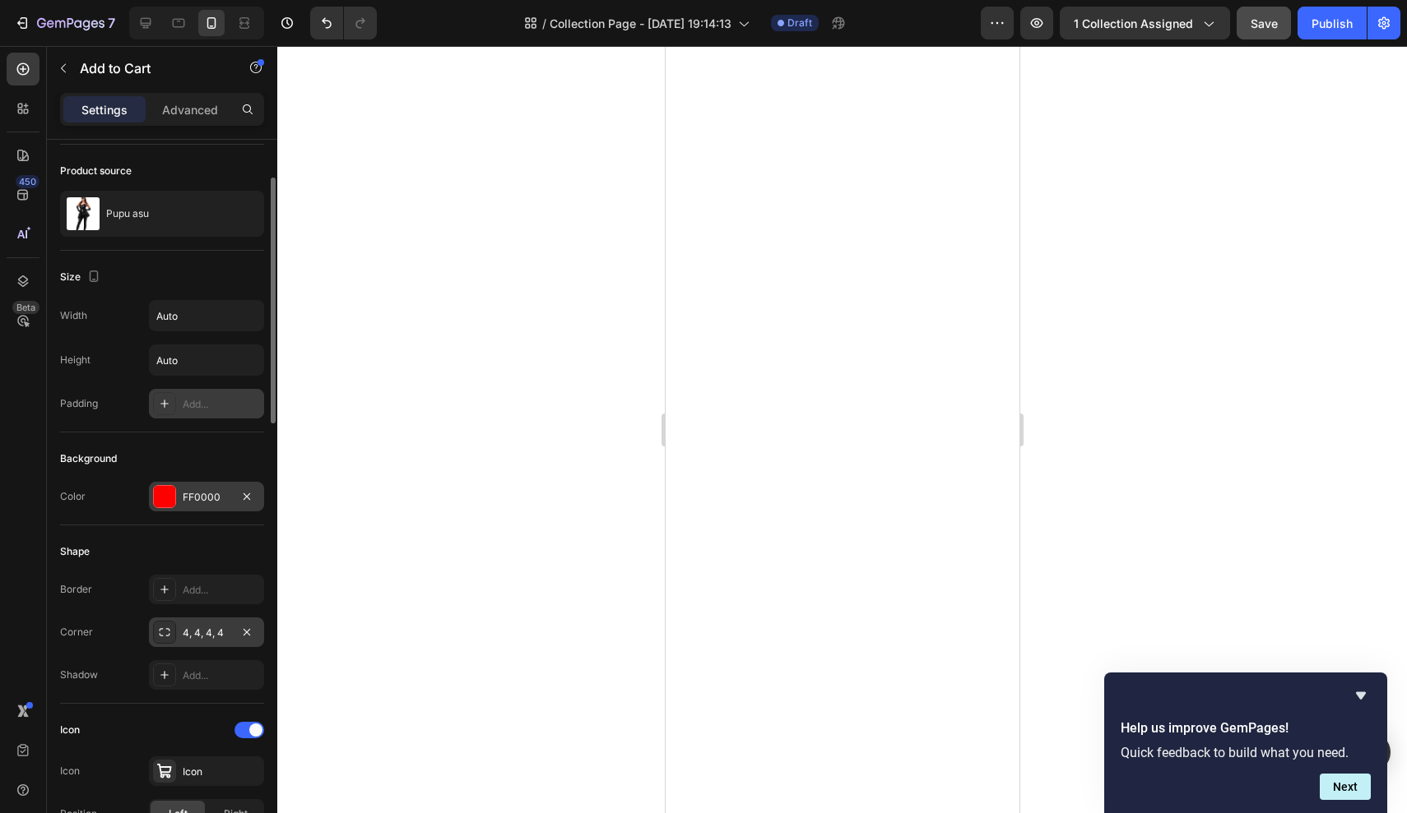
scroll to position [122, 0]
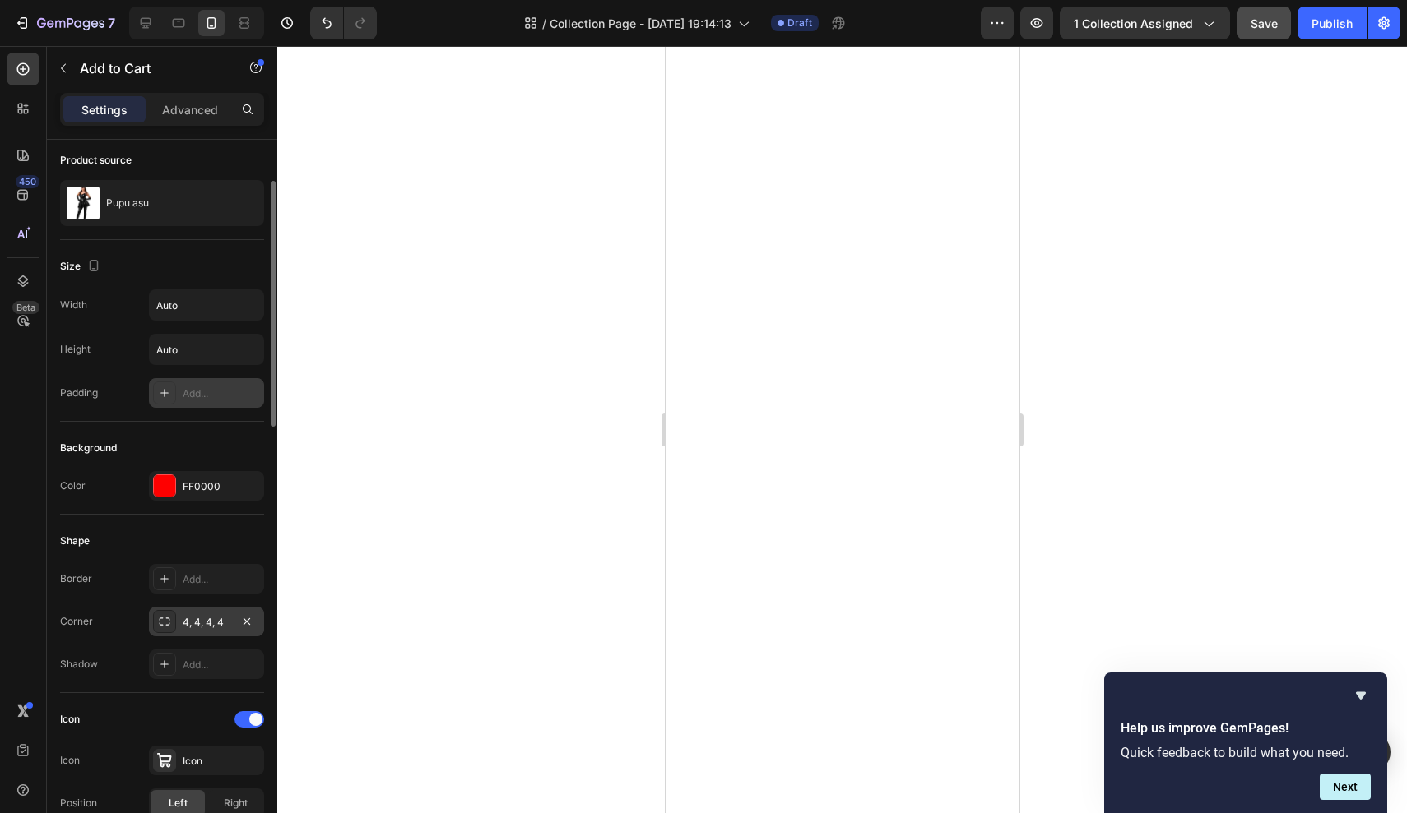
click at [165, 388] on icon at bounding box center [164, 393] width 13 height 13
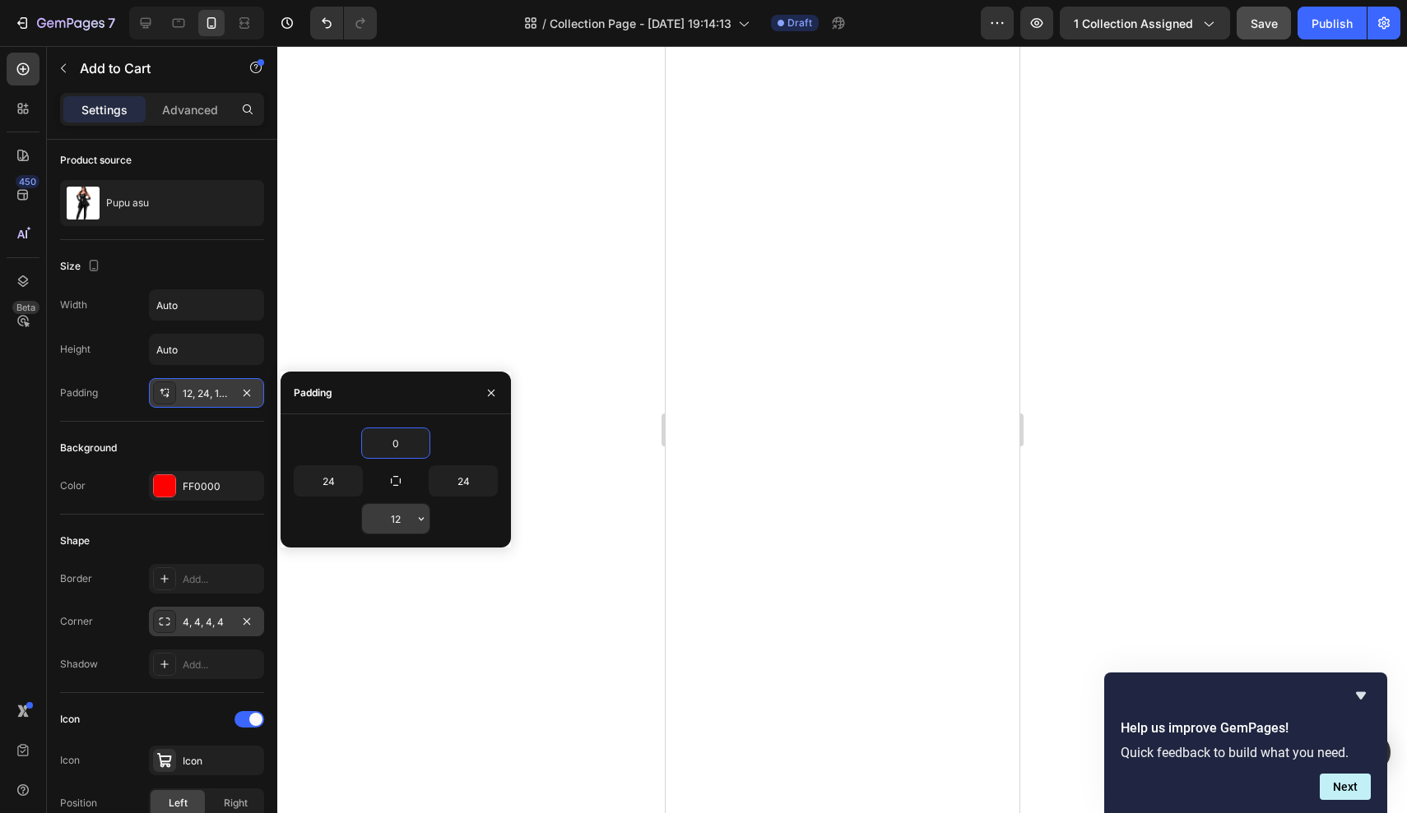
type input "0"
click at [402, 520] on input "12" at bounding box center [395, 519] width 67 height 30
type input "0"
click at [478, 489] on input "24" at bounding box center [462, 481] width 67 height 30
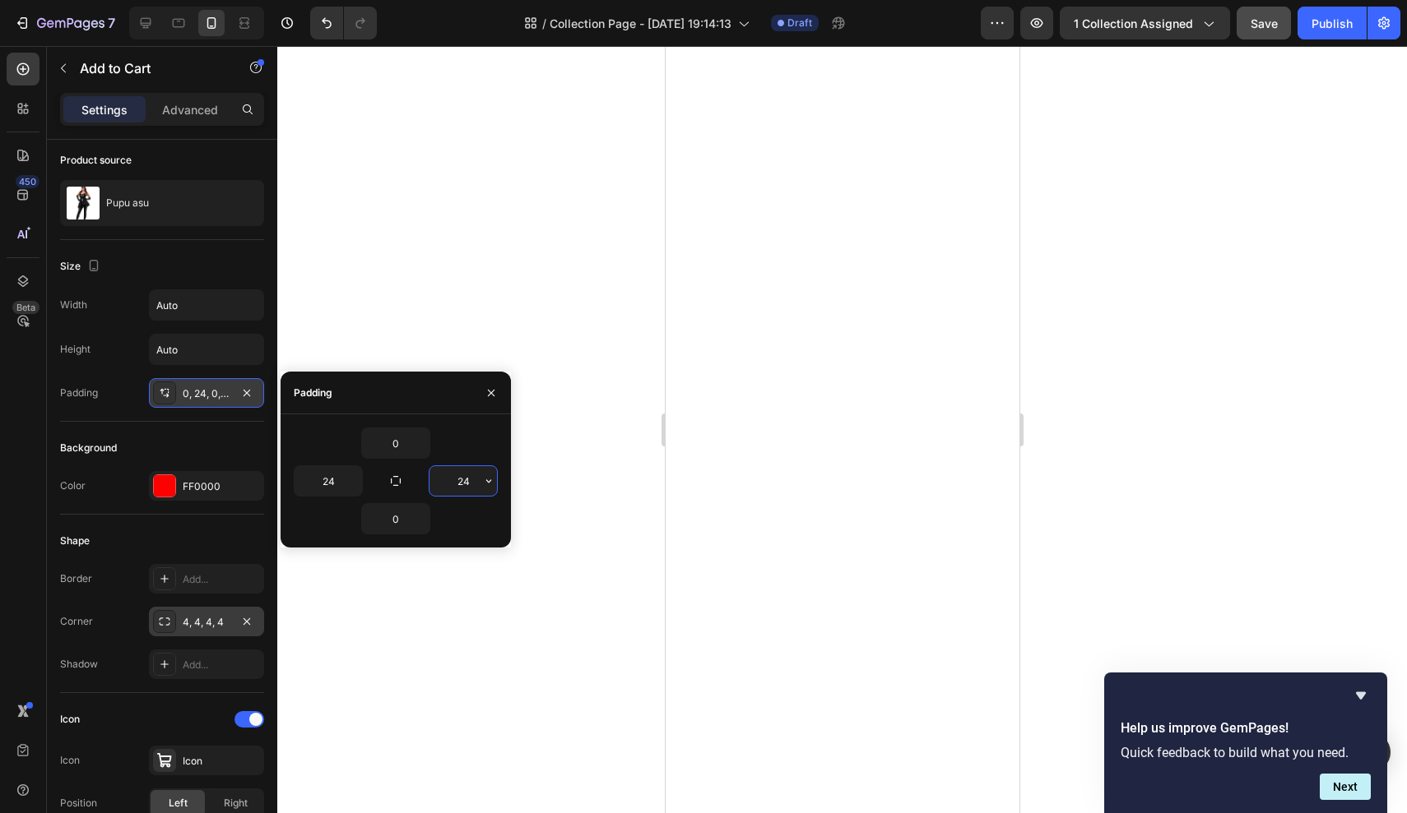
click at [478, 489] on input "24" at bounding box center [462, 481] width 67 height 30
type input "2"
click at [328, 489] on input "24" at bounding box center [327, 481] width 67 height 30
type input "6"
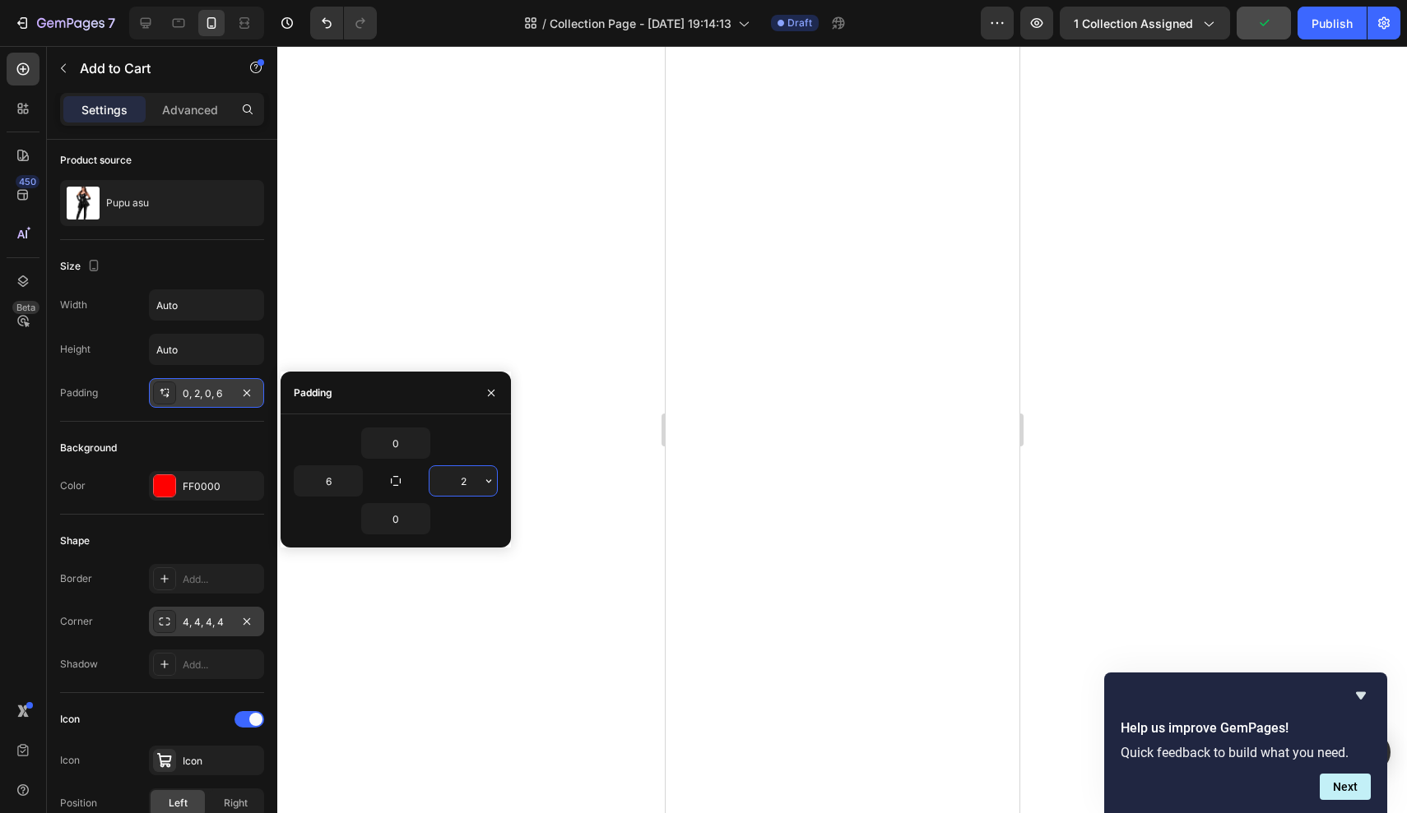
click at [466, 482] on input "2" at bounding box center [462, 481] width 67 height 30
type input "10"
click at [338, 489] on input "6" at bounding box center [327, 481] width 67 height 30
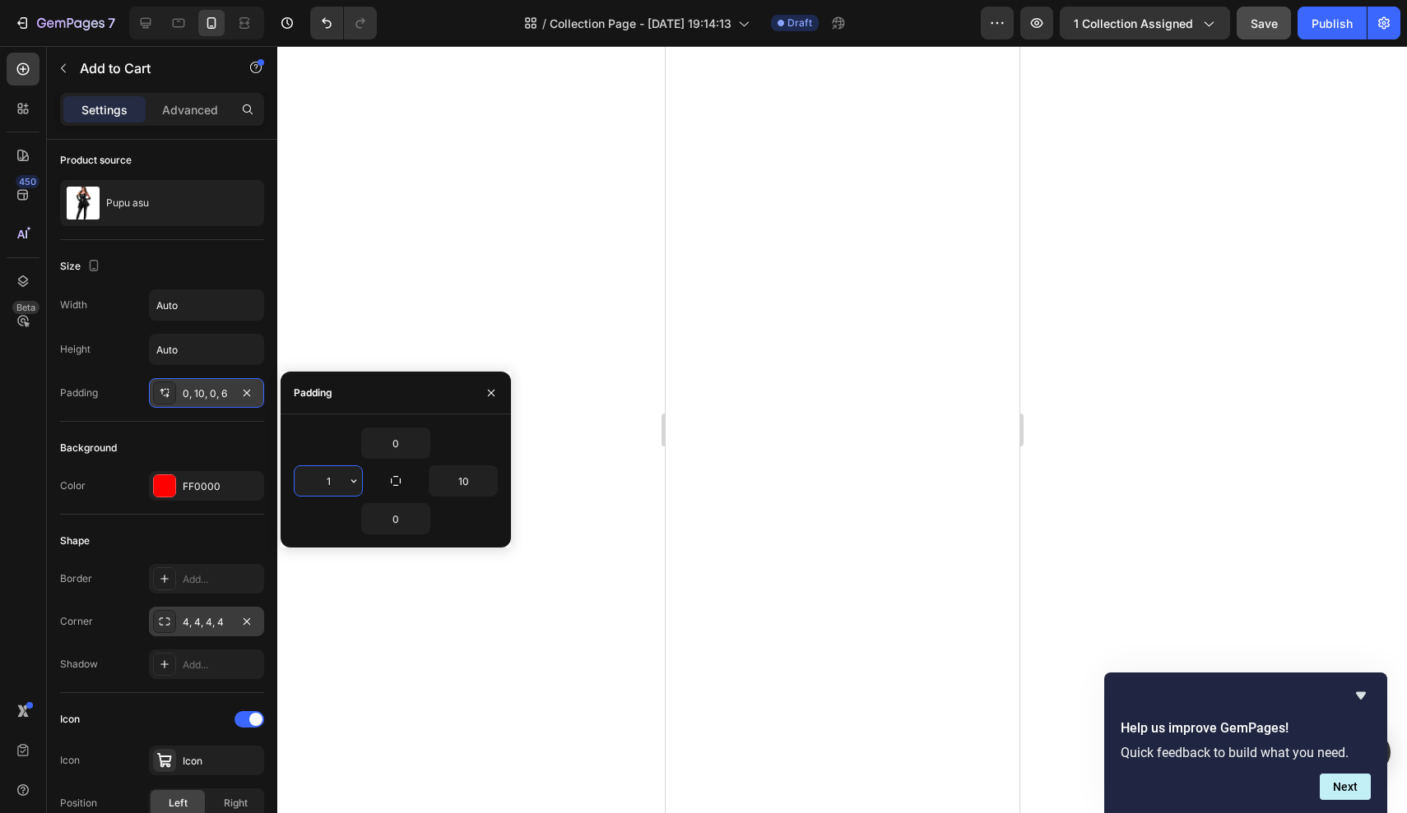
type input "10"
click at [390, 279] on div at bounding box center [841, 429] width 1129 height 767
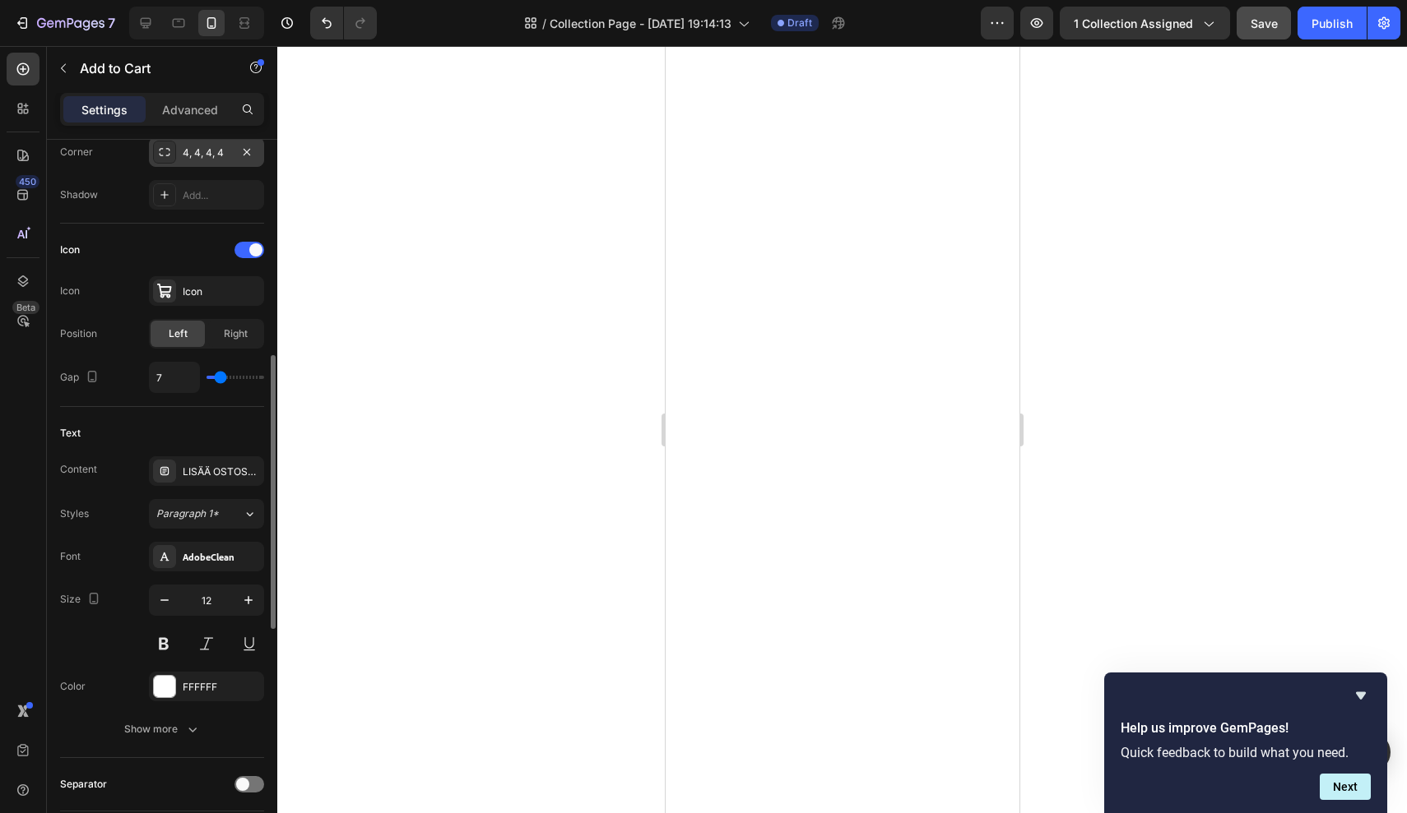
scroll to position [604, 0]
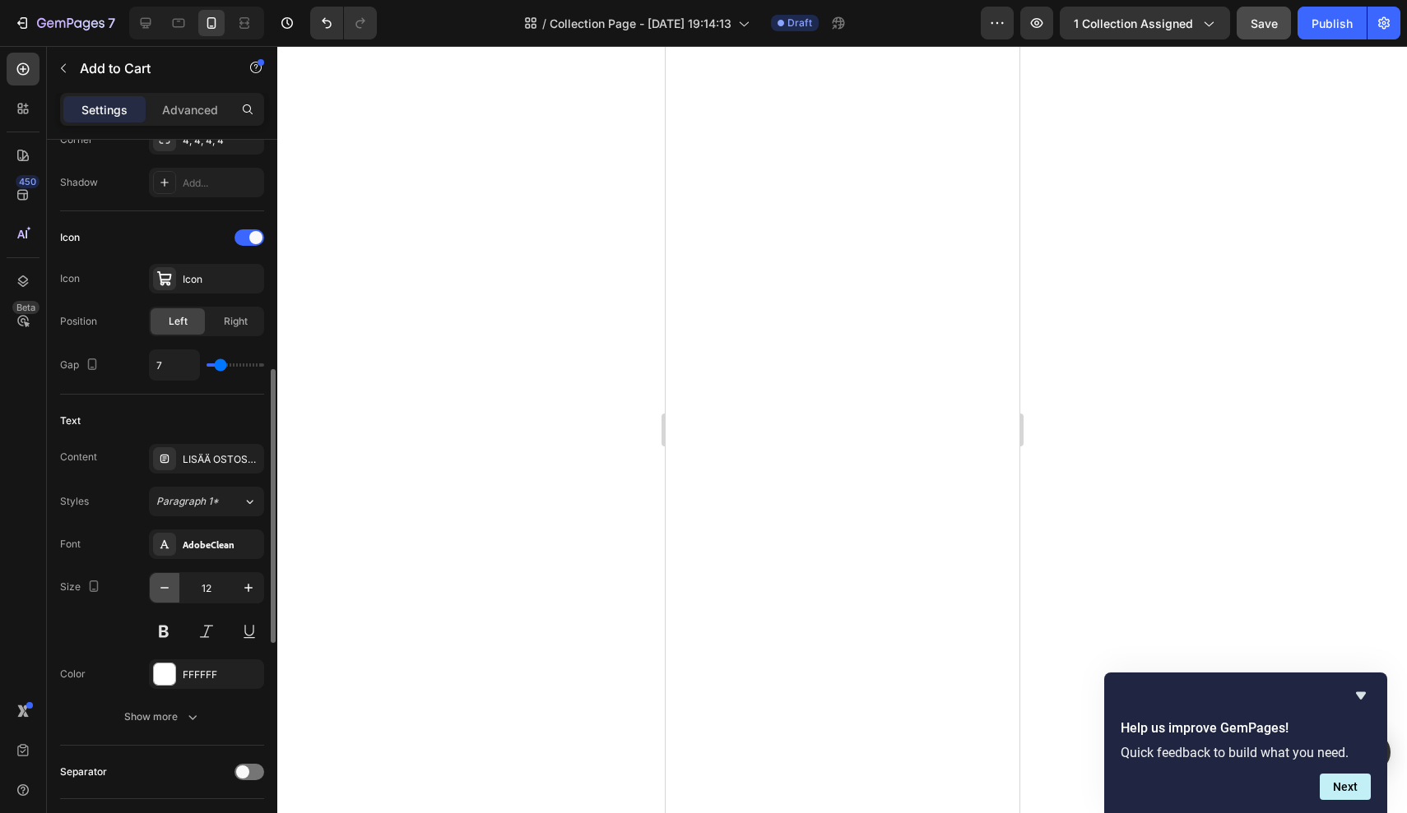
click at [166, 596] on icon "button" at bounding box center [164, 588] width 16 height 16
type input "11"
click at [461, 364] on div at bounding box center [841, 429] width 1129 height 767
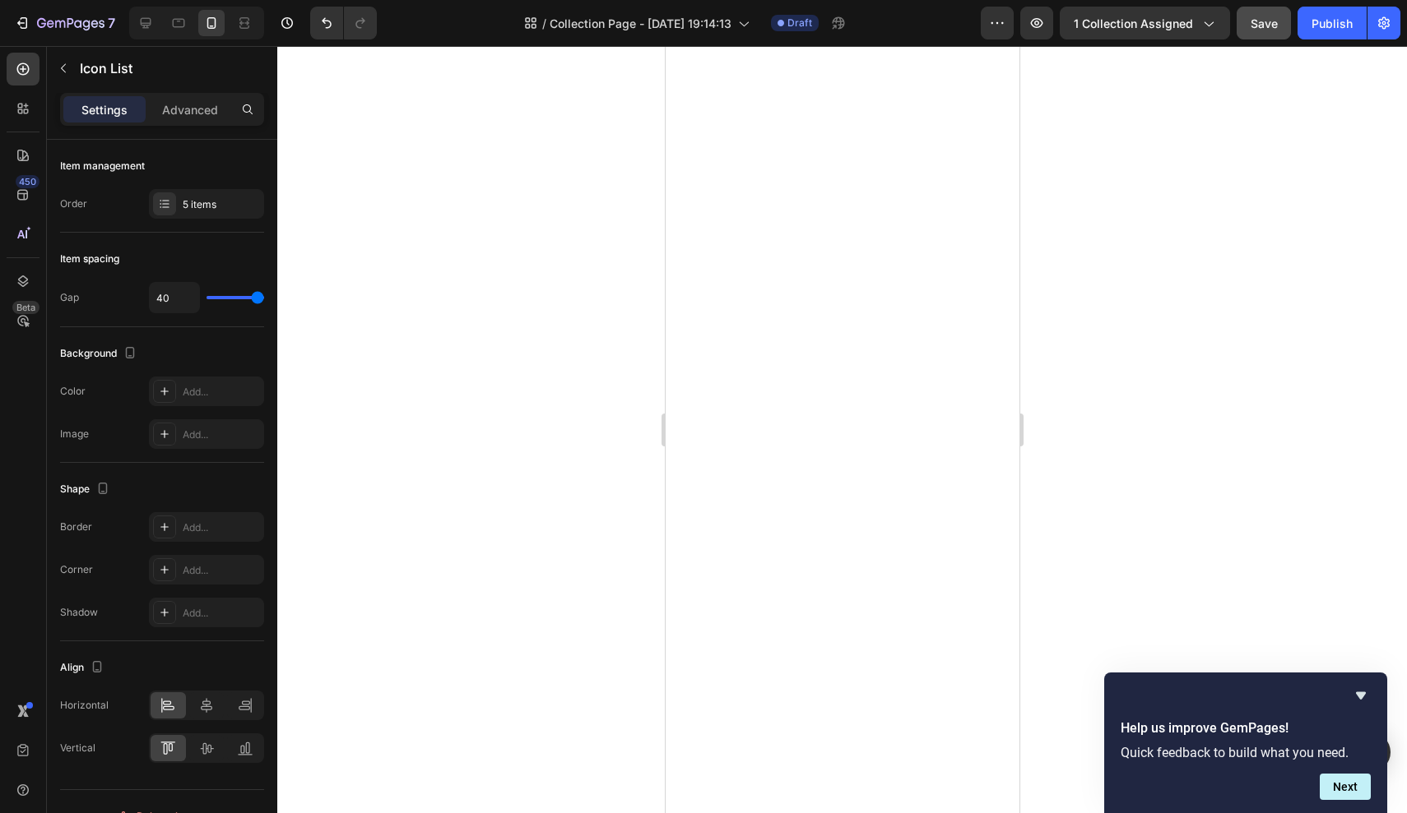
click at [574, 325] on div at bounding box center [841, 429] width 1129 height 767
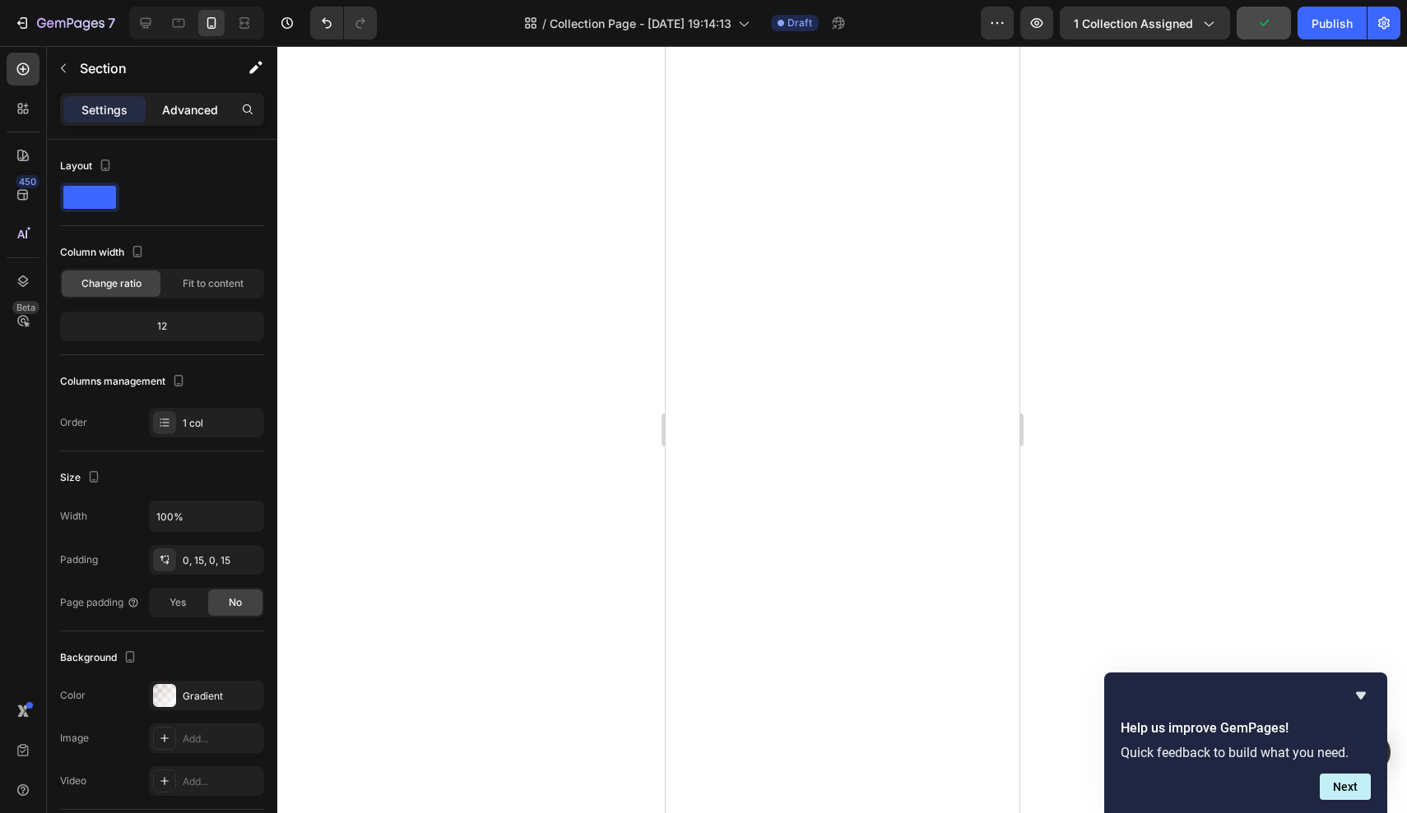
click at [183, 107] on p "Advanced" at bounding box center [190, 109] width 56 height 17
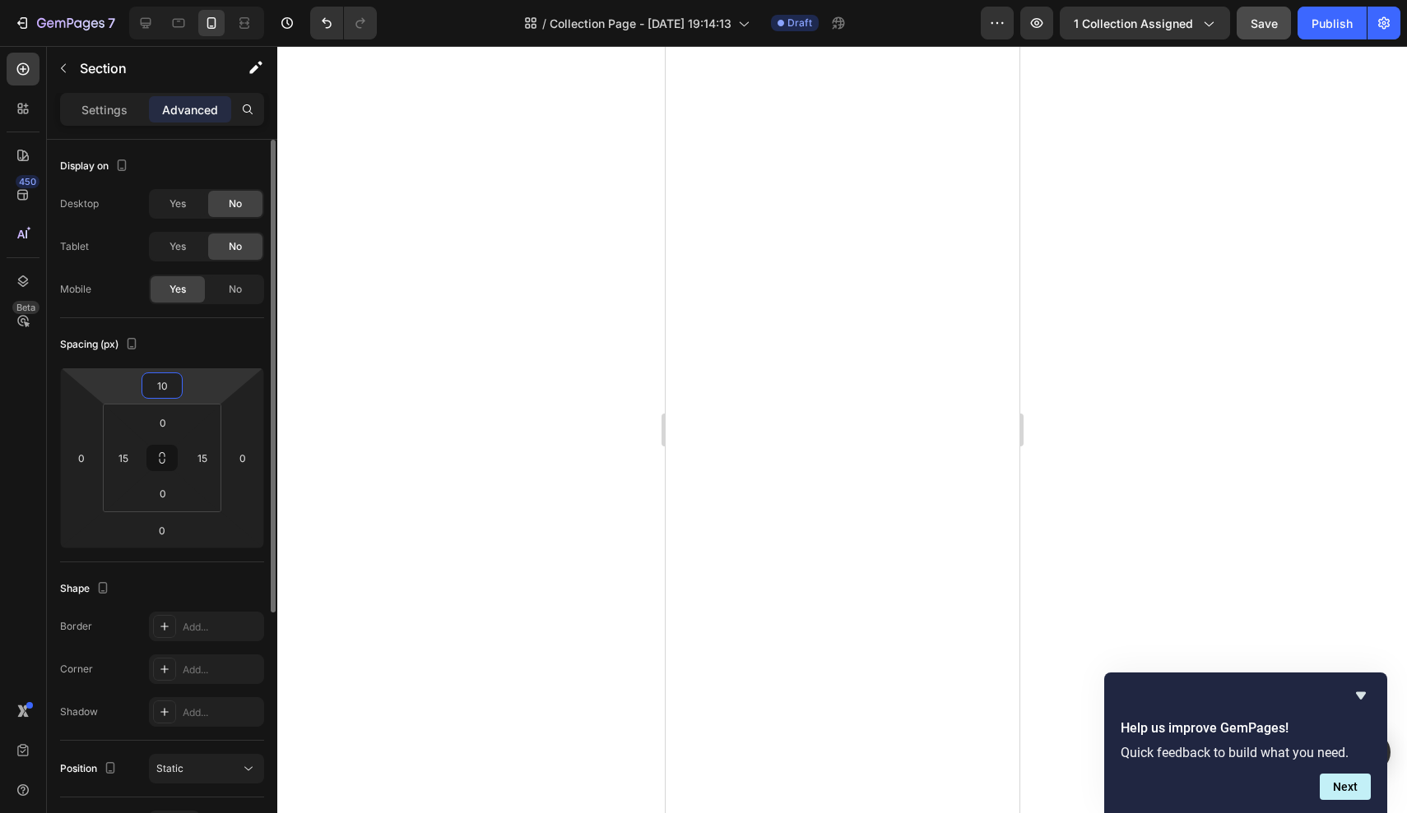
type input "12"
click at [211, 0] on html "7 Version history / Collection Page - Sep 11, 19:14:13 Draft Preview 1 collecti…" at bounding box center [703, 0] width 1407 height 0
type input "32"
drag, startPoint x: 192, startPoint y: 416, endPoint x: 200, endPoint y: 401, distance: 16.6
click at [200, 0] on html "7 Version history / Collection Page - Sep 11, 19:14:13 Draft Preview 1 collecti…" at bounding box center [703, 0] width 1407 height 0
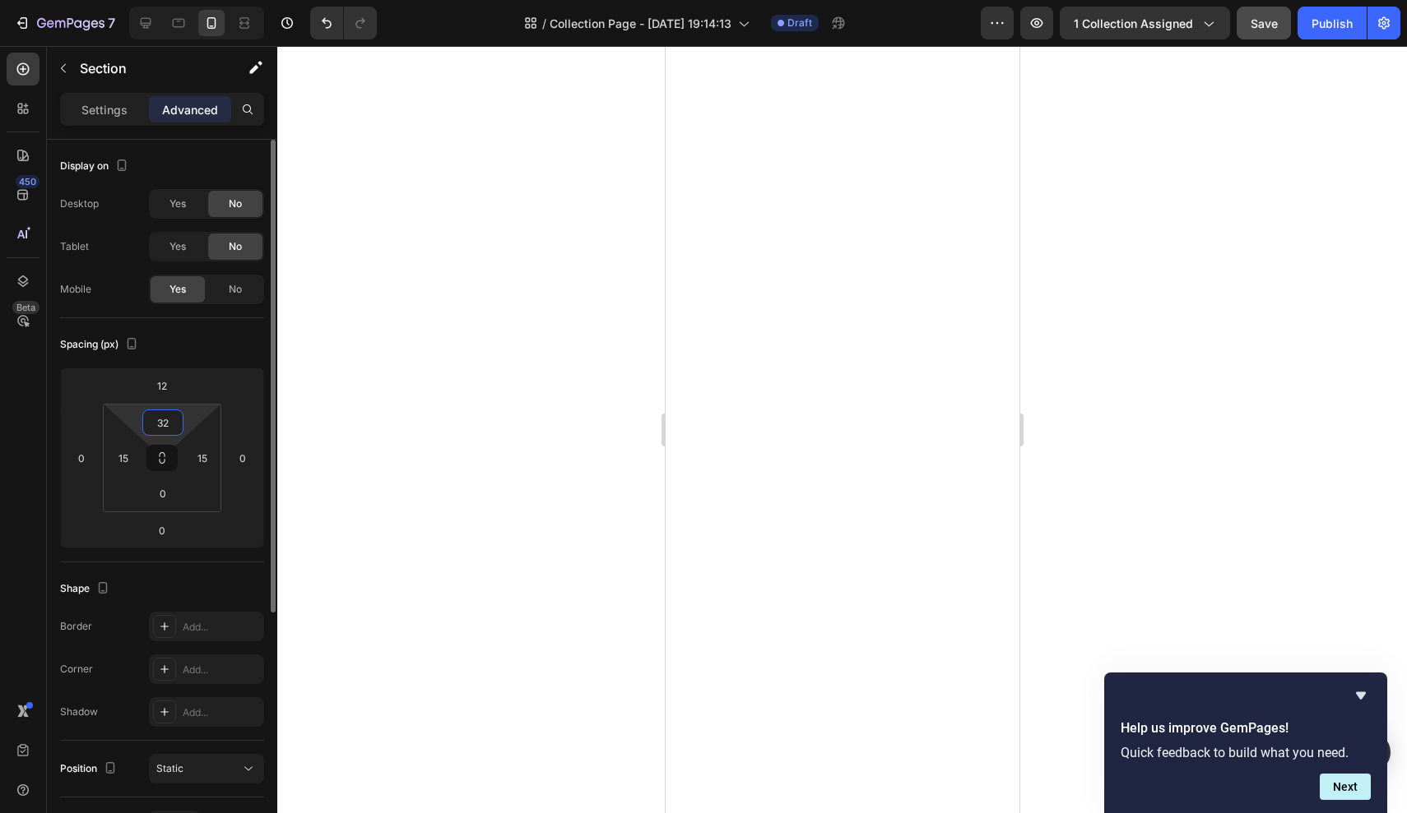
click at [227, 340] on div "Spacing (px)" at bounding box center [162, 344] width 204 height 26
click at [395, 268] on div at bounding box center [841, 429] width 1129 height 767
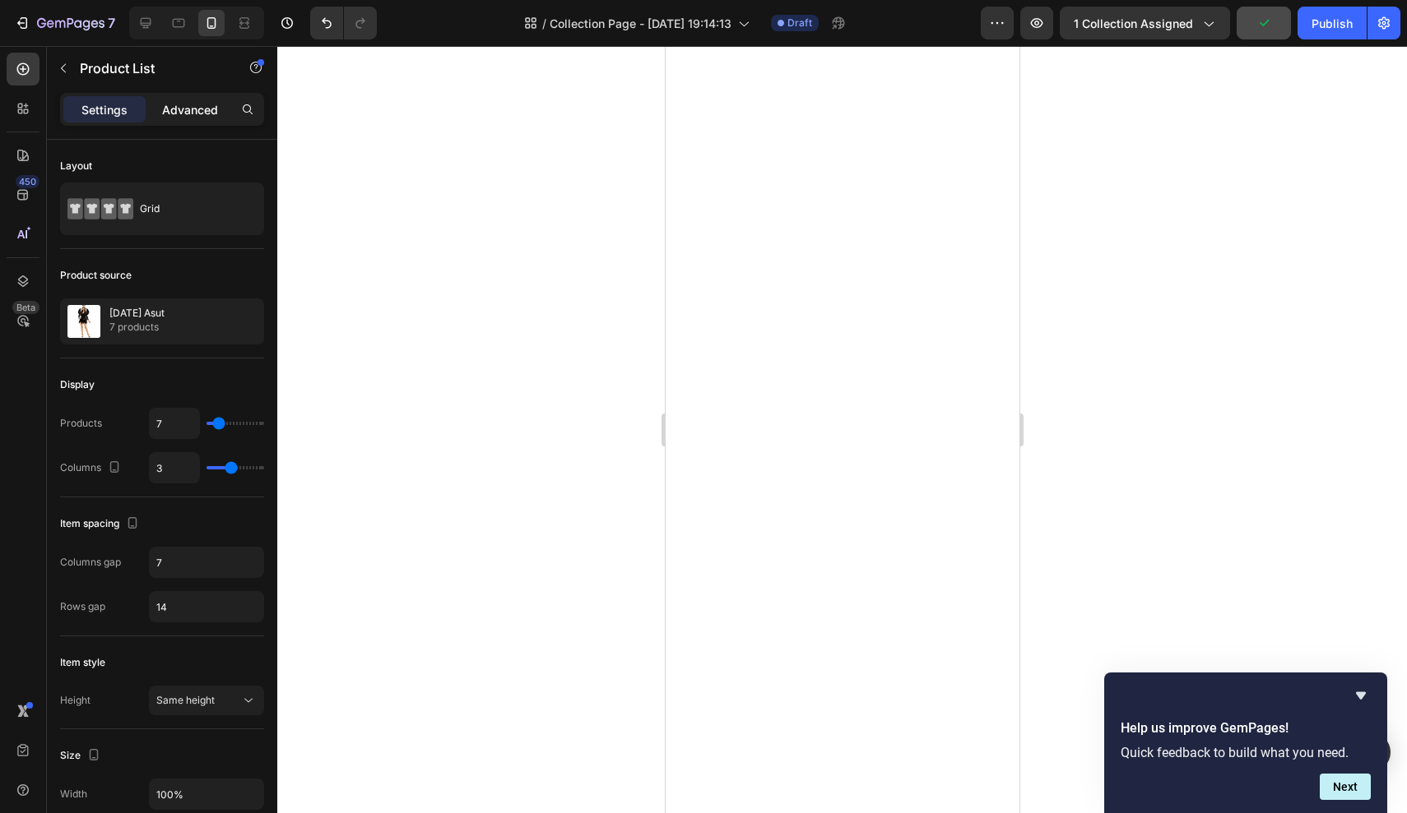
click at [187, 120] on div "Advanced" at bounding box center [190, 109] width 82 height 26
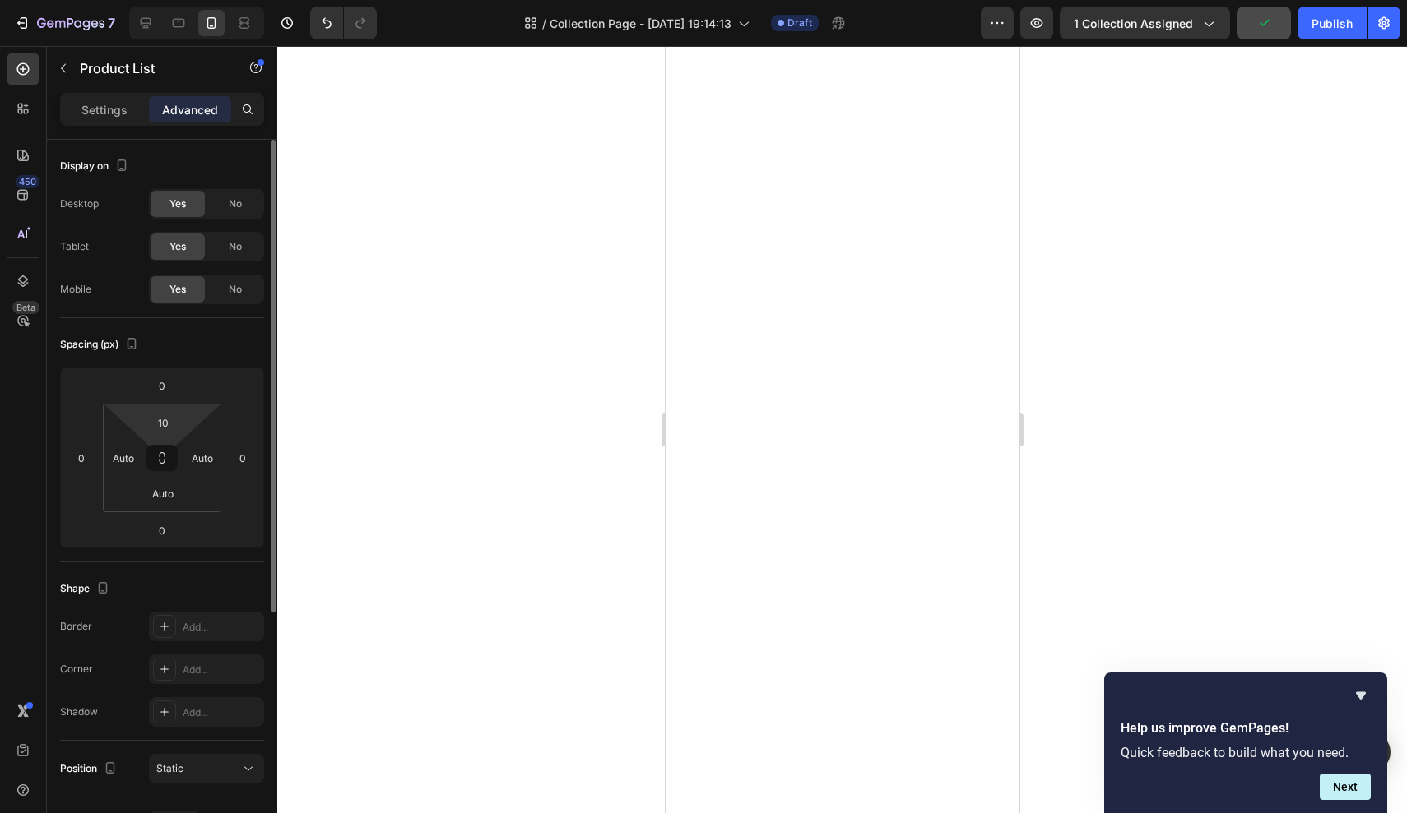
click at [183, 0] on html "7 Version history / Collection Page - Sep 11, 19:14:13 Draft Preview 1 collecti…" at bounding box center [703, 0] width 1407 height 0
click at [169, 422] on input "10" at bounding box center [162, 422] width 33 height 25
type input "0"
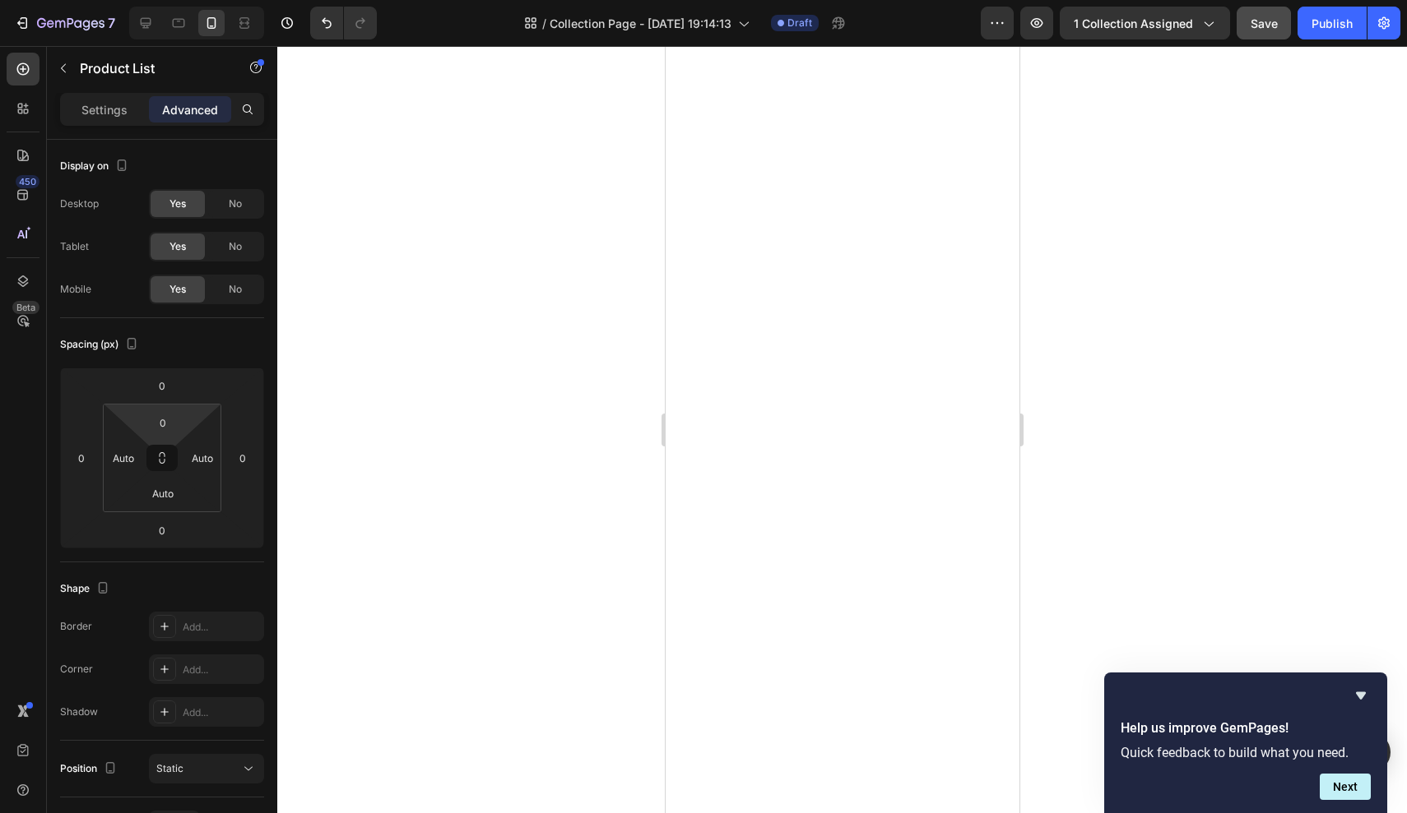
click at [409, 368] on div at bounding box center [841, 429] width 1129 height 767
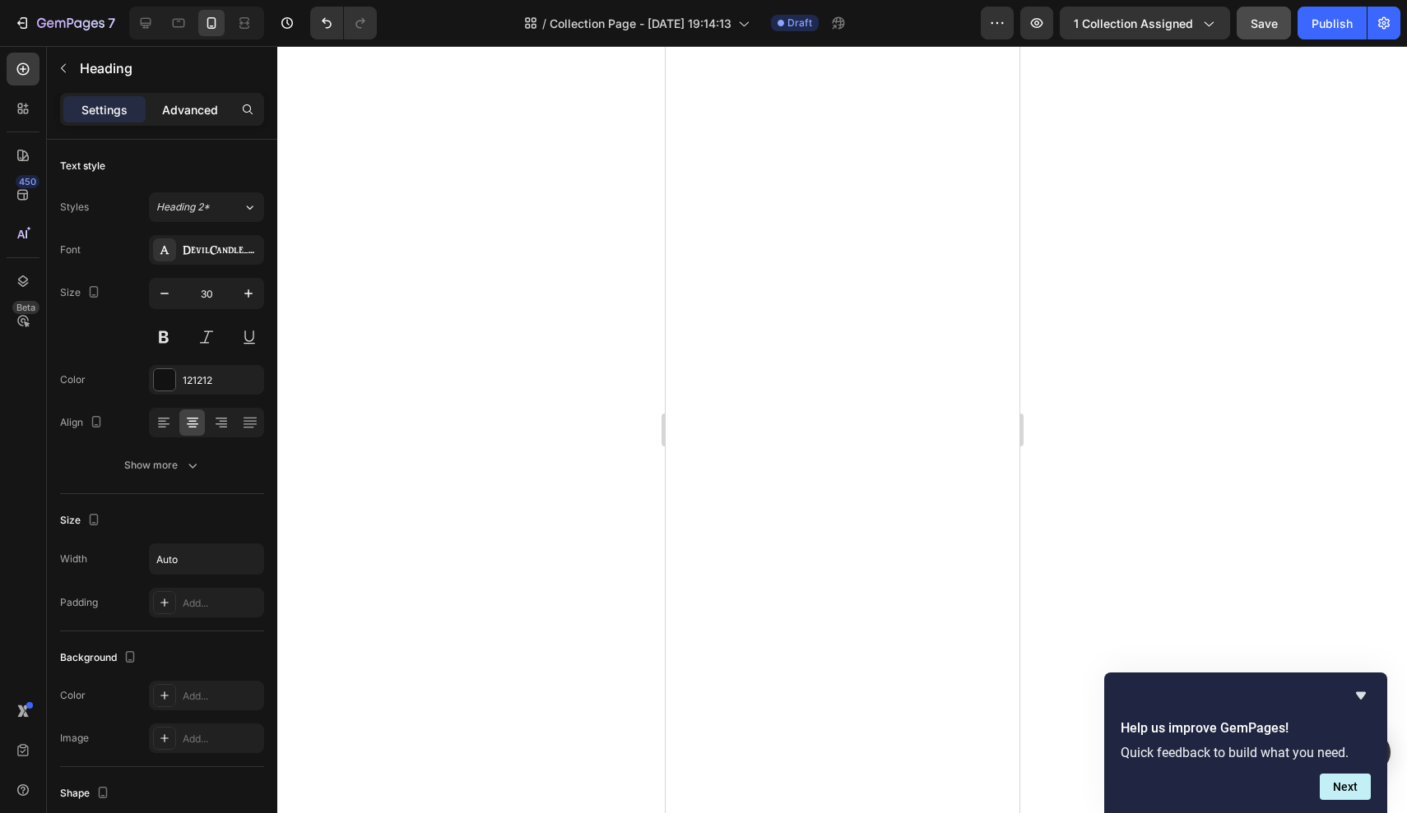
click at [176, 116] on p "Advanced" at bounding box center [190, 109] width 56 height 17
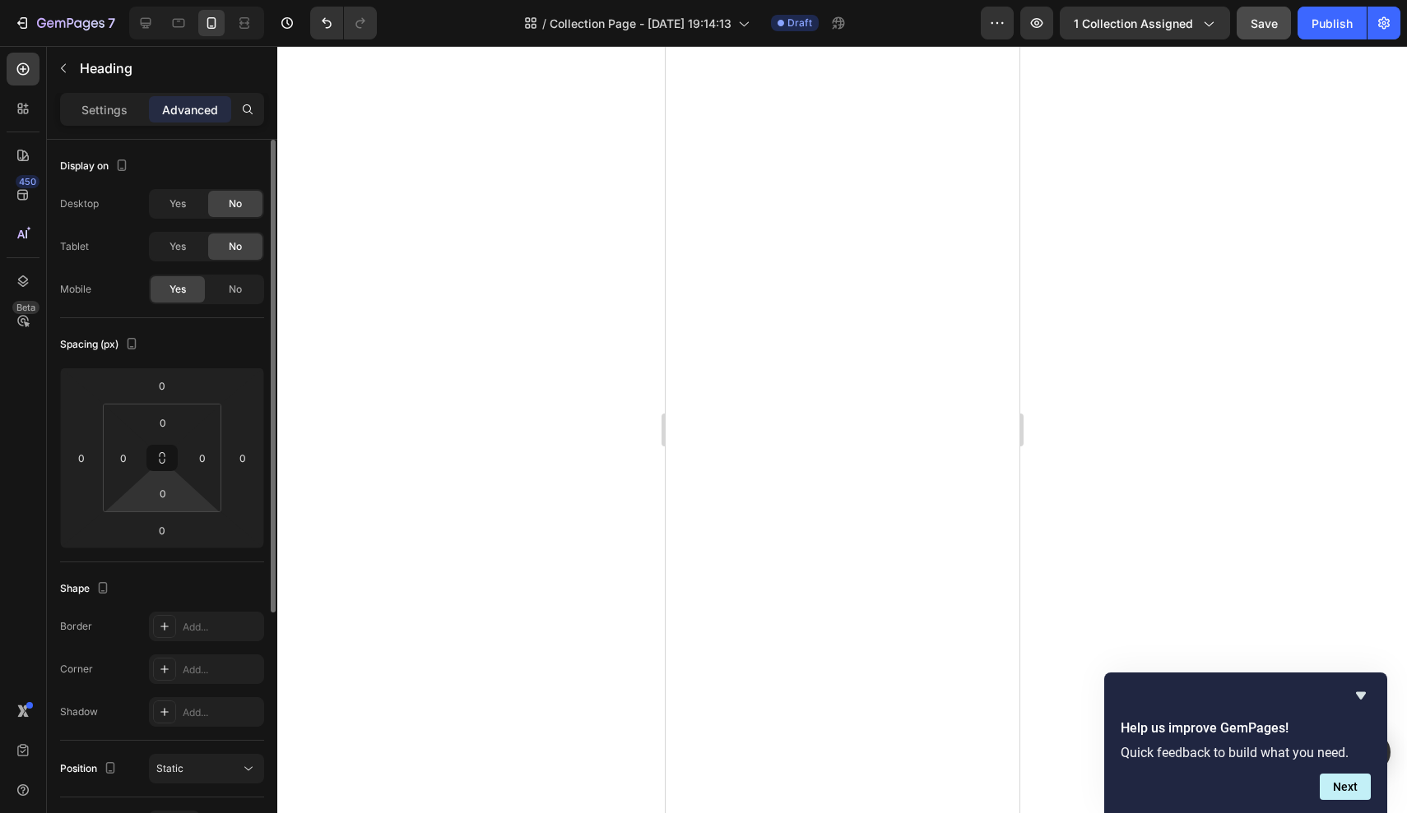
click at [189, 494] on div "0 0 0 0" at bounding box center [162, 458] width 118 height 109
type input "0"
drag, startPoint x: 189, startPoint y: 494, endPoint x: 189, endPoint y: 521, distance: 27.1
click at [192, 0] on html "7 Version history / Collection Page - Sep 11, 19:14:13 Draft Preview 1 collecti…" at bounding box center [703, 0] width 1407 height 0
type input "-8"
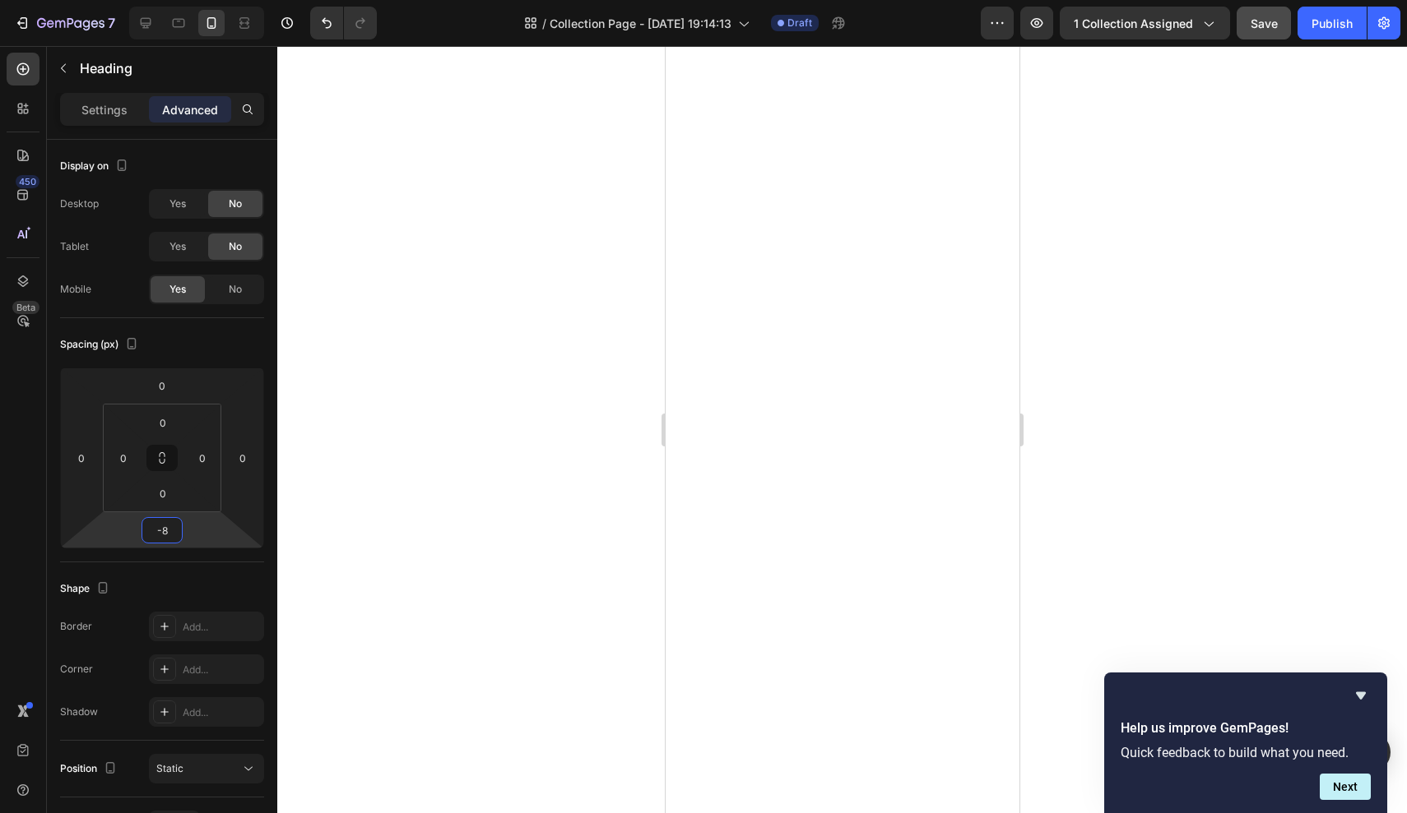
drag, startPoint x: 198, startPoint y: 540, endPoint x: 206, endPoint y: 546, distance: 10.0
click at [206, 0] on html "7 Version history / Collection Page - Sep 11, 19:14:13 Draft Preview 1 collecti…" at bounding box center [703, 0] width 1407 height 0
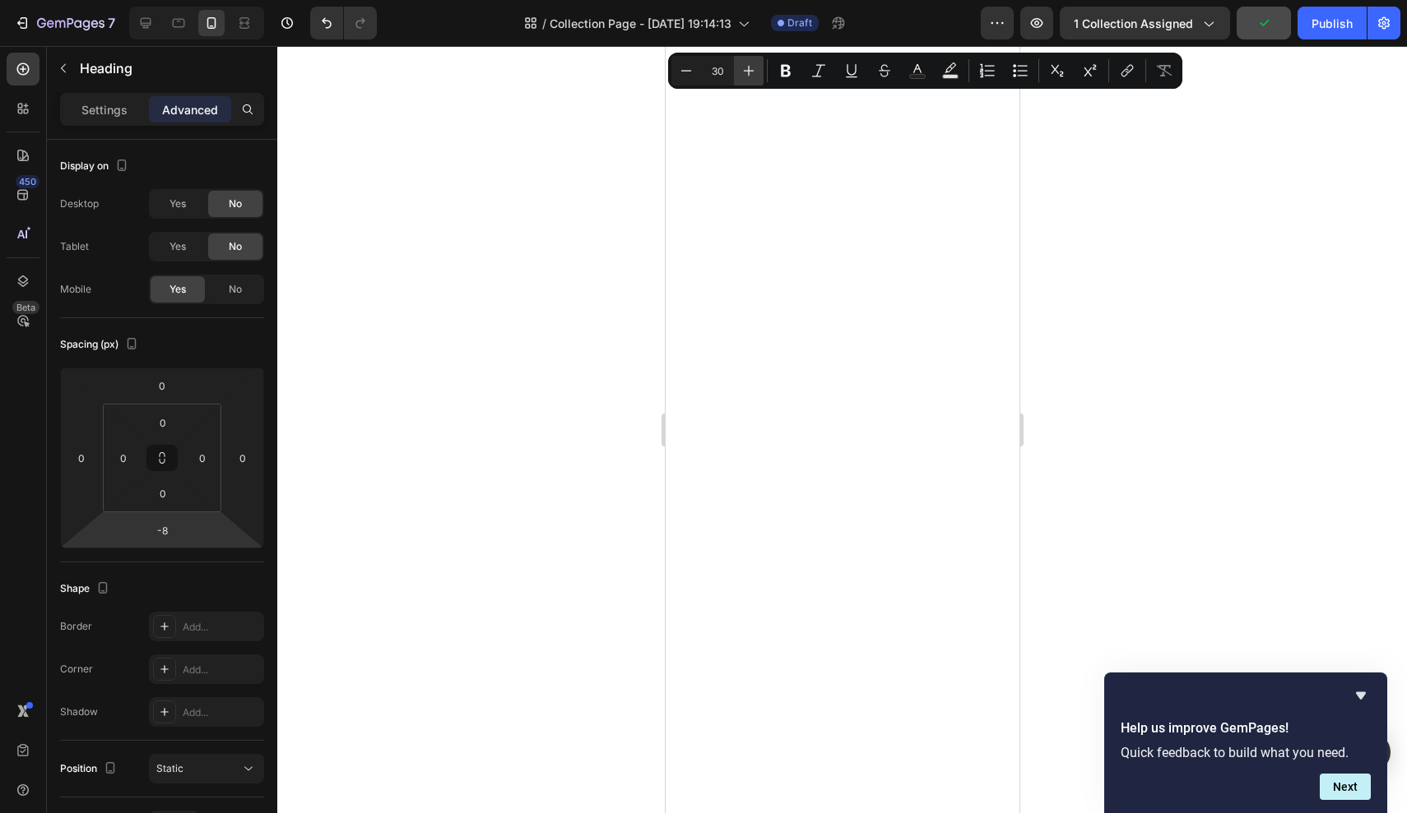
click at [754, 63] on icon "Editor contextual toolbar" at bounding box center [748, 71] width 16 height 16
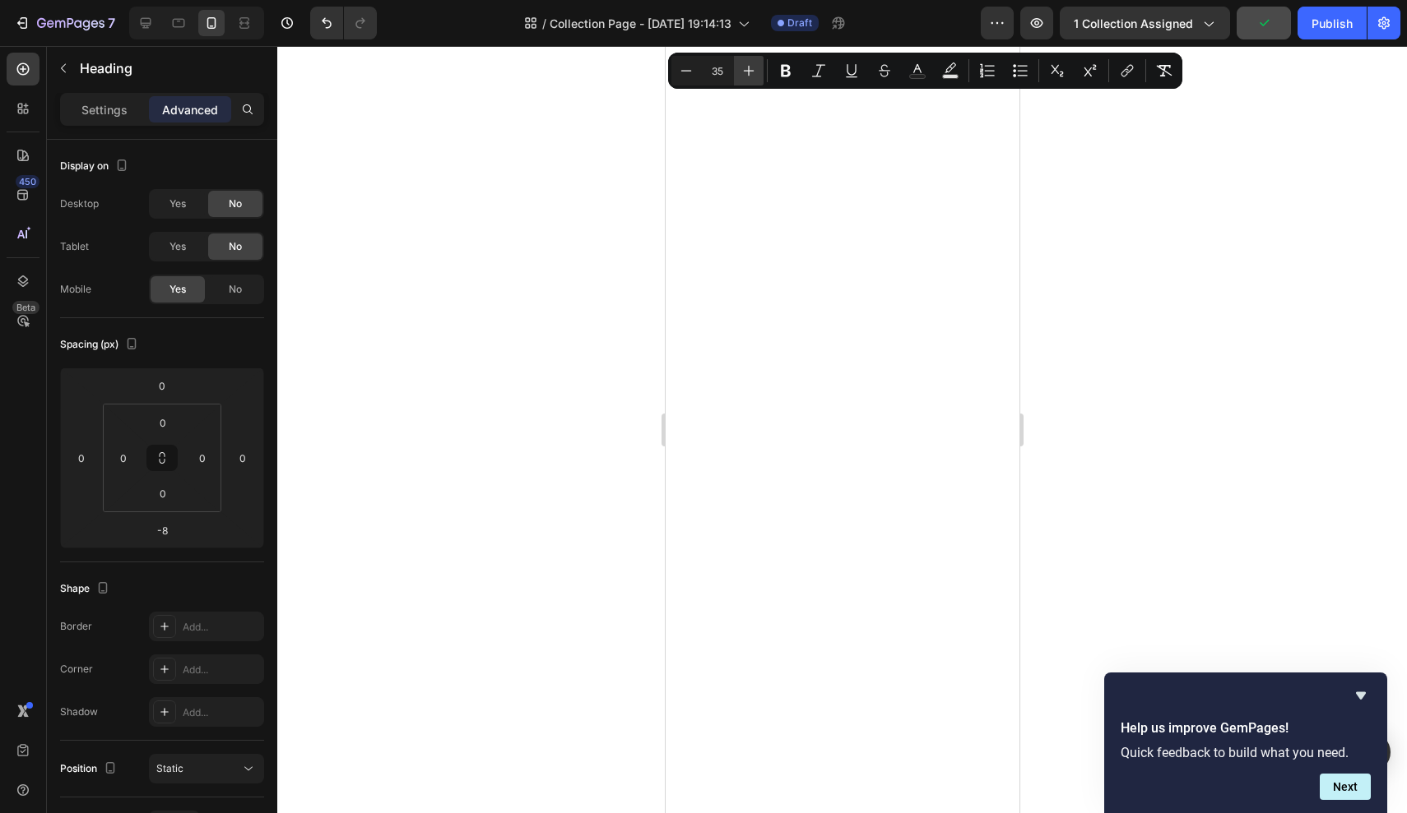
click at [754, 63] on icon "Editor contextual toolbar" at bounding box center [748, 71] width 16 height 16
type input "39"
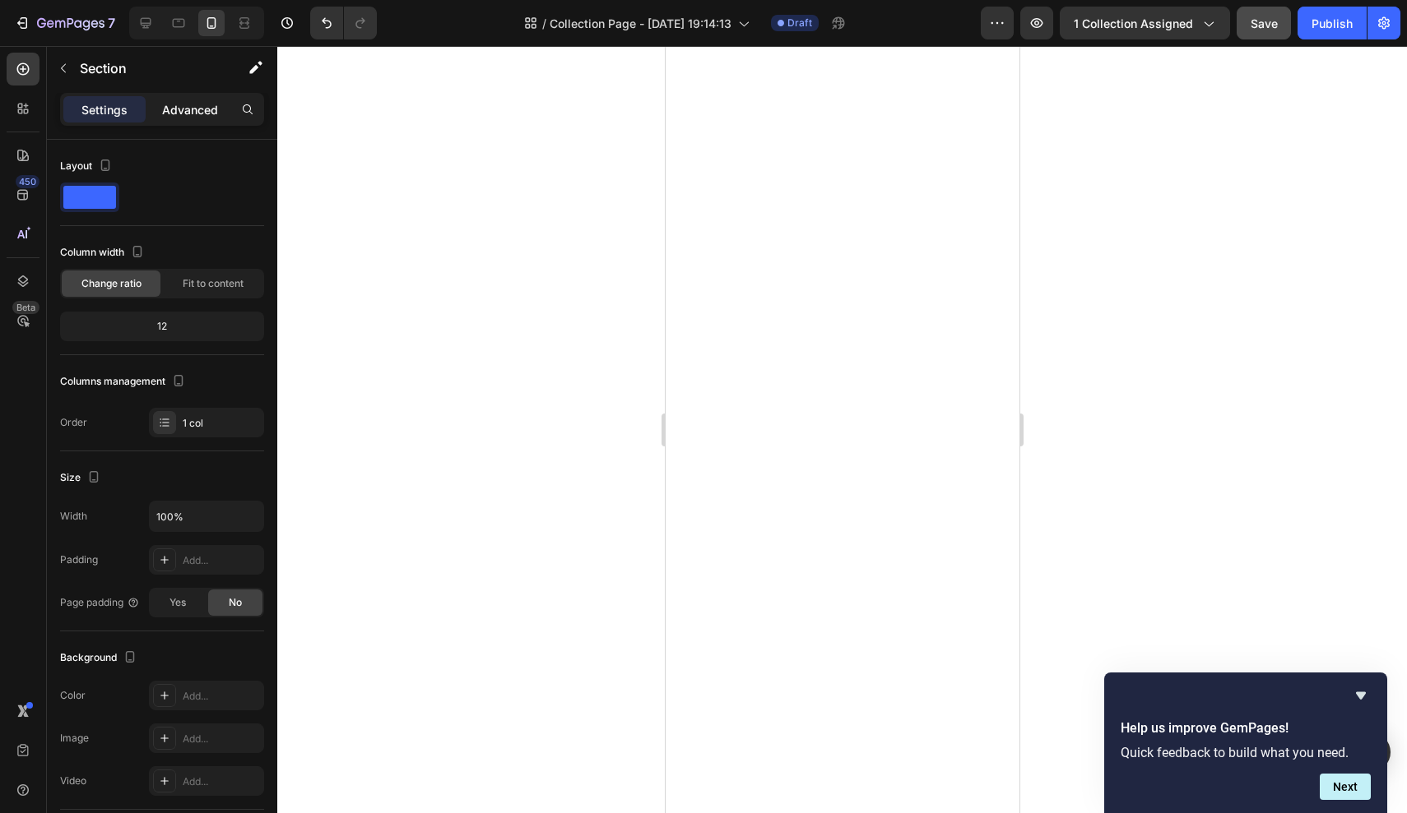
click at [193, 101] on p "Advanced" at bounding box center [190, 109] width 56 height 17
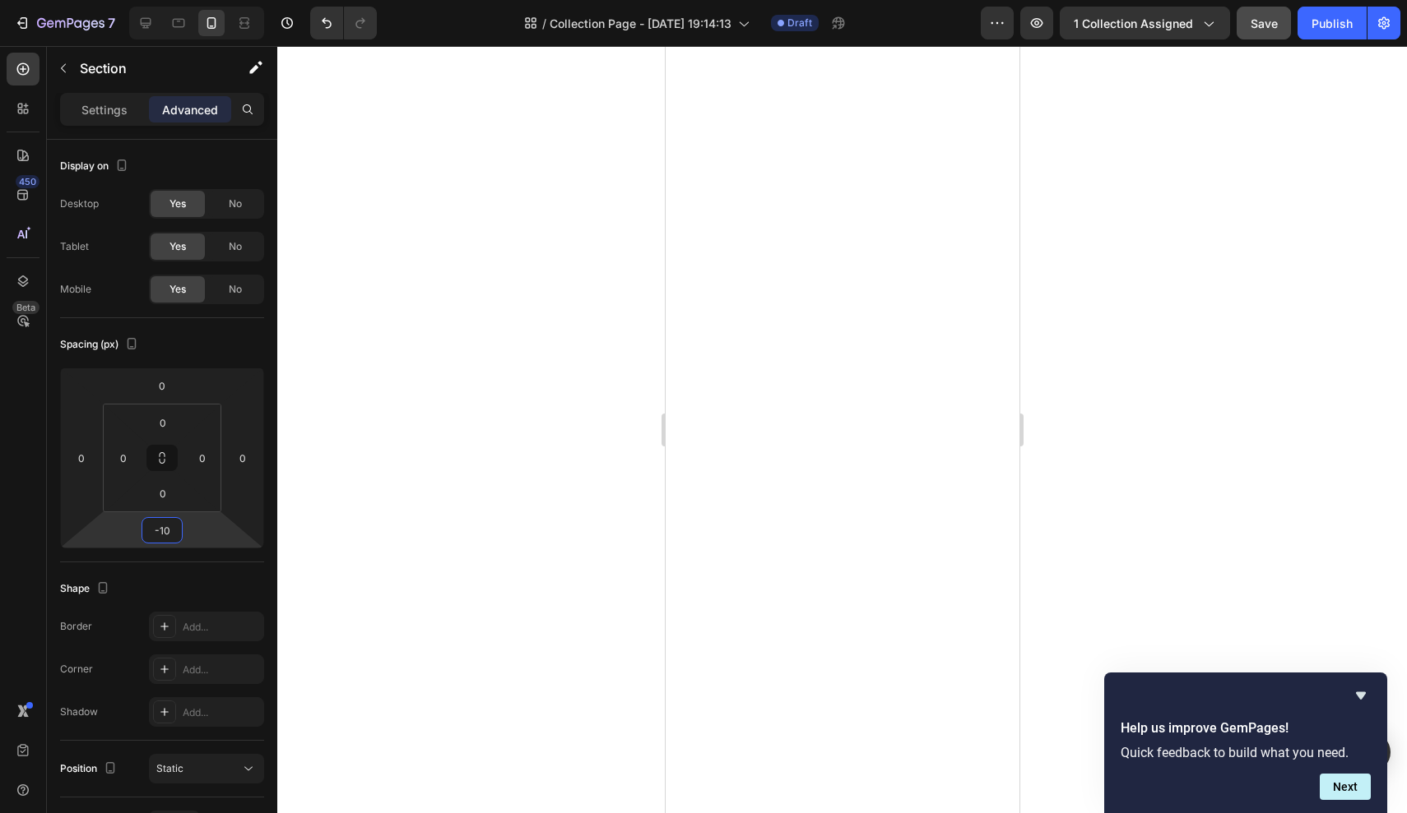
type input "-12"
click at [197, 0] on html "7 Version history / Collection Page - Sep 11, 19:14:13 Draft Preview 1 collecti…" at bounding box center [703, 0] width 1407 height 0
click at [389, 329] on div at bounding box center [841, 429] width 1129 height 767
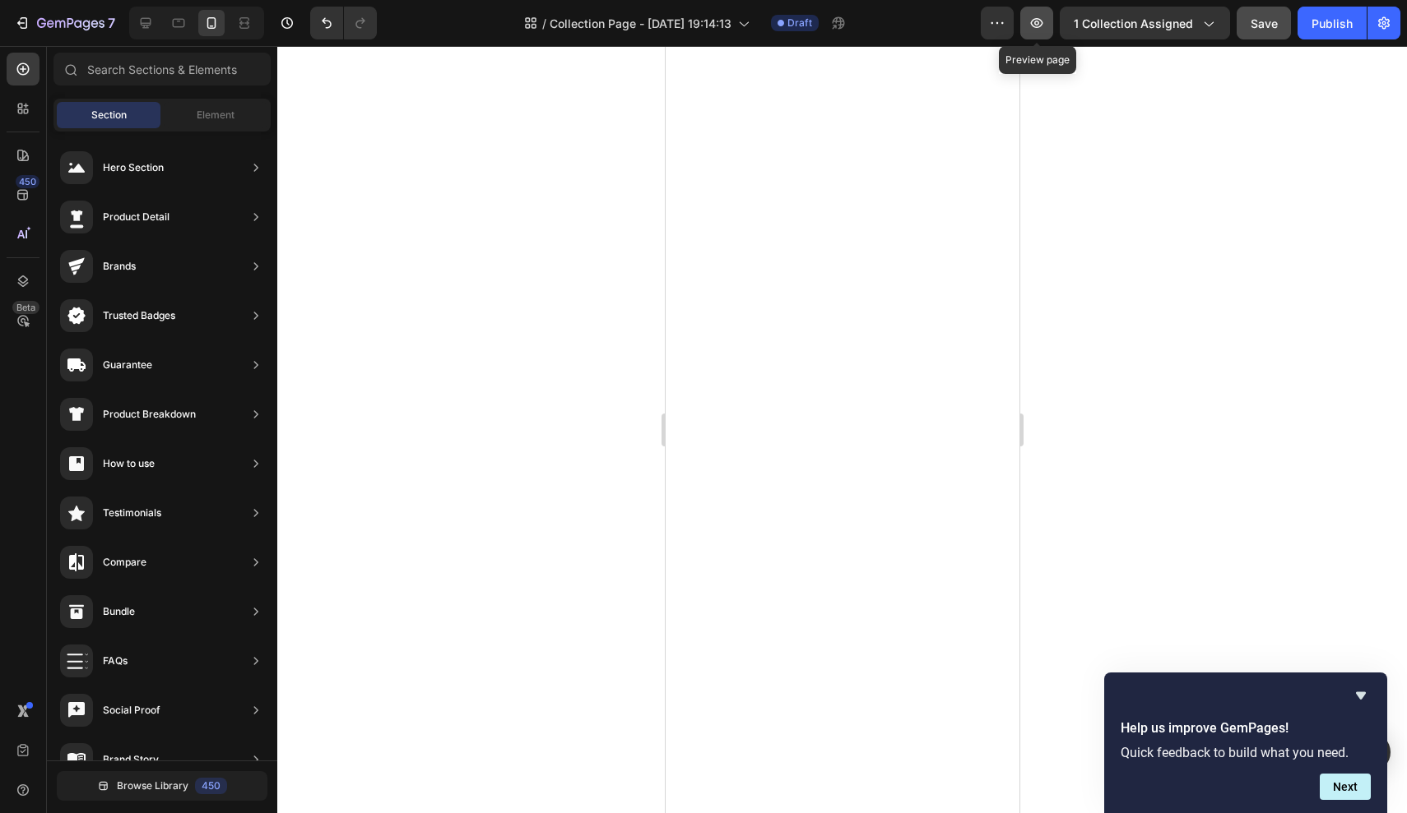
click at [1033, 28] on icon "button" at bounding box center [1036, 23] width 16 height 16
click at [1360, 693] on icon "Hide survey" at bounding box center [1361, 696] width 10 height 7
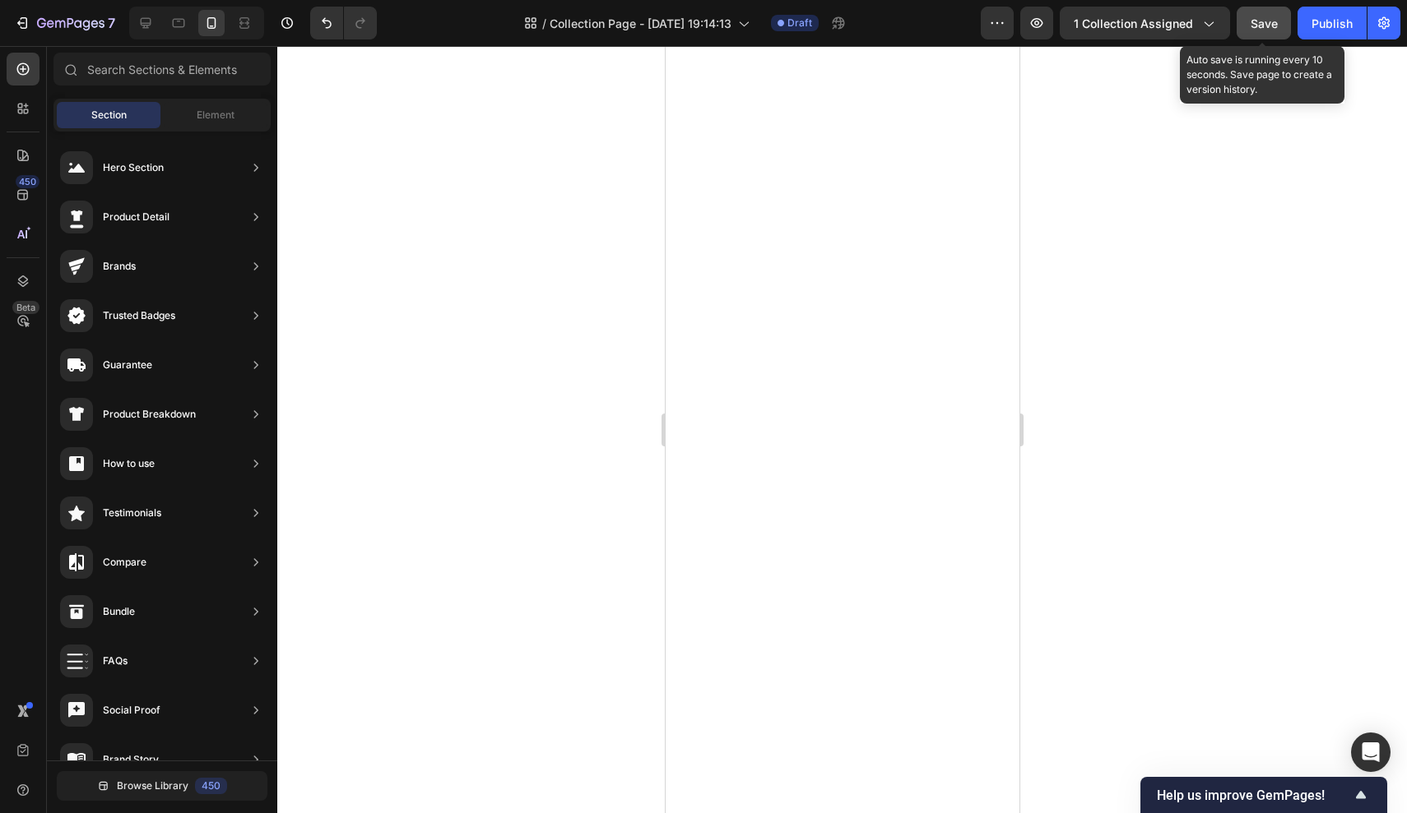
click at [1260, 24] on span "Save" at bounding box center [1263, 23] width 27 height 14
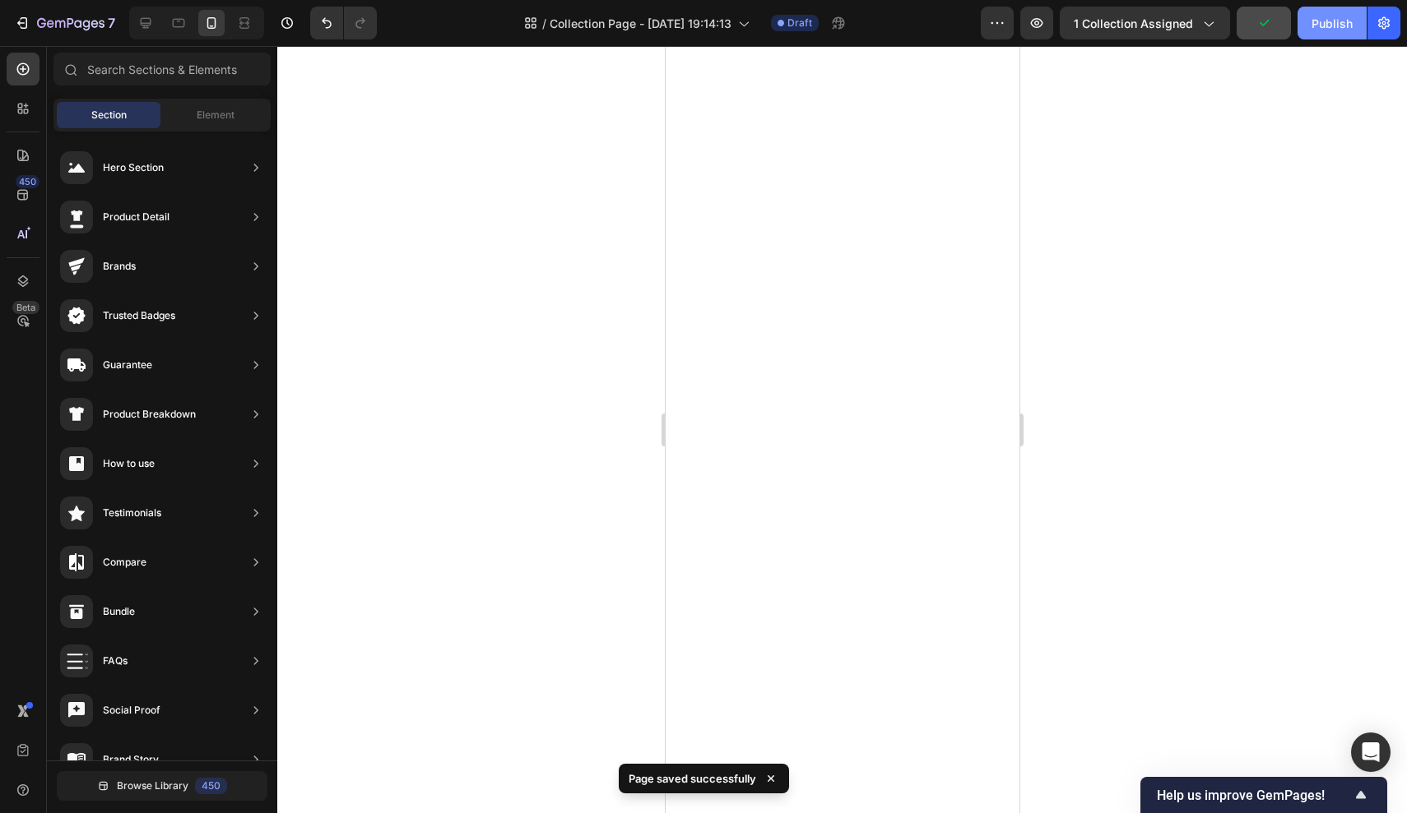
click at [1337, 31] on div "Publish" at bounding box center [1331, 23] width 41 height 17
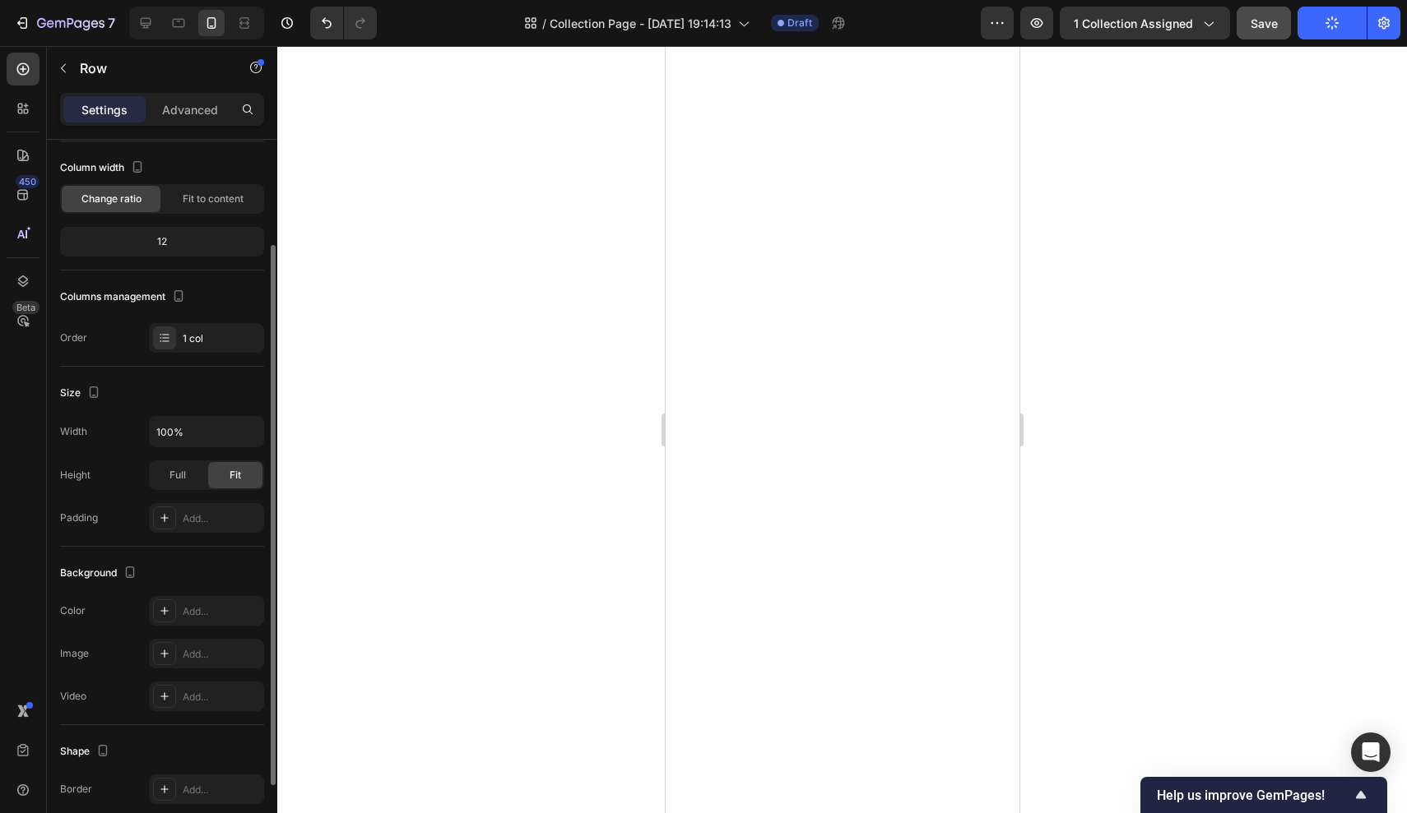
scroll to position [0, 0]
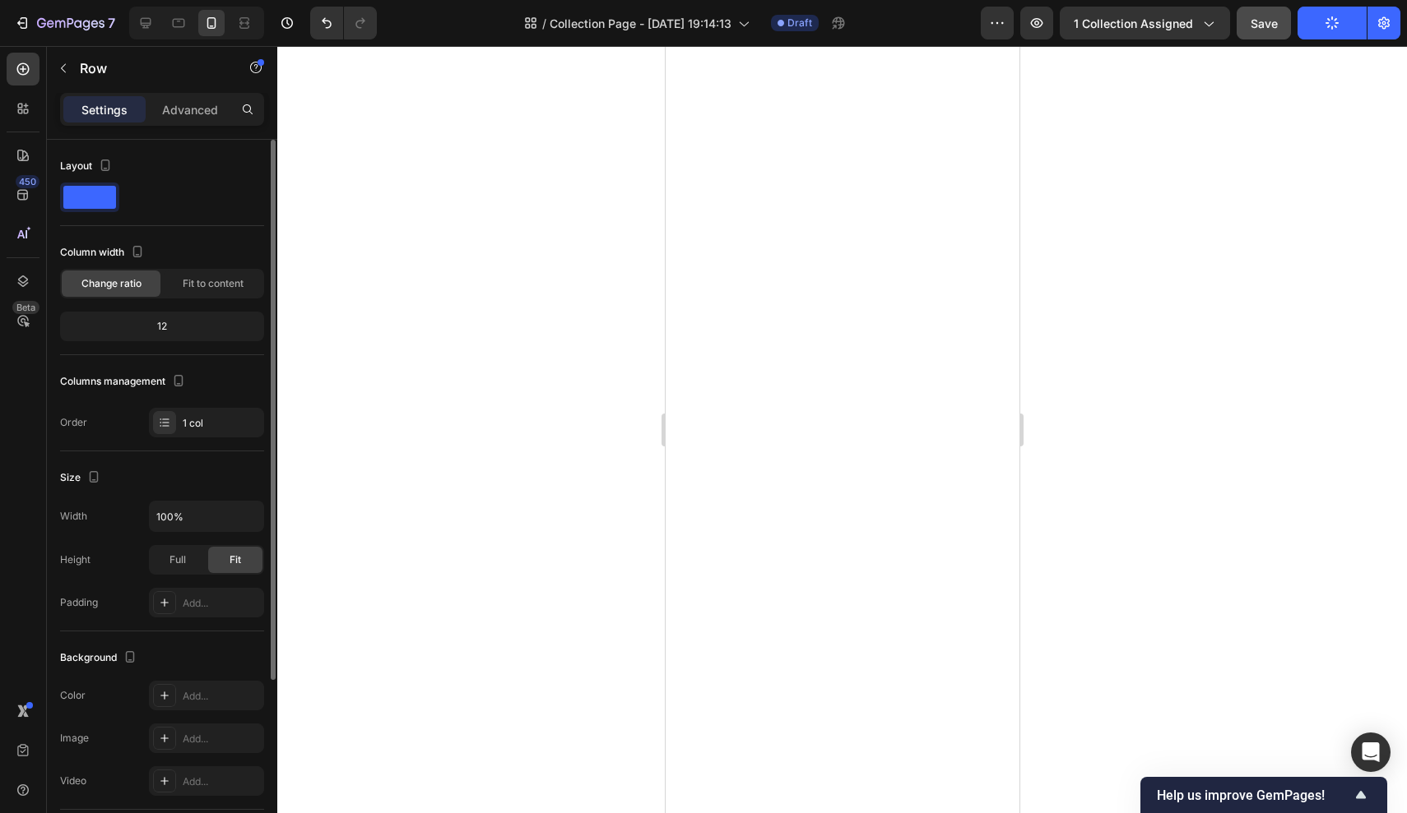
click at [185, 336] on div "12" at bounding box center [161, 326] width 197 height 23
click at [165, 331] on div "12" at bounding box center [161, 326] width 197 height 23
click at [207, 290] on span "Fit to content" at bounding box center [213, 283] width 61 height 15
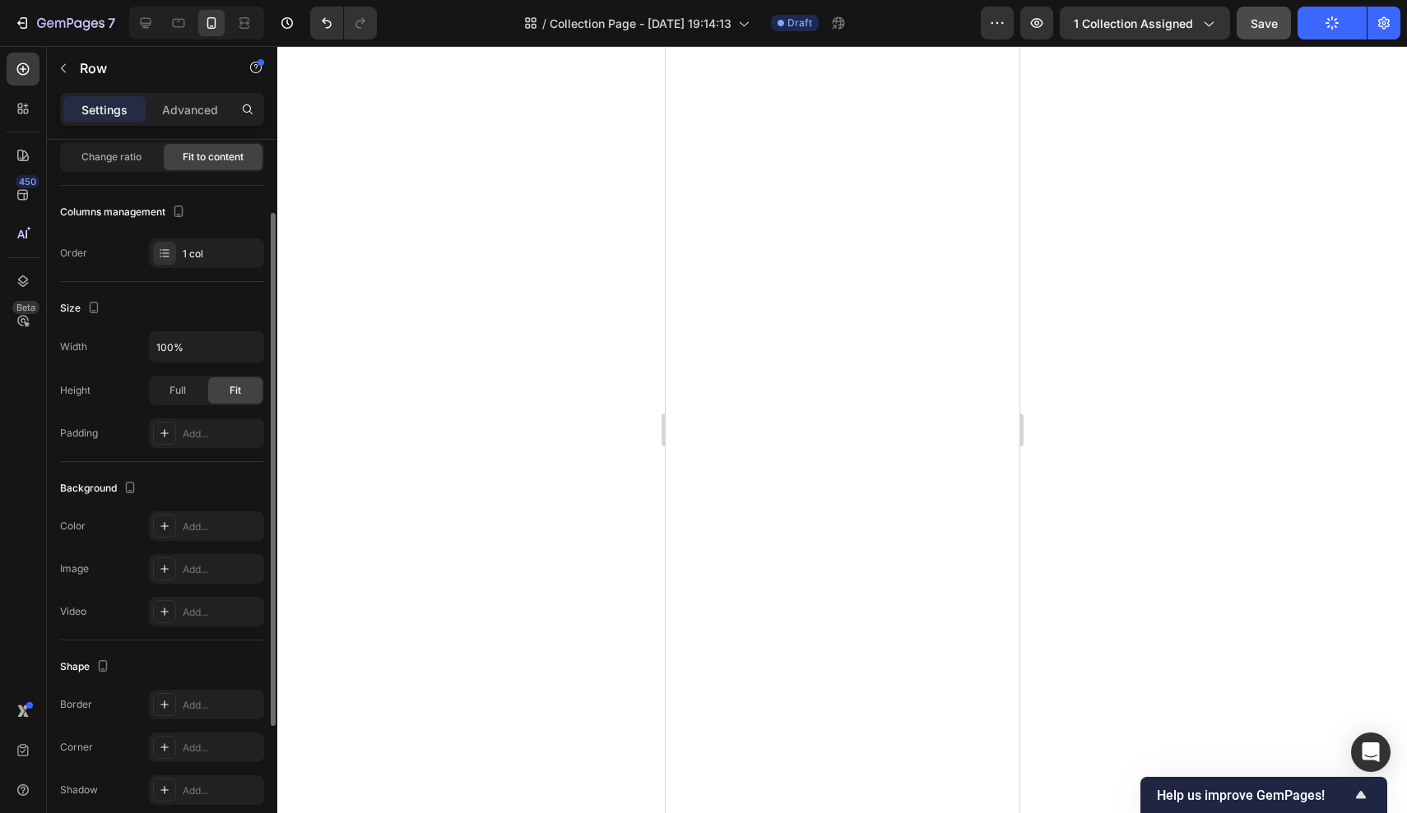
scroll to position [128, 0]
click at [216, 355] on input "100%" at bounding box center [207, 346] width 114 height 30
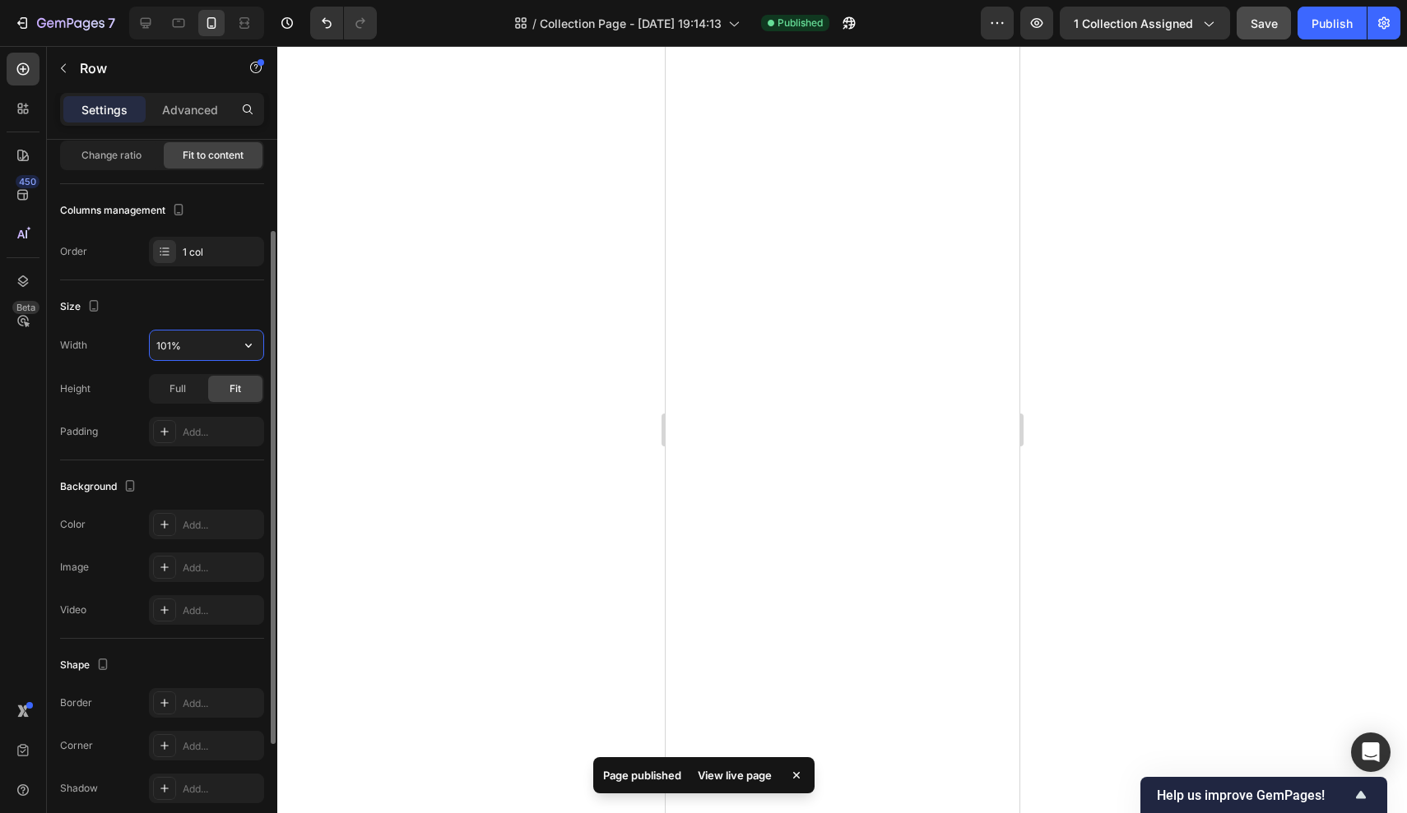
type input "100%"
click at [180, 390] on span "Full" at bounding box center [177, 389] width 16 height 15
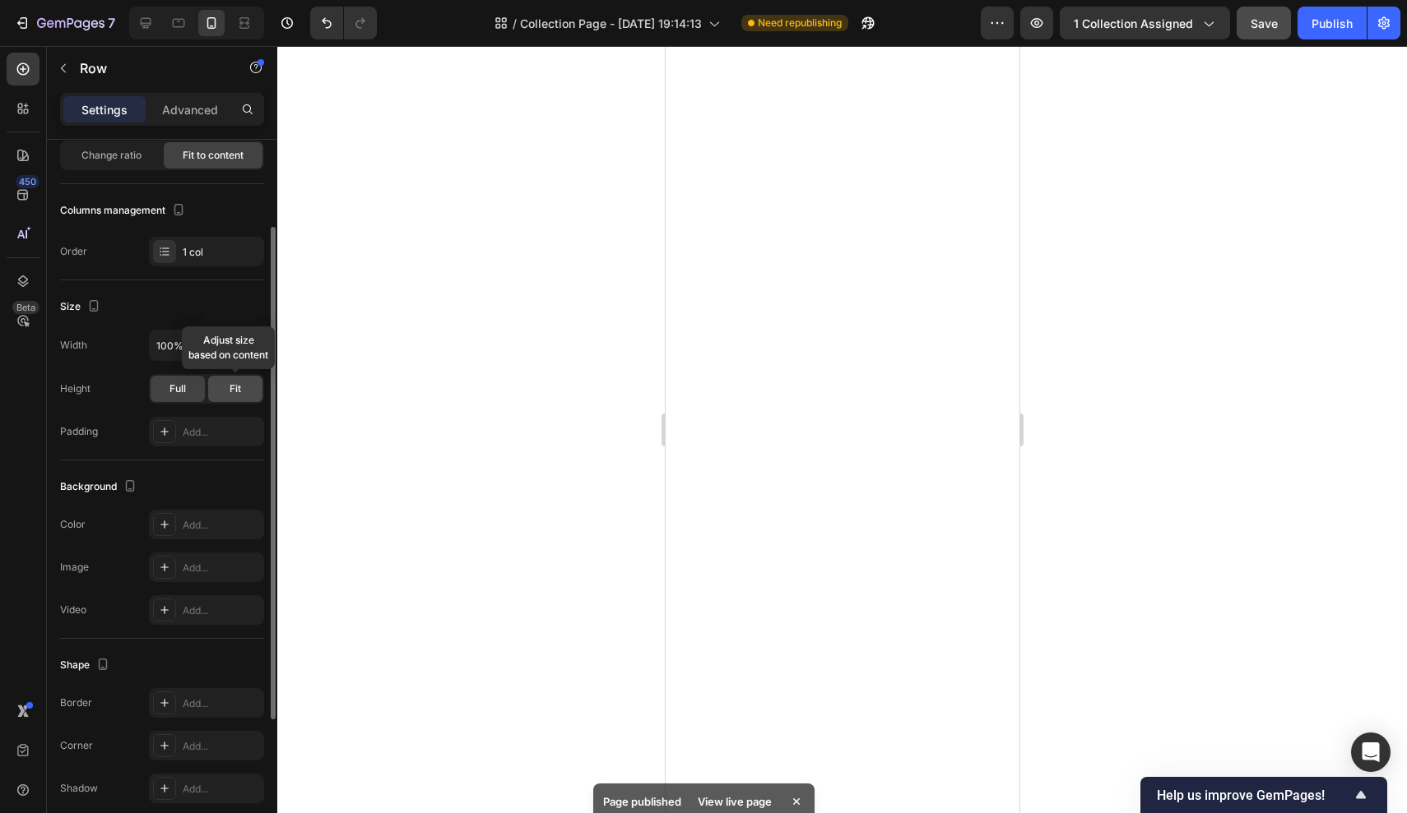
click at [230, 392] on span "Fit" at bounding box center [235, 389] width 12 height 15
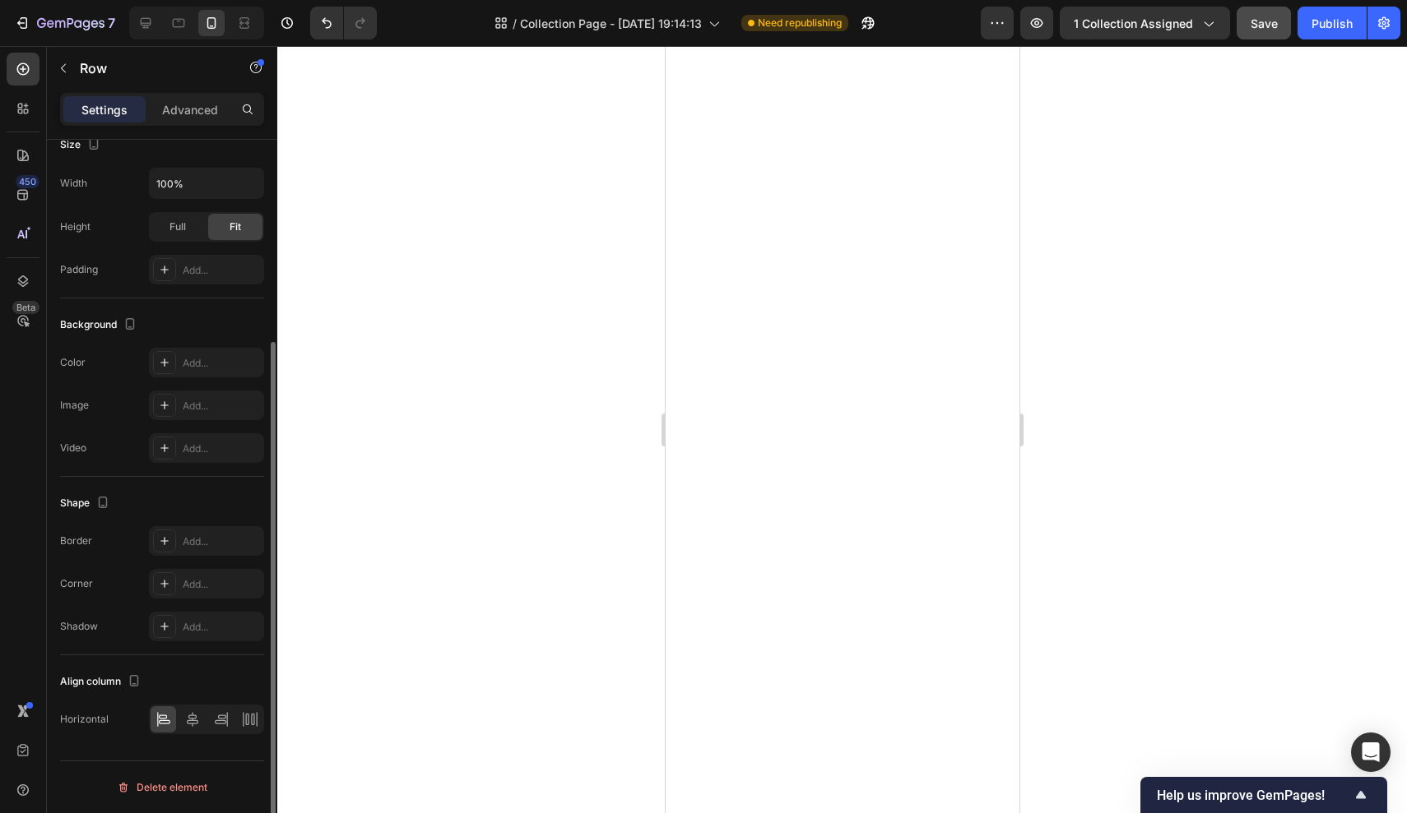
scroll to position [271, 0]
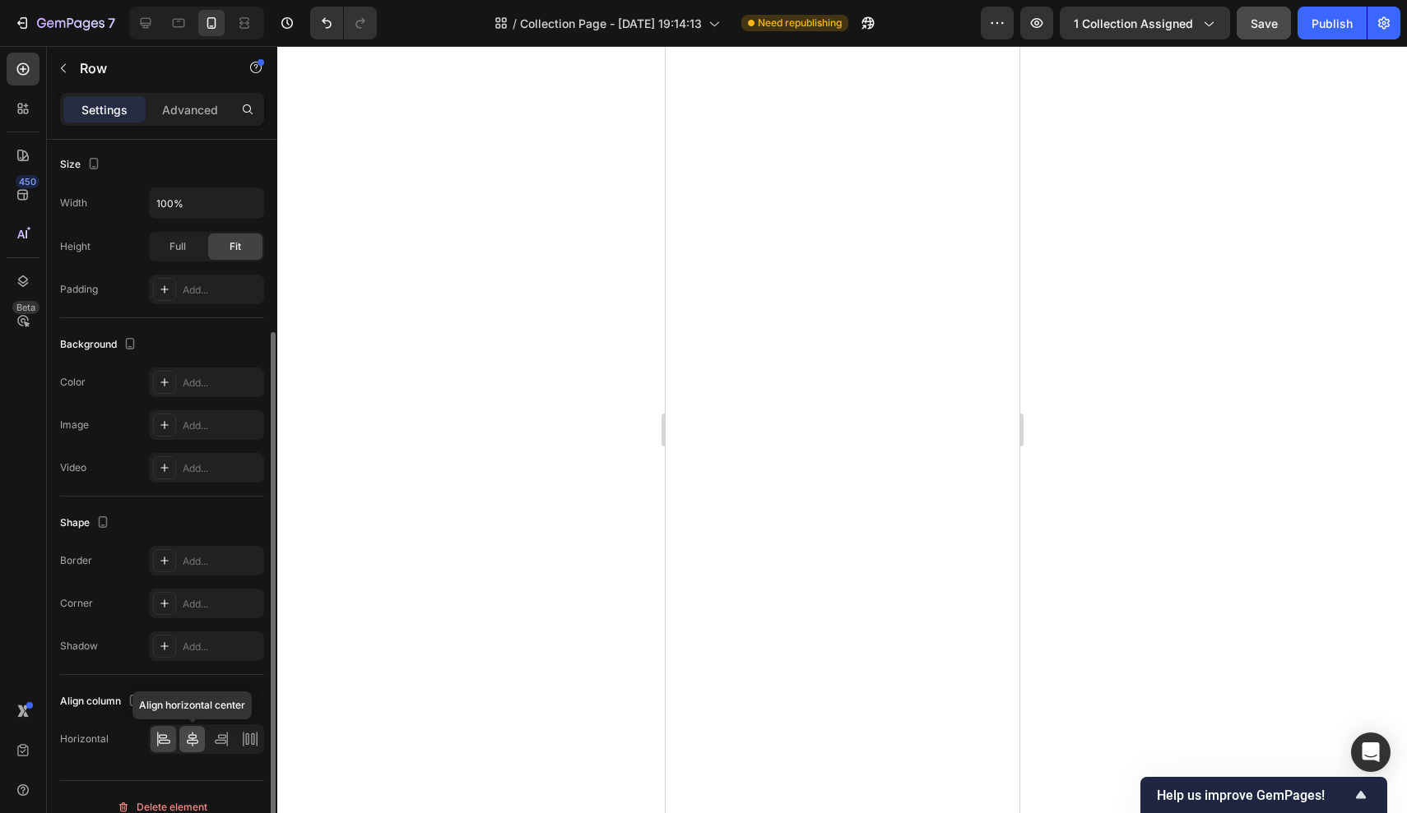
click at [188, 736] on icon at bounding box center [193, 739] width 12 height 15
click at [167, 743] on icon at bounding box center [163, 739] width 16 height 16
click at [231, 497] on div "Shape Border Add... Corner Add... Shadow Add..." at bounding box center [162, 586] width 204 height 178
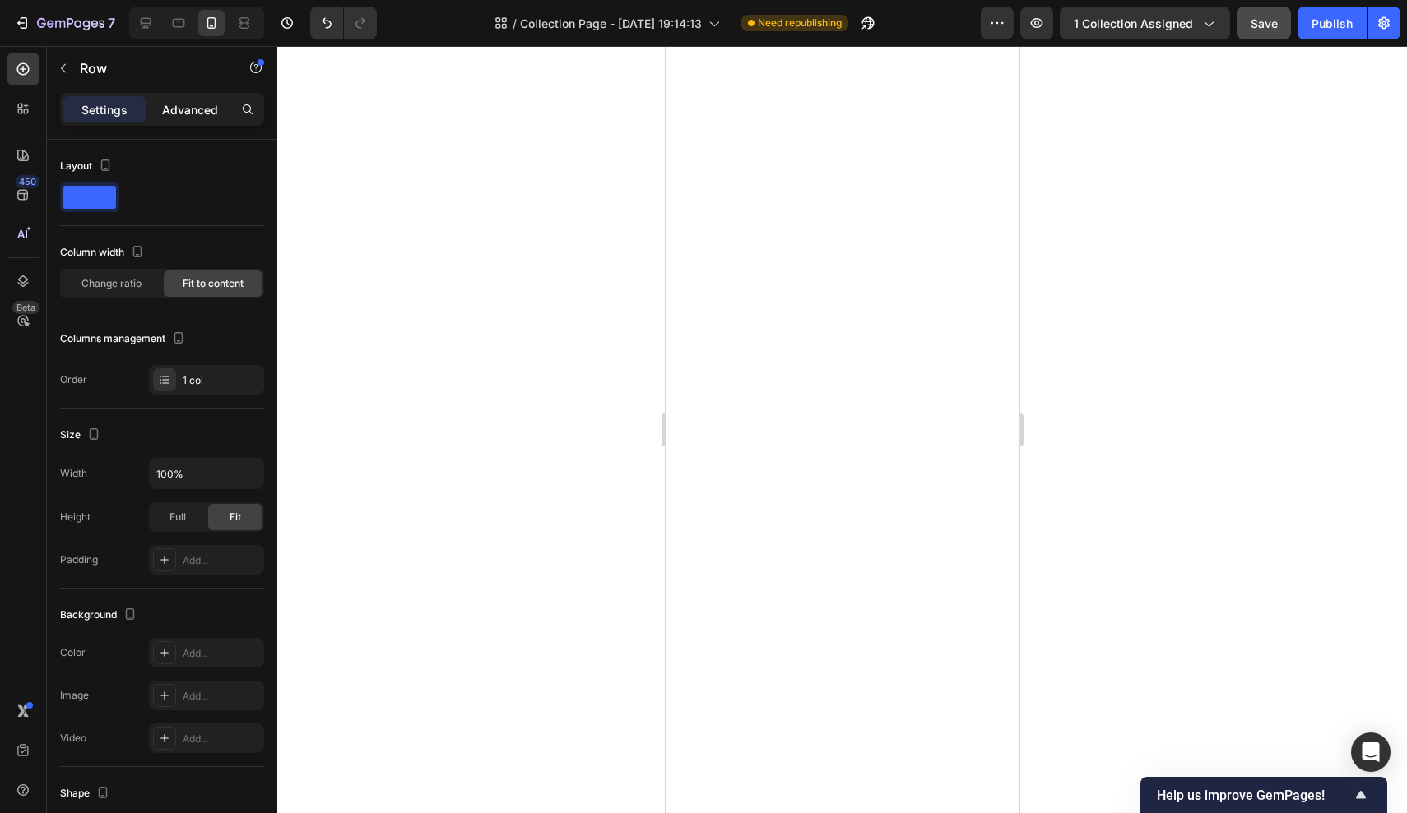
click at [206, 113] on p "Advanced" at bounding box center [190, 109] width 56 height 17
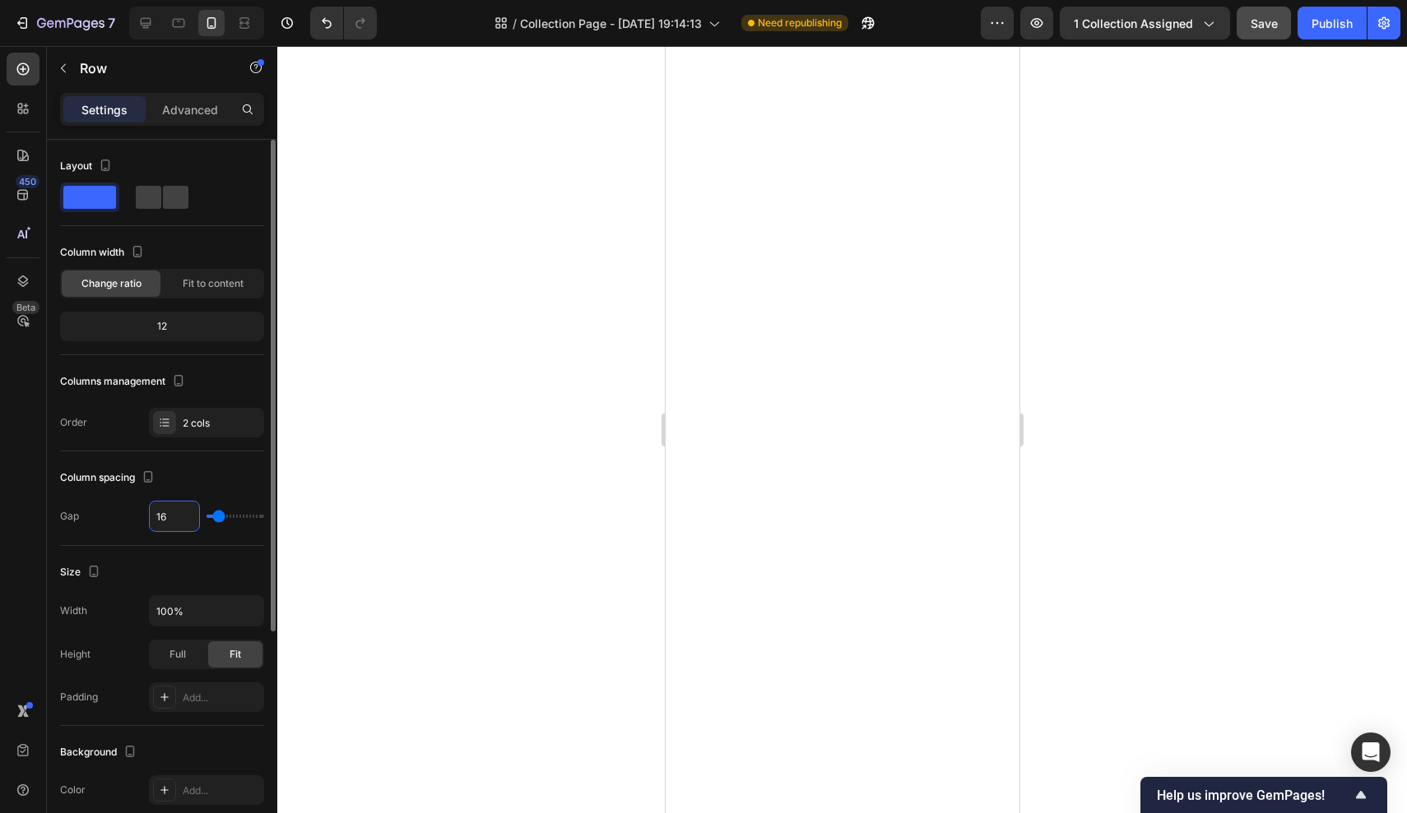
click at [165, 517] on input "16" at bounding box center [174, 517] width 49 height 30
type input "15"
type input "14"
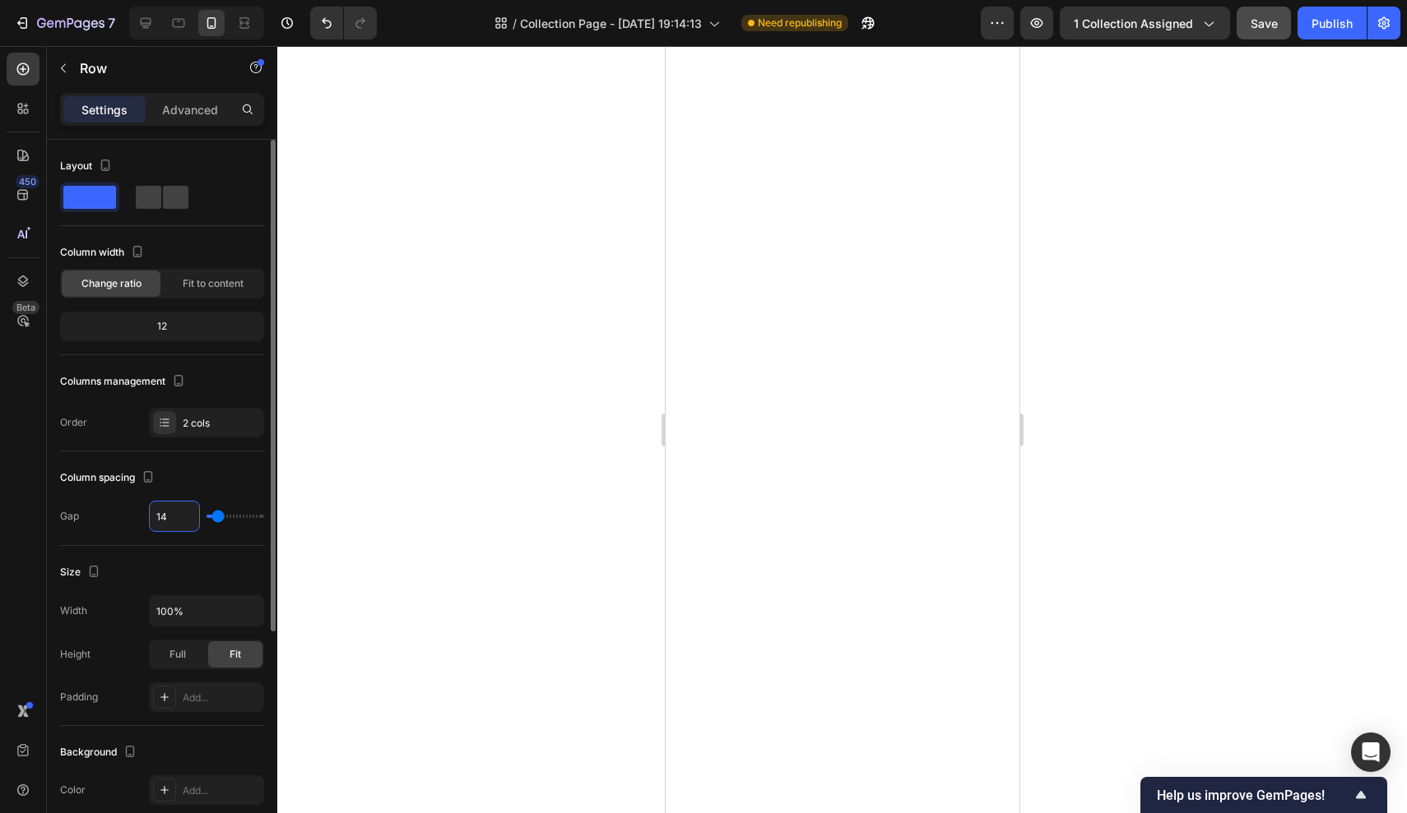
type input "13"
type input "12"
type input "11"
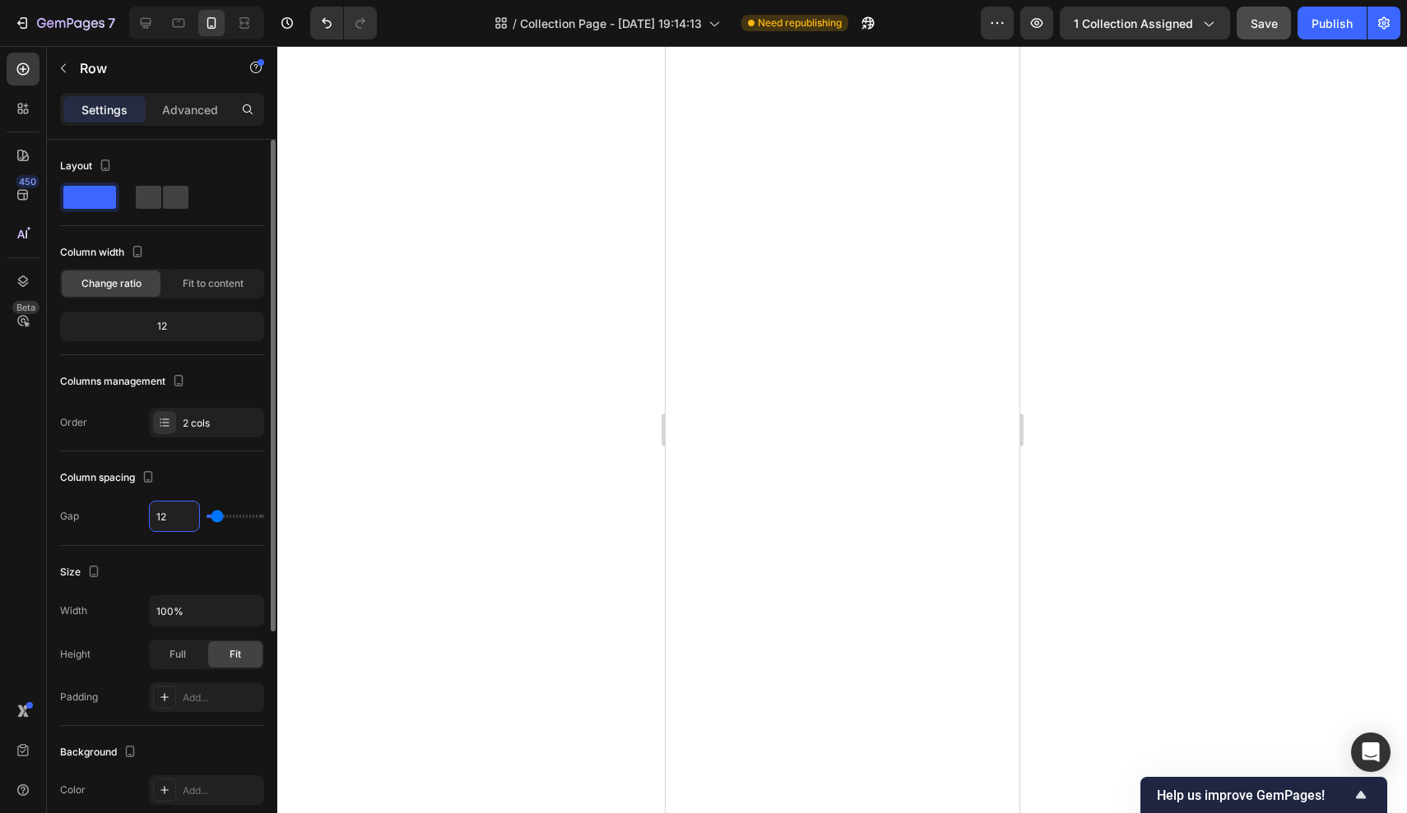
type input "11"
type input "10"
type input "9"
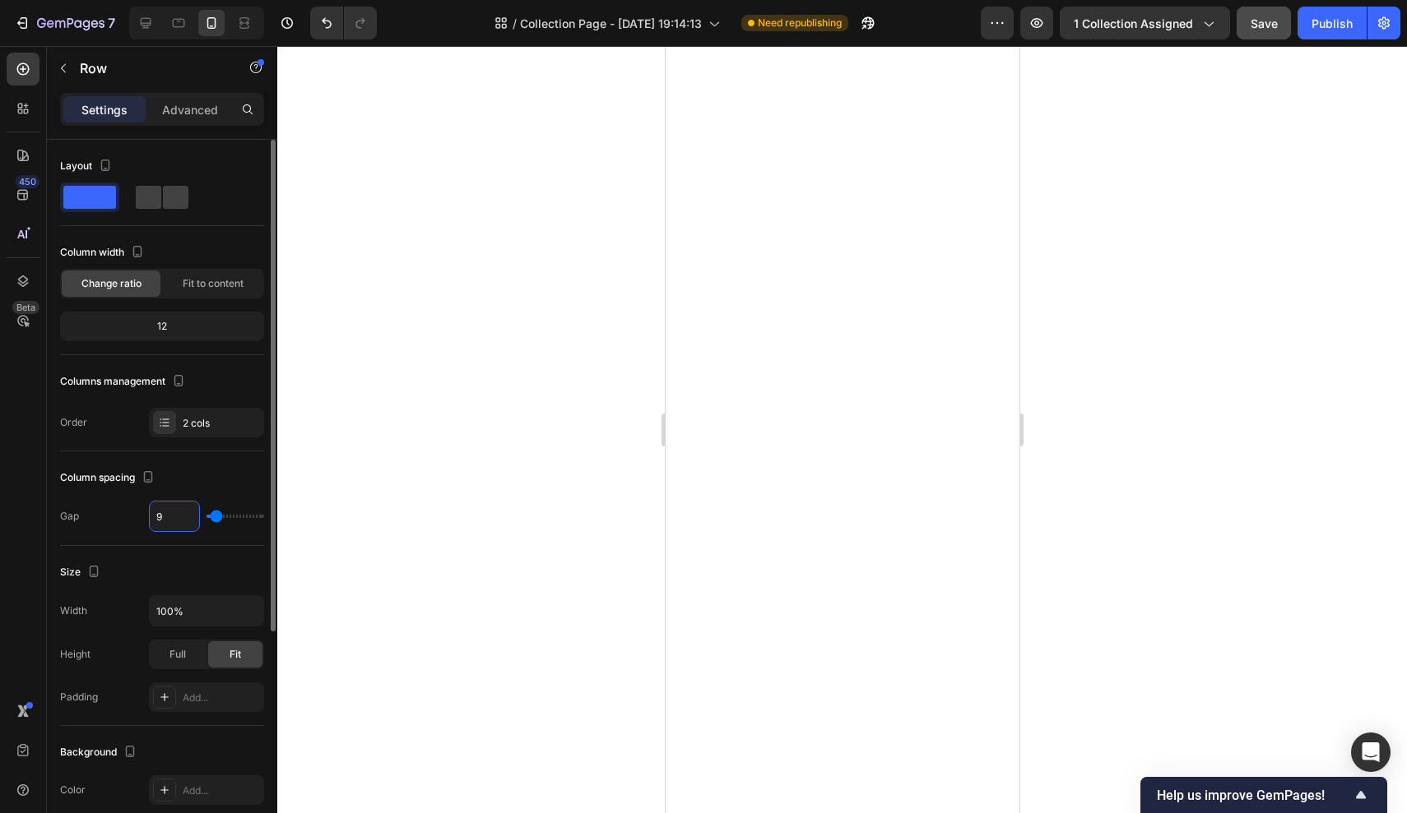
type input "8"
type input "7"
type input "6"
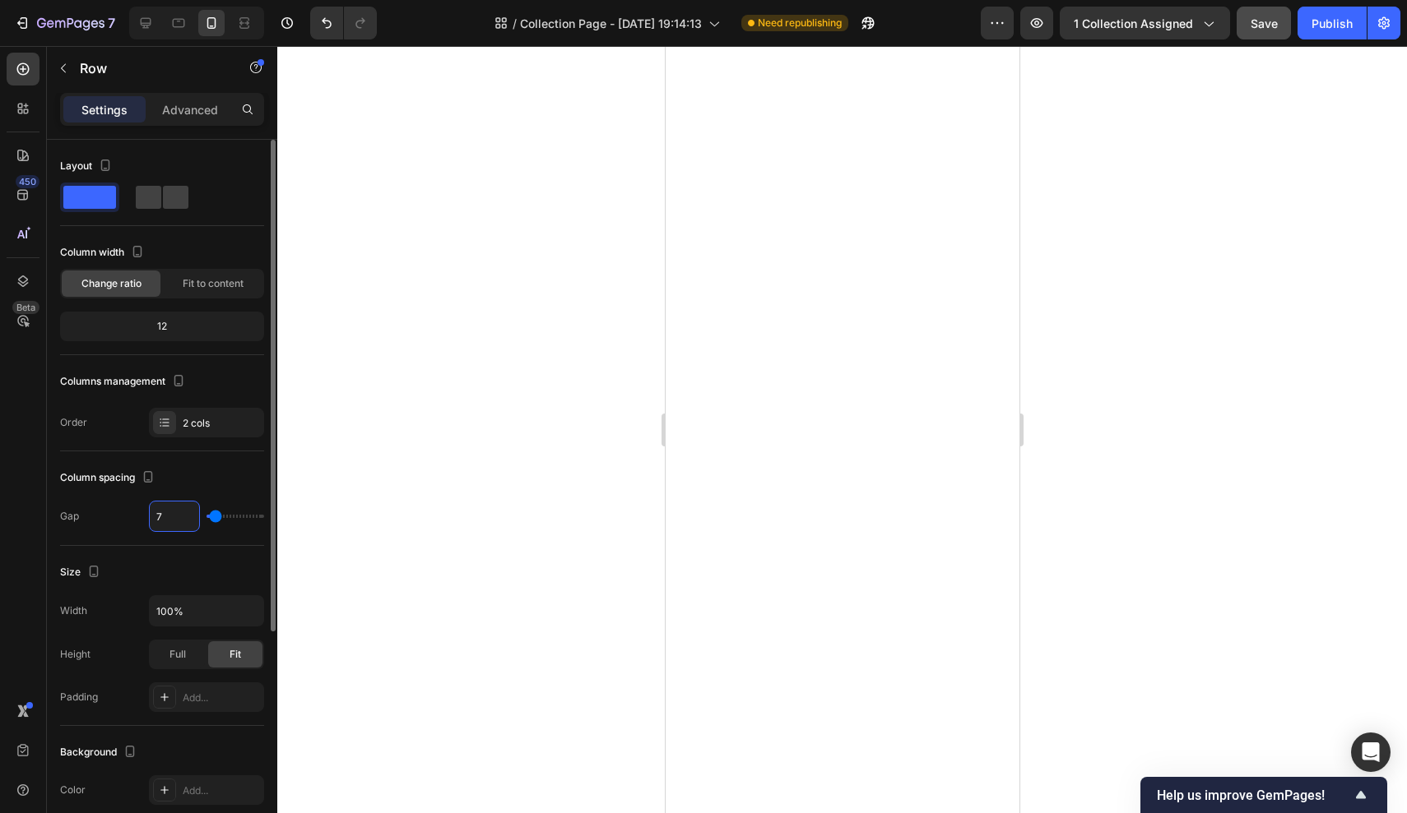
type input "6"
type input "5"
type input "4"
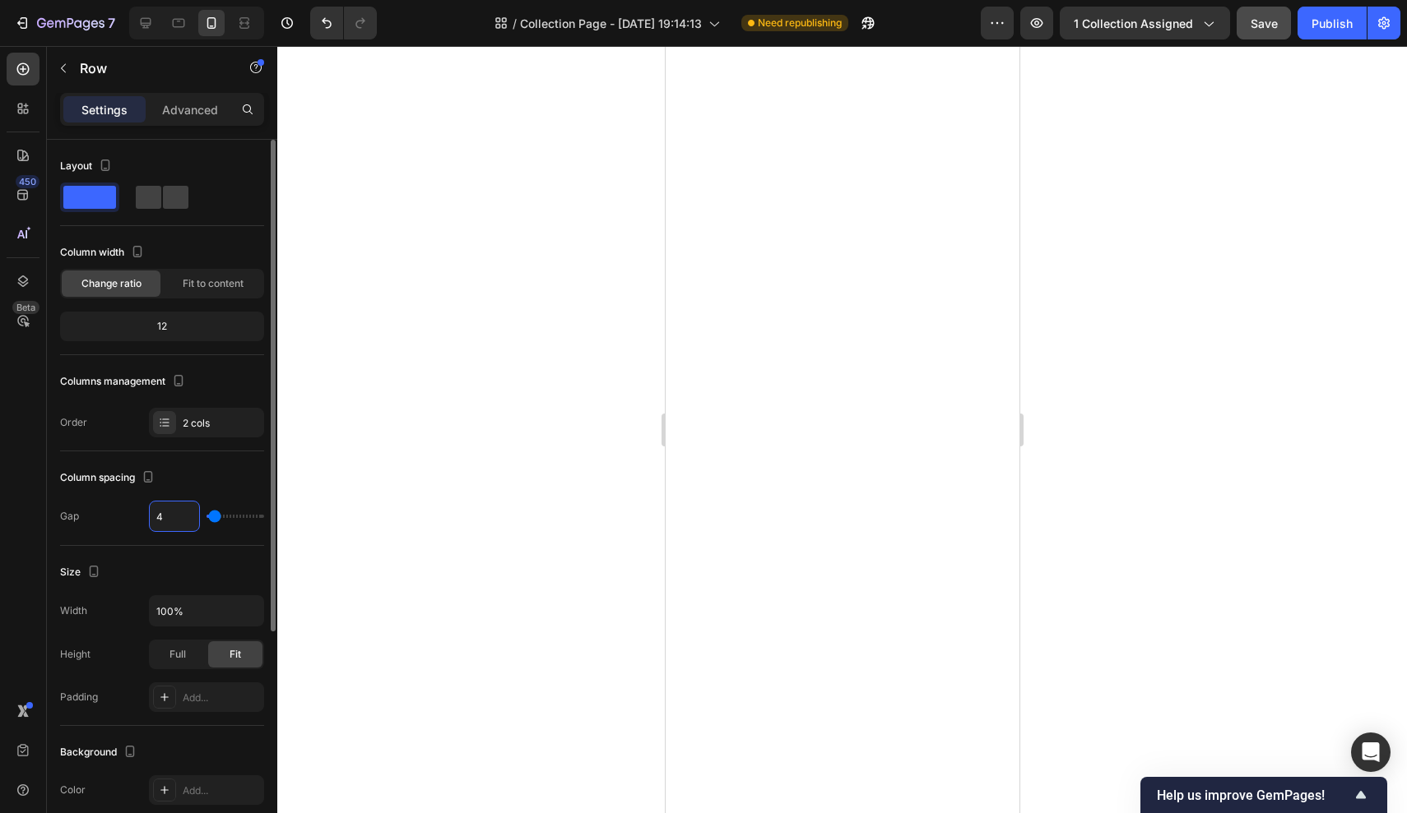
type input "3"
type input "2"
type input "1"
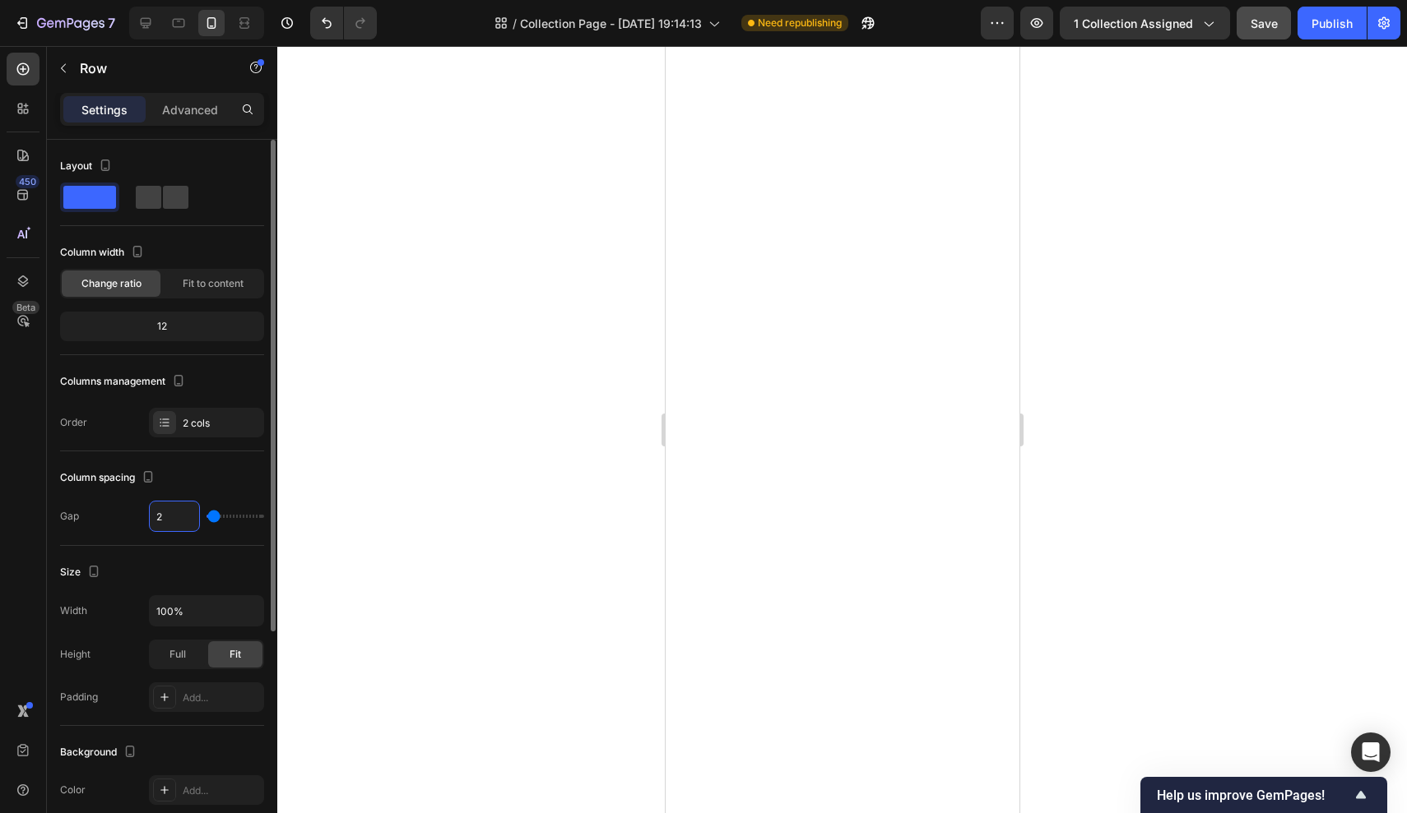
type input "1"
type input "0"
click at [179, 494] on div "Column spacing Gap 0" at bounding box center [162, 499] width 204 height 95
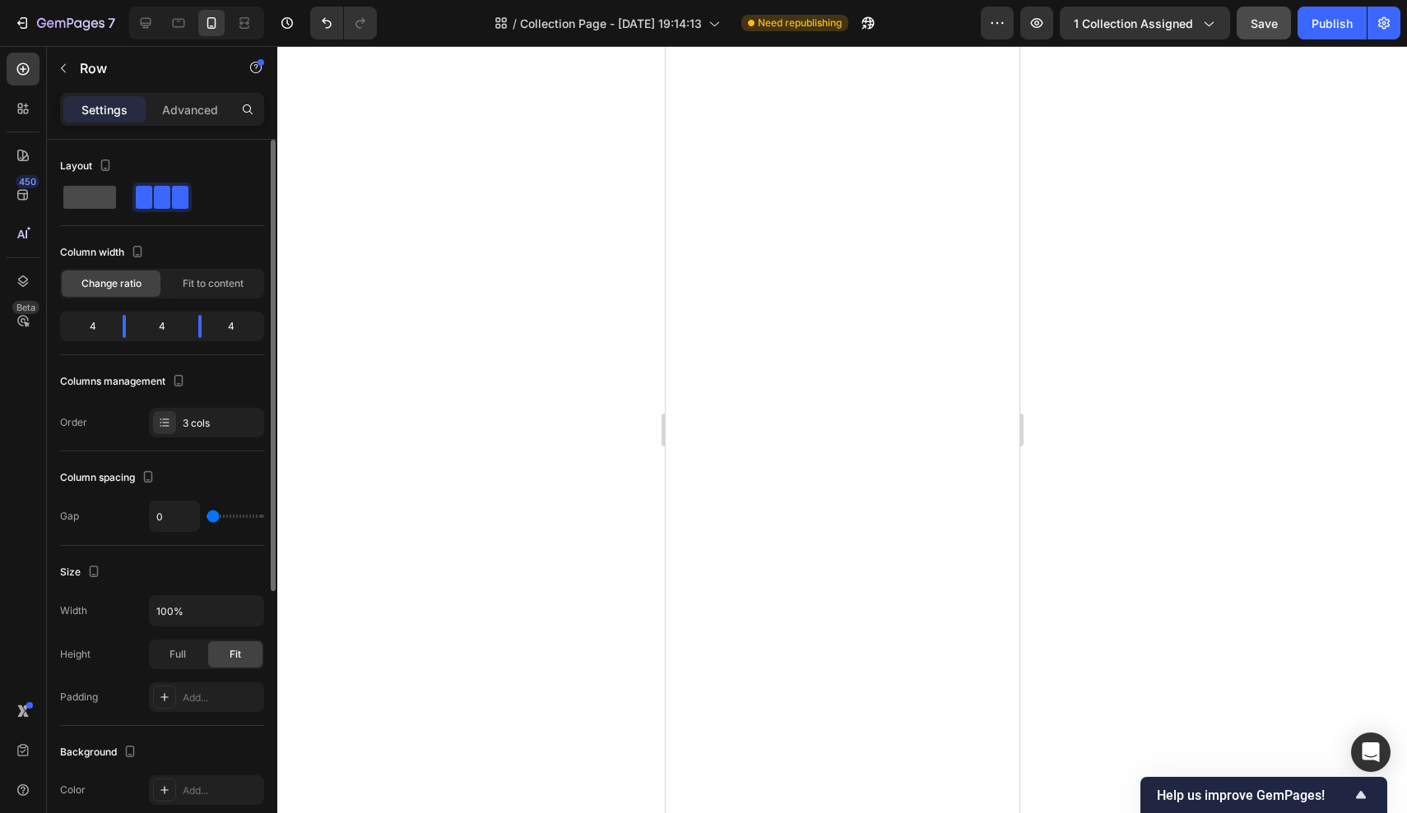
click at [95, 195] on span at bounding box center [89, 197] width 53 height 23
click at [178, 523] on input "0" at bounding box center [174, 517] width 49 height 30
type input "1"
type input "2"
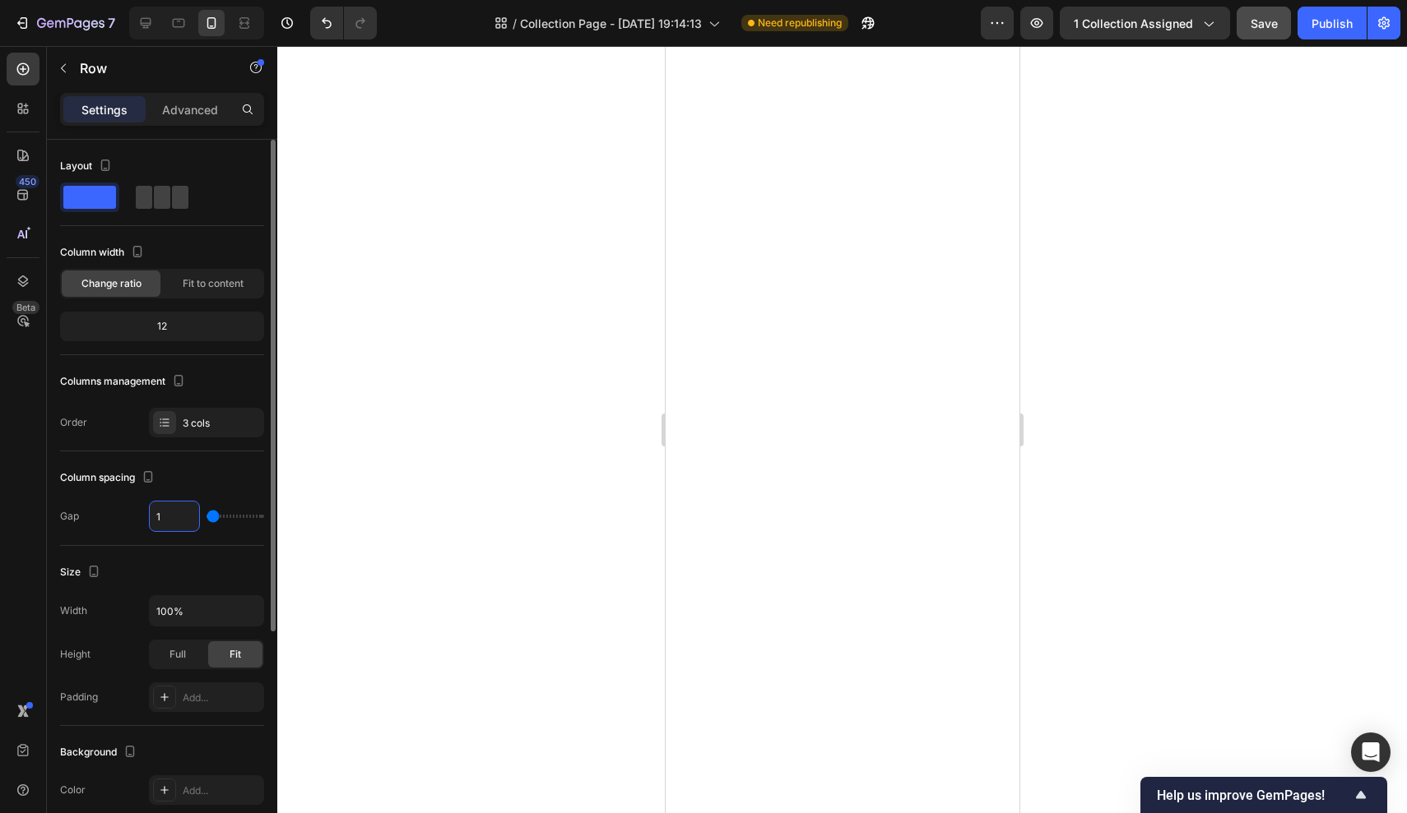
type input "2"
type input "3"
type input "4"
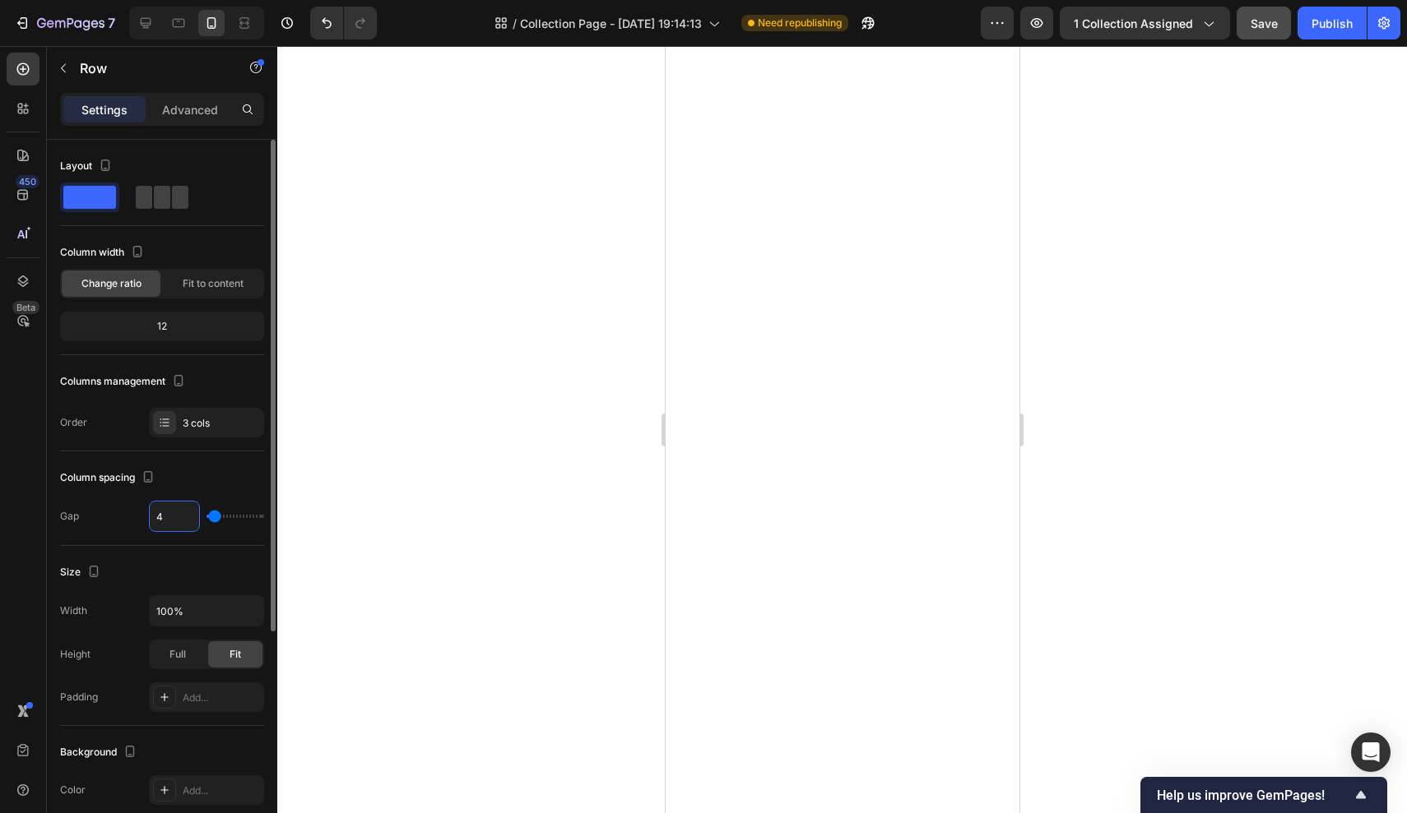
type input "5"
type input "6"
type input "5"
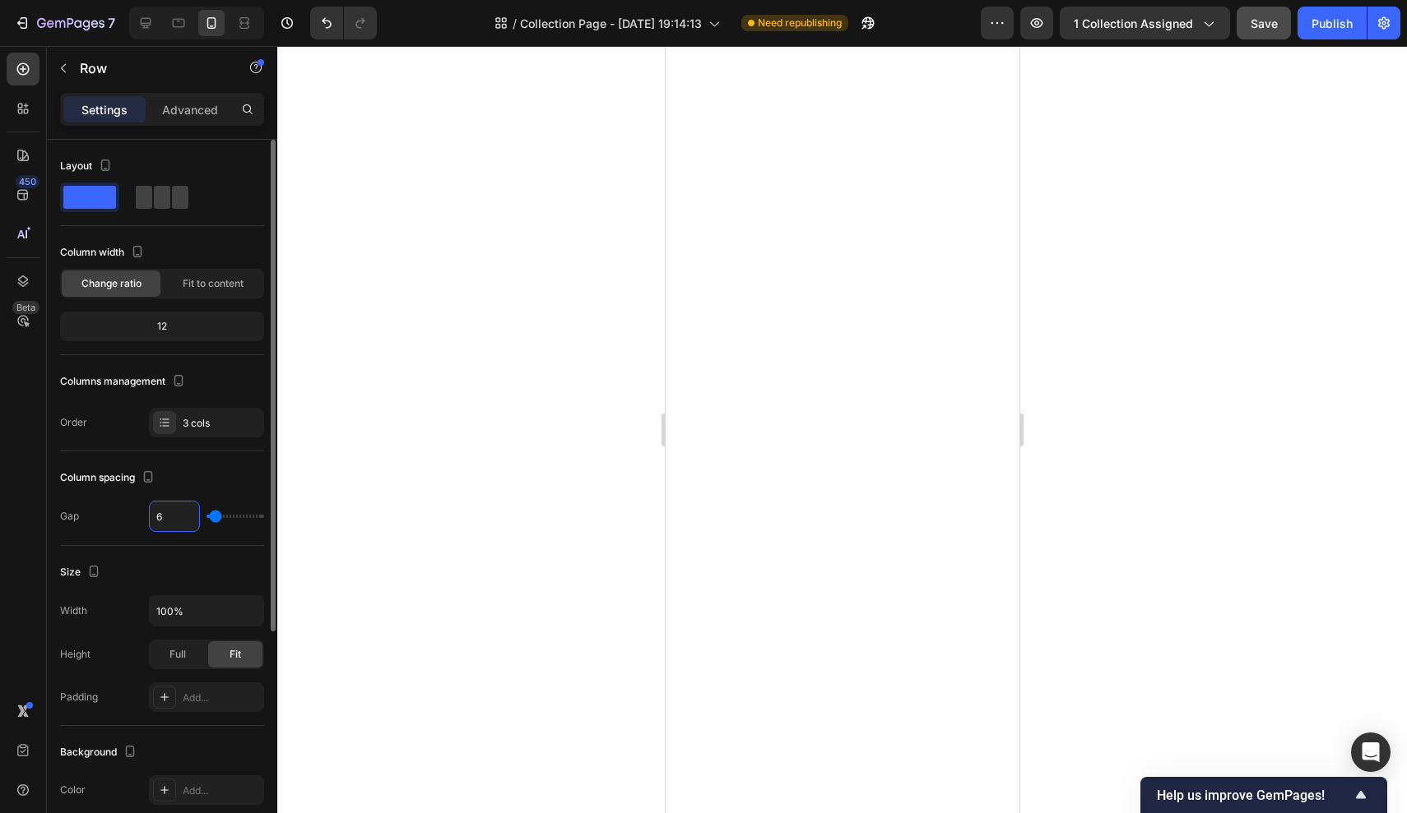
type input "5"
type input "4"
type input "3"
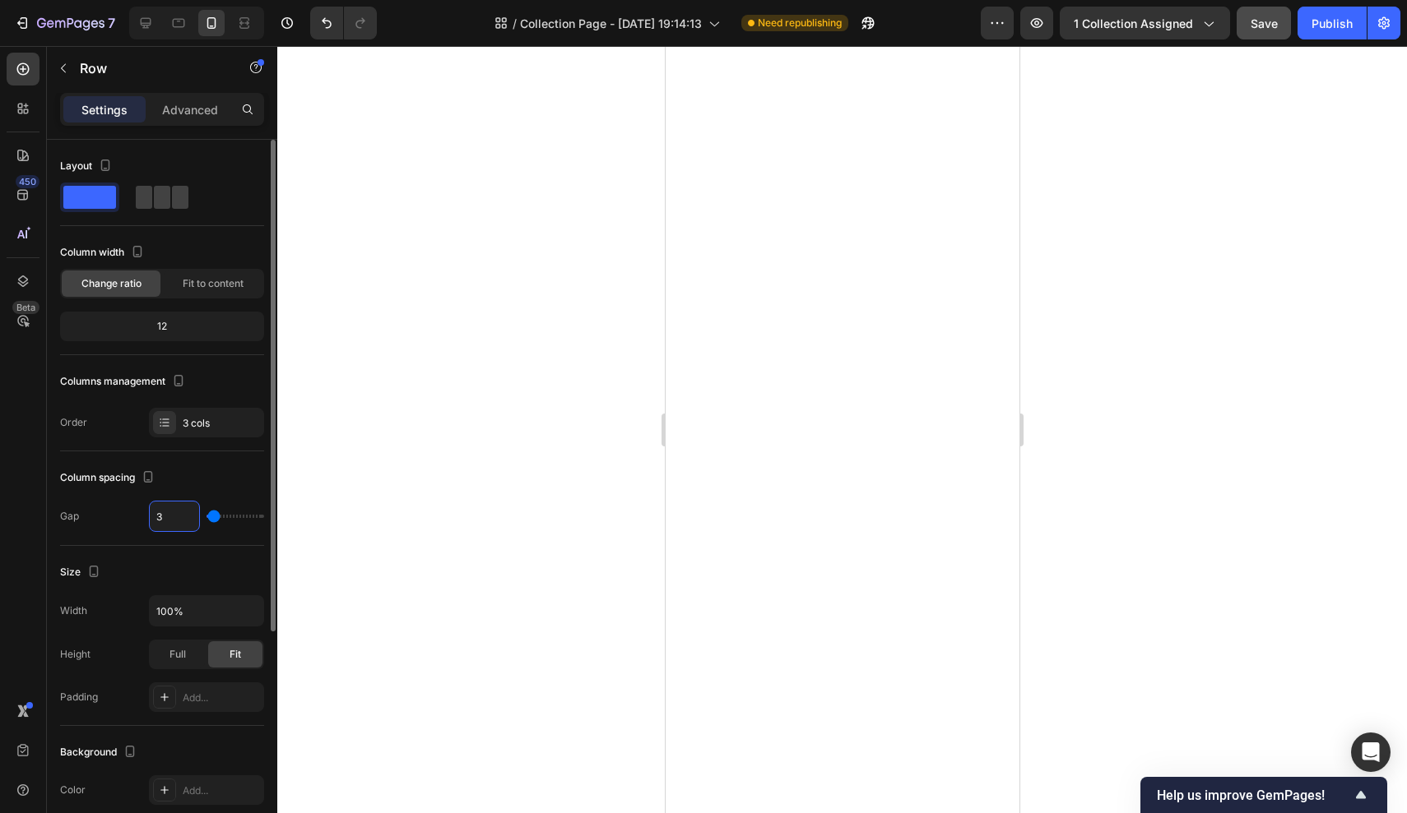
type input "2"
type input "1"
type input "0"
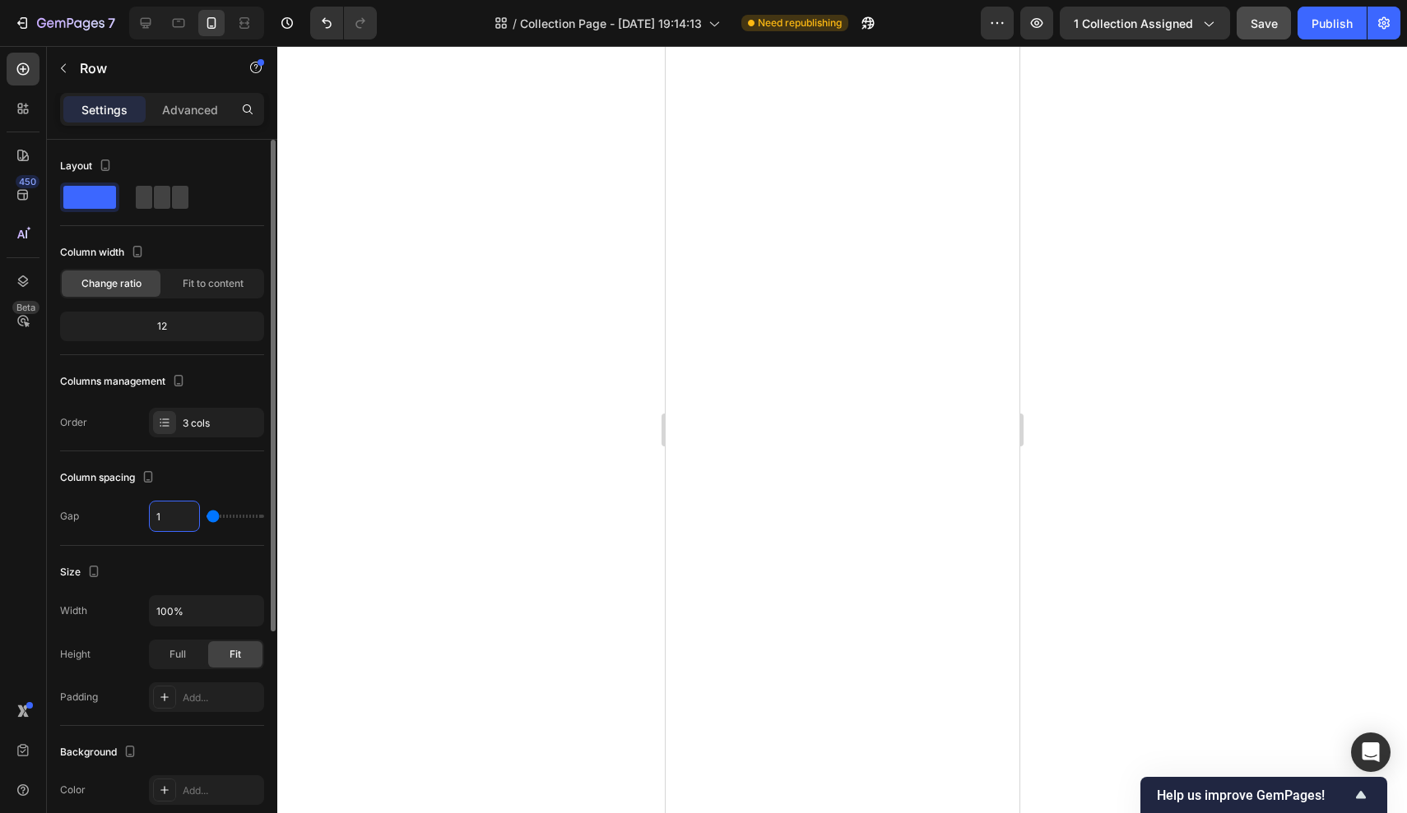
type input "0"
click at [118, 587] on div "Size Width 100% Height Full Fit Padding Add..." at bounding box center [162, 636] width 204 height 180
click at [256, 623] on button "button" at bounding box center [249, 611] width 30 height 30
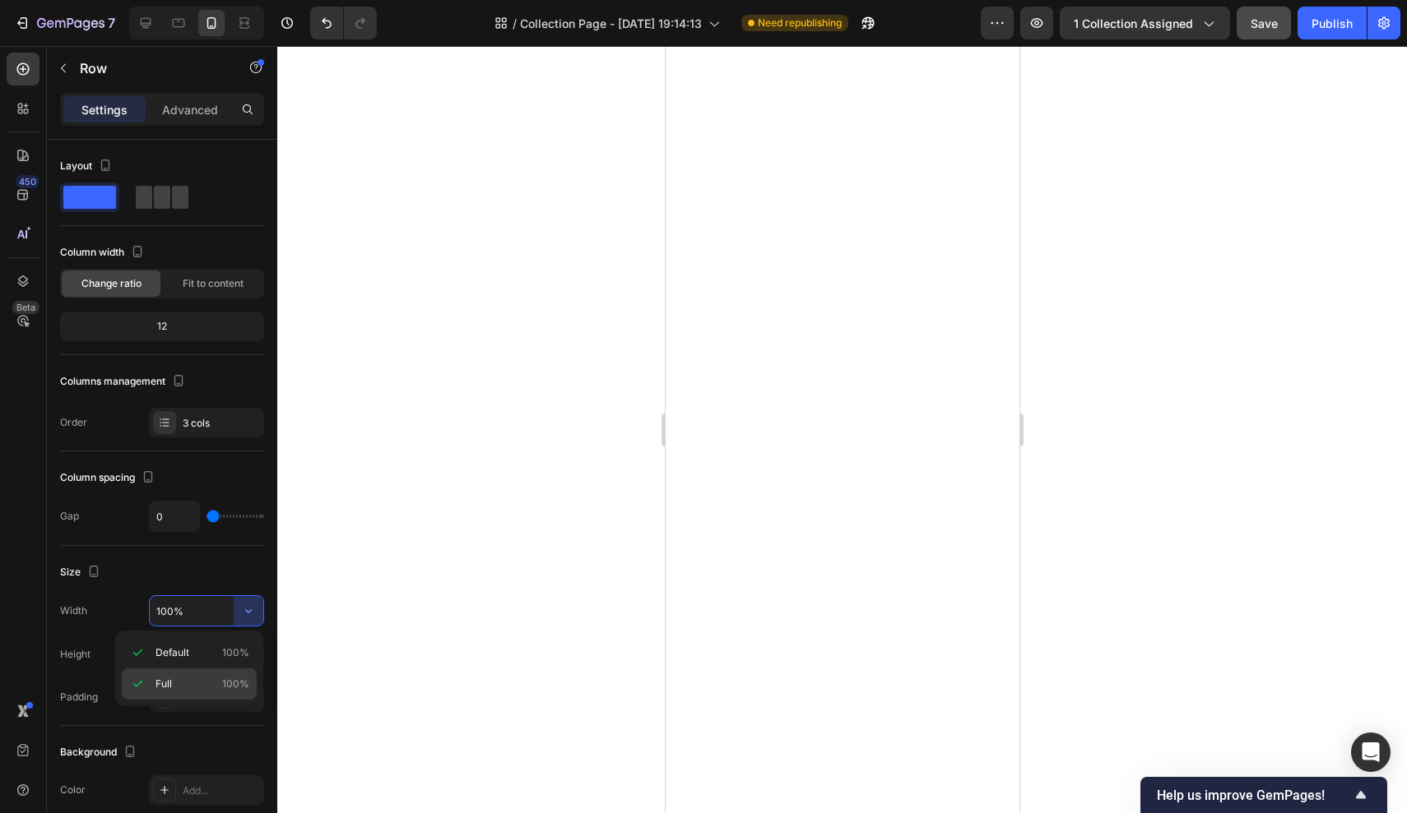
click at [202, 680] on p "Full 100%" at bounding box center [202, 684] width 94 height 15
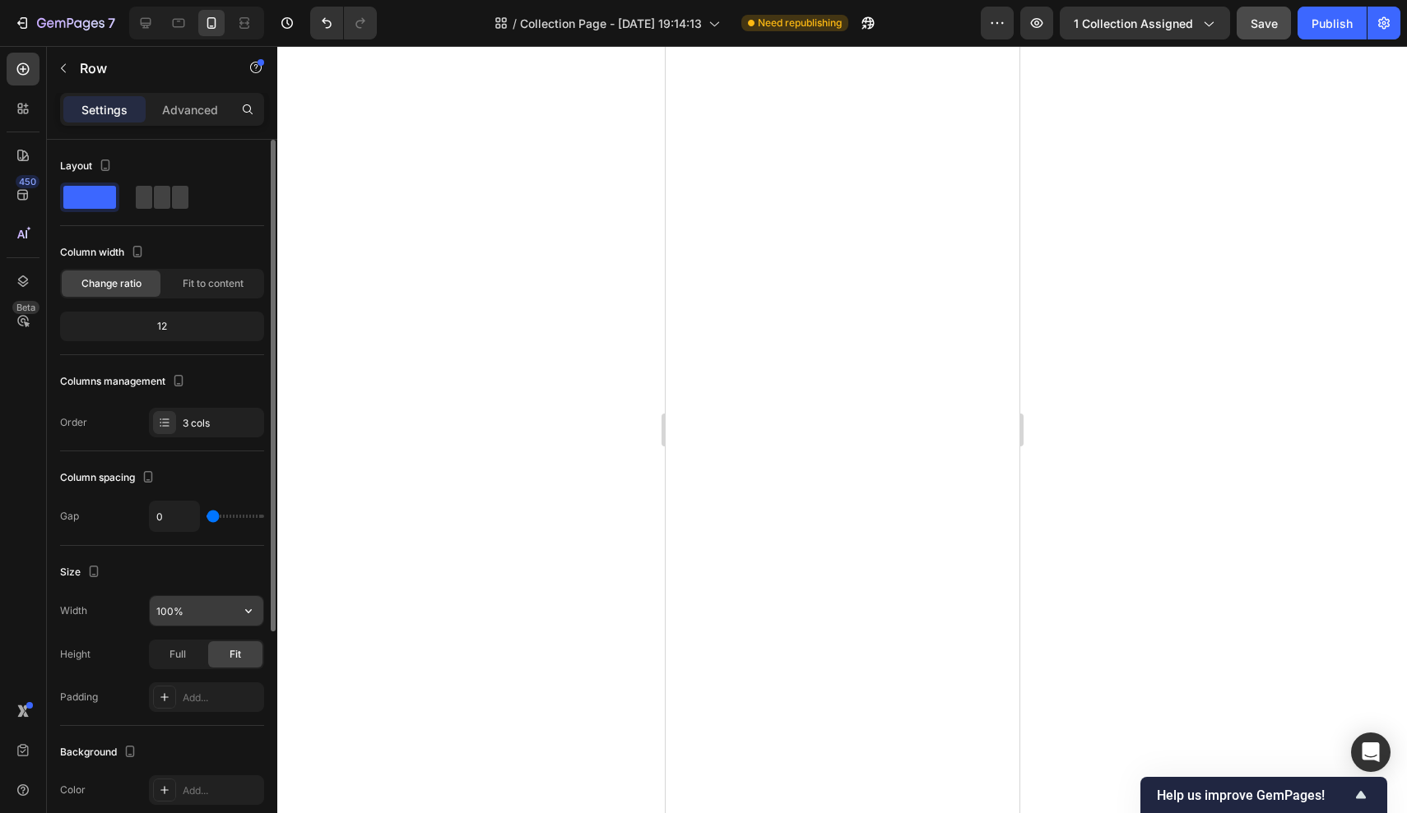
click at [202, 616] on input "100%" at bounding box center [207, 611] width 114 height 30
type input "100%"
click at [192, 516] on input "0" at bounding box center [174, 517] width 49 height 30
click at [184, 194] on span at bounding box center [175, 197] width 25 height 23
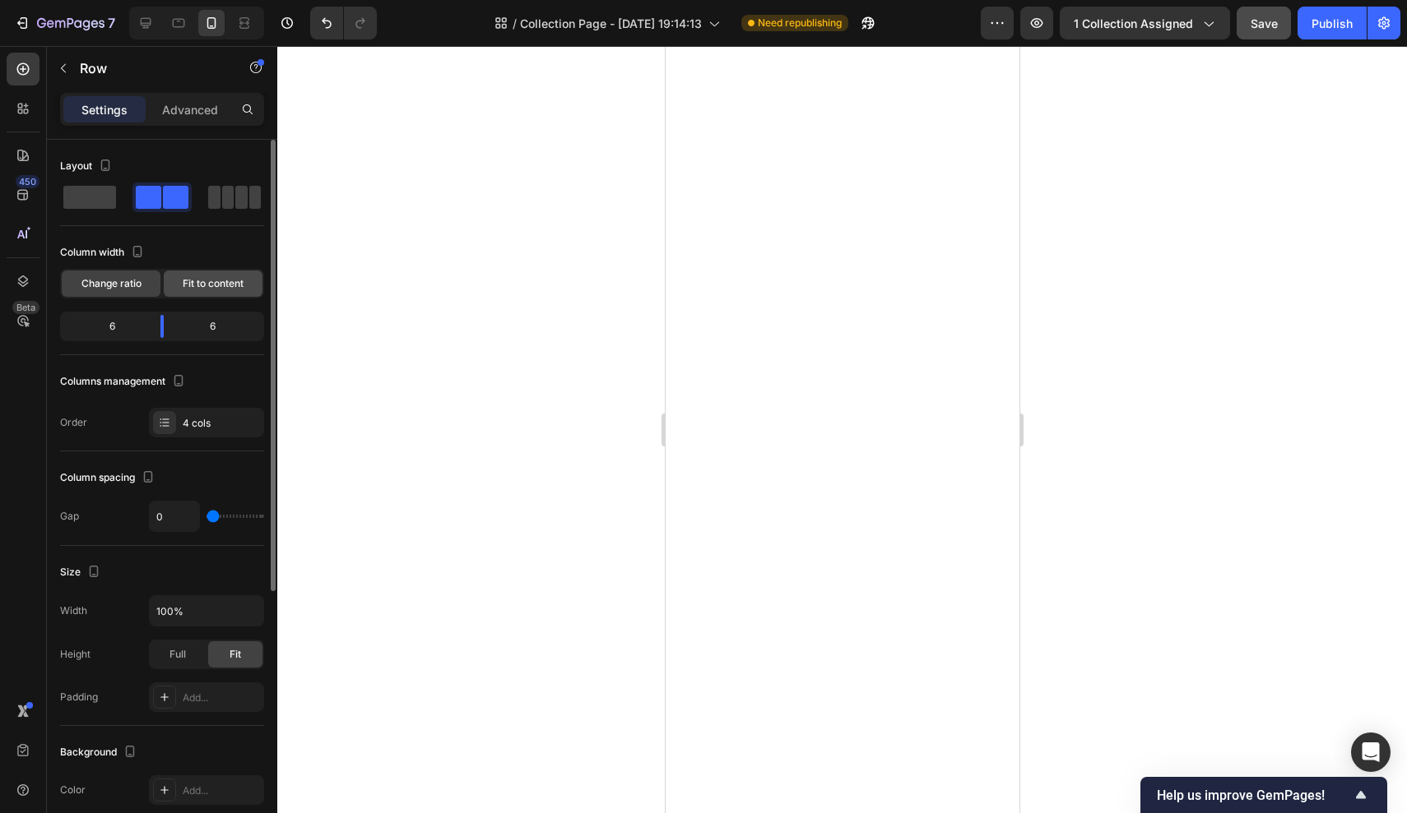
click at [206, 290] on span "Fit to content" at bounding box center [213, 283] width 61 height 15
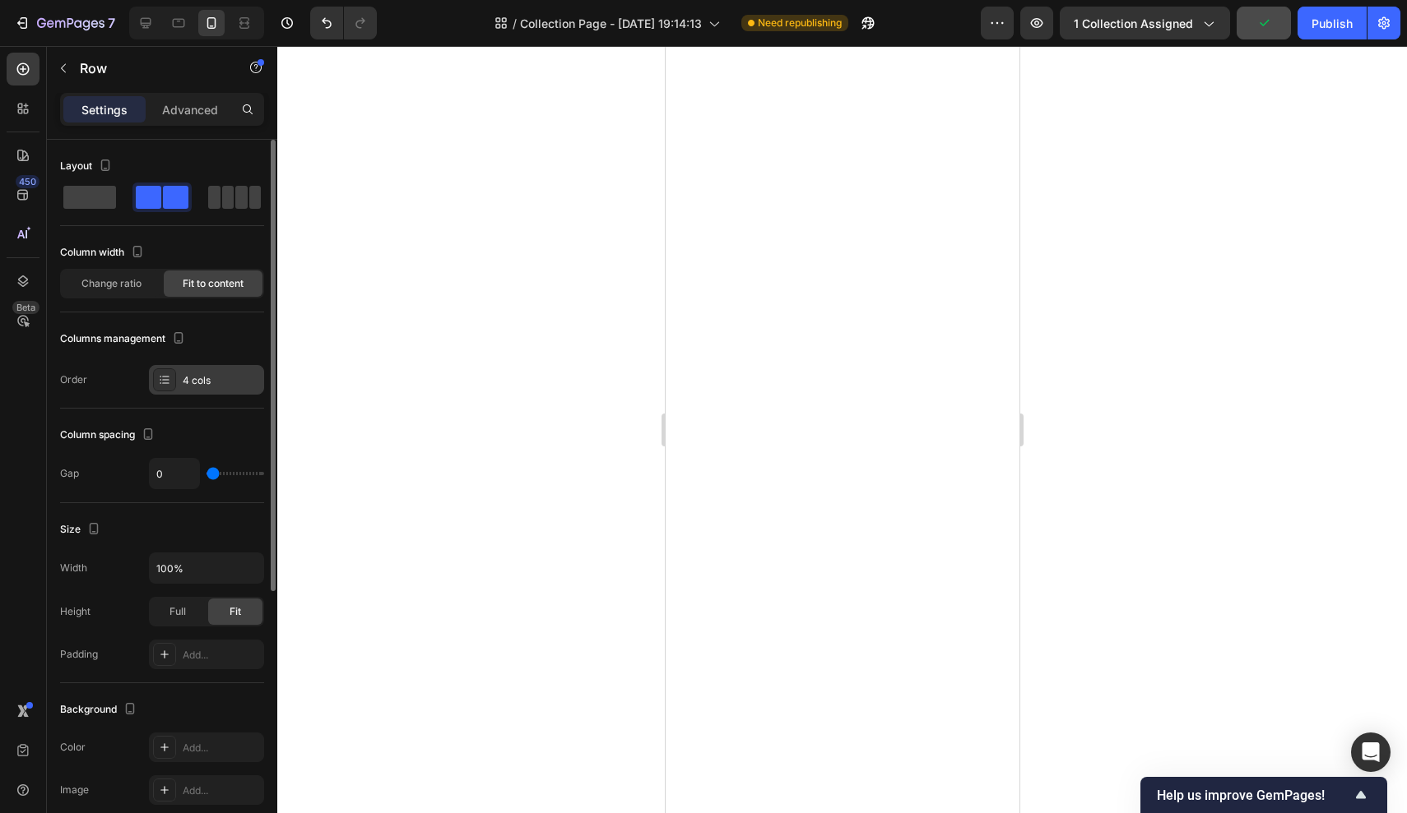
click at [166, 391] on div at bounding box center [164, 379] width 23 height 23
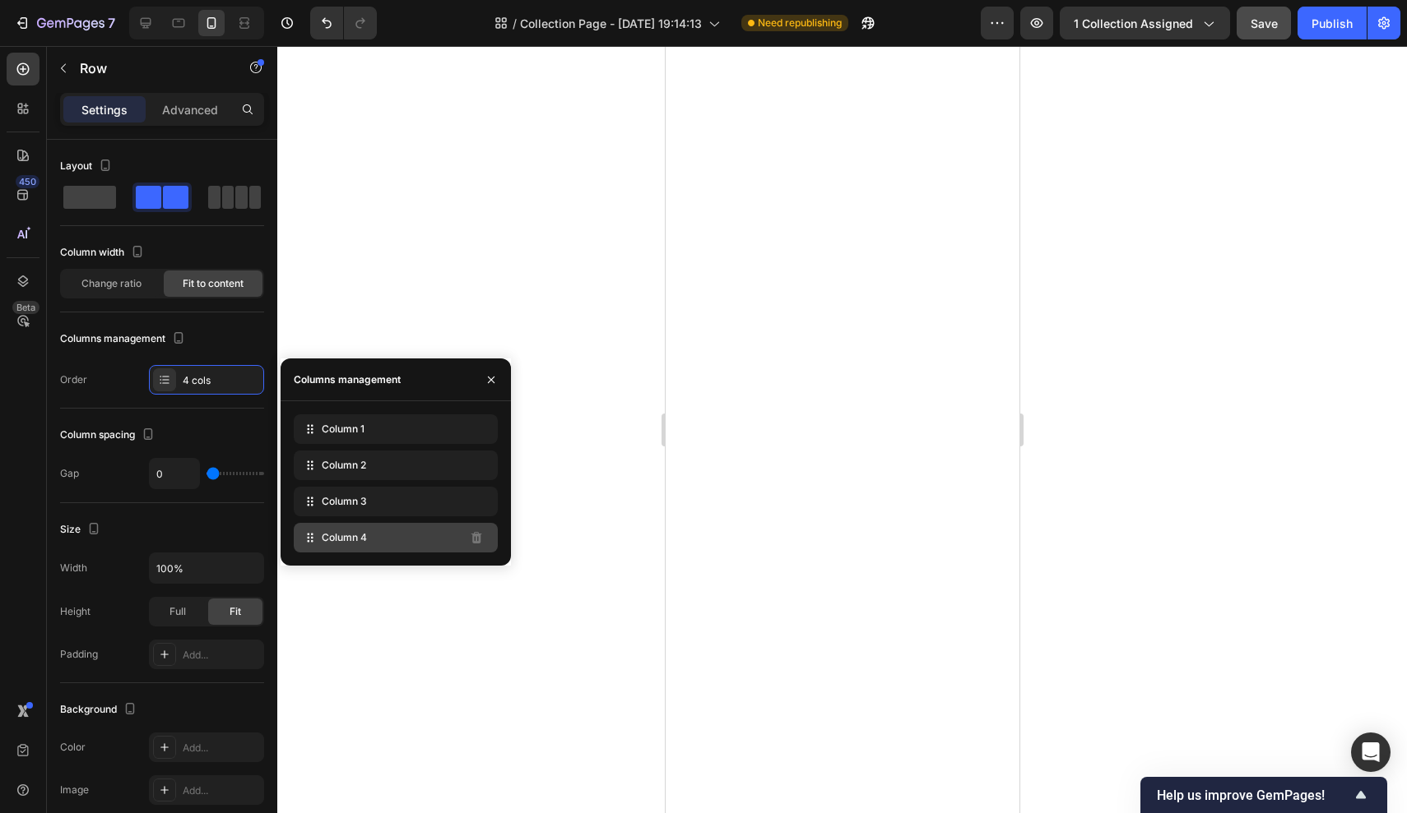
click at [328, 538] on span "Column 4" at bounding box center [344, 538] width 45 height 15
drag, startPoint x: 328, startPoint y: 538, endPoint x: 382, endPoint y: 538, distance: 53.5
click at [382, 538] on div "Column 4" at bounding box center [396, 538] width 204 height 30
click at [436, 414] on div "Column 1 Column 2 Column 3 Column 4" at bounding box center [395, 483] width 230 height 165
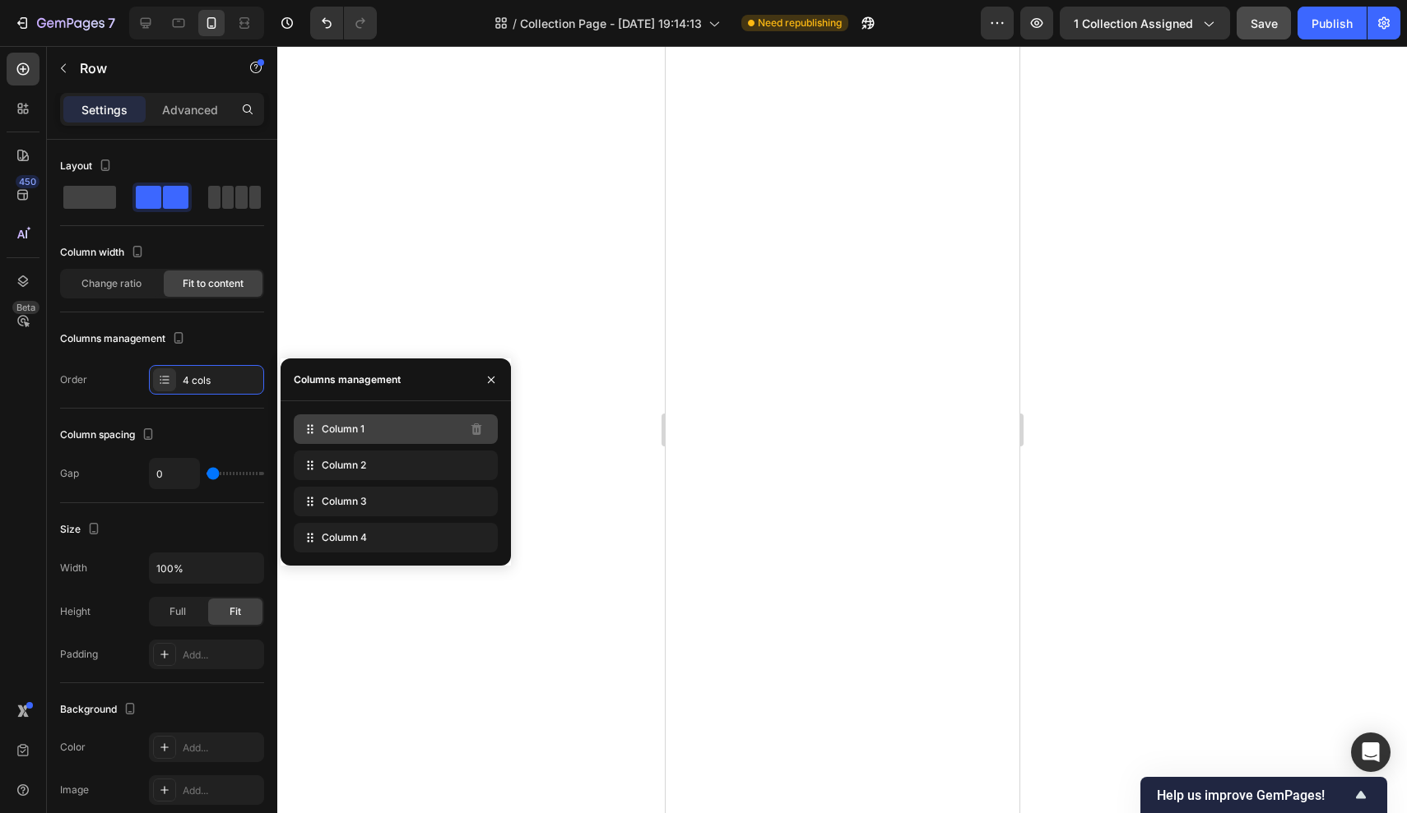
click at [438, 428] on div "Column 1" at bounding box center [396, 430] width 204 height 30
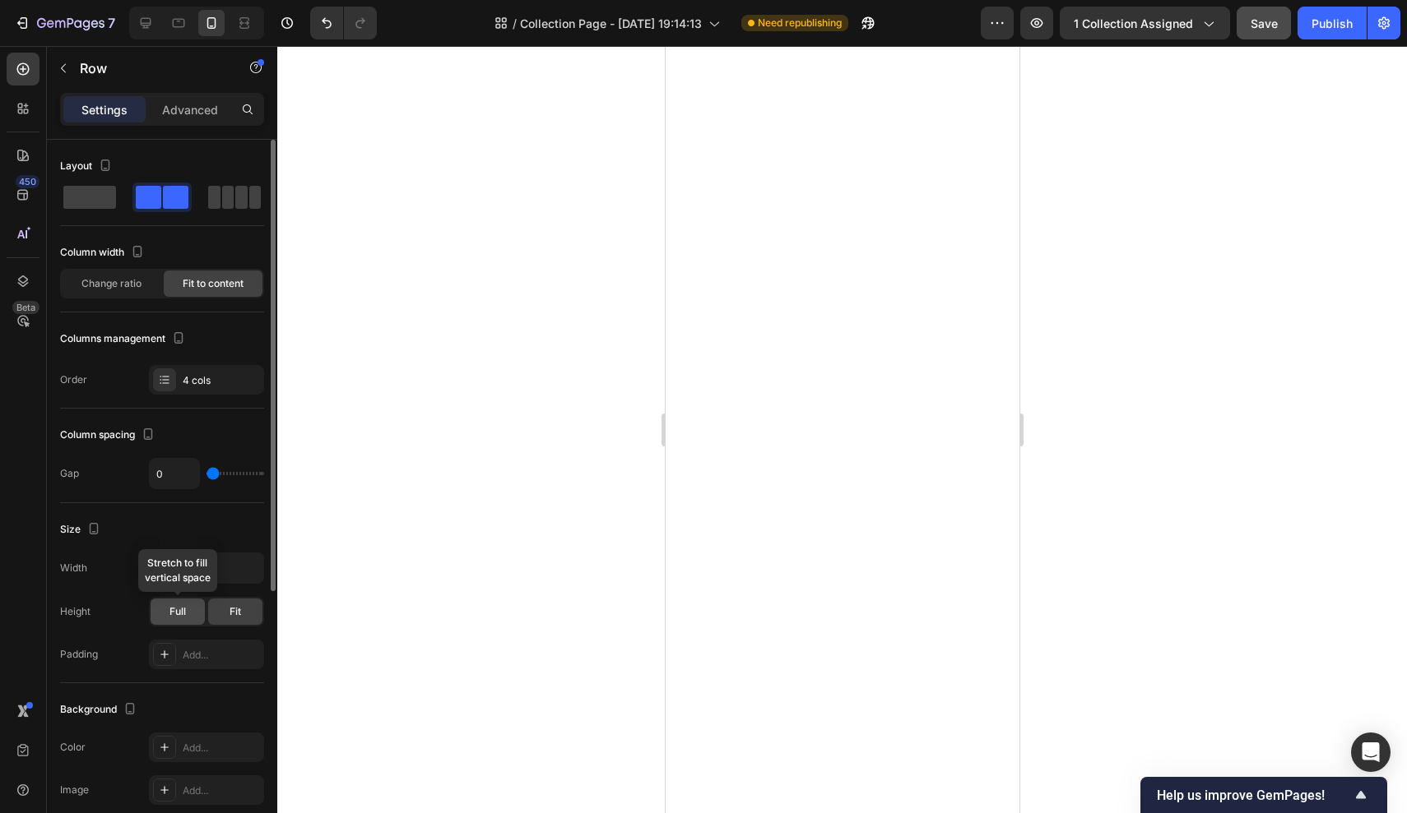
click at [183, 614] on span "Full" at bounding box center [177, 612] width 16 height 15
click at [245, 613] on div "Fit" at bounding box center [235, 612] width 54 height 26
click at [85, 204] on span at bounding box center [89, 197] width 53 height 23
click at [172, 197] on span at bounding box center [175, 197] width 25 height 23
click at [176, 333] on icon "button" at bounding box center [178, 338] width 9 height 12
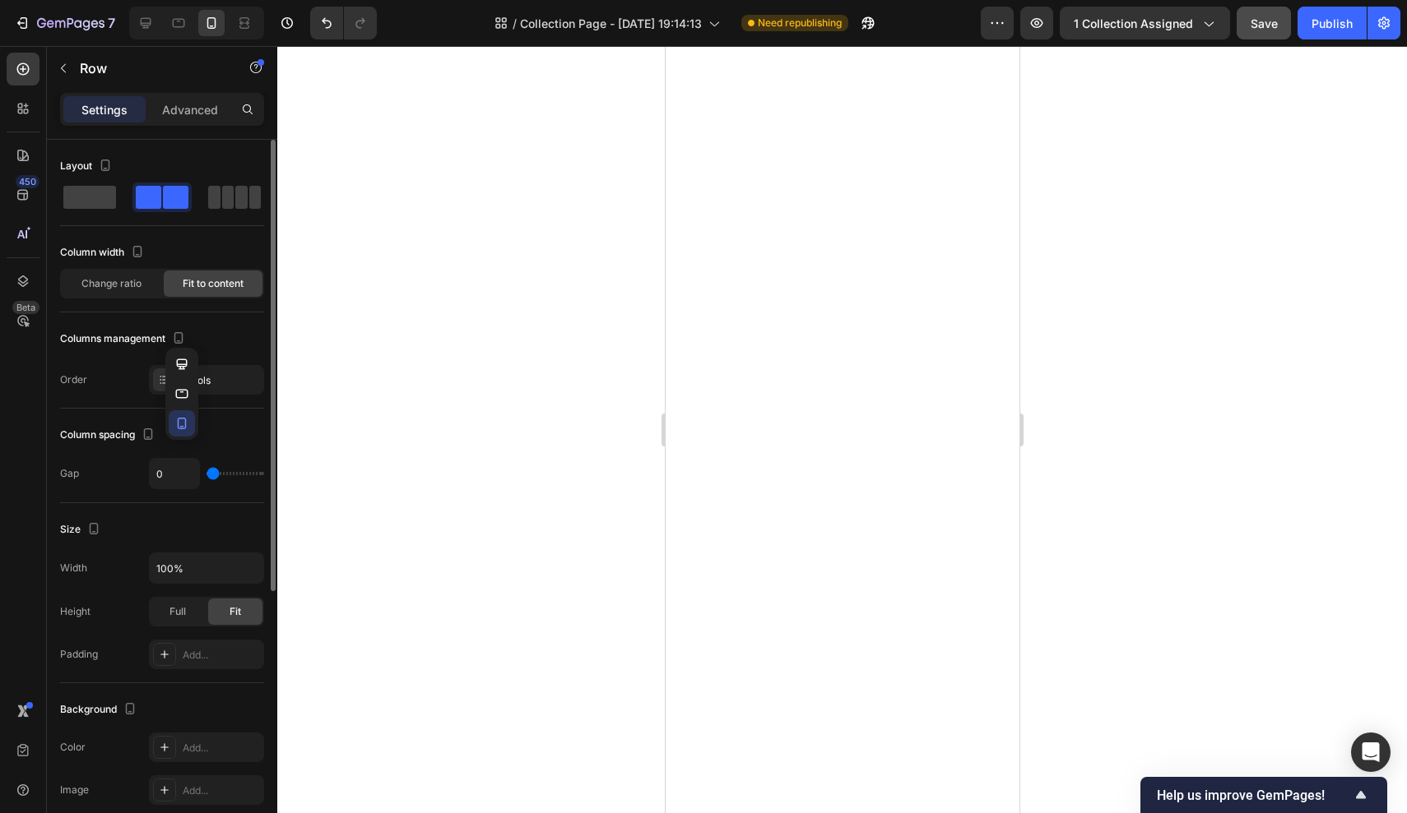
click at [233, 341] on div "Columns management" at bounding box center [162, 339] width 204 height 26
click at [225, 380] on div "4 cols" at bounding box center [221, 380] width 77 height 15
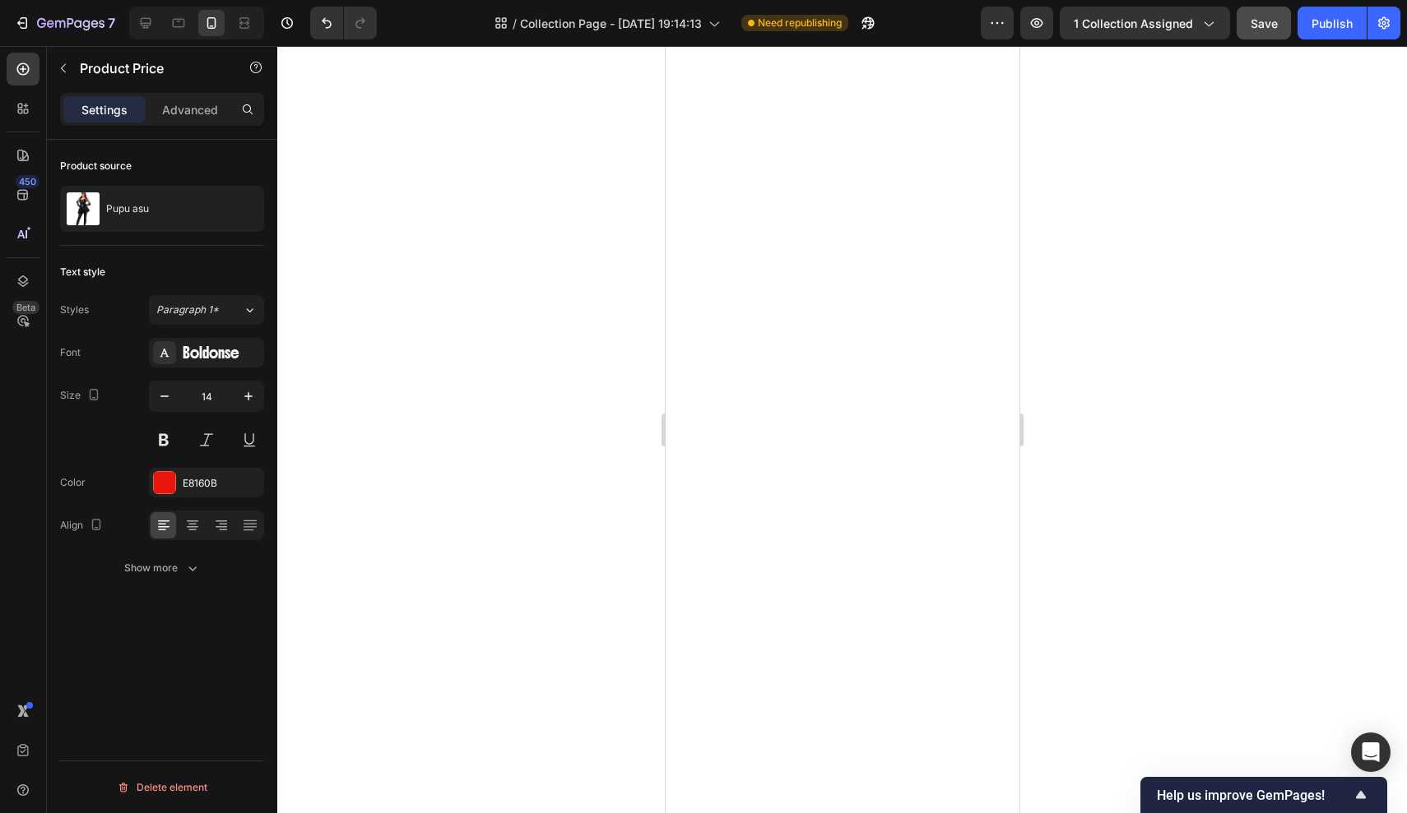
click at [584, 339] on div at bounding box center [841, 429] width 1129 height 767
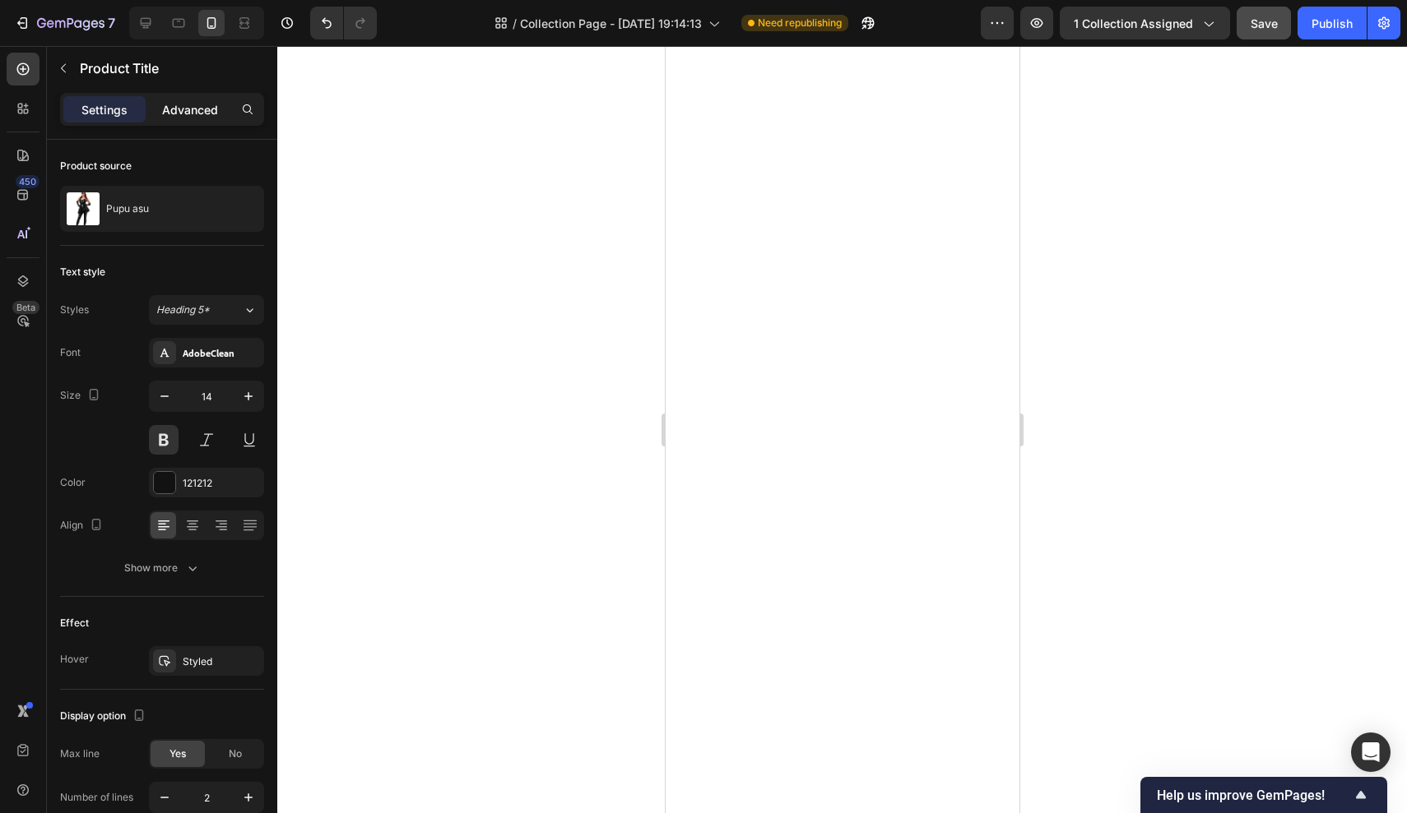
click at [191, 114] on p "Advanced" at bounding box center [190, 109] width 56 height 17
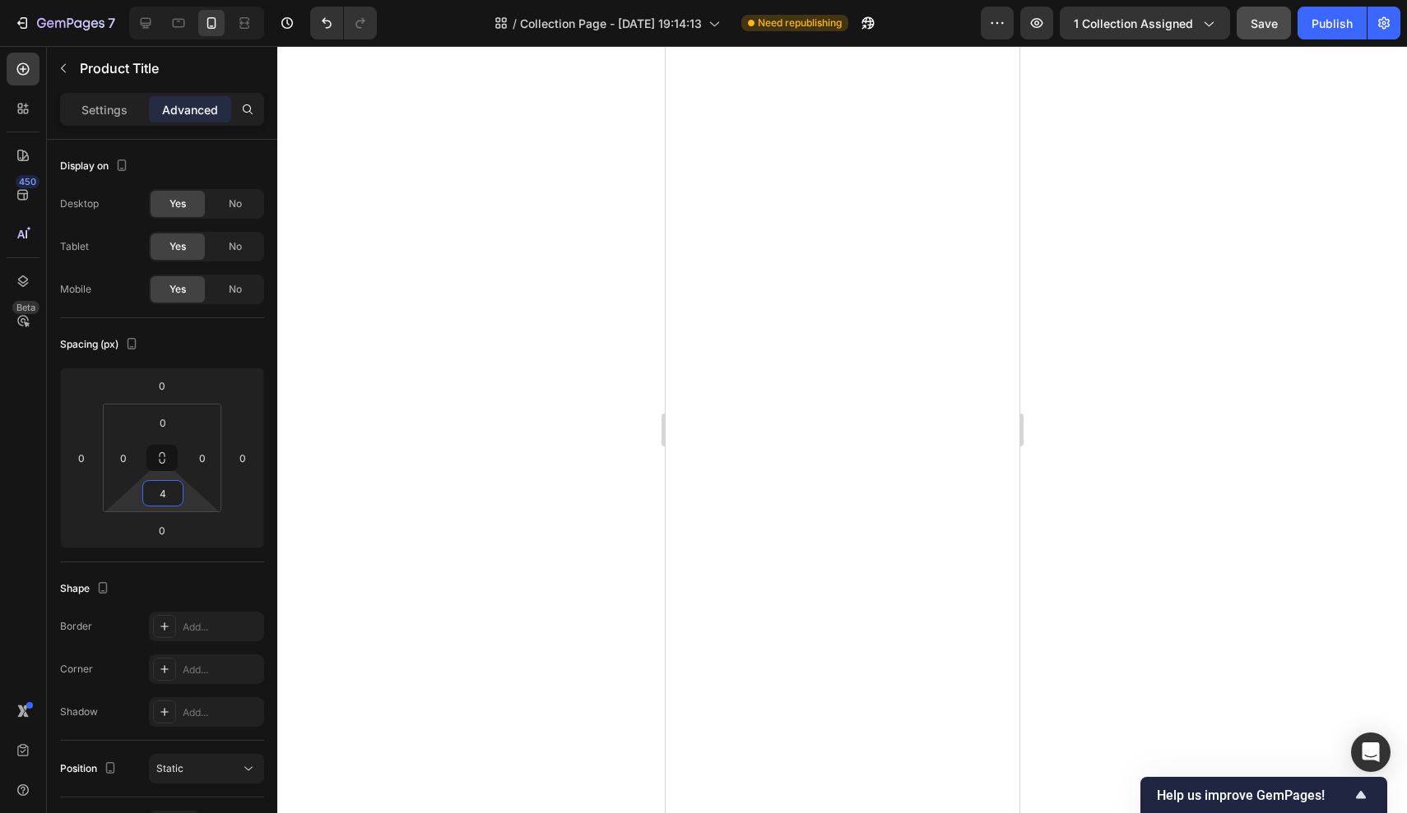
type input "0"
drag, startPoint x: 193, startPoint y: 507, endPoint x: 191, endPoint y: 527, distance: 20.7
click at [191, 0] on html "7 Version history / Collection Page - Sep 11, 19:14:13 Need republishing Previe…" at bounding box center [703, 0] width 1407 height 0
type input "-8"
click at [216, 0] on html "7 Version history / Collection Page - Sep 11, 19:14:13 Need republishing Previe…" at bounding box center [703, 0] width 1407 height 0
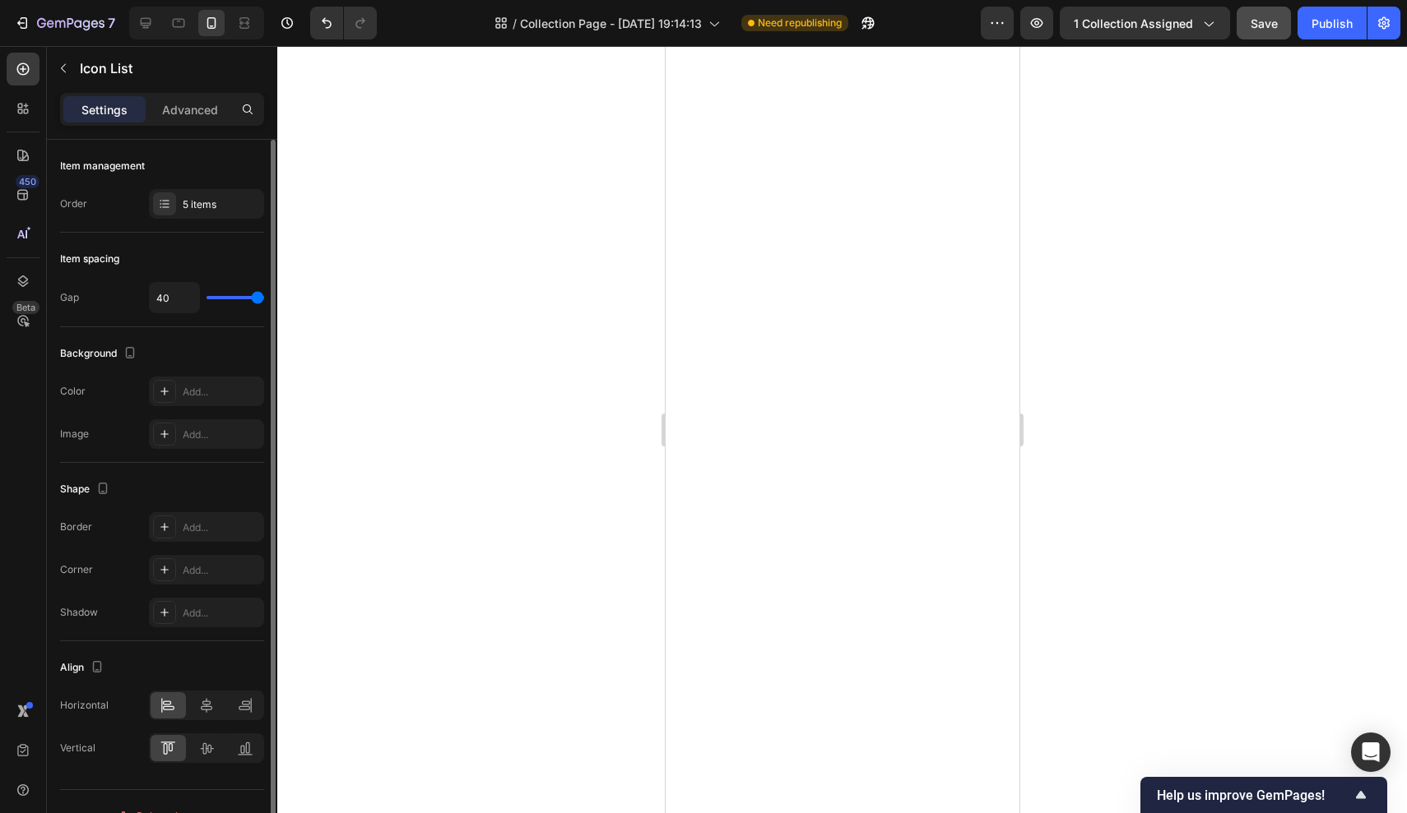
type input "38"
type input "30"
type input "29"
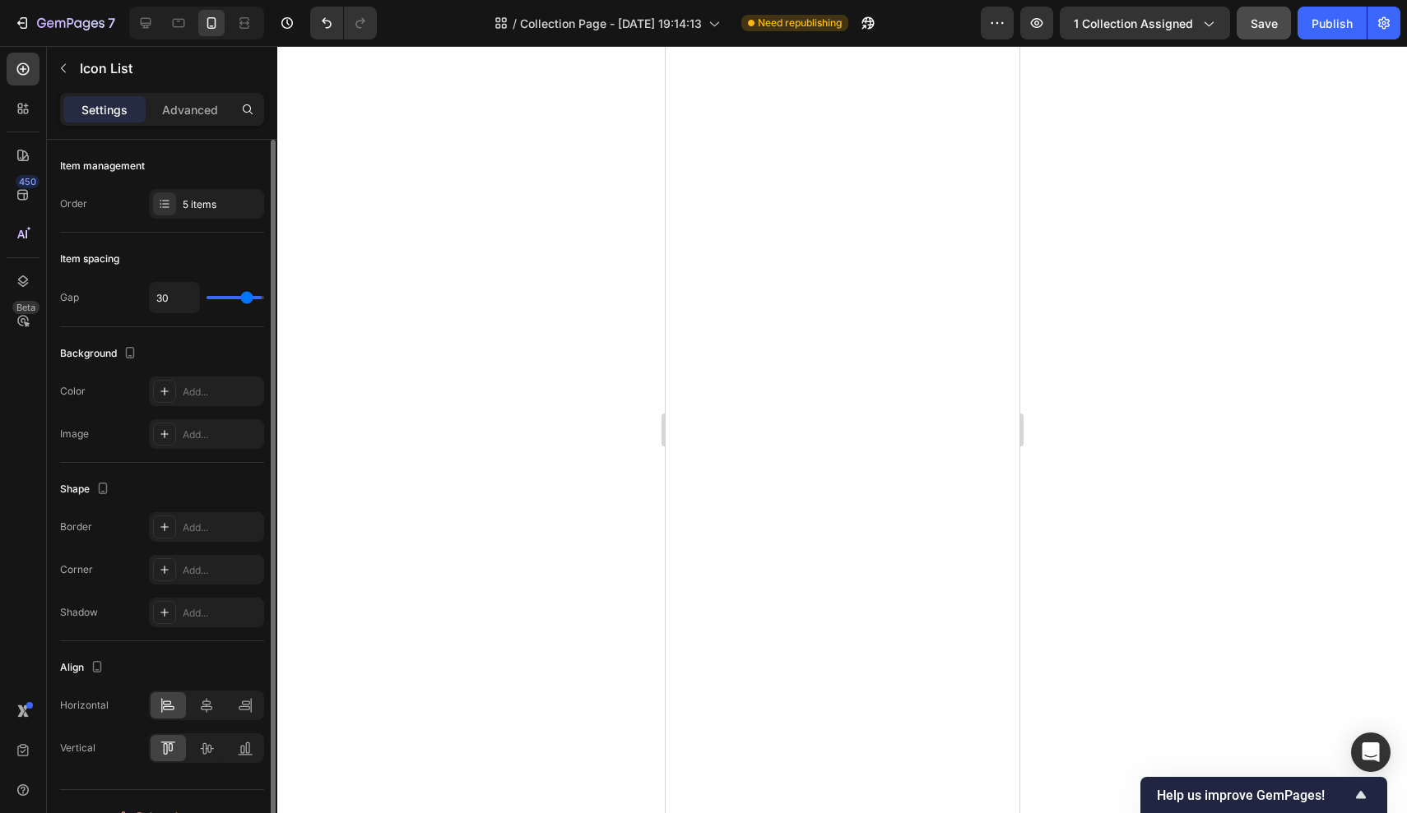
type input "29"
type input "28"
type input "25"
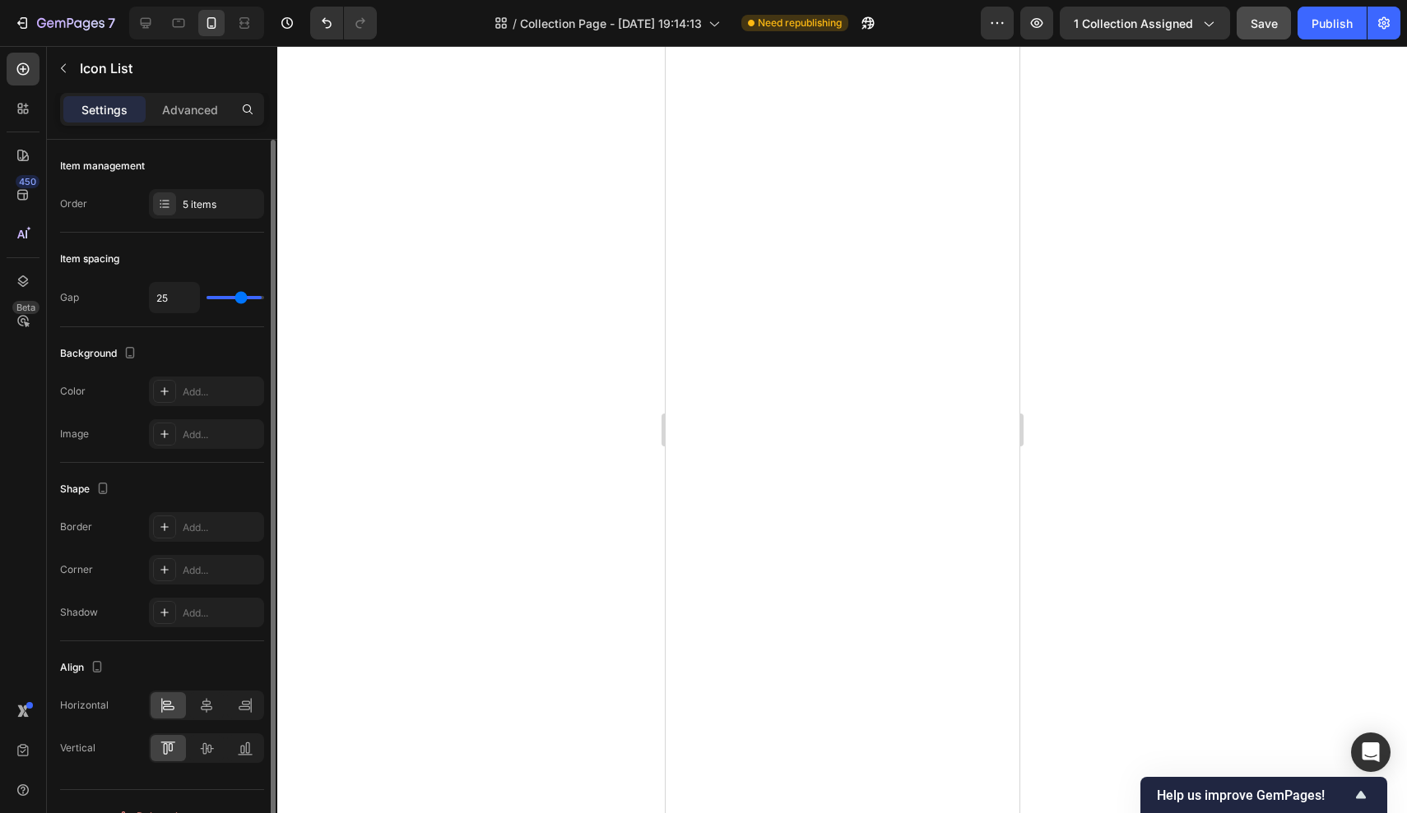
type input "21"
type input "20"
type input "19"
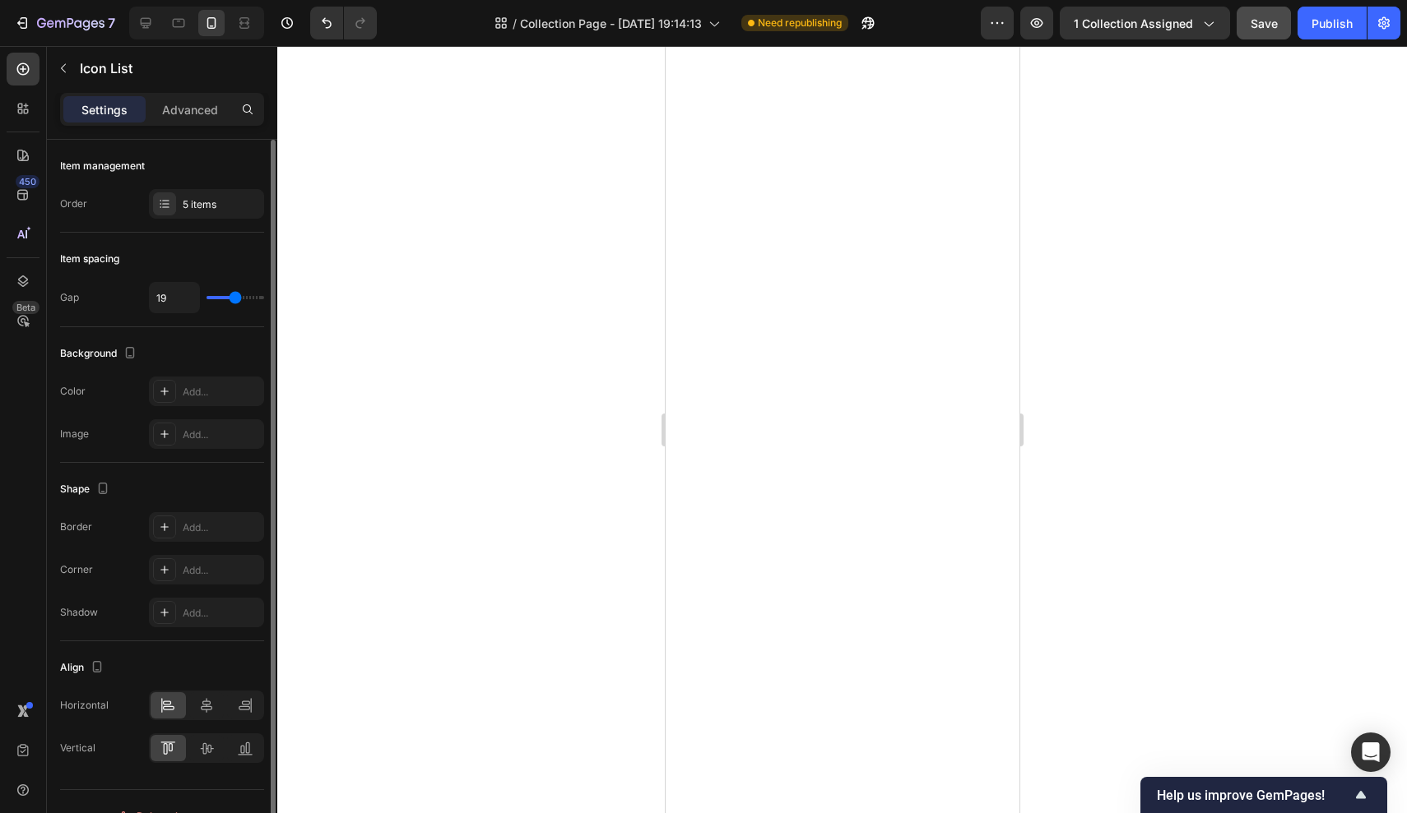
type input "19"
type input "16"
type input "15"
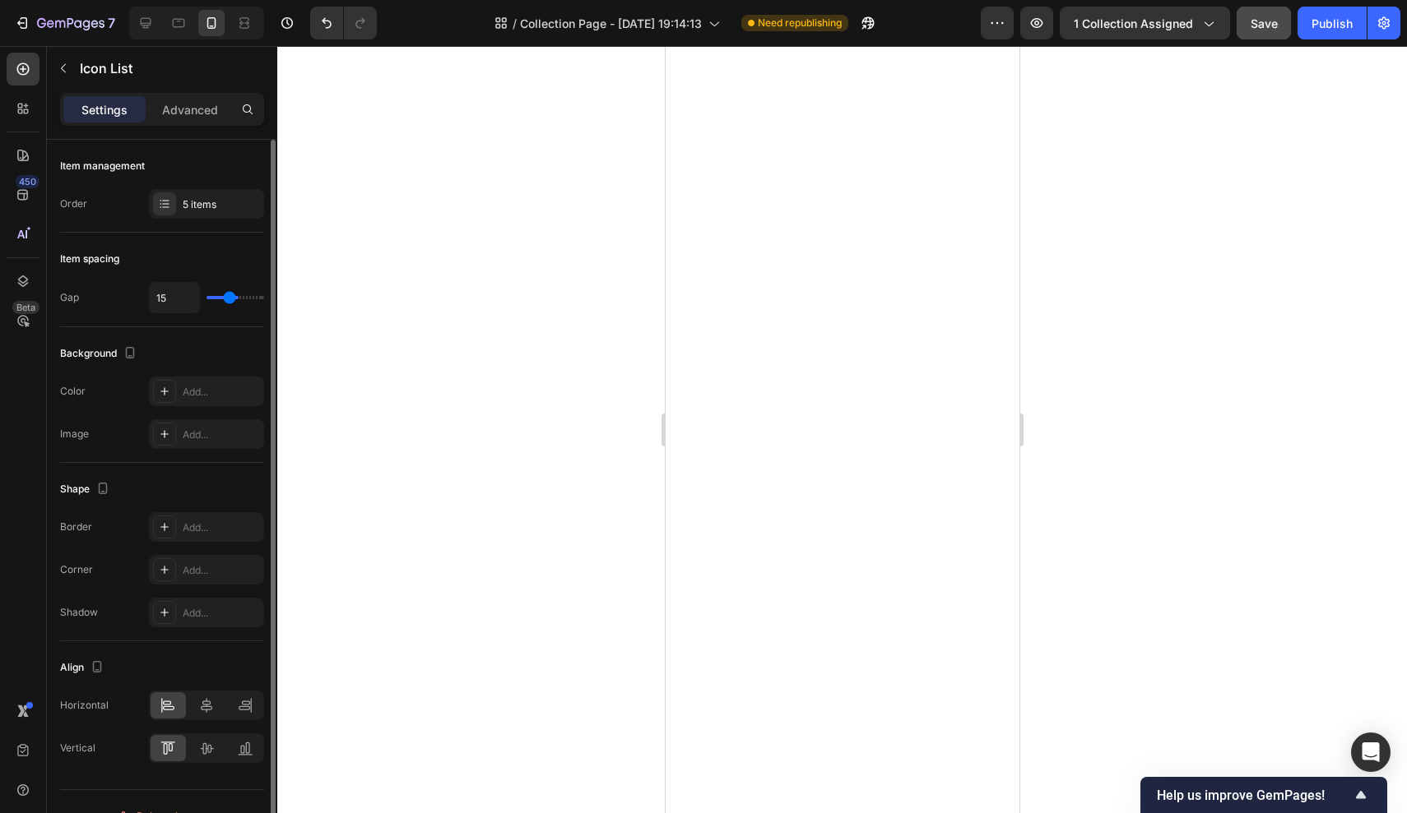
type input "14"
type input "15"
type input "16"
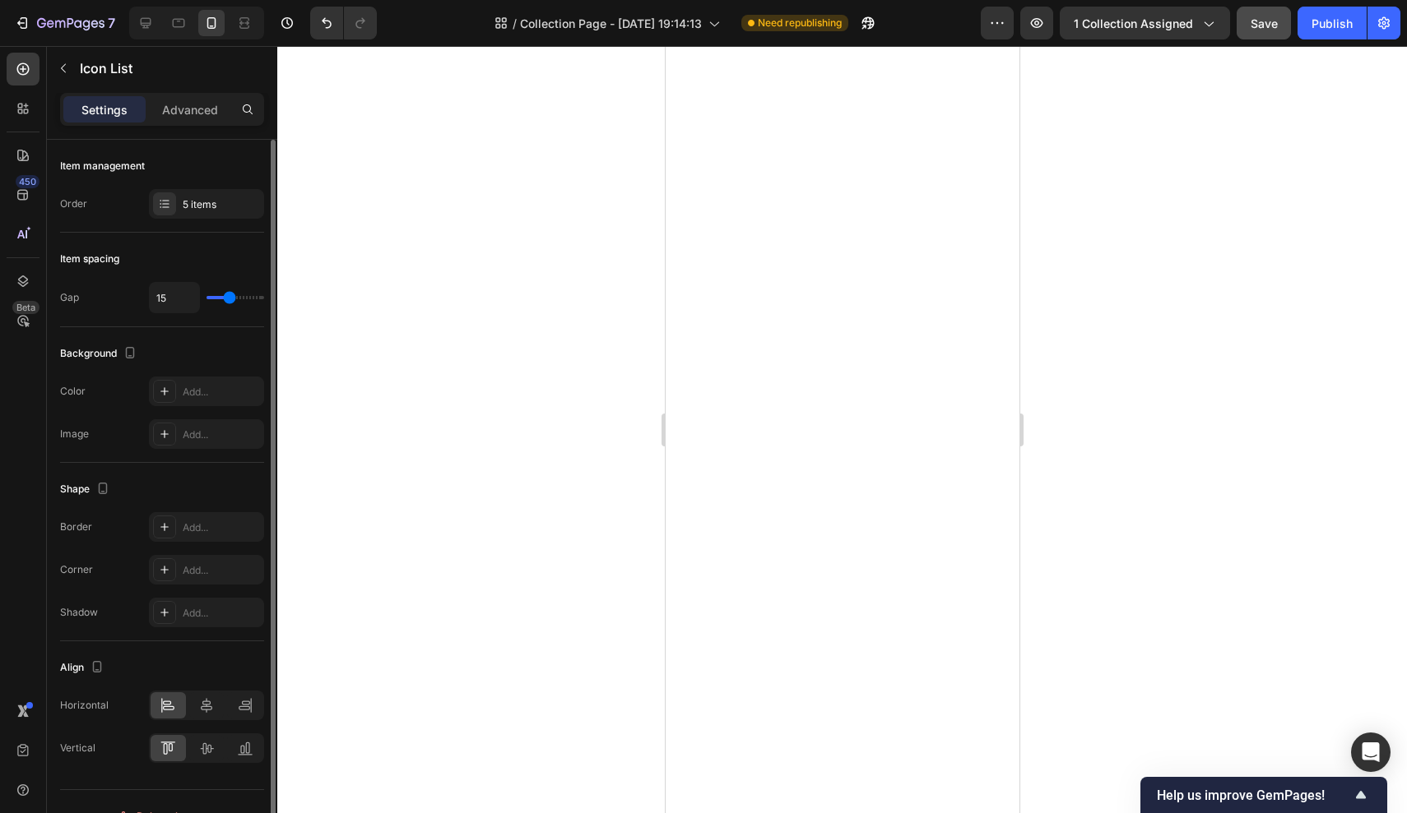
type input "16"
type input "18"
type input "21"
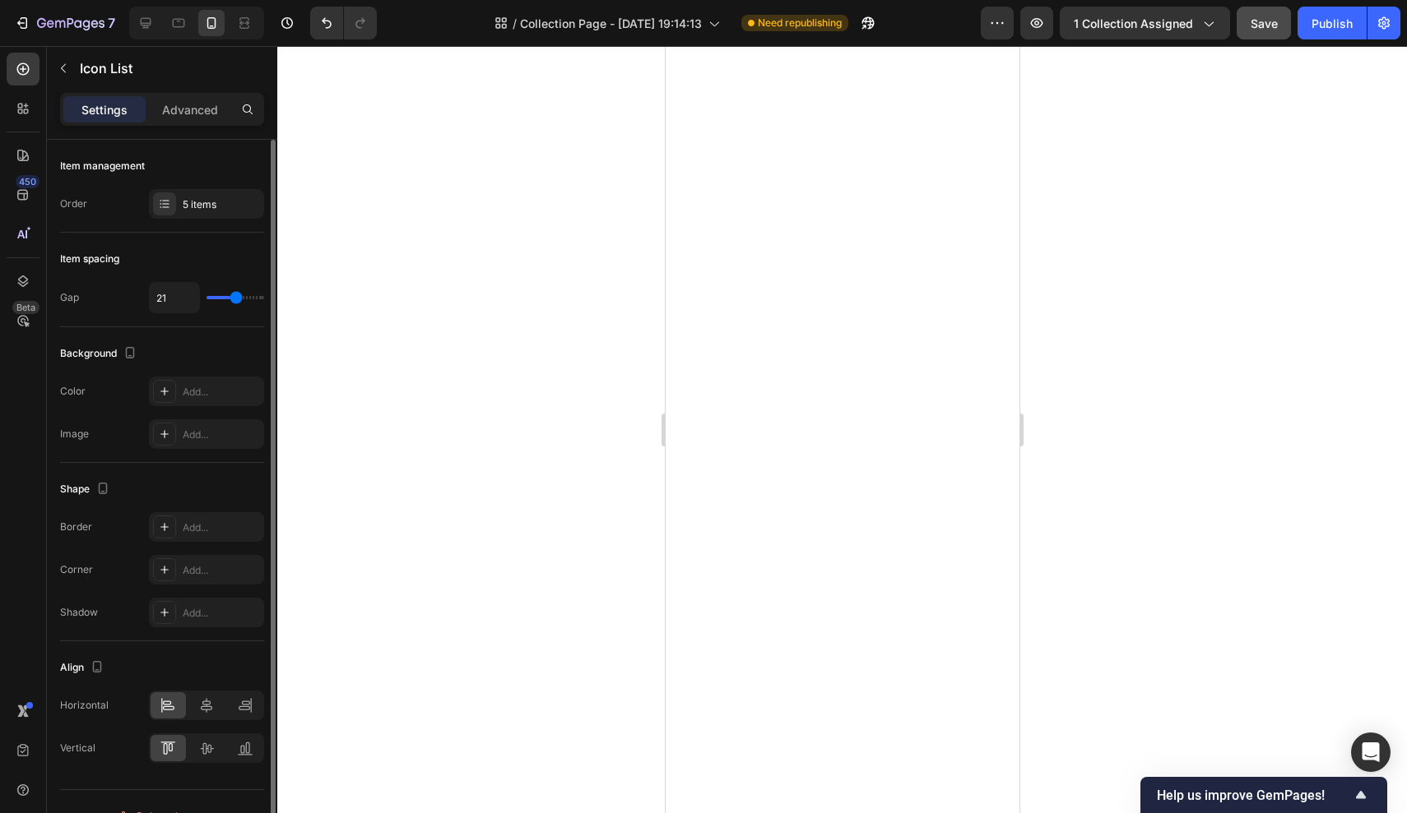
type input "25"
type input "31"
type input "32"
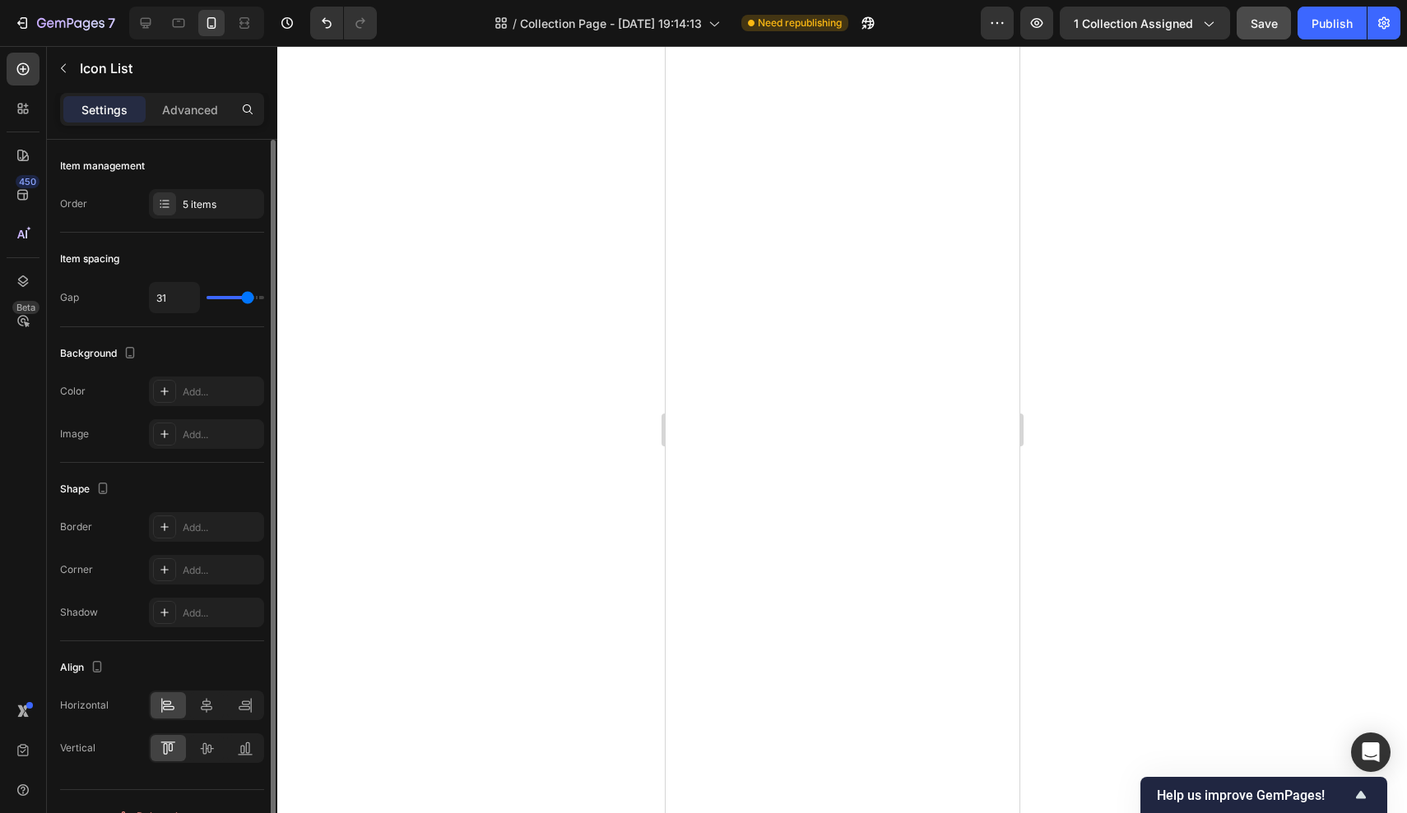
type input "32"
type input "33"
type input "35"
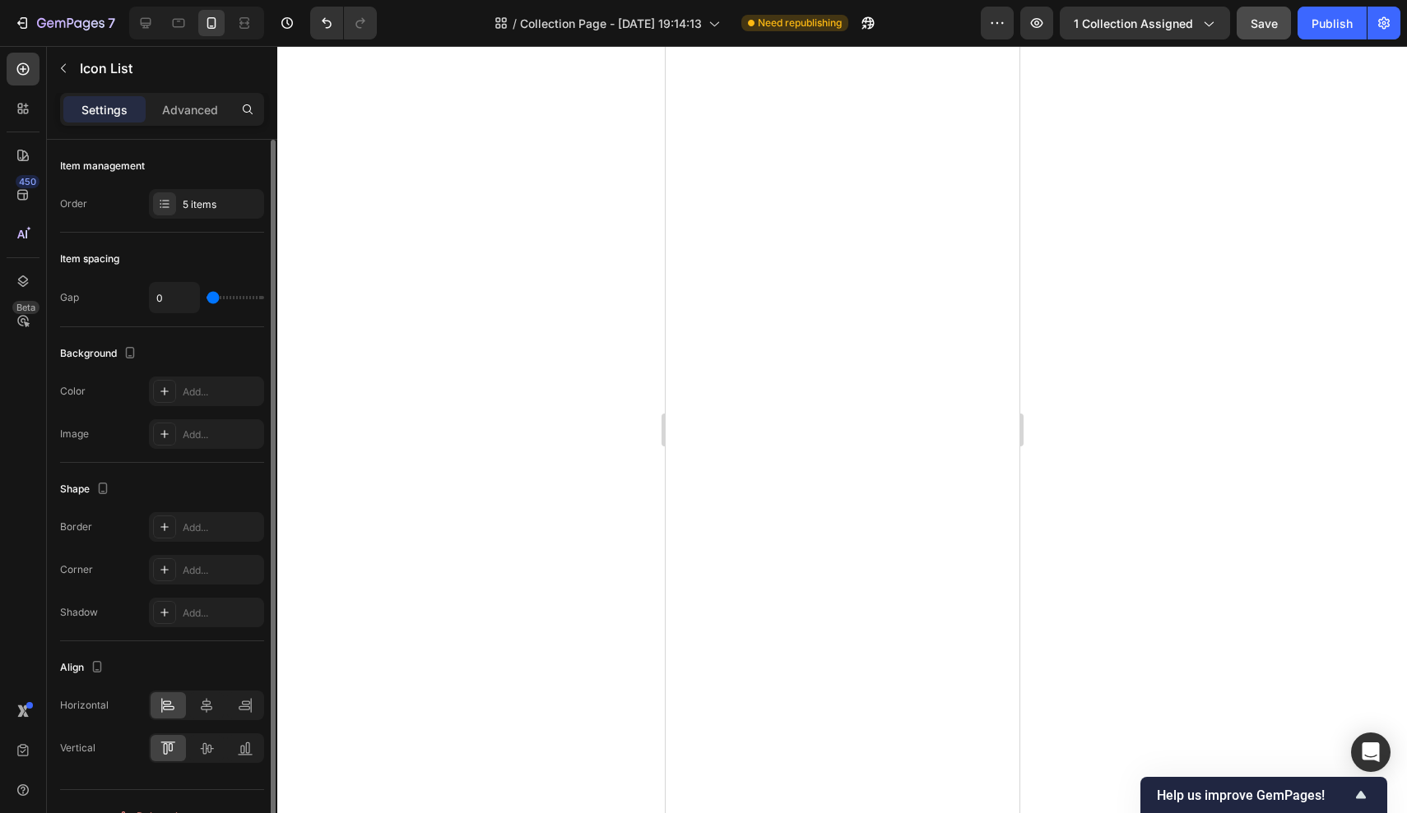
drag, startPoint x: 259, startPoint y: 303, endPoint x: 76, endPoint y: 304, distance: 182.6
click at [76, 304] on div "Gap 0" at bounding box center [162, 297] width 204 height 31
click at [76, 304] on div "Gap" at bounding box center [69, 297] width 19 height 15
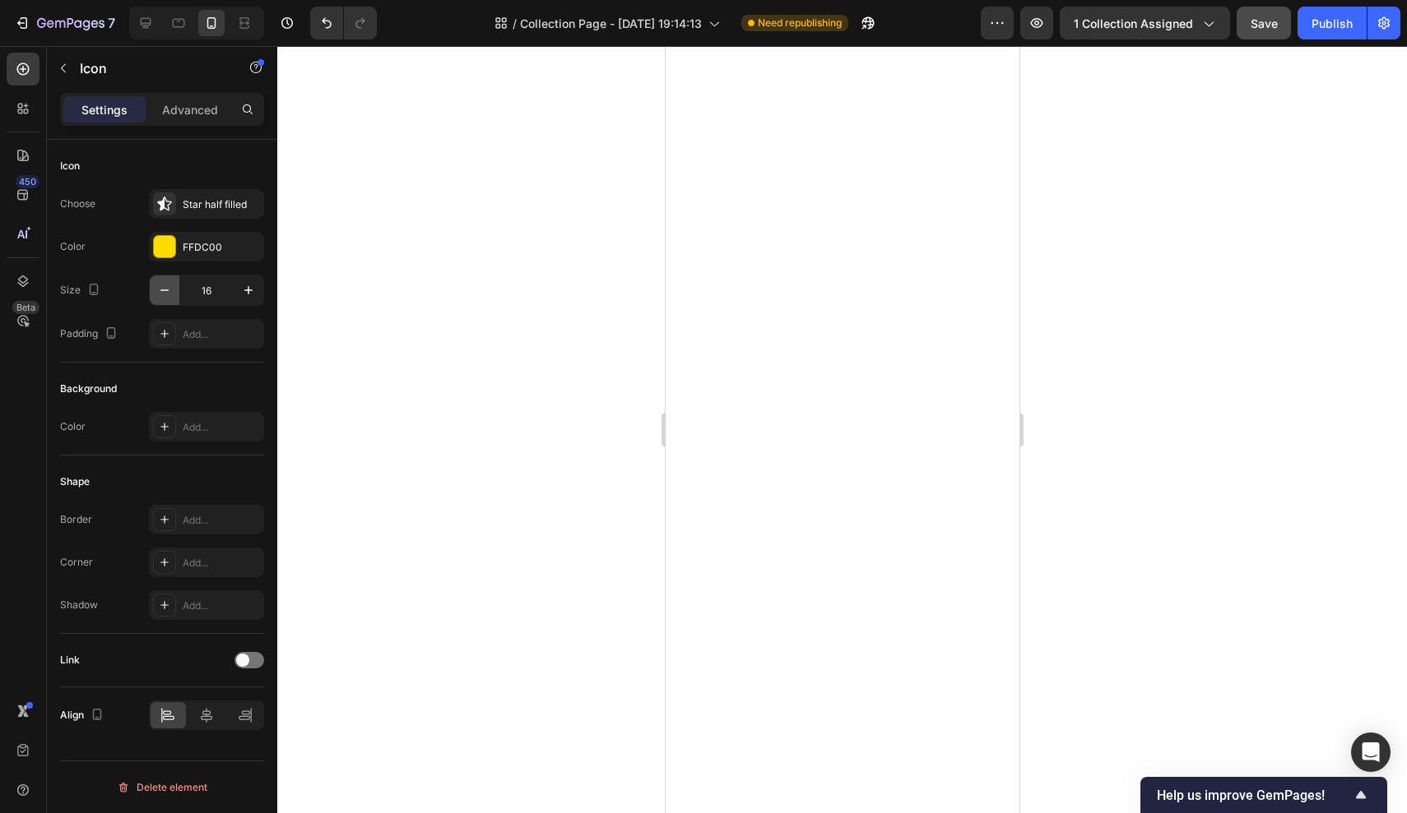
click at [169, 295] on icon "button" at bounding box center [164, 290] width 16 height 16
click at [170, 290] on icon "button" at bounding box center [164, 290] width 16 height 16
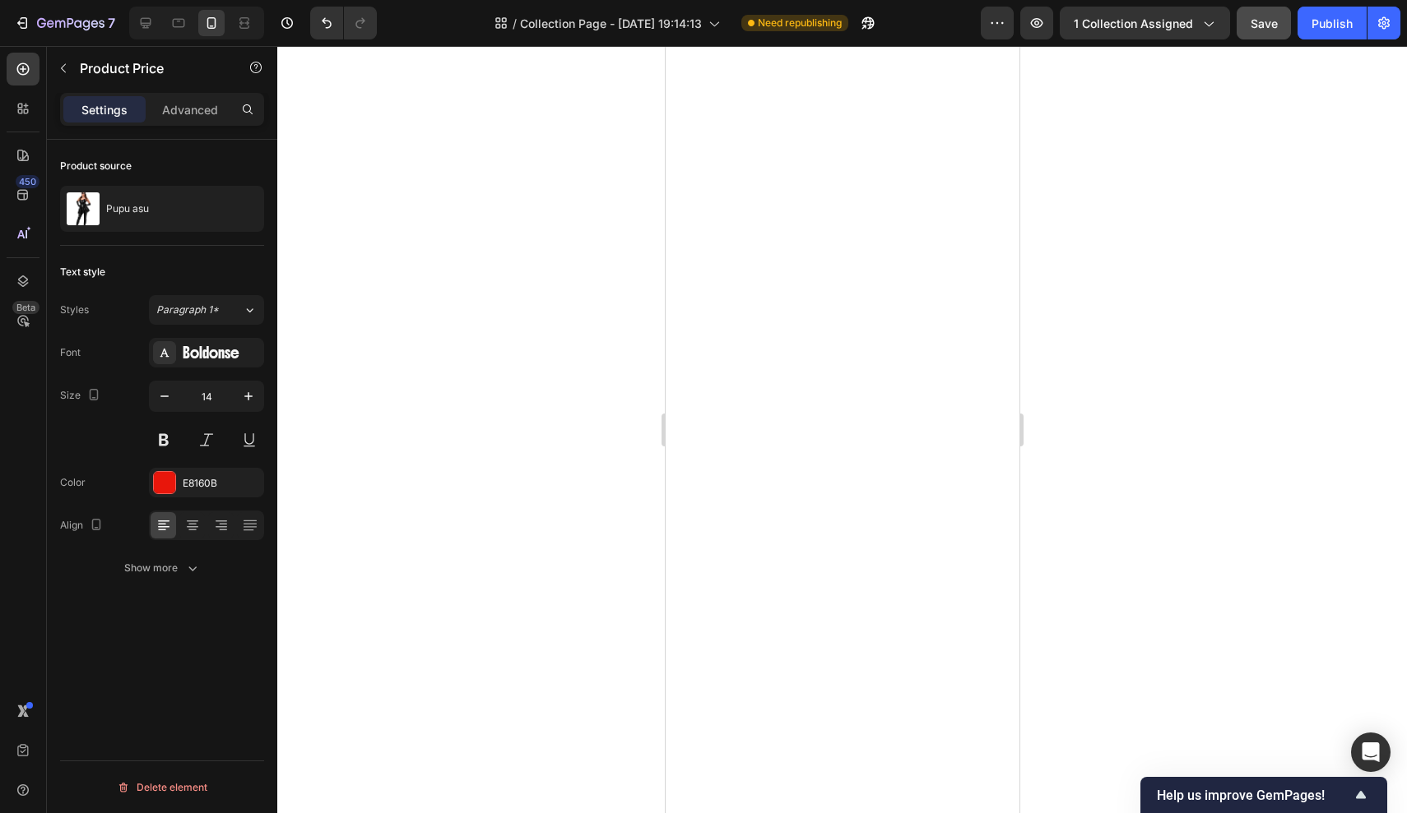
click at [579, 317] on div at bounding box center [841, 429] width 1129 height 767
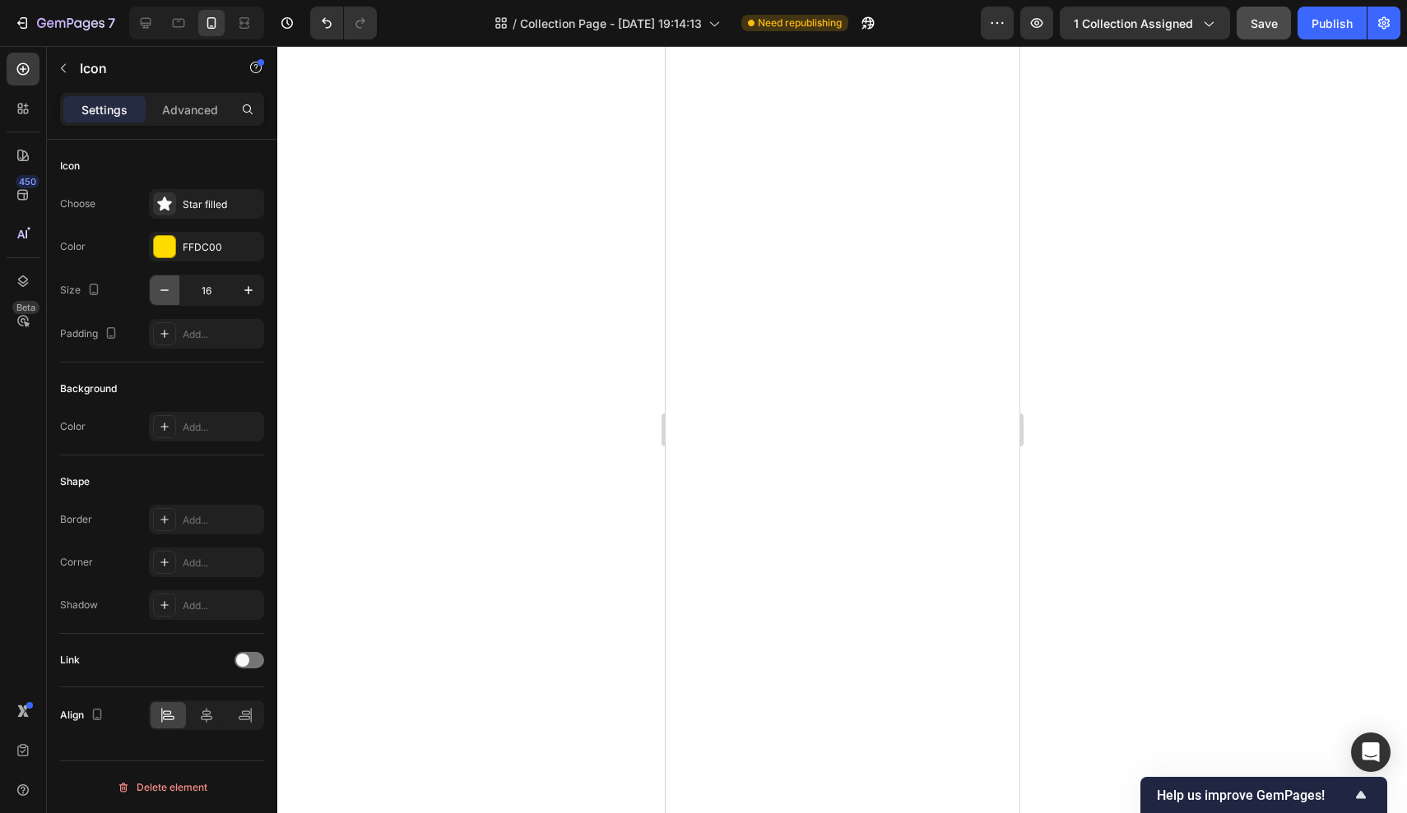
click at [160, 297] on icon "button" at bounding box center [164, 290] width 16 height 16
click at [169, 290] on icon "button" at bounding box center [164, 290] width 16 height 16
click at [165, 284] on icon "button" at bounding box center [164, 290] width 16 height 16
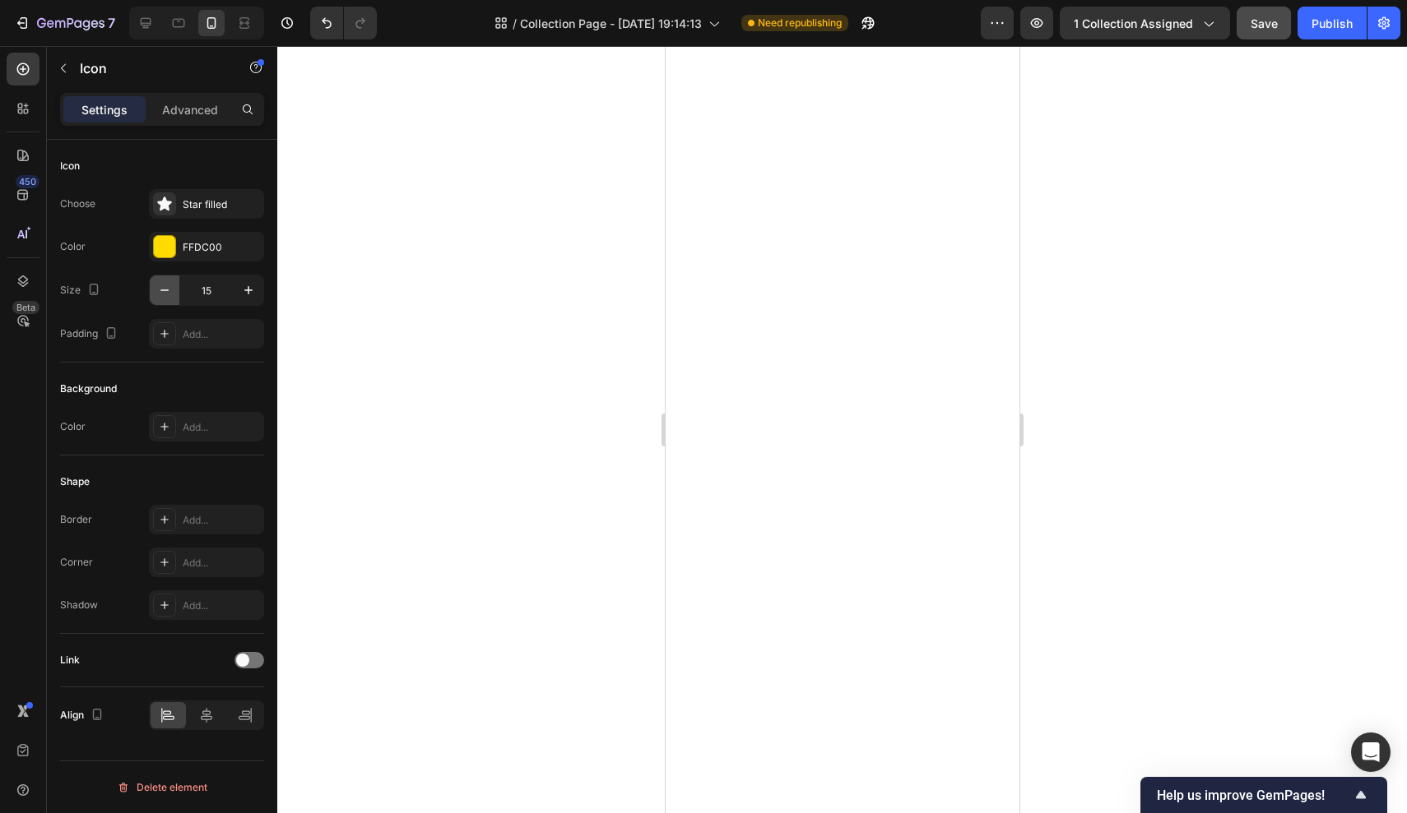
click at [165, 284] on icon "button" at bounding box center [164, 290] width 16 height 16
click at [419, 287] on div at bounding box center [841, 429] width 1129 height 767
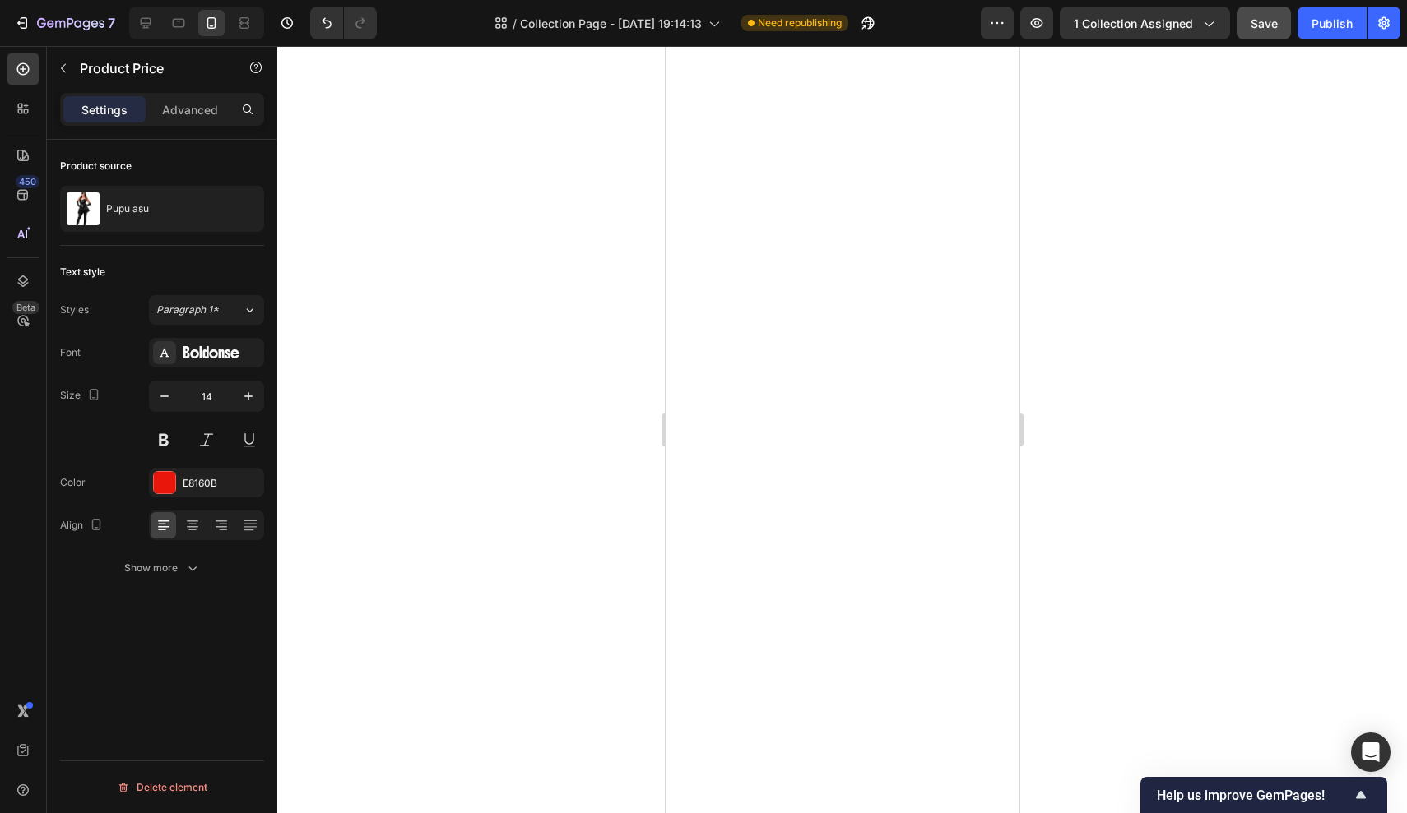
click at [392, 212] on div at bounding box center [841, 429] width 1129 height 767
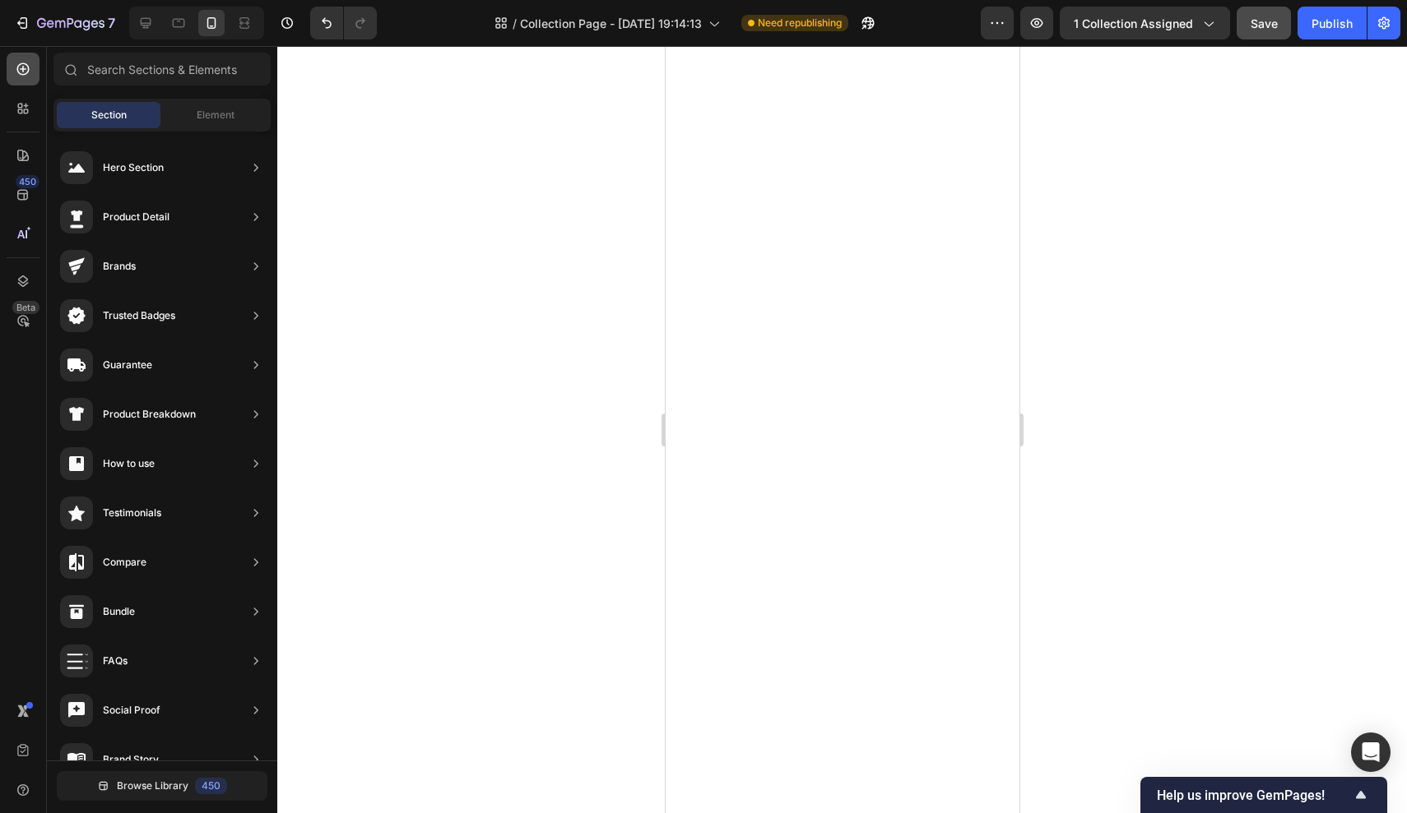
click at [30, 79] on div at bounding box center [23, 69] width 33 height 33
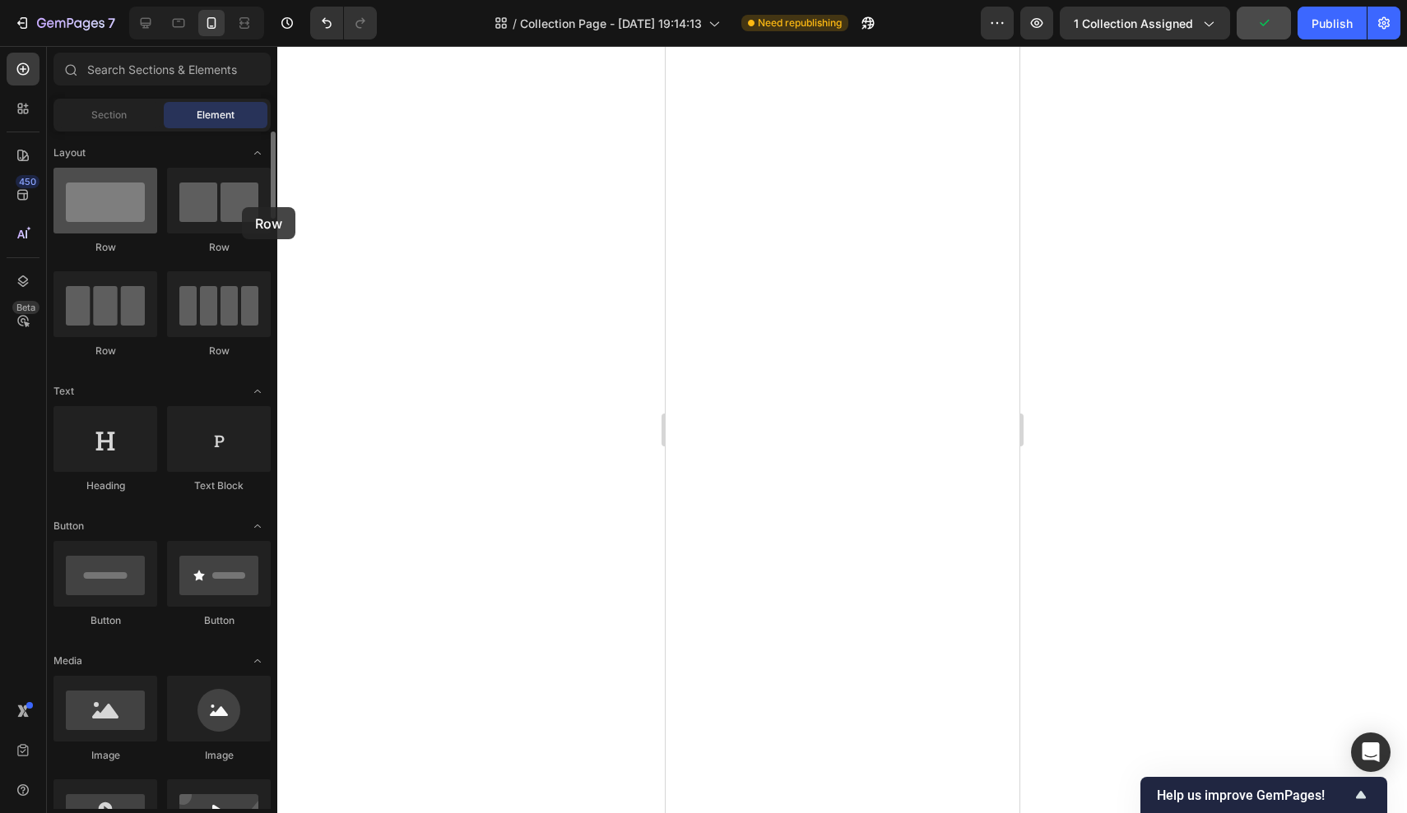
drag, startPoint x: 123, startPoint y: 183, endPoint x: 98, endPoint y: 193, distance: 27.6
click at [98, 193] on div at bounding box center [105, 201] width 104 height 66
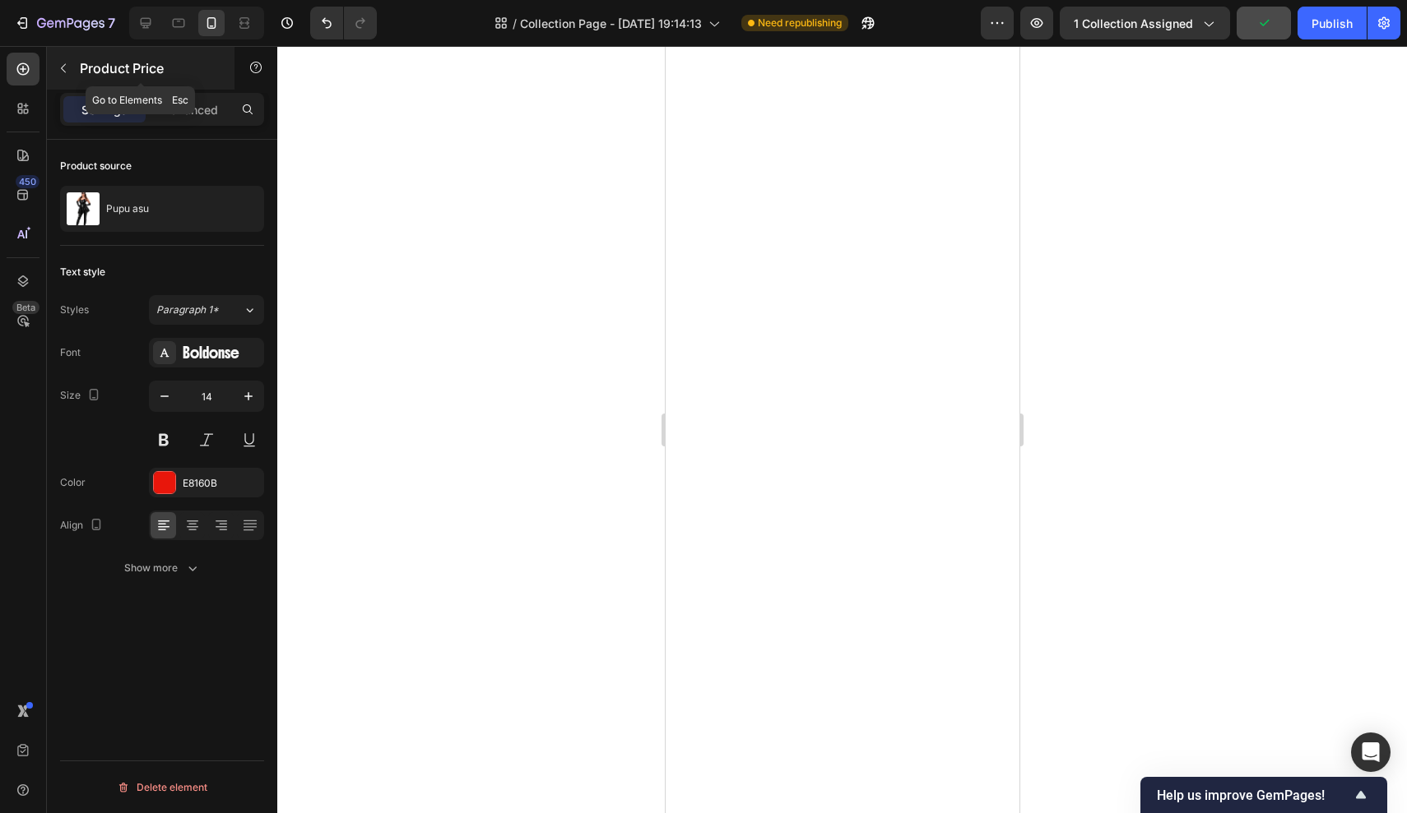
click at [62, 70] on icon "button" at bounding box center [63, 68] width 13 height 13
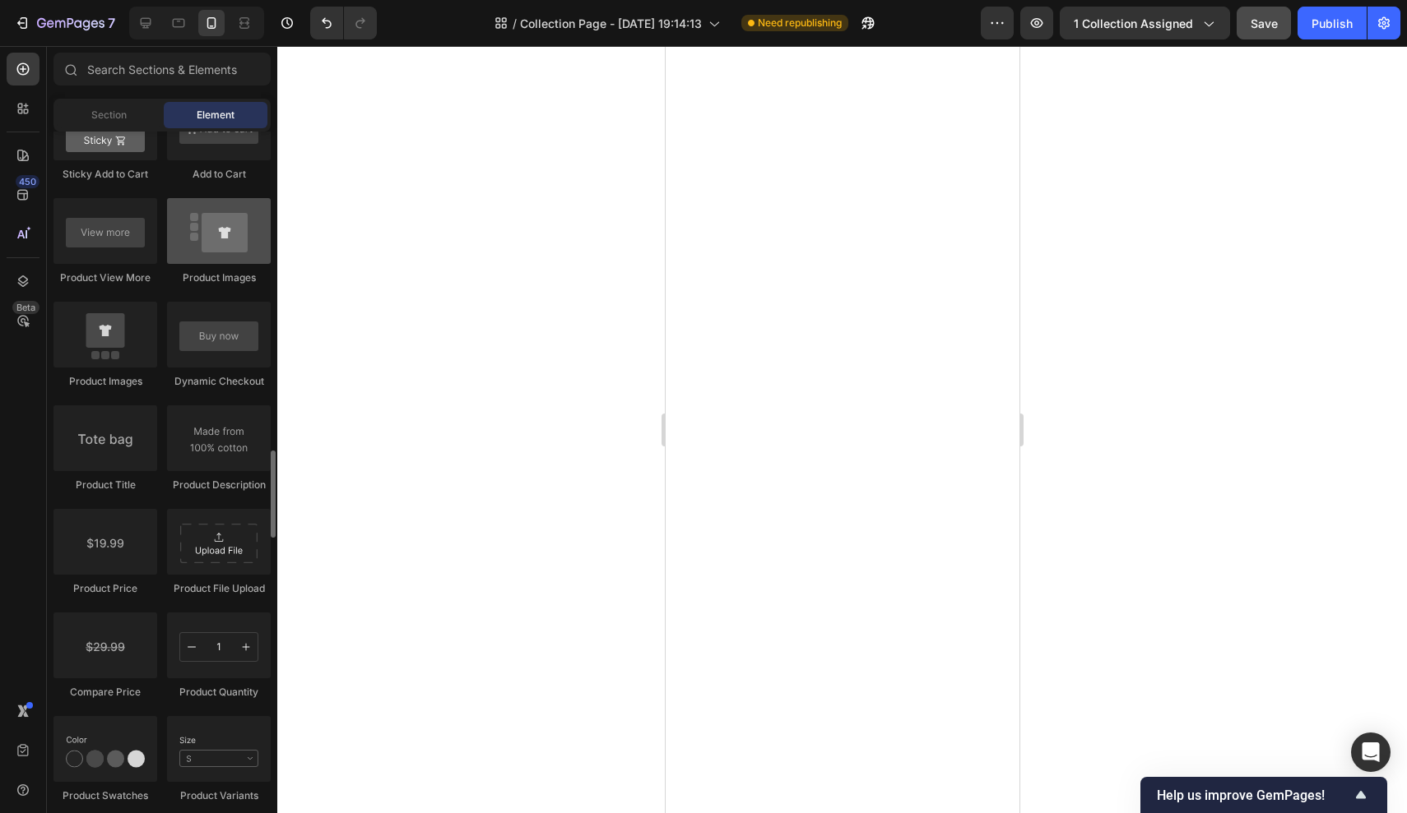
scroll to position [2387, 0]
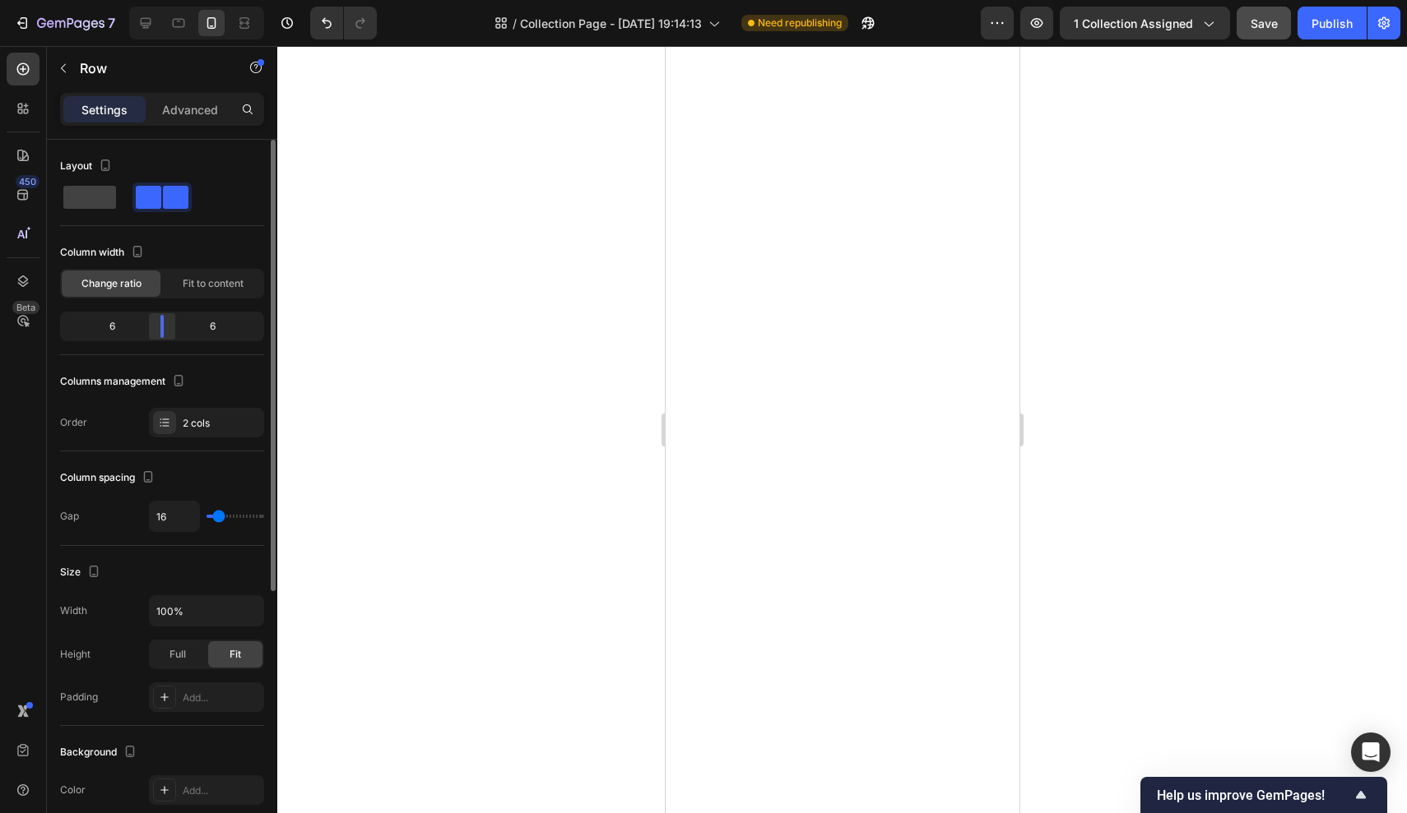
click at [159, 332] on div at bounding box center [162, 326] width 30 height 23
click at [177, 519] on input "16" at bounding box center [174, 517] width 49 height 30
click at [103, 438] on div "Layout Column width Change ratio Fit to content 6 6 Columns management Order 2 …" at bounding box center [162, 296] width 204 height 312
click at [167, 323] on div at bounding box center [162, 326] width 30 height 23
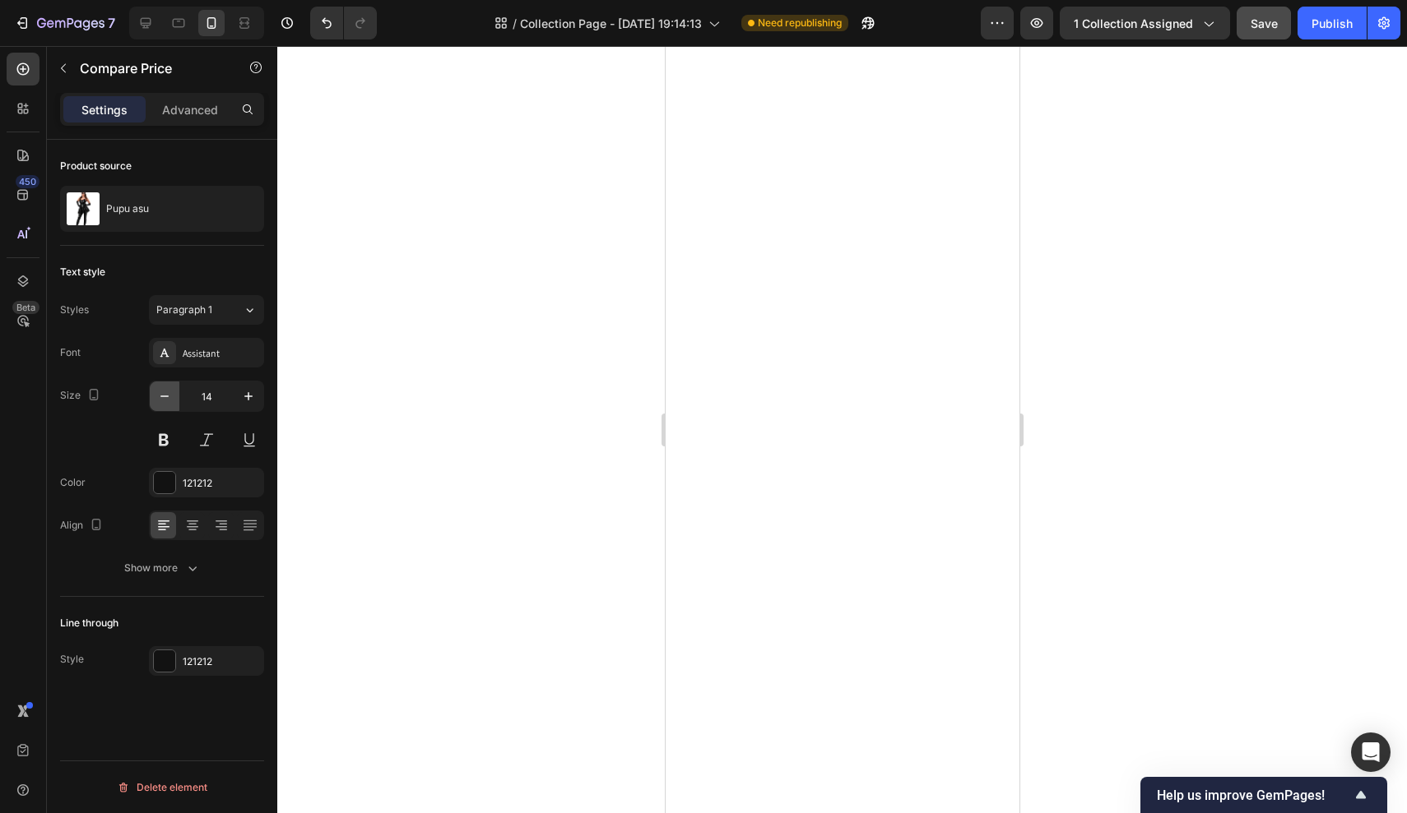
click at [166, 404] on icon "button" at bounding box center [164, 396] width 16 height 16
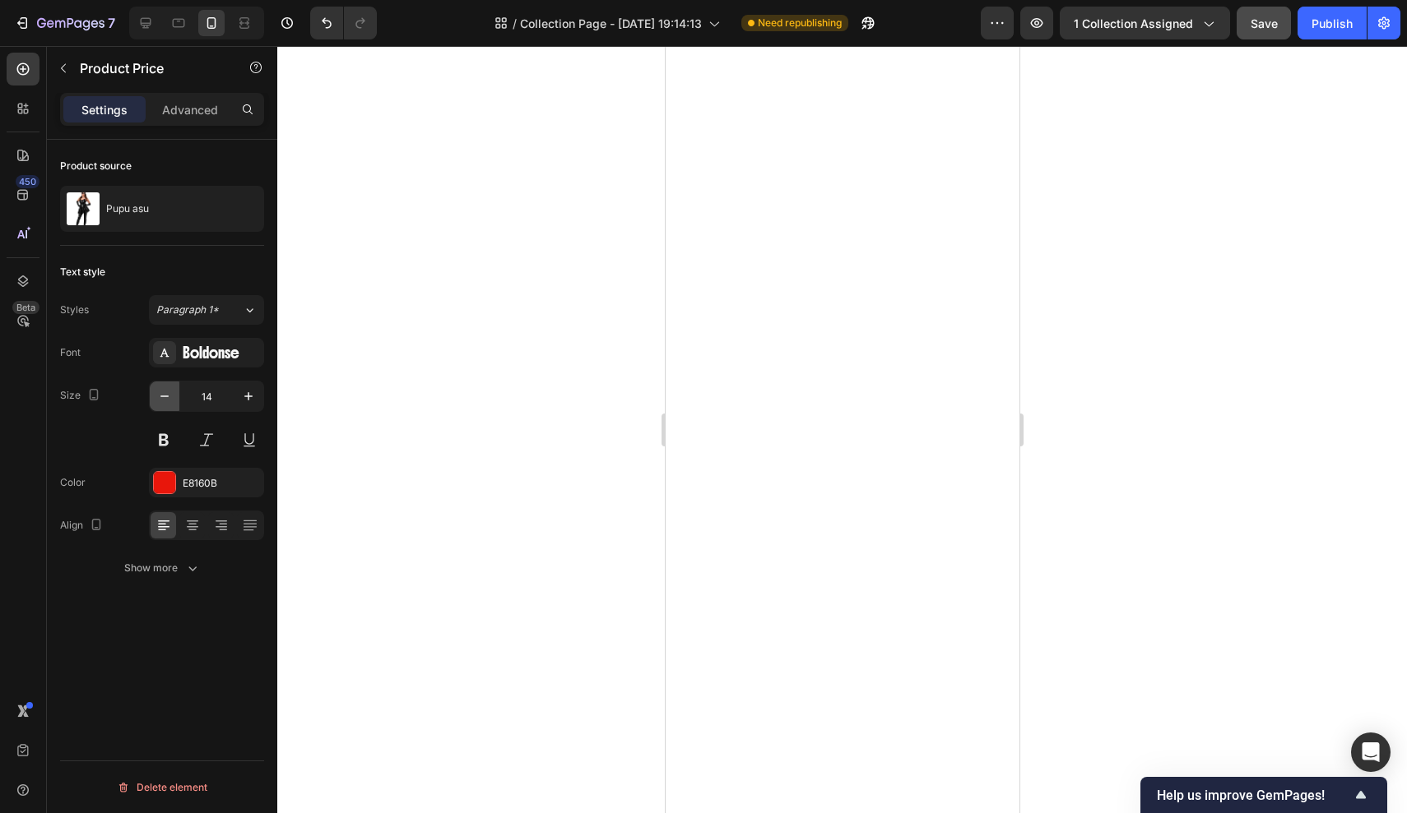
click at [160, 396] on icon "button" at bounding box center [164, 397] width 8 height 2
click at [406, 373] on div at bounding box center [841, 429] width 1129 height 767
click at [233, 392] on input "9" at bounding box center [206, 397] width 54 height 30
click at [258, 392] on button "button" at bounding box center [249, 397] width 30 height 30
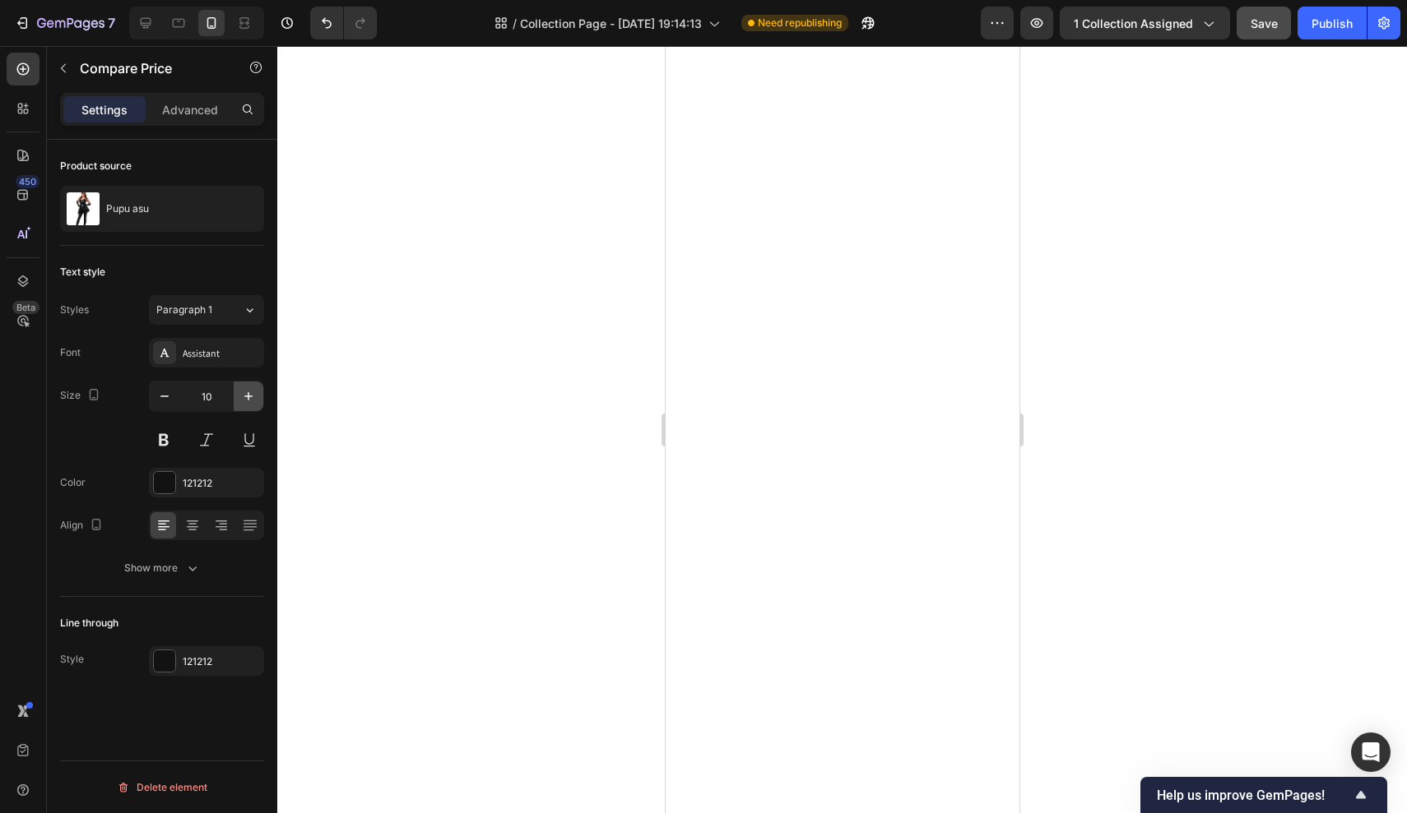
click at [258, 392] on button "button" at bounding box center [249, 397] width 30 height 30
click at [159, 396] on icon "button" at bounding box center [164, 396] width 16 height 16
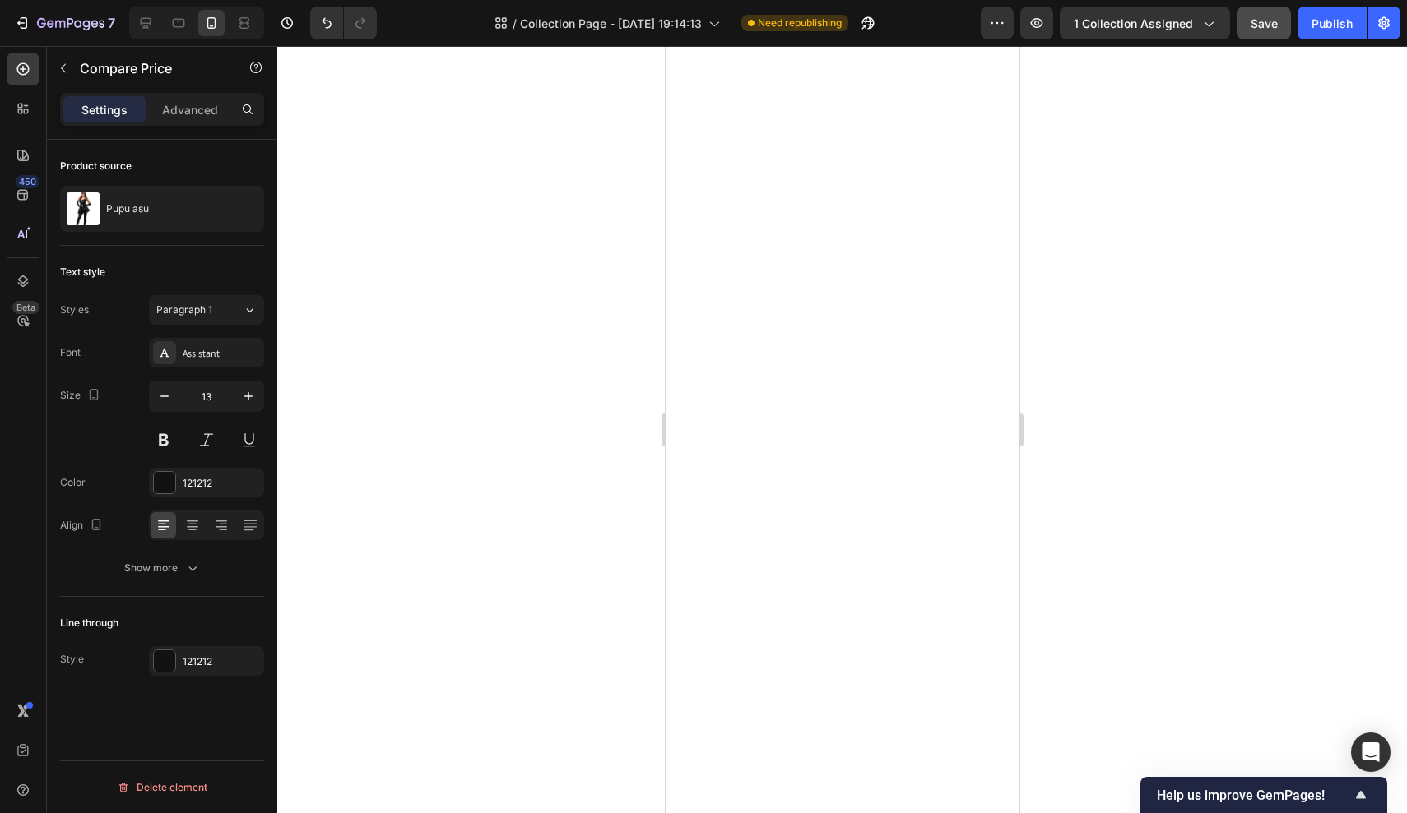
click at [546, 349] on div at bounding box center [841, 429] width 1129 height 767
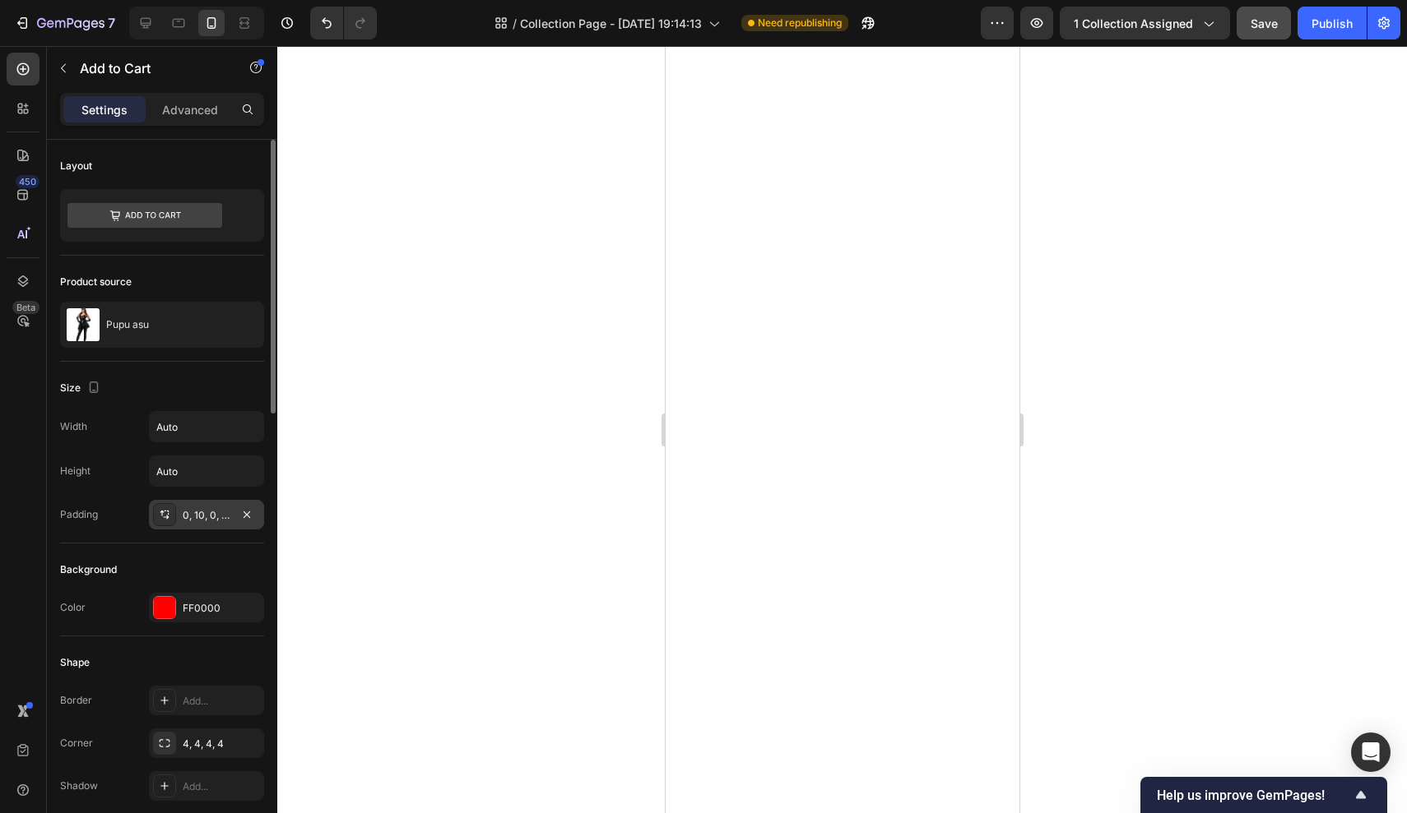
click at [212, 509] on div "0, 10, 0, 10" at bounding box center [207, 515] width 48 height 15
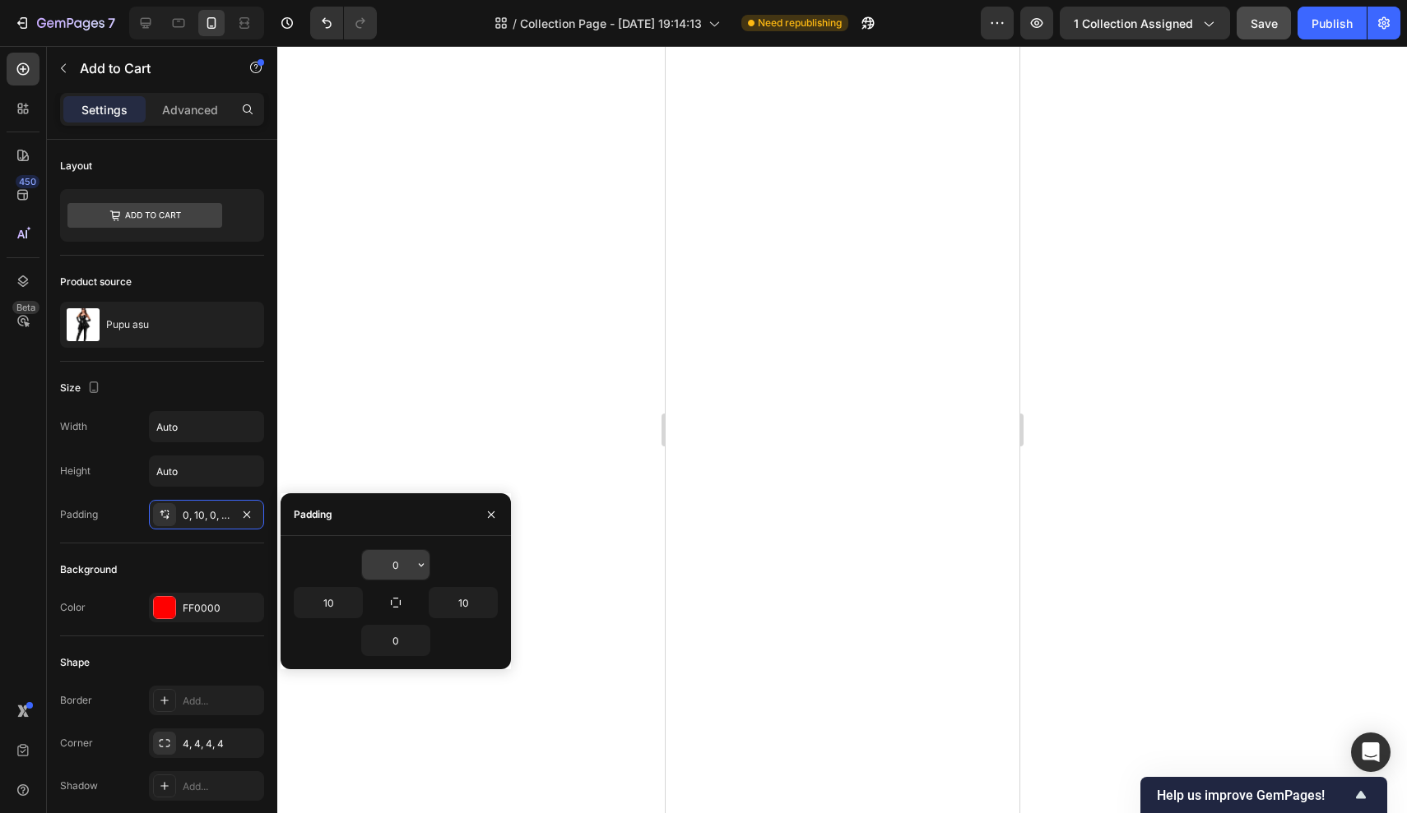
click at [406, 557] on input "0" at bounding box center [395, 565] width 67 height 30
click at [402, 637] on input "0" at bounding box center [395, 641] width 67 height 30
click at [482, 355] on div at bounding box center [841, 429] width 1129 height 767
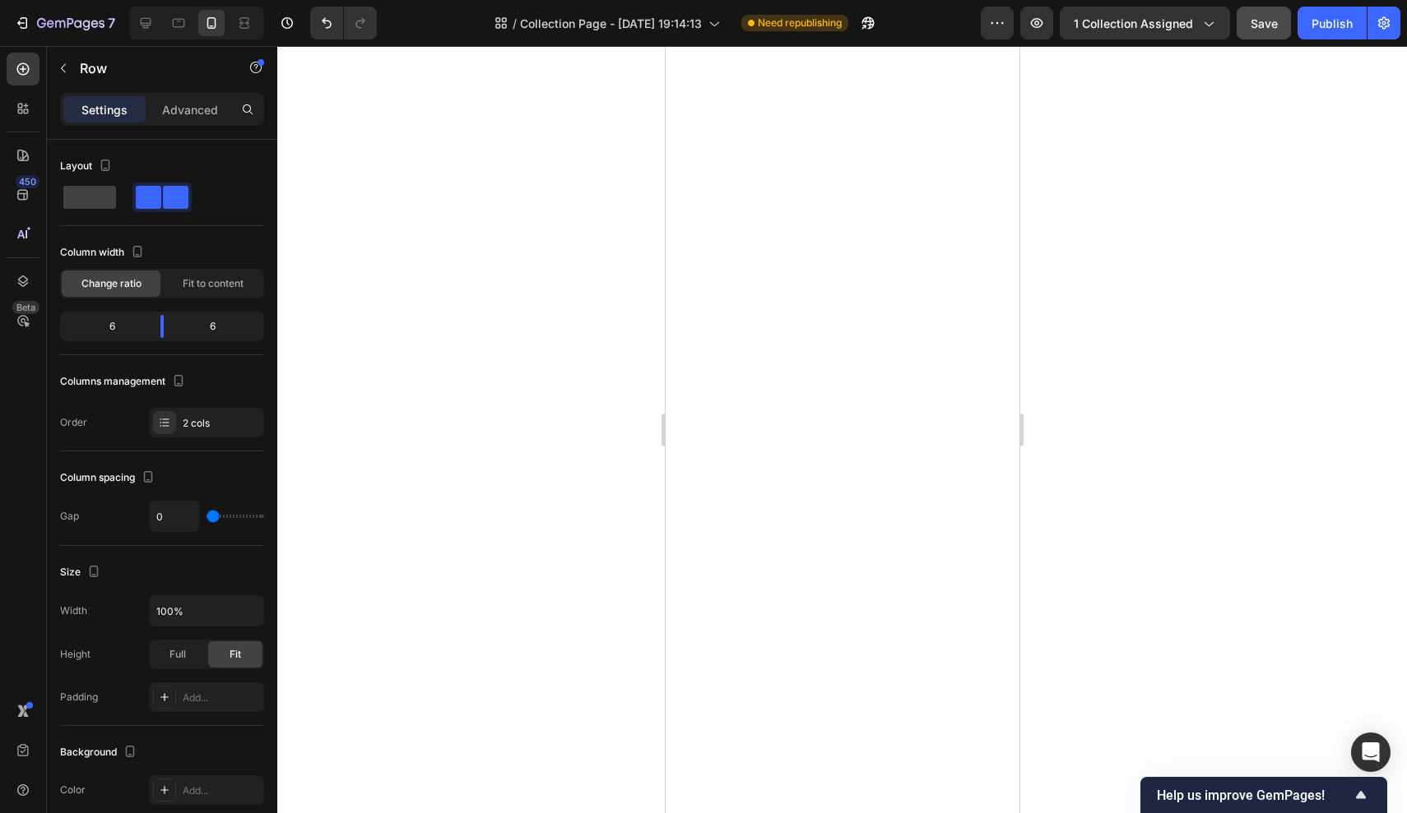
click at [563, 355] on div at bounding box center [841, 429] width 1129 height 767
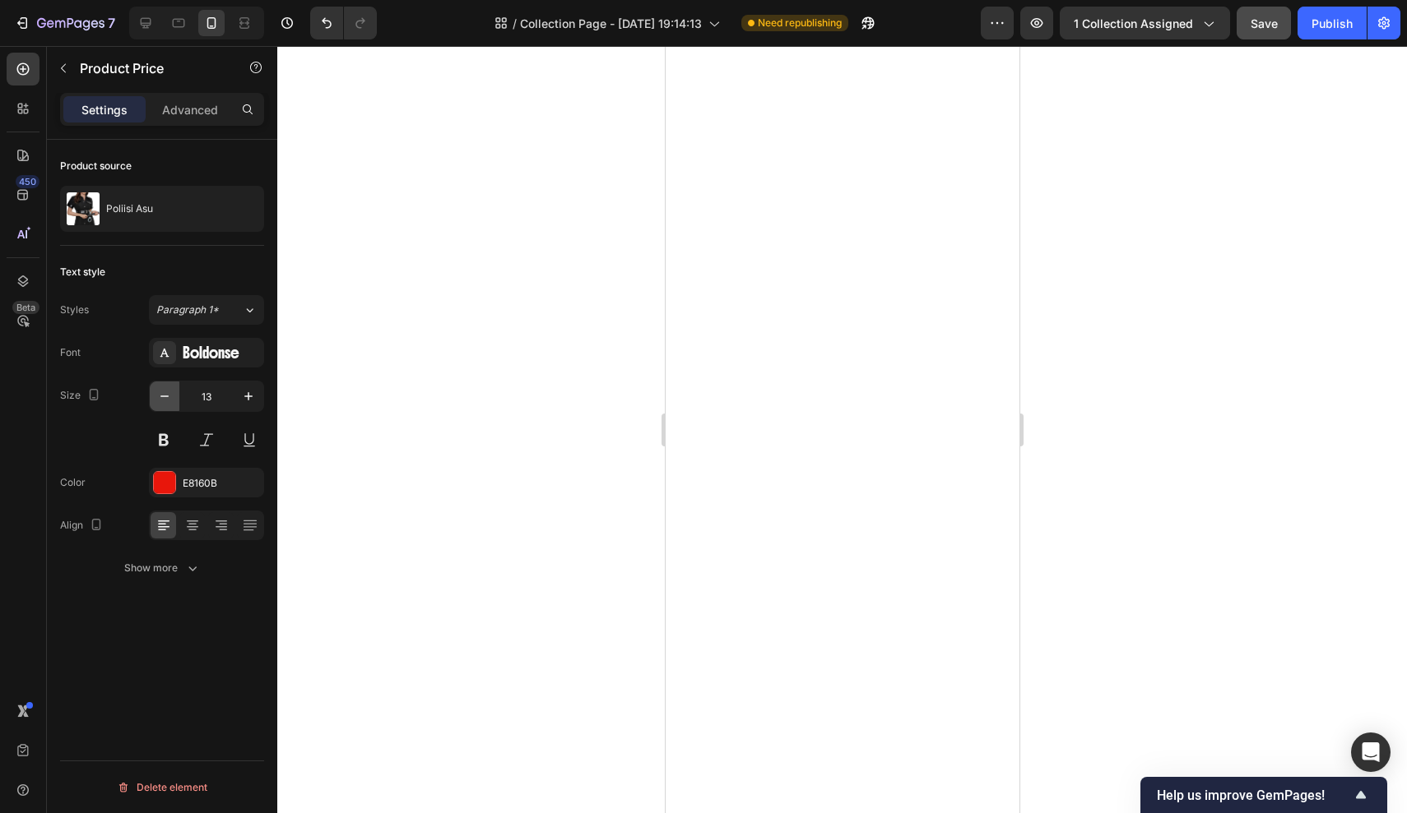
click at [166, 402] on icon "button" at bounding box center [164, 396] width 16 height 16
click at [507, 357] on div at bounding box center [841, 429] width 1129 height 767
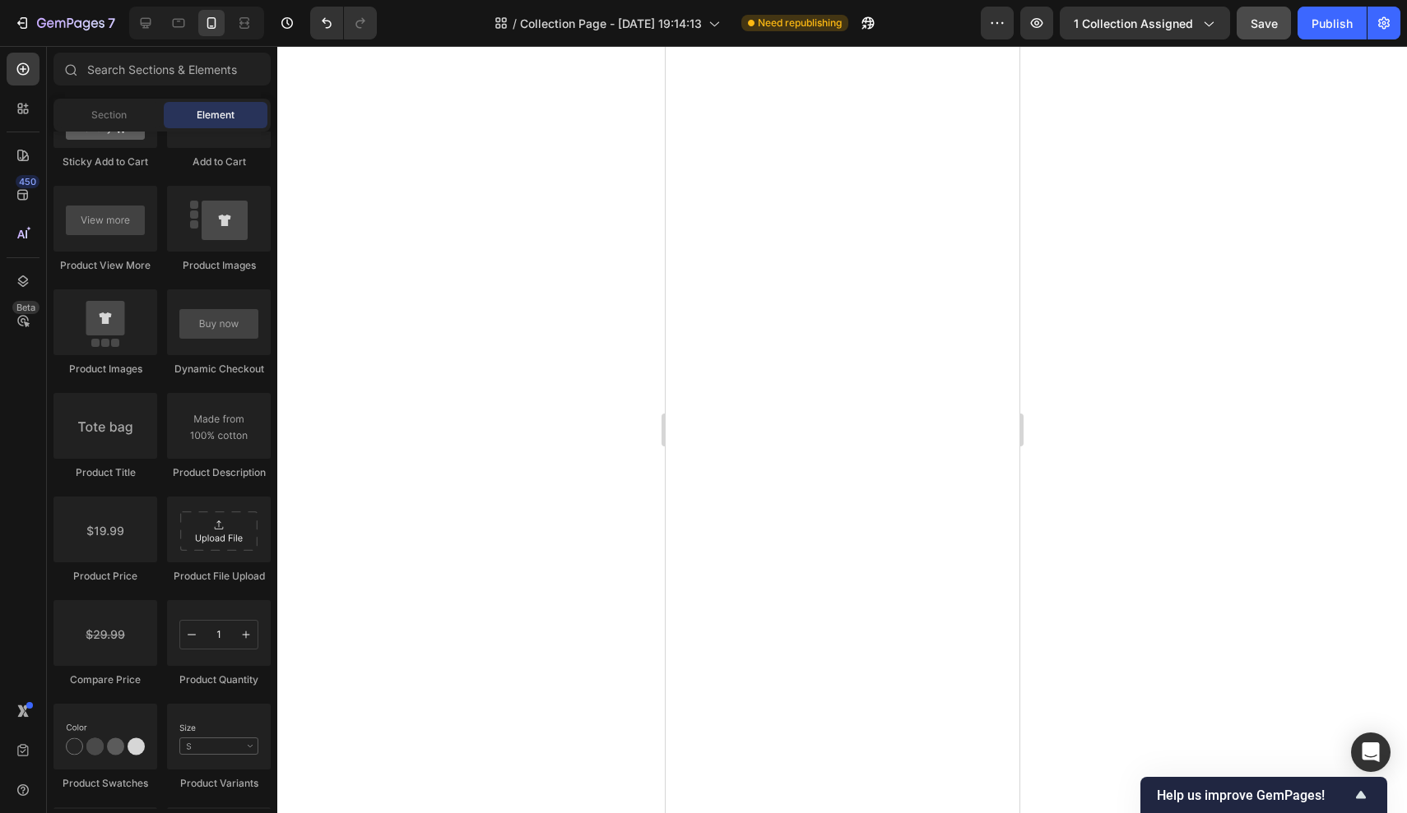
click at [1152, 257] on div at bounding box center [841, 429] width 1129 height 767
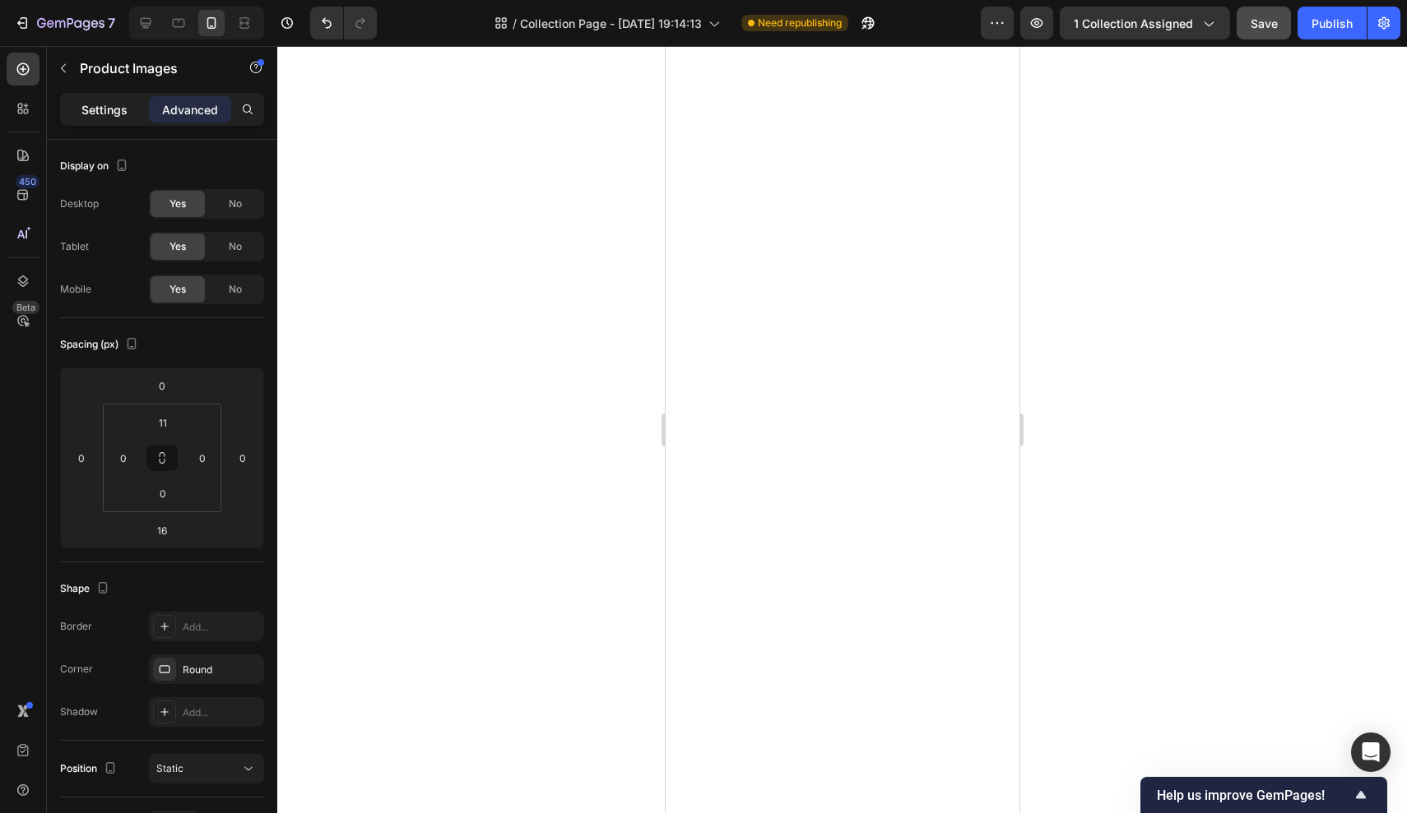
click at [124, 104] on p "Settings" at bounding box center [104, 109] width 46 height 17
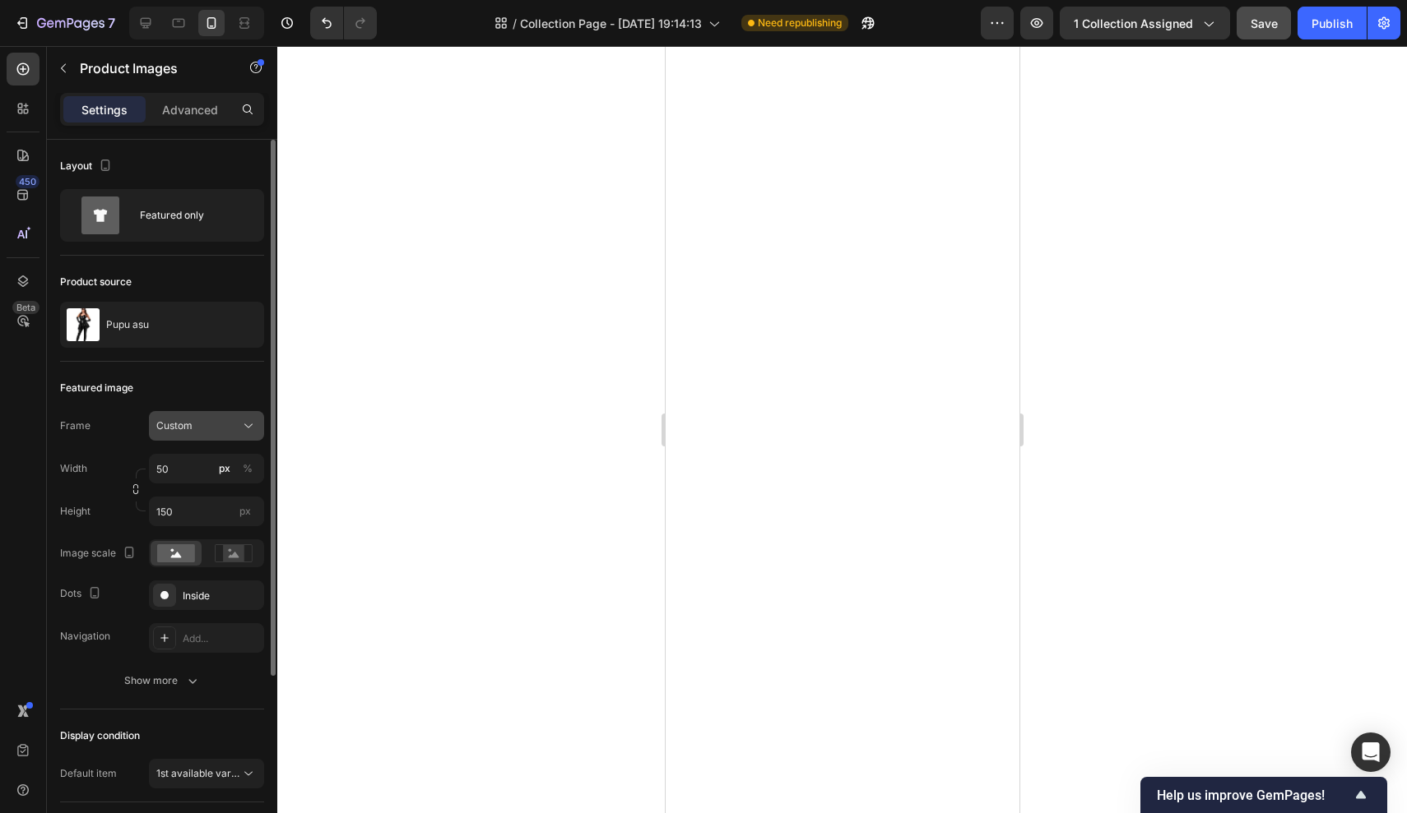
click at [218, 413] on button "Custom" at bounding box center [206, 426] width 115 height 30
click at [225, 402] on div "Featured image Frame Custom Square Vertical Horizontal Original Custom Width 50…" at bounding box center [162, 536] width 204 height 348
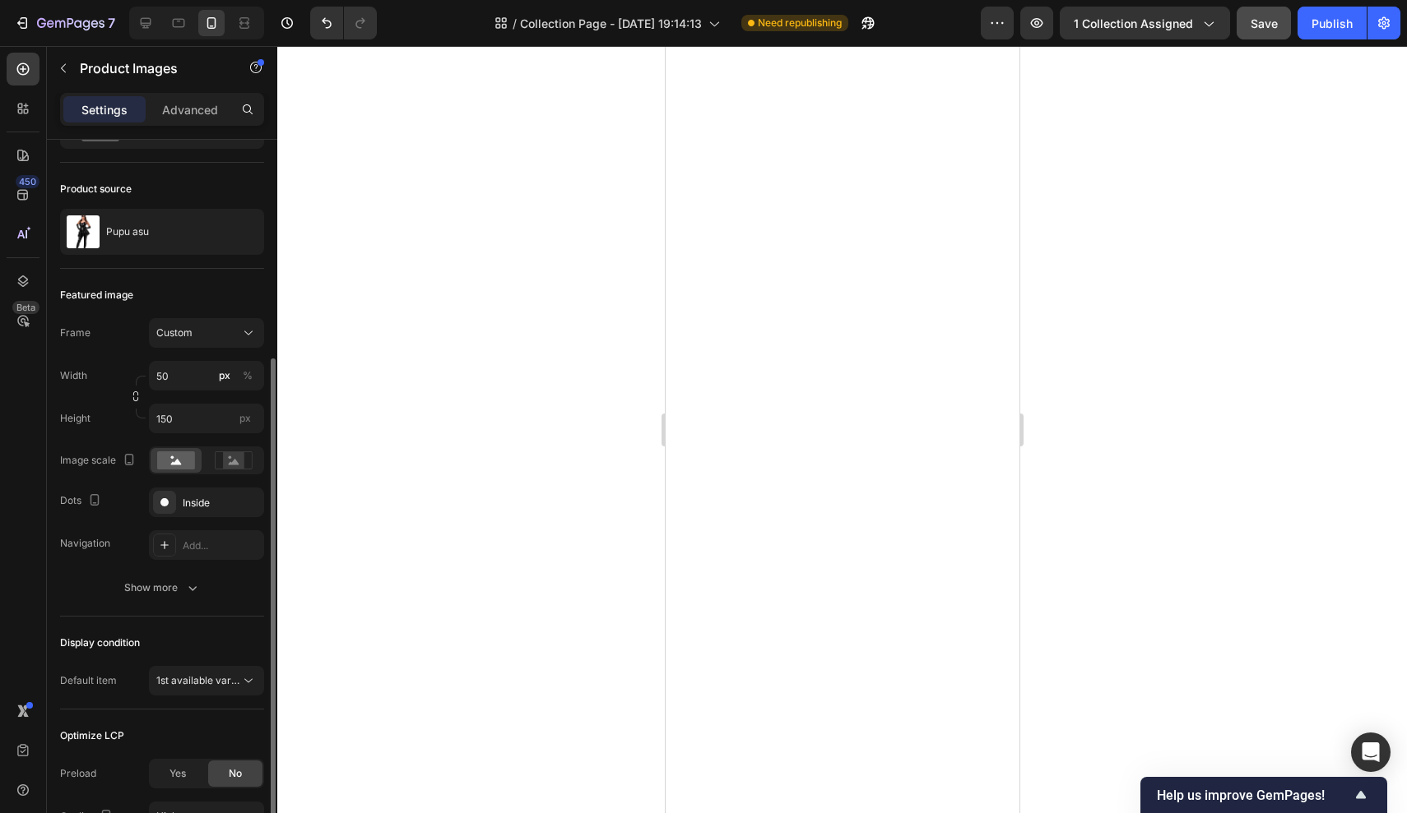
scroll to position [247, 0]
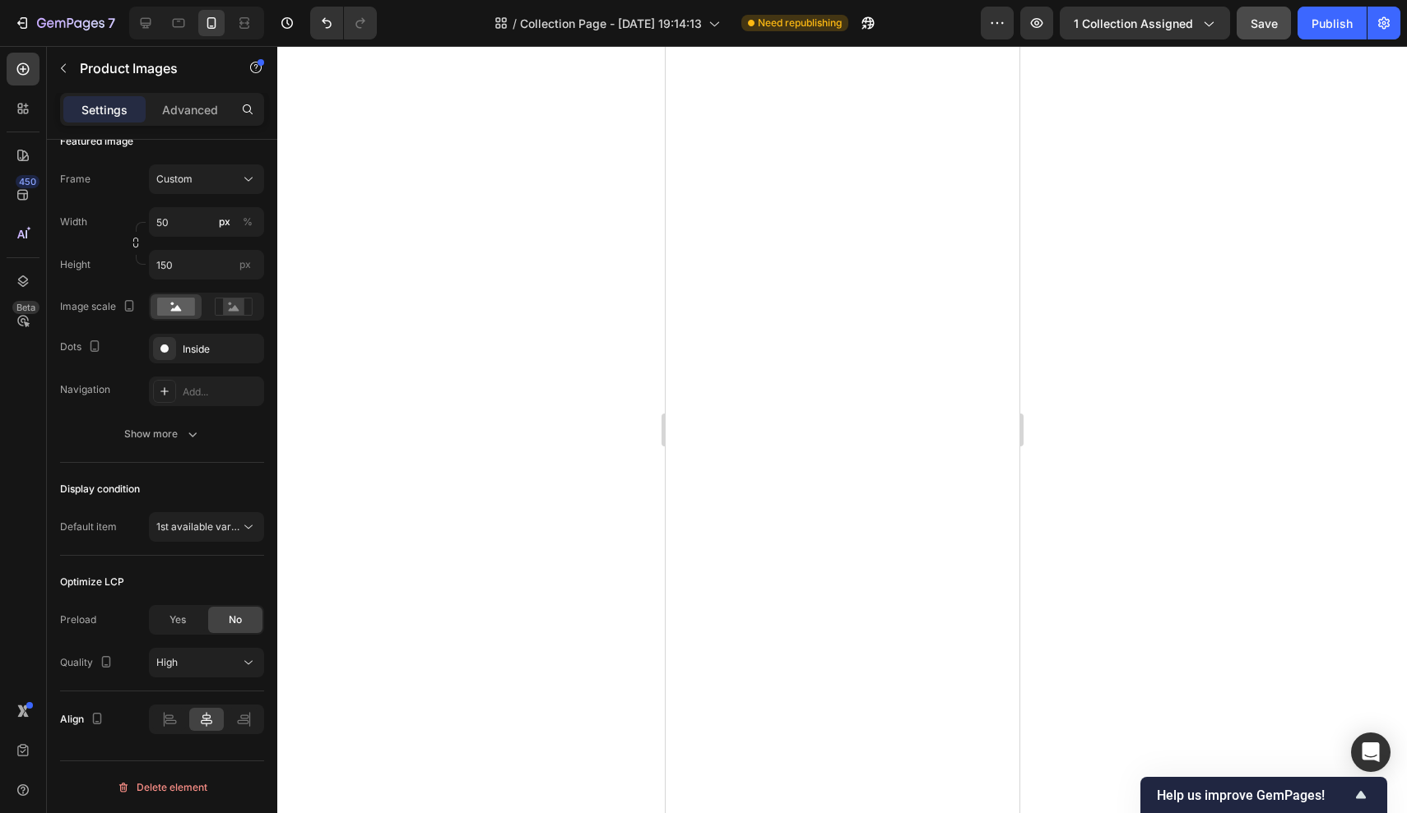
click at [370, 449] on div at bounding box center [841, 429] width 1129 height 767
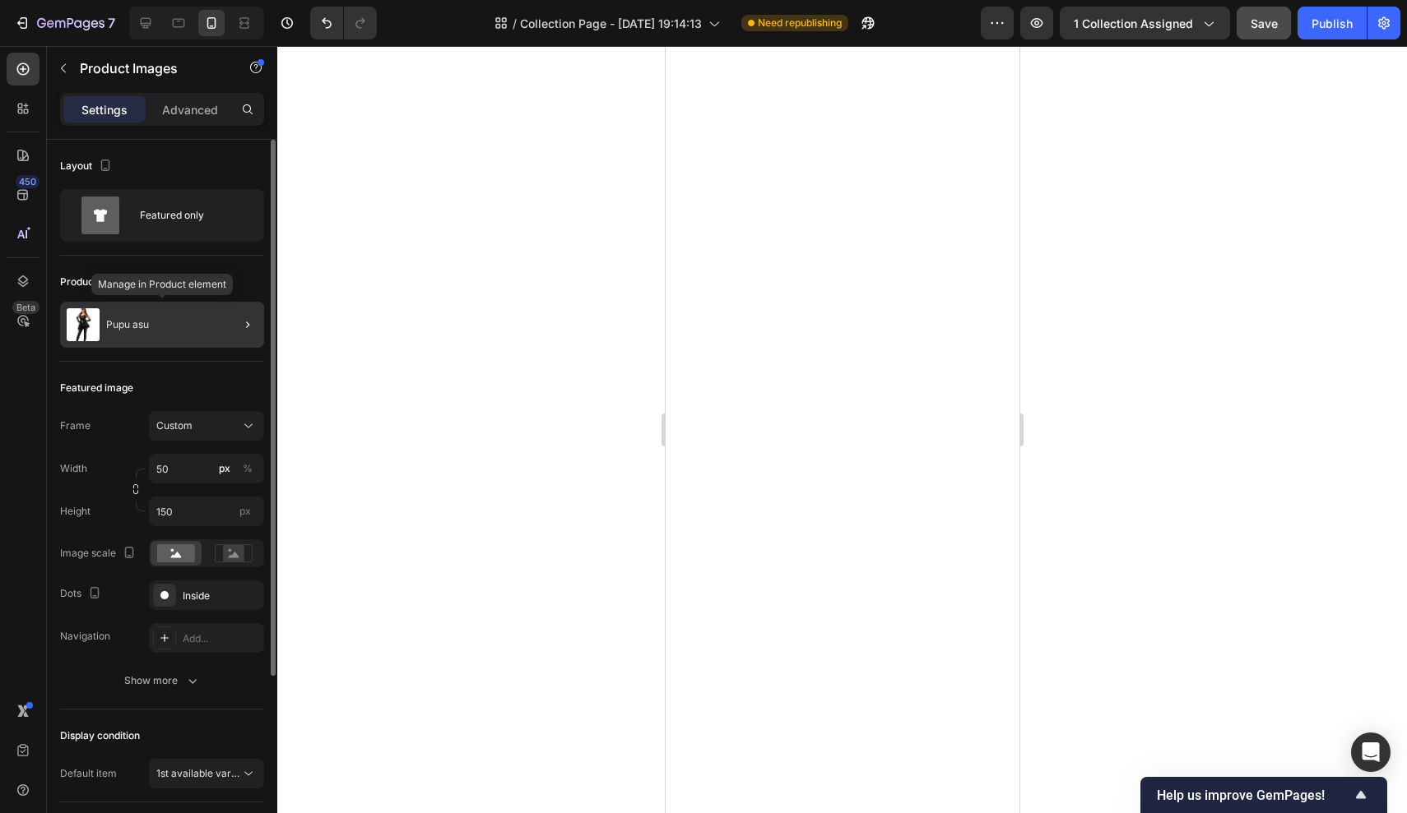
click at [153, 311] on div "Pupu asu" at bounding box center [162, 325] width 204 height 46
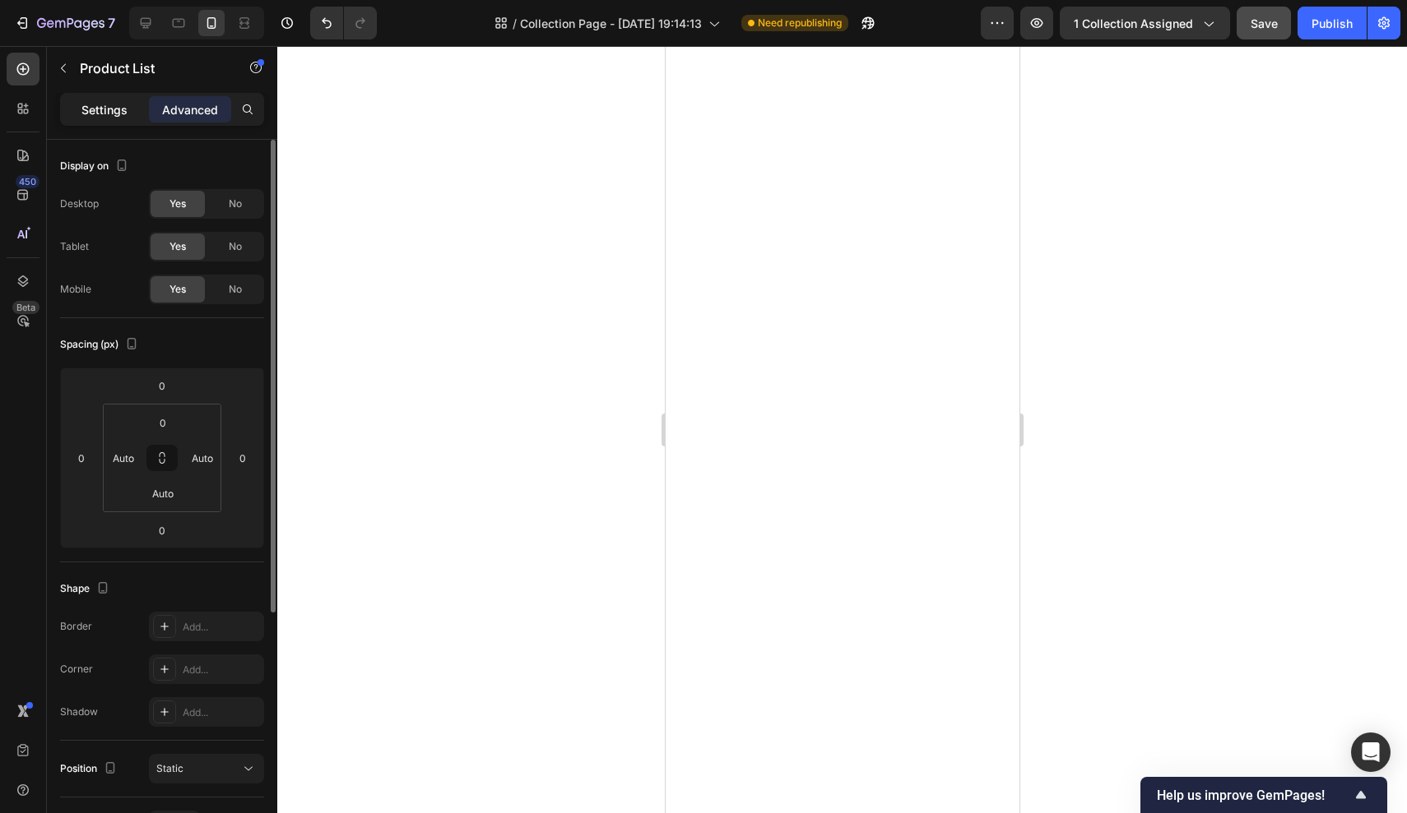
click at [114, 103] on p "Settings" at bounding box center [104, 109] width 46 height 17
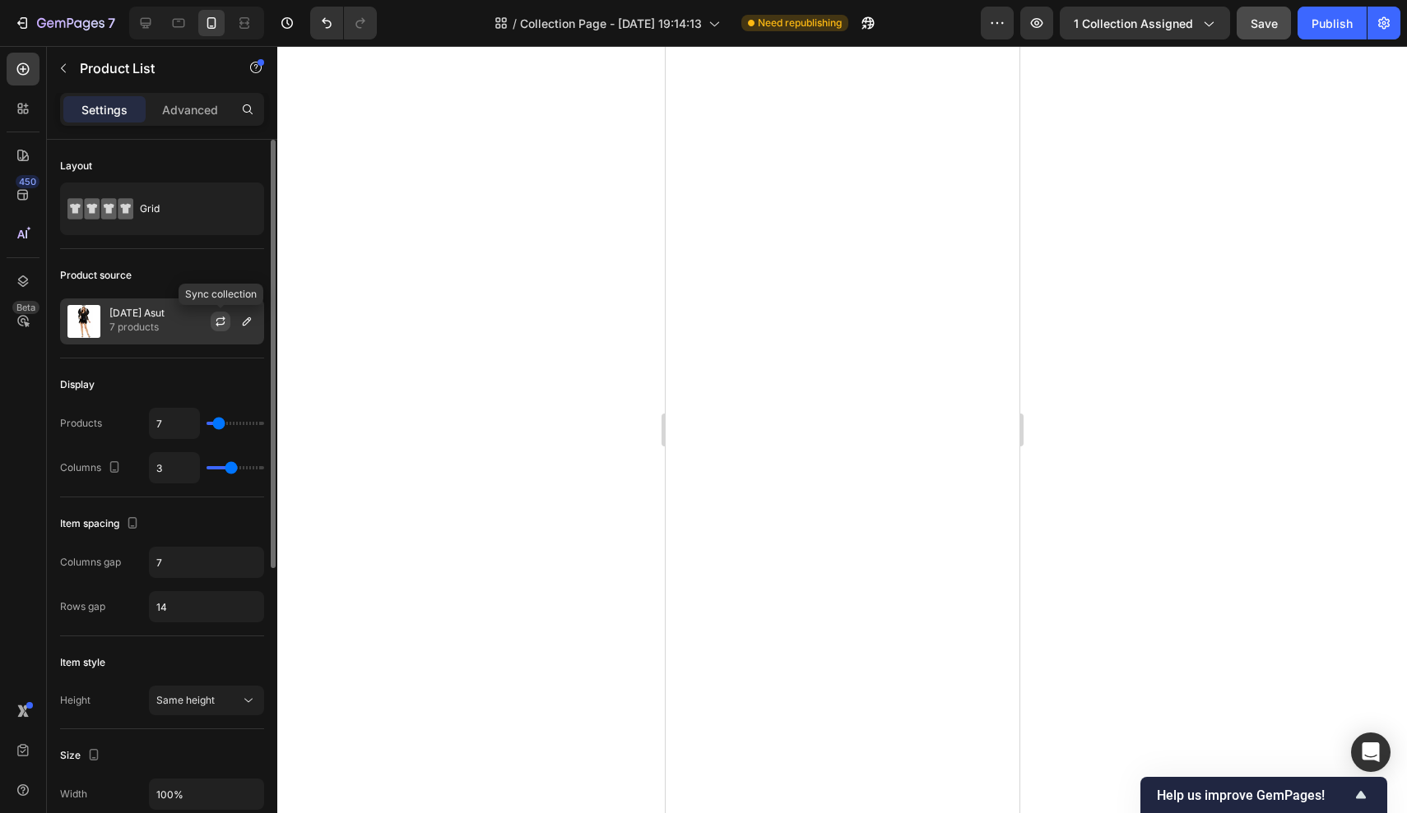
click at [227, 323] on button "button" at bounding box center [221, 322] width 20 height 20
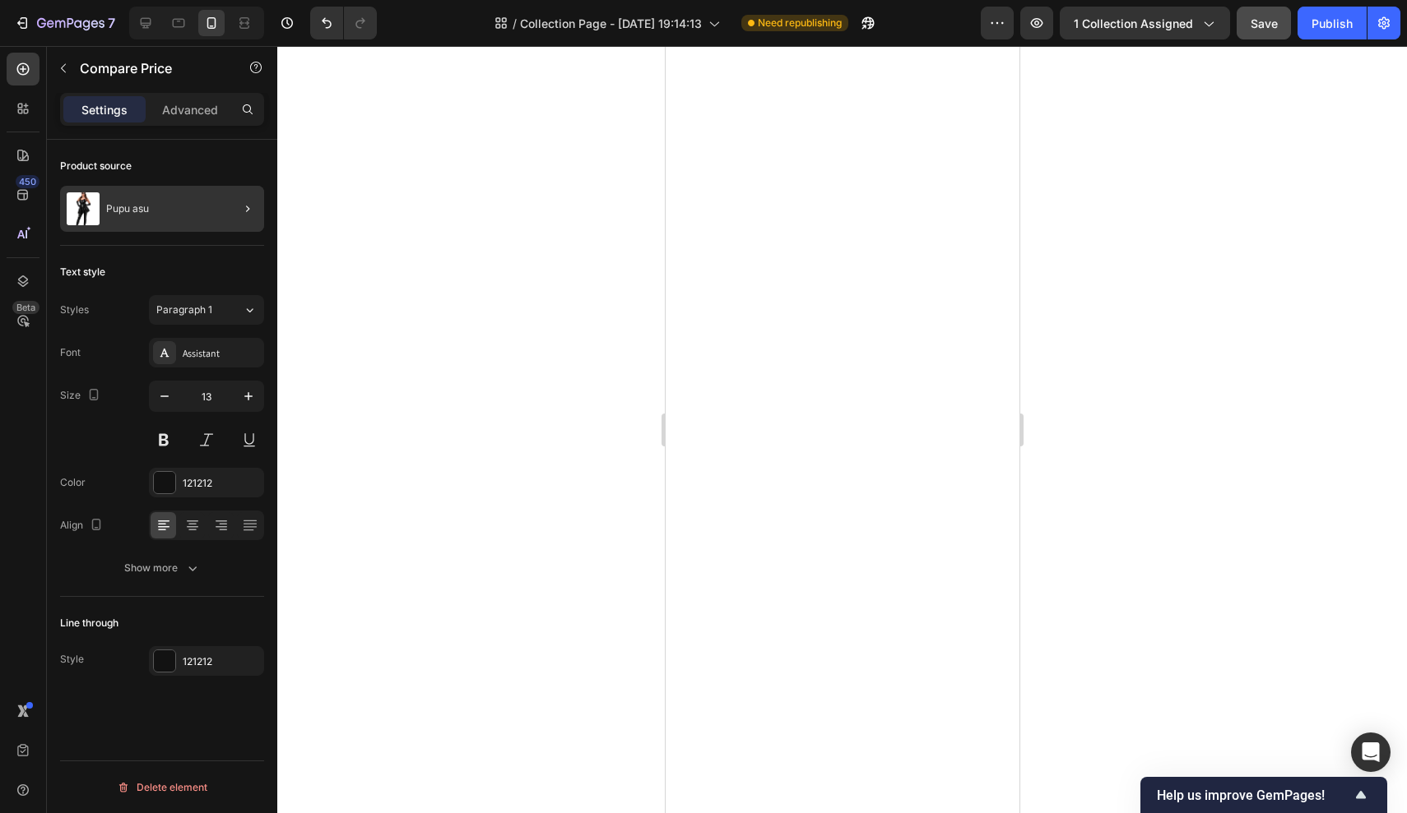
click at [228, 221] on div at bounding box center [241, 209] width 46 height 46
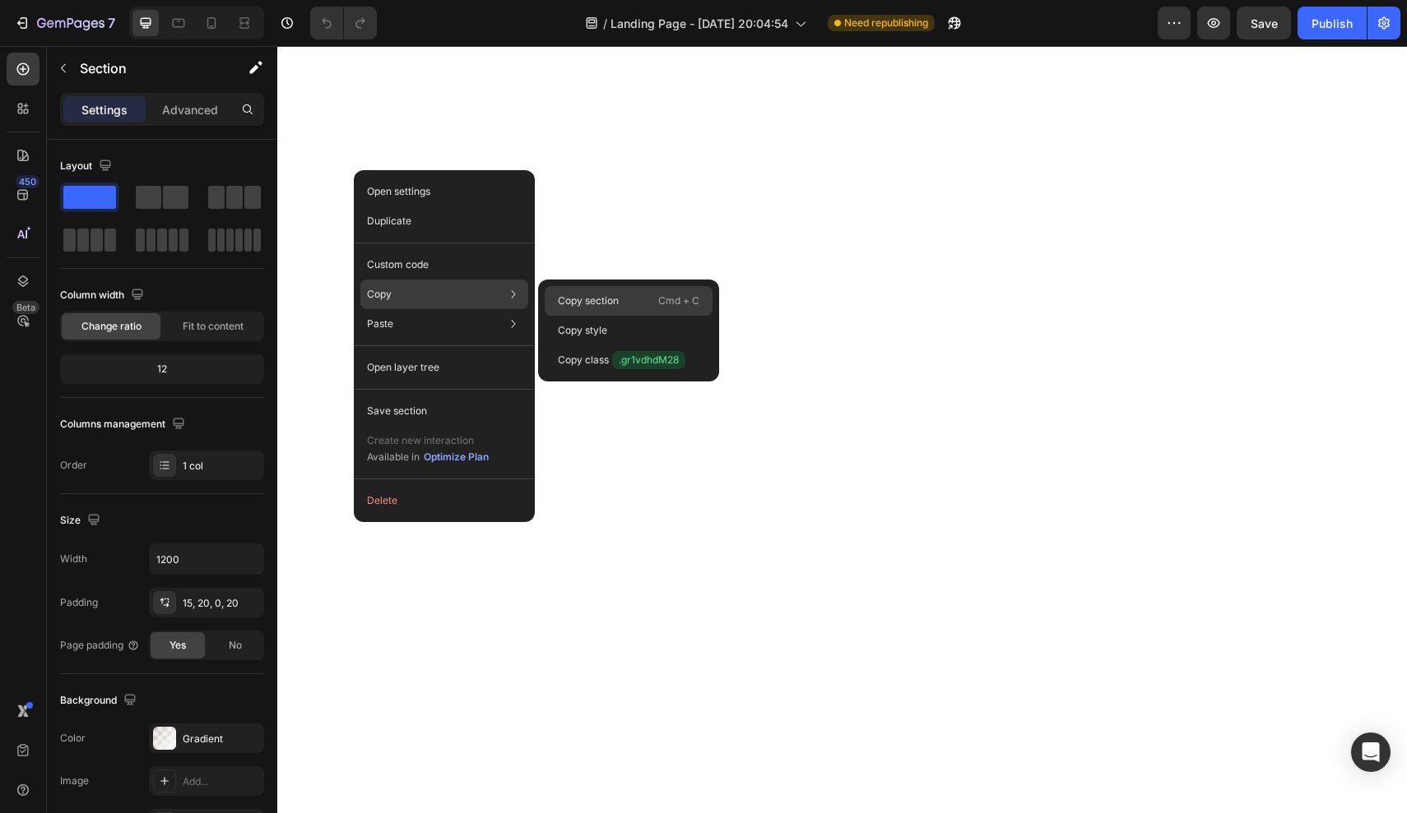
click at [623, 298] on div "Copy section Cmd + C" at bounding box center [629, 301] width 168 height 30
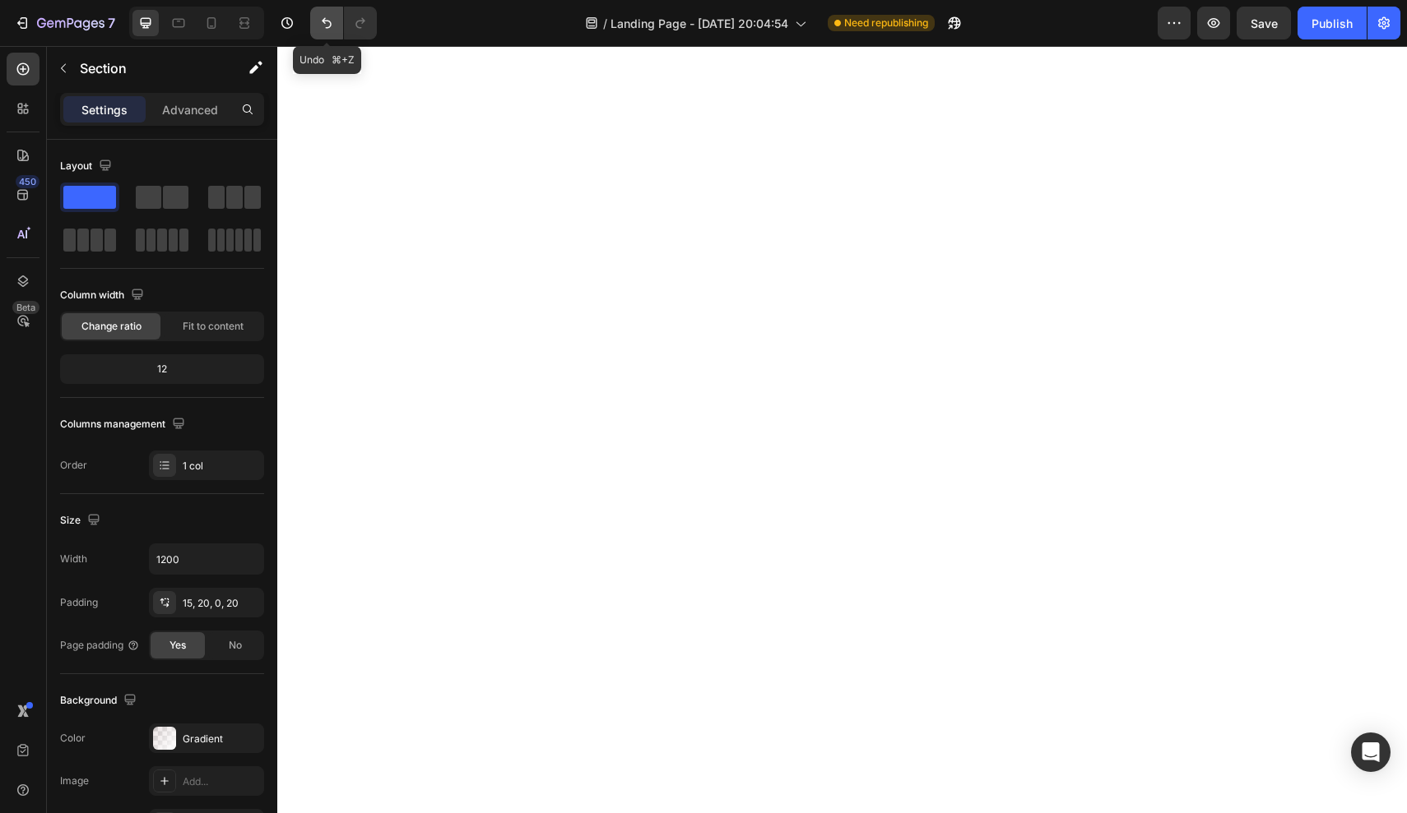
click at [325, 20] on icon "Undo/Redo" at bounding box center [326, 23] width 16 height 16
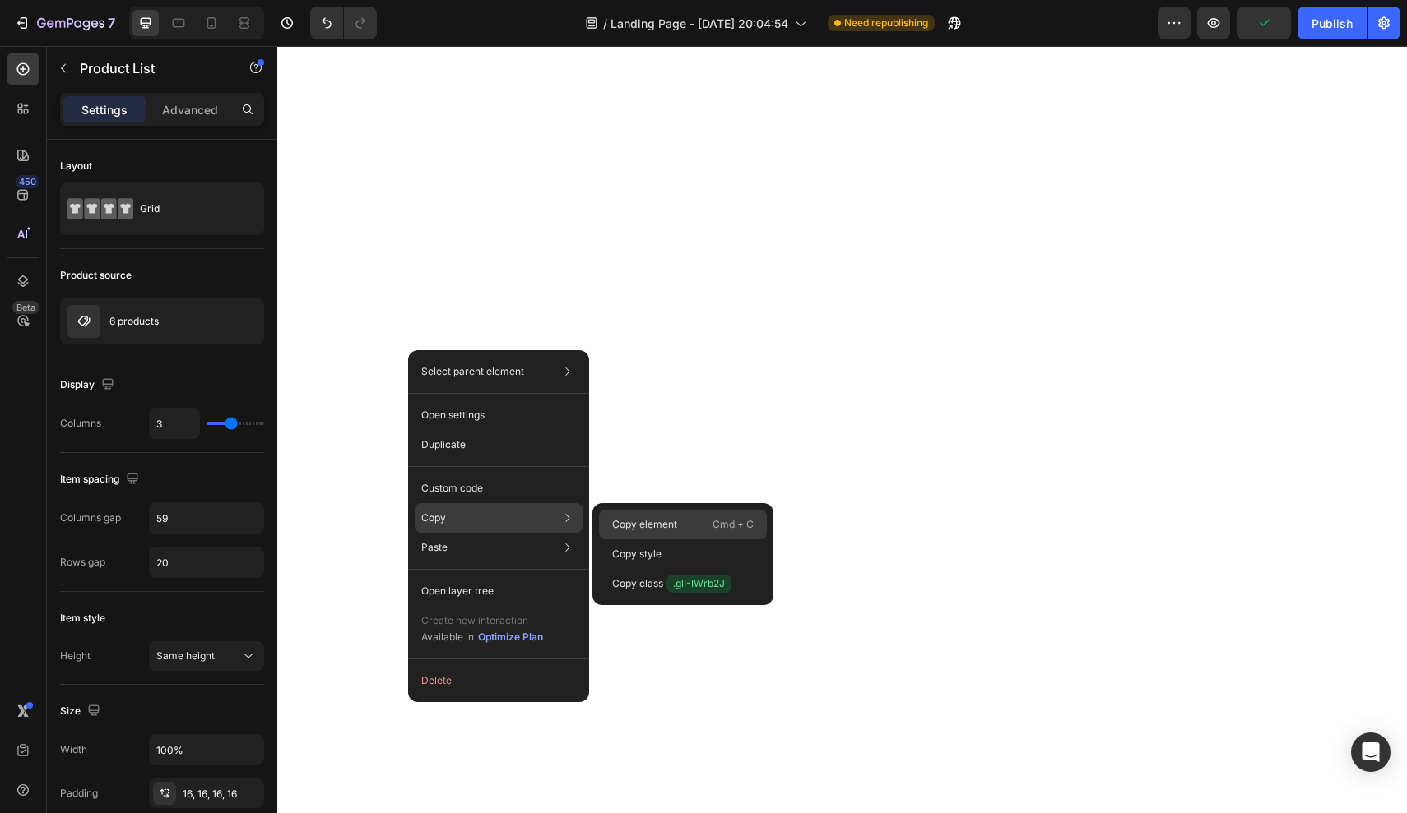
click at [643, 523] on p "Copy element" at bounding box center [644, 524] width 65 height 15
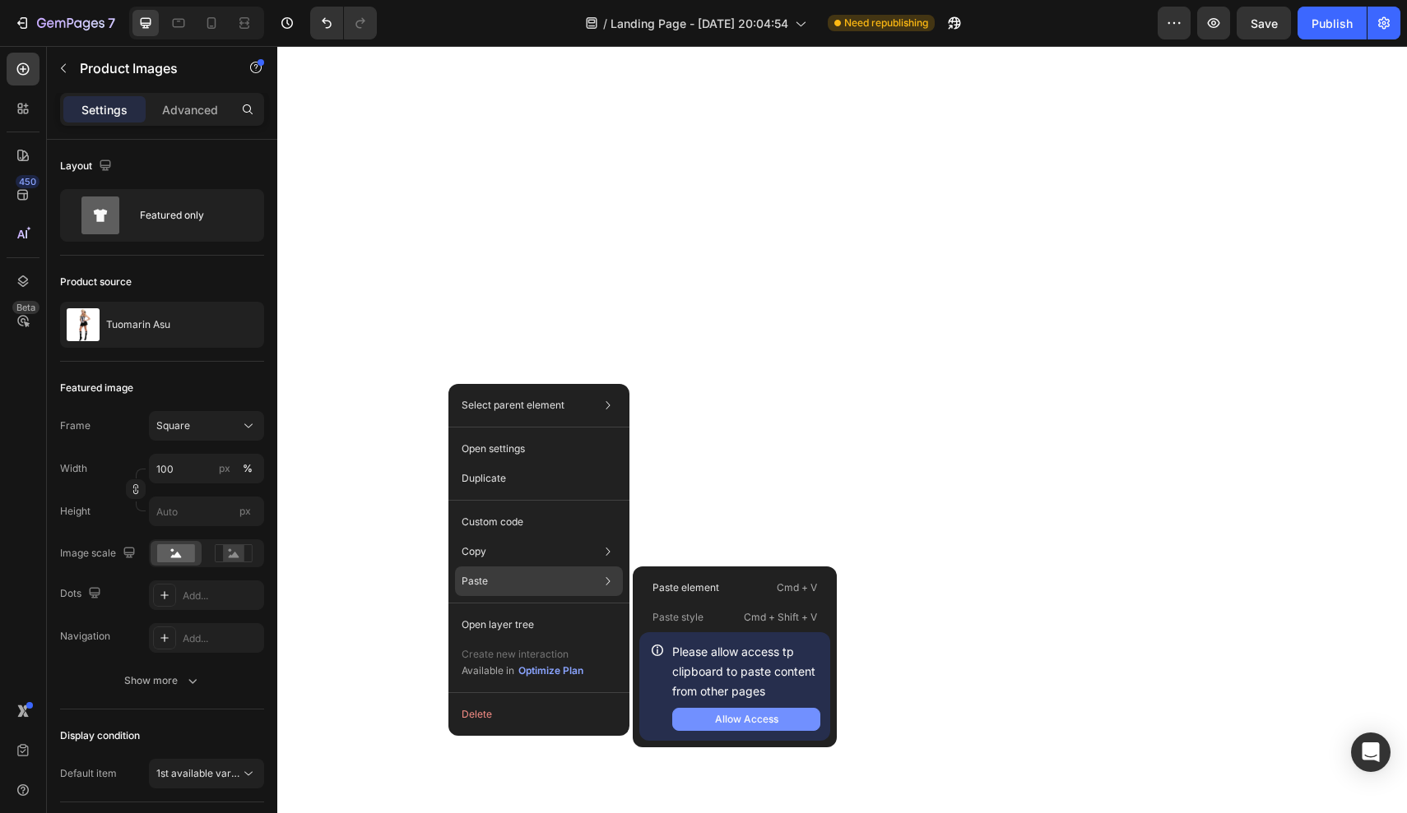
click at [735, 714] on div "Allow Access" at bounding box center [746, 719] width 63 height 15
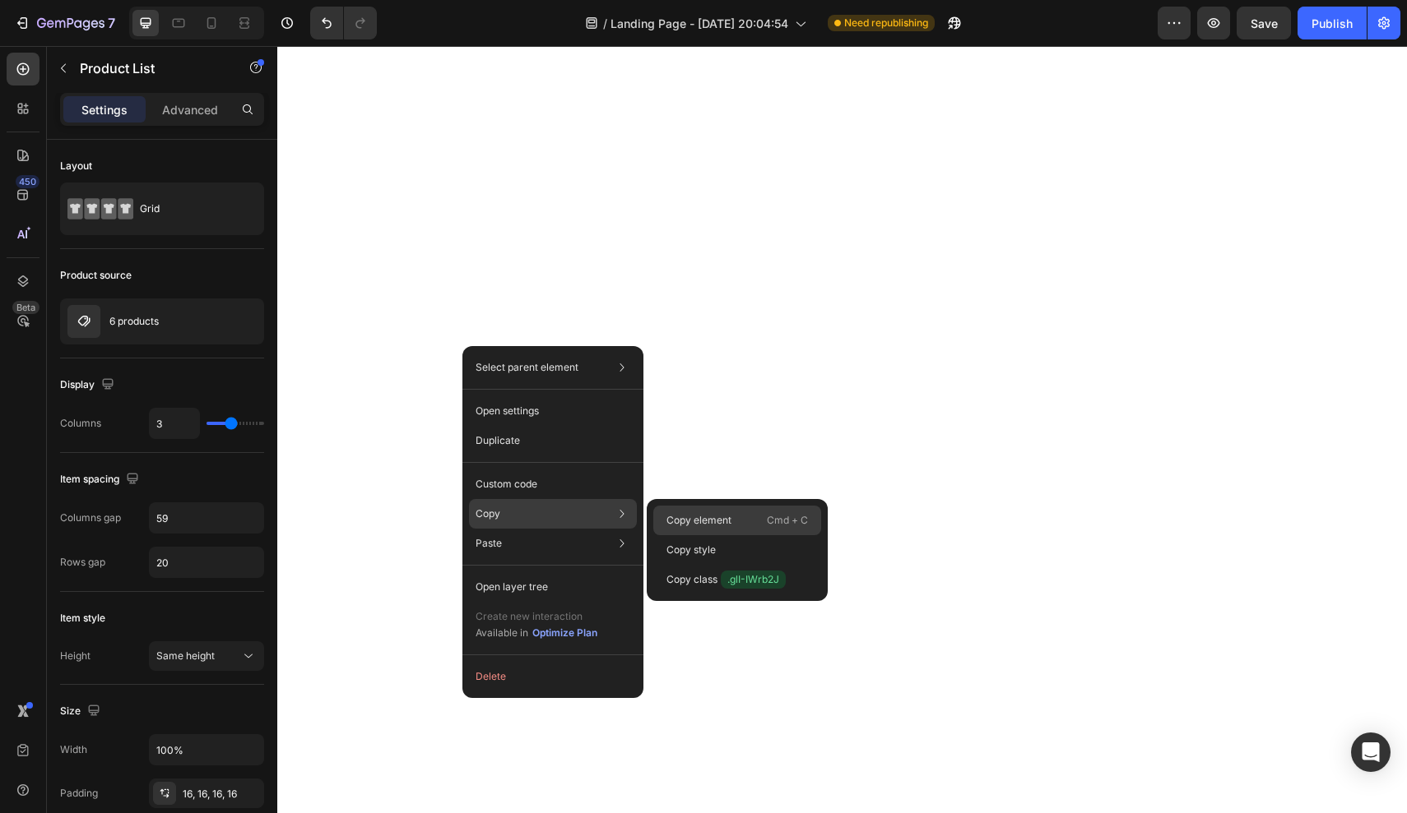
click at [718, 526] on p "Copy element" at bounding box center [698, 520] width 65 height 15
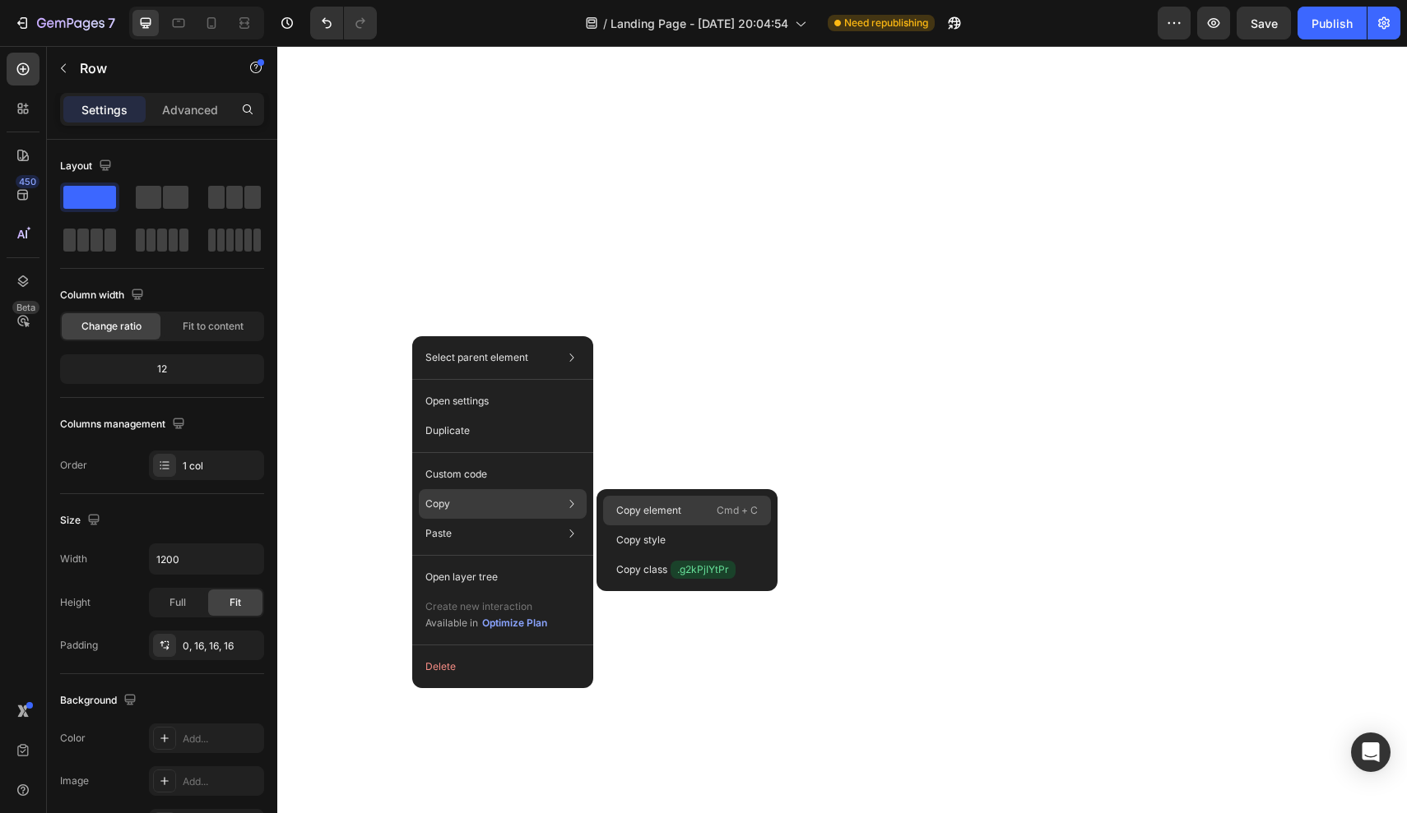
click at [674, 505] on p "Copy element" at bounding box center [648, 510] width 65 height 15
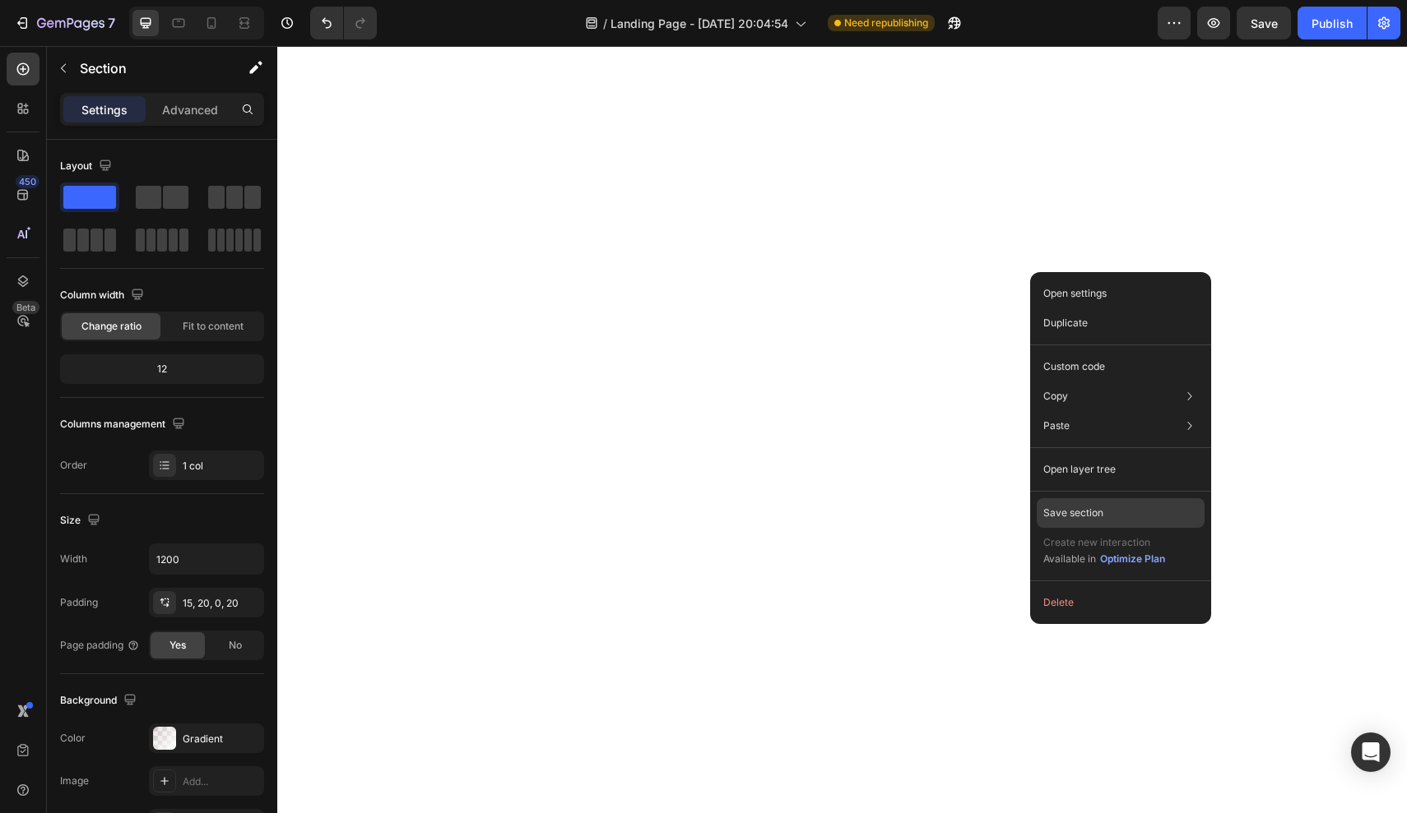
click at [1114, 516] on div "Save section" at bounding box center [1120, 513] width 168 height 30
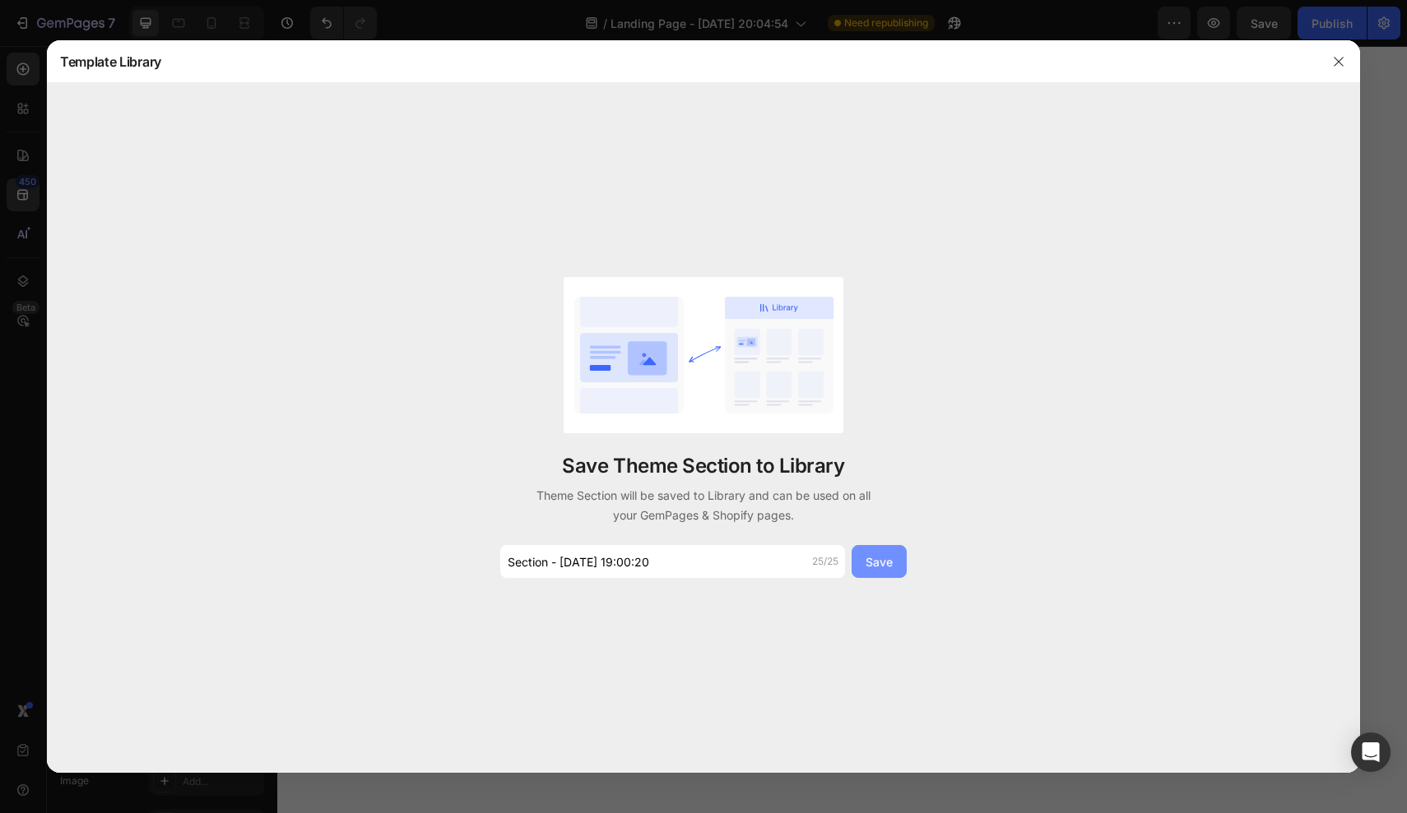
click at [879, 563] on div "Save" at bounding box center [878, 562] width 27 height 17
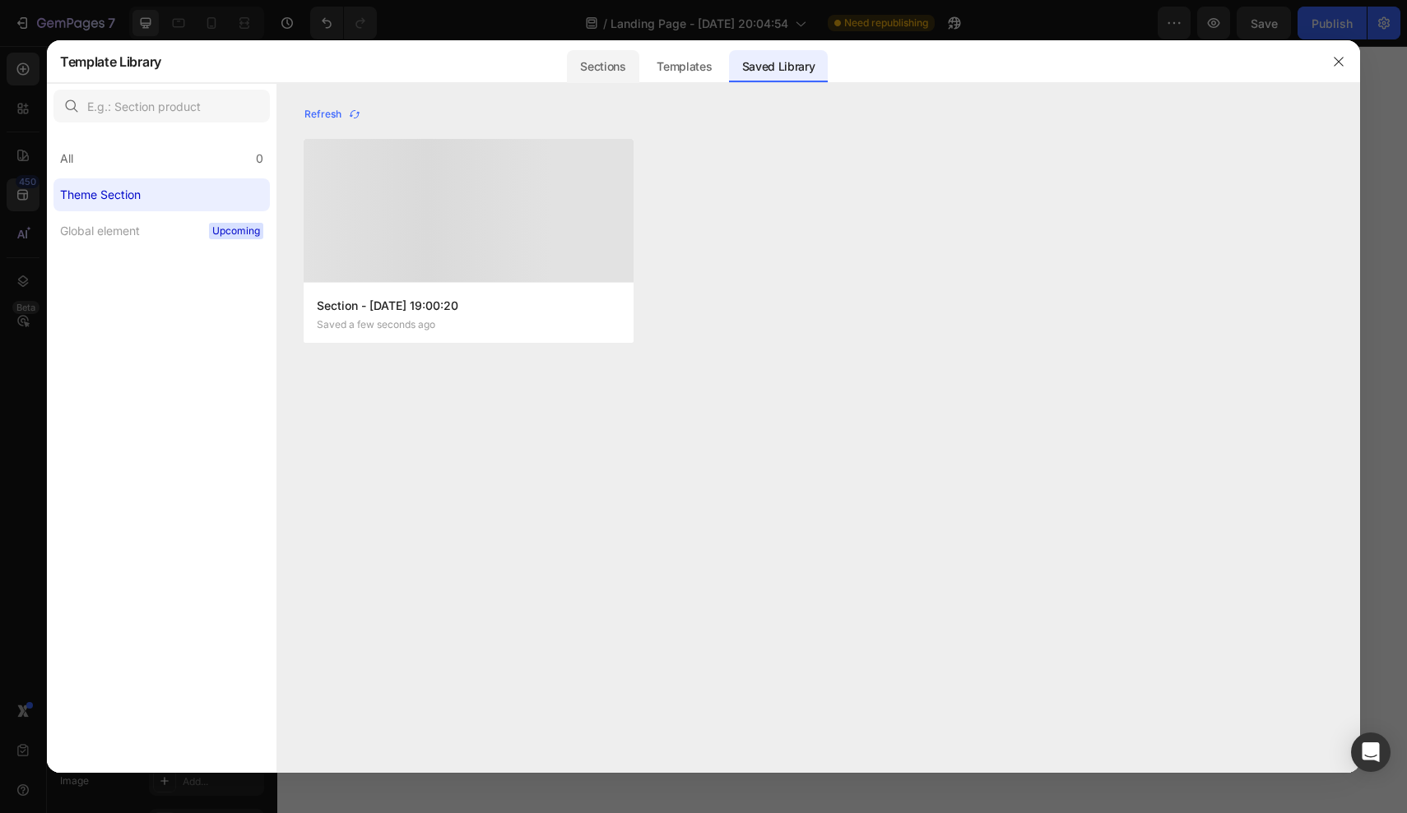
click at [593, 61] on div "Sections" at bounding box center [603, 66] width 72 height 33
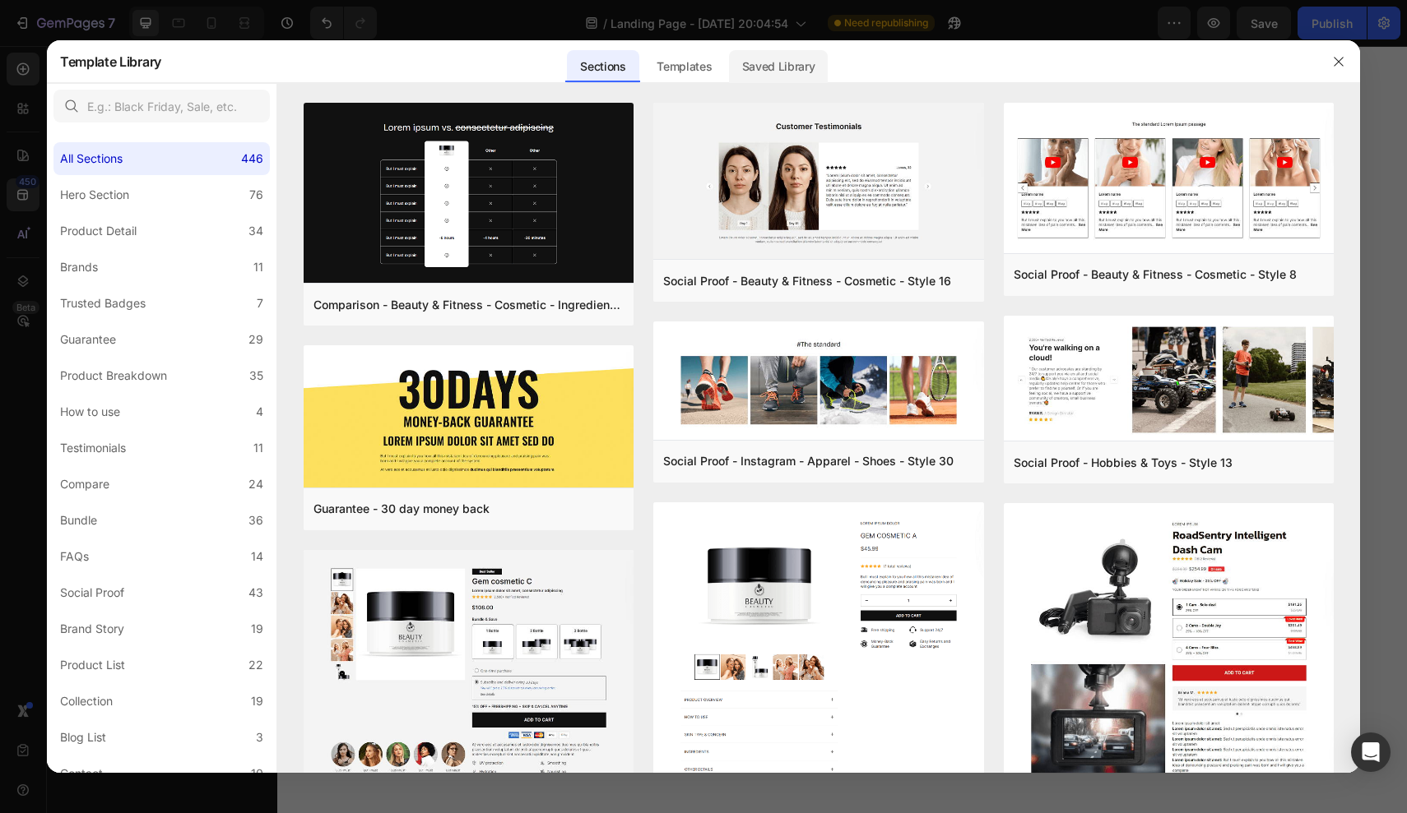
click at [754, 70] on div "Saved Library" at bounding box center [779, 66] width 100 height 33
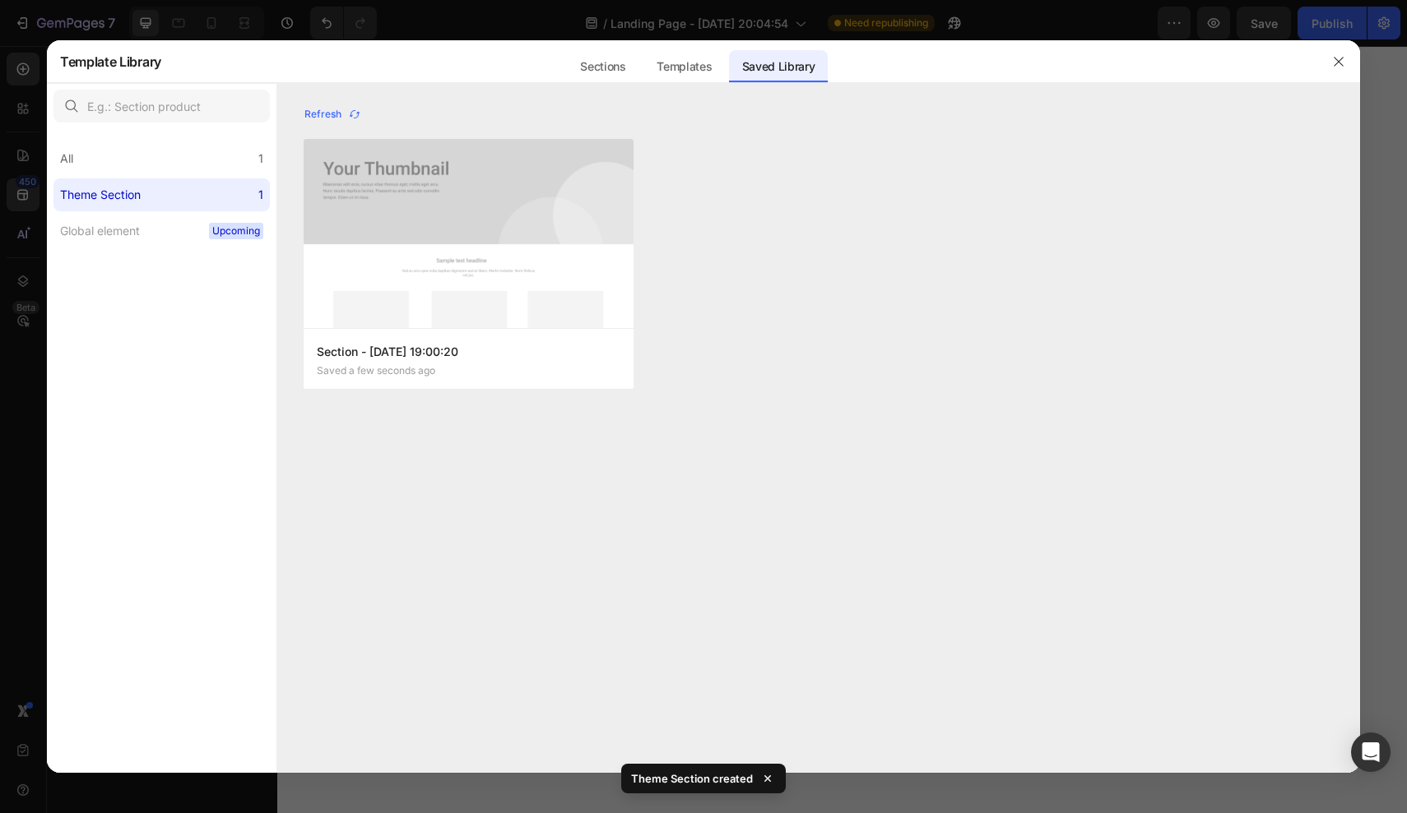
click at [468, 62] on div "Sections Templates Existing pages Saved Library Templates Saved Library" at bounding box center [696, 61] width 1071 height 43
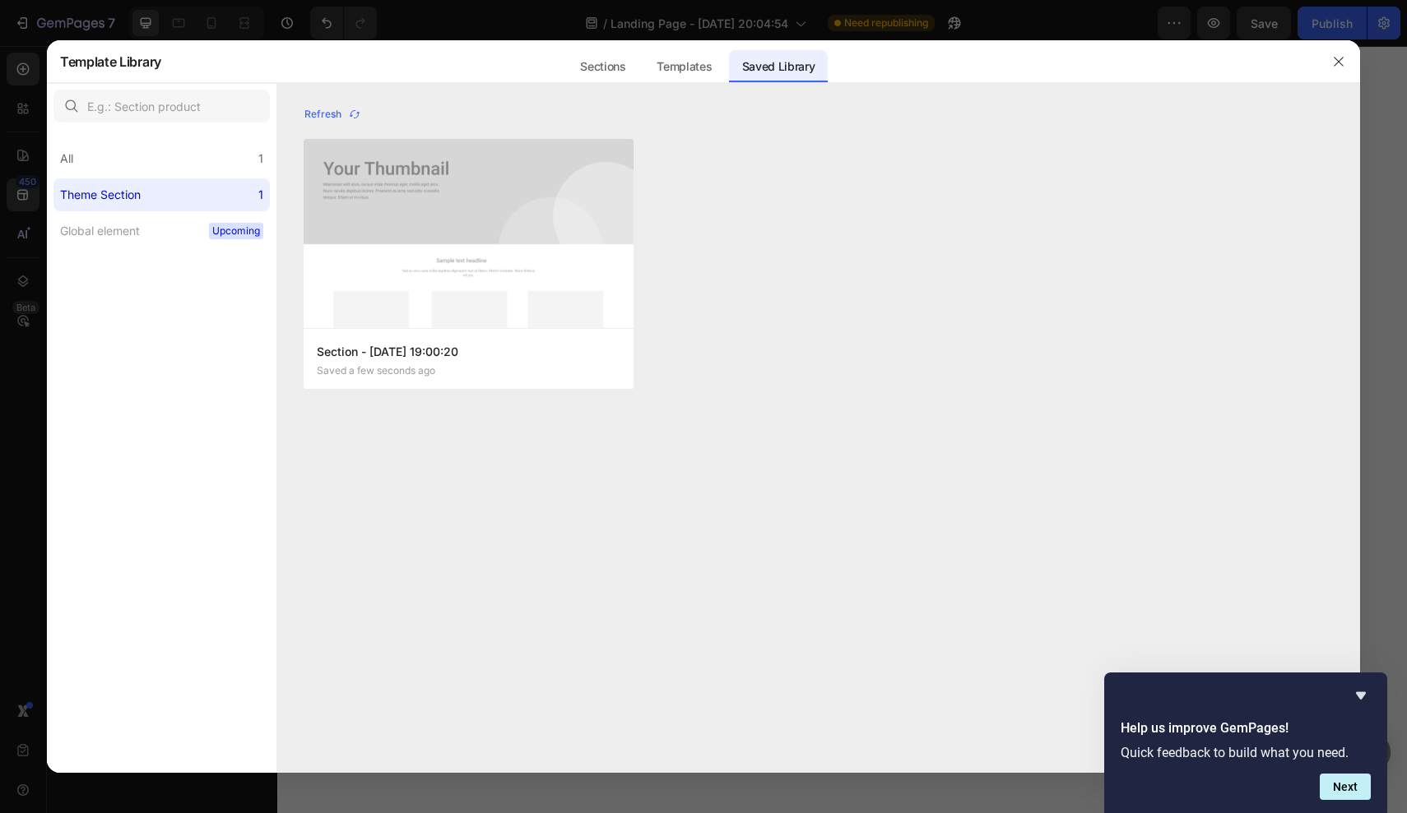
click at [387, 29] on div at bounding box center [703, 406] width 1407 height 813
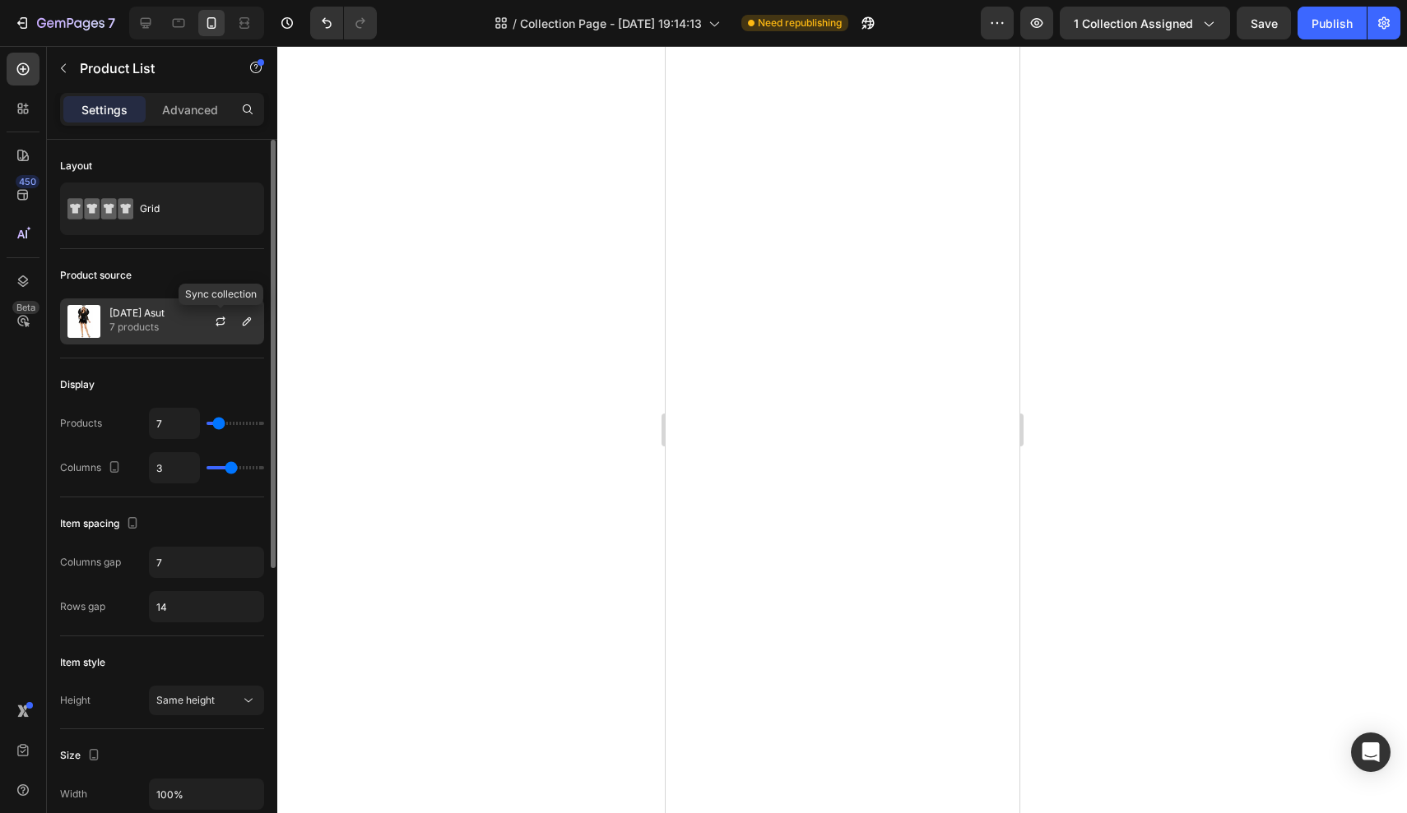
click at [185, 332] on div "[DATE] Asut 7 products" at bounding box center [162, 322] width 204 height 46
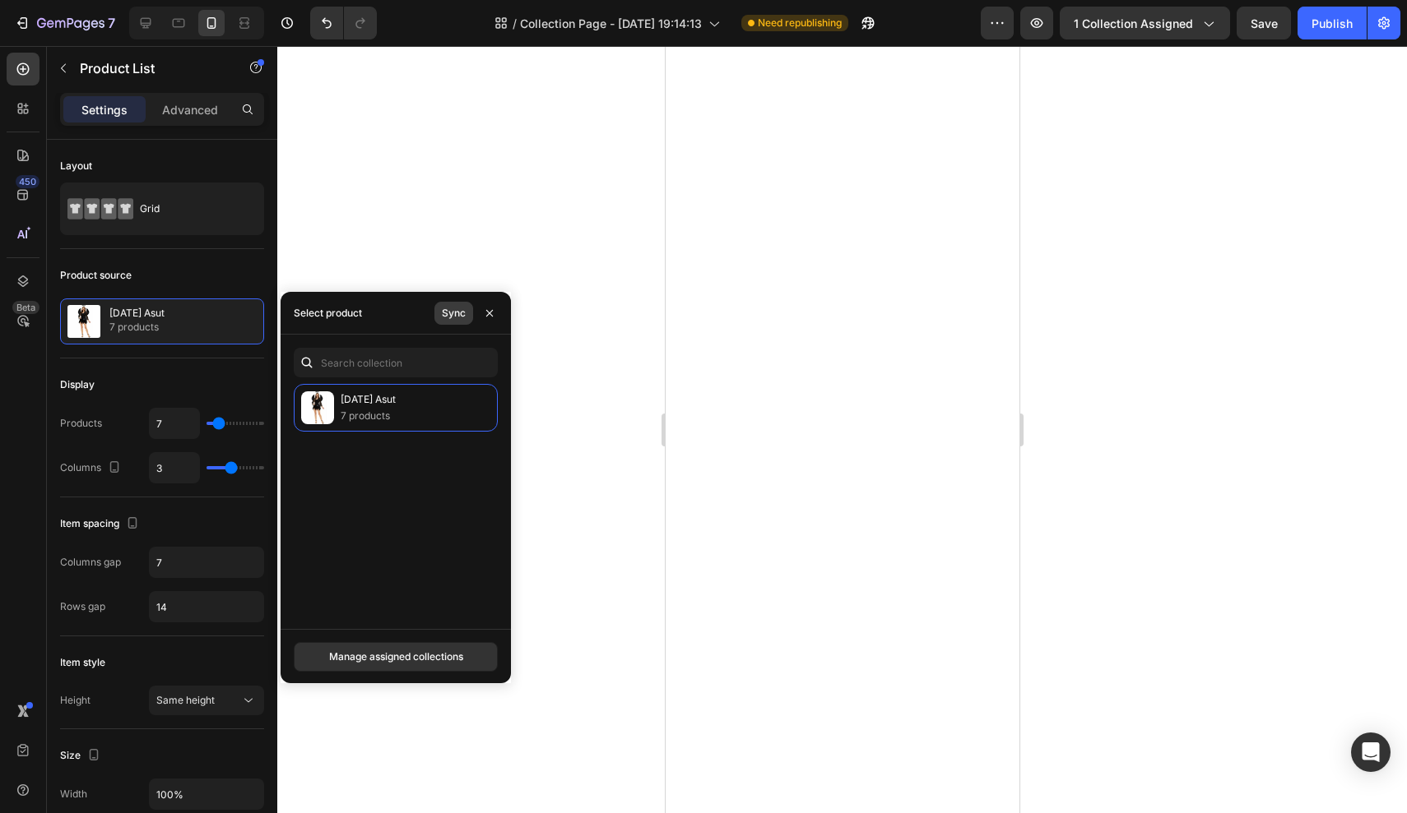
click at [458, 322] on button "Sync" at bounding box center [453, 313] width 39 height 23
click at [462, 407] on div "[DATE] Asut 7 products" at bounding box center [396, 408] width 204 height 48
click at [432, 648] on button "Manage assigned collections" at bounding box center [396, 657] width 204 height 30
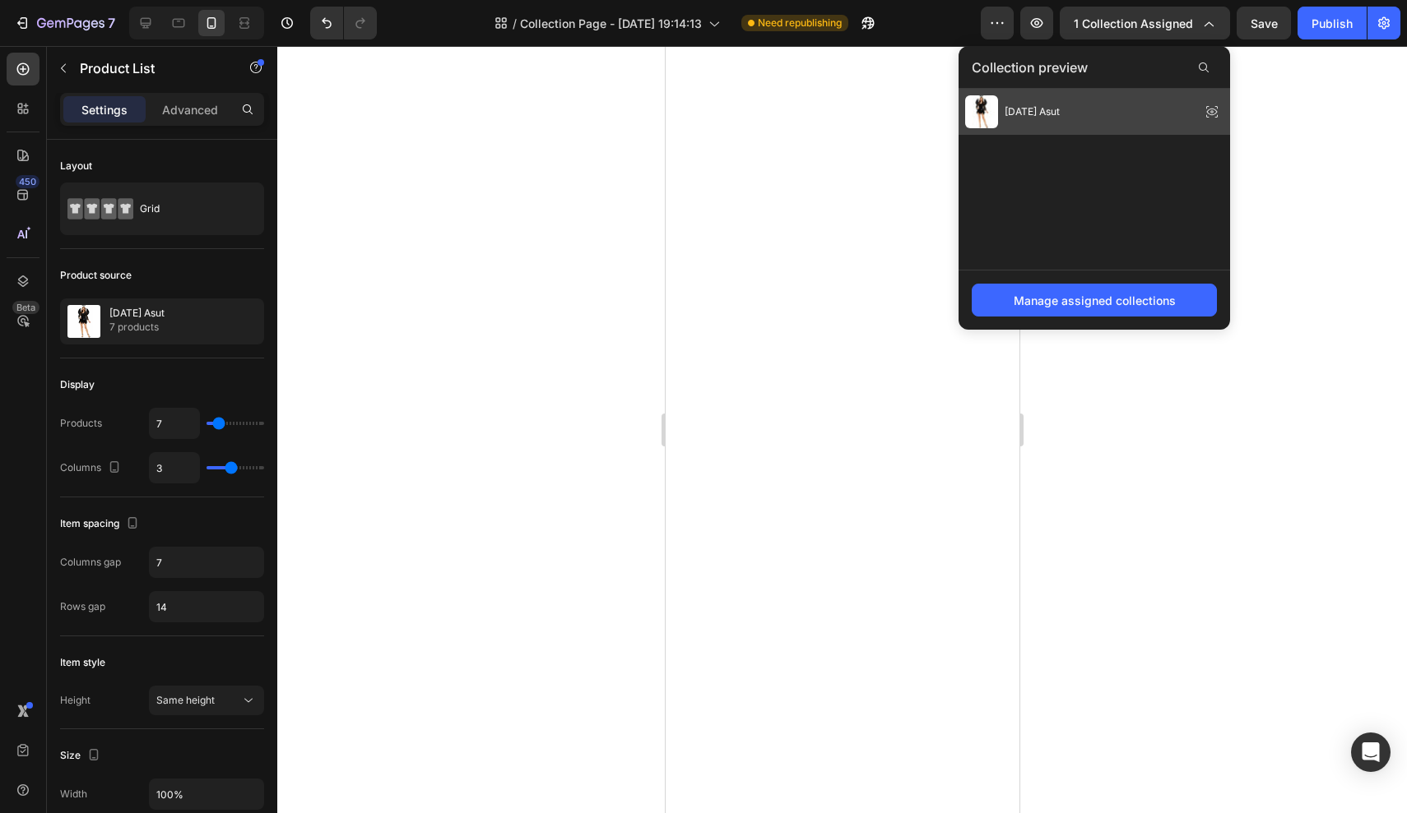
click at [1081, 103] on div "[DATE] Asut" at bounding box center [1093, 112] width 271 height 46
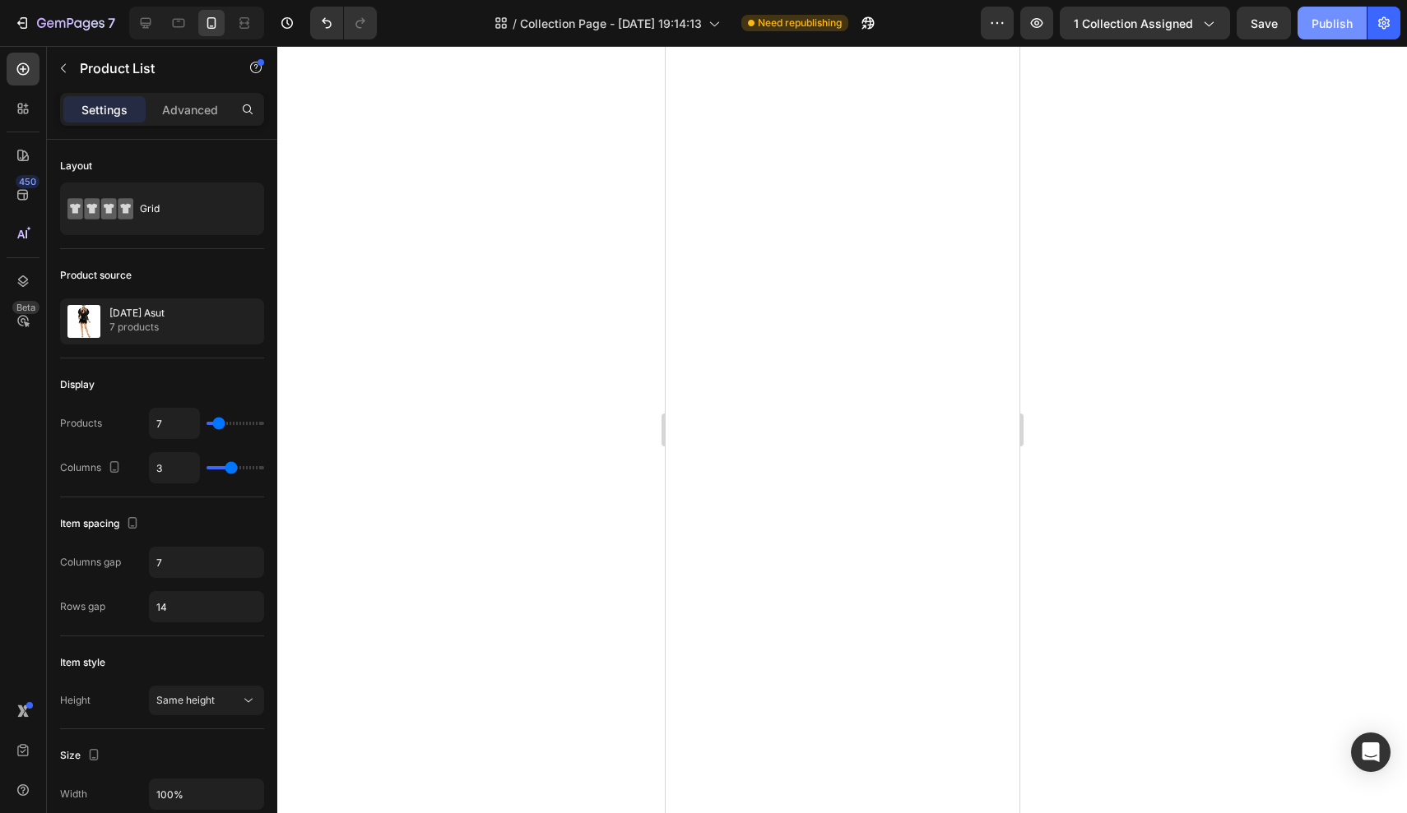
click at [1336, 23] on div "Publish" at bounding box center [1331, 23] width 41 height 17
click at [1383, 19] on icon "button" at bounding box center [1383, 23] width 16 height 16
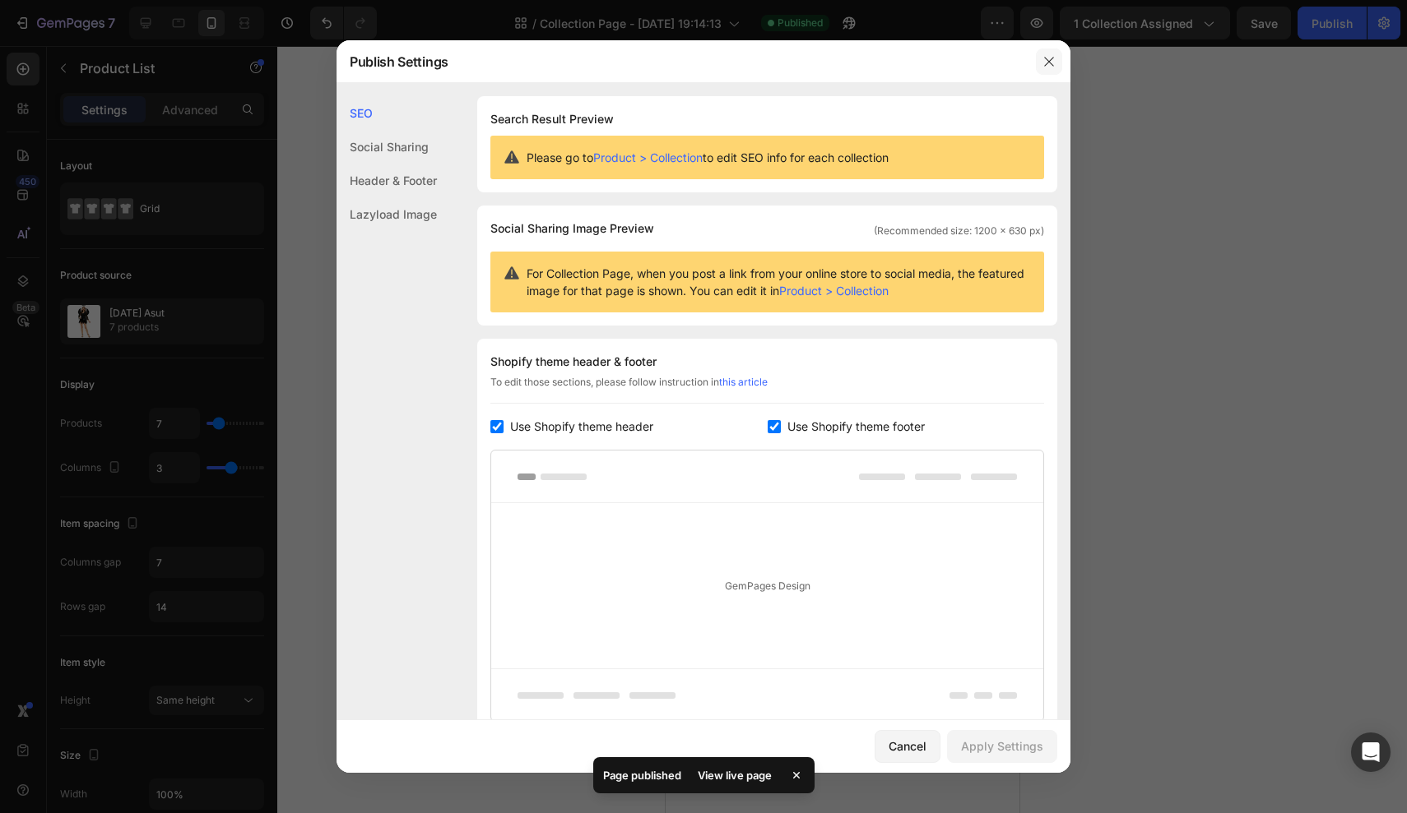
click at [1040, 63] on button "button" at bounding box center [1049, 62] width 26 height 26
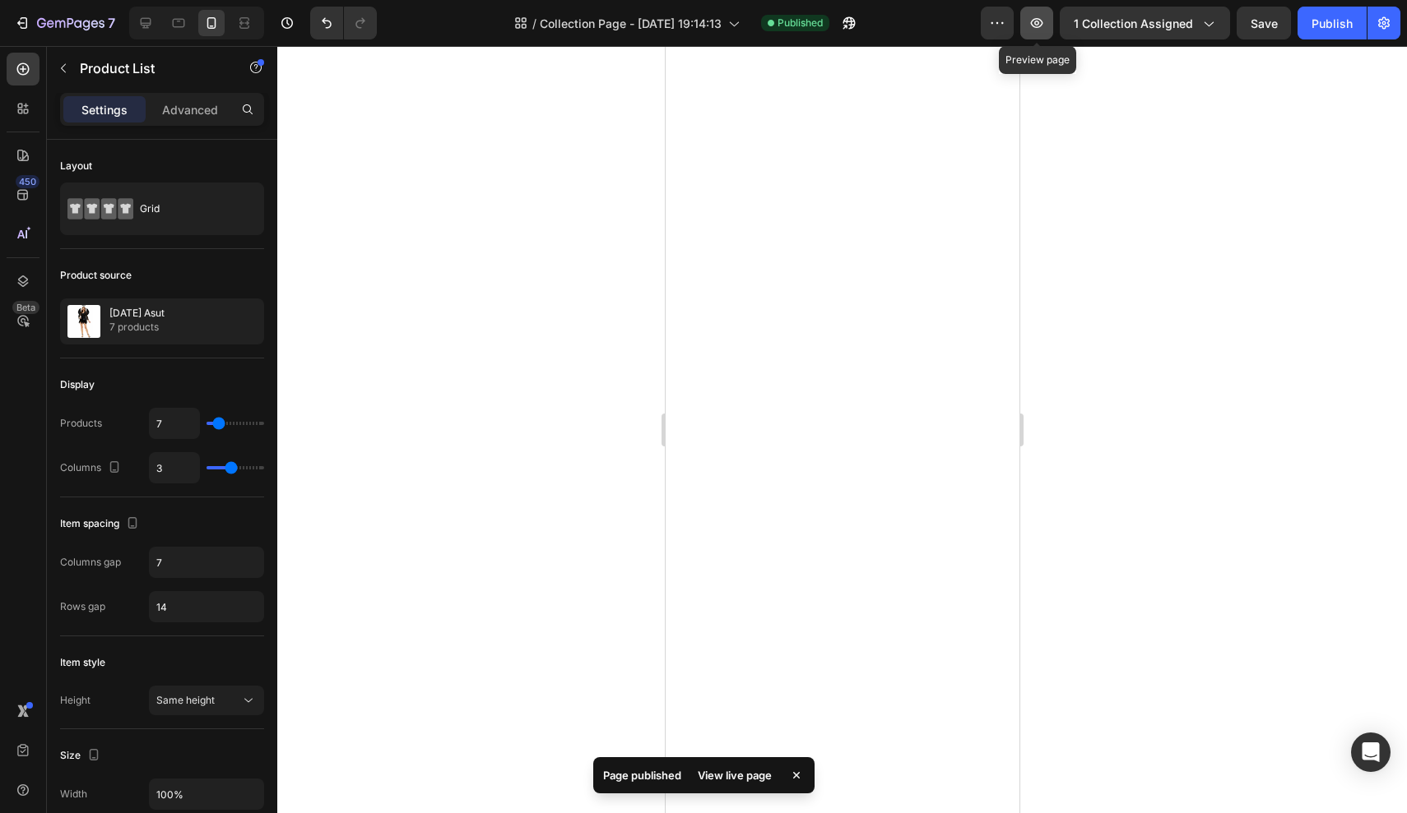
click at [1050, 20] on button "button" at bounding box center [1036, 23] width 33 height 33
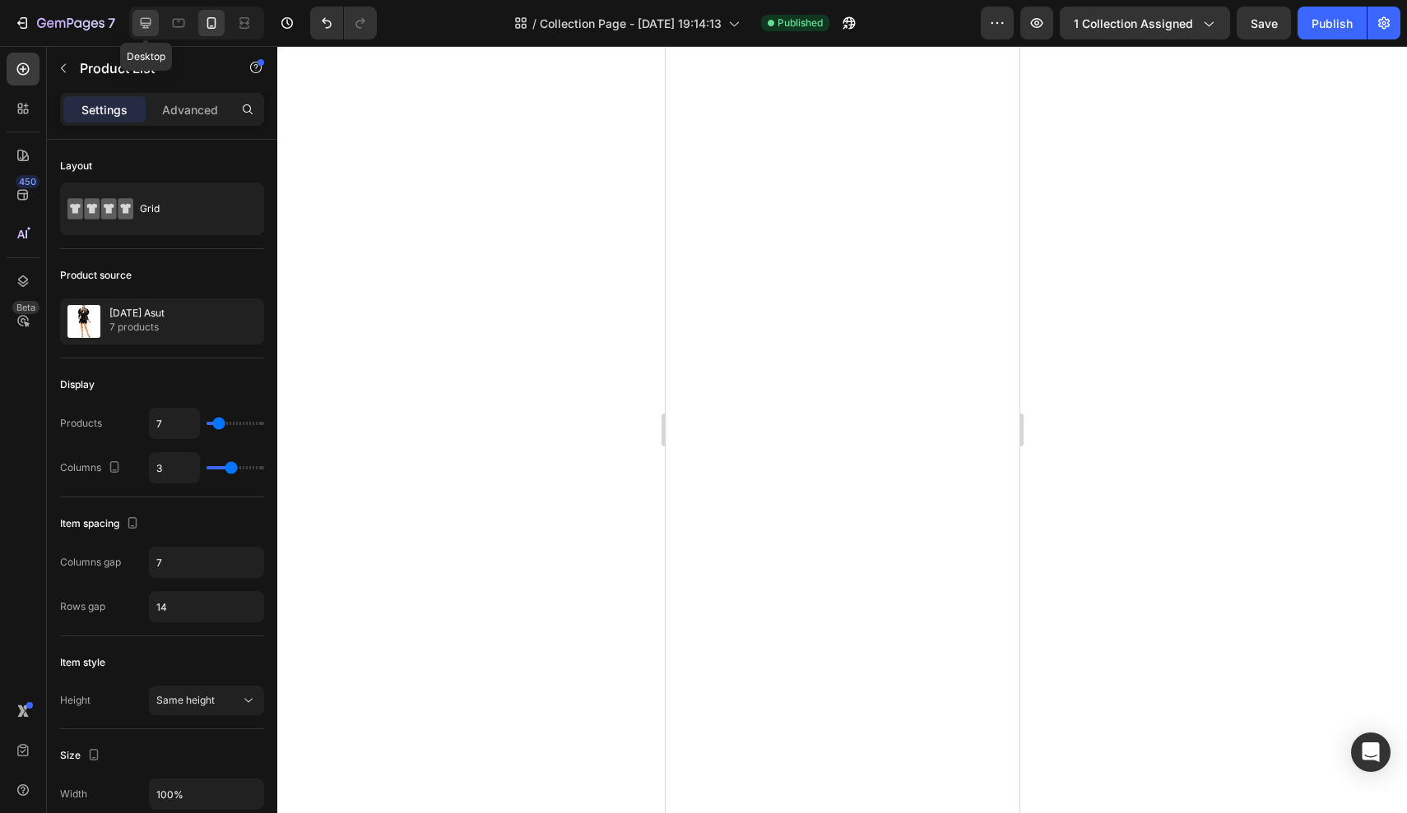
click at [156, 29] on div at bounding box center [145, 23] width 26 height 26
type input "4"
type input "39"
type input "26"
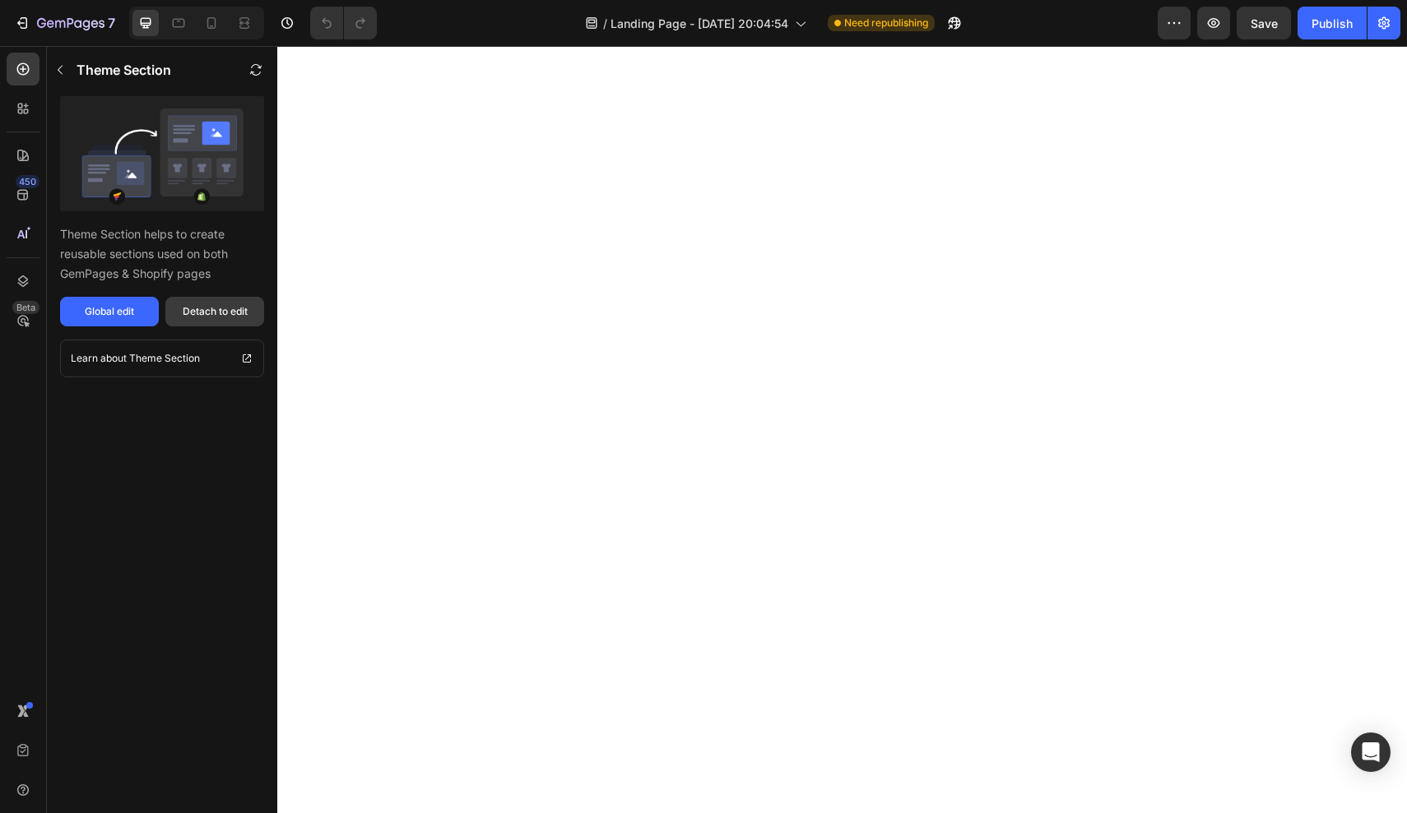
click at [253, 310] on button "Detach to edit" at bounding box center [214, 312] width 99 height 30
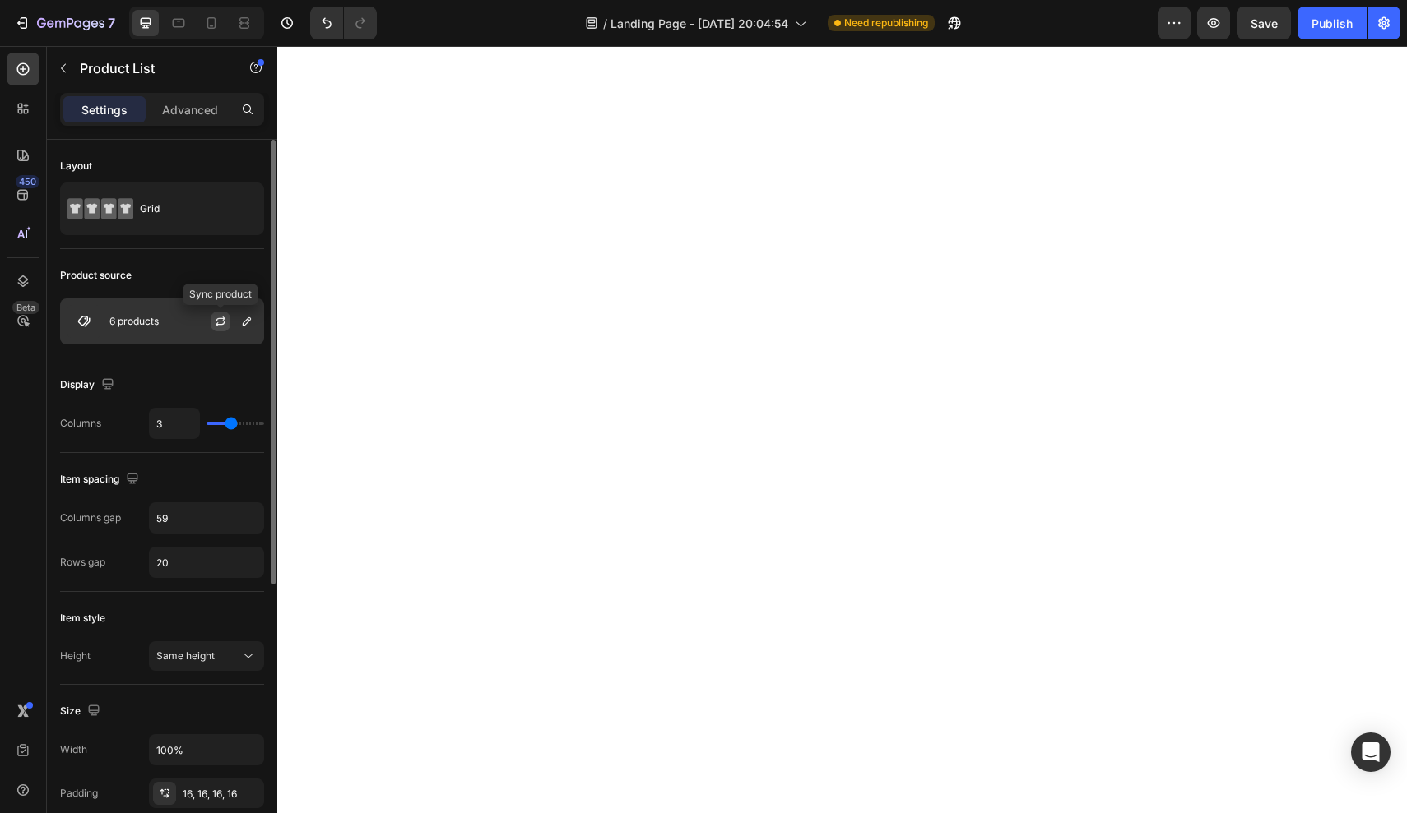
click at [220, 322] on icon "button" at bounding box center [220, 321] width 13 height 13
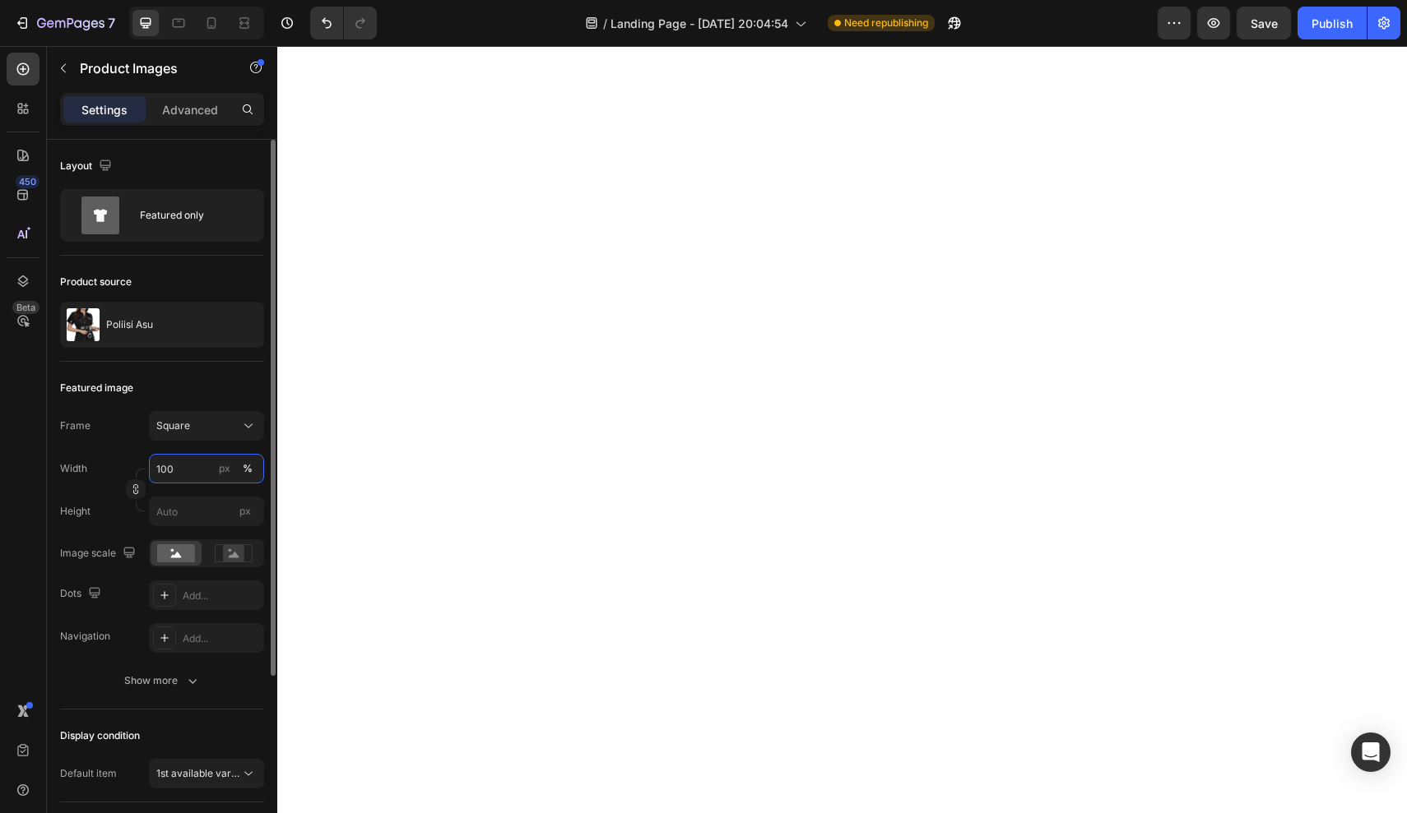
click at [197, 459] on input "100" at bounding box center [206, 469] width 115 height 30
click at [117, 549] on div "Image scale" at bounding box center [99, 554] width 79 height 22
click at [196, 514] on input "px" at bounding box center [206, 512] width 115 height 30
type input "3"
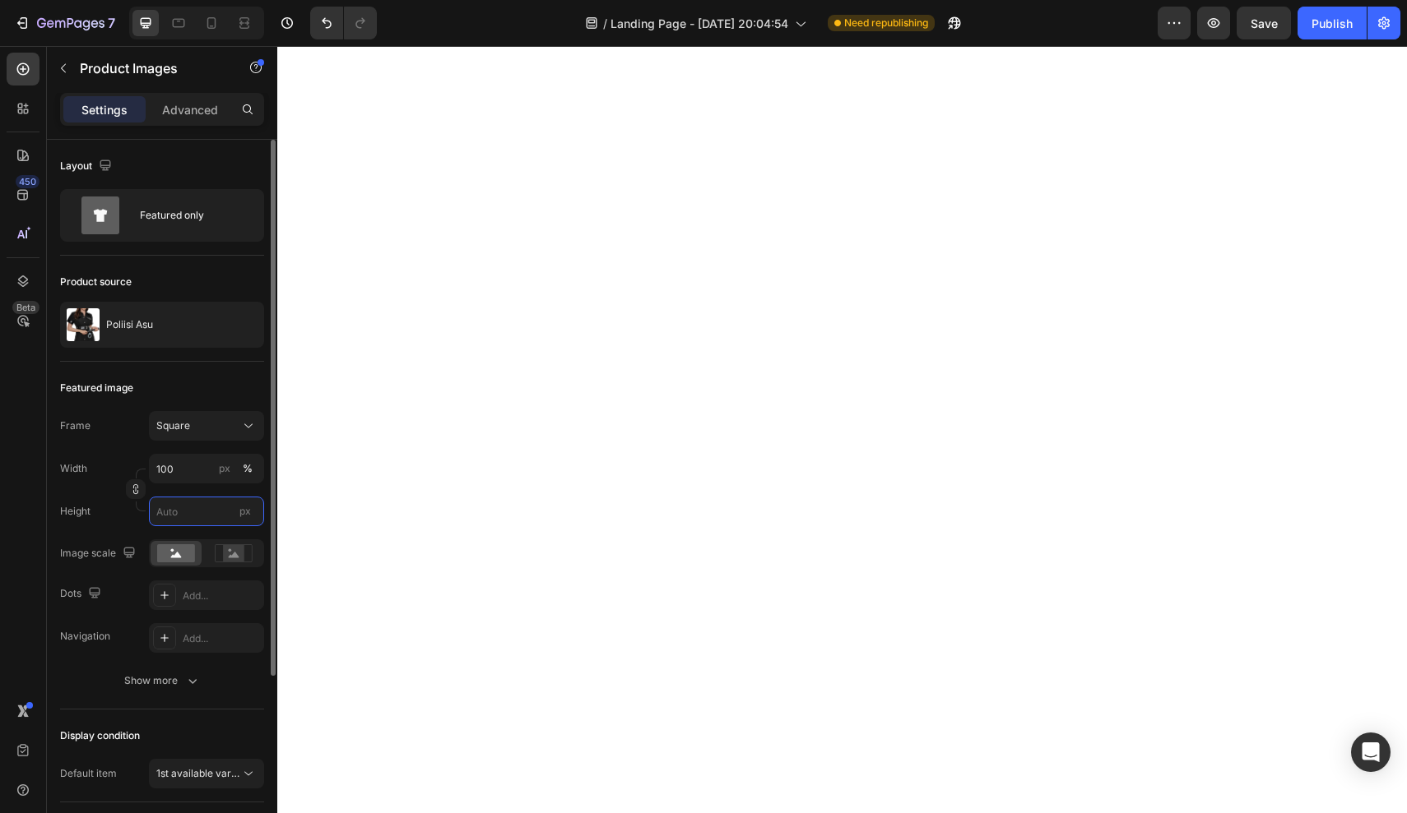
type input "3"
type input "30"
type input "300"
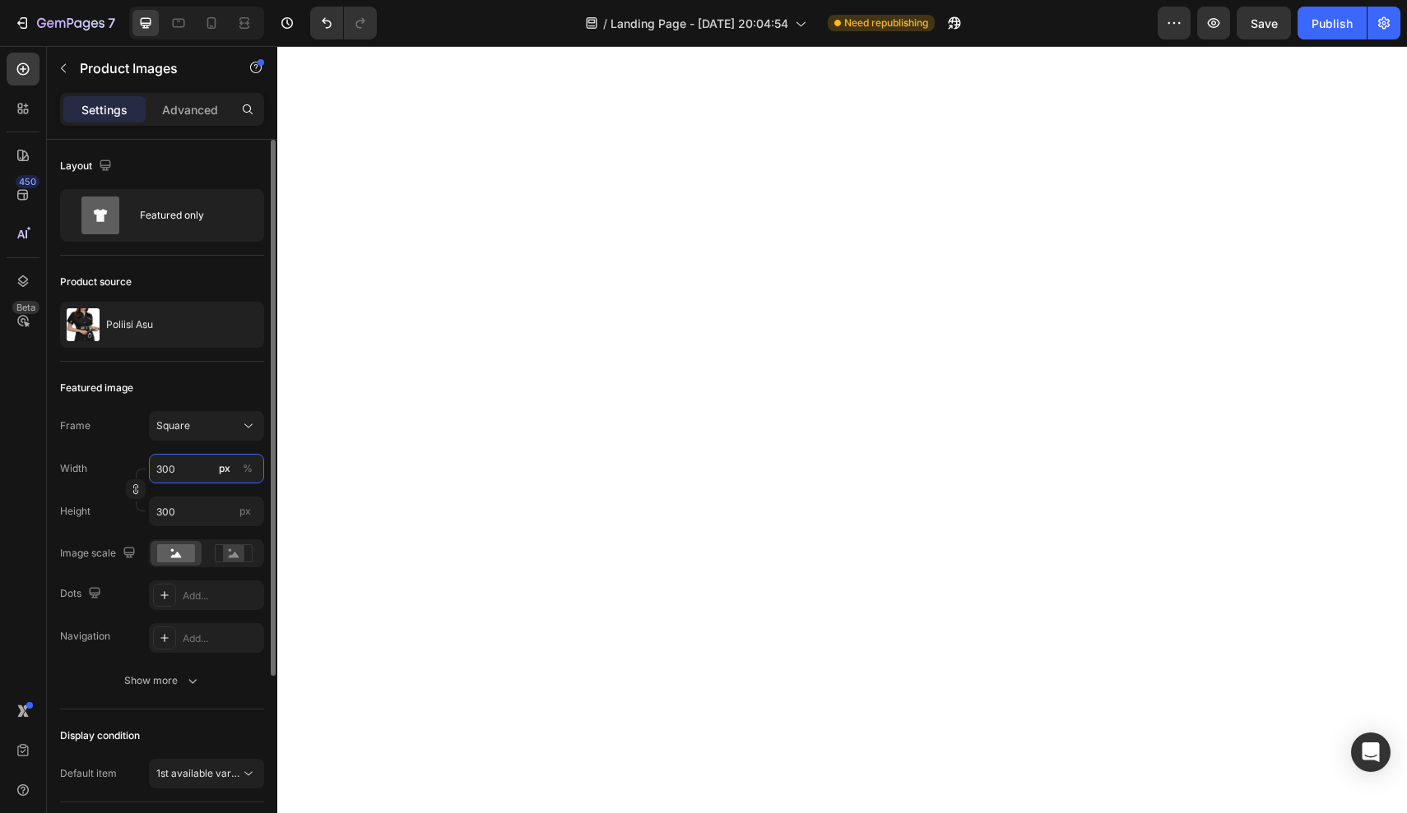
click at [192, 470] on input "300" at bounding box center [206, 469] width 115 height 30
type input "1"
type input "15"
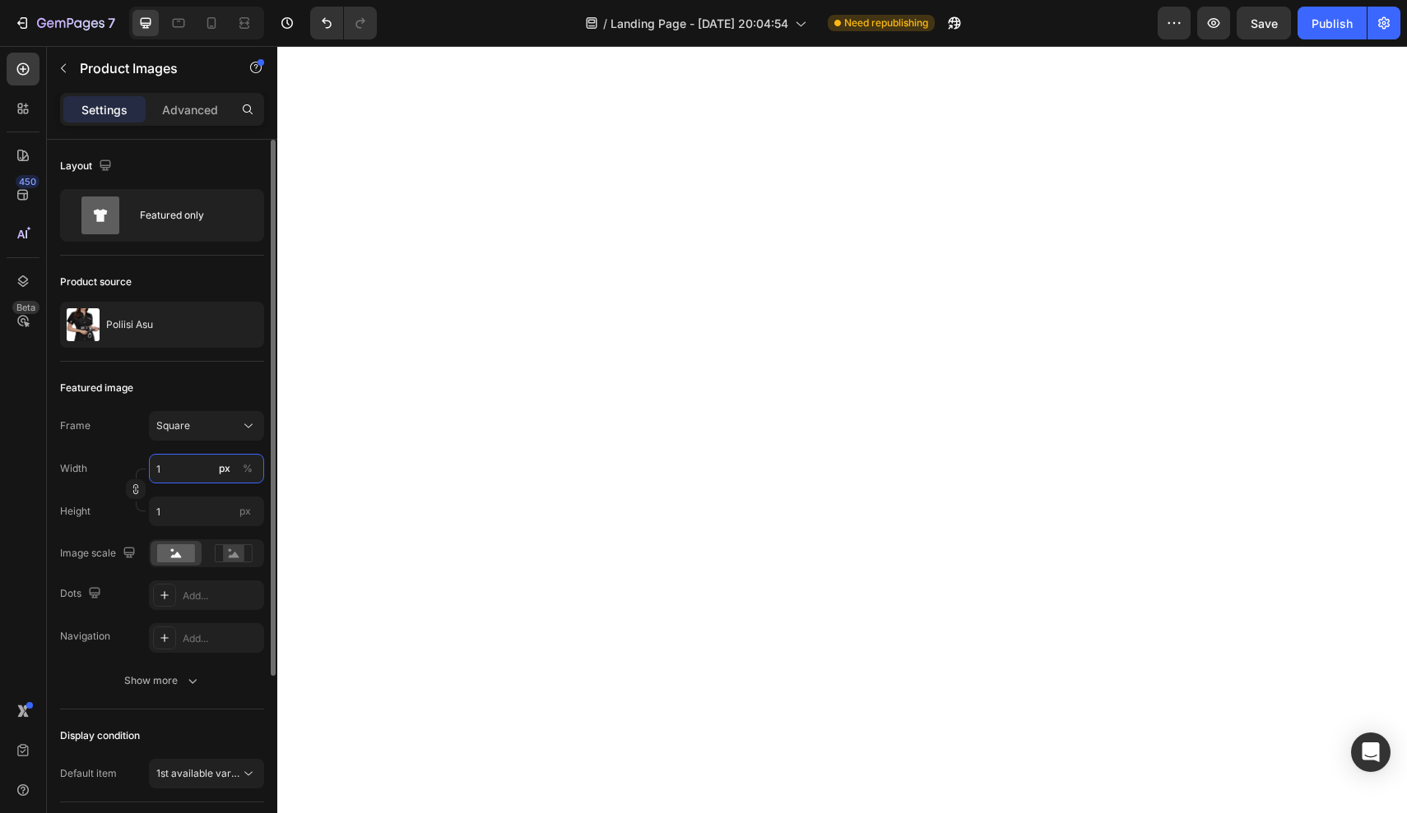
type input "15"
type input "150"
type input "15"
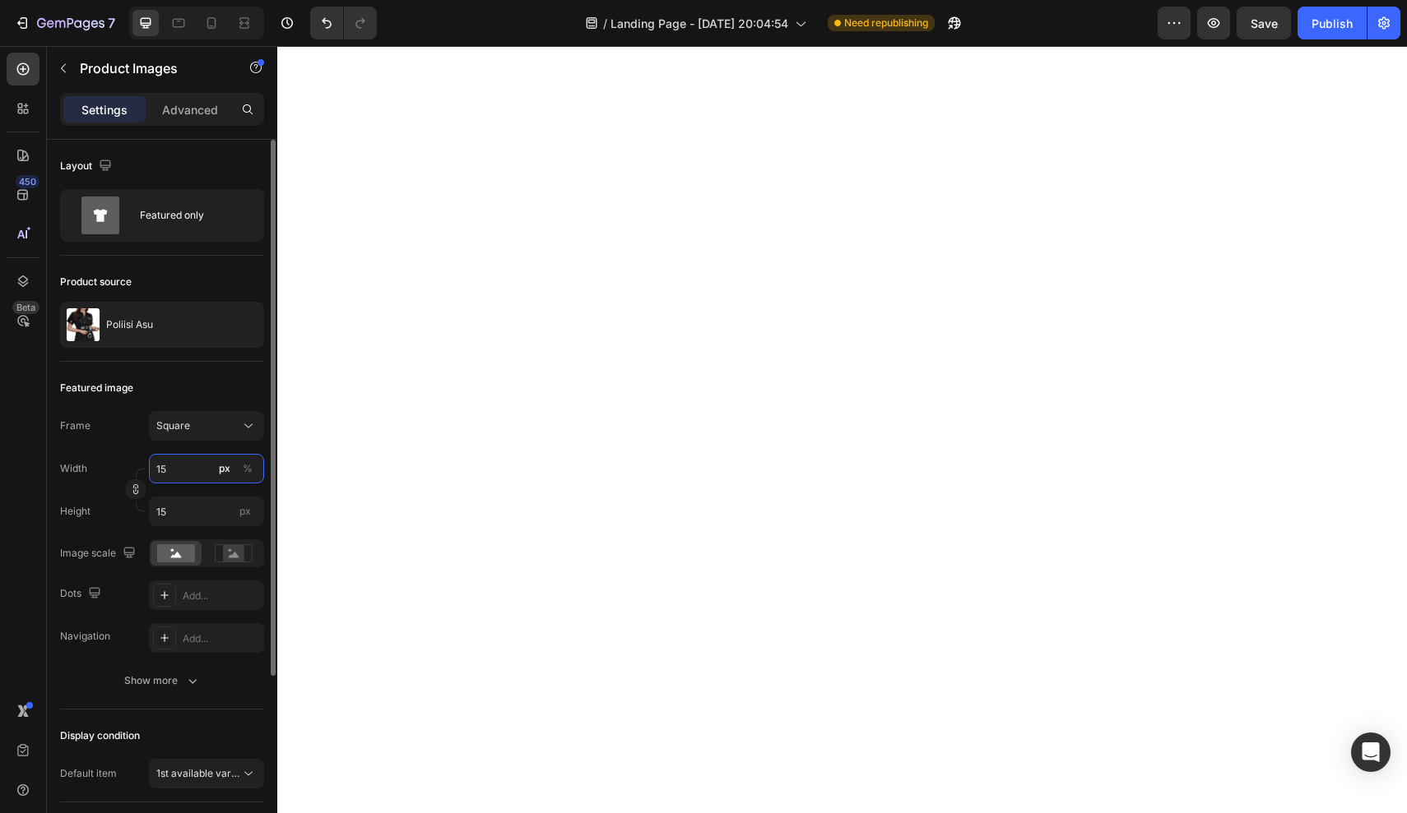
type input "1"
type input "10"
type input "100"
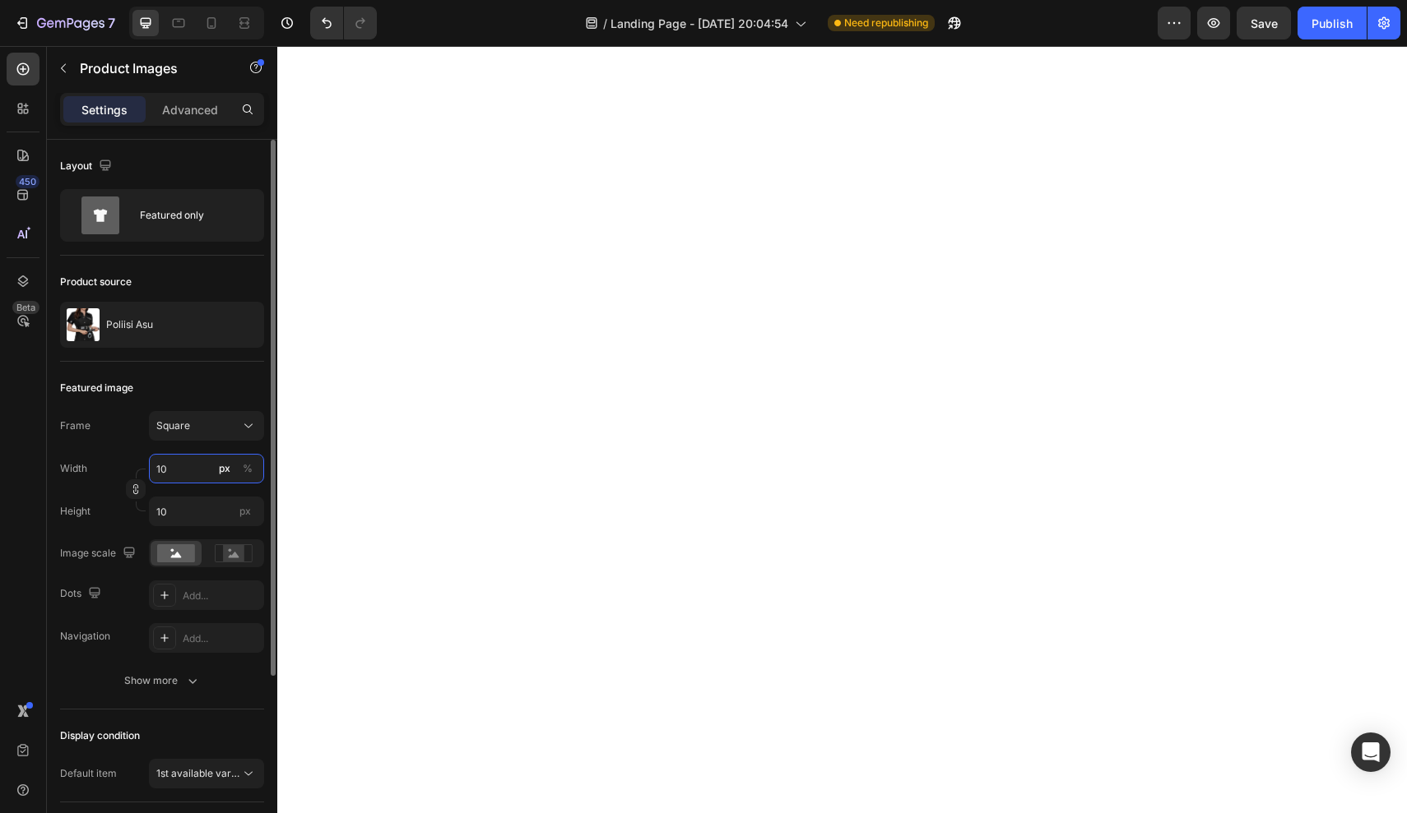
type input "100"
click at [140, 499] on button "button" at bounding box center [136, 490] width 20 height 20
click at [193, 513] on input "100" at bounding box center [206, 512] width 115 height 30
type input "1"
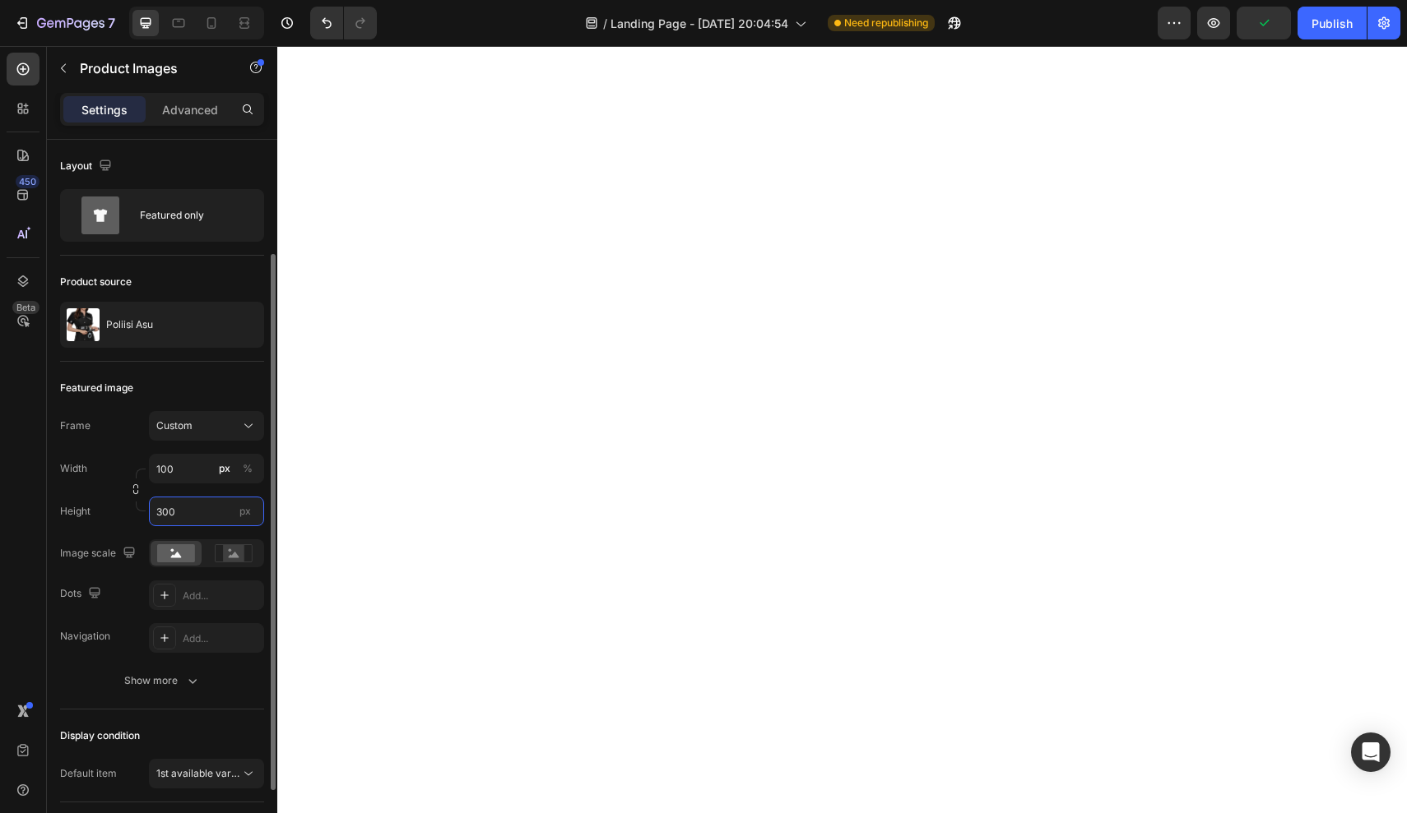
scroll to position [247, 0]
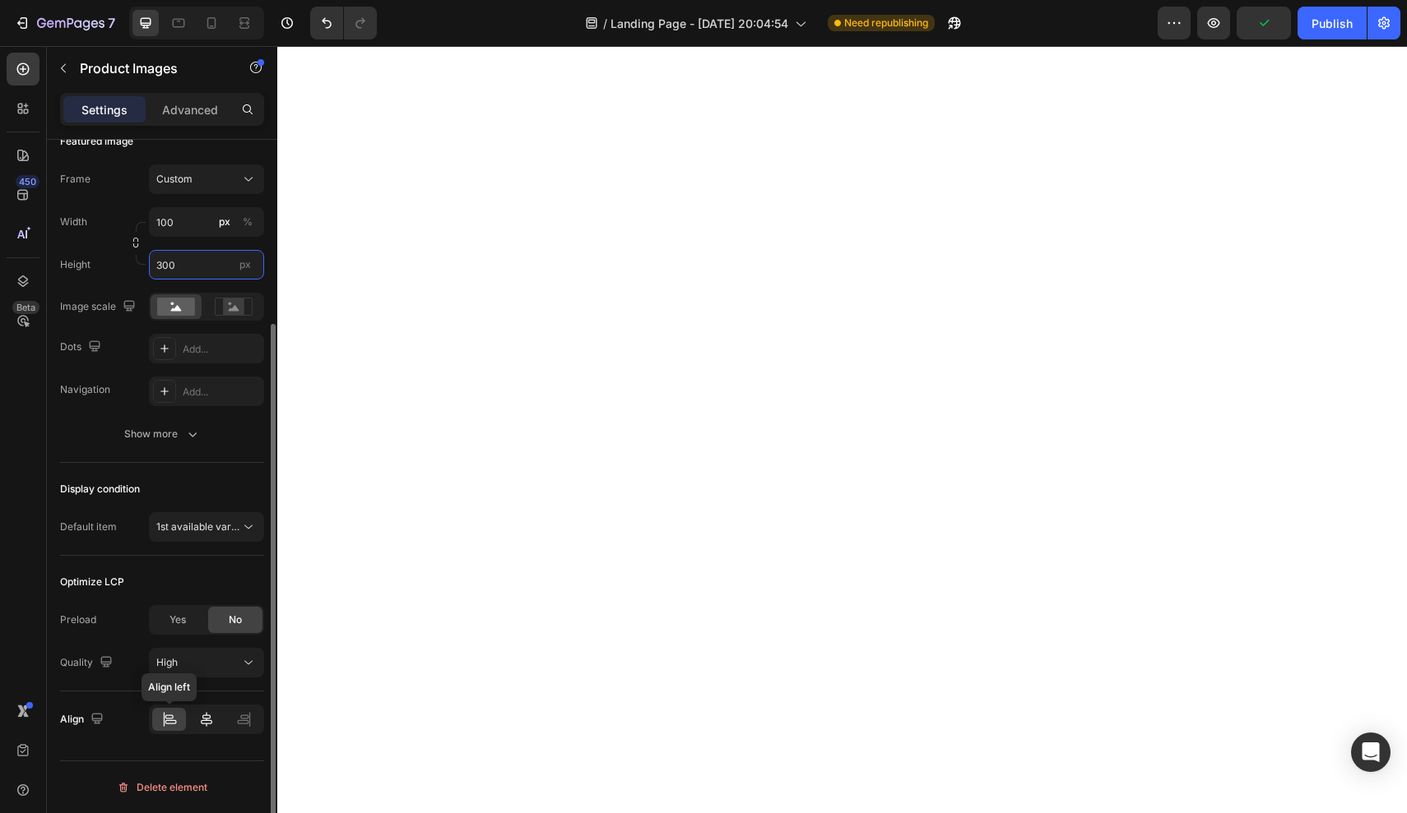
type input "300"
click at [194, 724] on div at bounding box center [206, 719] width 34 height 23
click at [110, 496] on div "Display condition" at bounding box center [100, 489] width 80 height 15
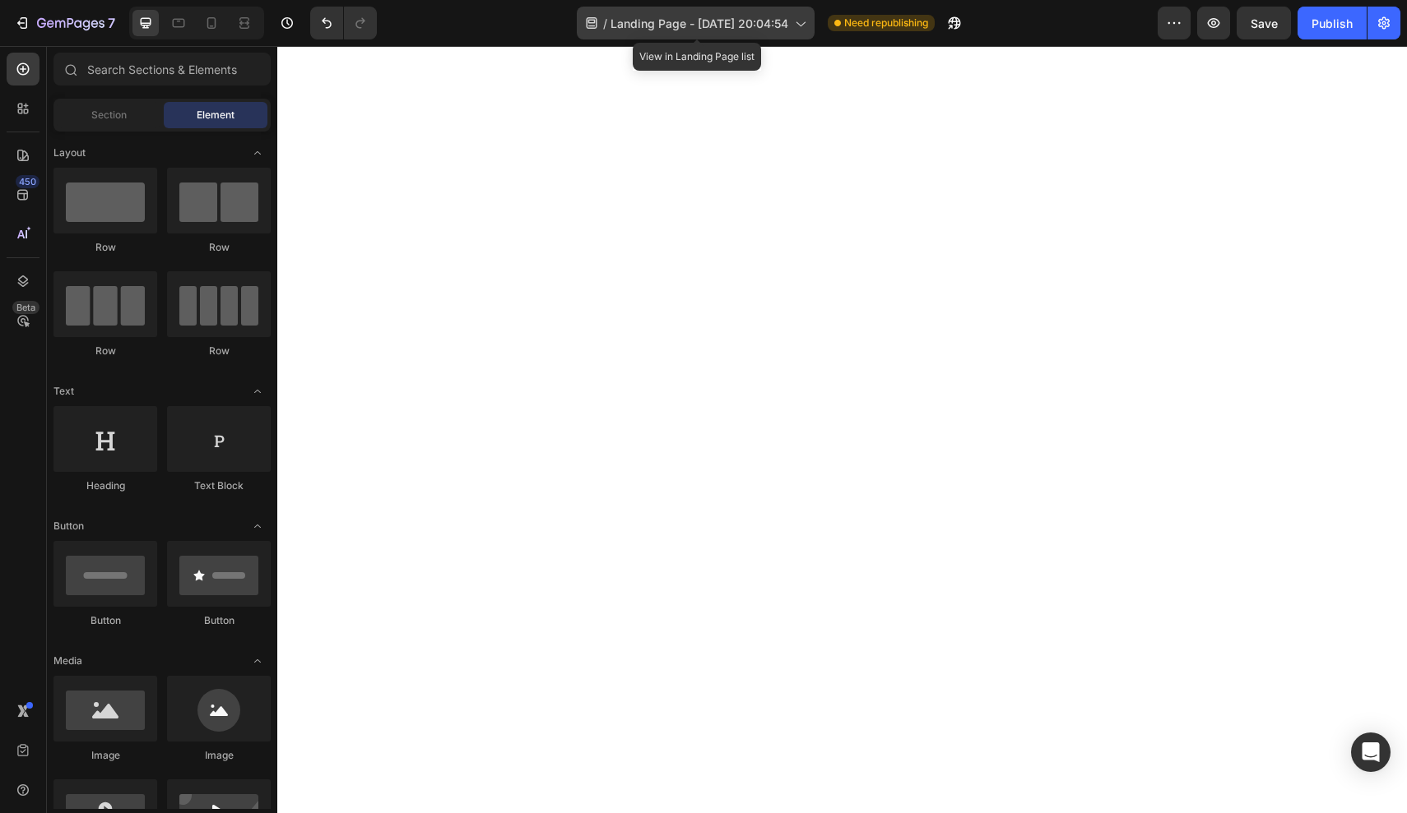
click at [697, 31] on span "Landing Page - [DATE] 20:04:54" at bounding box center [699, 23] width 178 height 17
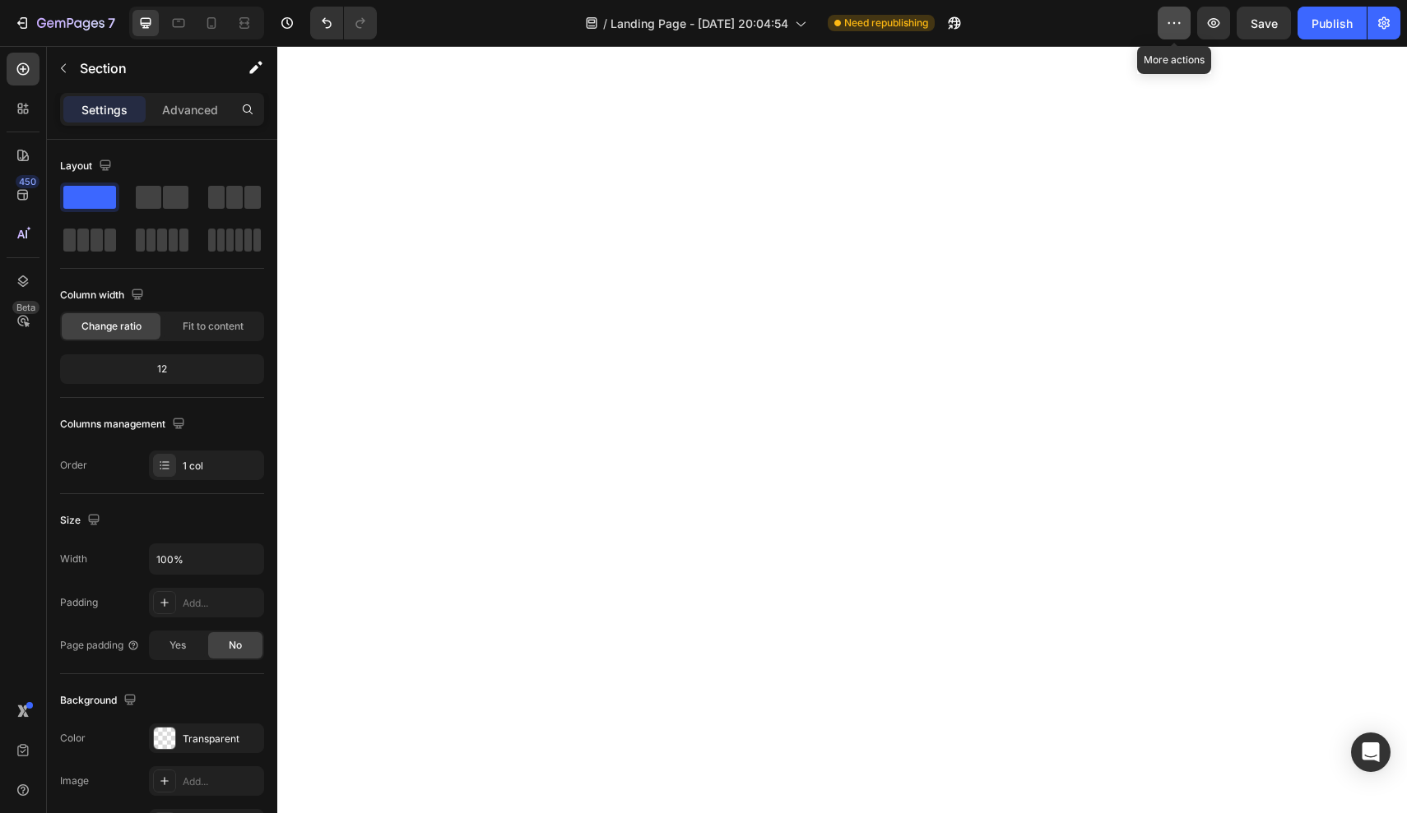
click at [1169, 21] on icon "button" at bounding box center [1174, 23] width 16 height 16
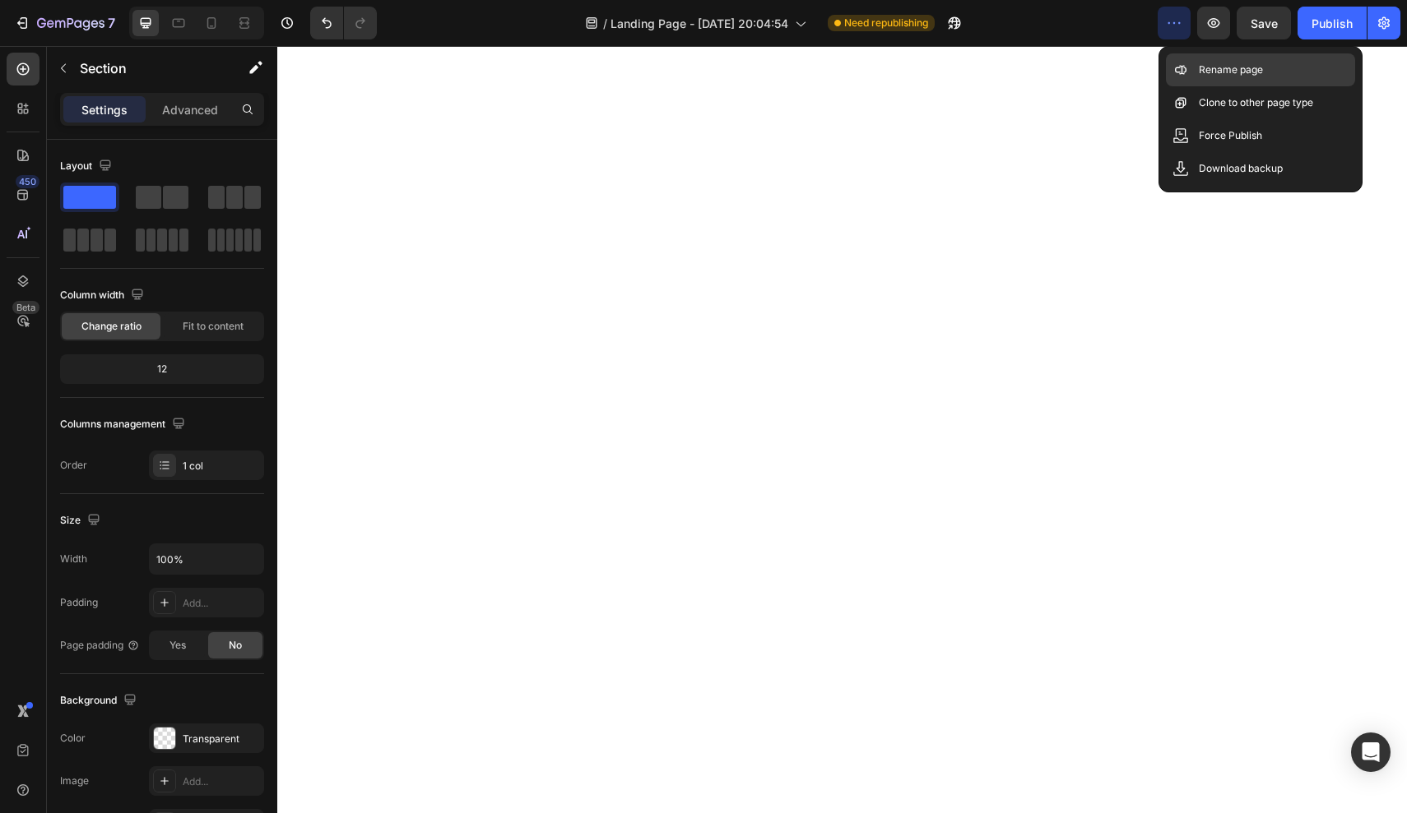
click at [1209, 75] on p "Rename page" at bounding box center [1230, 70] width 64 height 16
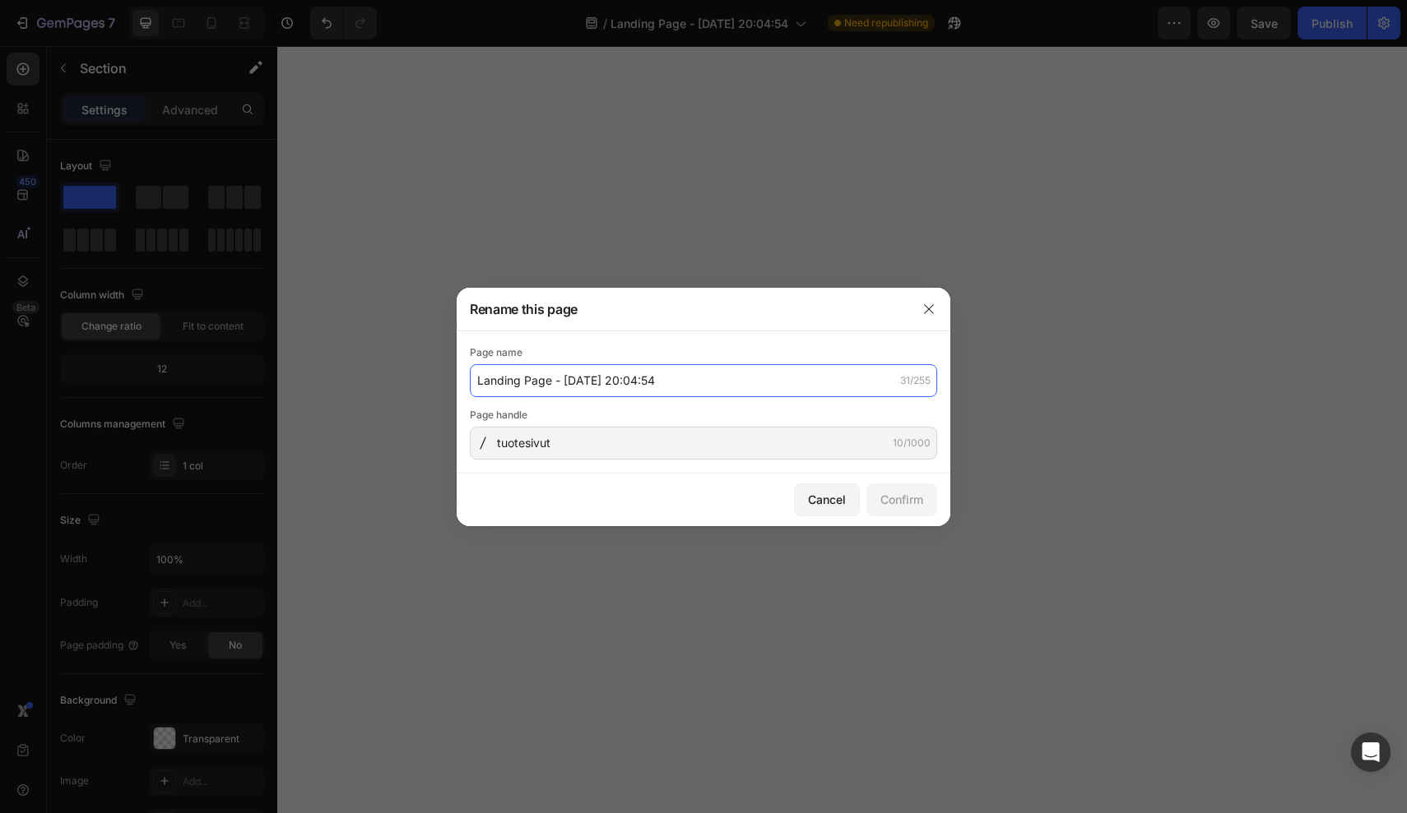
click at [572, 389] on input "Landing Page - [DATE] 20:04:54" at bounding box center [703, 380] width 467 height 33
click at [524, 378] on input "LANDING JA HOMEPAGE" at bounding box center [703, 380] width 467 height 33
click at [526, 378] on input "LANDING JA HOMEPAGE" at bounding box center [703, 380] width 467 height 33
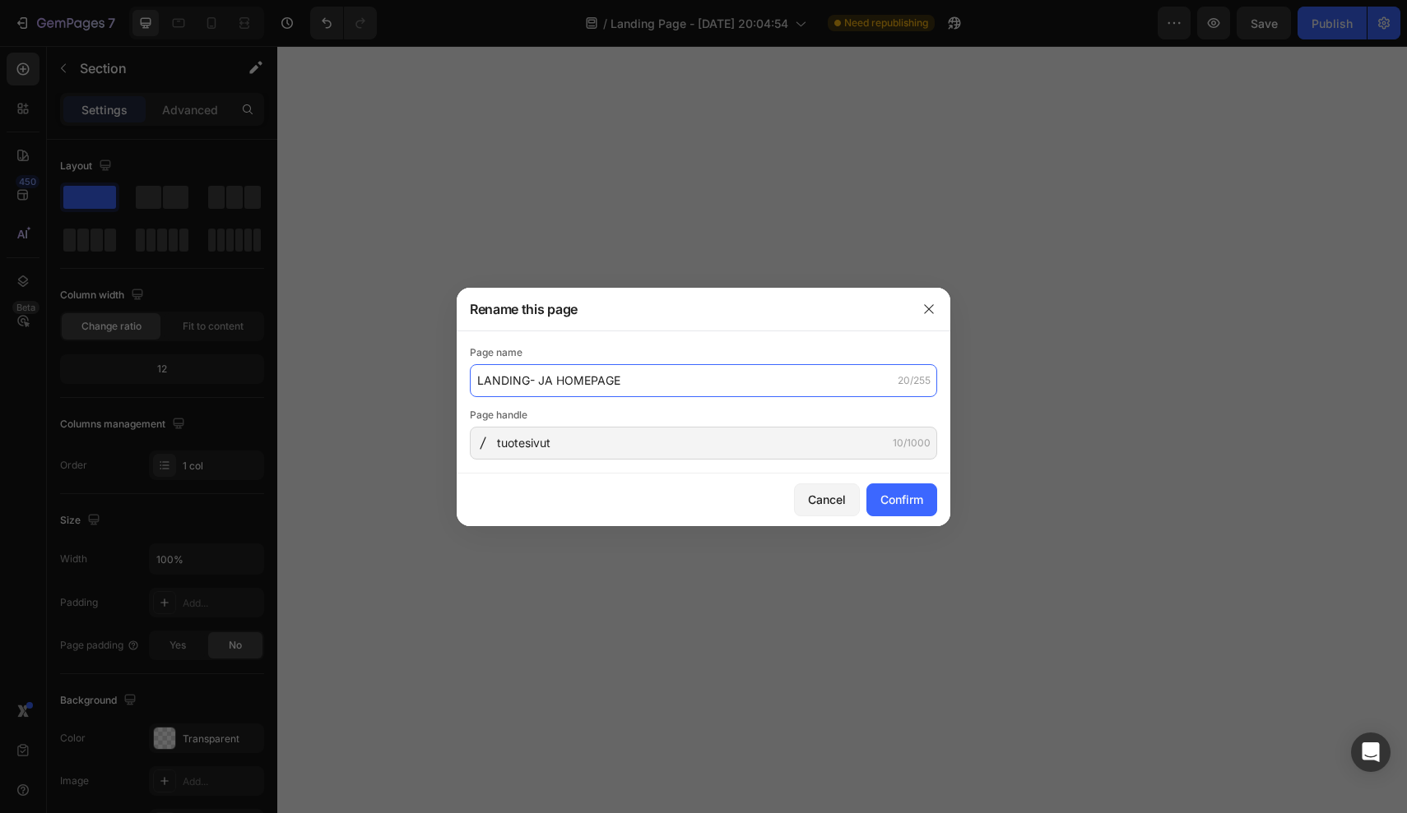
type input "LANDING- JA HOMEPAGE"
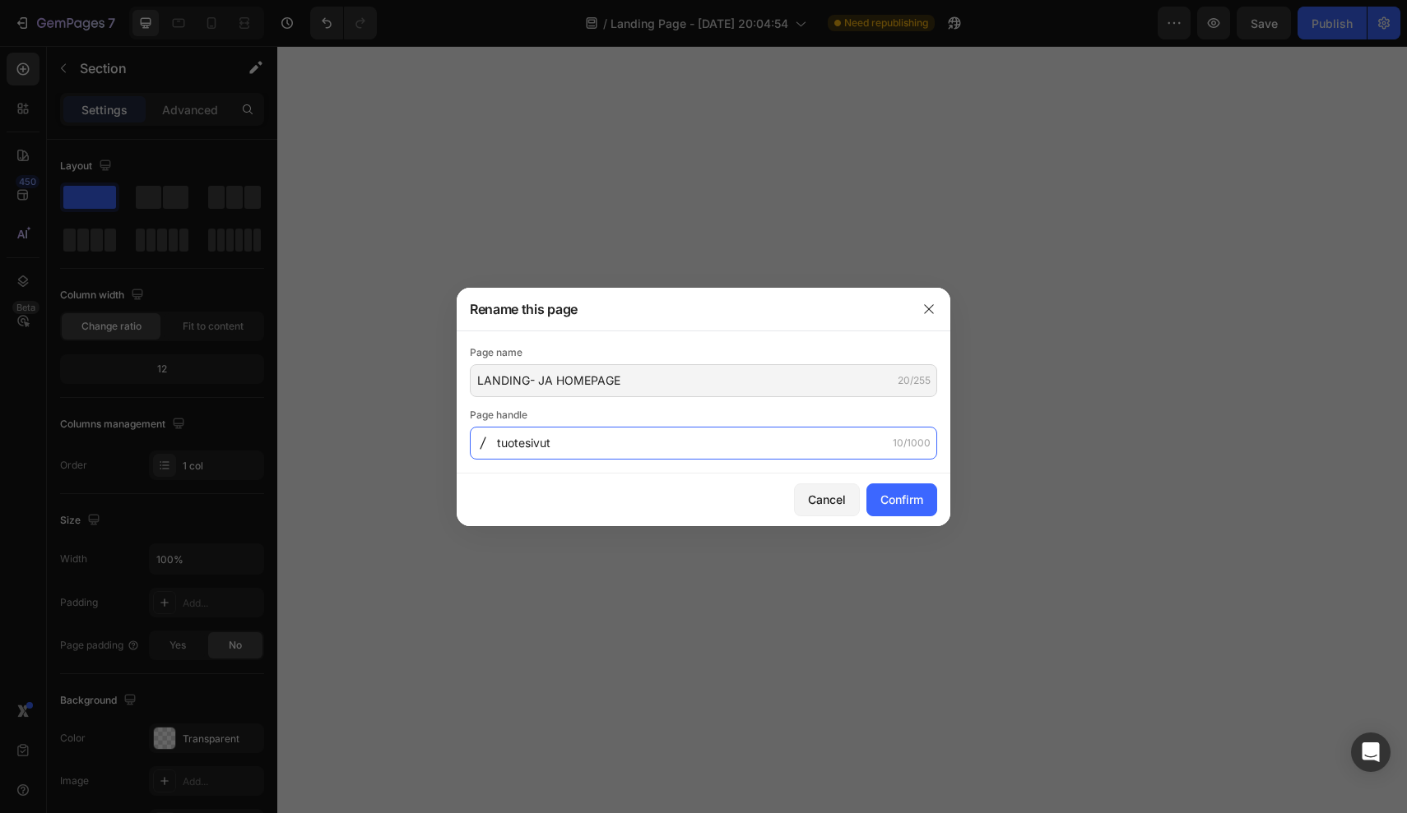
click at [574, 430] on input "tuotesivut" at bounding box center [703, 443] width 467 height 33
click at [574, 433] on input "tuotesivut" at bounding box center [703, 443] width 467 height 33
type input "koti"
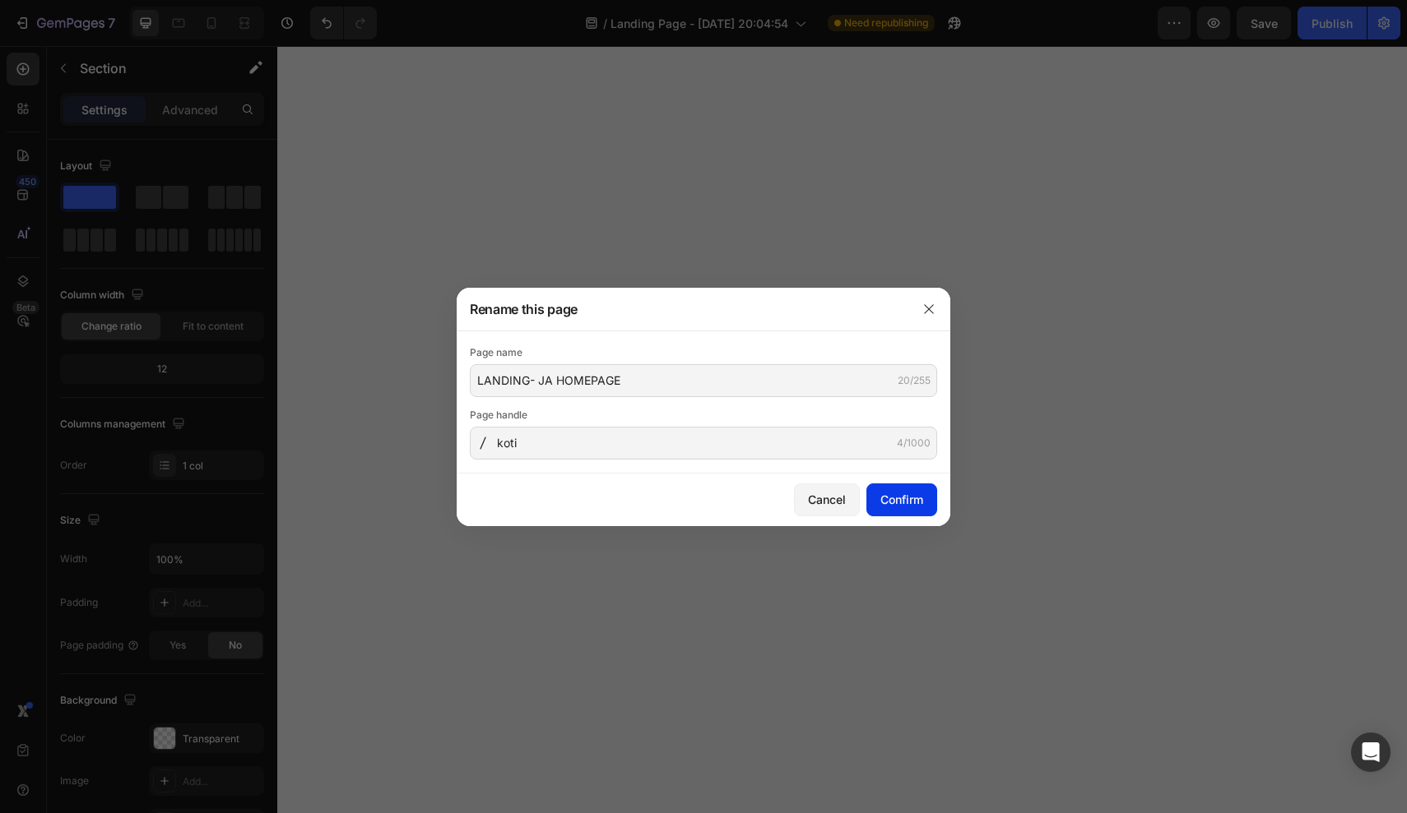
click at [914, 491] on div "Confirm" at bounding box center [901, 499] width 43 height 17
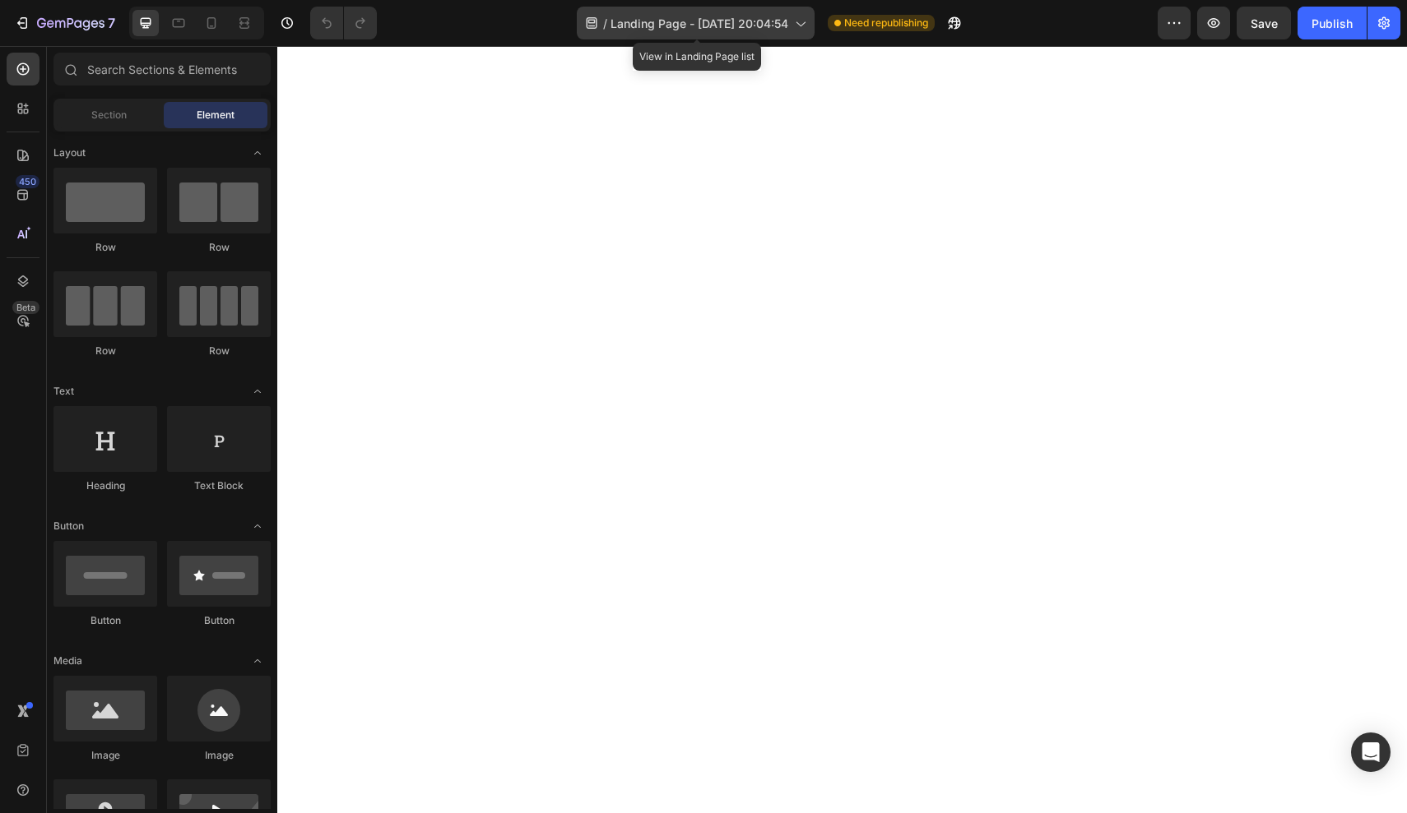
click at [685, 29] on span "Landing Page - [DATE] 20:04:54" at bounding box center [699, 23] width 178 height 17
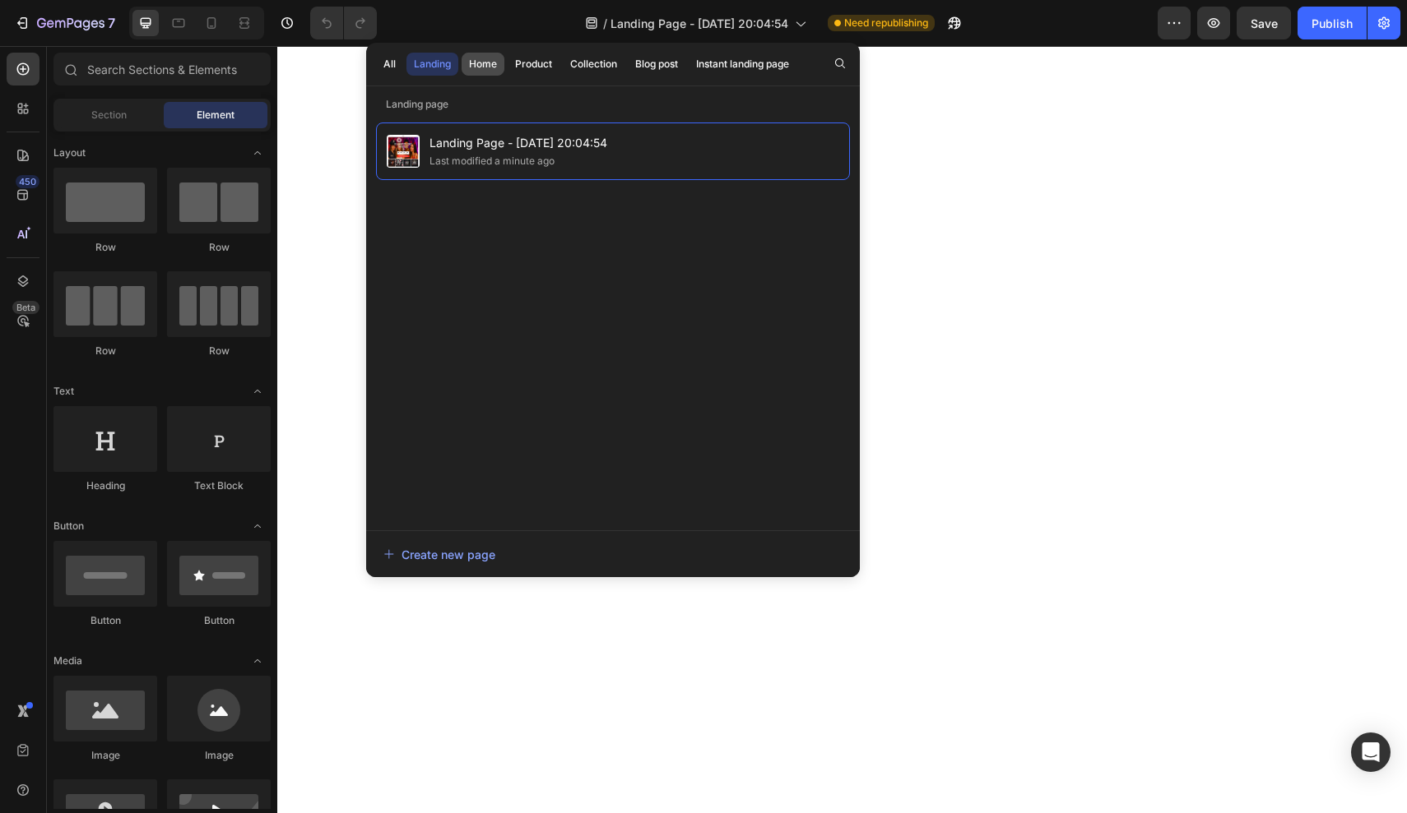
click at [494, 70] on div "Home" at bounding box center [483, 64] width 28 height 15
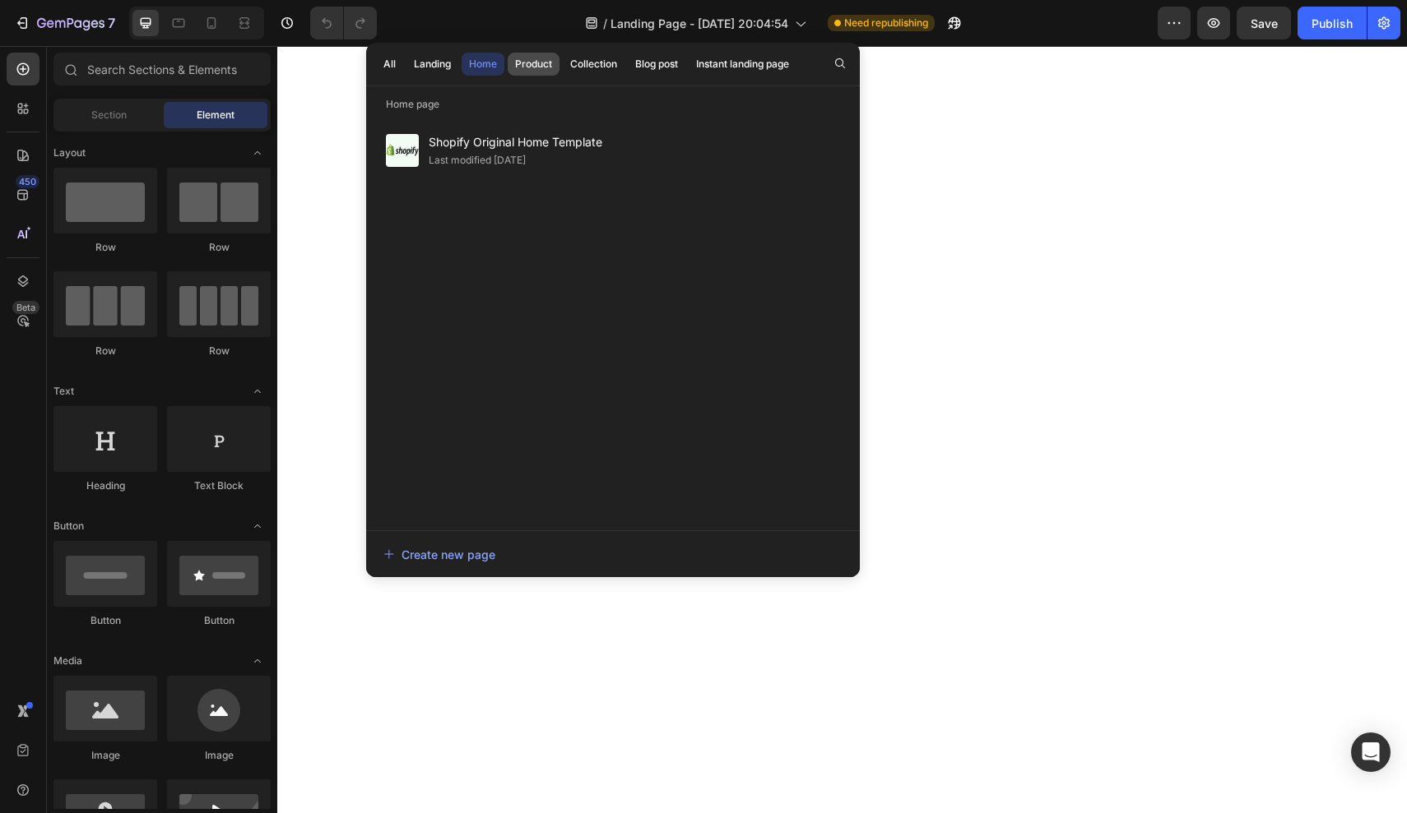
click at [532, 69] on div "Product" at bounding box center [533, 64] width 37 height 15
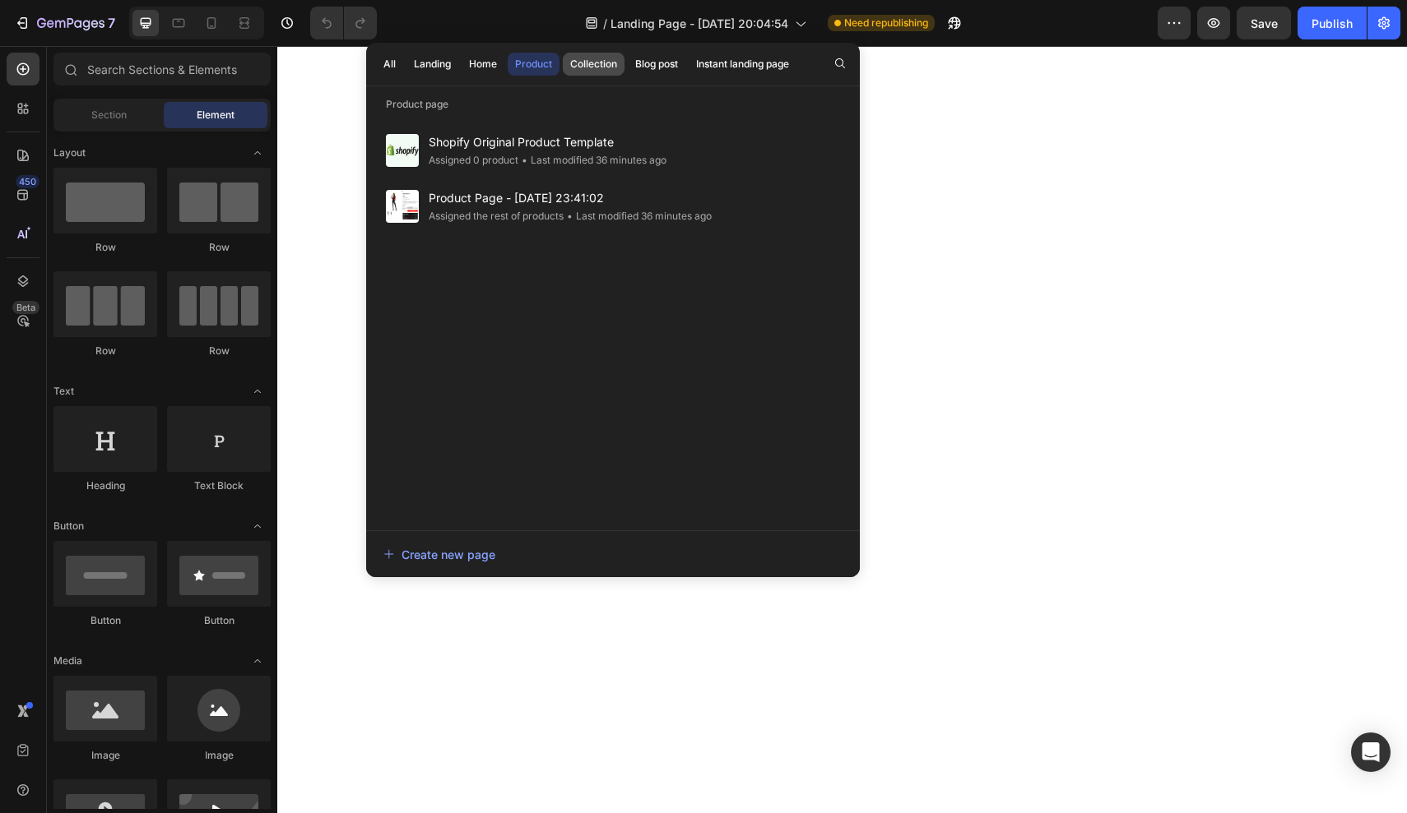
click at [598, 63] on div "Collection" at bounding box center [593, 64] width 47 height 15
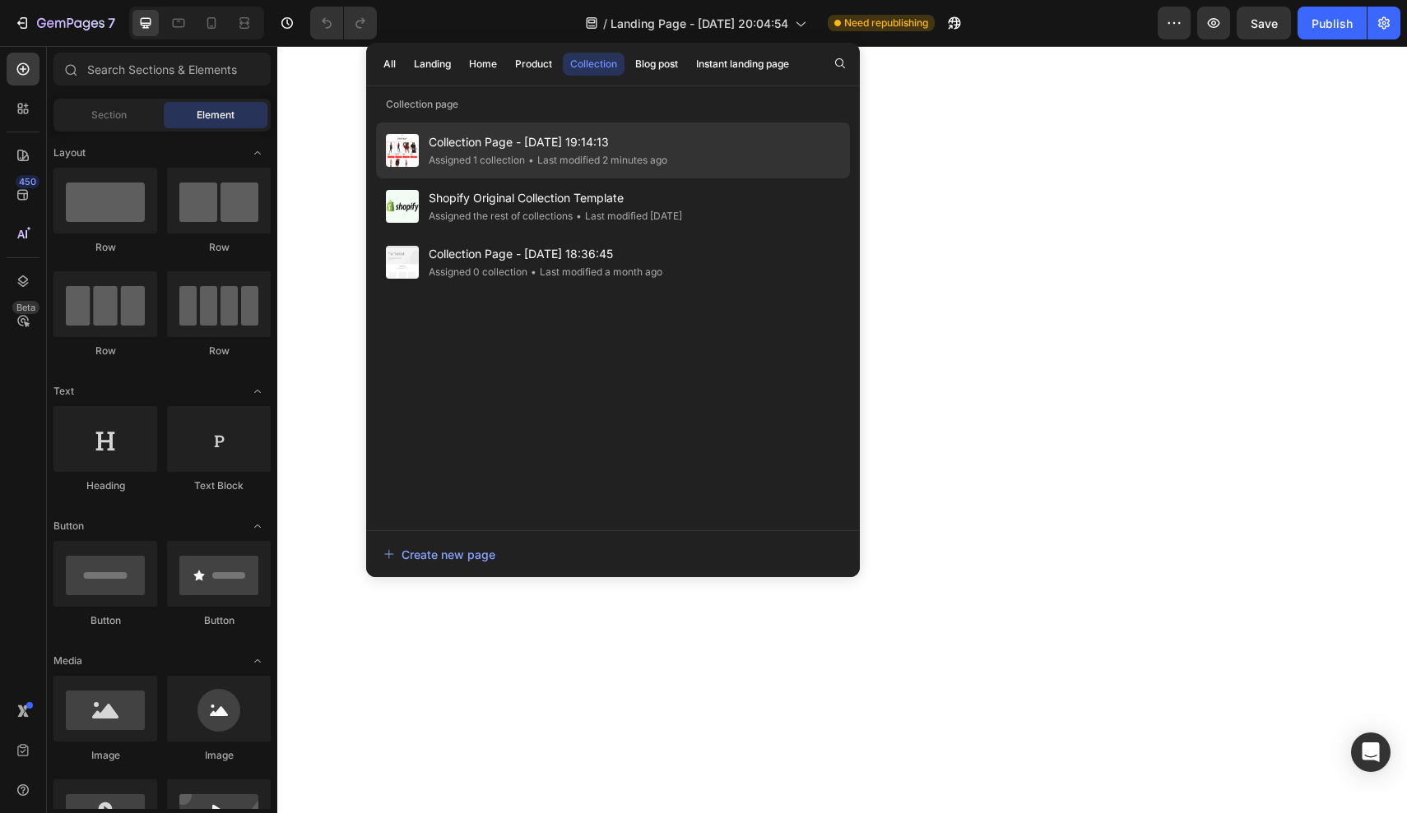
click at [505, 146] on span "Collection Page - [DATE] 19:14:13" at bounding box center [548, 142] width 239 height 20
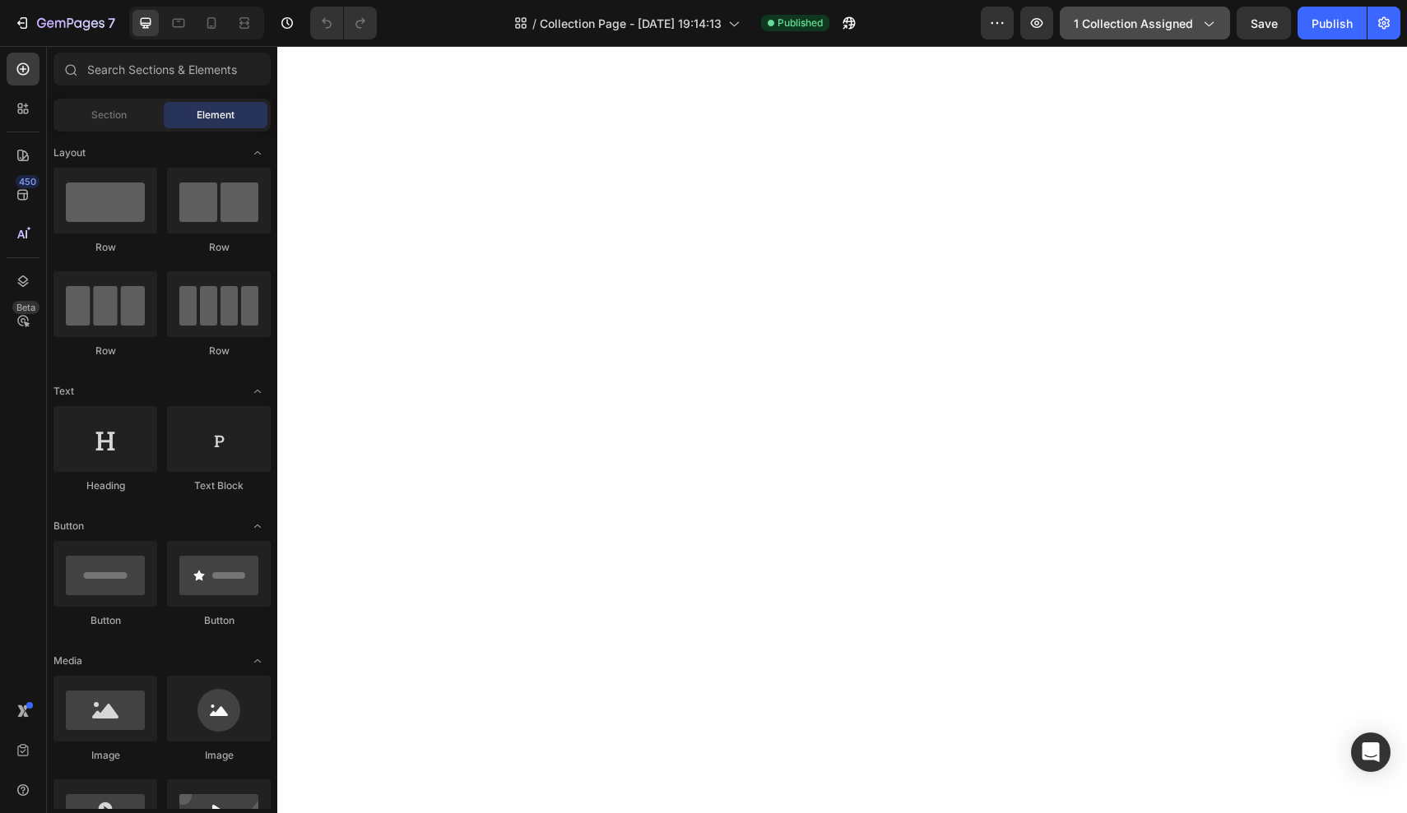
click at [1166, 29] on span "1 collection assigned" at bounding box center [1132, 23] width 119 height 17
click at [991, 33] on button "button" at bounding box center [996, 23] width 33 height 33
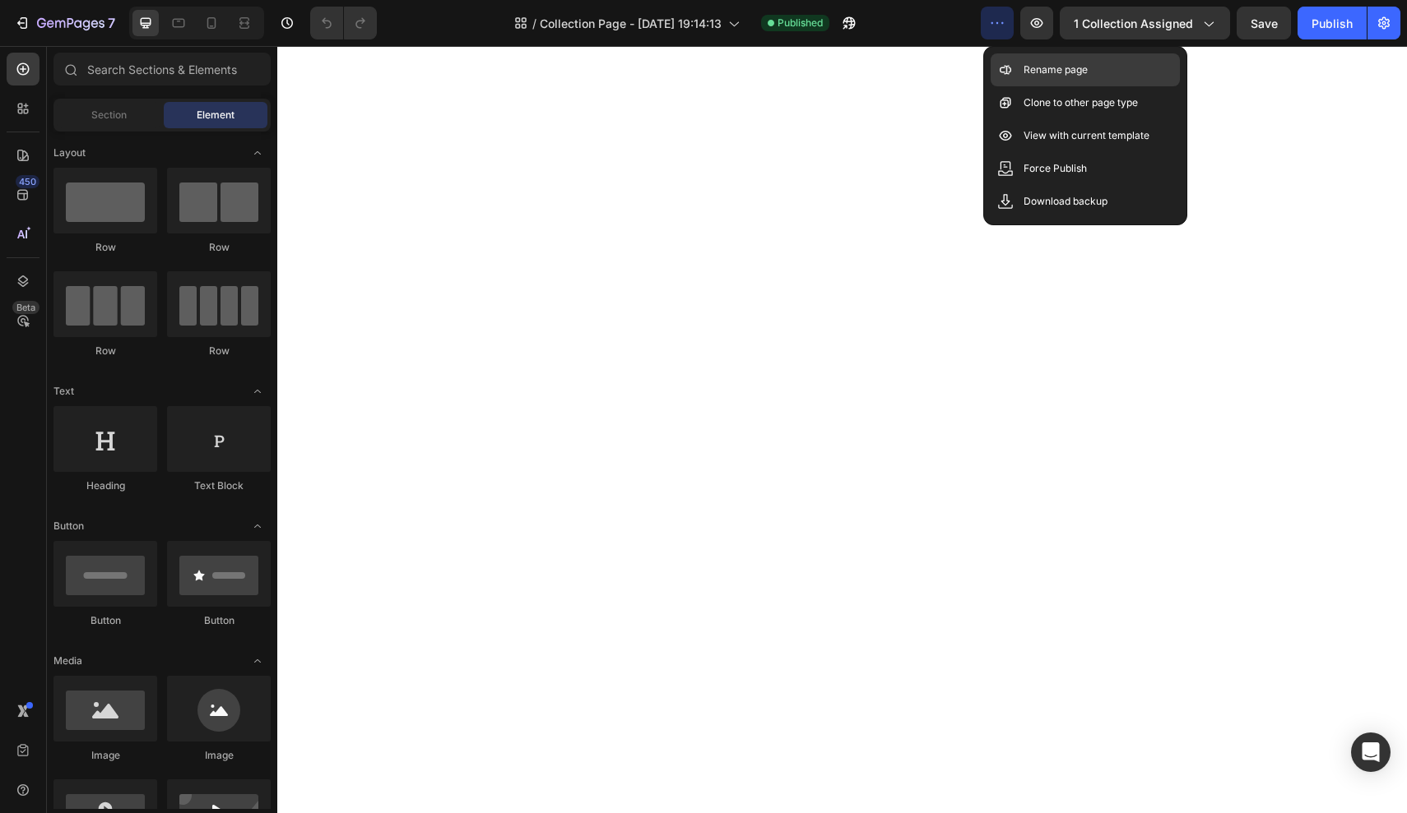
click at [1018, 66] on div "Rename page" at bounding box center [1084, 69] width 189 height 33
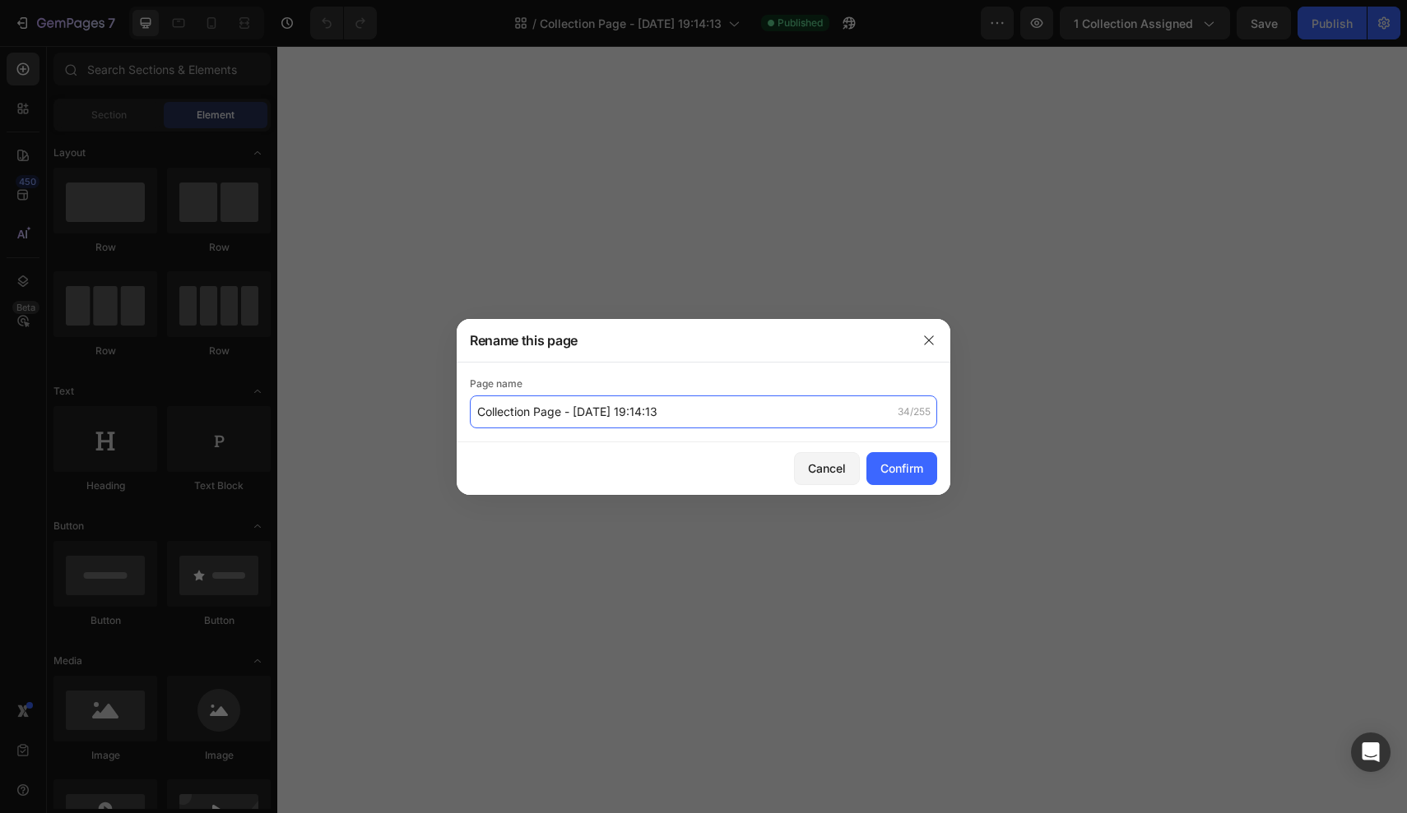
click at [561, 423] on input "Collection Page - [DATE] 19:14:13" at bounding box center [703, 412] width 467 height 33
type input "A"
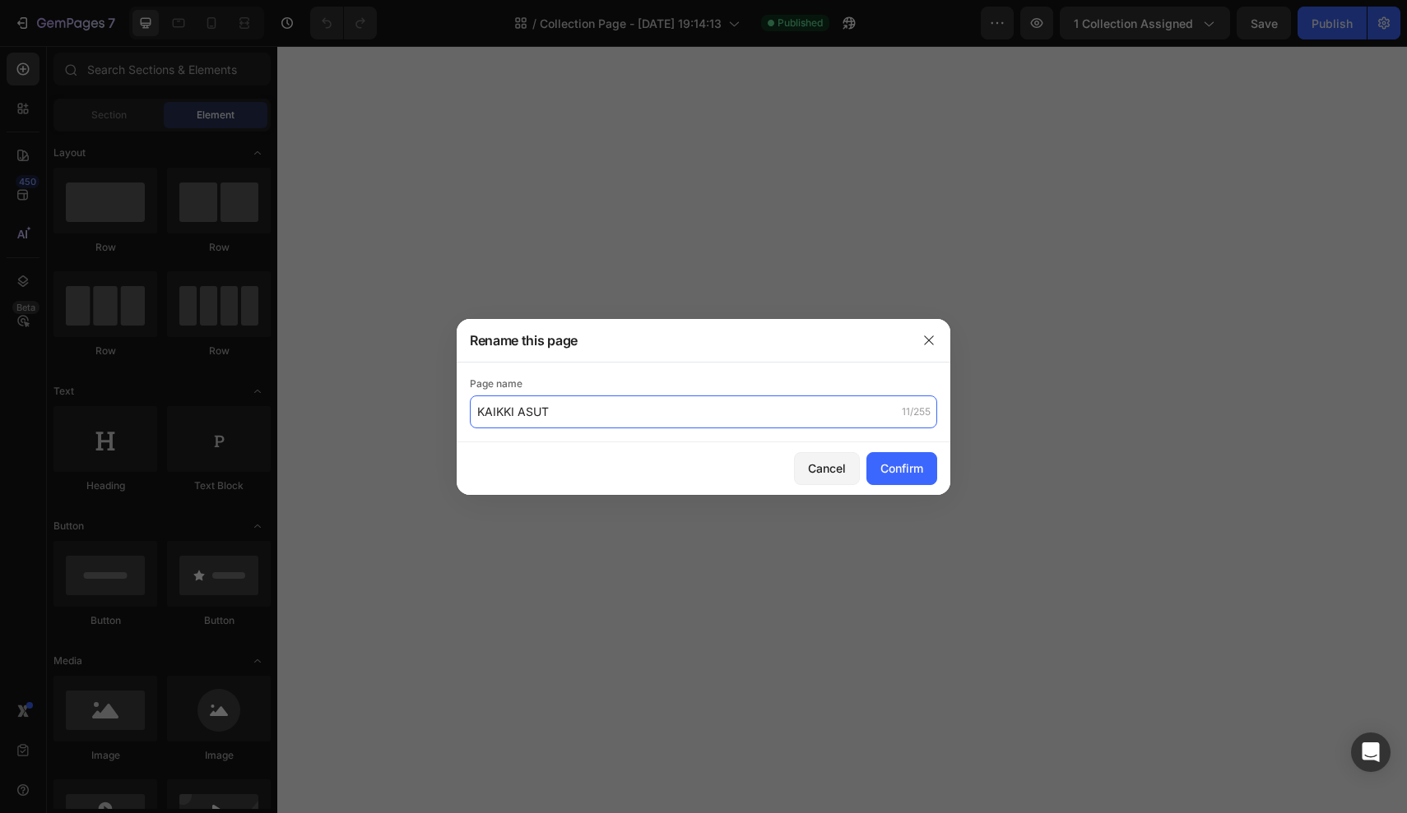
type input "KAIKKI ASUT"
click at [906, 448] on div "Cancel Confirm" at bounding box center [703, 469] width 494 height 53
click at [901, 461] on div "Confirm" at bounding box center [901, 468] width 43 height 17
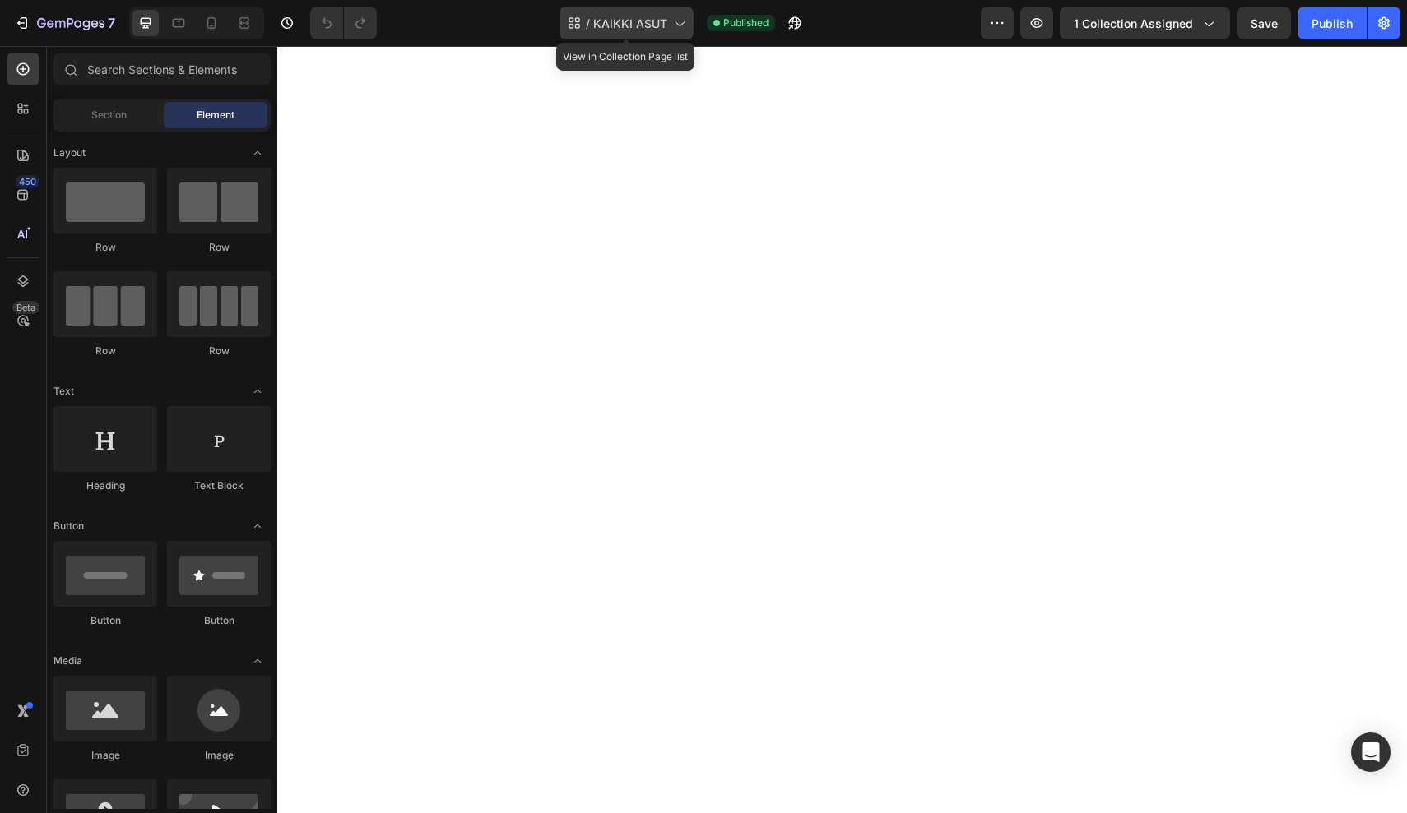
click at [651, 21] on span "KAIKKI ASUT" at bounding box center [630, 23] width 74 height 17
